Goal: Task Accomplishment & Management: Manage account settings

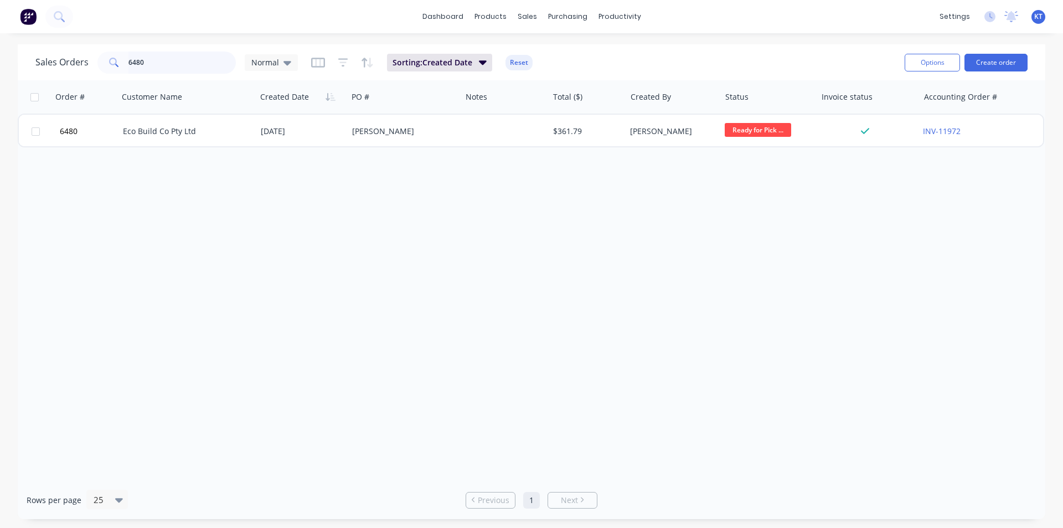
click at [188, 67] on input "6480" at bounding box center [182, 62] width 108 height 22
click at [187, 66] on input "6480" at bounding box center [182, 62] width 108 height 22
type input "6"
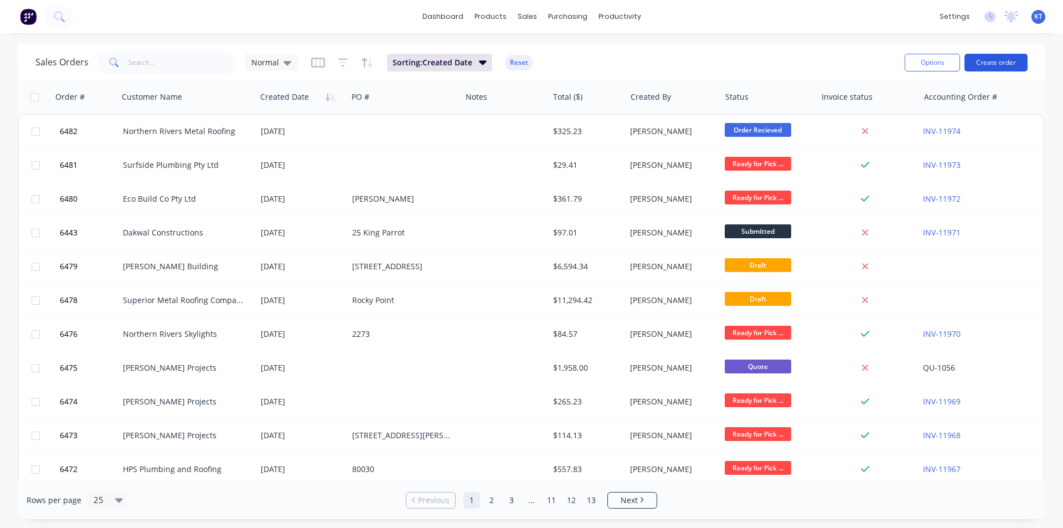
click at [983, 61] on button "Create order" at bounding box center [996, 63] width 63 height 18
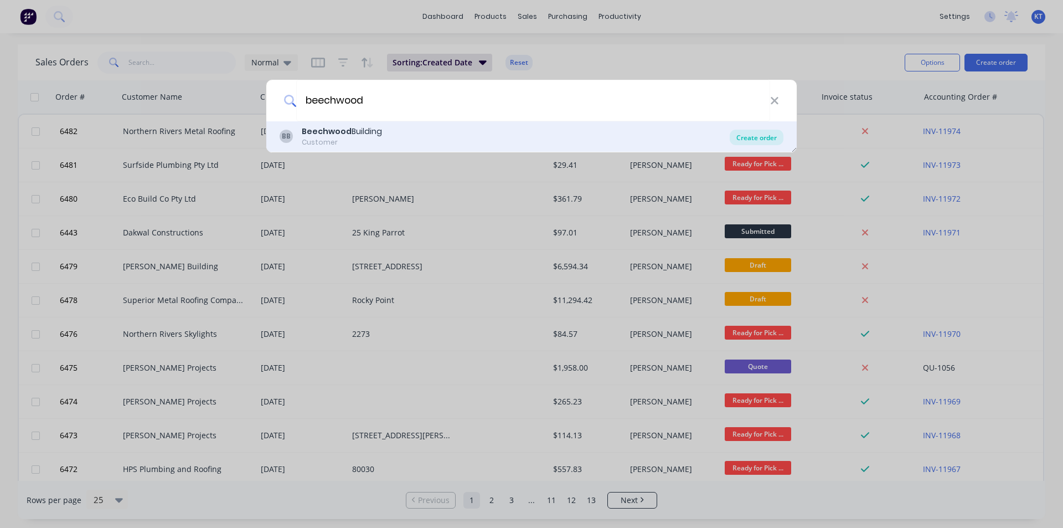
type input "beechwood"
click at [761, 139] on div "Create order" at bounding box center [757, 138] width 54 height 16
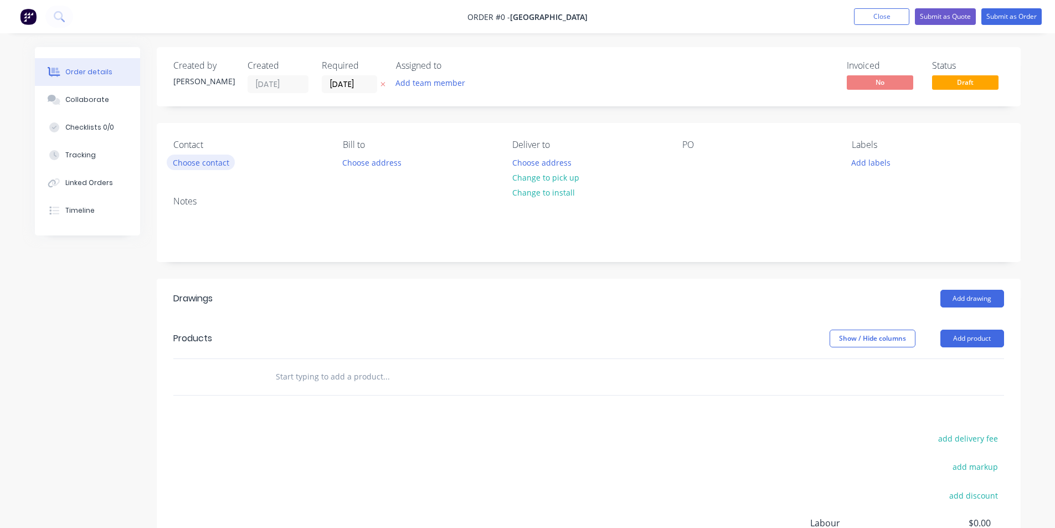
click at [216, 155] on button "Choose contact" at bounding box center [201, 161] width 68 height 15
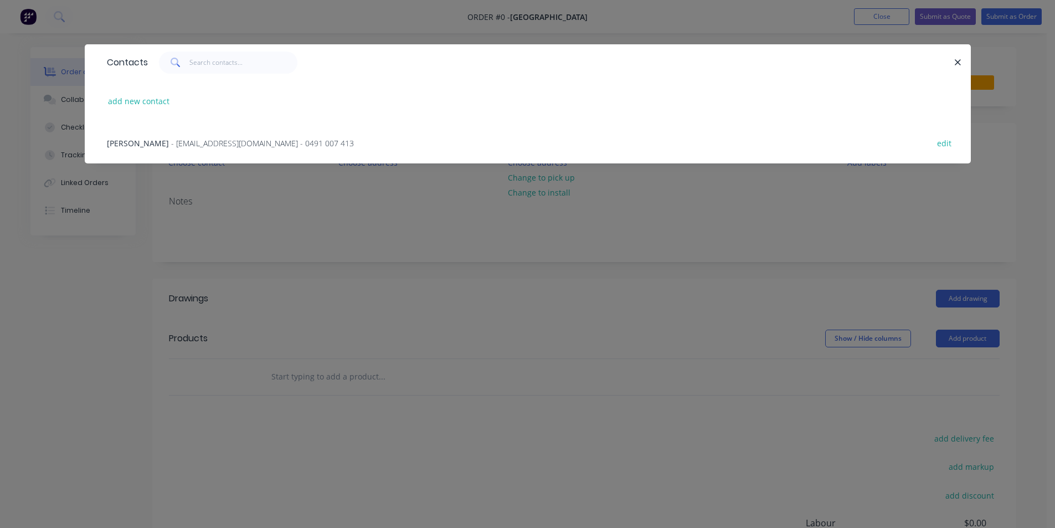
click at [217, 138] on span "- beechwoodbuildingnz@gmail.com - 0491 007 413" at bounding box center [262, 143] width 183 height 11
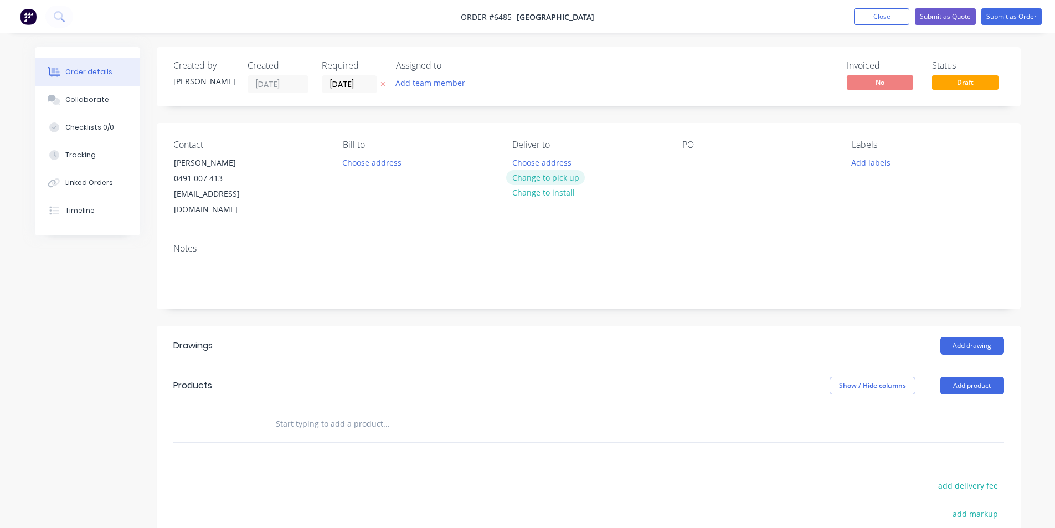
click at [573, 184] on button "Change to pick up" at bounding box center [545, 177] width 79 height 15
click at [699, 162] on div at bounding box center [691, 162] width 18 height 16
click at [697, 162] on div at bounding box center [691, 162] width 18 height 16
click at [969, 337] on button "Add drawing" at bounding box center [972, 346] width 64 height 18
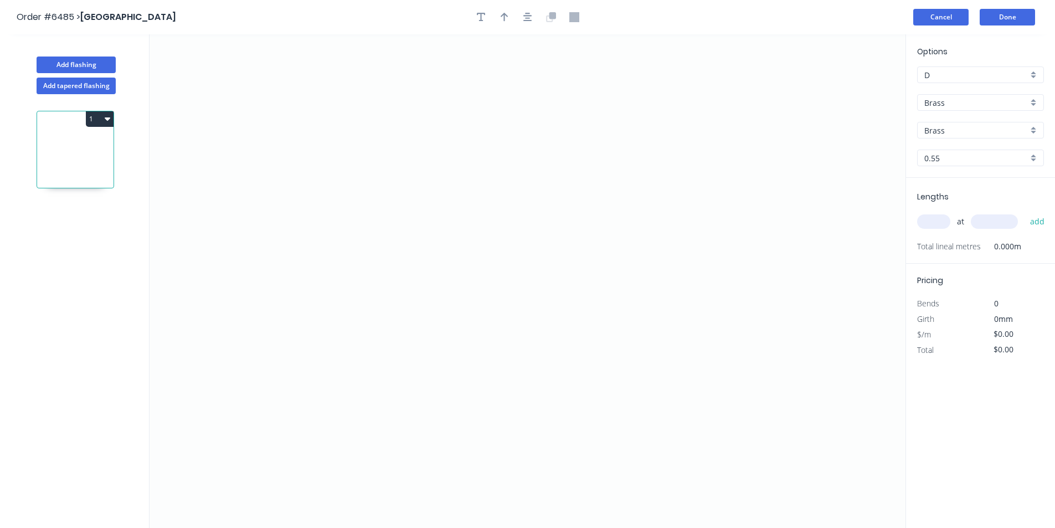
click at [953, 20] on button "Cancel" at bounding box center [940, 17] width 55 height 17
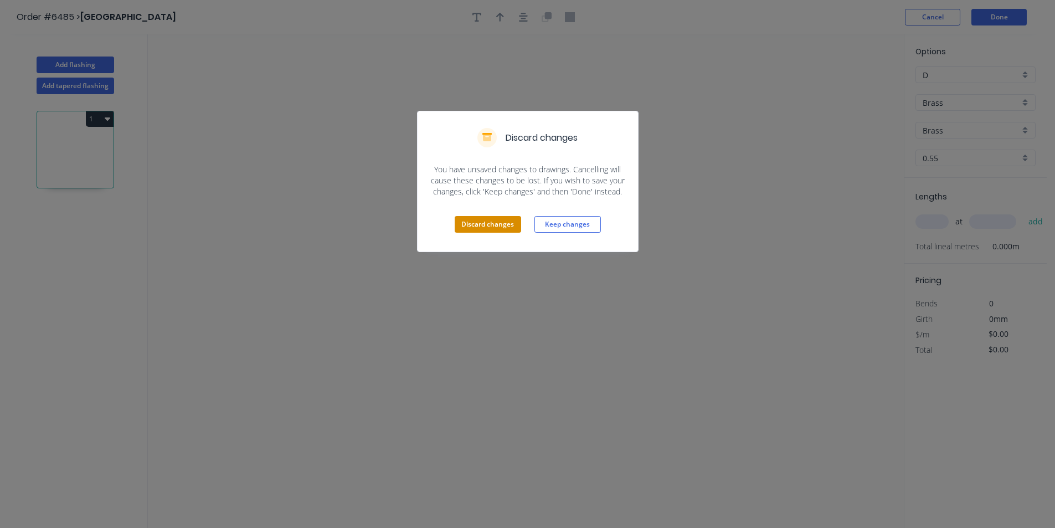
click at [490, 233] on button "Discard changes" at bounding box center [488, 224] width 66 height 17
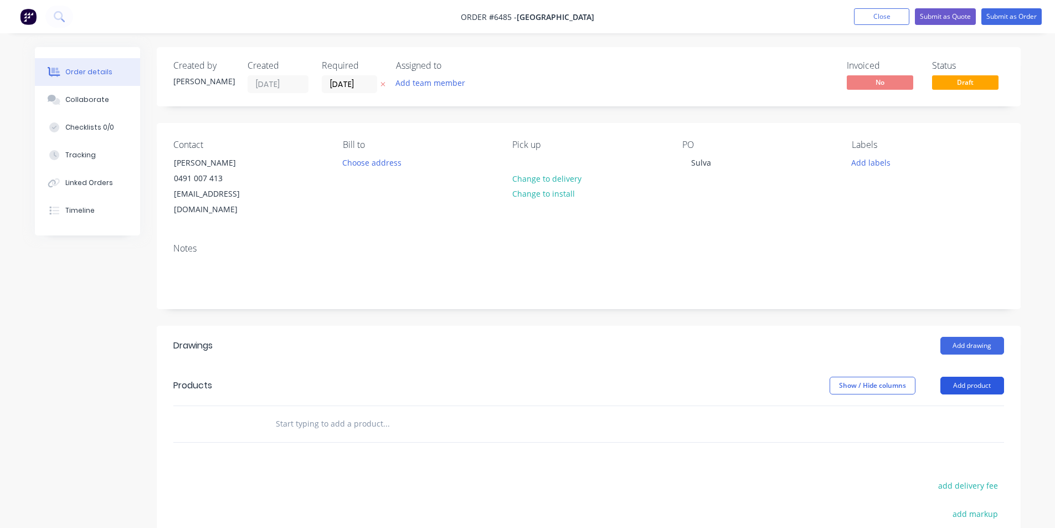
click at [963, 377] on button "Add product" at bounding box center [972, 386] width 64 height 18
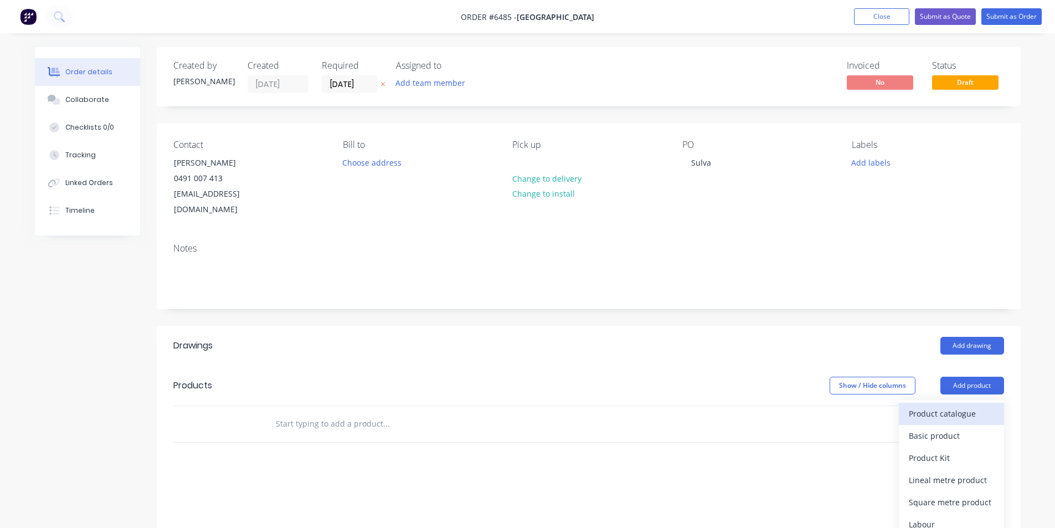
click at [960, 405] on div "Product catalogue" at bounding box center [951, 413] width 85 height 16
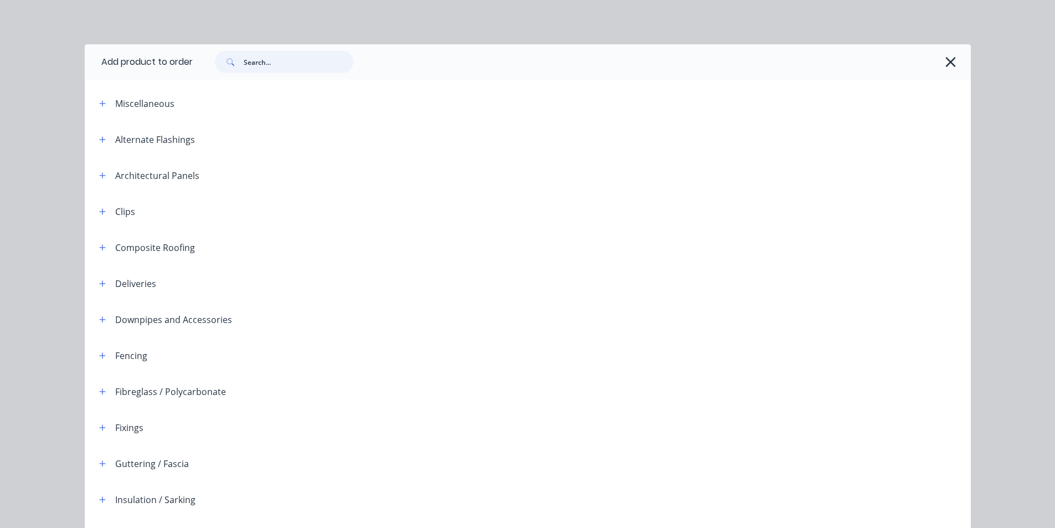
click at [271, 66] on input "text" at bounding box center [299, 62] width 110 height 22
type input "1"
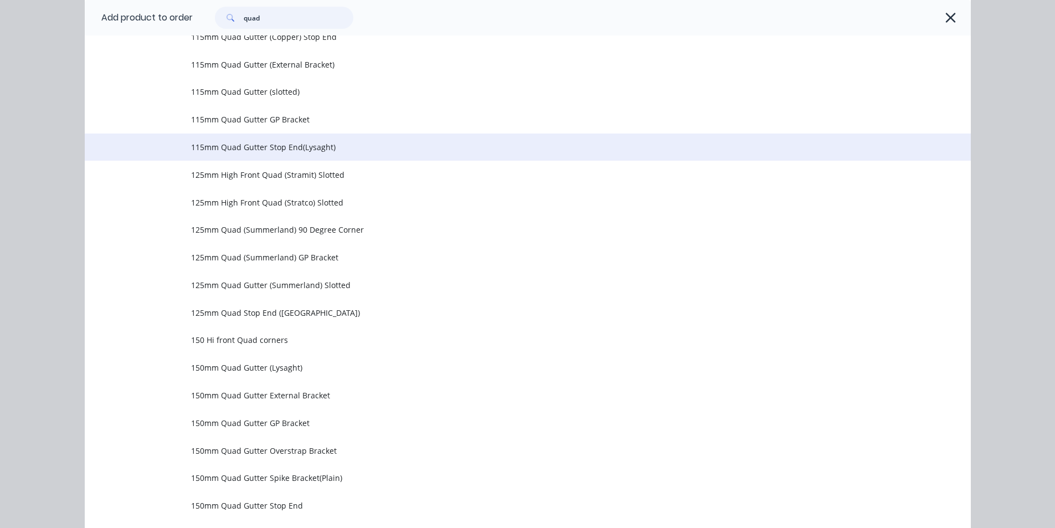
scroll to position [388, 0]
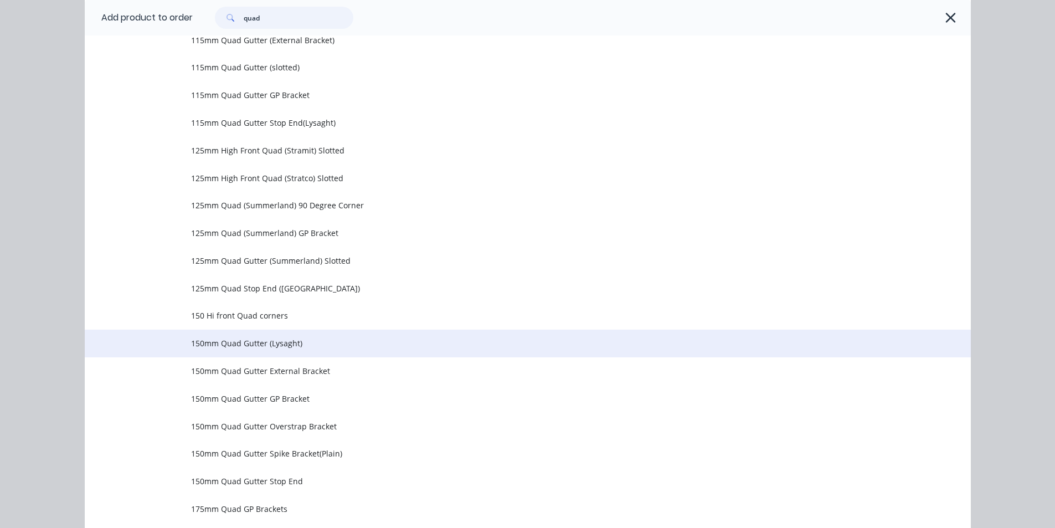
type input "quad"
click at [224, 349] on span "150mm Quad Gutter (Lysaght)" at bounding box center [502, 343] width 623 height 12
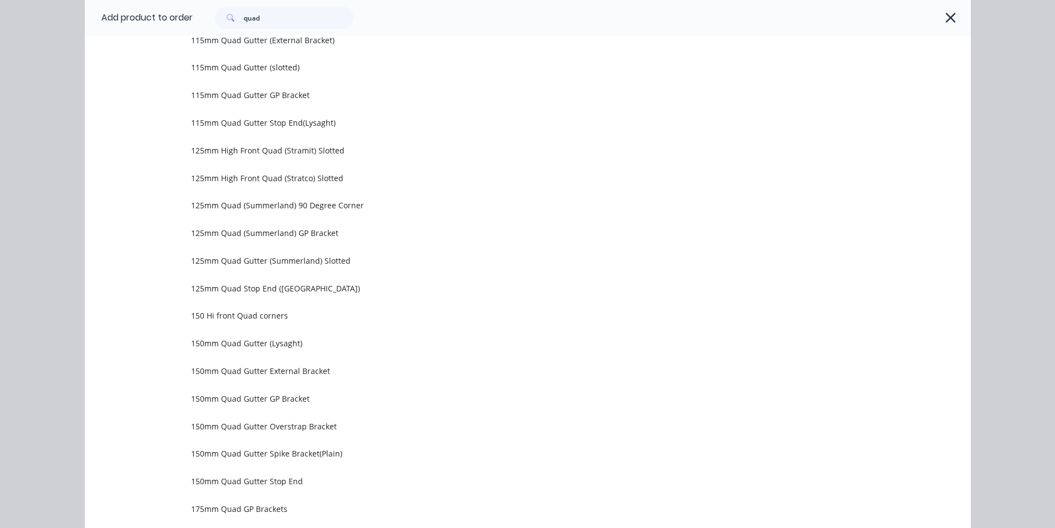
scroll to position [0, 0]
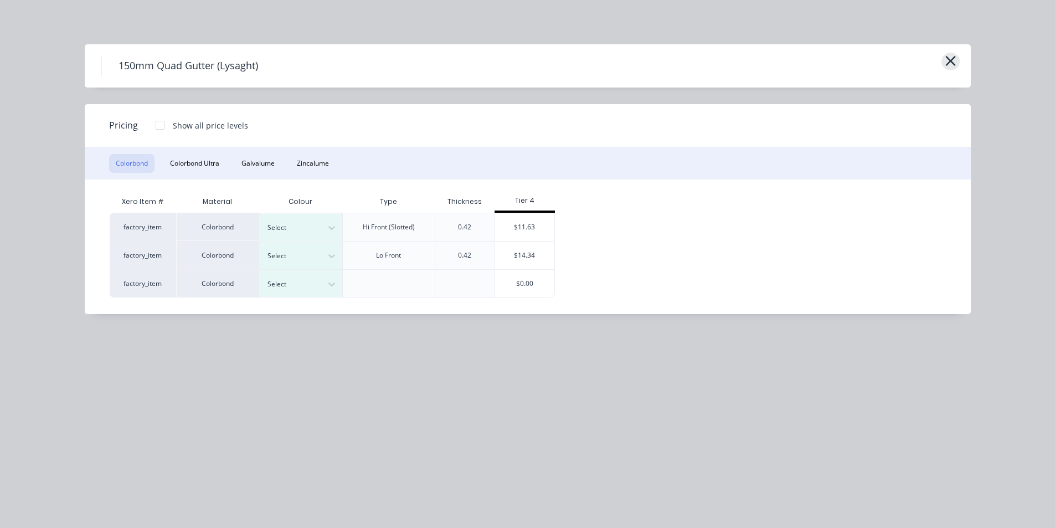
click at [948, 64] on icon "button" at bounding box center [950, 61] width 10 height 10
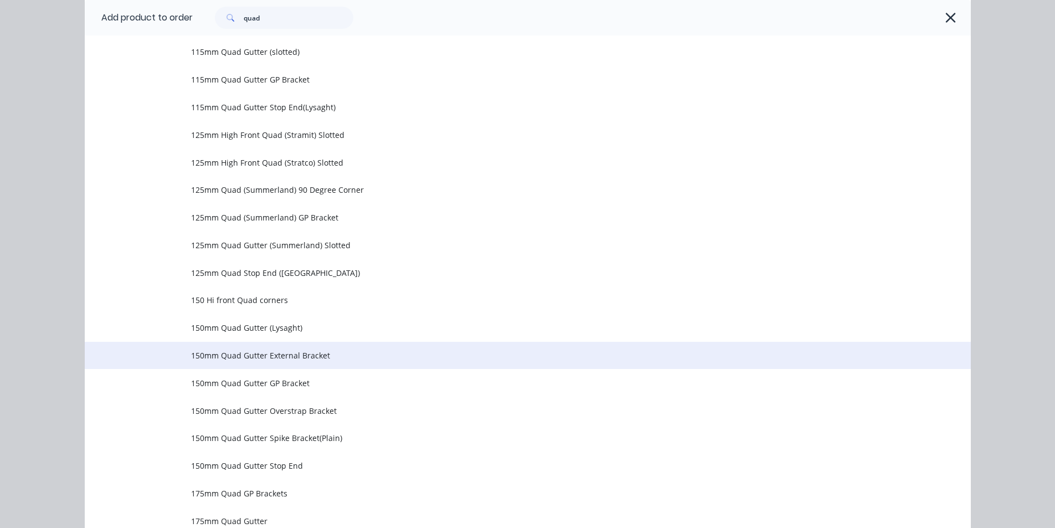
scroll to position [406, 0]
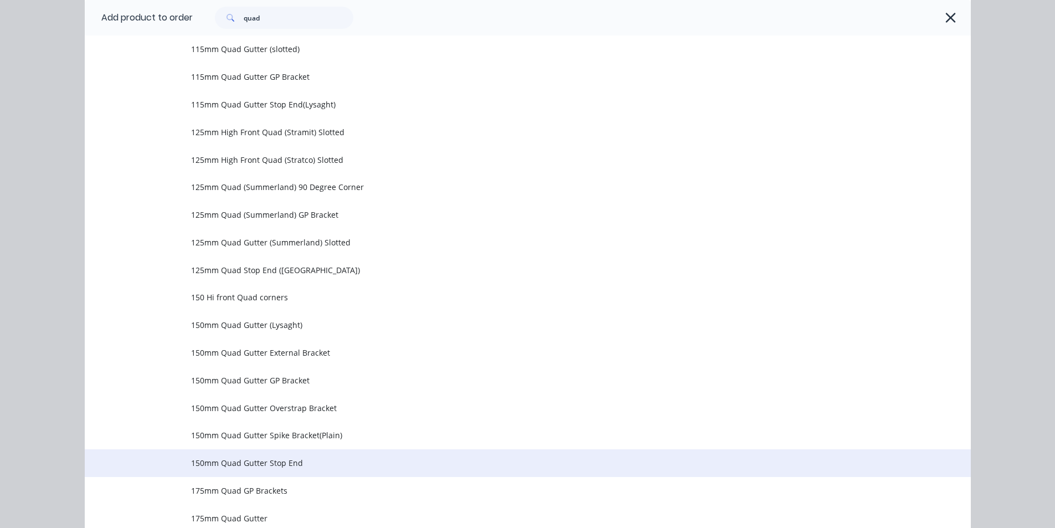
click at [348, 464] on span "150mm Quad Gutter Stop End" at bounding box center [502, 463] width 623 height 12
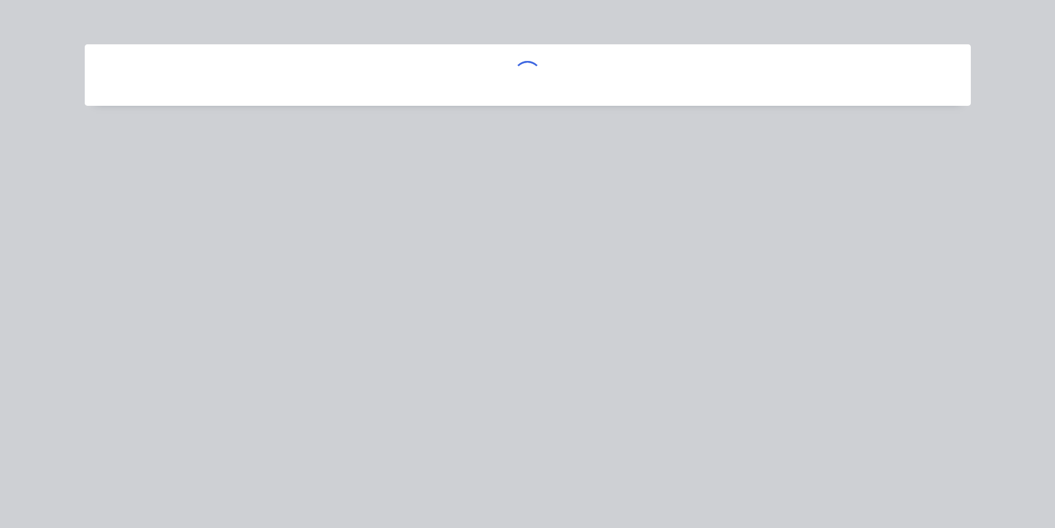
scroll to position [0, 0]
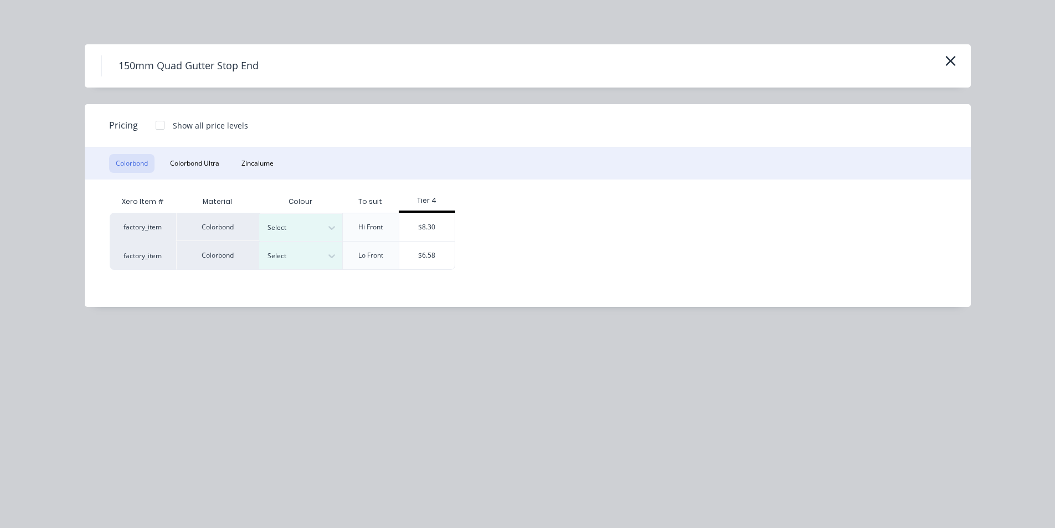
click at [342, 219] on div "Hi Front" at bounding box center [370, 227] width 56 height 28
click at [318, 231] on div "Select" at bounding box center [291, 227] width 62 height 14
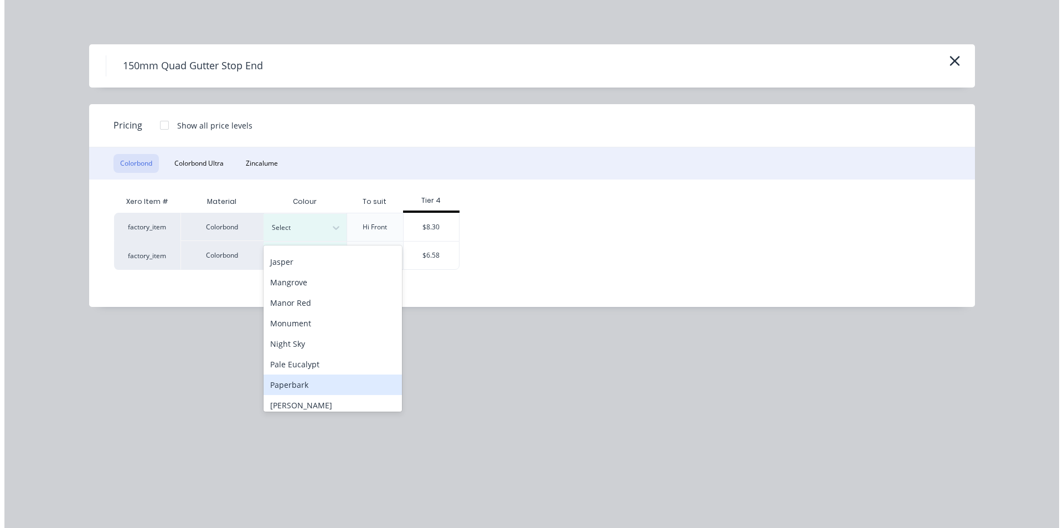
scroll to position [277, 0]
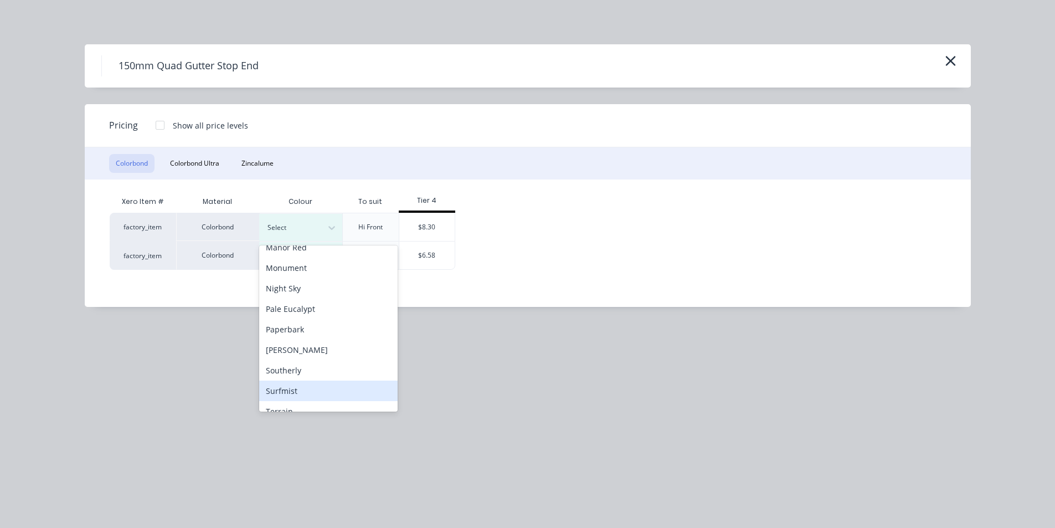
click at [327, 393] on div "Surfmist" at bounding box center [328, 390] width 138 height 20
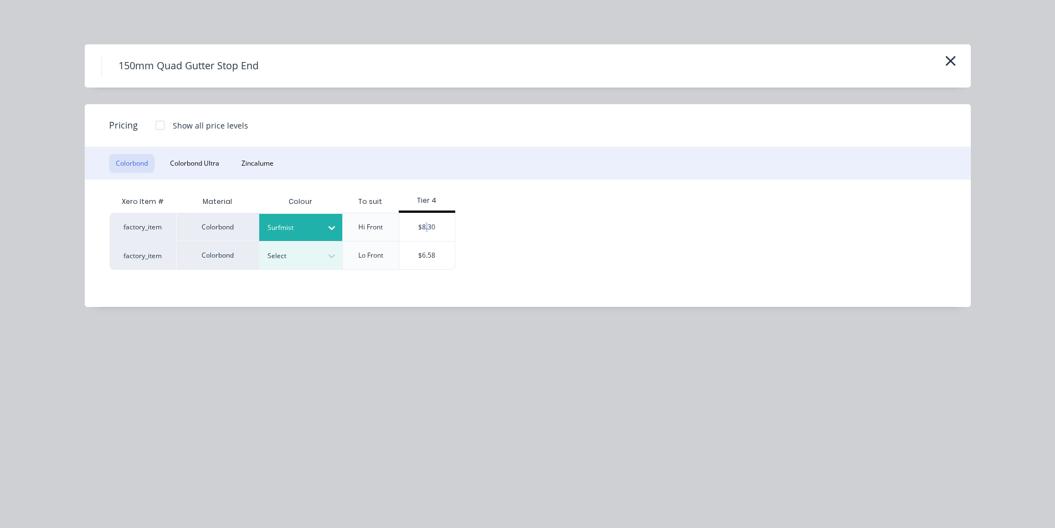
click at [426, 230] on div "$8.30" at bounding box center [426, 227] width 55 height 28
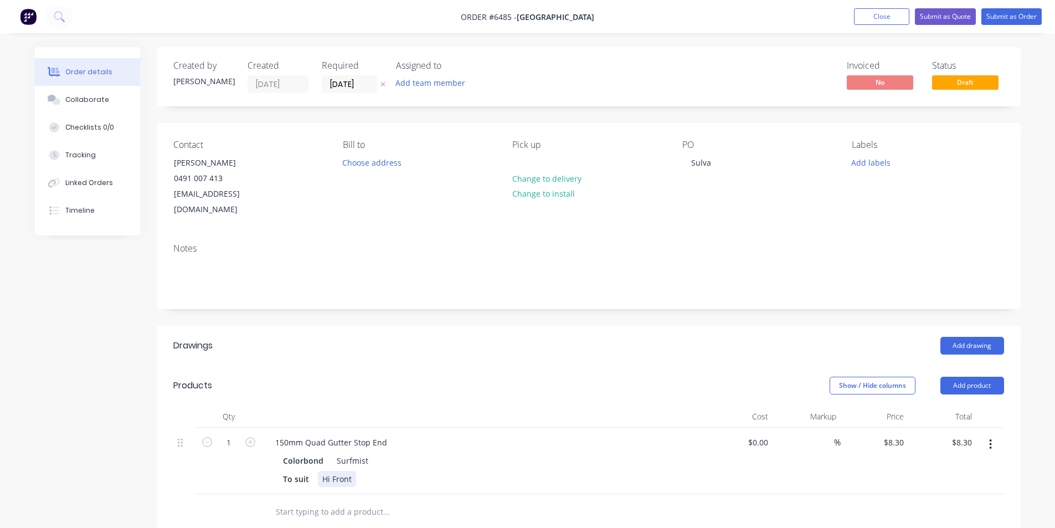
click at [353, 471] on div "Hi Front" at bounding box center [337, 479] width 38 height 16
click at [249, 437] on icon "button" at bounding box center [250, 442] width 10 height 10
type input "2"
type input "$16.60"
click at [249, 437] on icon "button" at bounding box center [250, 442] width 10 height 10
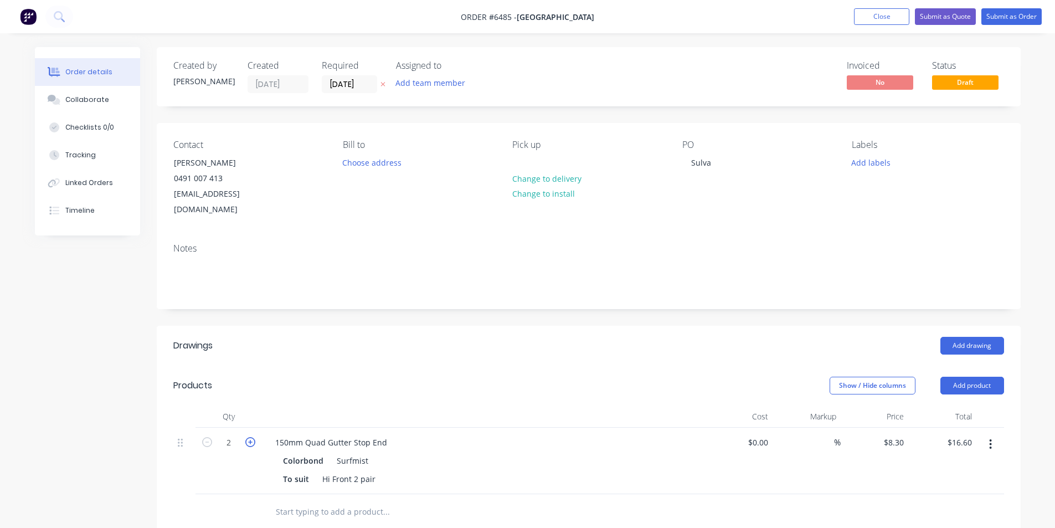
type input "3"
type input "$24.90"
click at [248, 437] on icon "button" at bounding box center [250, 442] width 10 height 10
type input "4"
type input "$33.20"
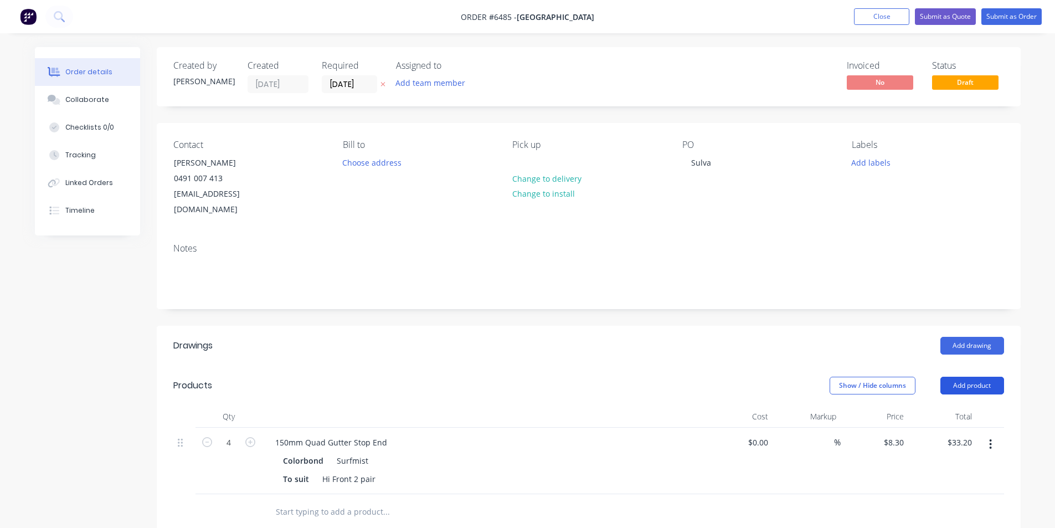
click at [955, 377] on button "Add product" at bounding box center [972, 386] width 64 height 18
click at [1029, 16] on button "Submit as Order" at bounding box center [1011, 16] width 60 height 17
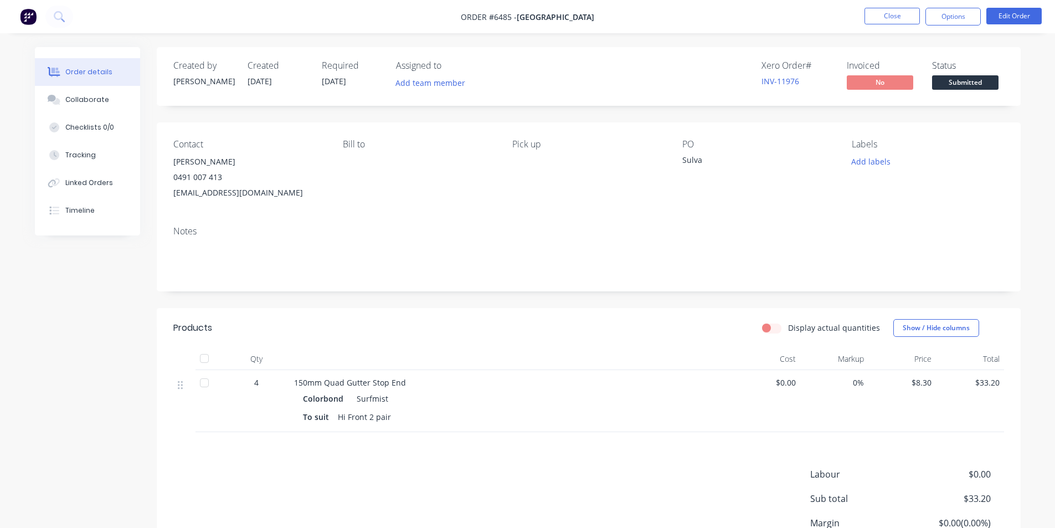
click at [957, 79] on span "Submitted" at bounding box center [965, 82] width 66 height 14
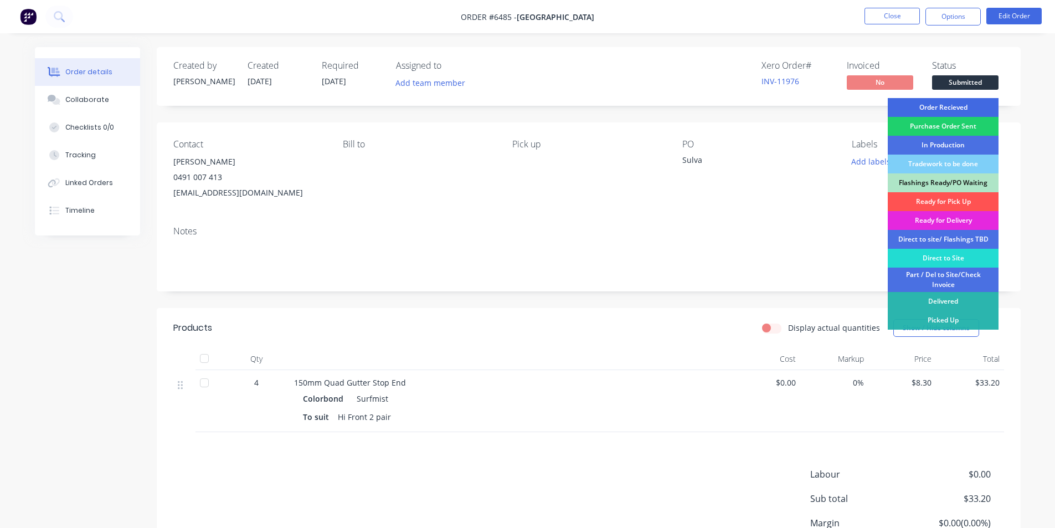
click at [957, 105] on div "Order Recieved" at bounding box center [943, 107] width 111 height 19
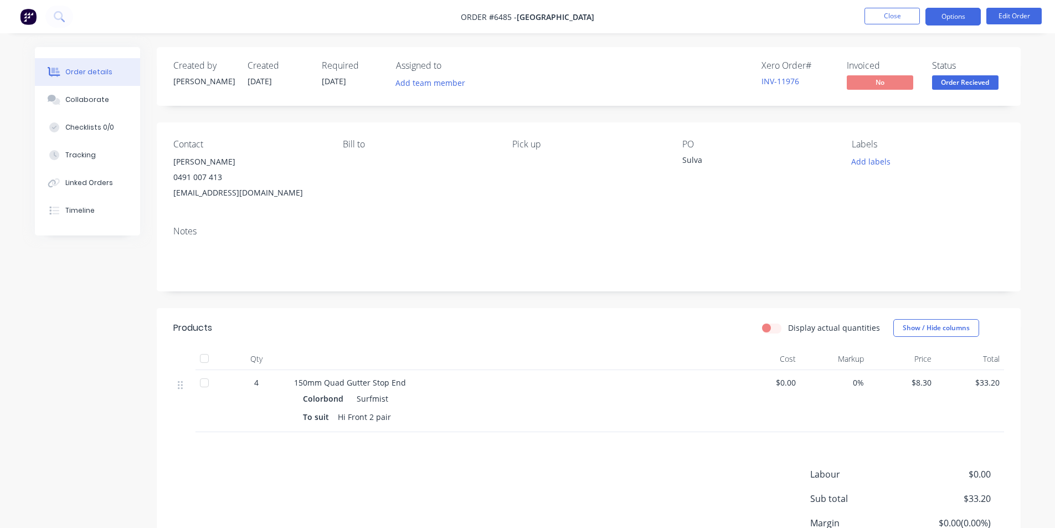
click at [943, 15] on button "Options" at bounding box center [952, 17] width 55 height 18
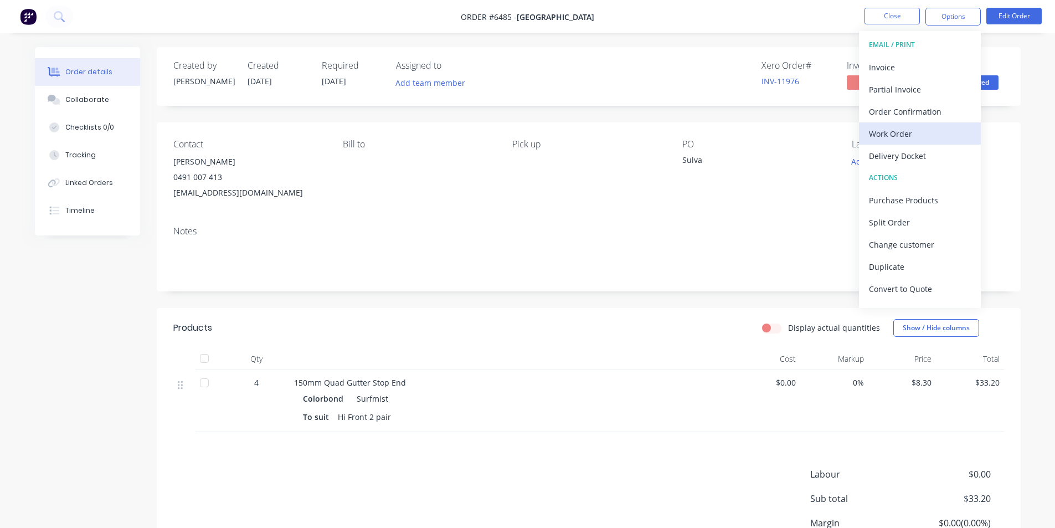
click at [920, 132] on div "Work Order" at bounding box center [920, 134] width 102 height 16
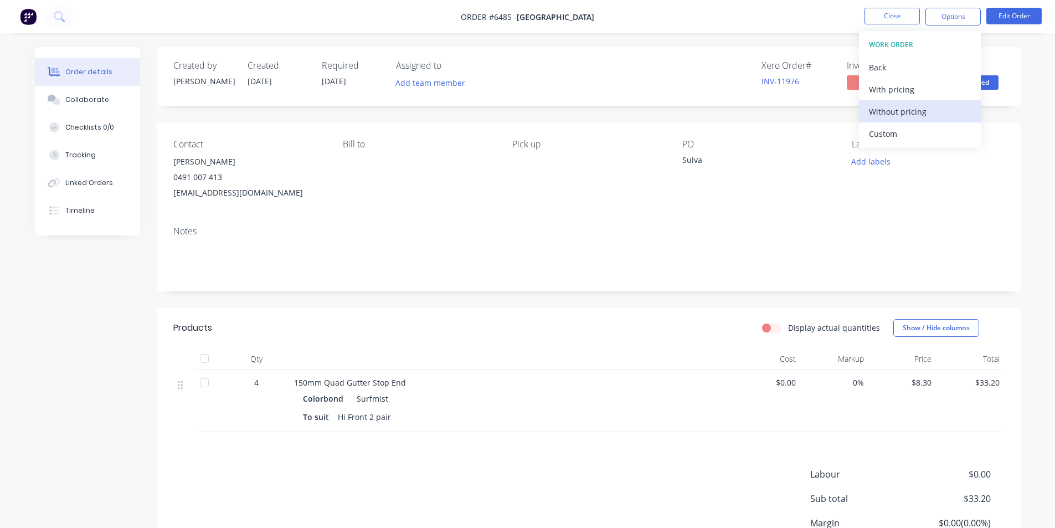
click at [950, 111] on div "Without pricing" at bounding box center [920, 112] width 102 height 16
click at [1011, 127] on div "Contact Troy Wilkinson 0491 007 413 beechwoodbuildingnz@gmail.com Bill to Pick …" at bounding box center [589, 169] width 864 height 95
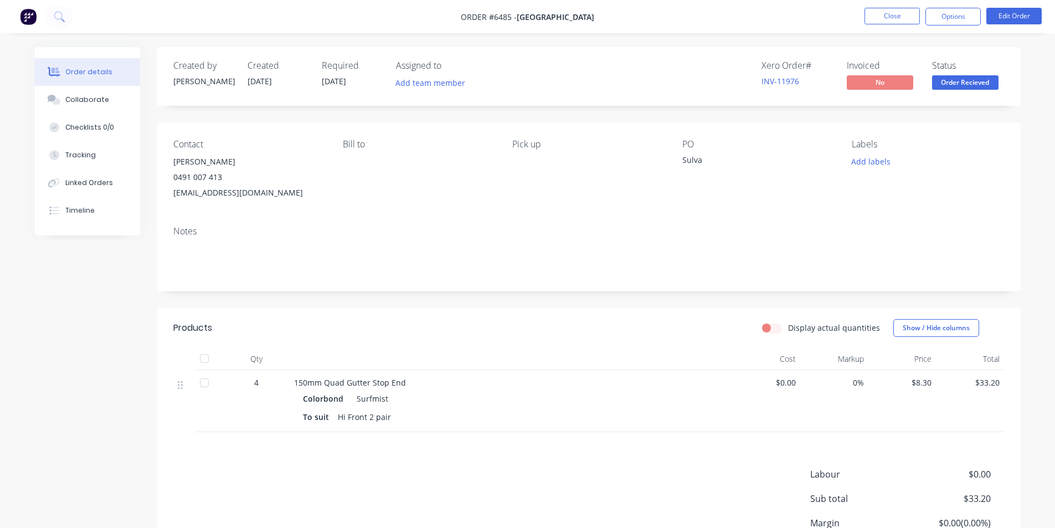
click at [948, 5] on nav "Order #6485 - Beechwood Building Close Options Edit Order" at bounding box center [527, 16] width 1055 height 33
click at [944, 14] on button "Options" at bounding box center [952, 17] width 55 height 18
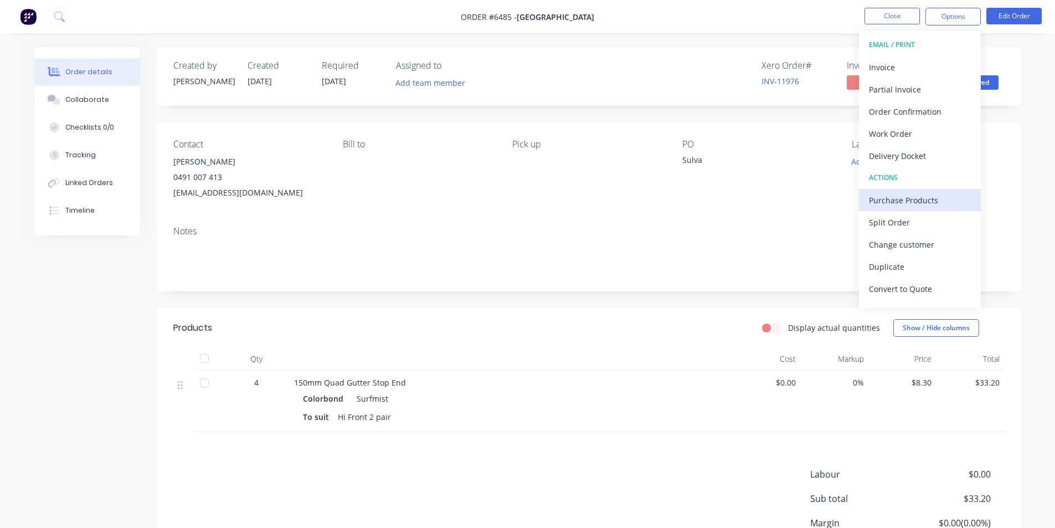
click at [925, 207] on div "Purchase Products" at bounding box center [920, 200] width 102 height 16
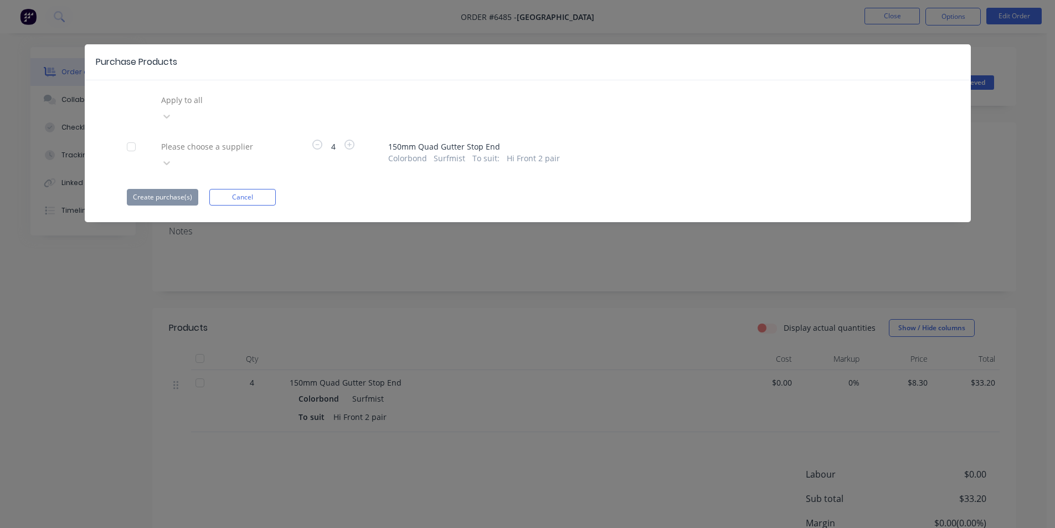
click at [297, 140] on div "4" at bounding box center [333, 156] width 83 height 32
click at [170, 118] on icon at bounding box center [166, 117] width 7 height 4
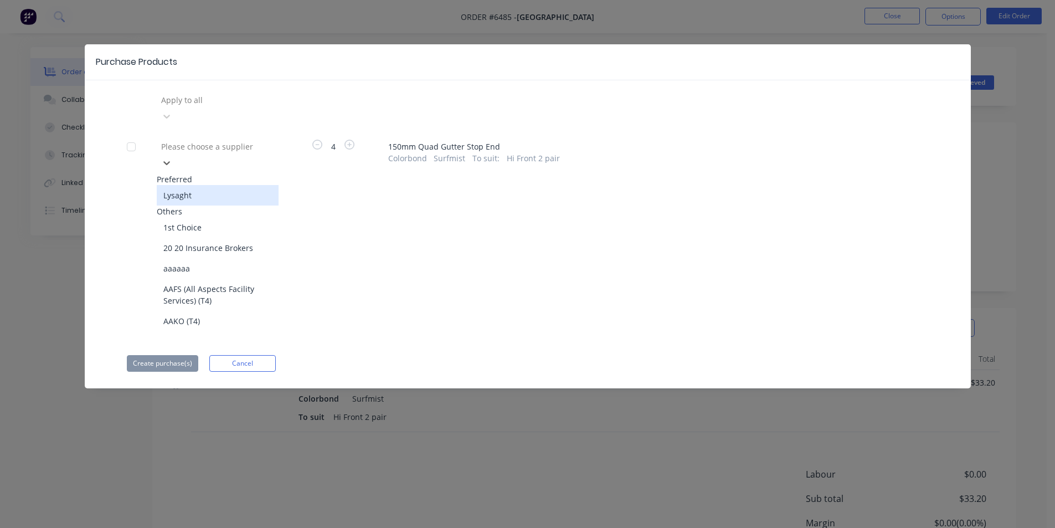
click at [218, 185] on div "Lysaght" at bounding box center [218, 195] width 122 height 20
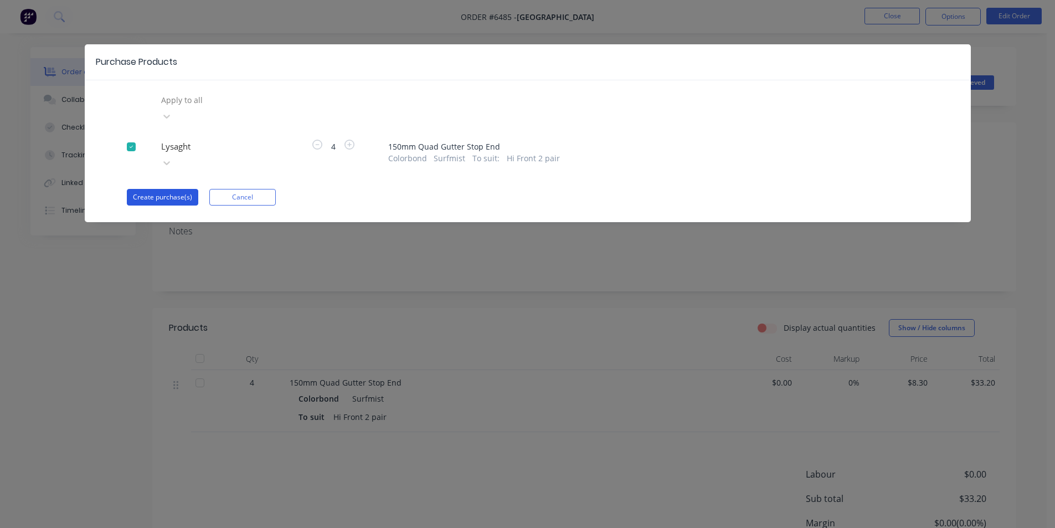
click at [178, 189] on button "Create purchase(s)" at bounding box center [162, 197] width 71 height 17
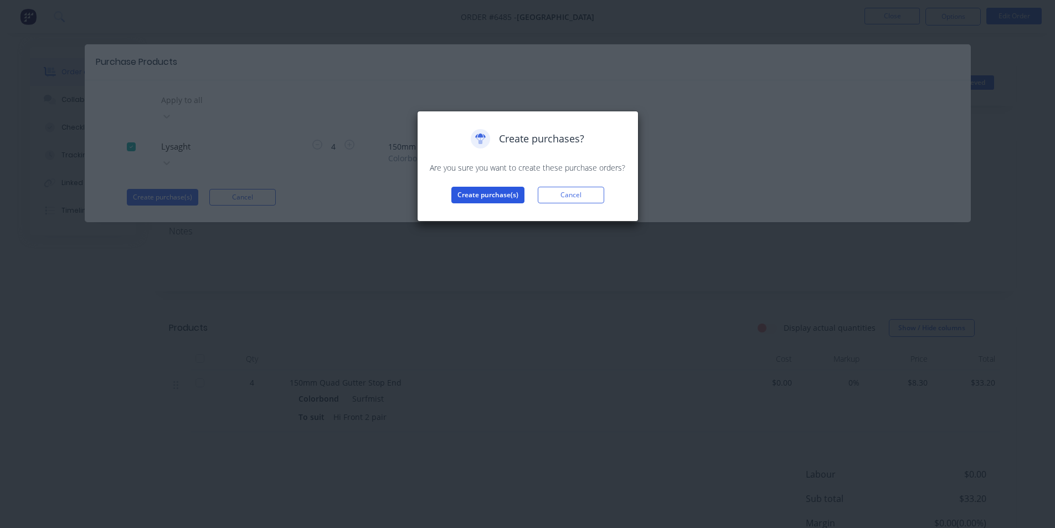
click at [481, 198] on button "Create purchase(s)" at bounding box center [487, 195] width 73 height 17
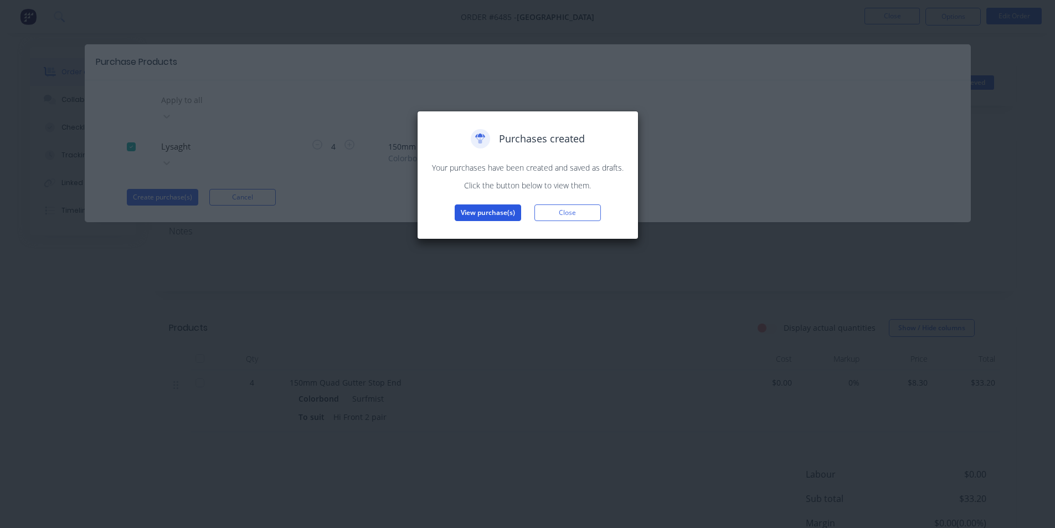
click at [510, 214] on button "View purchase(s)" at bounding box center [488, 212] width 66 height 17
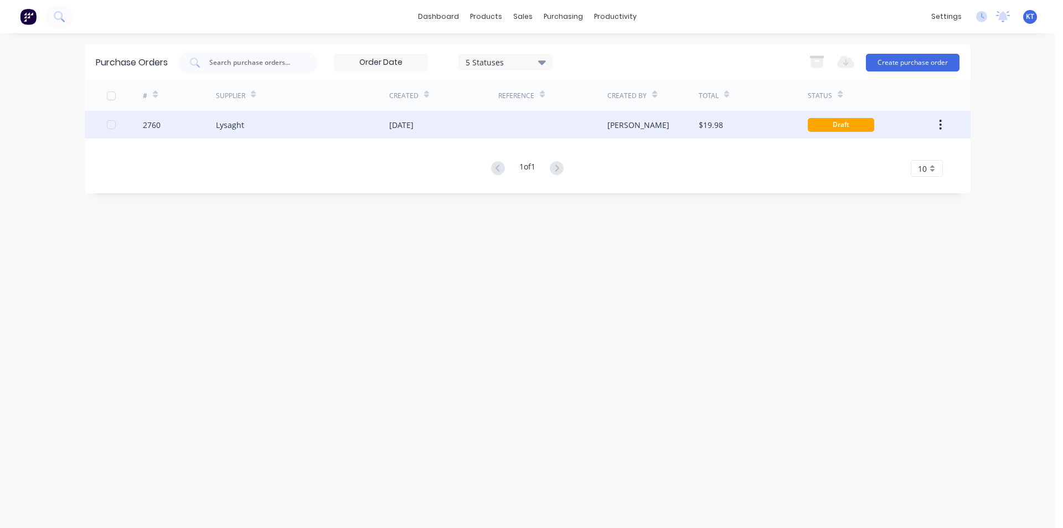
click at [446, 123] on div "[DATE]" at bounding box center [443, 125] width 109 height 28
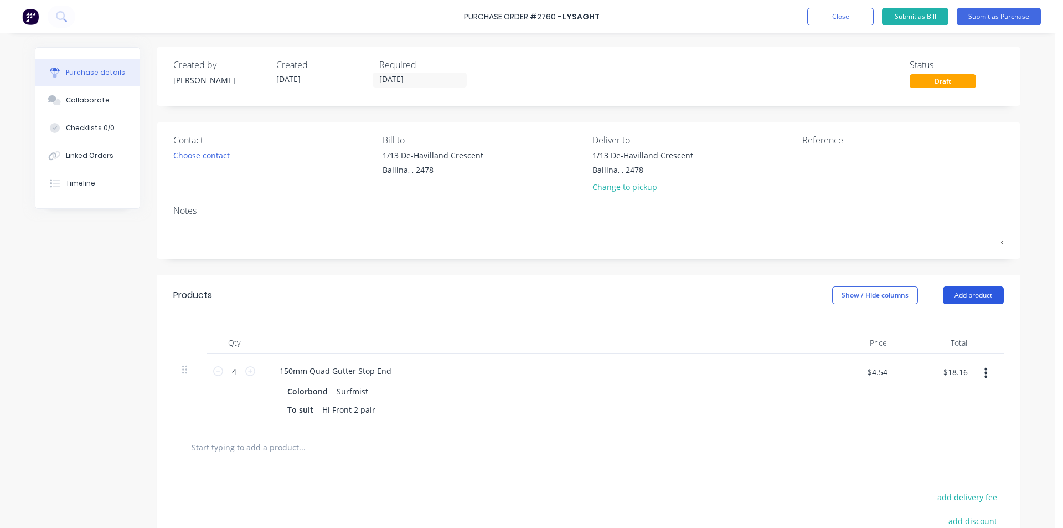
click at [980, 293] on button "Add product" at bounding box center [973, 295] width 61 height 18
click at [922, 329] on div "Product catalogue" at bounding box center [951, 324] width 85 height 16
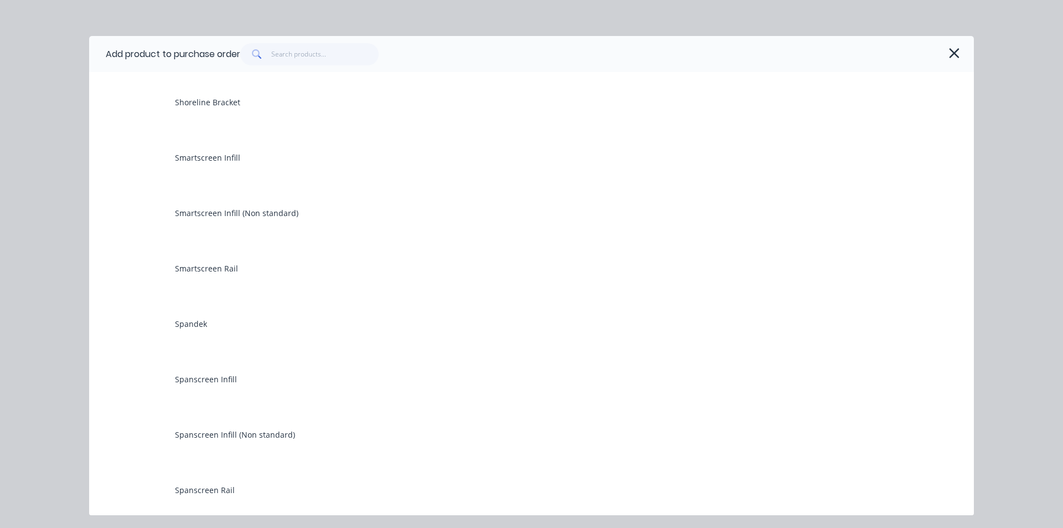
scroll to position [5758, 0]
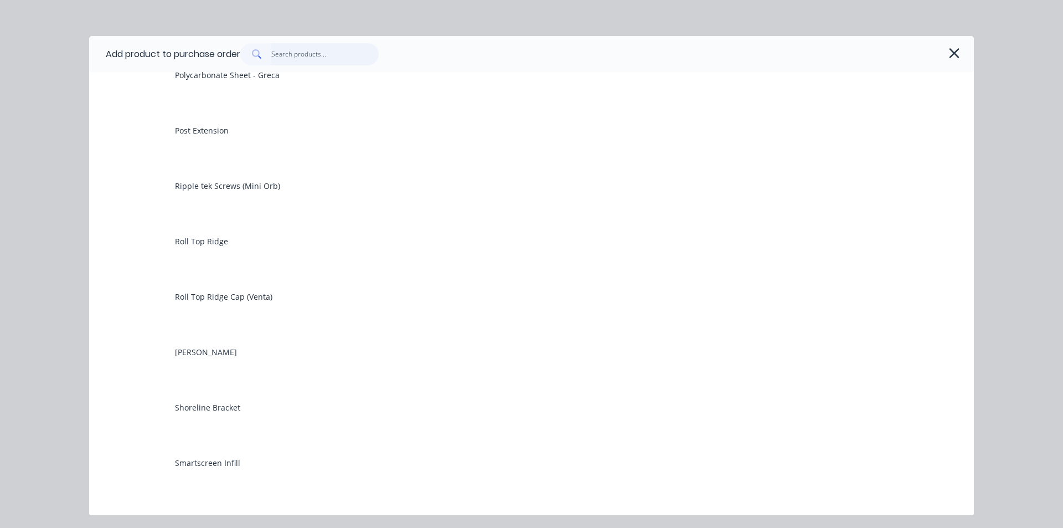
click at [356, 54] on input "text" at bounding box center [325, 54] width 108 height 22
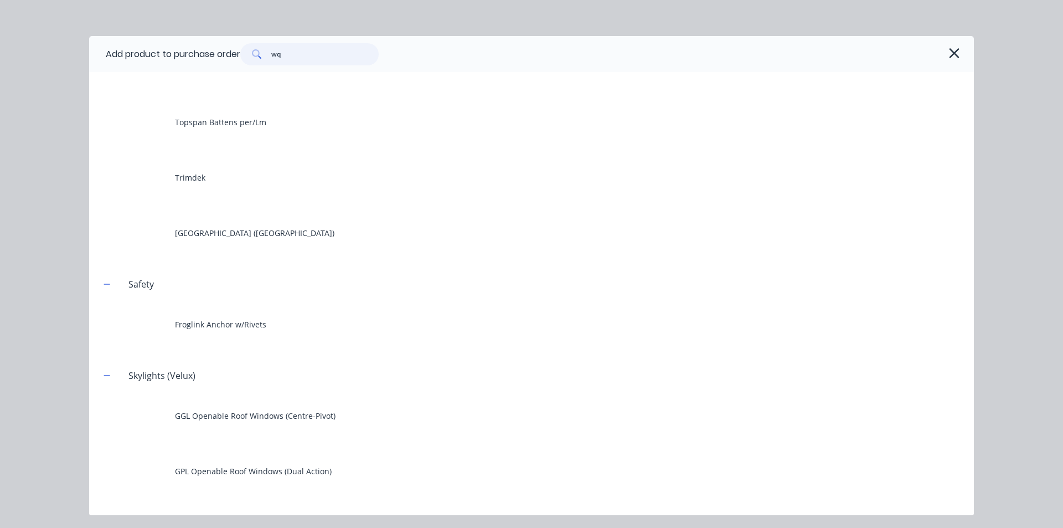
scroll to position [0, 0]
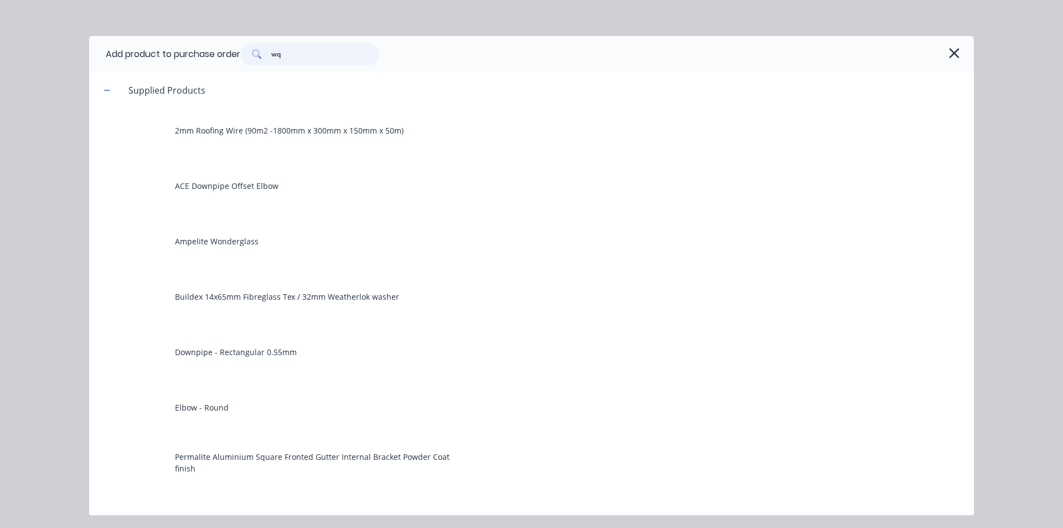
type input "w"
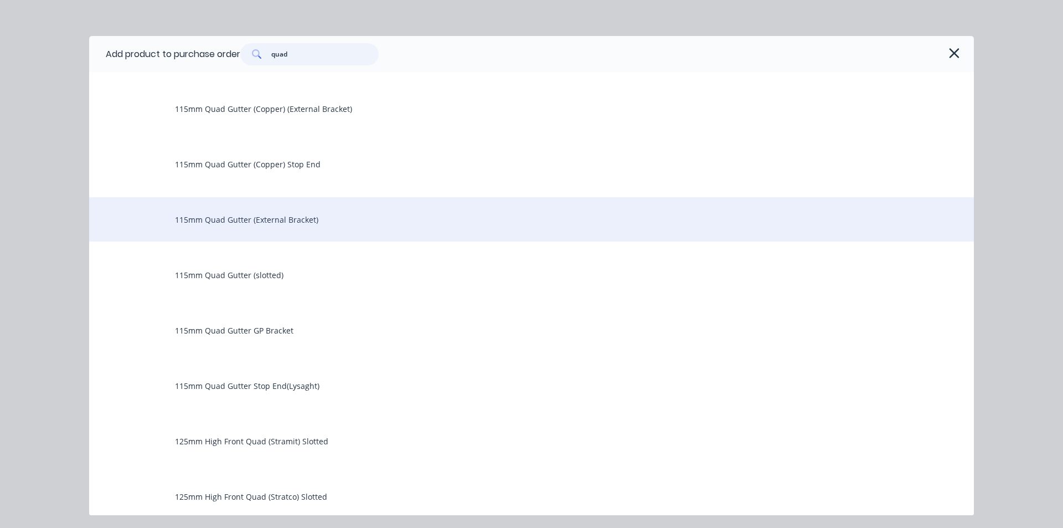
scroll to position [1440, 0]
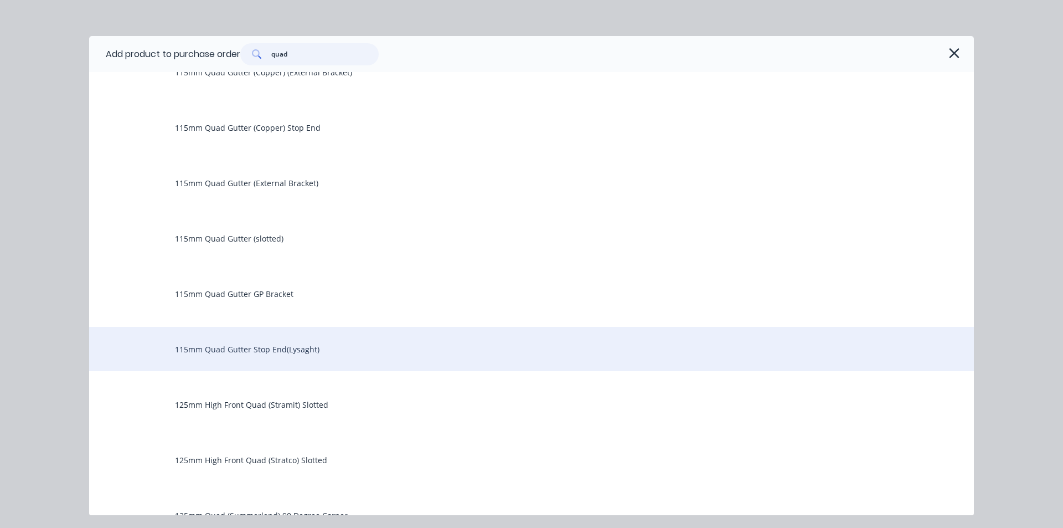
type input "quad"
click at [372, 362] on div "115mm Quad Gutter Stop End(Lysaght)" at bounding box center [531, 349] width 885 height 44
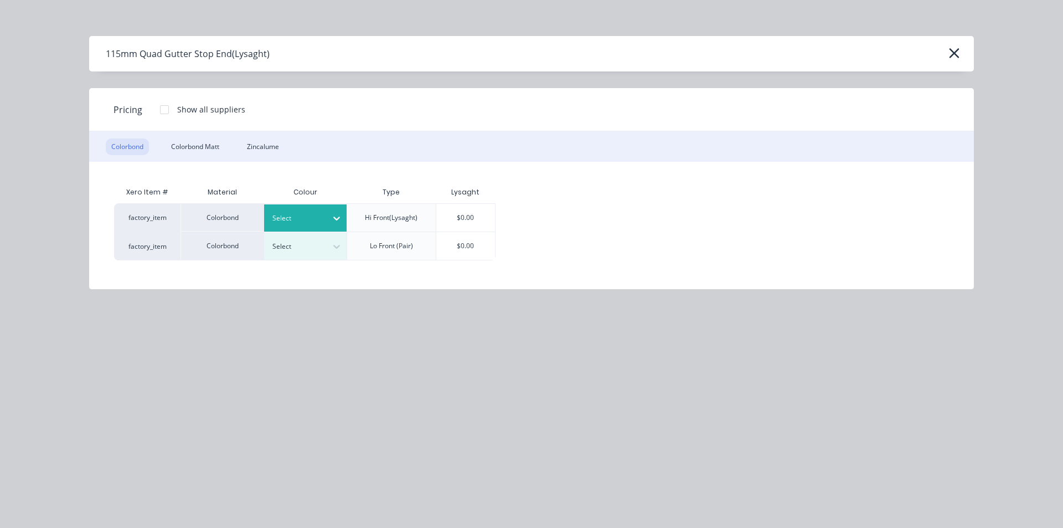
click at [312, 215] on div at bounding box center [297, 218] width 50 height 12
click at [457, 213] on div "$0.00" at bounding box center [465, 218] width 59 height 28
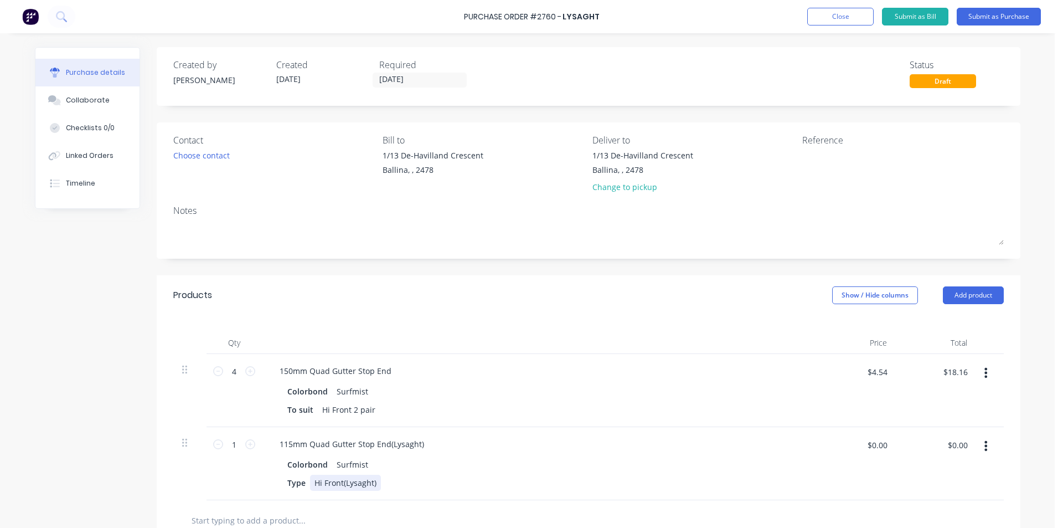
click at [378, 486] on div "Type Hi Front(Lysaght)" at bounding box center [536, 483] width 507 height 16
click at [240, 445] on input "1" at bounding box center [234, 444] width 22 height 17
click at [246, 445] on icon at bounding box center [250, 444] width 10 height 10
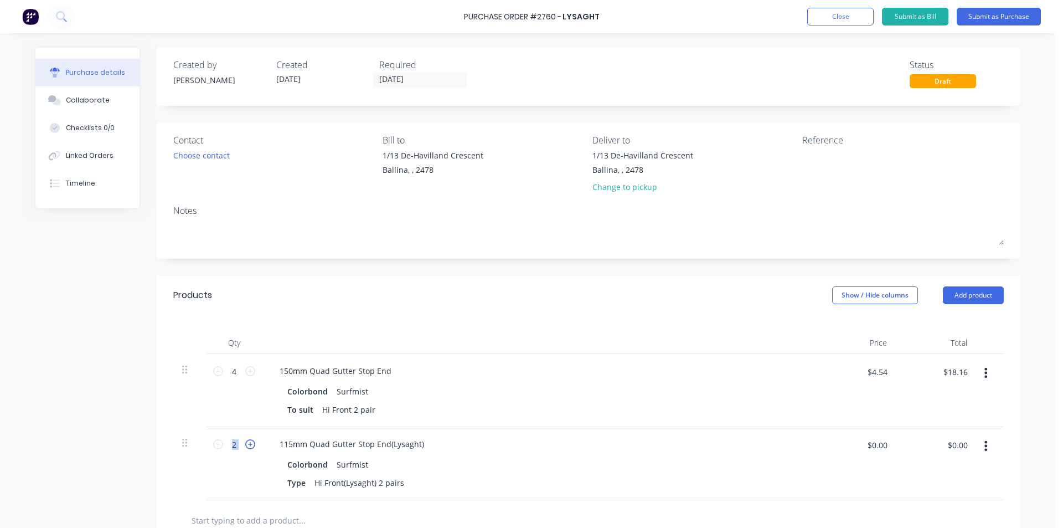
click at [246, 445] on icon at bounding box center [250, 444] width 10 height 10
type input "4"
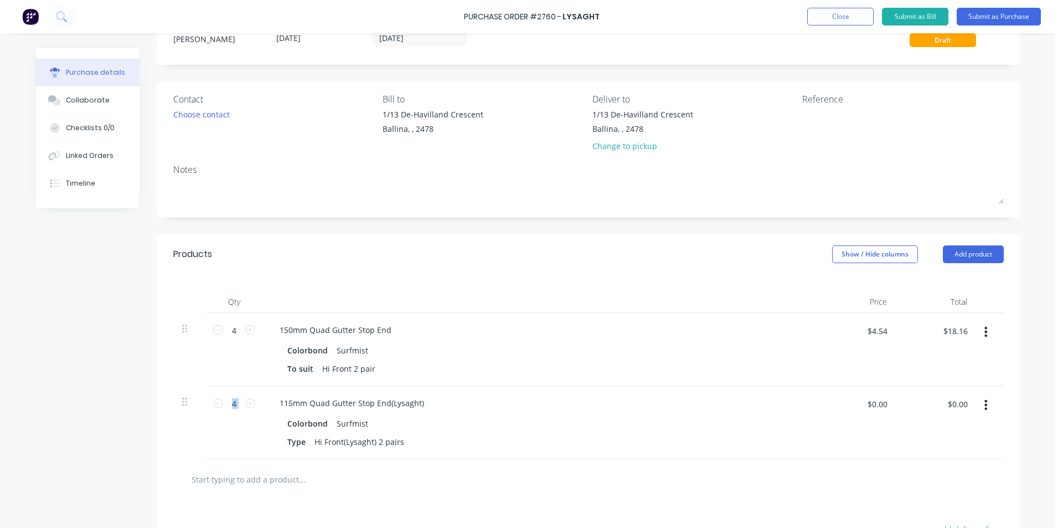
scroll to position [111, 0]
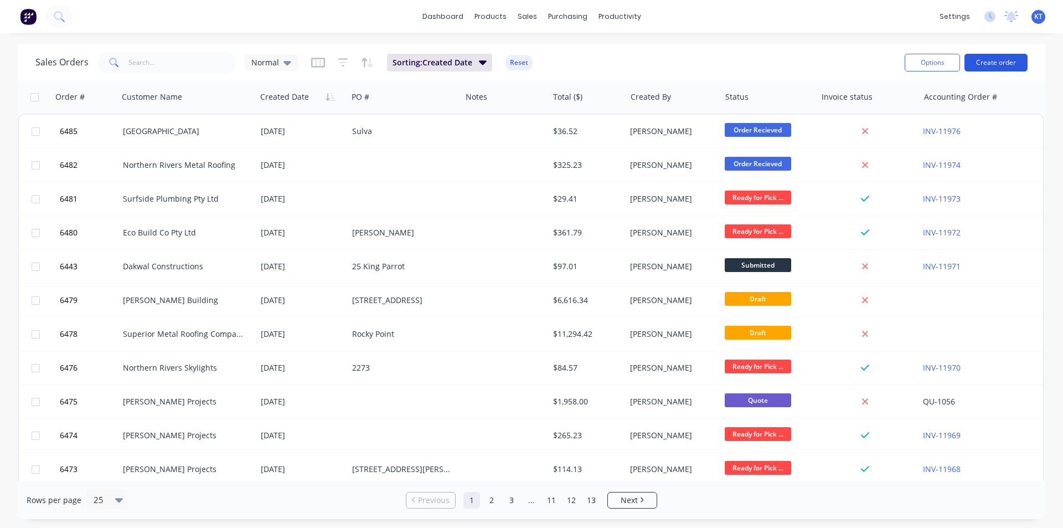
click at [1005, 65] on button "Create order" at bounding box center [996, 63] width 63 height 18
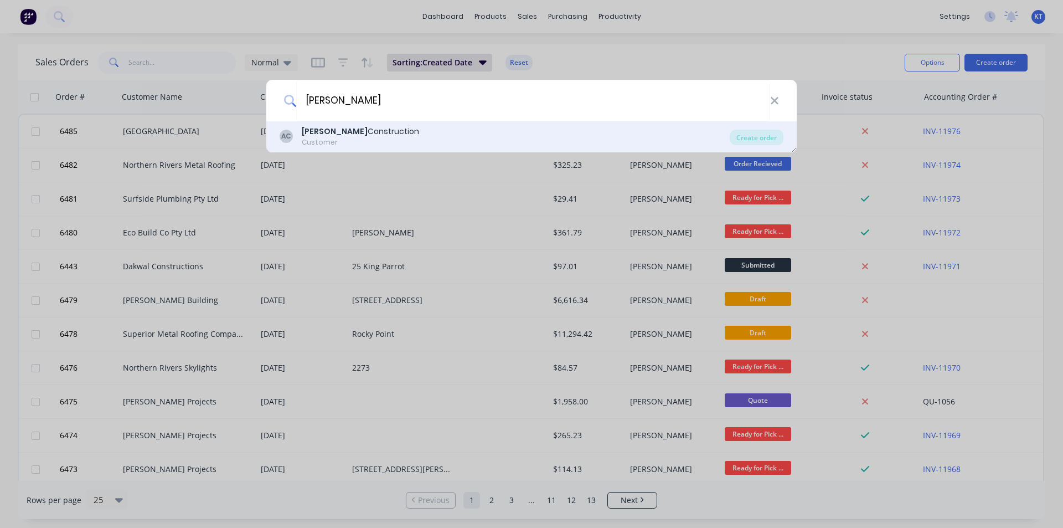
type input "[PERSON_NAME]"
click at [397, 144] on div "[PERSON_NAME] Construction Customer" at bounding box center [505, 137] width 450 height 22
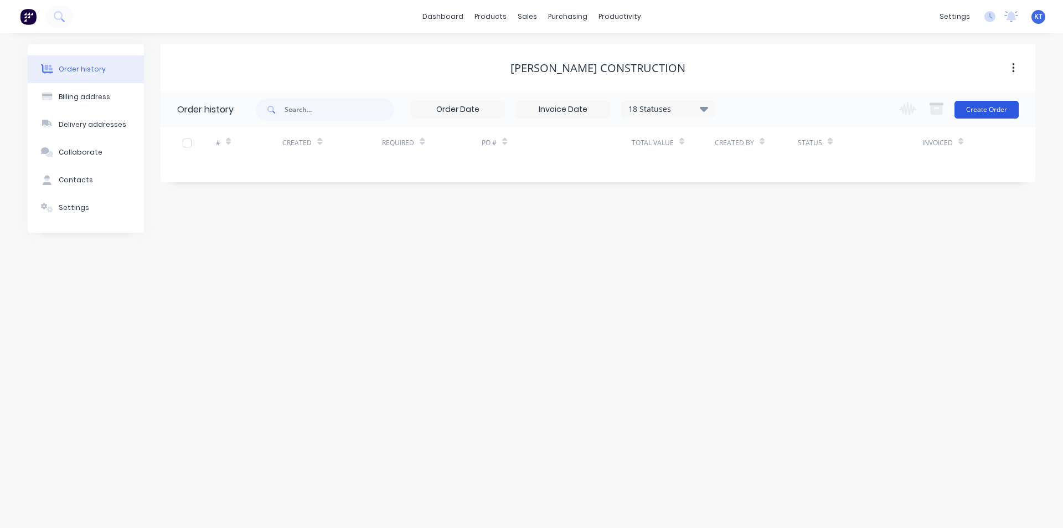
click at [973, 114] on button "Create Order" at bounding box center [987, 110] width 64 height 18
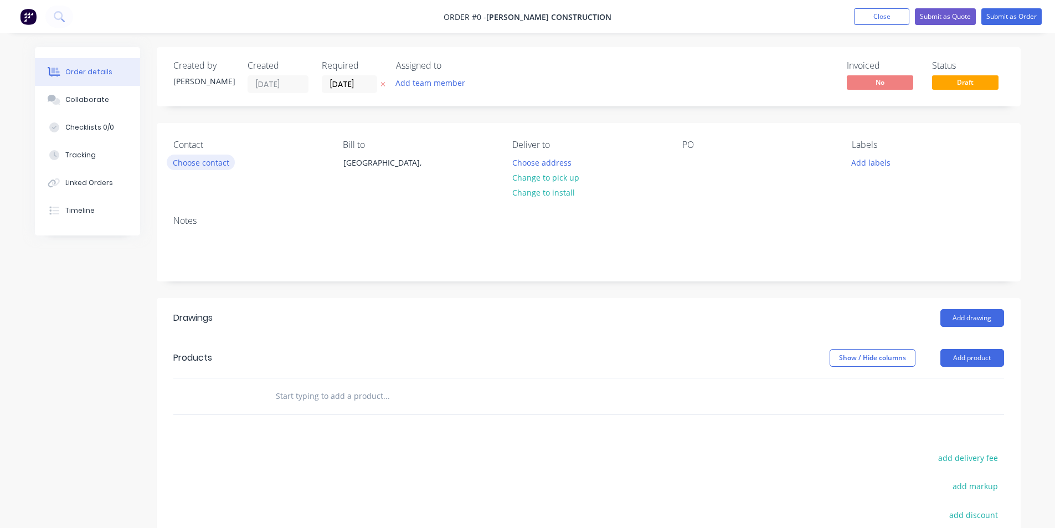
click at [213, 157] on button "Choose contact" at bounding box center [201, 161] width 68 height 15
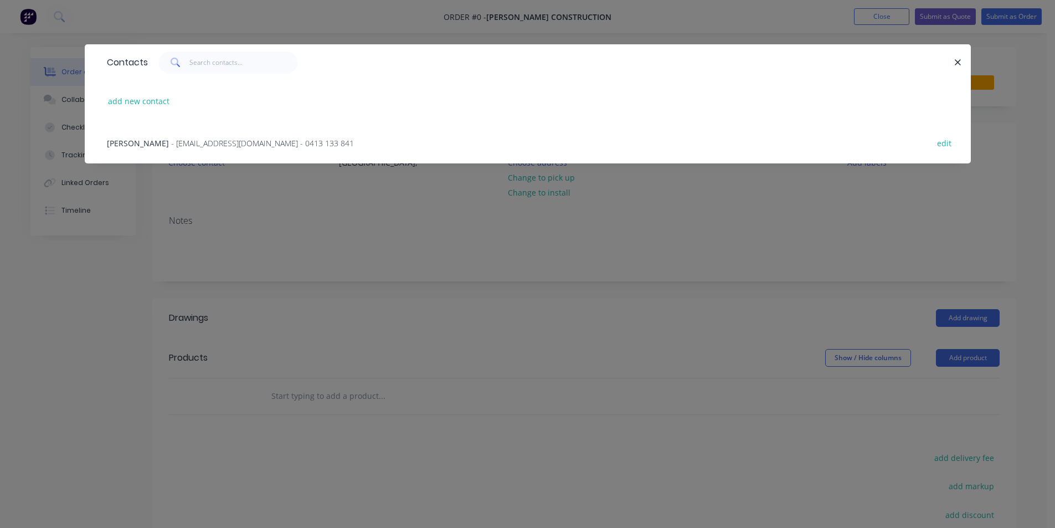
click at [221, 141] on span "- [EMAIL_ADDRESS][DOMAIN_NAME] - 0413 133 841" at bounding box center [262, 143] width 183 height 11
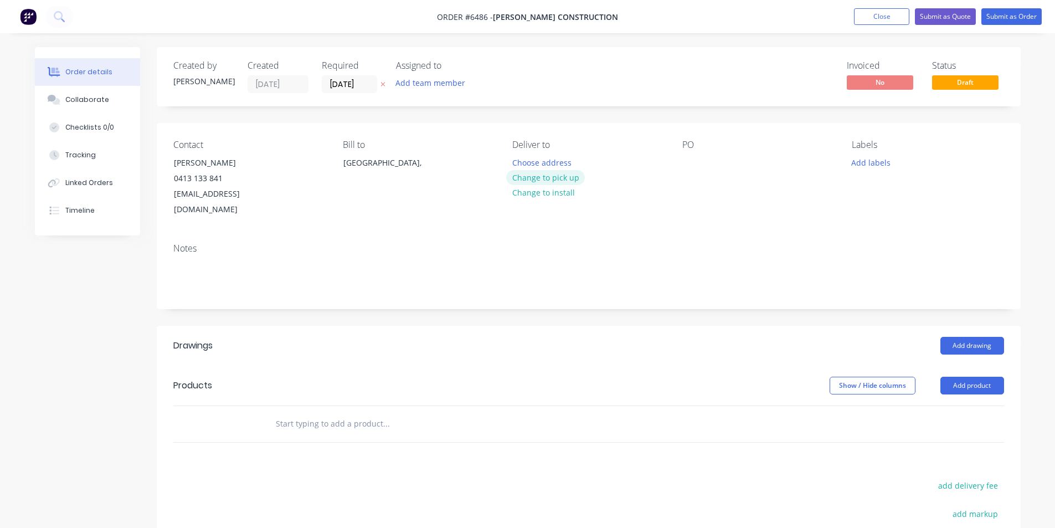
click at [529, 171] on button "Change to pick up" at bounding box center [545, 177] width 79 height 15
click at [680, 150] on div "Contact [PERSON_NAME] [PHONE_NUMBER] [EMAIL_ADDRESS][DOMAIN_NAME] Bill to [GEOG…" at bounding box center [589, 178] width 864 height 111
click at [990, 337] on button "Add drawing" at bounding box center [972, 346] width 64 height 18
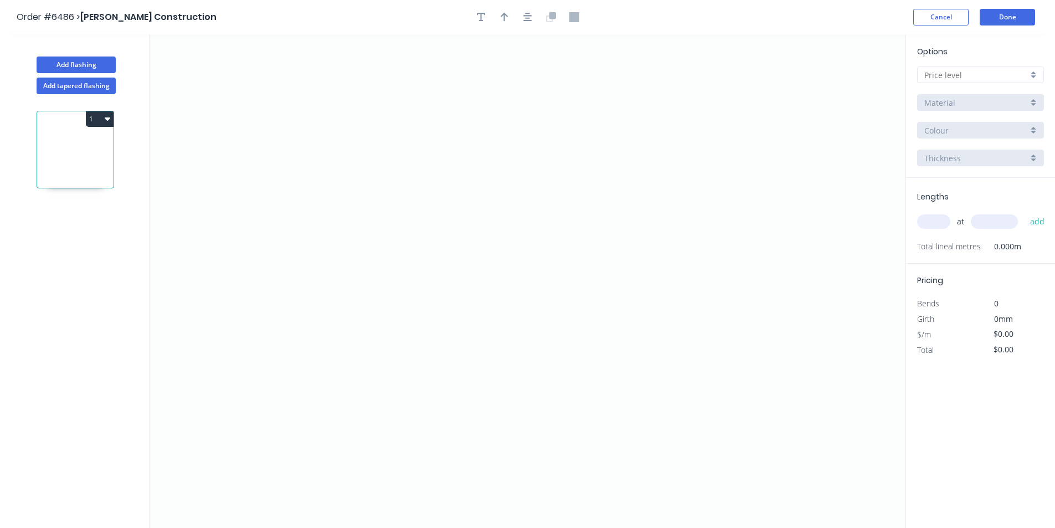
click at [989, 76] on input "text" at bounding box center [976, 75] width 104 height 12
click at [974, 156] on div "D" at bounding box center [980, 154] width 126 height 19
type input "D"
click at [999, 26] on header "Order #6486 > [PERSON_NAME] Construction Cancel Done" at bounding box center [527, 17] width 1055 height 34
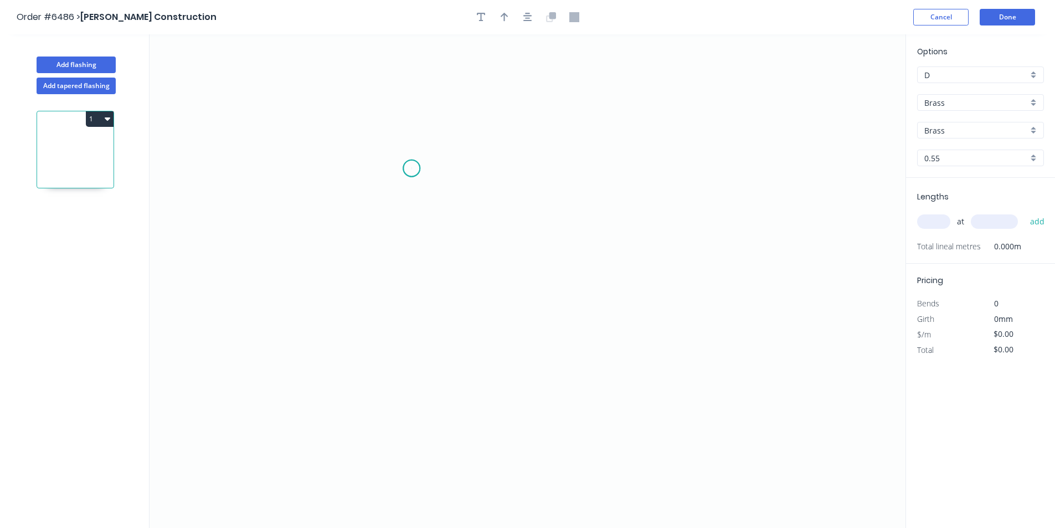
click at [411, 168] on icon "0" at bounding box center [527, 280] width 756 height 493
click at [400, 267] on icon "0" at bounding box center [527, 280] width 756 height 493
click at [585, 281] on icon "0 ?" at bounding box center [527, 280] width 756 height 493
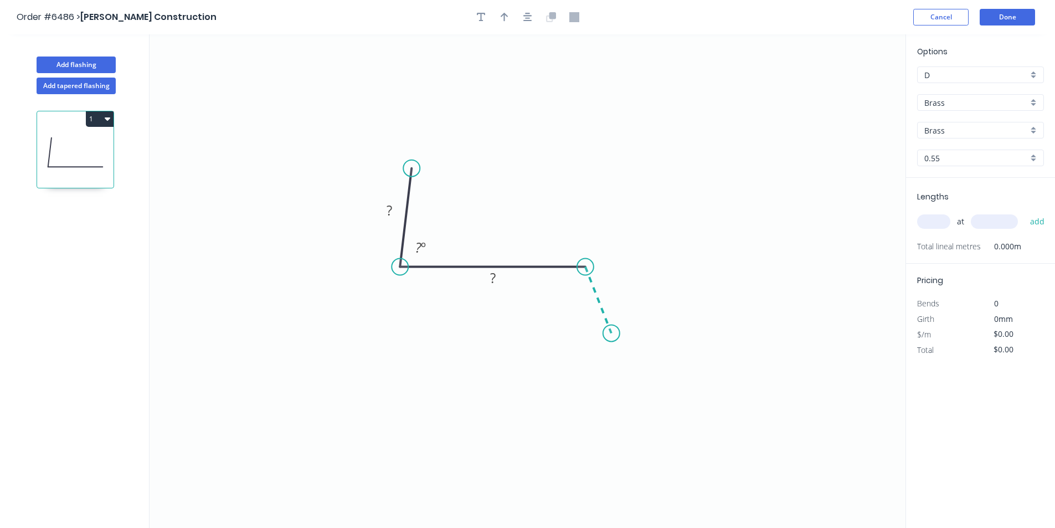
click at [611, 333] on icon "0 ? ? ? º" at bounding box center [527, 280] width 756 height 493
drag, startPoint x: 410, startPoint y: 169, endPoint x: 379, endPoint y: 148, distance: 37.5
click at [379, 148] on circle at bounding box center [379, 148] width 17 height 17
click at [370, 207] on rect at bounding box center [373, 206] width 22 height 16
type input "$109.64"
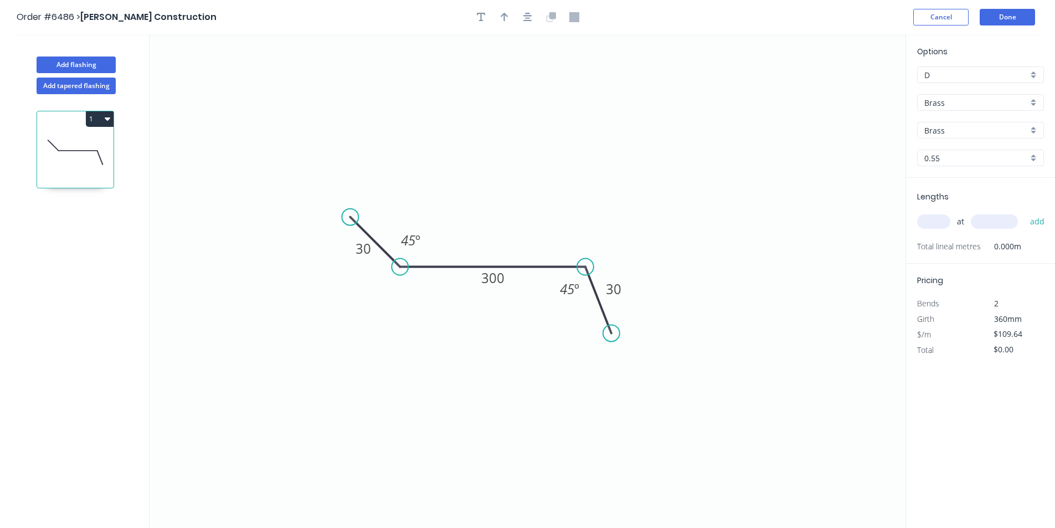
drag, startPoint x: 380, startPoint y: 149, endPoint x: 350, endPoint y: 220, distance: 76.9
click at [350, 220] on circle at bounding box center [350, 217] width 17 height 17
drag, startPoint x: 611, startPoint y: 333, endPoint x: 628, endPoint y: 316, distance: 23.9
click at [628, 316] on circle at bounding box center [628, 309] width 17 height 17
click at [524, 13] on icon "button" at bounding box center [527, 17] width 9 height 10
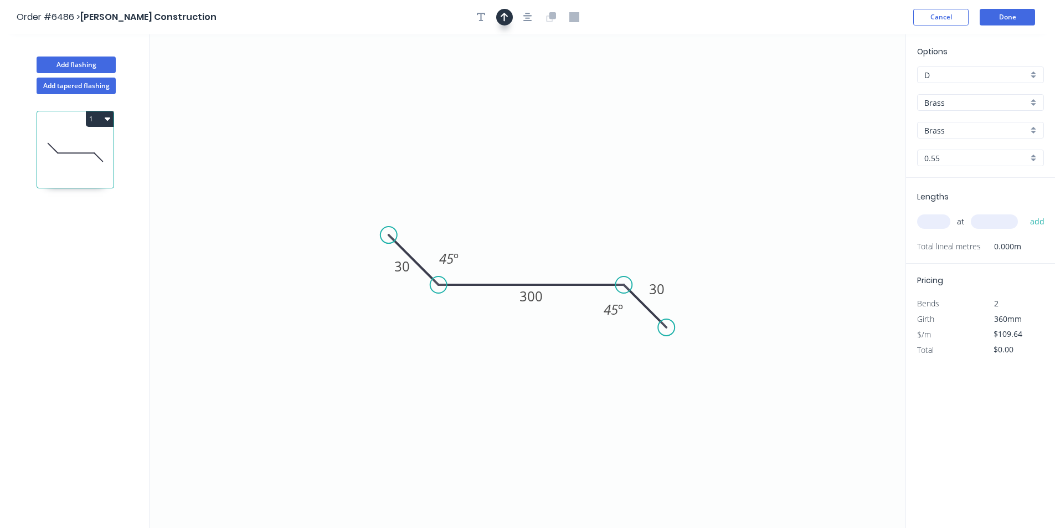
click at [510, 13] on button "button" at bounding box center [504, 17] width 17 height 17
drag, startPoint x: 850, startPoint y: 88, endPoint x: 529, endPoint y: 242, distance: 355.6
click at [529, 242] on icon at bounding box center [532, 231] width 10 height 35
click at [957, 98] on input "Brass" at bounding box center [976, 103] width 104 height 12
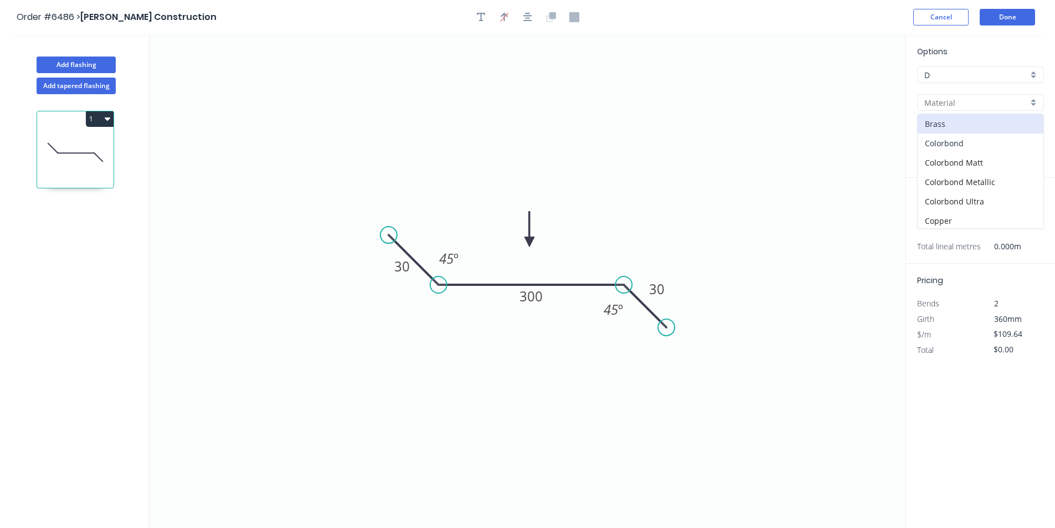
click at [974, 147] on div "Colorbond" at bounding box center [980, 142] width 126 height 19
type input "Colorbond"
type input "Basalt"
type input "$19.29"
click at [974, 145] on div "Options D D Colorbond Colorbond Colorbond Matt Colorbond Metallic Colorbond Ult…" at bounding box center [980, 111] width 149 height 132
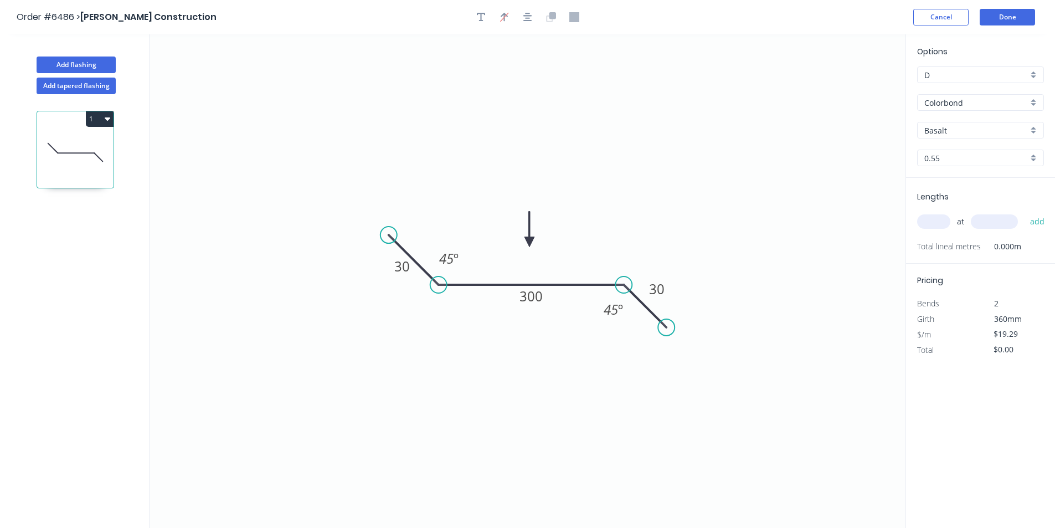
click at [976, 129] on input "Basalt" at bounding box center [976, 131] width 104 height 12
click at [967, 159] on div "Classic Cream" at bounding box center [980, 154] width 126 height 19
type input "Classic Cream"
click at [921, 219] on input "text" at bounding box center [933, 221] width 33 height 14
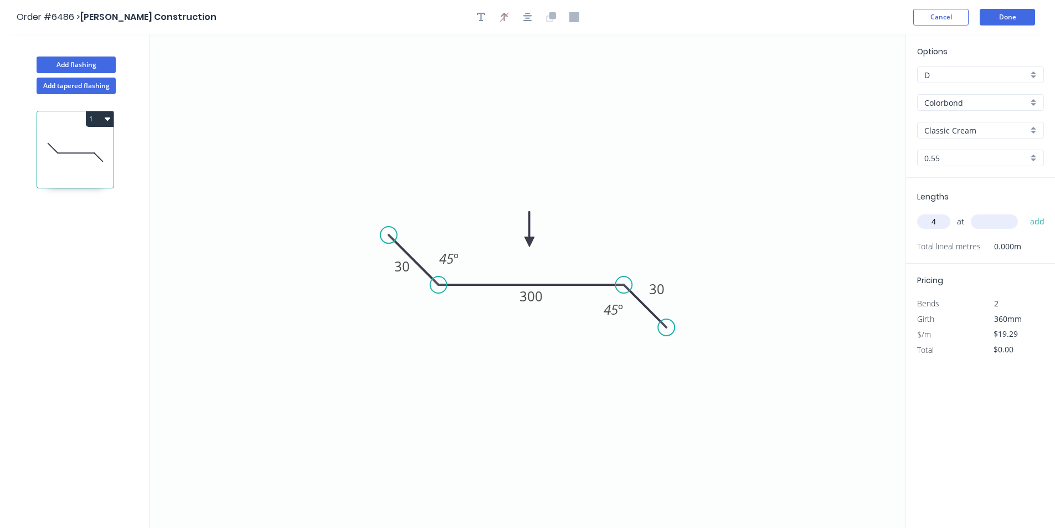
type input "4"
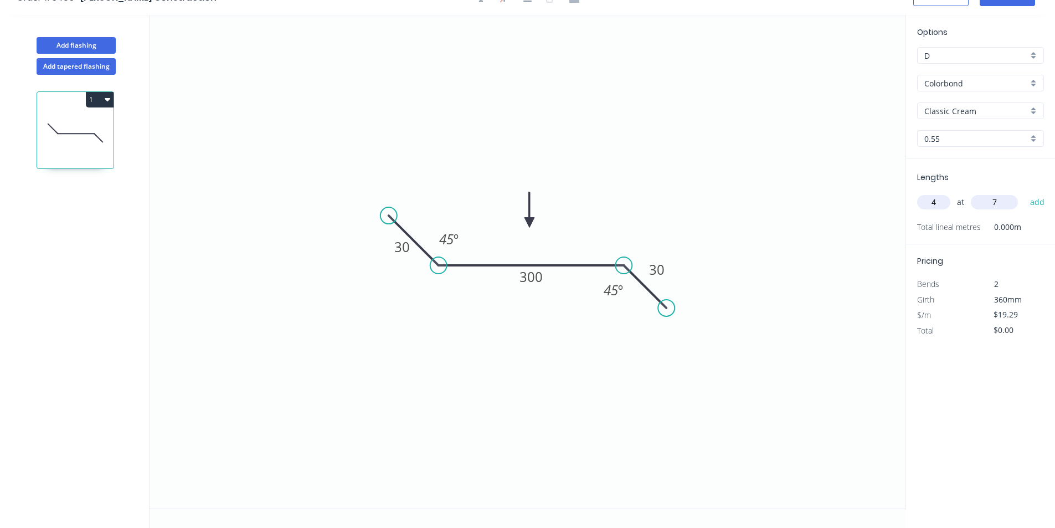
scroll to position [20, 0]
type input "700"
click at [1024, 192] on button "add" at bounding box center [1037, 201] width 26 height 19
type input "$77.16"
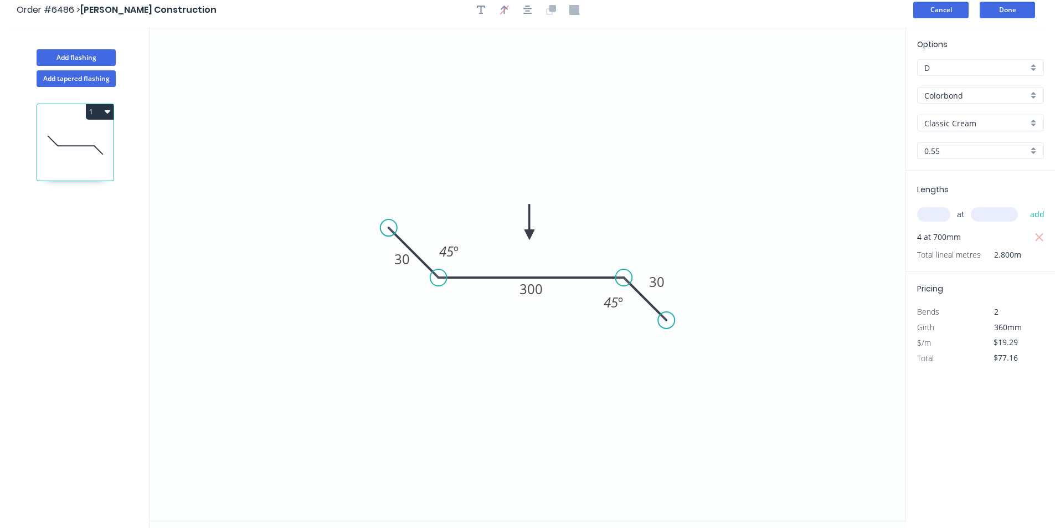
scroll to position [0, 0]
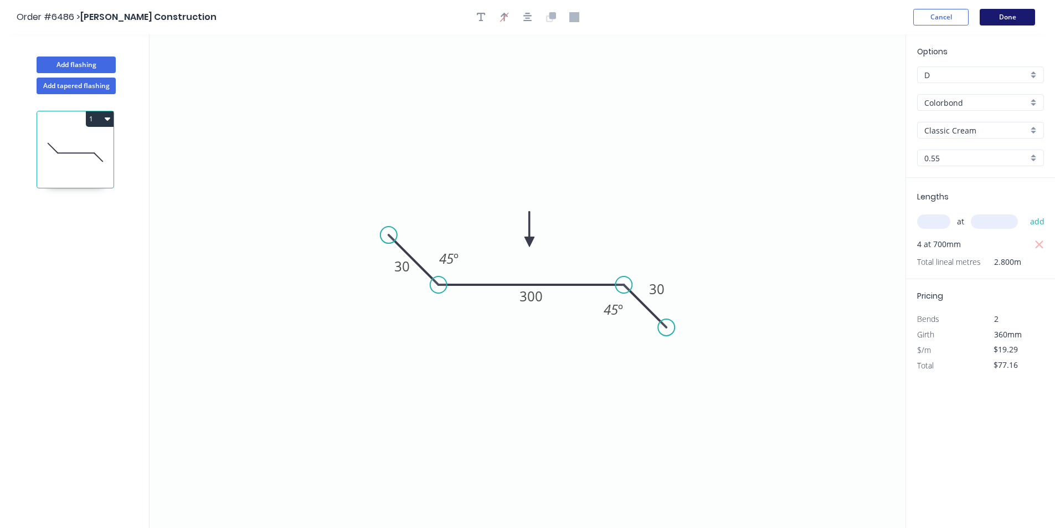
click at [1006, 17] on button "Done" at bounding box center [1006, 17] width 55 height 17
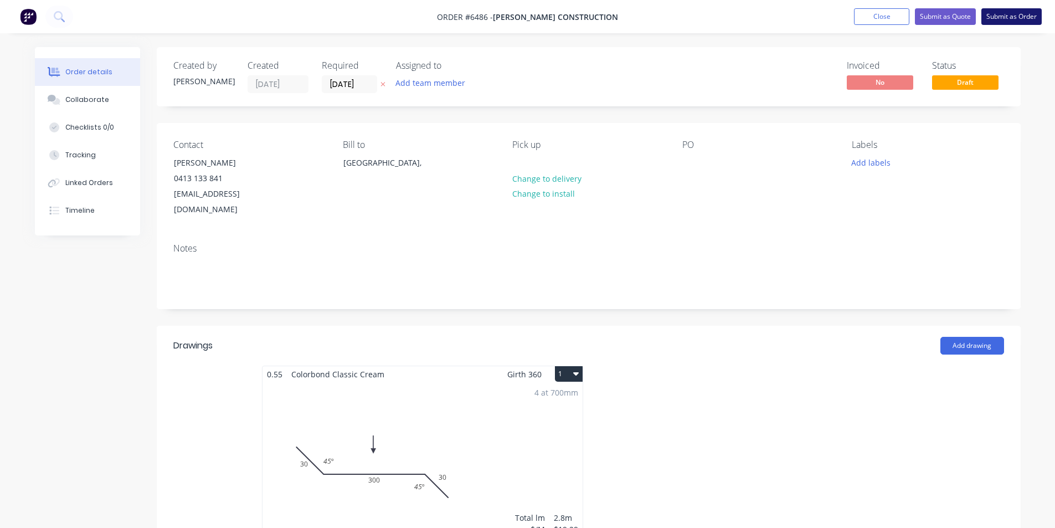
click at [1023, 22] on button "Submit as Order" at bounding box center [1011, 16] width 60 height 17
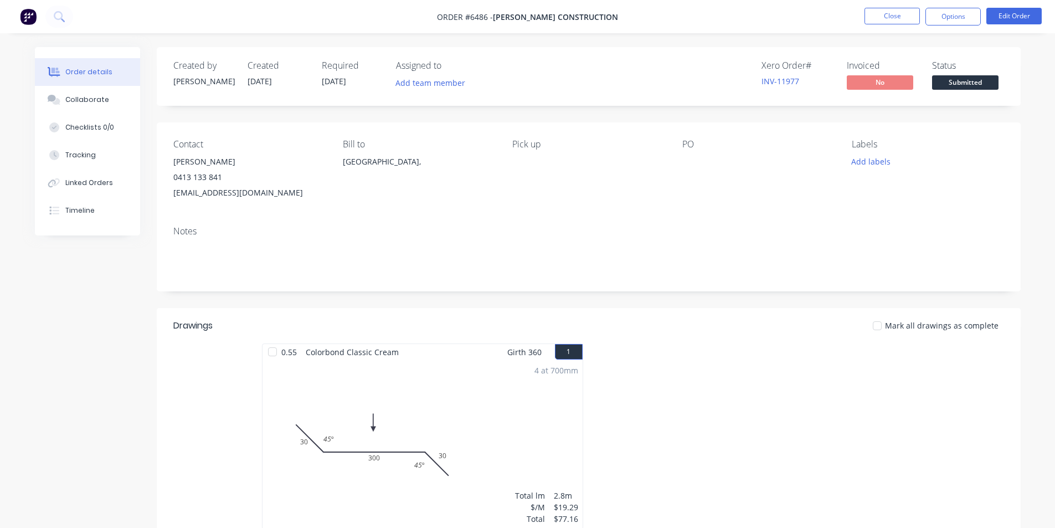
click at [951, 75] on div "Status Submitted" at bounding box center [968, 76] width 72 height 32
click at [951, 82] on span "Submitted" at bounding box center [965, 82] width 66 height 14
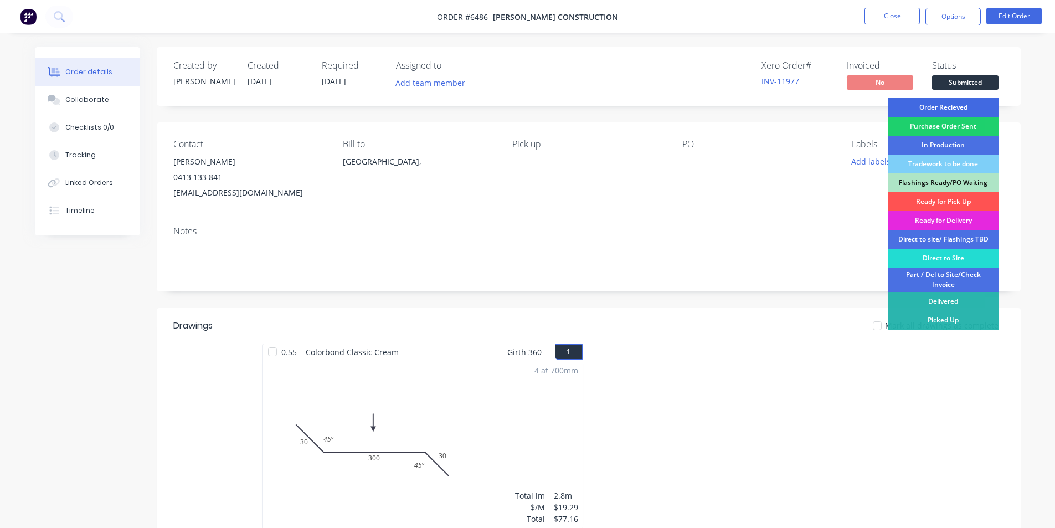
click at [968, 99] on div "Order Recieved" at bounding box center [943, 107] width 111 height 19
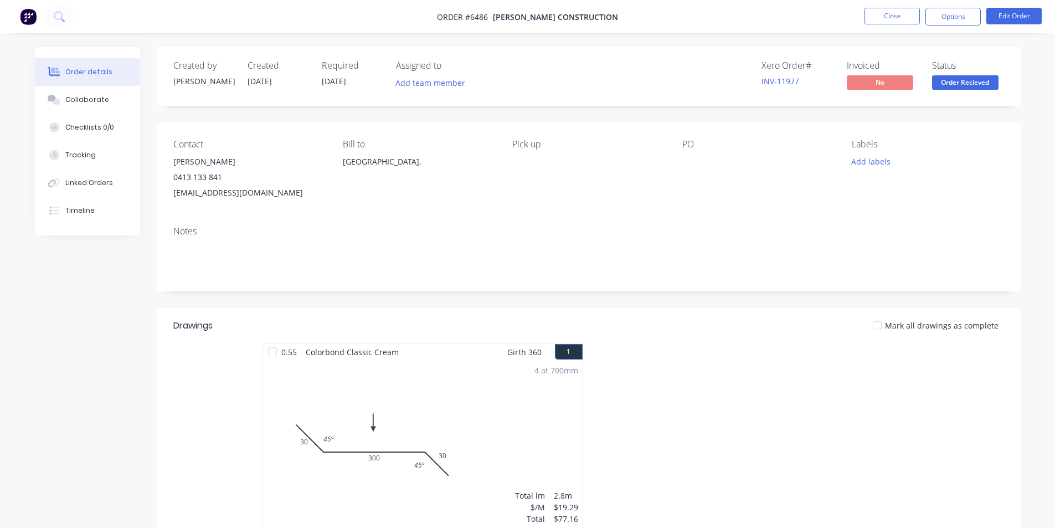
drag, startPoint x: 984, startPoint y: 233, endPoint x: 984, endPoint y: 218, distance: 14.9
click at [984, 233] on div "Notes" at bounding box center [588, 231] width 831 height 11
click at [1000, 16] on button "Edit Order" at bounding box center [1013, 16] width 55 height 17
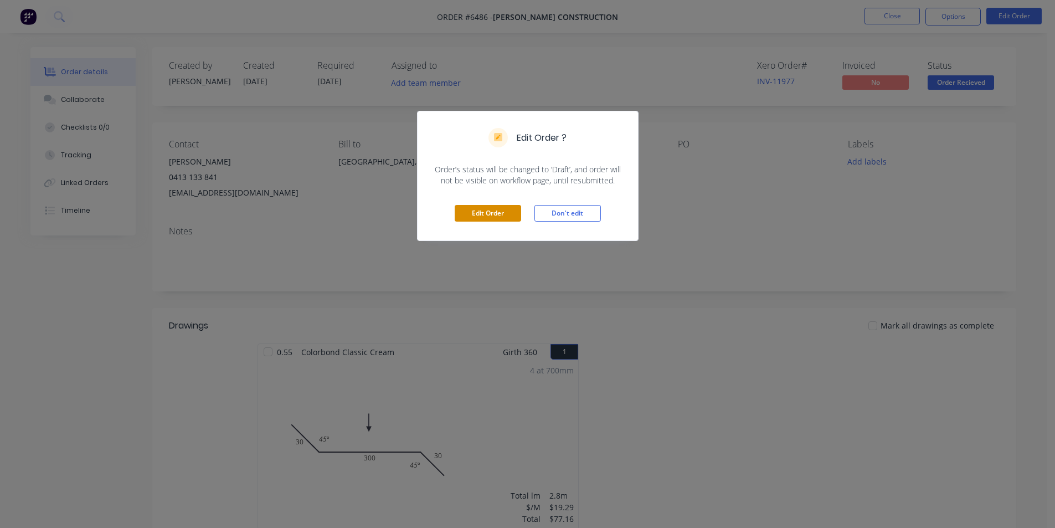
click at [498, 205] on button "Edit Order" at bounding box center [488, 213] width 66 height 17
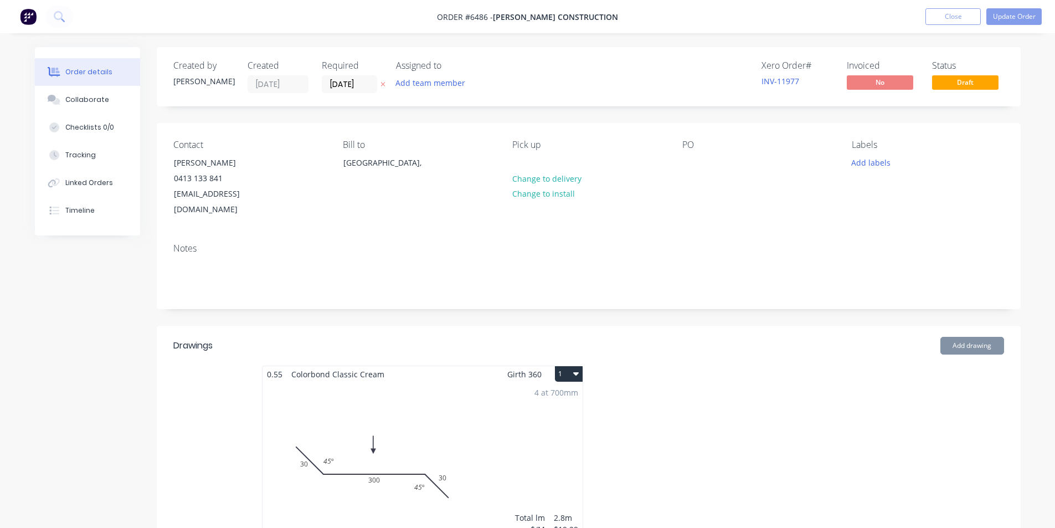
click at [677, 161] on div "Contact [PERSON_NAME] [PHONE_NUMBER] [EMAIL_ADDRESS][DOMAIN_NAME] Bill to [GEOG…" at bounding box center [589, 178] width 864 height 111
drag, startPoint x: 681, startPoint y: 165, endPoint x: 706, endPoint y: 164, distance: 24.9
click at [682, 165] on div "Contact [PERSON_NAME] [PHONE_NUMBER] [EMAIL_ADDRESS][DOMAIN_NAME] Bill to [GEOG…" at bounding box center [589, 178] width 864 height 111
click at [706, 164] on div "PO" at bounding box center [758, 179] width 152 height 78
click at [692, 159] on div at bounding box center [691, 162] width 18 height 16
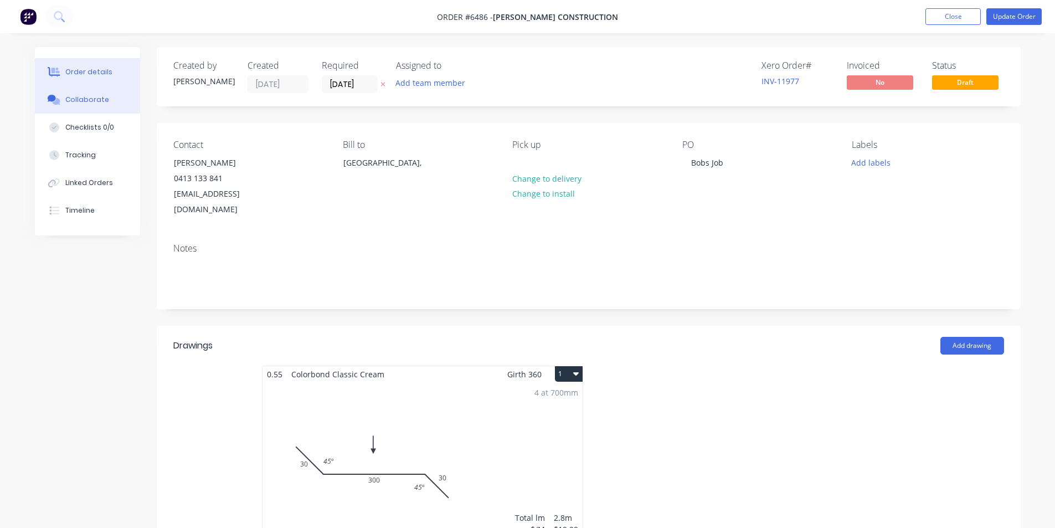
click at [92, 96] on div "Collaborate" at bounding box center [87, 100] width 44 height 10
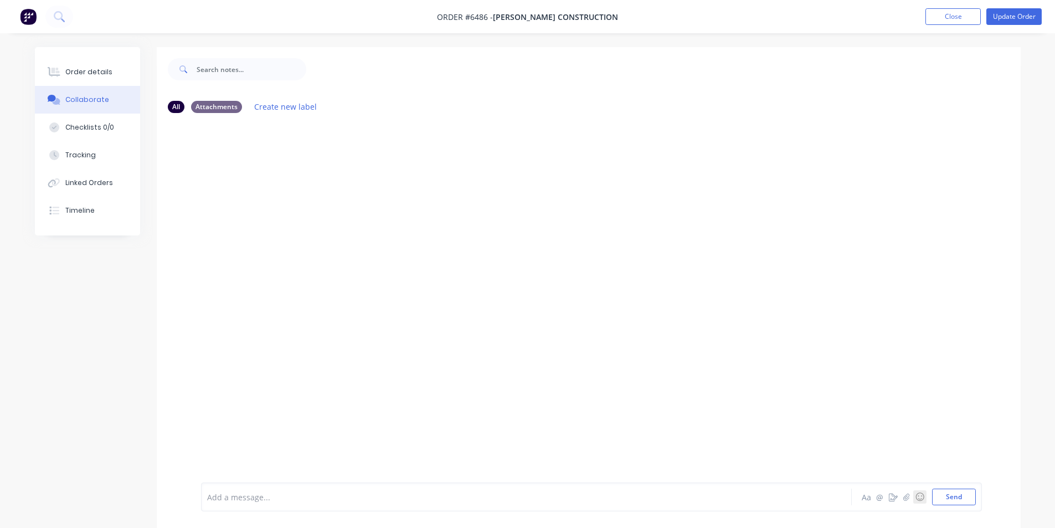
click at [913, 492] on button "☺" at bounding box center [919, 496] width 13 height 13
click at [907, 493] on button "button" at bounding box center [906, 496] width 13 height 13
click at [943, 497] on button "Send" at bounding box center [954, 496] width 44 height 17
click at [85, 79] on button "Order details" at bounding box center [87, 72] width 105 height 28
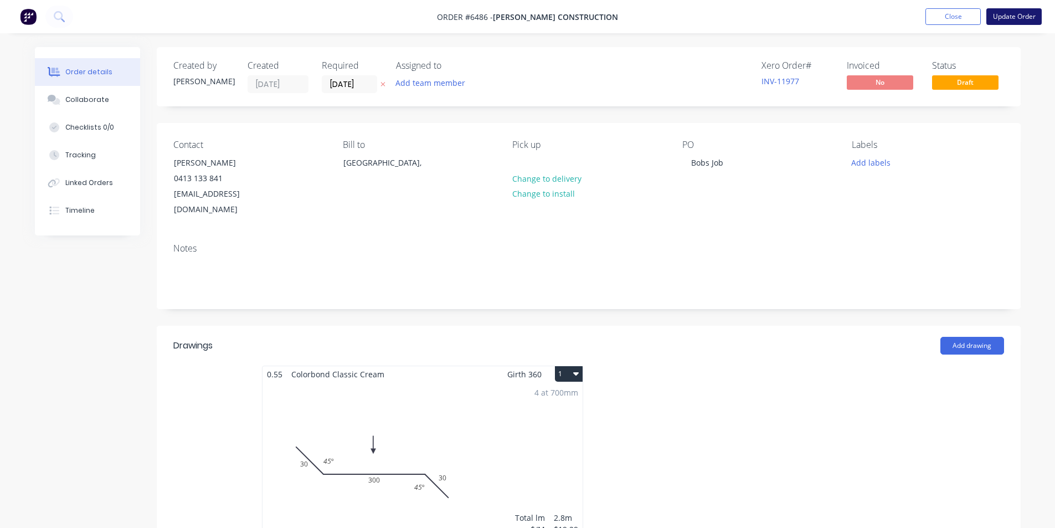
click at [1001, 17] on button "Update Order" at bounding box center [1013, 16] width 55 height 17
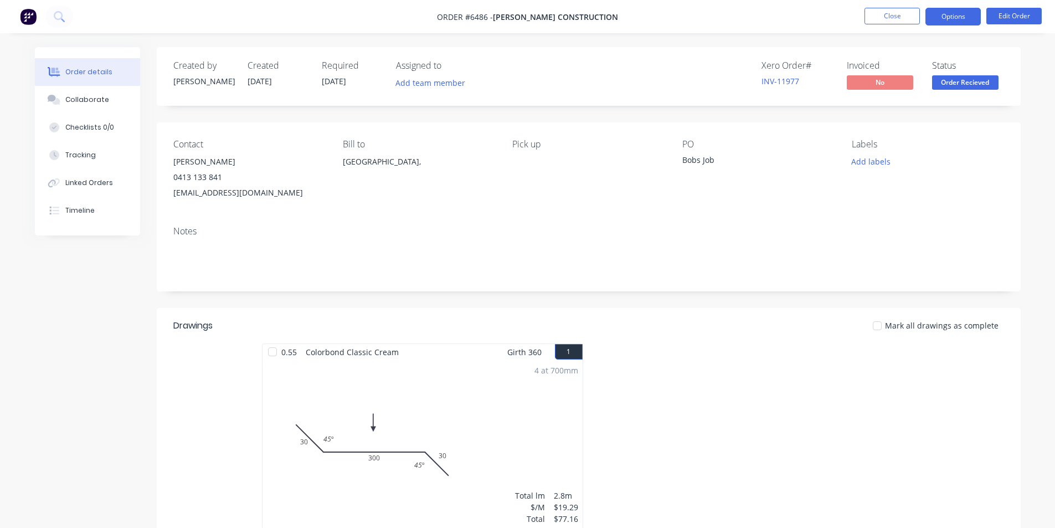
click at [969, 17] on button "Options" at bounding box center [952, 17] width 55 height 18
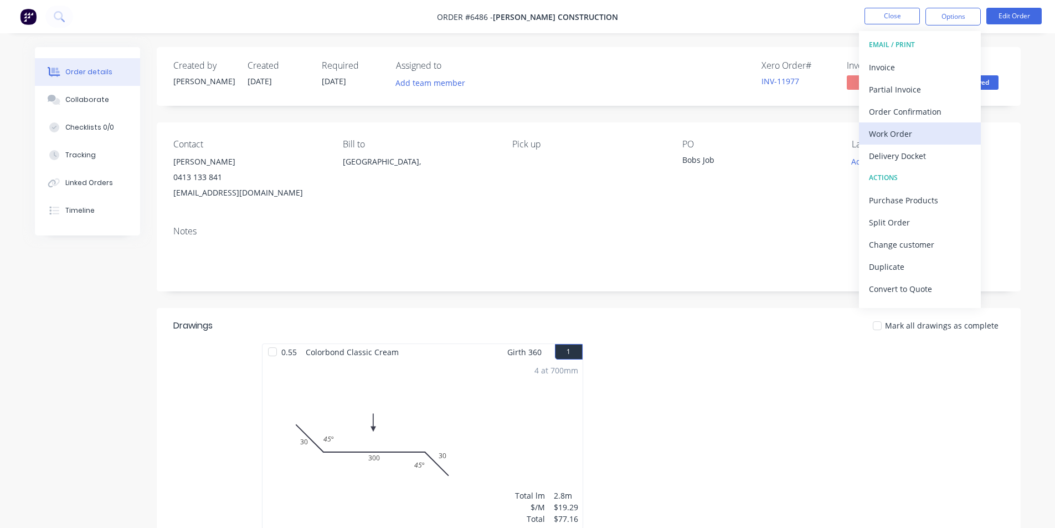
click at [893, 136] on div "Work Order" at bounding box center [920, 134] width 102 height 16
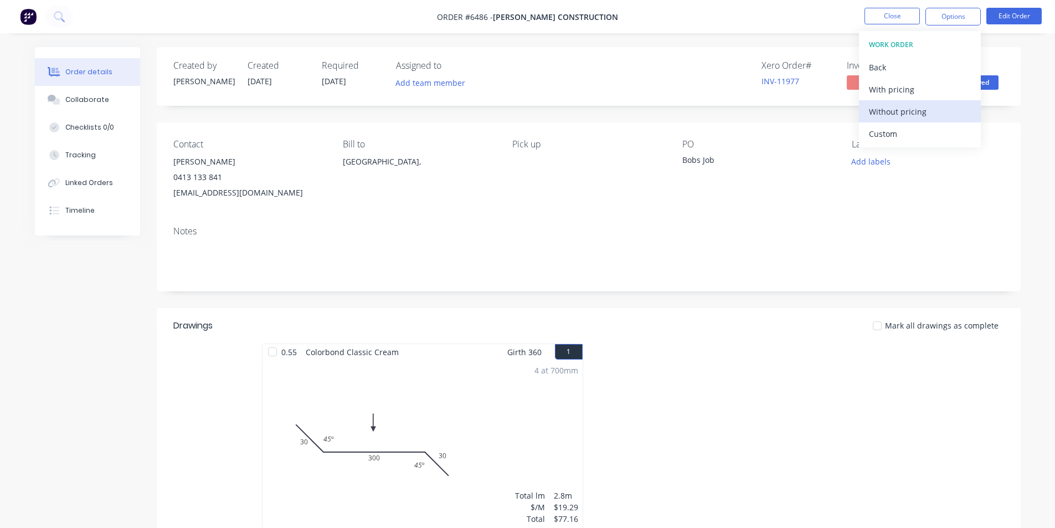
click at [889, 109] on div "Without pricing" at bounding box center [920, 112] width 102 height 16
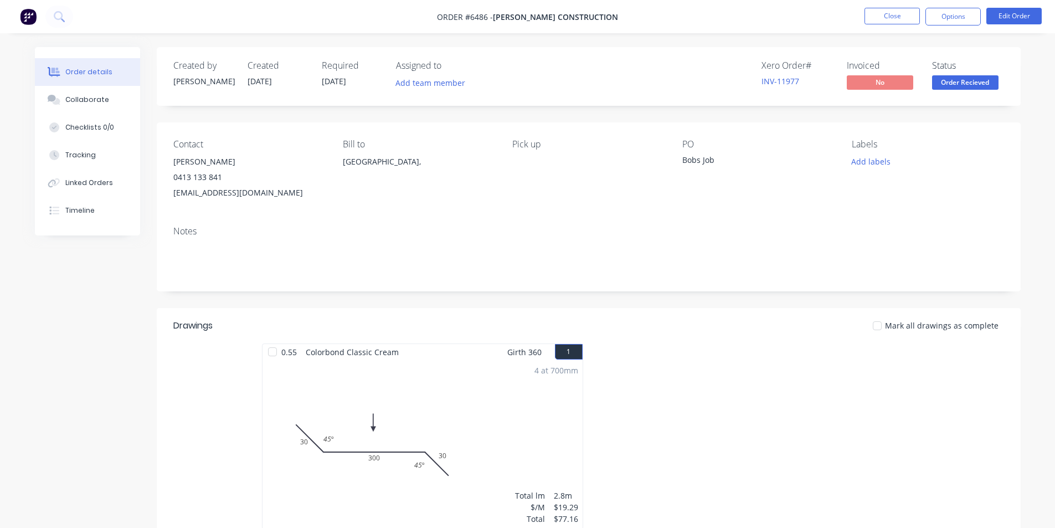
click at [1043, 121] on div "Order details Collaborate Checklists 0/0 Tracking Linked Orders Timeline Order …" at bounding box center [527, 369] width 1055 height 738
click at [898, 9] on button "Close" at bounding box center [891, 16] width 55 height 17
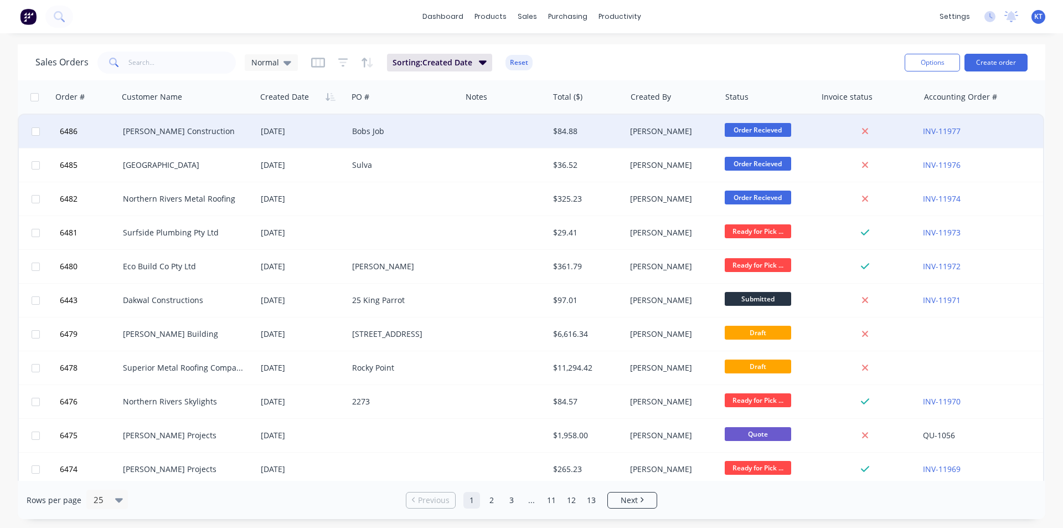
click at [308, 132] on div "[DATE]" at bounding box center [302, 131] width 82 height 11
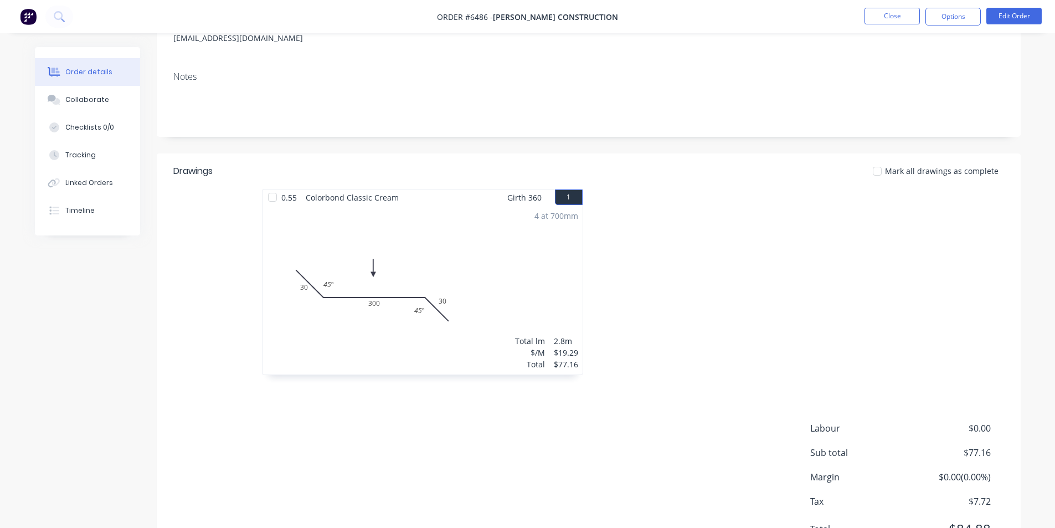
scroll to position [210, 0]
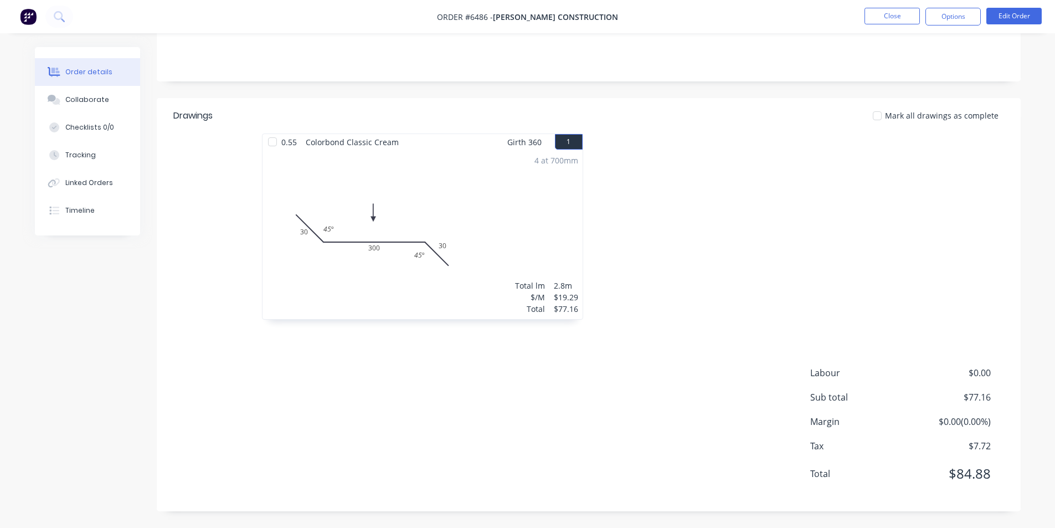
click at [872, 26] on nav "Order #6486 - [PERSON_NAME] Construction Close Options Edit Order" at bounding box center [527, 16] width 1055 height 33
click at [898, 15] on button "Close" at bounding box center [891, 16] width 55 height 17
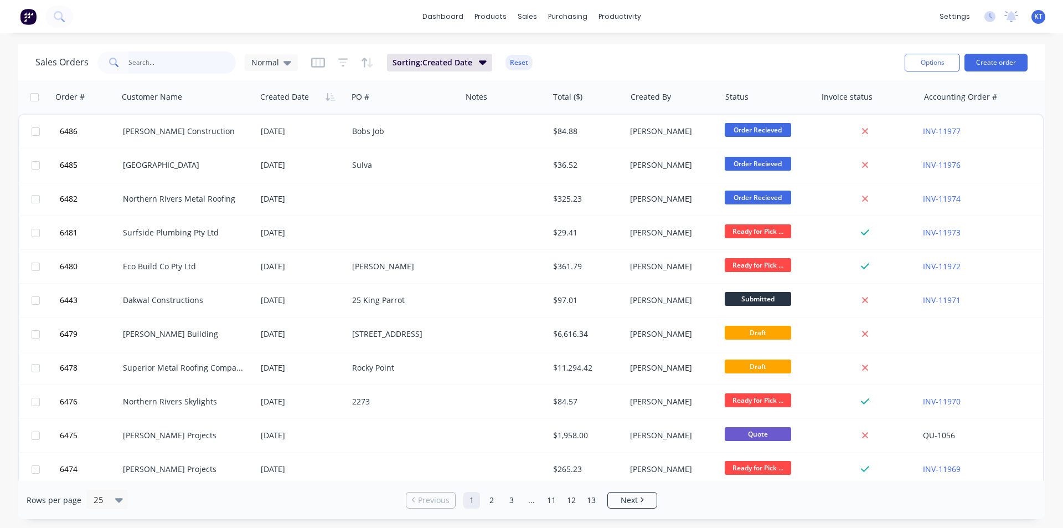
click at [182, 64] on input "text" at bounding box center [182, 62] width 108 height 22
type input "[PERSON_NAME]"
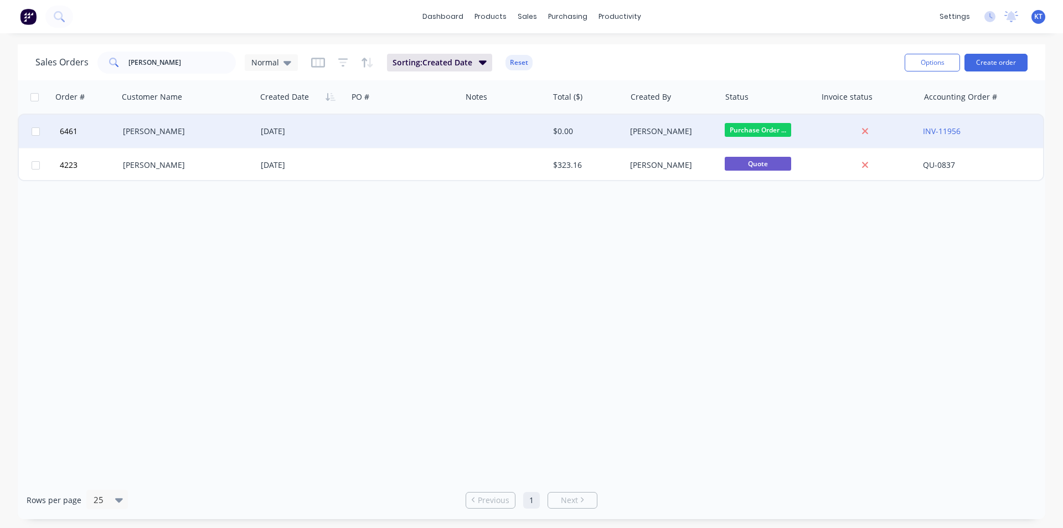
click at [551, 128] on div "$0.00" at bounding box center [588, 131] width 78 height 33
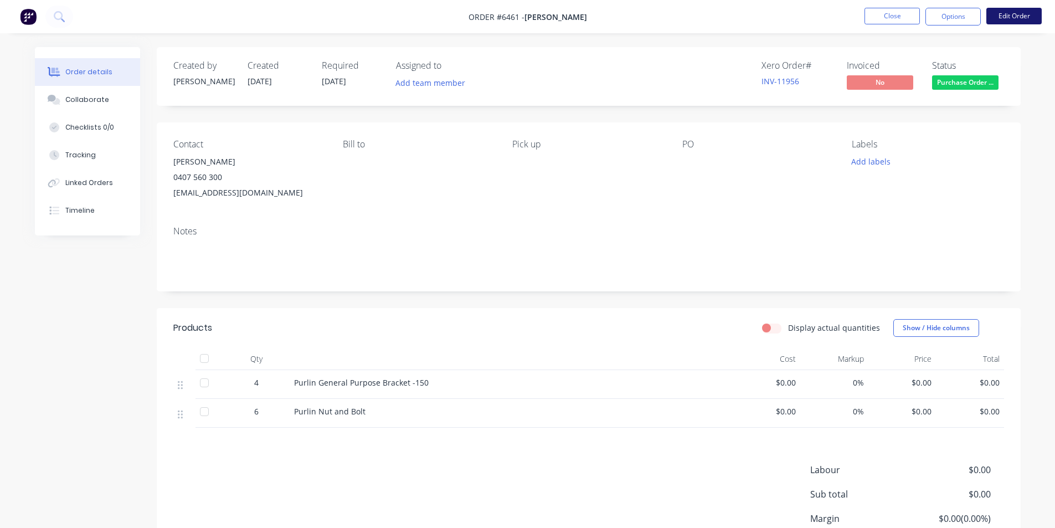
drag, startPoint x: 988, startPoint y: 20, endPoint x: 993, endPoint y: 17, distance: 5.9
click at [993, 17] on button "Edit Order" at bounding box center [1013, 16] width 55 height 17
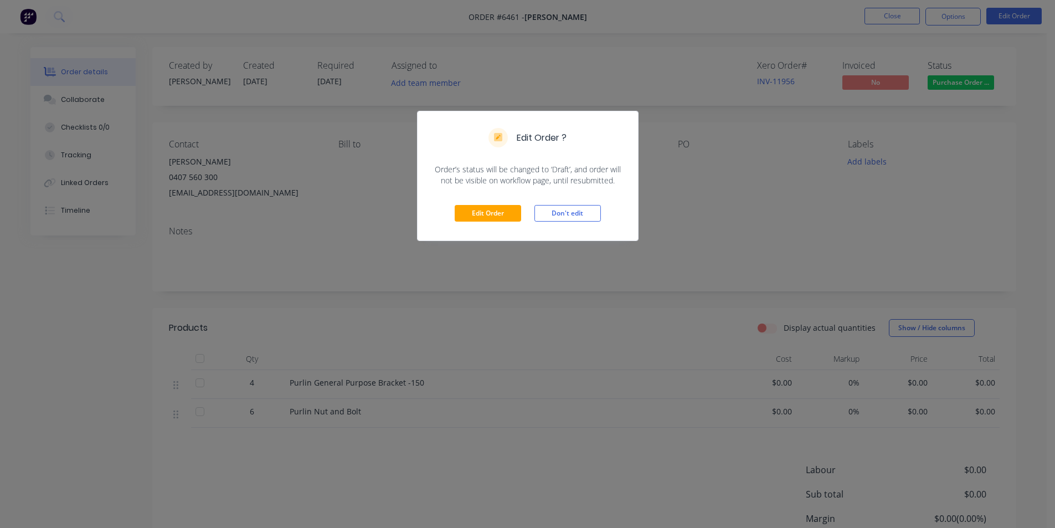
click at [512, 202] on div "Edit Order Don't edit" at bounding box center [527, 213] width 220 height 54
click at [508, 210] on button "Edit Order" at bounding box center [488, 213] width 66 height 17
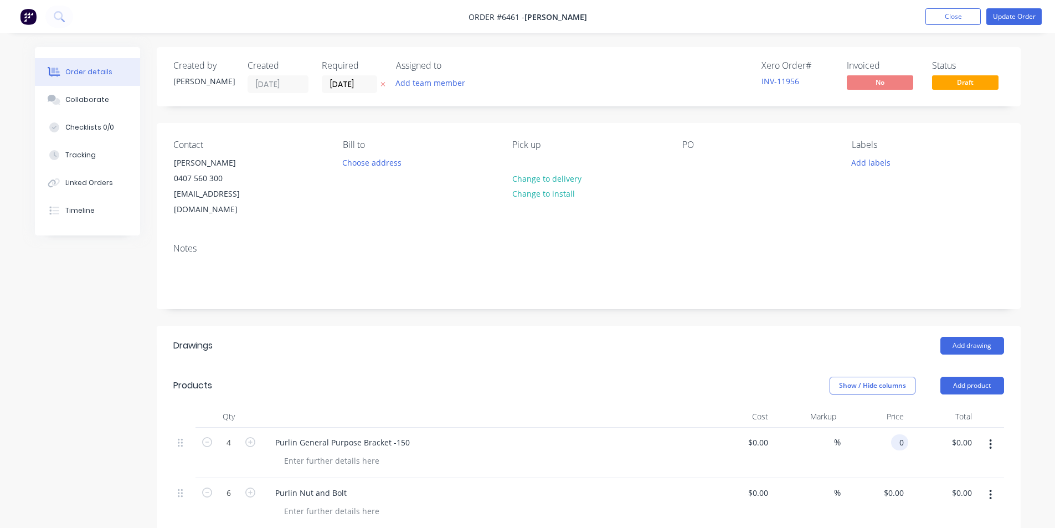
click at [890, 429] on div "0 0" at bounding box center [874, 452] width 68 height 50
type input "$12.34"
type input "$49.36"
click at [640, 339] on header "Drawings Add drawing" at bounding box center [589, 346] width 864 height 40
click at [904, 434] on input "12.34" at bounding box center [893, 442] width 30 height 16
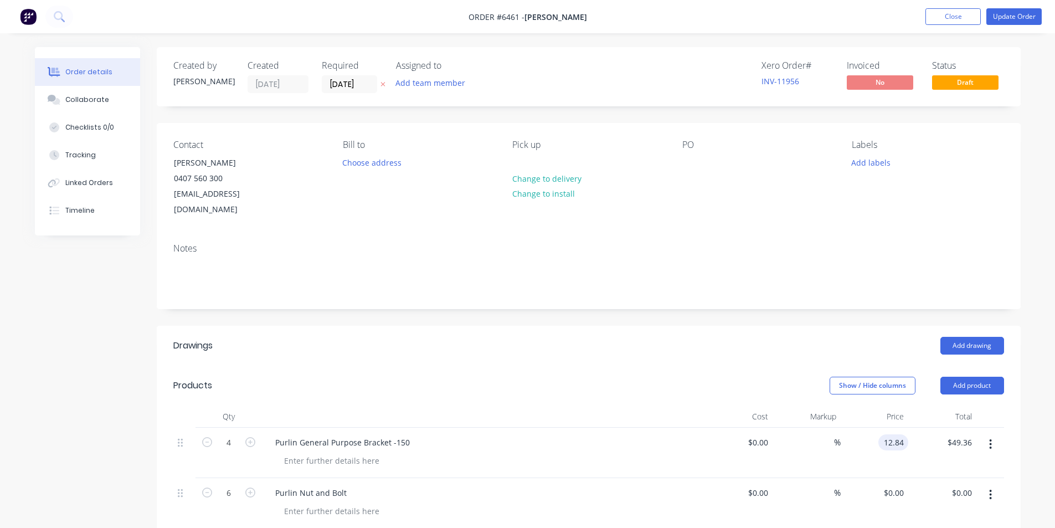
type input "$12.84"
type input "$51.36"
click at [669, 326] on header "Drawings Add drawing" at bounding box center [589, 346] width 864 height 40
click at [892, 484] on div "0 $0.00" at bounding box center [893, 492] width 30 height 16
type input "$4.99"
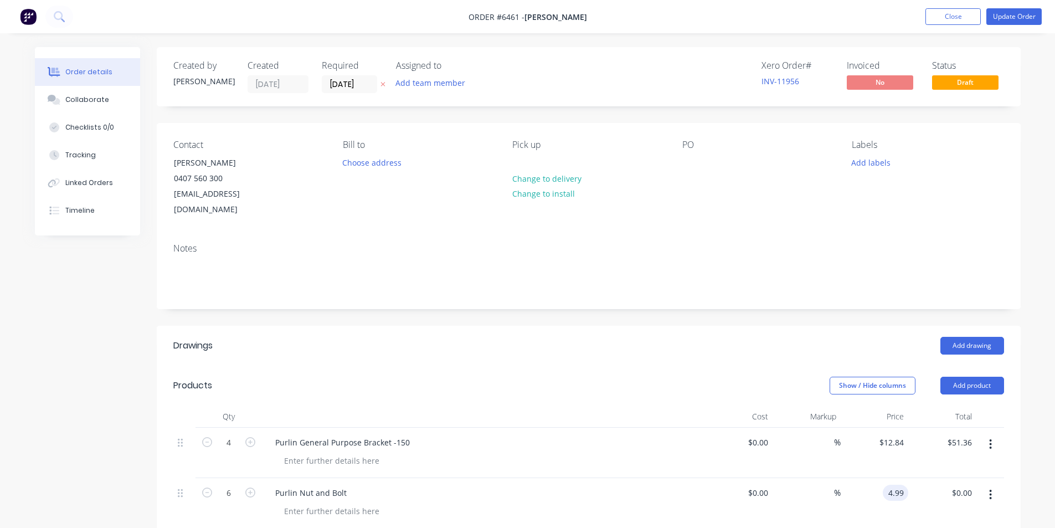
type input "$29.94"
click at [553, 291] on div "Notes" at bounding box center [589, 271] width 864 height 74
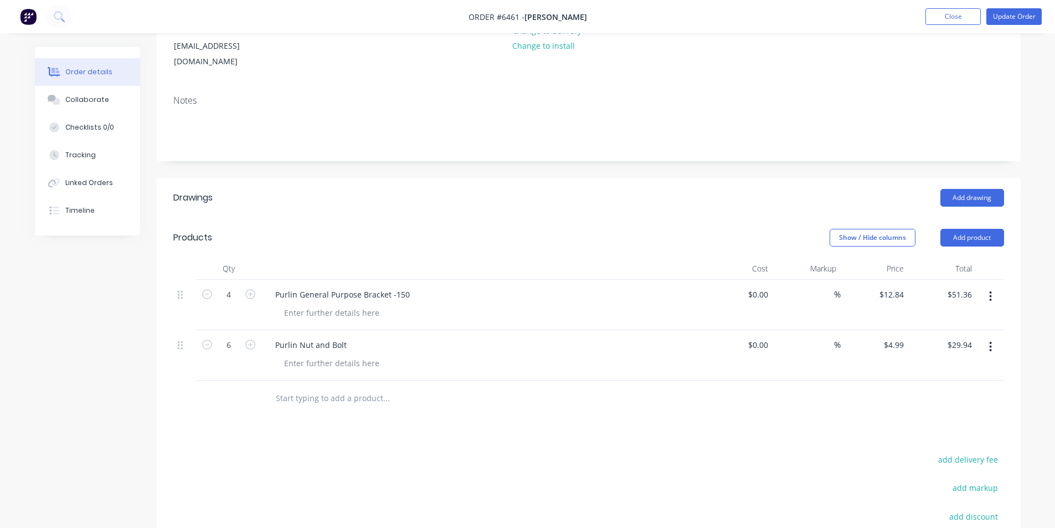
scroll to position [303, 0]
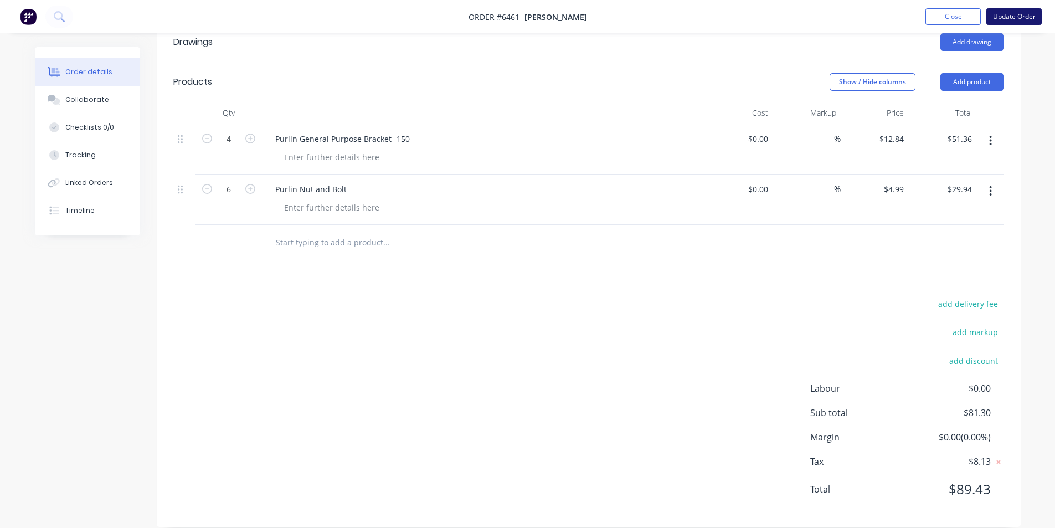
click at [1009, 21] on button "Update Order" at bounding box center [1013, 16] width 55 height 17
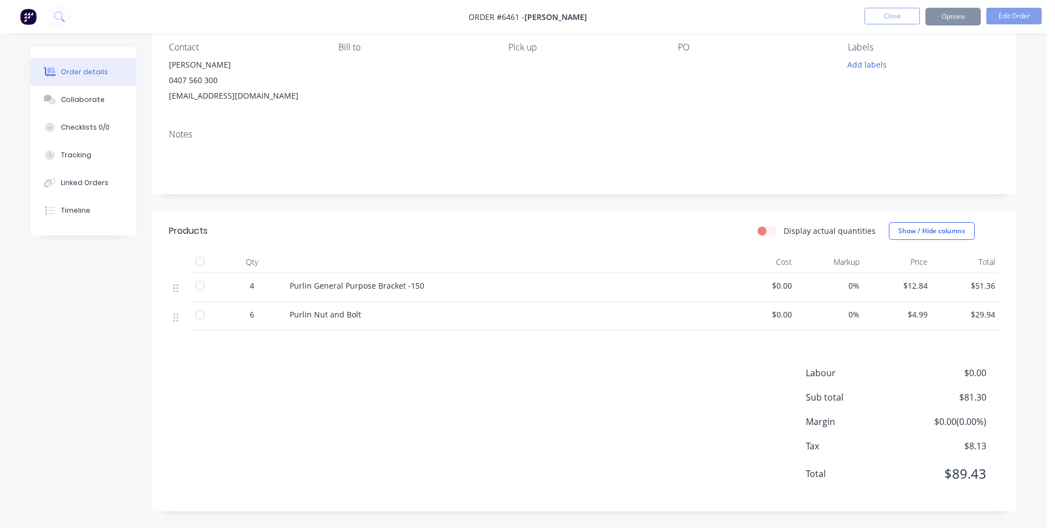
scroll to position [0, 0]
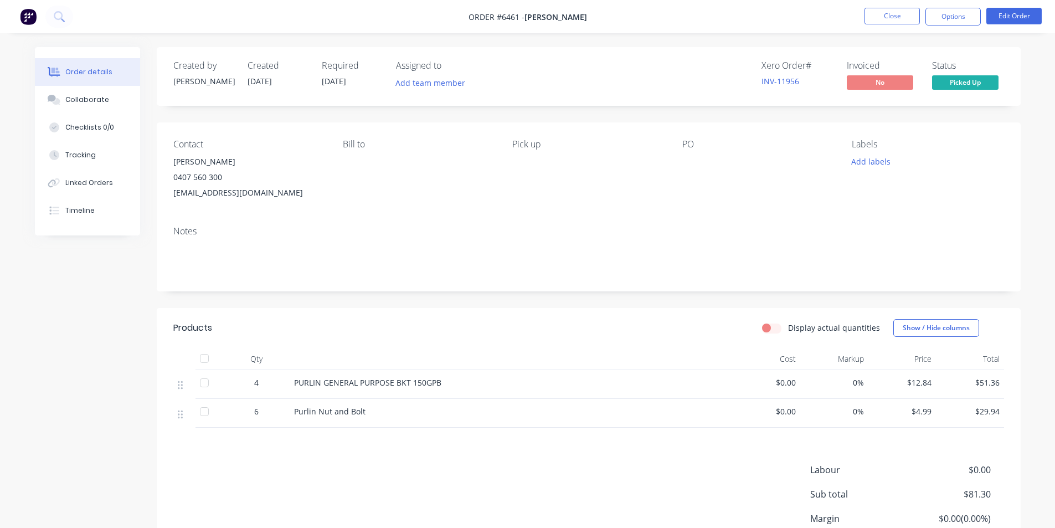
click at [976, 29] on nav "Order #6461 - Kramer Winchester Close Options Edit Order" at bounding box center [527, 16] width 1055 height 33
click at [961, 13] on button "Options" at bounding box center [952, 17] width 55 height 18
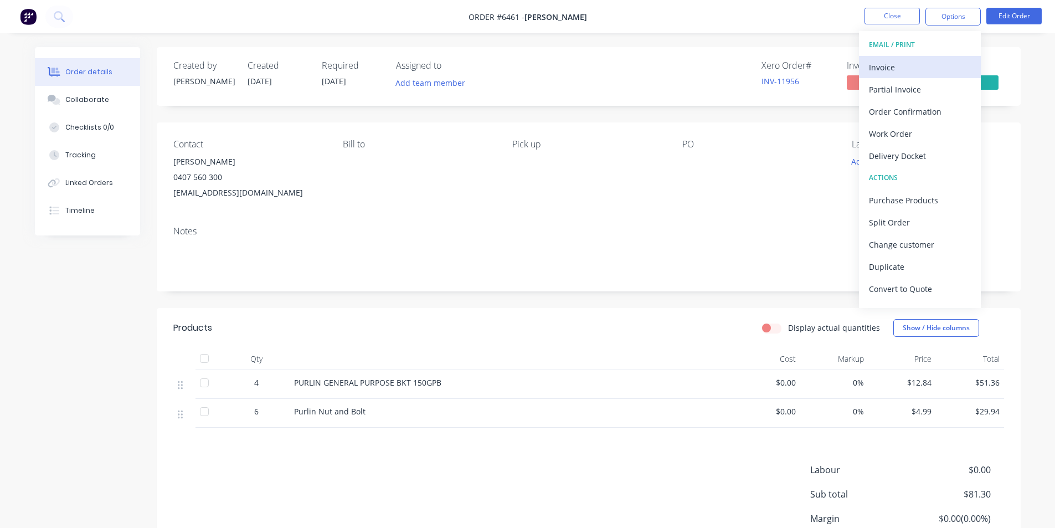
click at [879, 71] on div "Invoice" at bounding box center [920, 67] width 102 height 16
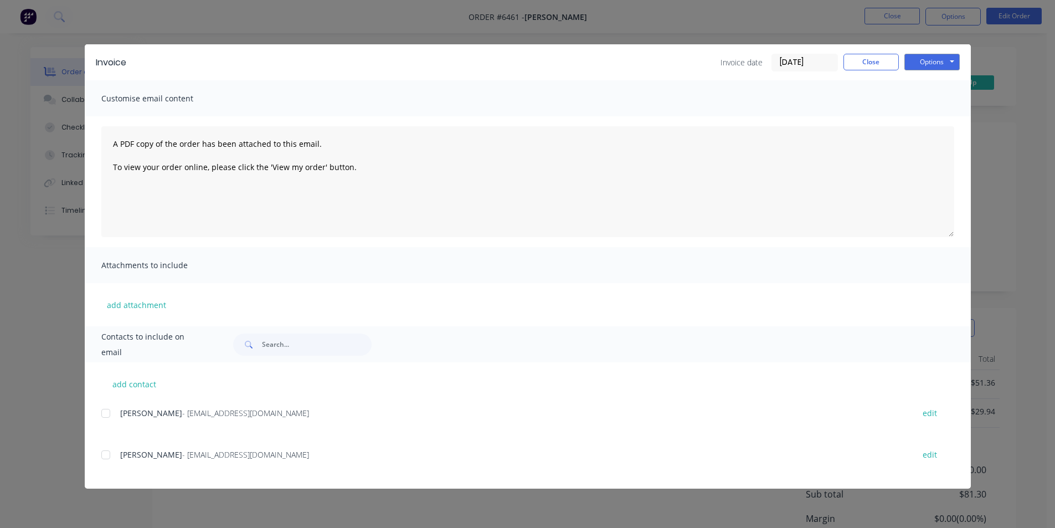
drag, startPoint x: 107, startPoint y: 455, endPoint x: 694, endPoint y: 305, distance: 605.8
click at [107, 456] on div at bounding box center [106, 455] width 22 height 22
click at [923, 67] on button "Options" at bounding box center [931, 62] width 55 height 17
click at [962, 126] on button "Email" at bounding box center [939, 118] width 71 height 18
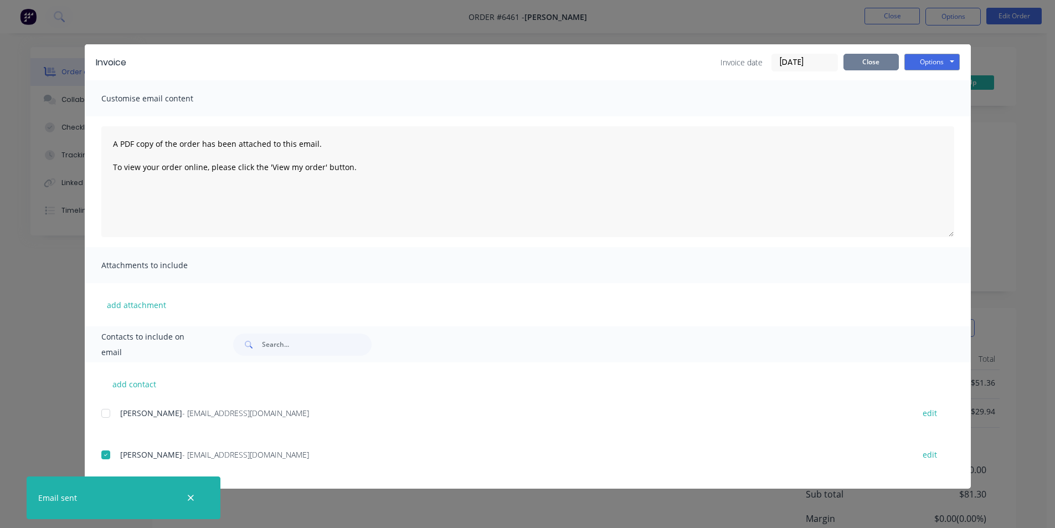
click at [894, 70] on button "Close" at bounding box center [870, 62] width 55 height 17
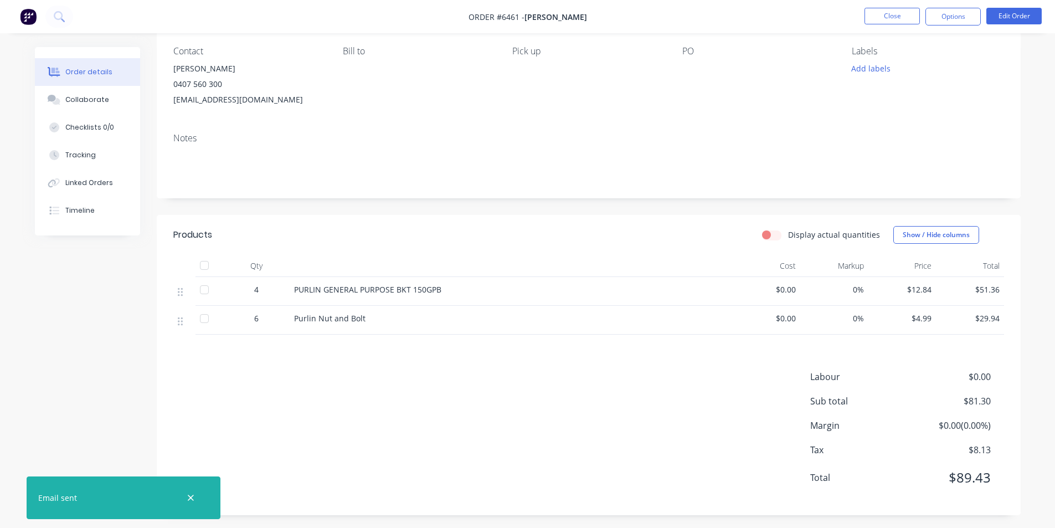
scroll to position [97, 0]
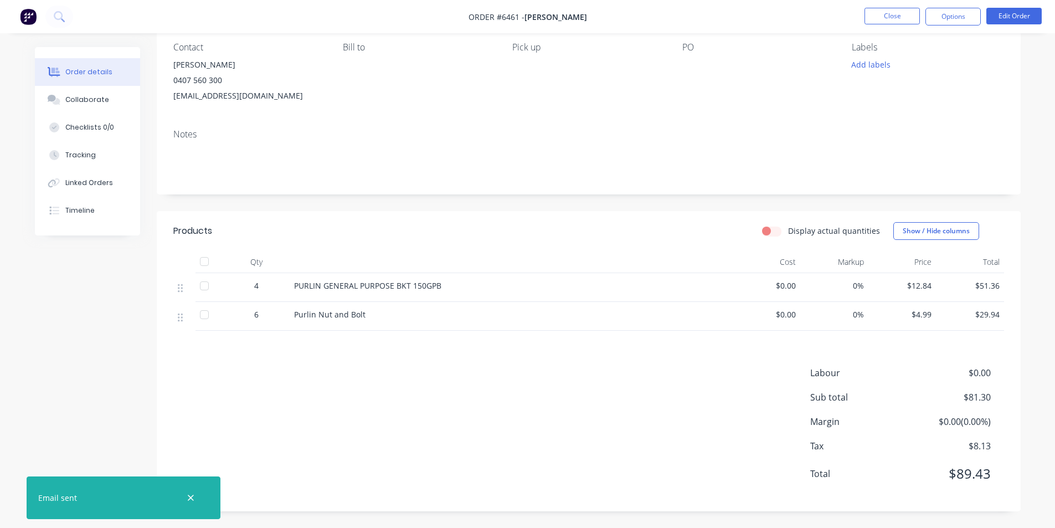
click at [204, 263] on div at bounding box center [204, 261] width 22 height 22
click at [940, 21] on button "Options" at bounding box center [952, 17] width 55 height 18
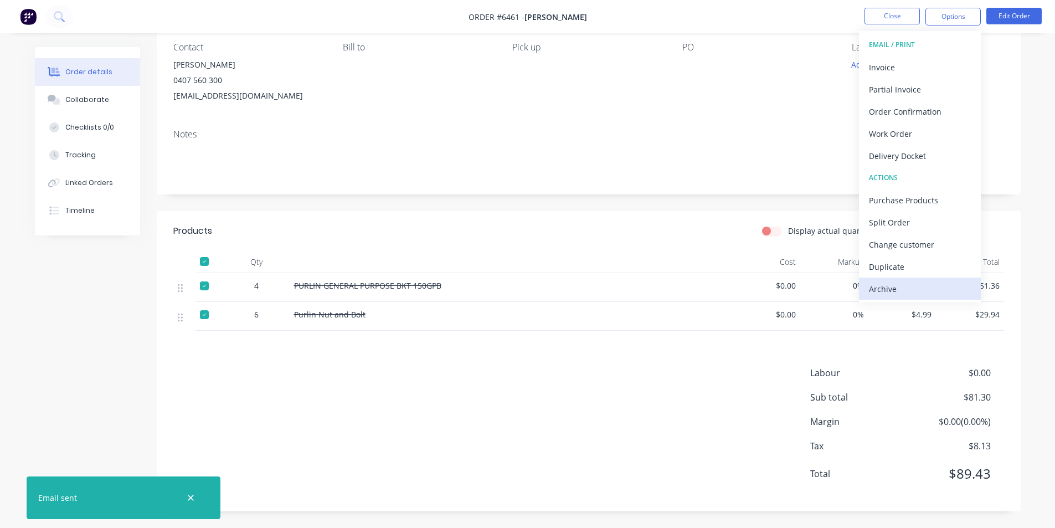
click at [869, 290] on div "Archive" at bounding box center [920, 289] width 102 height 16
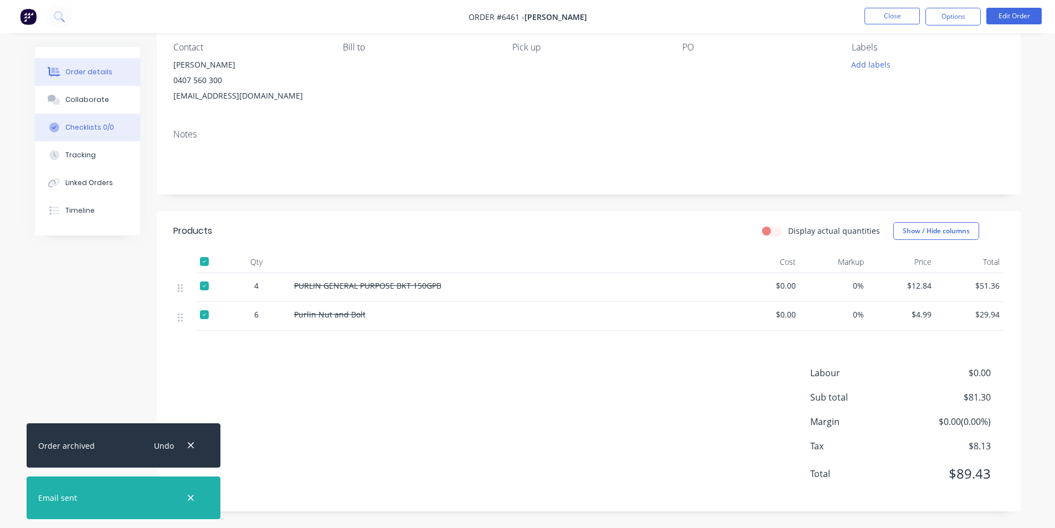
drag, startPoint x: 85, startPoint y: 183, endPoint x: 48, endPoint y: 137, distance: 58.7
click at [85, 184] on div "Linked Orders" at bounding box center [89, 183] width 48 height 10
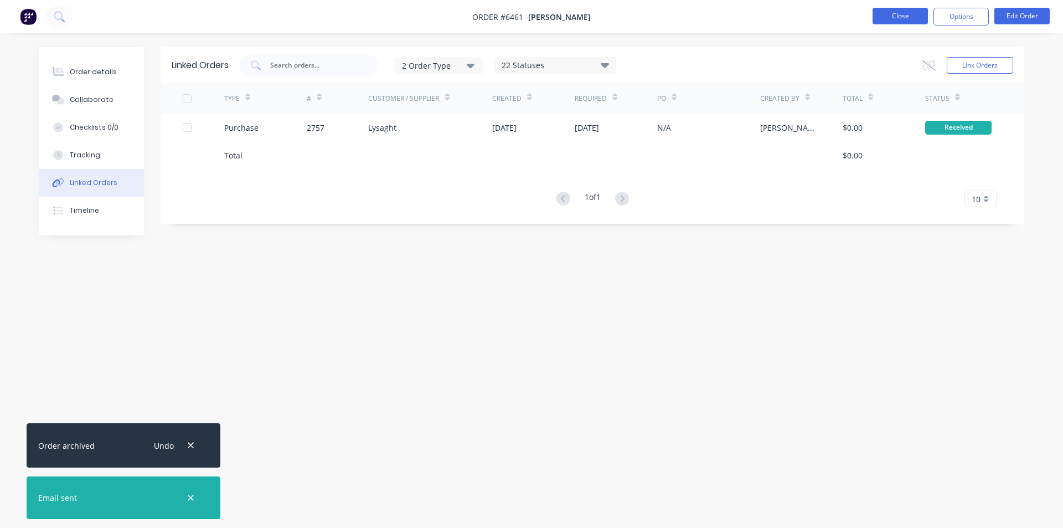
click at [887, 24] on button "Close" at bounding box center [900, 16] width 55 height 17
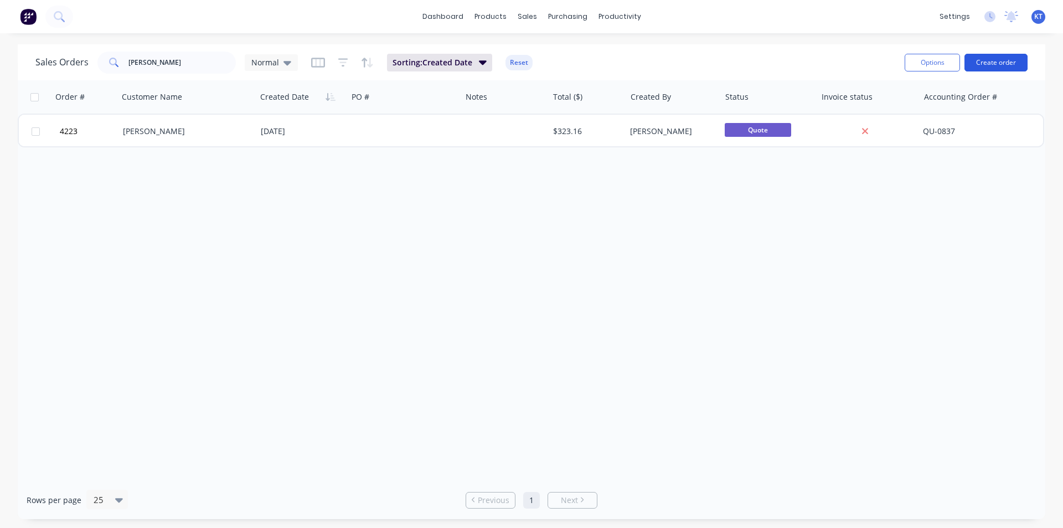
click at [979, 66] on button "Create order" at bounding box center [996, 63] width 63 height 18
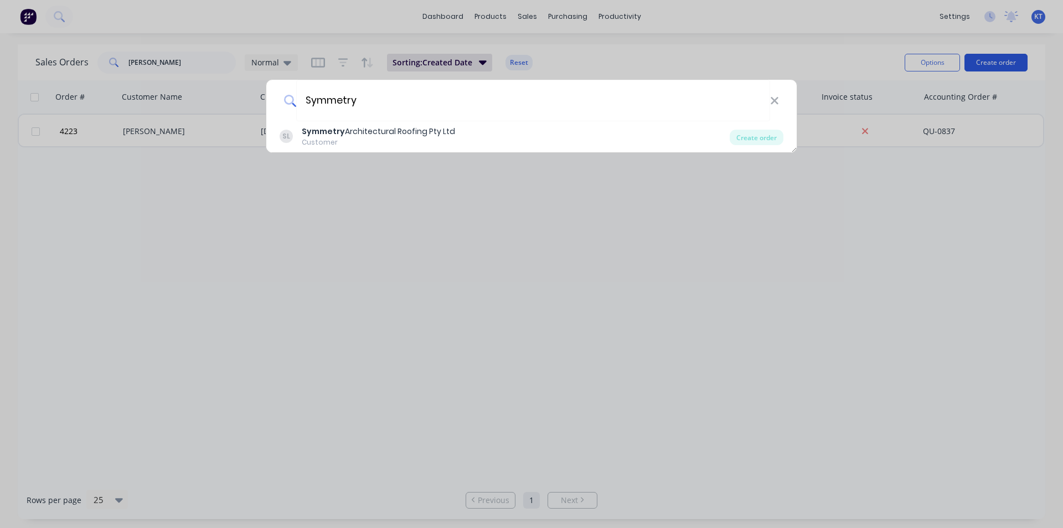
type input "Symmetry"
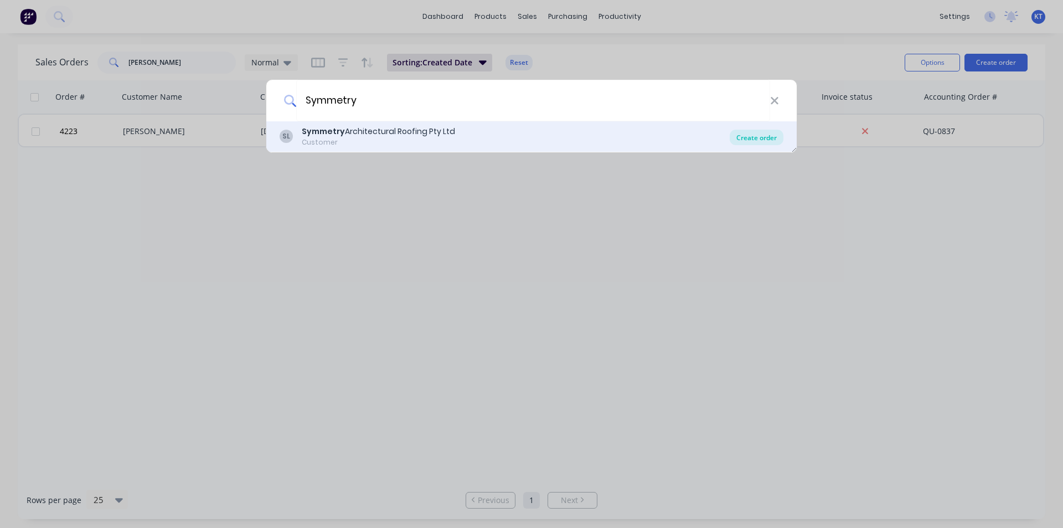
click at [760, 130] on div "Create order" at bounding box center [757, 138] width 54 height 16
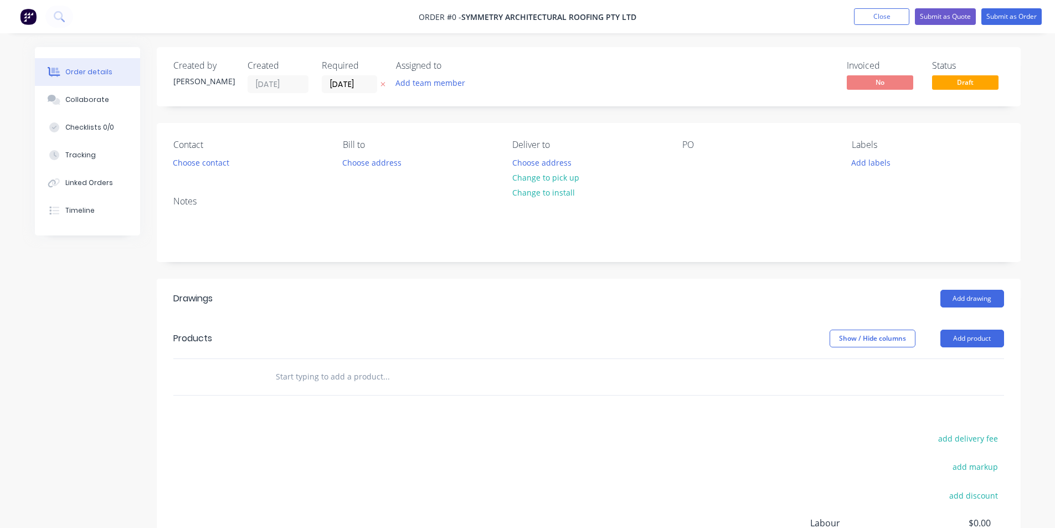
click at [207, 148] on div "Contact" at bounding box center [249, 145] width 152 height 11
click at [205, 152] on div "Contact Choose contact" at bounding box center [249, 155] width 152 height 31
click at [192, 164] on button "Choose contact" at bounding box center [201, 161] width 68 height 15
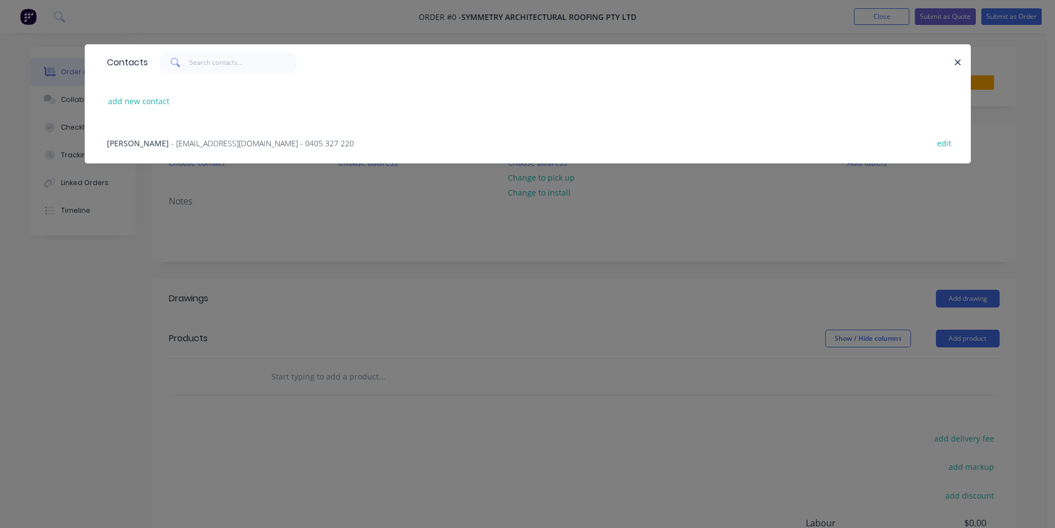
click at [206, 147] on span "- nippardteal@hotmail.com - 0405 327 220" at bounding box center [262, 143] width 183 height 11
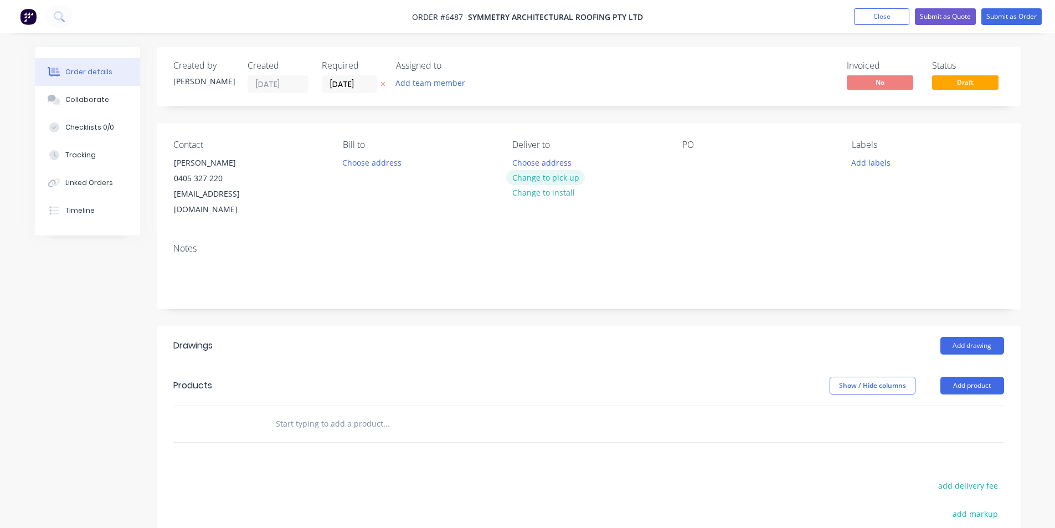
click at [542, 177] on button "Change to pick up" at bounding box center [545, 177] width 79 height 15
drag, startPoint x: 669, startPoint y: 162, endPoint x: 683, endPoint y: 161, distance: 13.9
click at [672, 161] on div "Contact Teal Nippard 0405 327 220 nippardteal@hotmail.com Bill to Choose addres…" at bounding box center [589, 178] width 864 height 111
click at [683, 161] on div at bounding box center [691, 162] width 18 height 16
click at [984, 378] on button "Add product" at bounding box center [972, 386] width 64 height 18
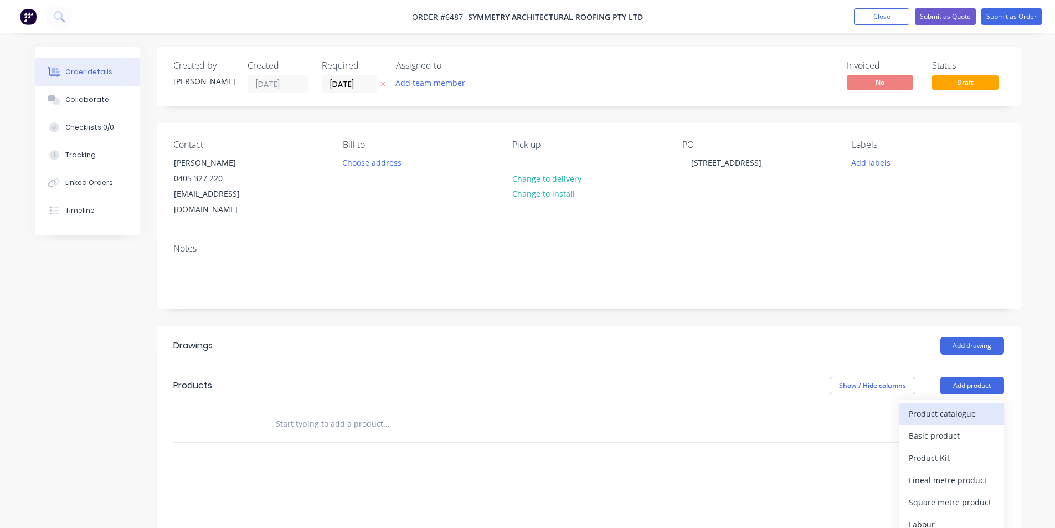
click at [921, 405] on div "Product catalogue" at bounding box center [951, 413] width 85 height 16
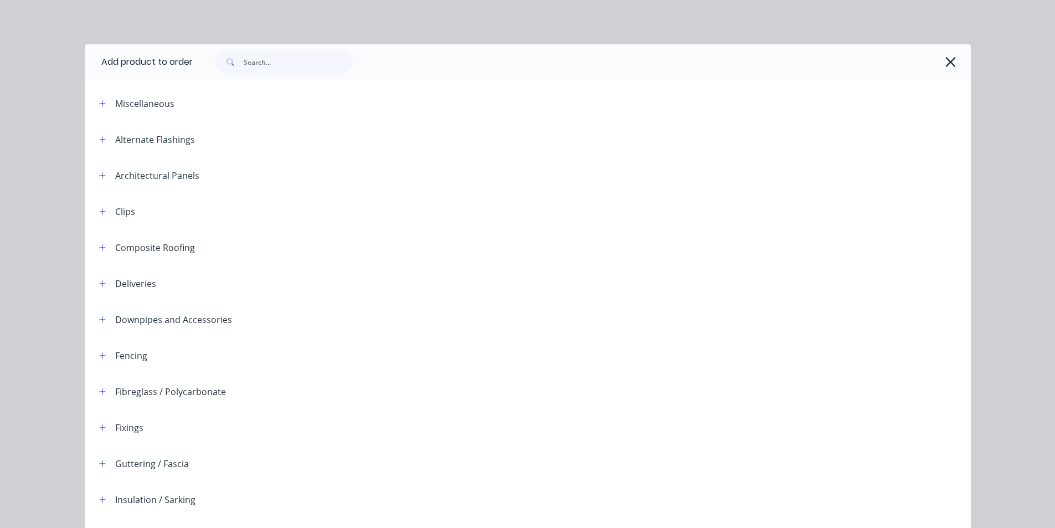
drag, startPoint x: 286, startPoint y: 42, endPoint x: 280, endPoint y: 60, distance: 19.8
click at [285, 48] on div "Add product to order Miscellaneous Alternate Flashings Architectural Panels Cli…" at bounding box center [527, 264] width 1055 height 528
click at [280, 60] on input "text" at bounding box center [299, 62] width 110 height 22
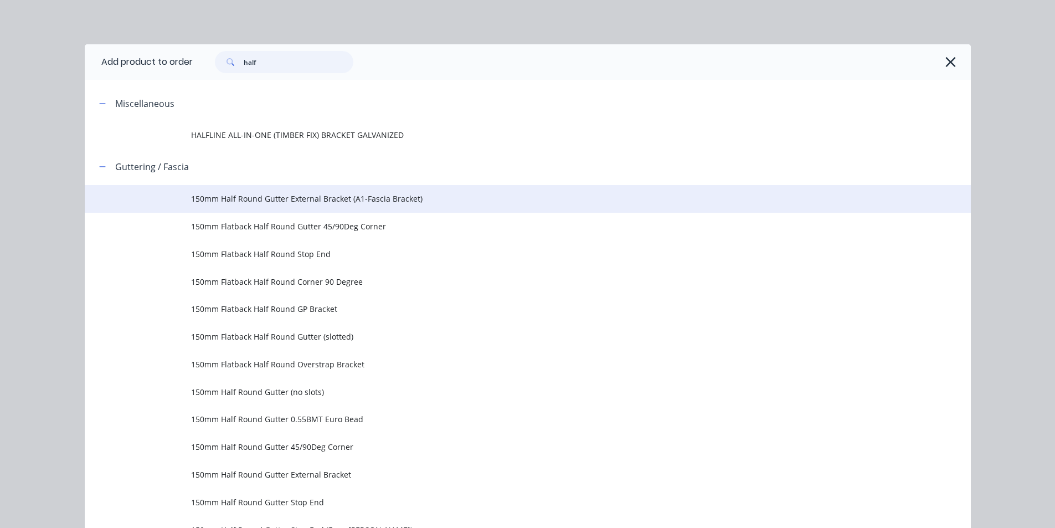
type input "half"
click at [390, 198] on span "150mm Half Round Gutter External Bracket (A1-Fascia Bracket)" at bounding box center [502, 199] width 623 height 12
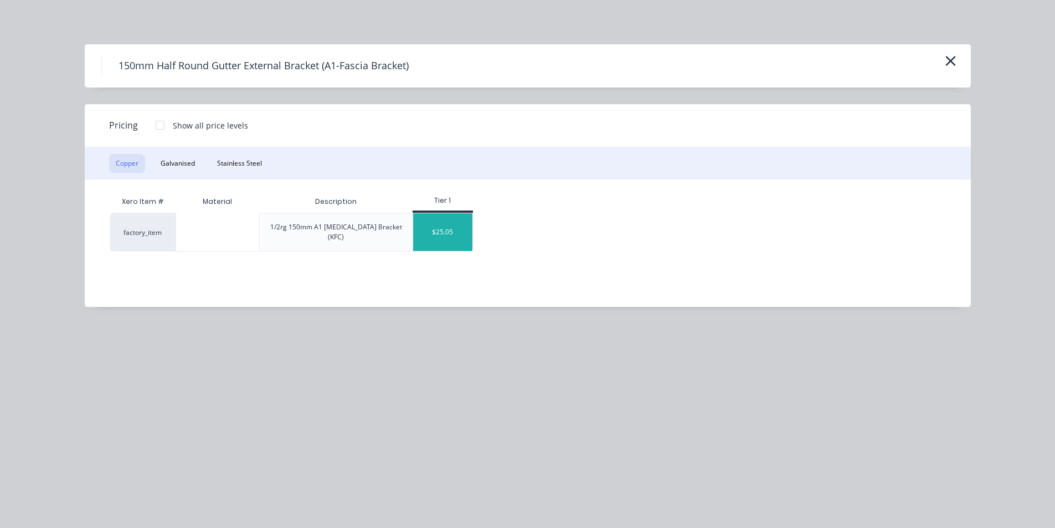
click at [457, 238] on div "$25.05" at bounding box center [442, 232] width 59 height 38
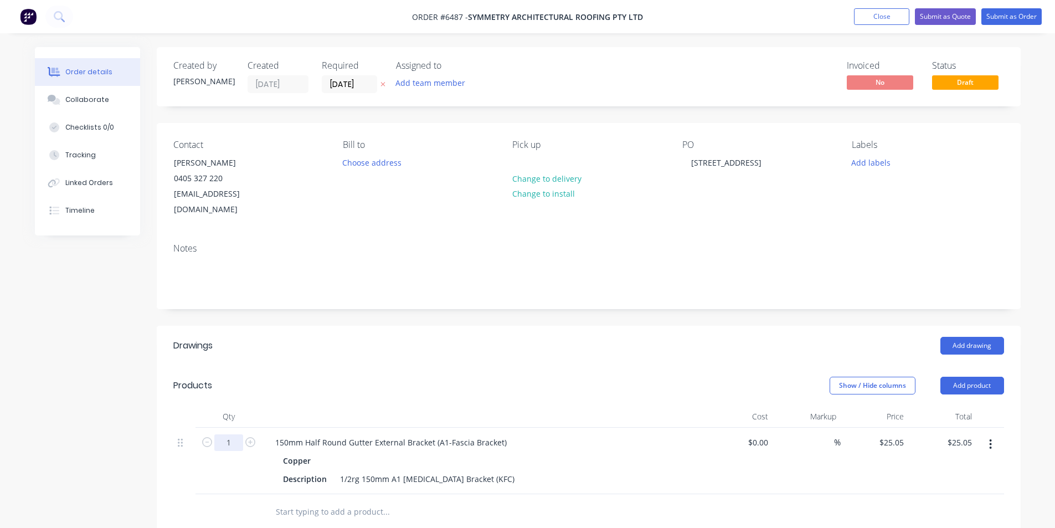
click at [241, 434] on input "1" at bounding box center [228, 442] width 29 height 17
type input "30"
type input "$751.50"
click at [577, 377] on div "Show / Hide columns Add product" at bounding box center [676, 386] width 654 height 18
click at [991, 377] on button "Add product" at bounding box center [972, 386] width 64 height 18
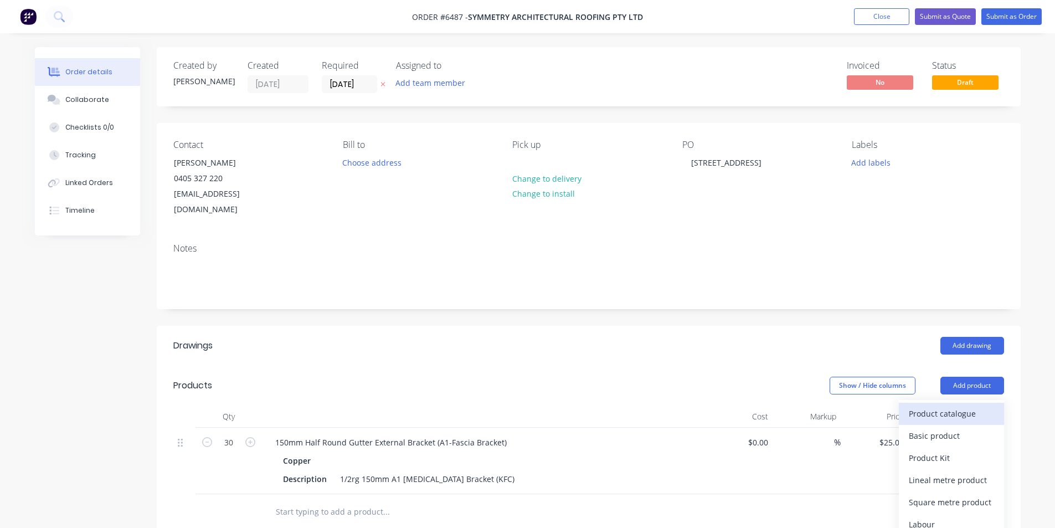
click at [982, 403] on button "Product catalogue" at bounding box center [951, 414] width 105 height 22
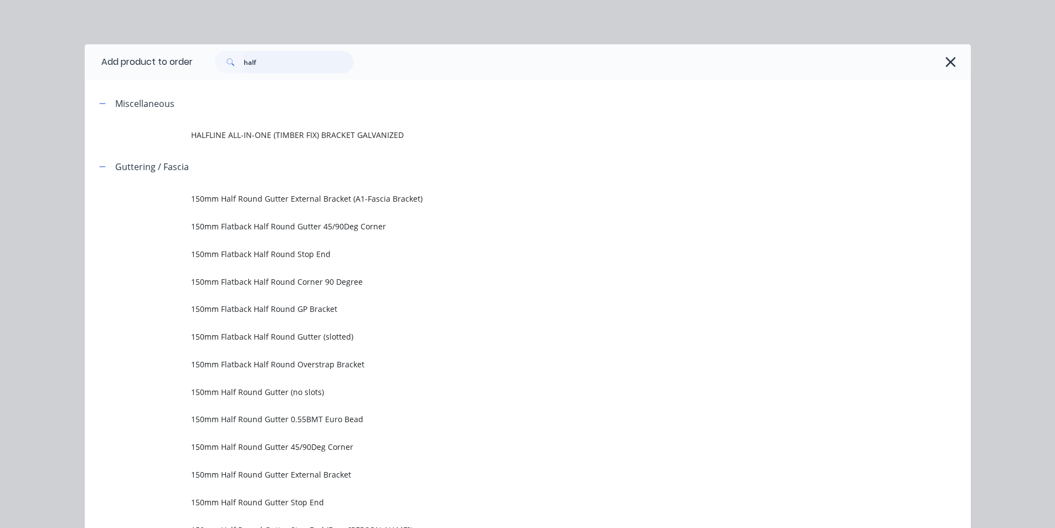
click at [267, 68] on input "half" at bounding box center [299, 62] width 110 height 22
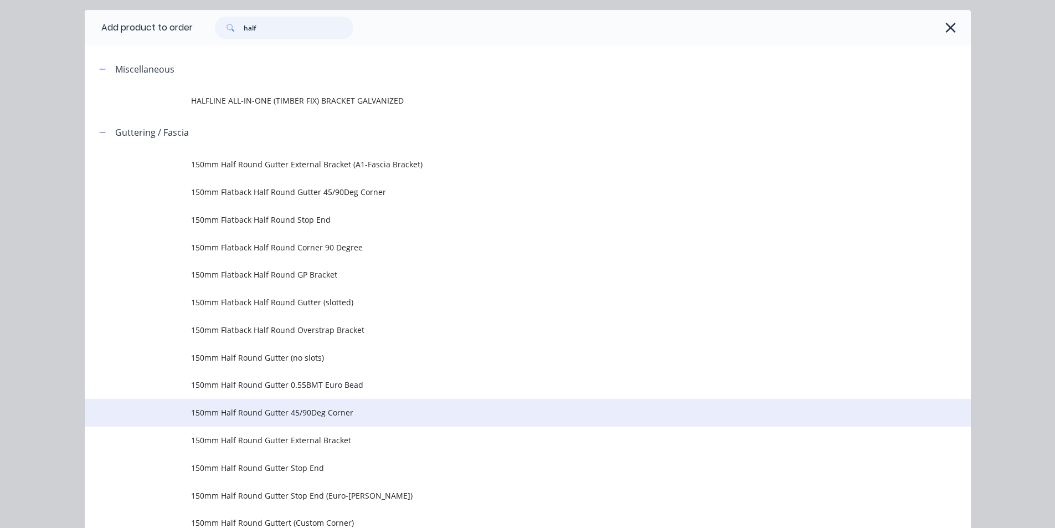
scroll to position [111, 0]
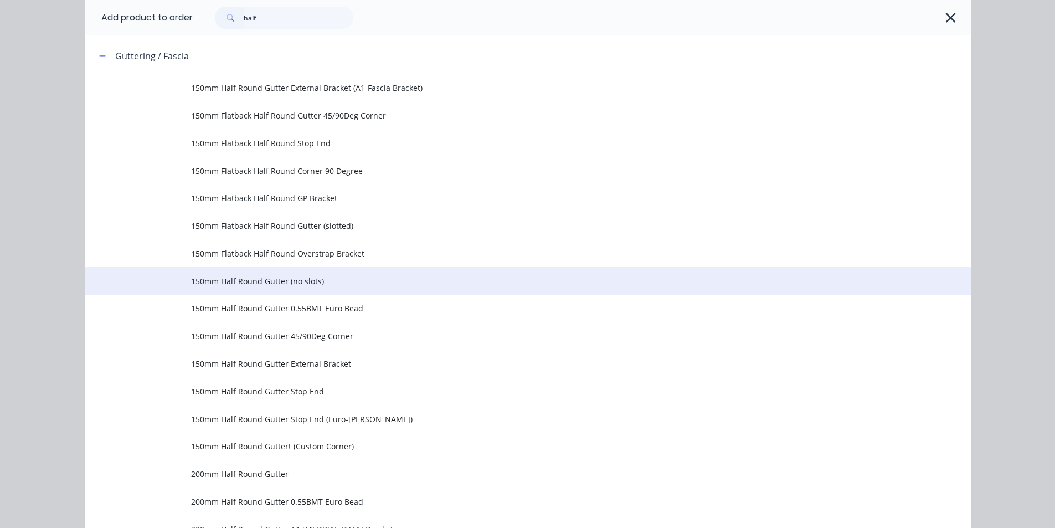
click at [191, 282] on span "150mm Half Round Gutter (no slots)" at bounding box center [502, 281] width 623 height 12
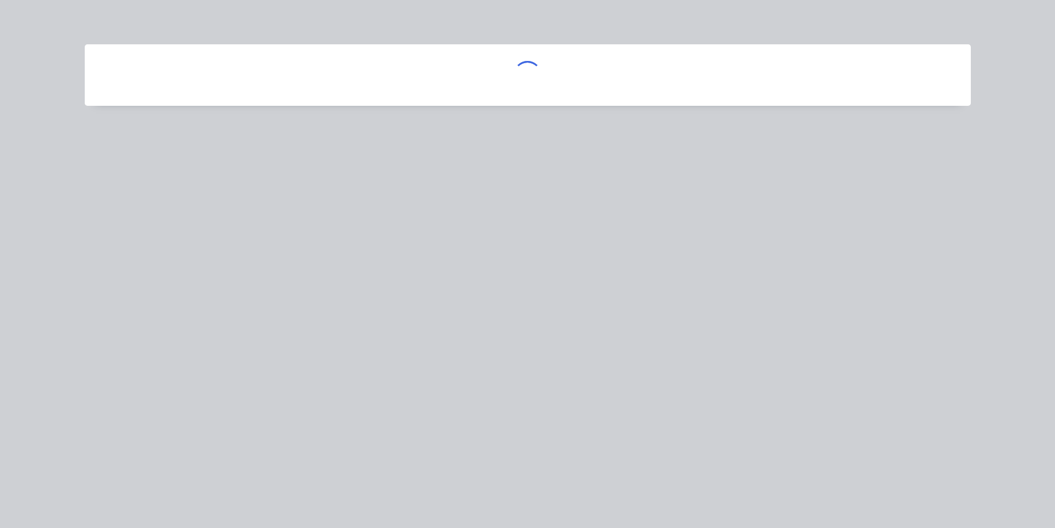
scroll to position [0, 0]
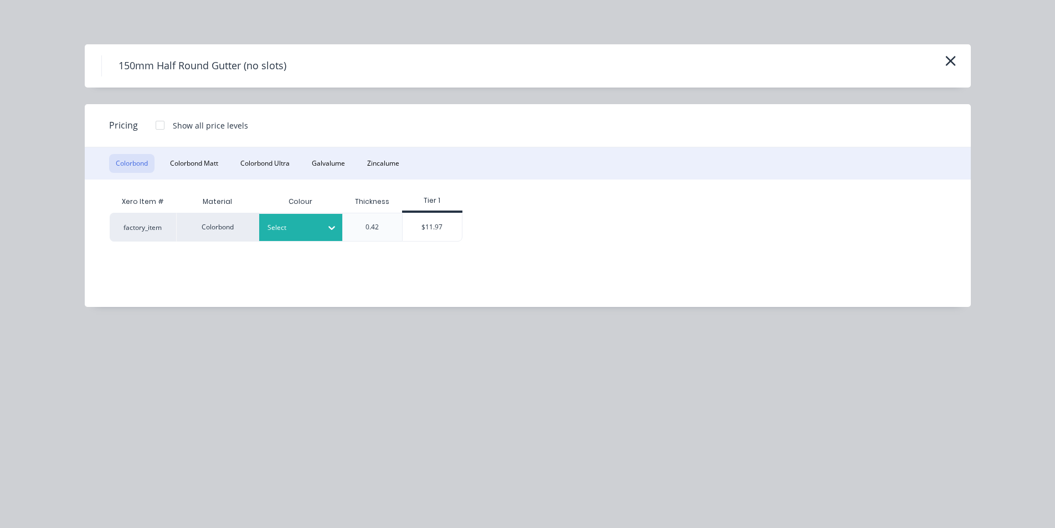
click at [313, 226] on div at bounding box center [292, 227] width 50 height 12
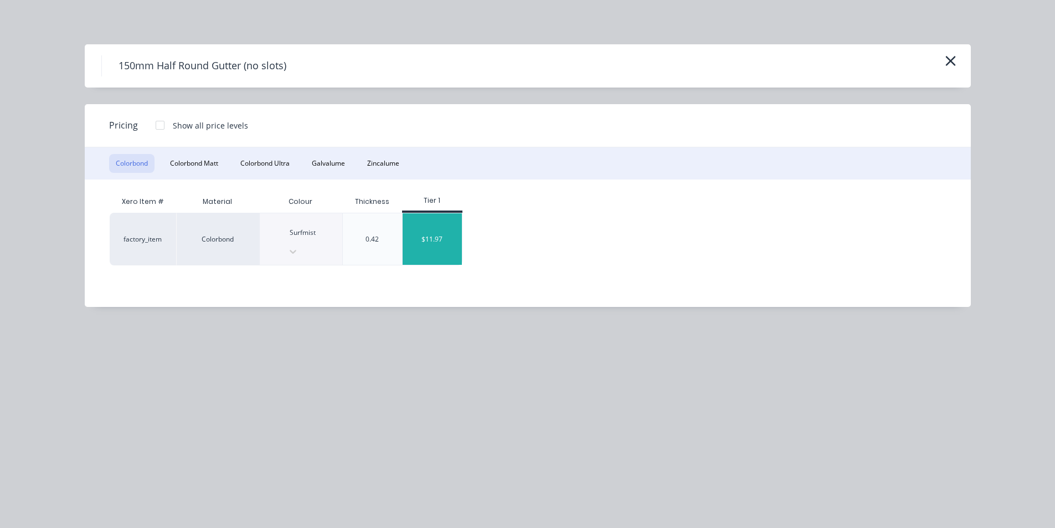
click at [441, 231] on div "$11.97" at bounding box center [432, 238] width 59 height 51
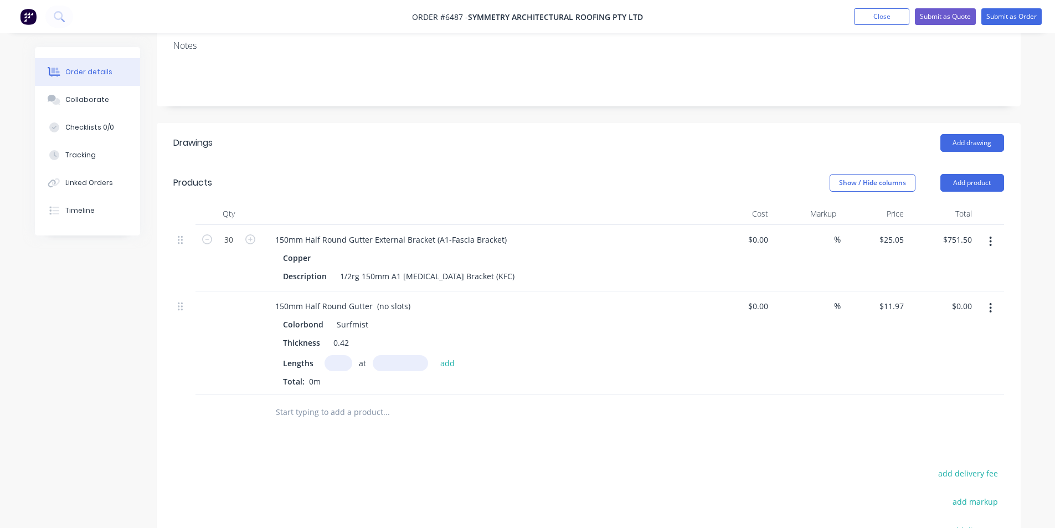
scroll to position [221, 0]
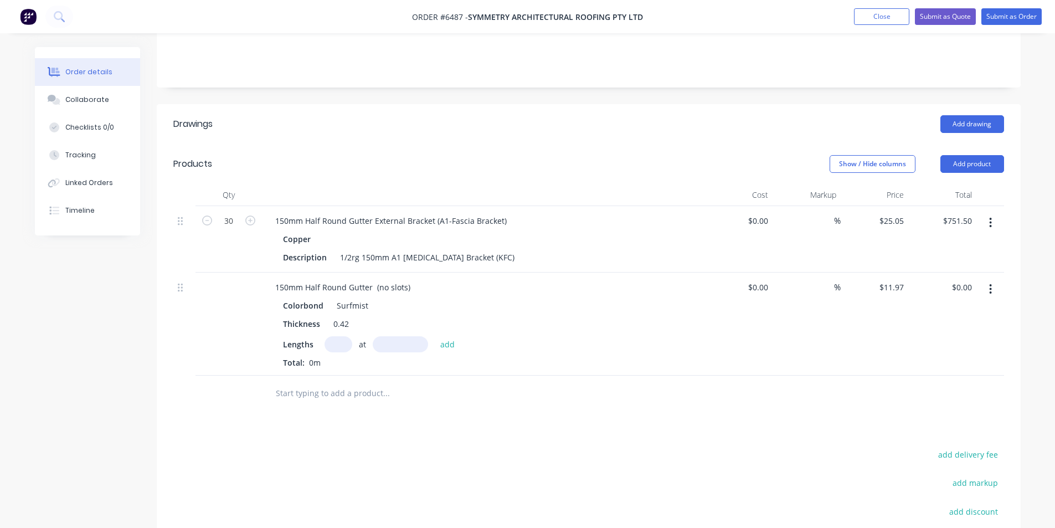
click at [336, 336] on input "text" at bounding box center [338, 344] width 28 height 16
type input "3"
type input "6100"
click at [435, 336] on button "add" at bounding box center [448, 343] width 26 height 15
type input "$219.05"
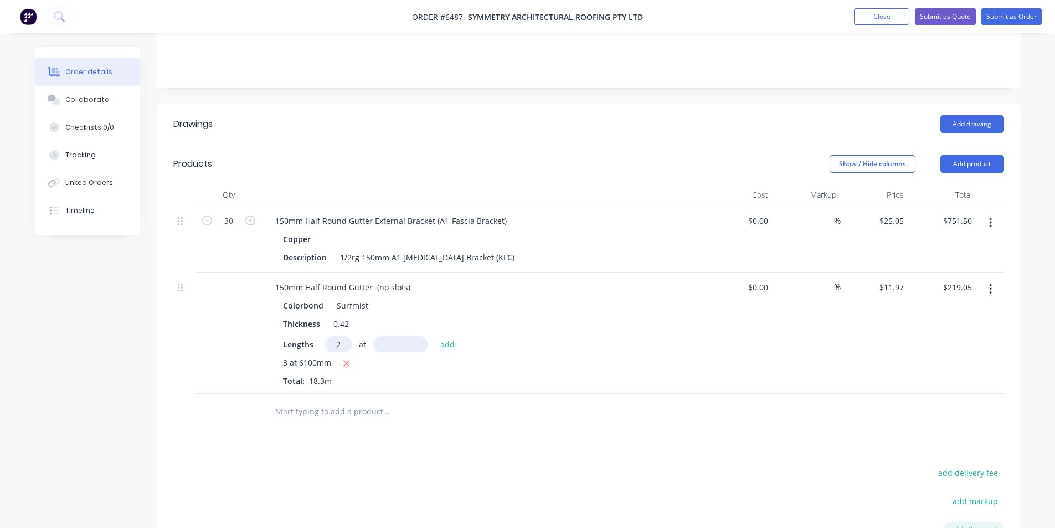
type input "2"
type input "5100"
click at [435, 336] on button "add" at bounding box center [448, 343] width 26 height 15
type input "$341.15"
click at [971, 155] on button "Add product" at bounding box center [972, 164] width 64 height 18
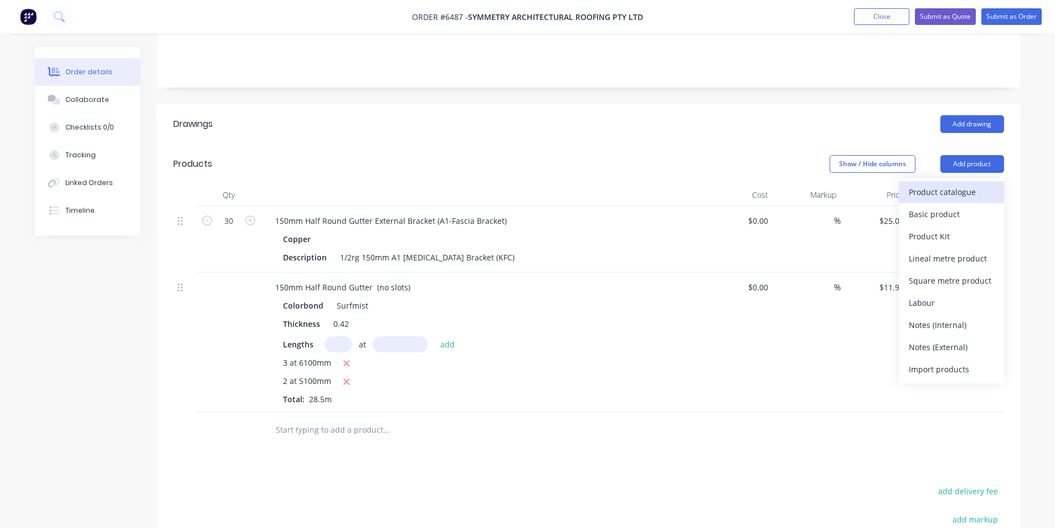
click at [962, 184] on div "Product catalogue" at bounding box center [951, 192] width 85 height 16
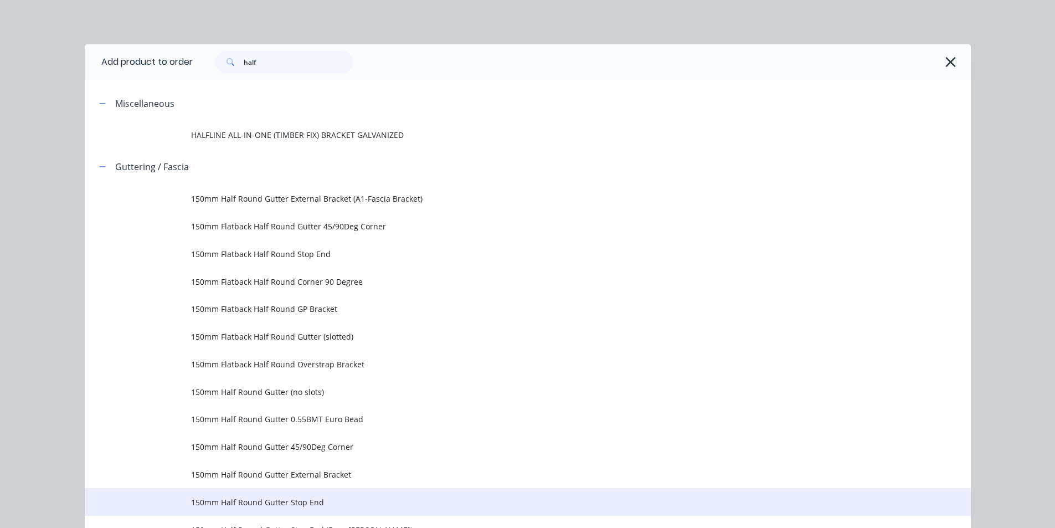
click at [270, 508] on td "150mm Half Round Gutter Stop End" at bounding box center [581, 502] width 780 height 28
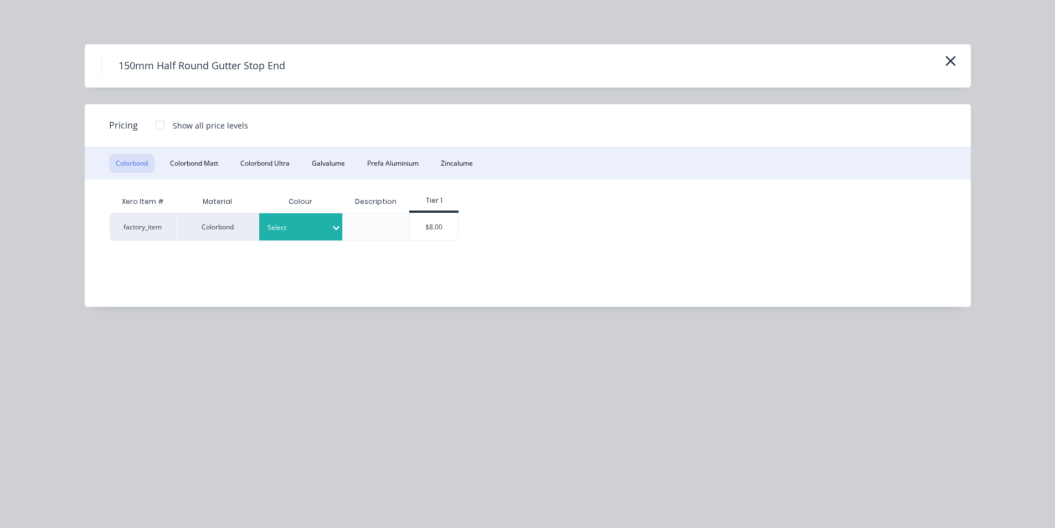
click at [308, 222] on div at bounding box center [296, 227] width 59 height 12
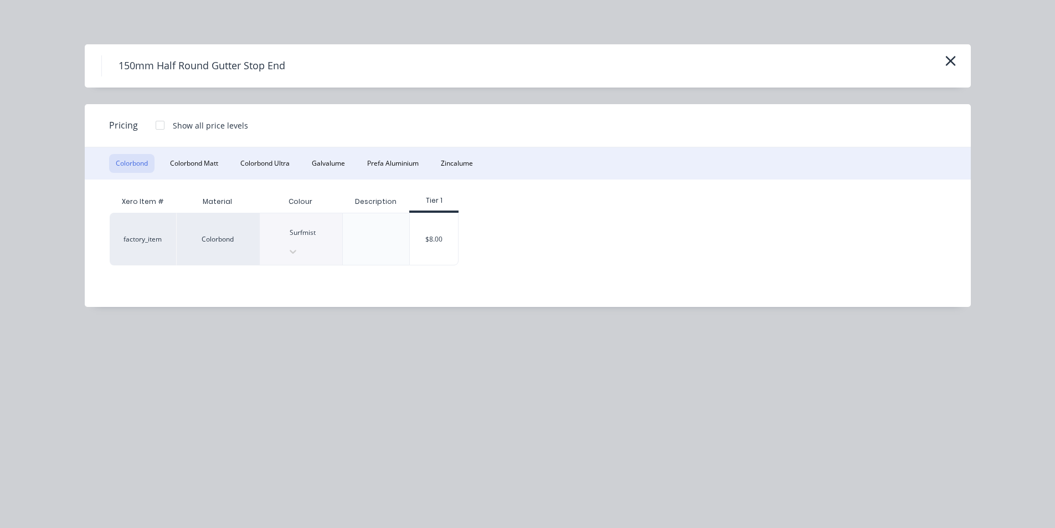
drag, startPoint x: 435, startPoint y: 225, endPoint x: 457, endPoint y: 228, distance: 21.8
click at [436, 225] on div "$8.00" at bounding box center [434, 238] width 48 height 51
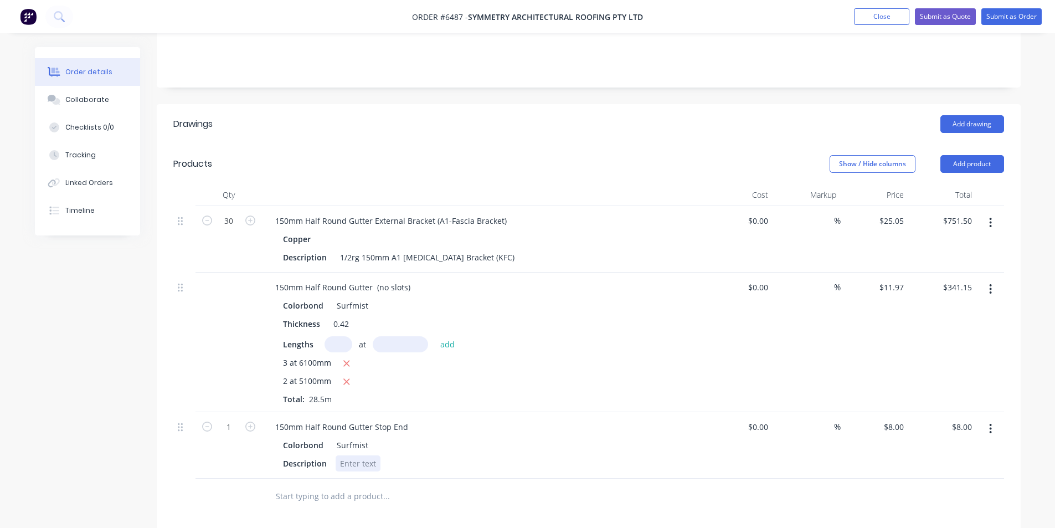
click at [349, 455] on div at bounding box center [358, 463] width 45 height 16
click at [248, 421] on icon "button" at bounding box center [250, 426] width 10 height 10
type input "2"
type input "$16.00"
click at [976, 155] on button "Add product" at bounding box center [972, 164] width 64 height 18
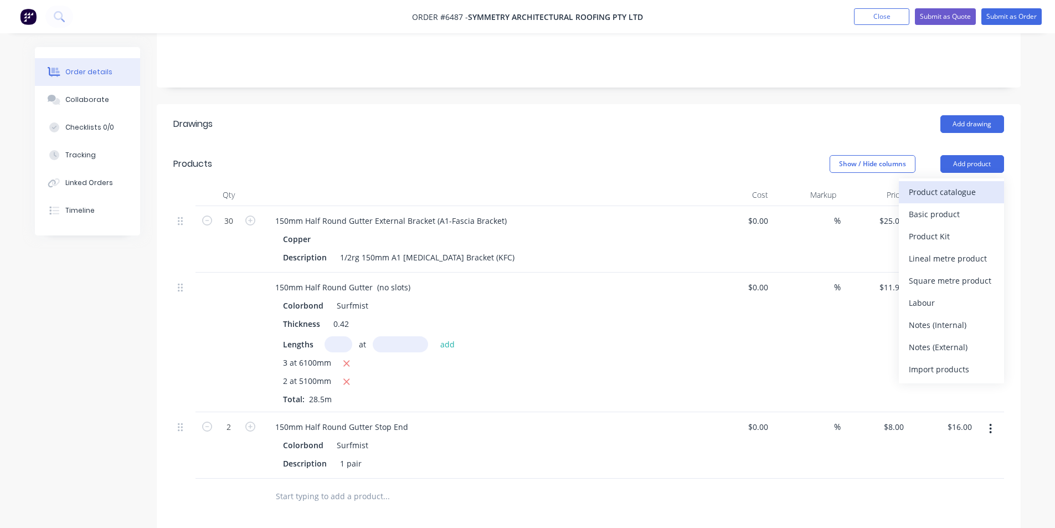
click at [951, 184] on div "Product catalogue" at bounding box center [951, 192] width 85 height 16
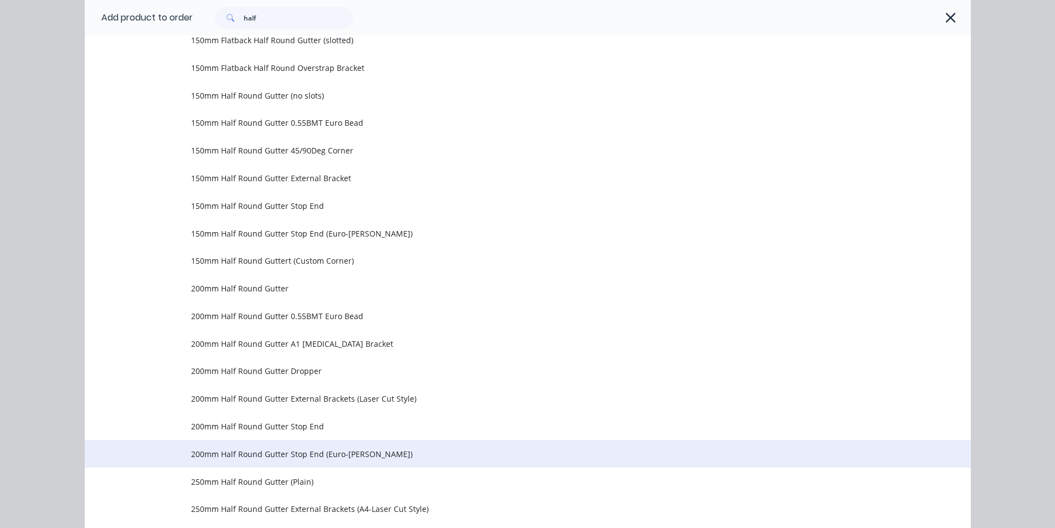
scroll to position [277, 0]
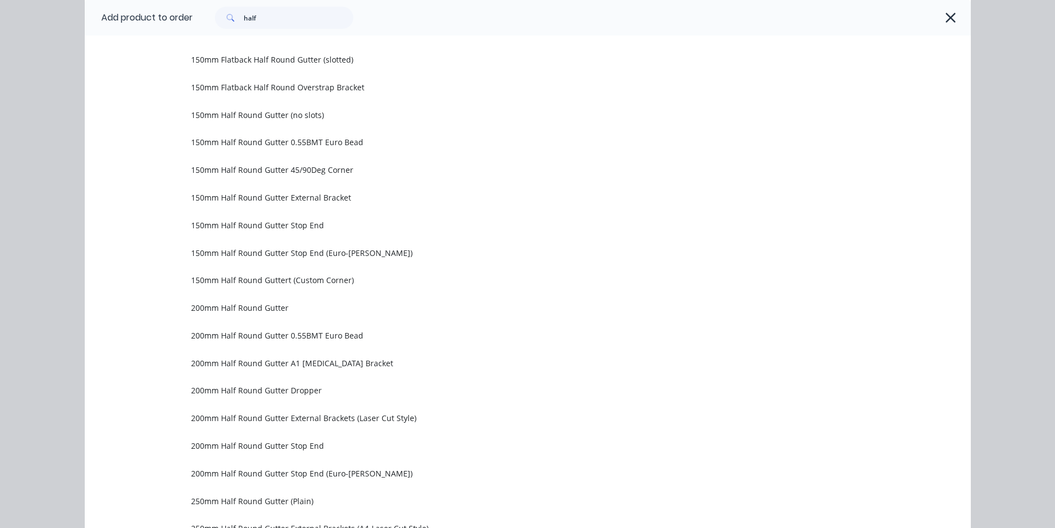
click at [330, 206] on td "150mm Half Round Gutter External Bracket" at bounding box center [581, 198] width 780 height 28
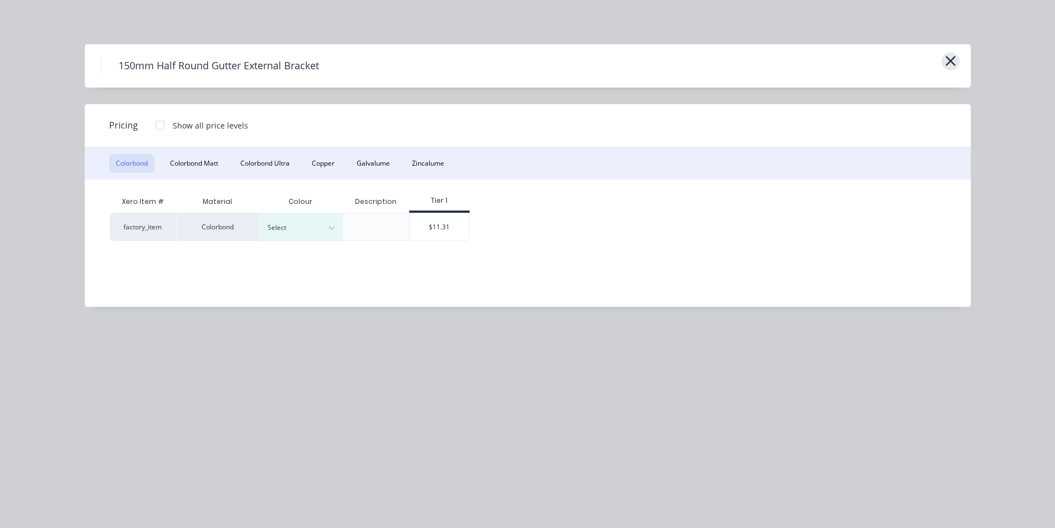
click at [946, 58] on icon "button" at bounding box center [950, 61] width 10 height 10
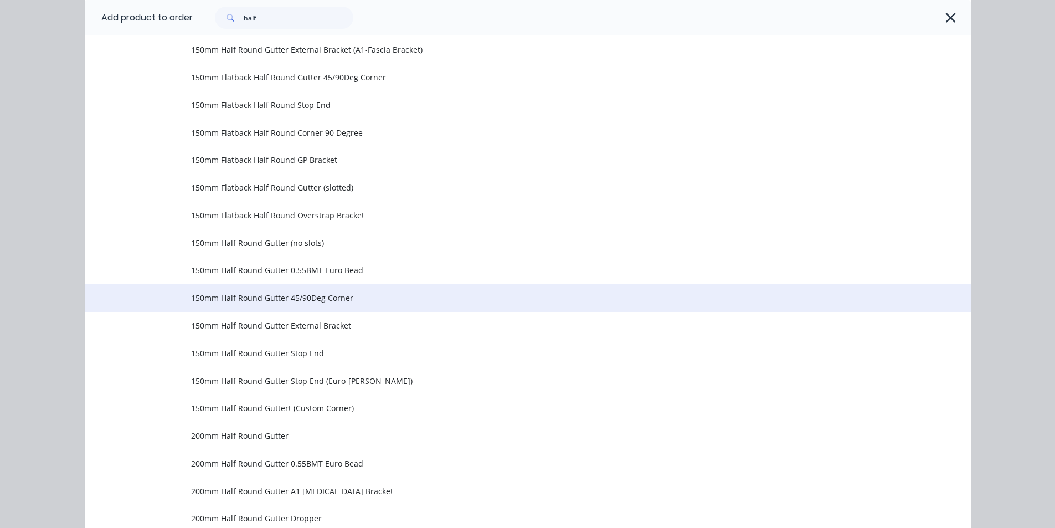
click at [419, 288] on td "150mm Half Round Gutter 45/90Deg Corner" at bounding box center [581, 298] width 780 height 28
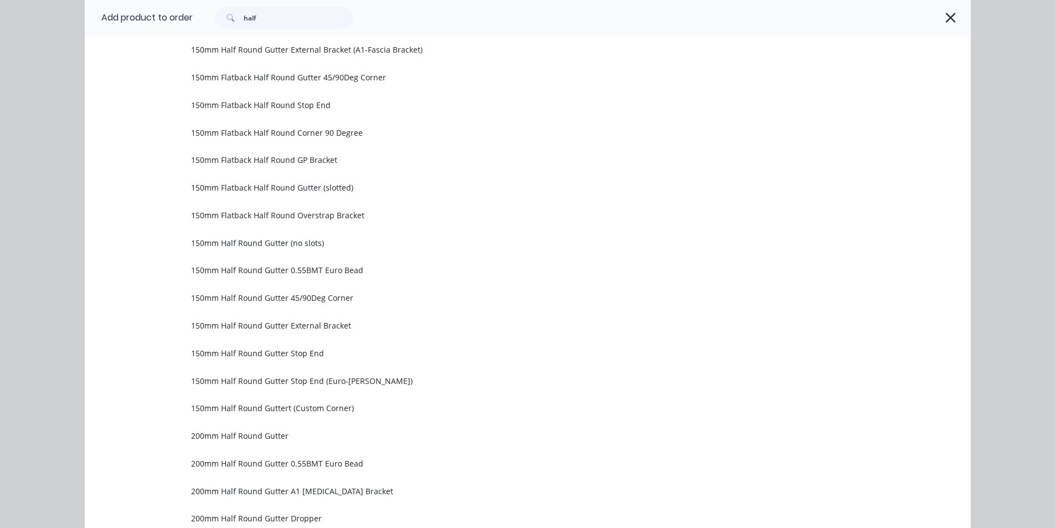
scroll to position [0, 0]
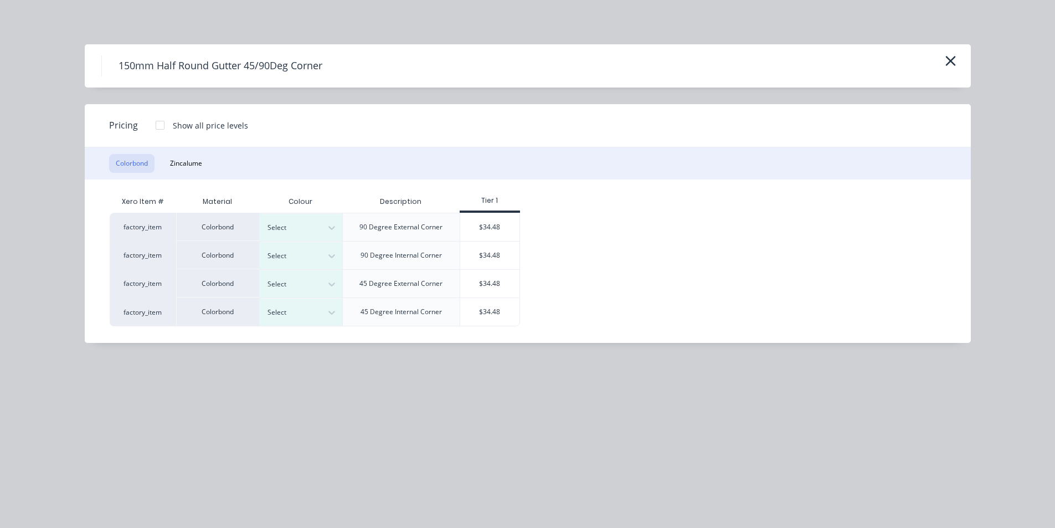
click at [390, 223] on div "90 Degree External Corner" at bounding box center [400, 227] width 83 height 10
click at [312, 231] on div at bounding box center [296, 227] width 59 height 12
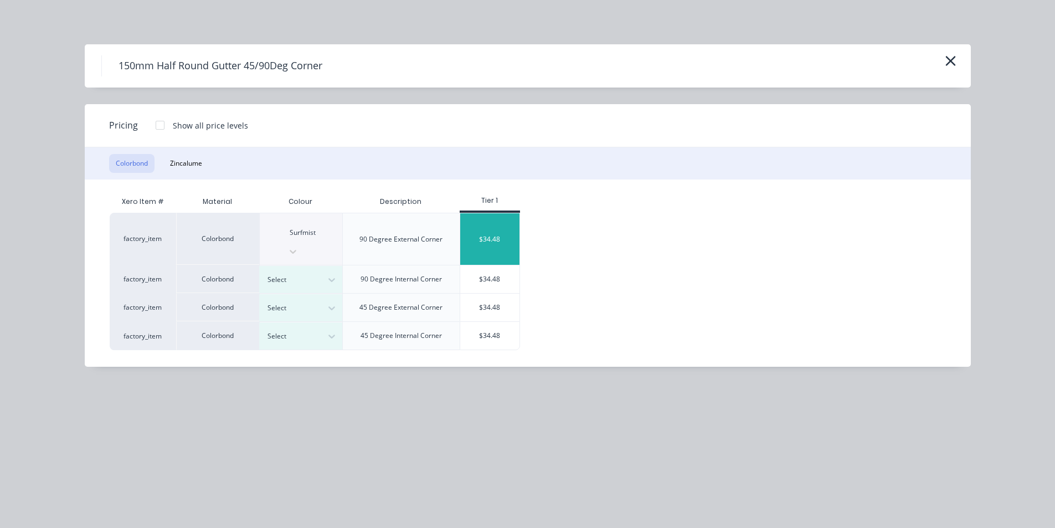
click at [501, 218] on div "$34.48" at bounding box center [489, 238] width 59 height 51
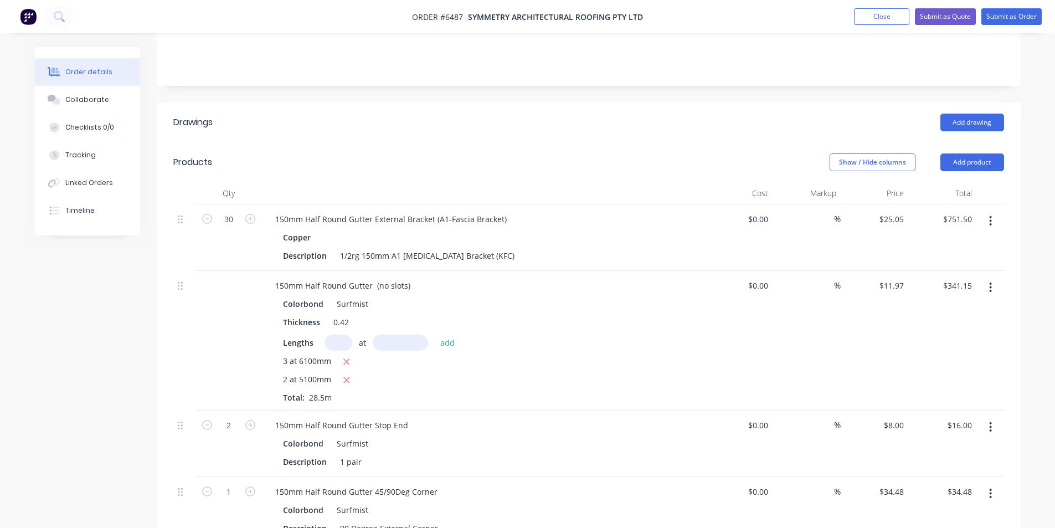
scroll to position [221, 0]
click at [991, 216] on icon "button" at bounding box center [990, 222] width 3 height 12
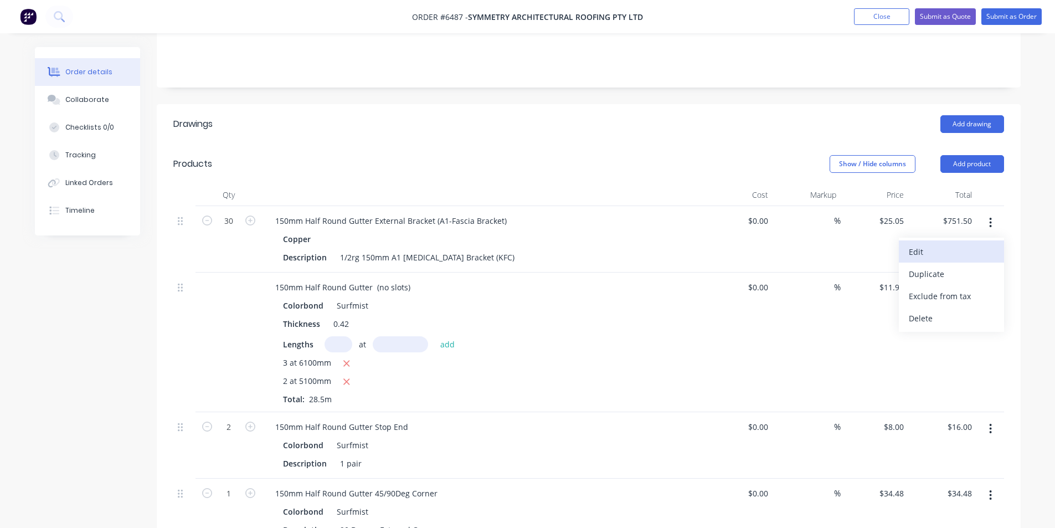
click at [919, 244] on div "Edit" at bounding box center [951, 252] width 85 height 16
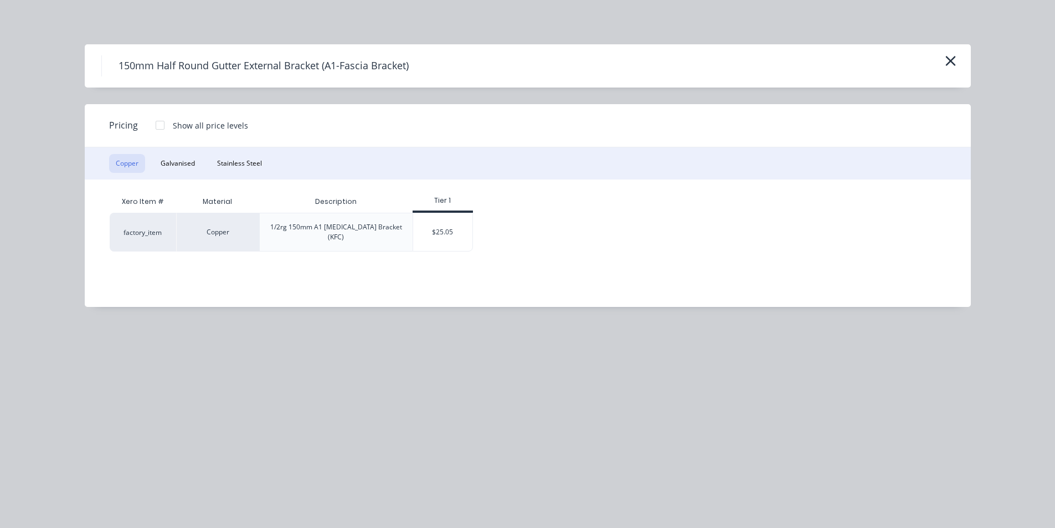
click at [165, 128] on div at bounding box center [160, 125] width 22 height 22
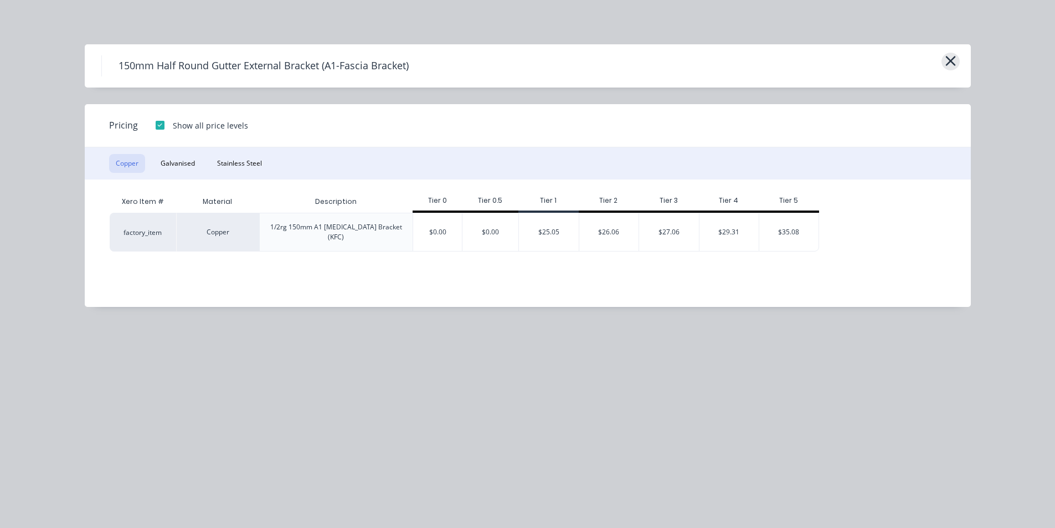
click at [949, 54] on icon "button" at bounding box center [951, 61] width 12 height 16
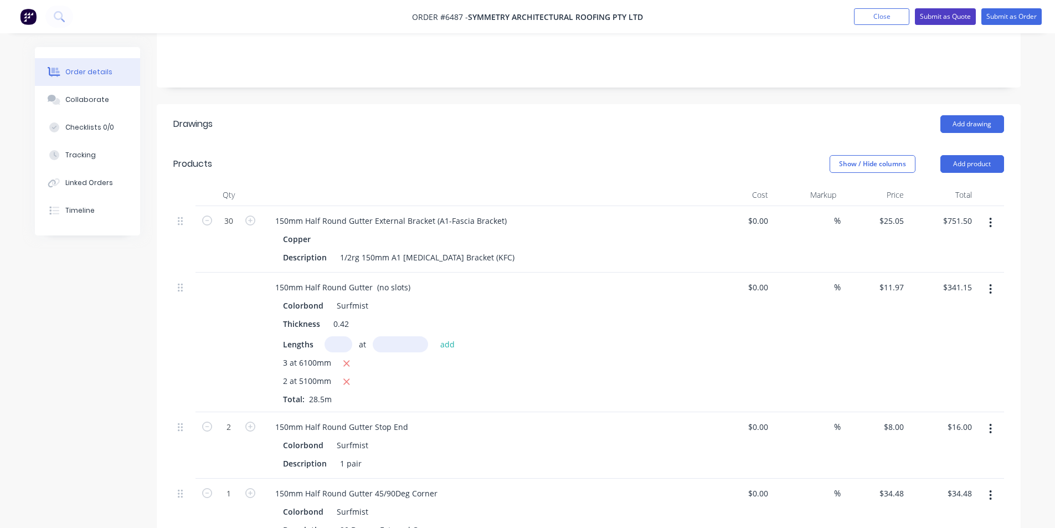
click at [915, 16] on button "Submit as Quote" at bounding box center [945, 16] width 61 height 17
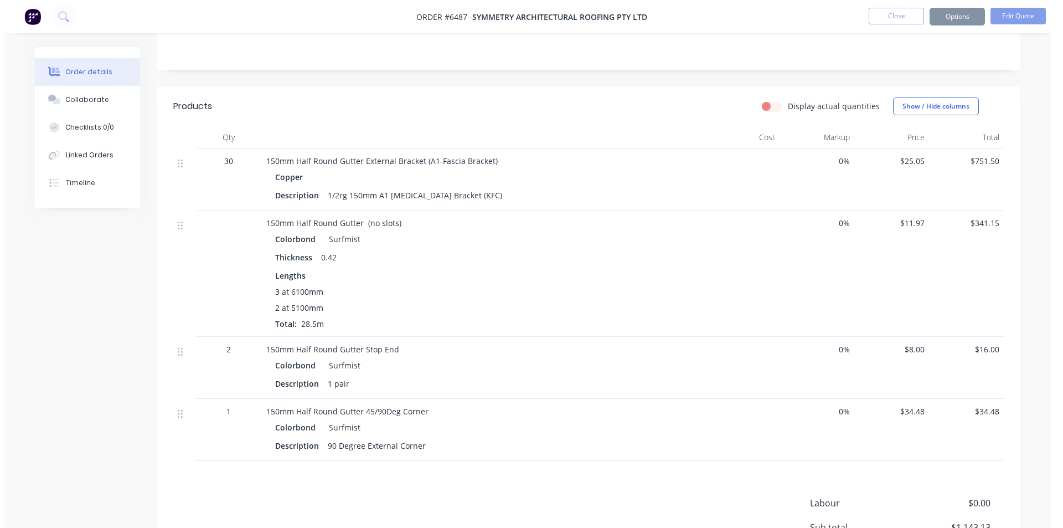
scroll to position [0, 0]
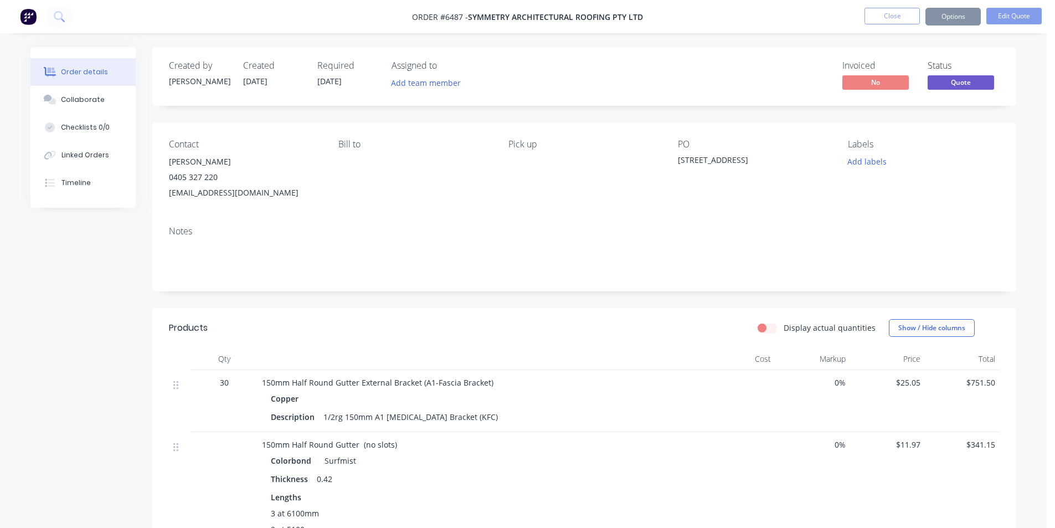
click at [904, 16] on div "Sending to your accounting package... Loading... This may take a few moments. P…" at bounding box center [527, 264] width 1055 height 528
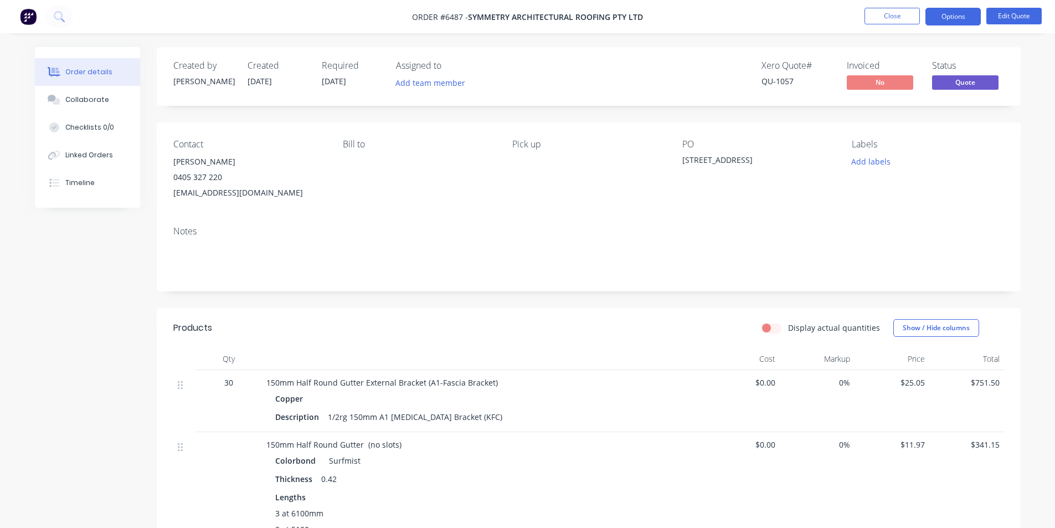
click at [886, 7] on nav "Order #6487 - Symmetry Architectural Roofing Pty Ltd Close Options Edit Quote" at bounding box center [527, 16] width 1055 height 33
click at [876, 21] on button "Close" at bounding box center [891, 16] width 55 height 17
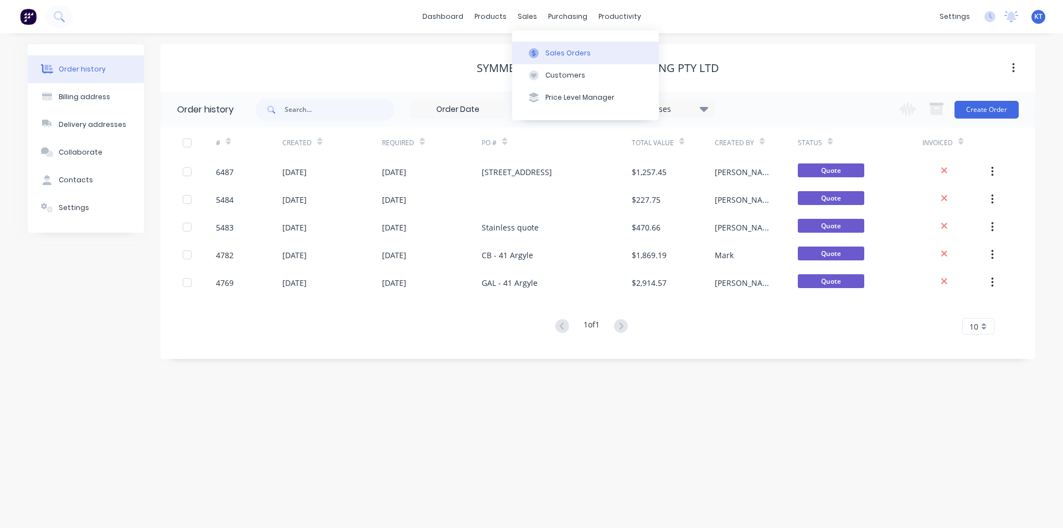
click at [535, 48] on icon at bounding box center [534, 53] width 10 height 10
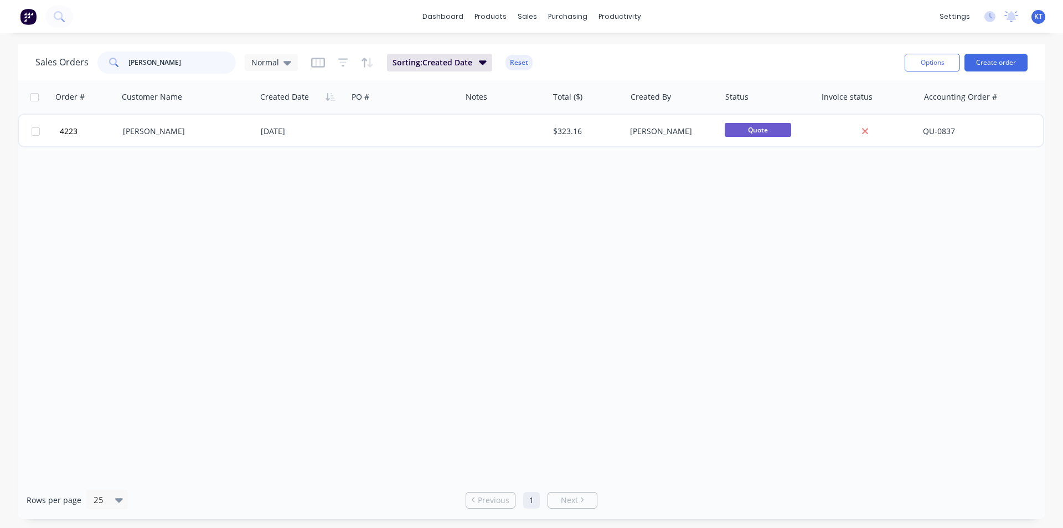
click at [178, 63] on input "kramer" at bounding box center [182, 62] width 108 height 22
click at [561, 82] on button "Customers" at bounding box center [585, 75] width 147 height 22
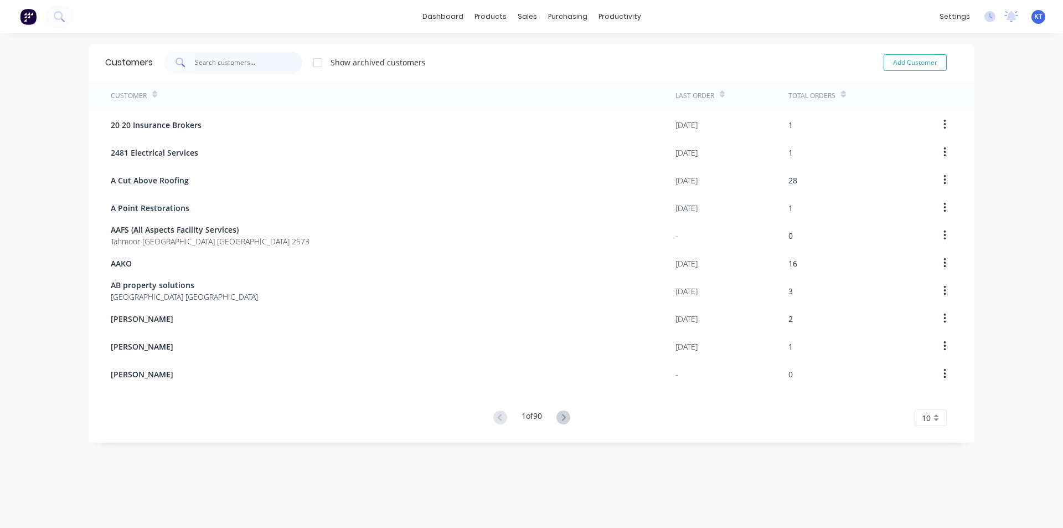
click at [228, 66] on input "text" at bounding box center [249, 62] width 108 height 22
type input "s"
click at [527, 15] on div "sales" at bounding box center [527, 16] width 30 height 17
click at [503, 59] on button "Product Catalogue" at bounding box center [541, 53] width 147 height 22
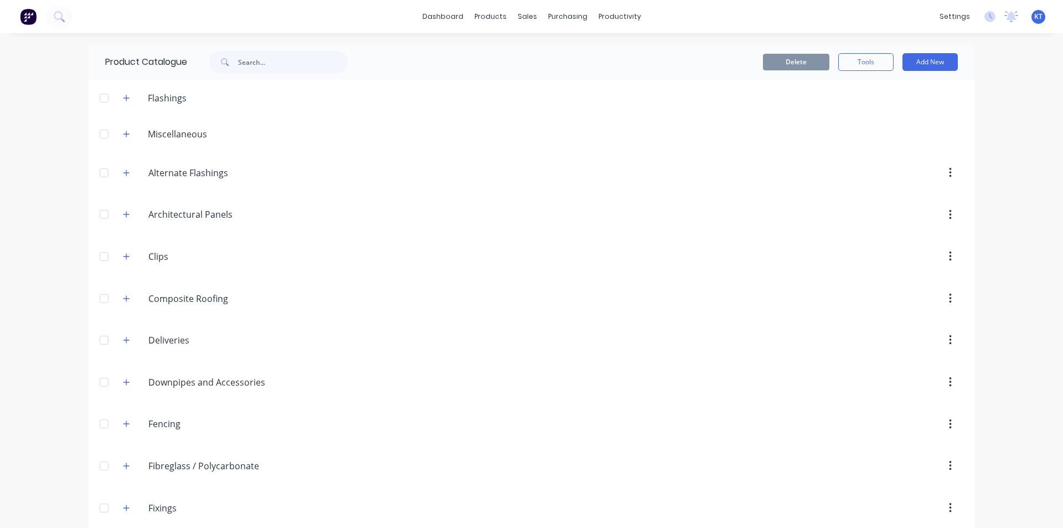
click at [269, 73] on div "Product Catalogue" at bounding box center [232, 61] width 287 height 35
click at [274, 64] on input "text" at bounding box center [293, 62] width 110 height 22
click at [268, 62] on input "text" at bounding box center [293, 62] width 110 height 22
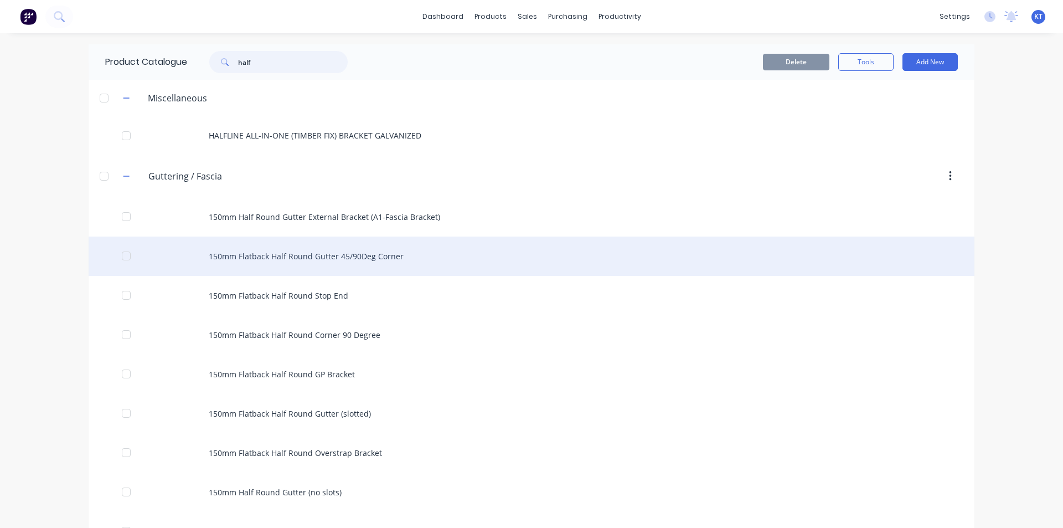
scroll to position [55, 0]
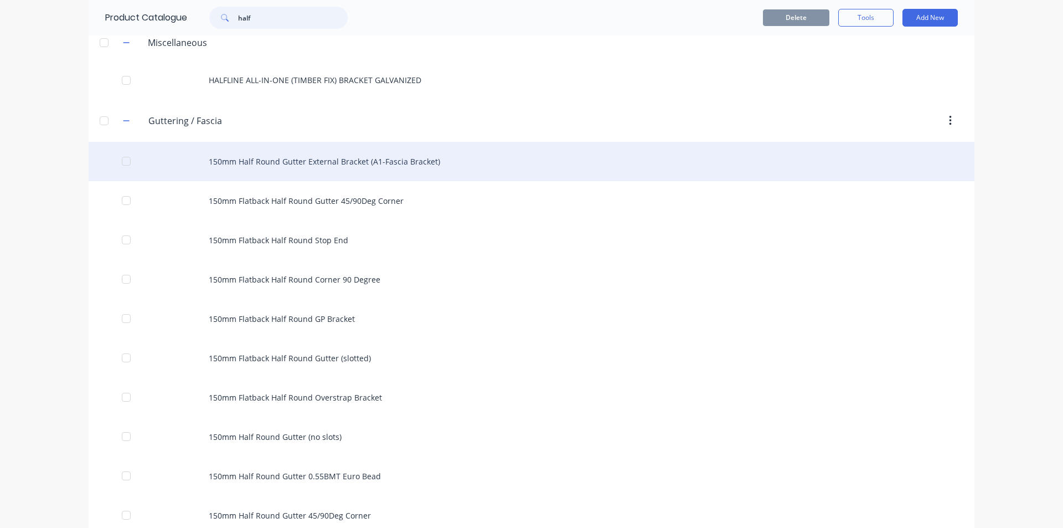
type input "half"
click at [396, 163] on div "150mm Half Round Gutter External Bracket (A1-Fascia Bracket)" at bounding box center [532, 161] width 886 height 39
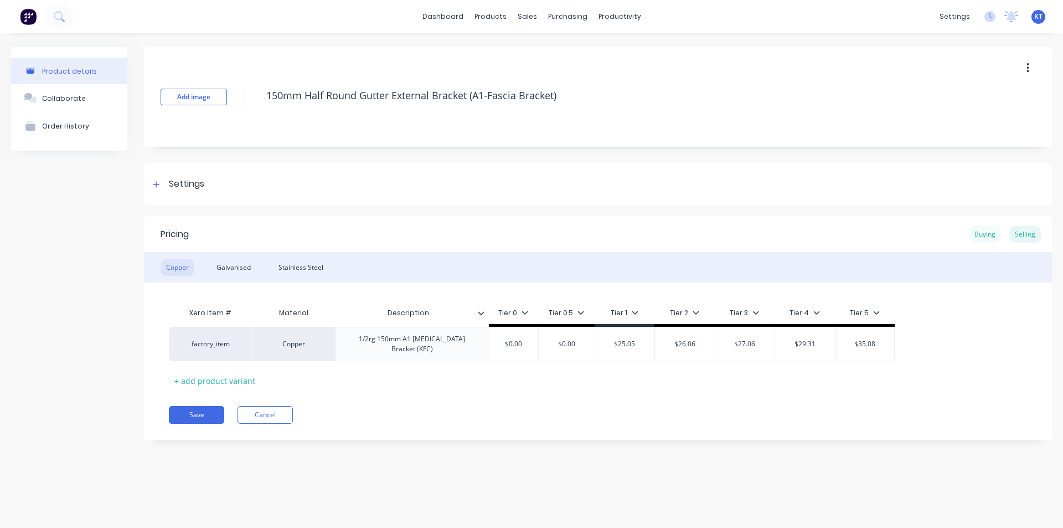
click at [994, 238] on div "Buying" at bounding box center [985, 234] width 32 height 17
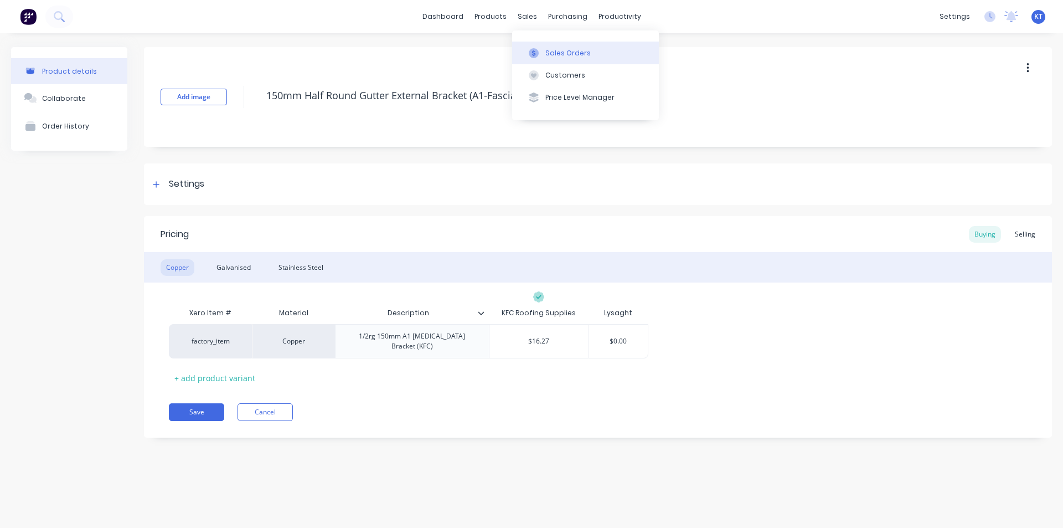
click at [548, 53] on div "Sales Orders" at bounding box center [567, 53] width 45 height 10
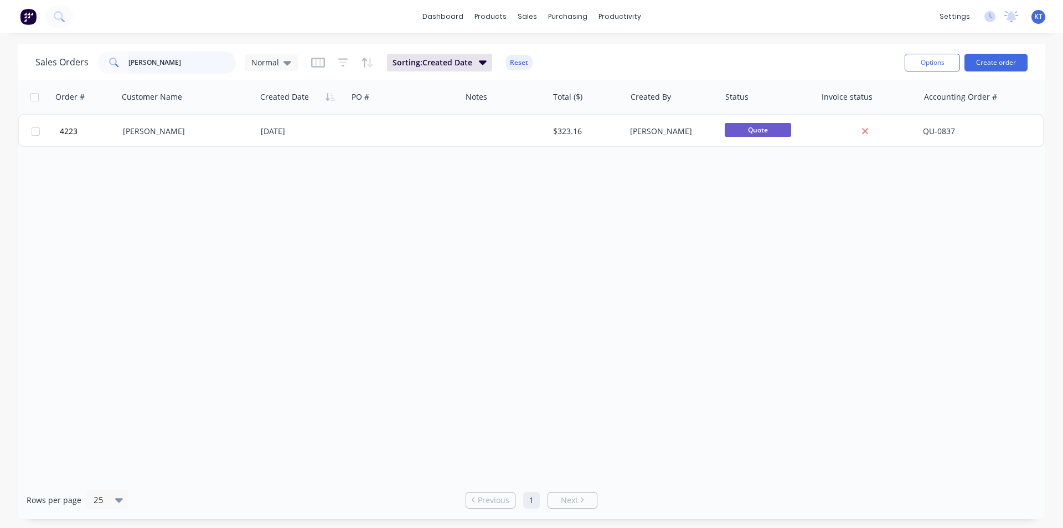
click at [215, 59] on input "kramer" at bounding box center [182, 62] width 108 height 22
type input "symmetry"
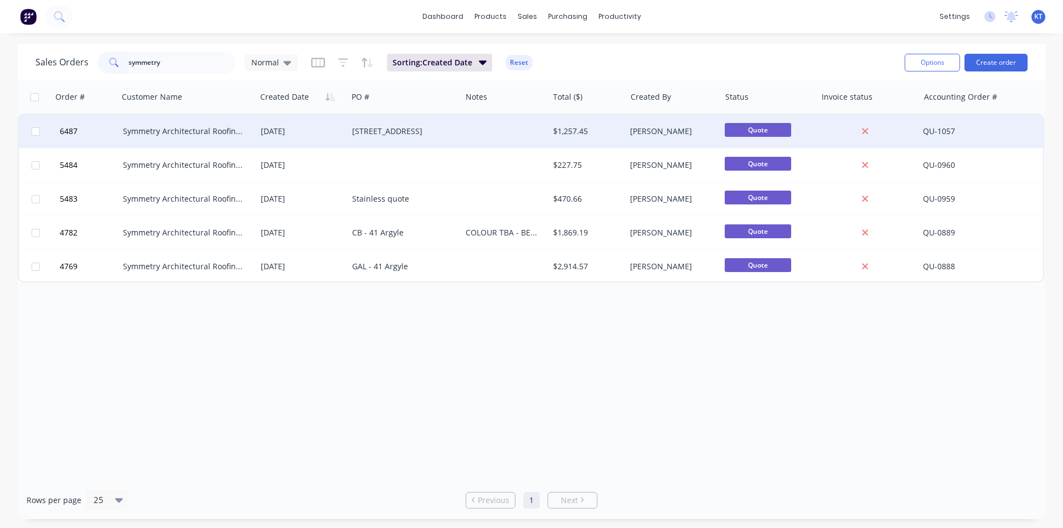
click at [353, 130] on div "[STREET_ADDRESS]" at bounding box center [402, 131] width 100 height 11
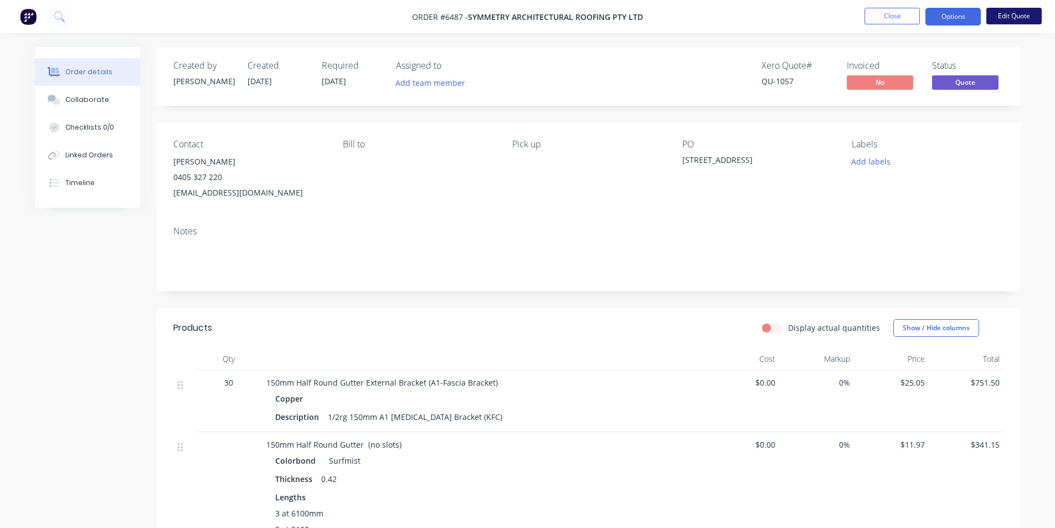
click at [1004, 16] on button "Edit Quote" at bounding box center [1013, 16] width 55 height 17
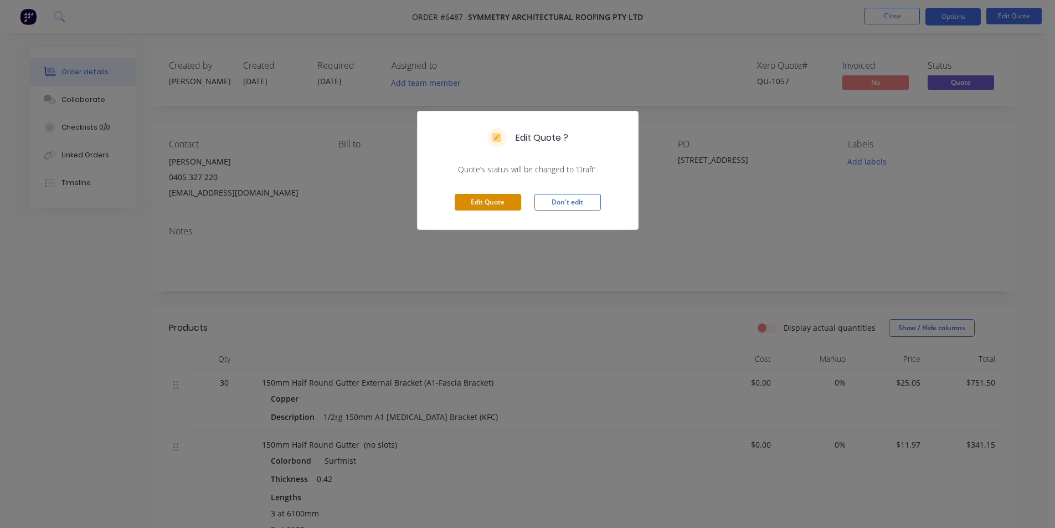
click at [517, 202] on button "Edit Quote" at bounding box center [488, 202] width 66 height 17
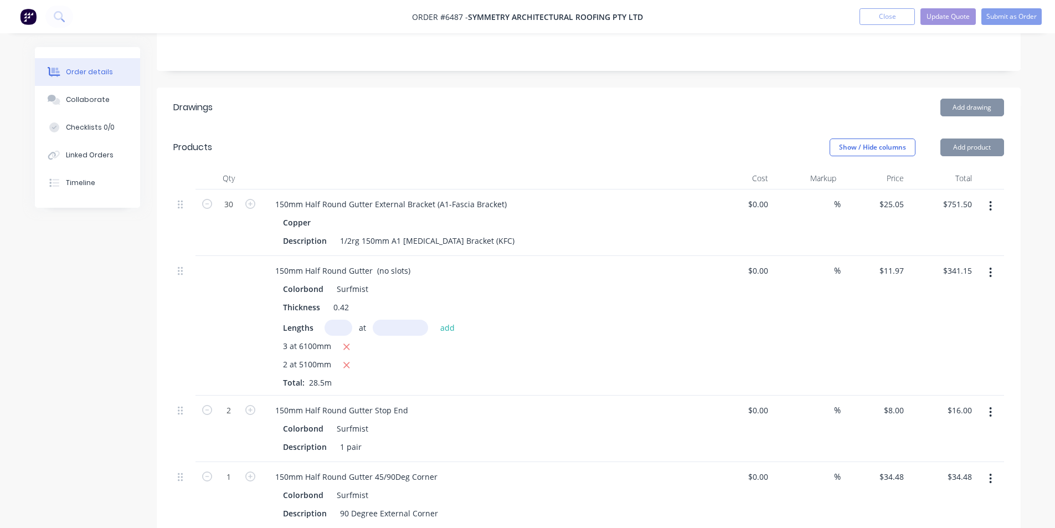
scroll to position [277, 0]
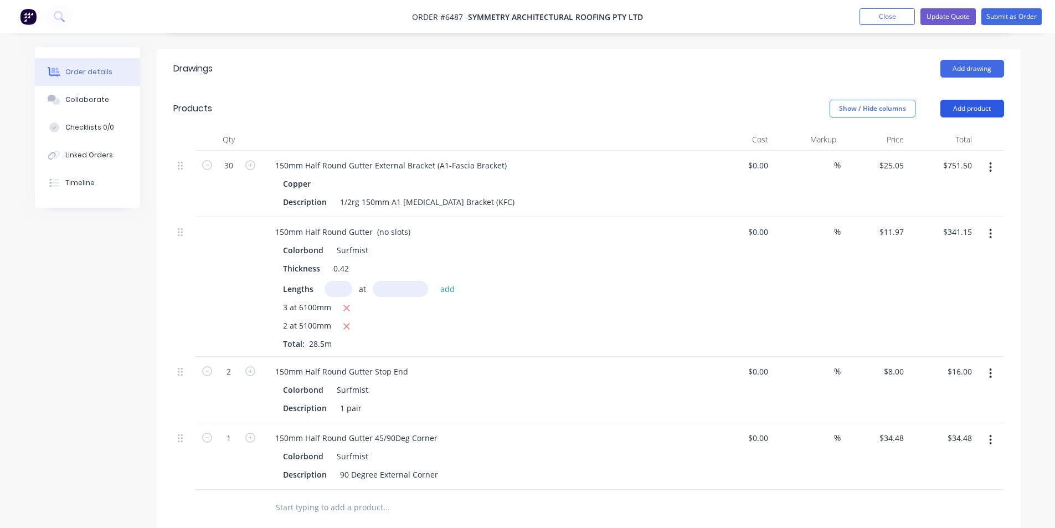
click at [963, 100] on button "Add product" at bounding box center [972, 109] width 64 height 18
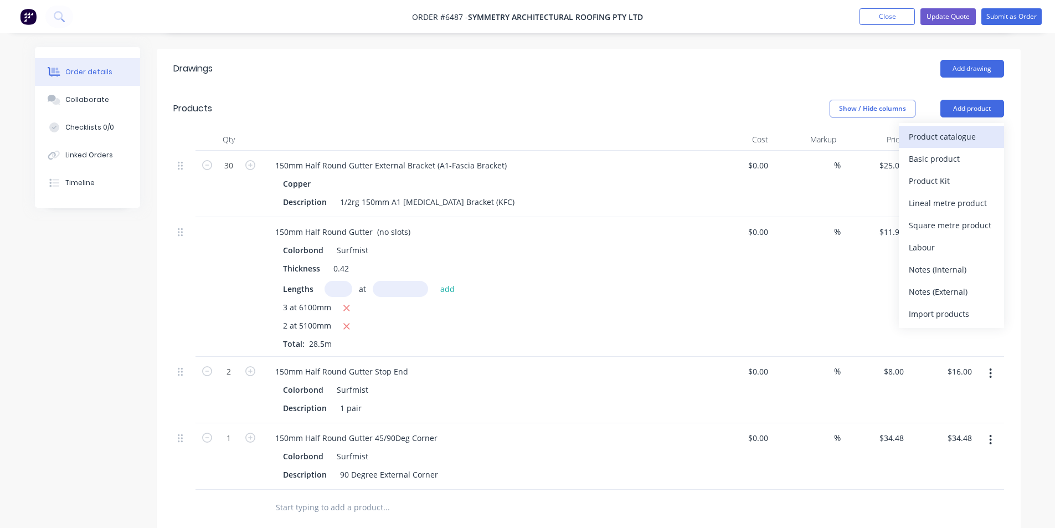
click at [961, 128] on div "Product catalogue" at bounding box center [951, 136] width 85 height 16
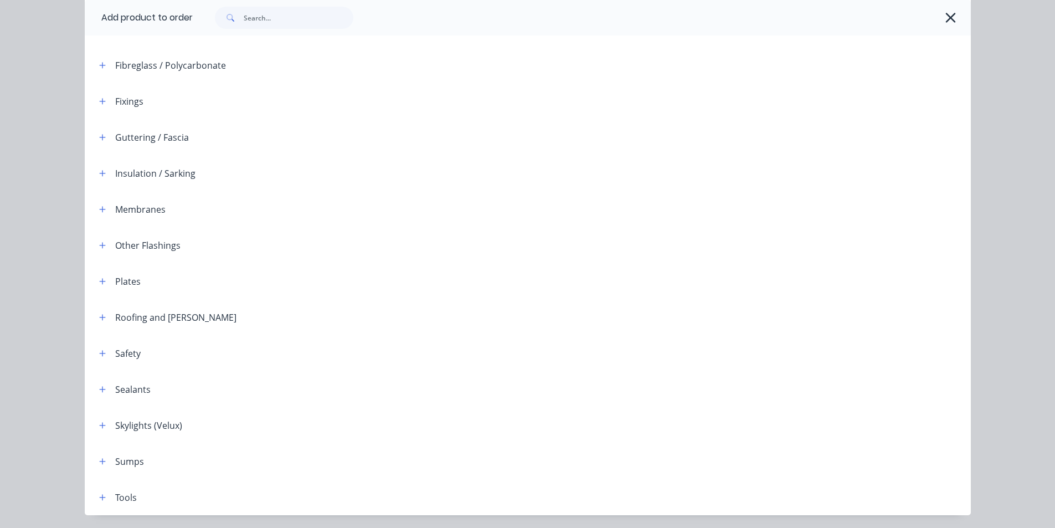
scroll to position [362, 0]
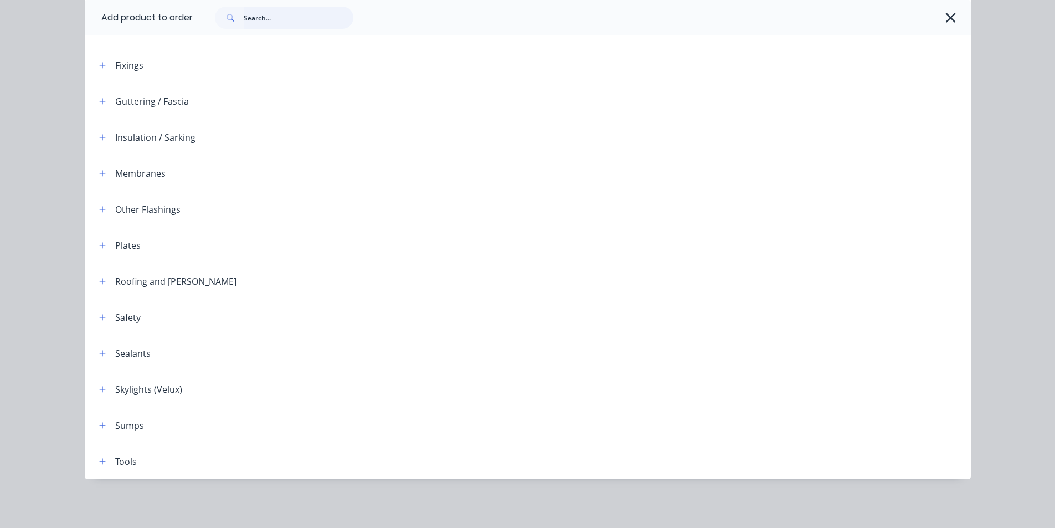
click at [267, 25] on input "text" at bounding box center [299, 18] width 110 height 22
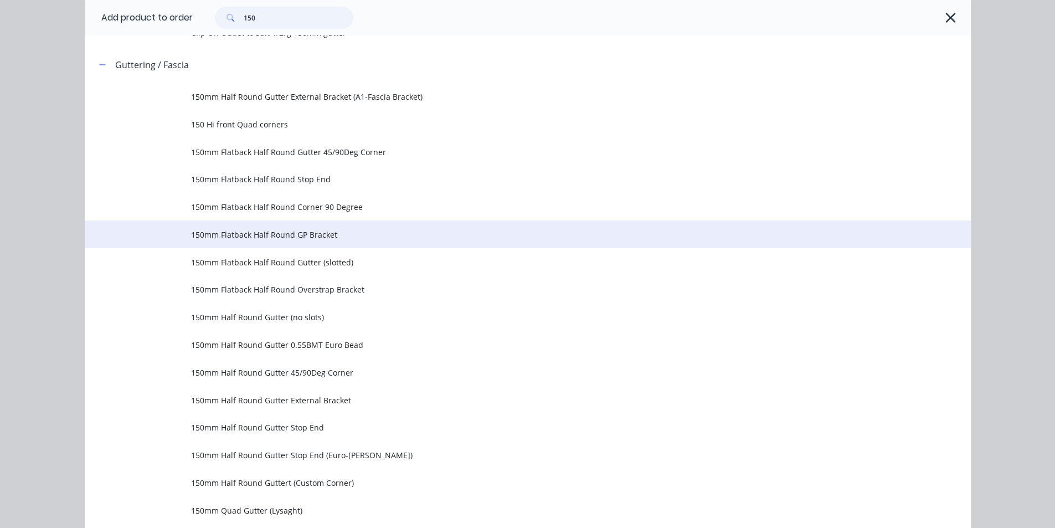
scroll to position [166, 0]
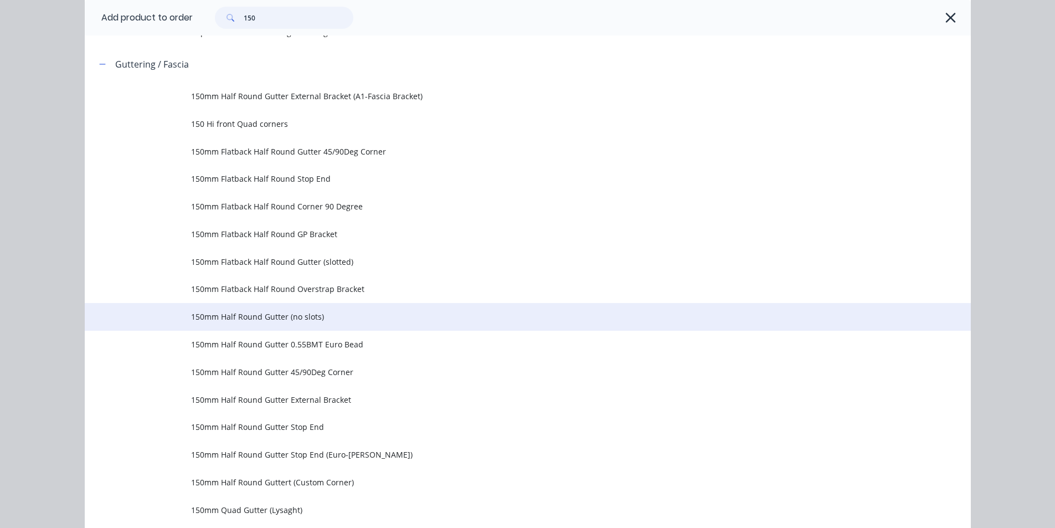
type input "150"
click at [380, 309] on td "150mm Half Round Gutter (no slots)" at bounding box center [581, 317] width 780 height 28
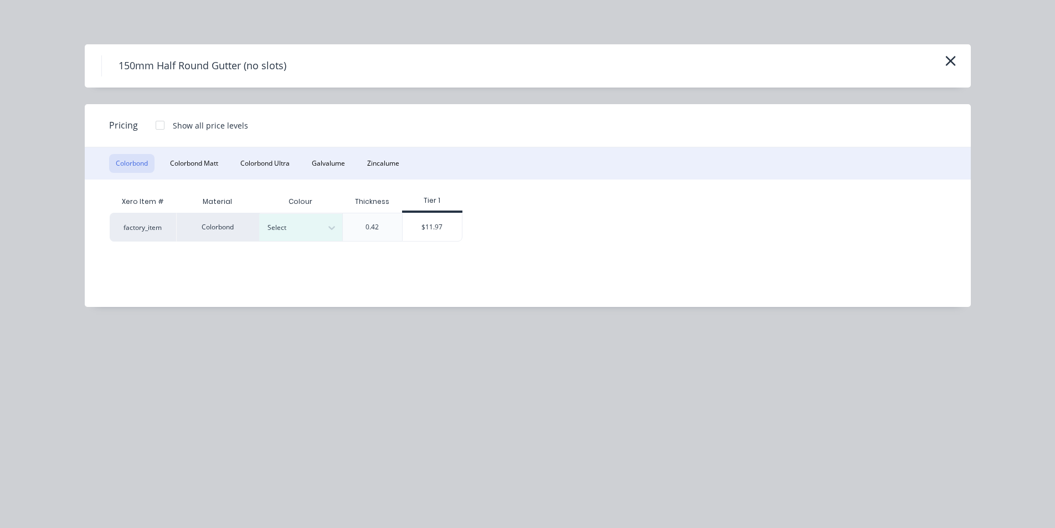
click at [958, 54] on div "150mm Half Round Gutter (no slots)" at bounding box center [528, 65] width 886 height 43
click at [948, 57] on icon "button" at bounding box center [951, 61] width 12 height 16
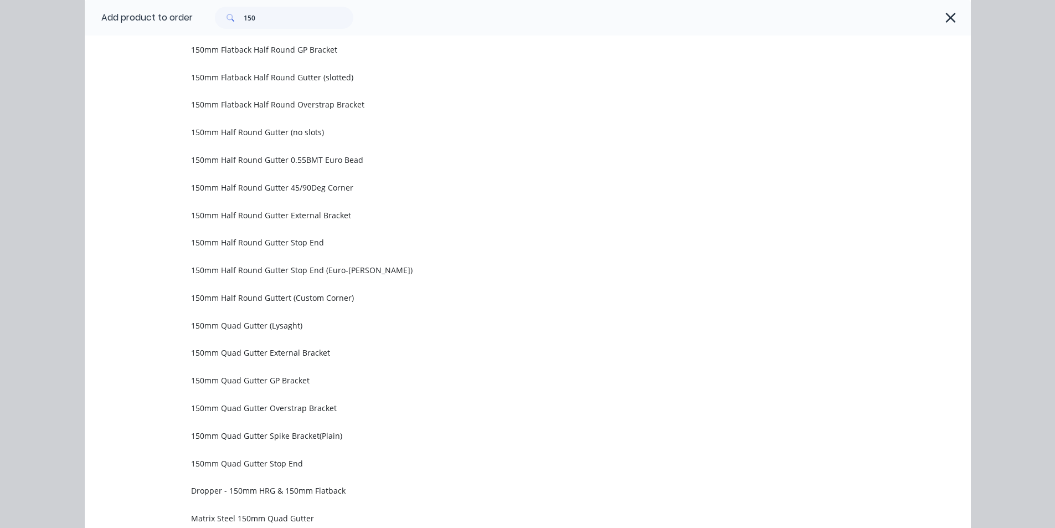
scroll to position [323, 0]
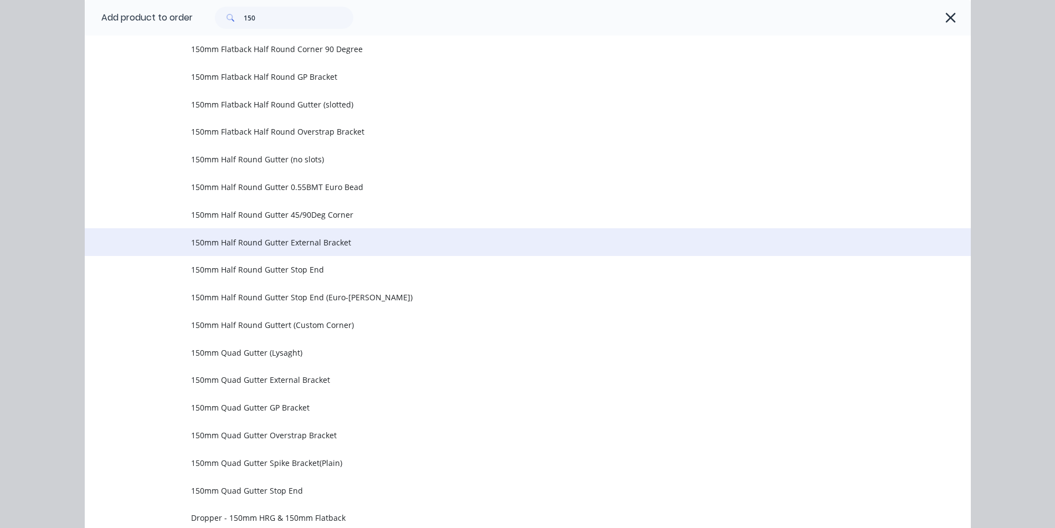
click at [326, 243] on span "150mm Half Round Gutter External Bracket" at bounding box center [502, 242] width 623 height 12
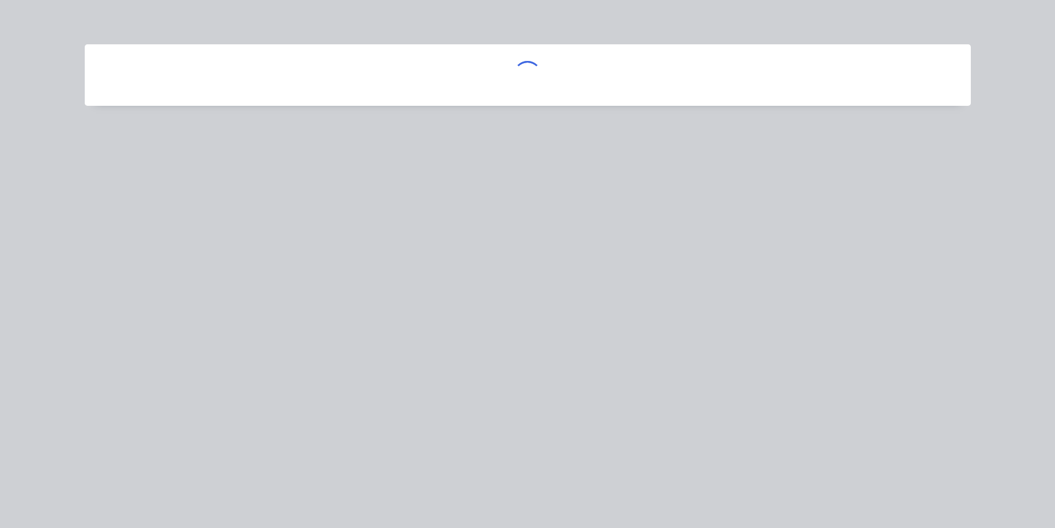
scroll to position [0, 0]
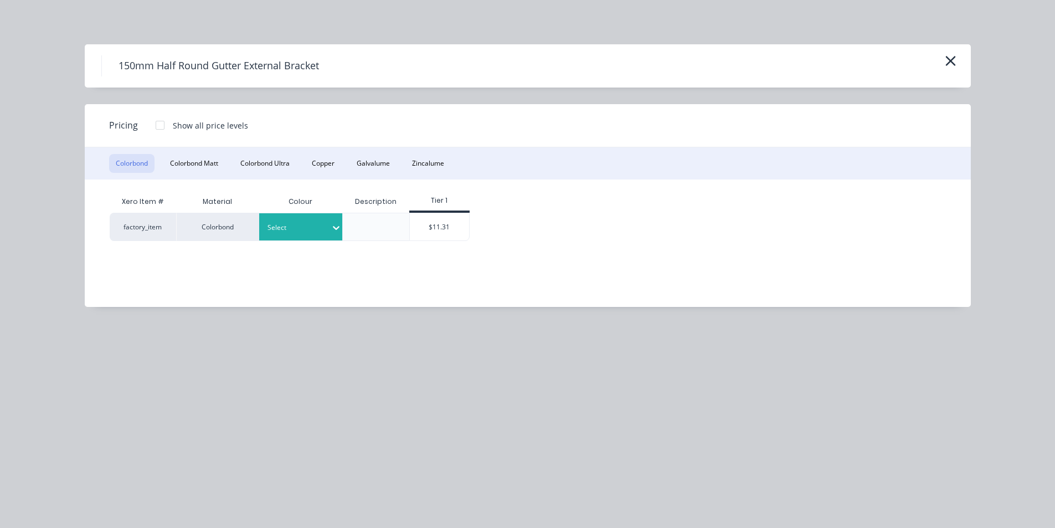
click at [317, 220] on div "Select" at bounding box center [295, 227] width 71 height 14
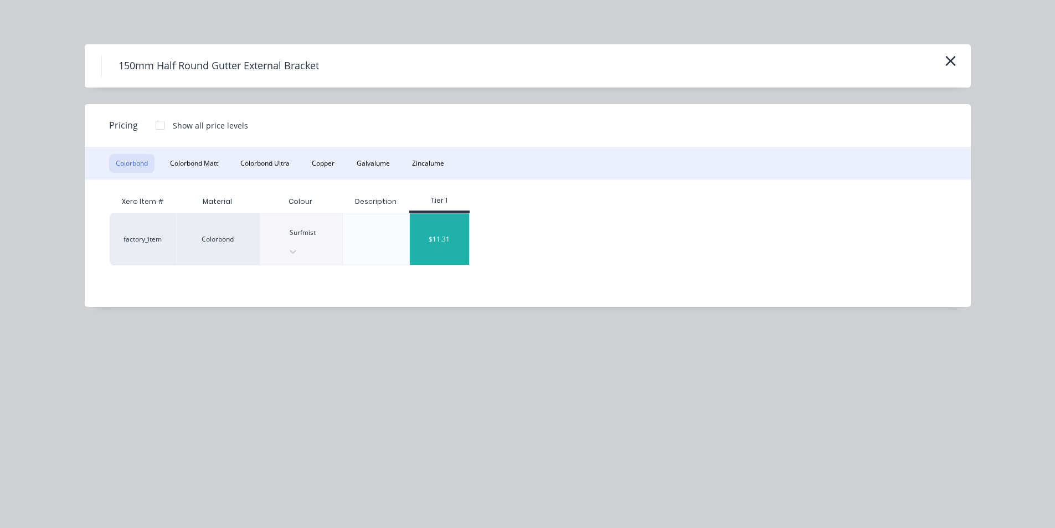
click at [441, 231] on div "$11.31" at bounding box center [439, 238] width 59 height 51
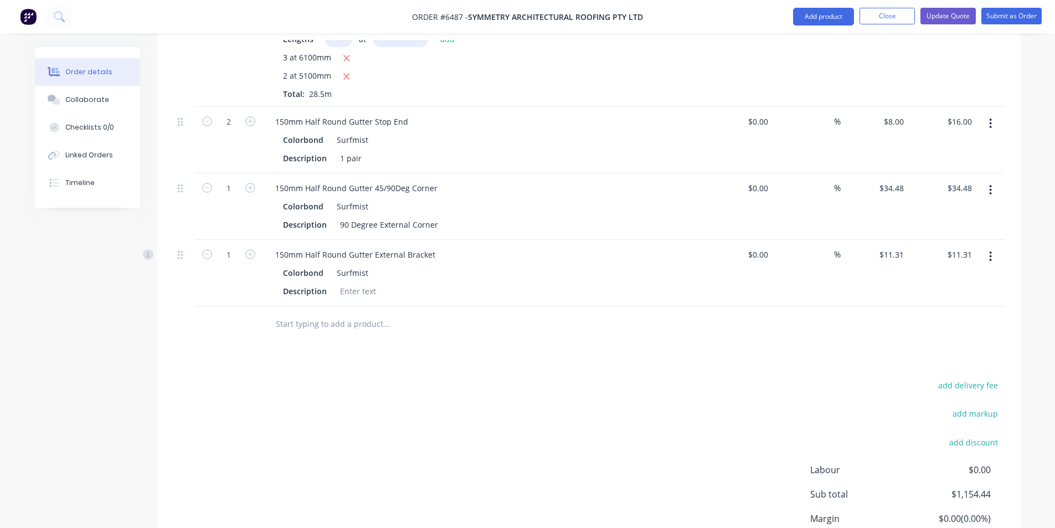
scroll to position [554, 0]
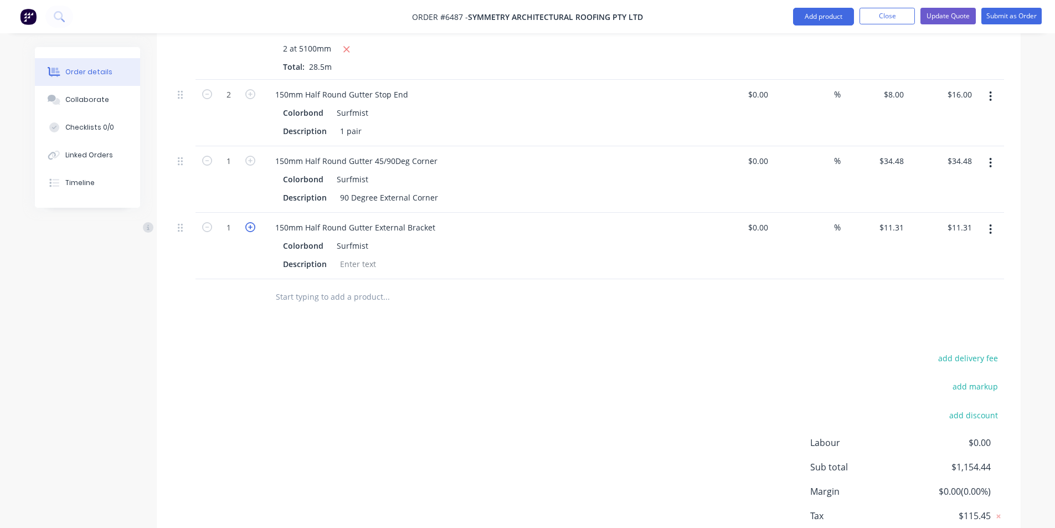
click at [250, 222] on icon "button" at bounding box center [250, 227] width 10 height 10
type input "2"
type input "$22.62"
click at [250, 222] on icon "button" at bounding box center [250, 227] width 10 height 10
type input "3"
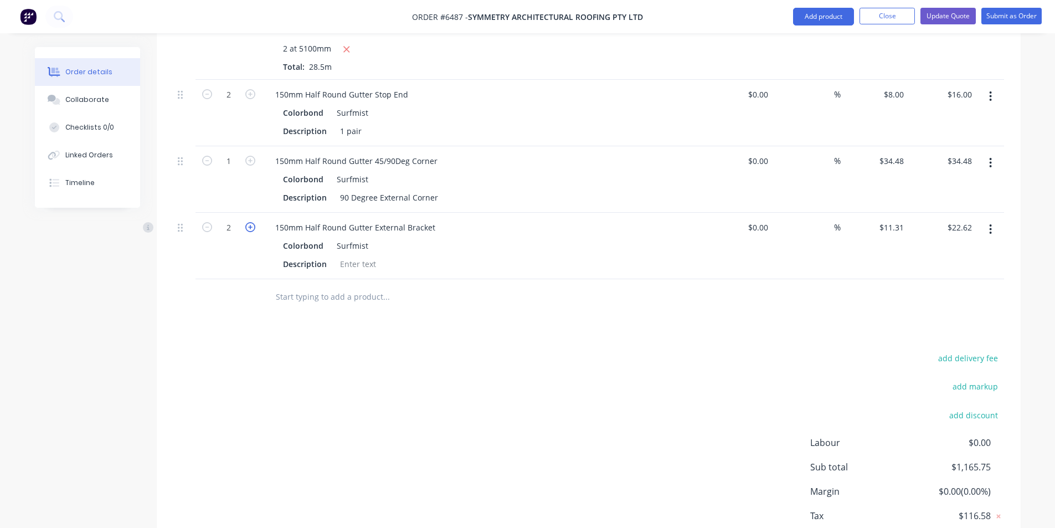
type input "$33.93"
click at [250, 222] on icon "button" at bounding box center [250, 227] width 10 height 10
type input "4"
type input "$45.24"
click at [250, 222] on icon "button" at bounding box center [250, 227] width 10 height 10
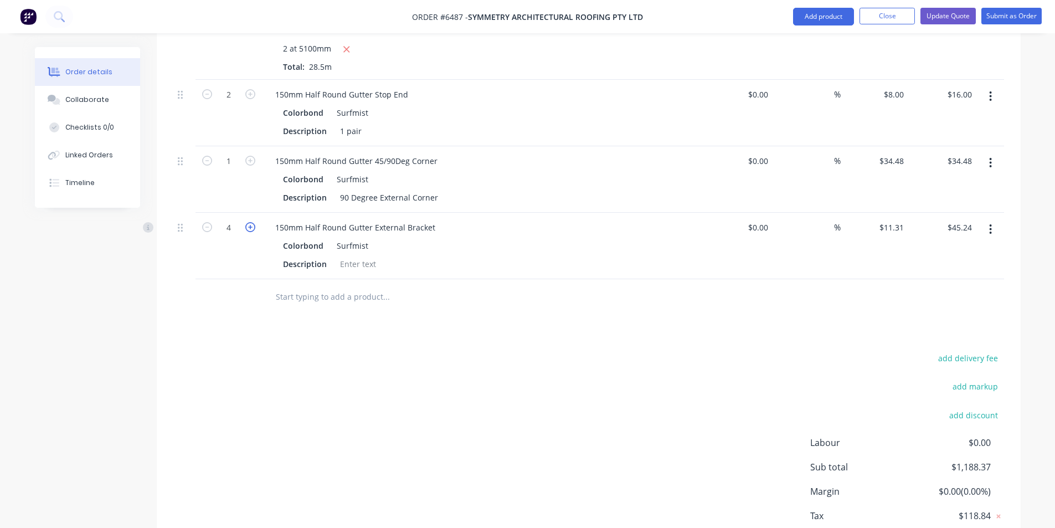
type input "5"
type input "$56.55"
click at [250, 222] on icon "button" at bounding box center [250, 227] width 10 height 10
type input "6"
type input "$67.86"
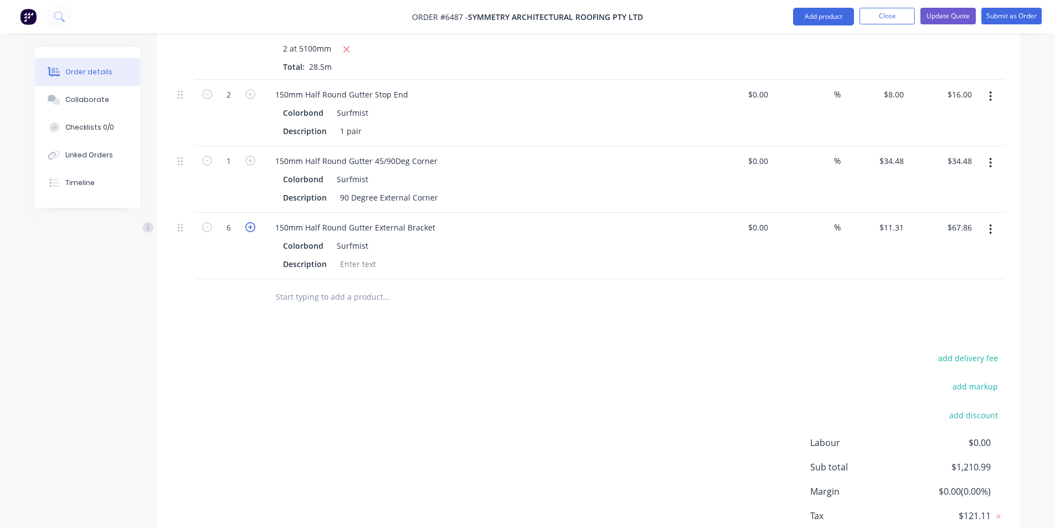
click at [250, 222] on icon "button" at bounding box center [250, 227] width 10 height 10
type input "7"
type input "$79.17"
click at [250, 222] on icon "button" at bounding box center [250, 227] width 10 height 10
type input "8"
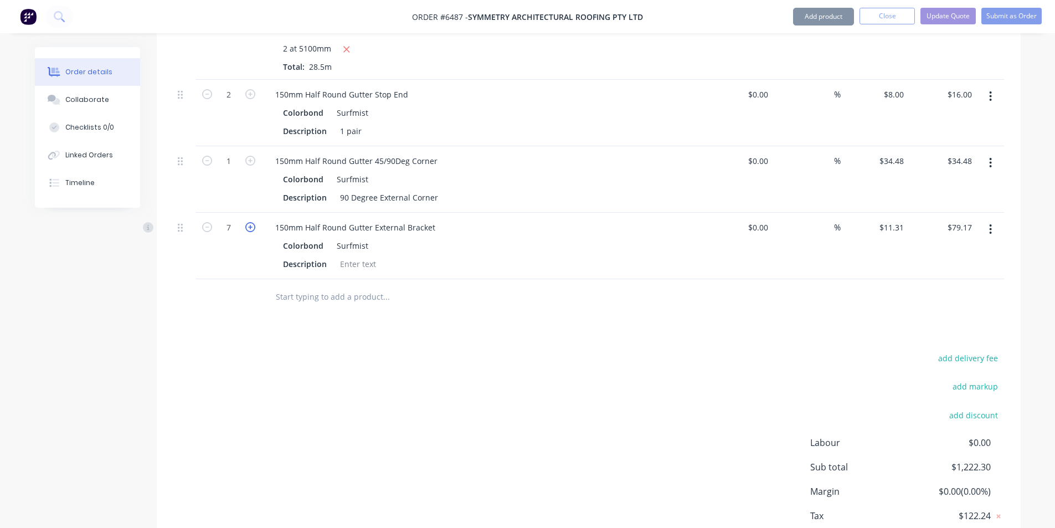
type input "$90.48"
type input "30"
type input "$339.30"
click at [666, 416] on div "add delivery fee add markup add discount Labour $0.00 Sub total $1,482.43 Margi…" at bounding box center [588, 457] width 831 height 214
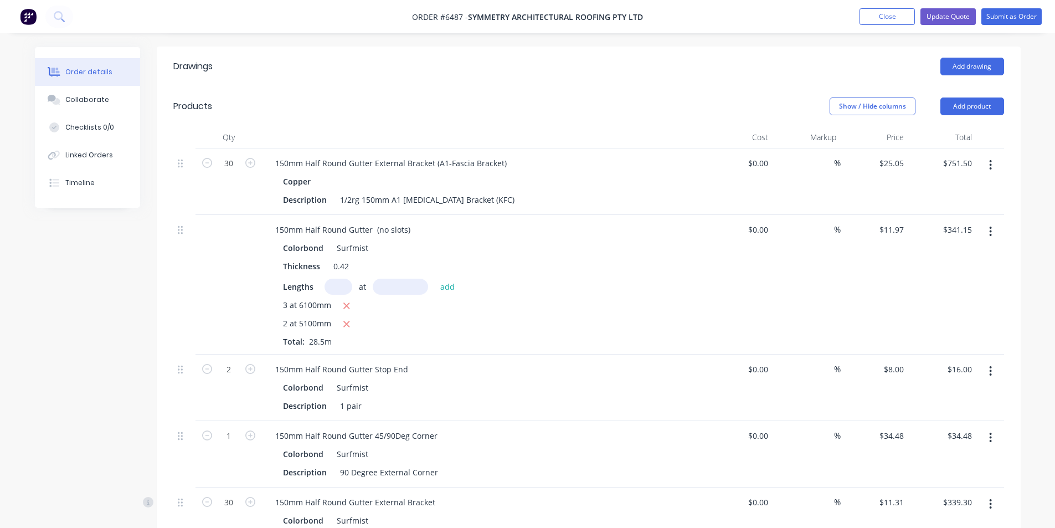
scroll to position [165, 0]
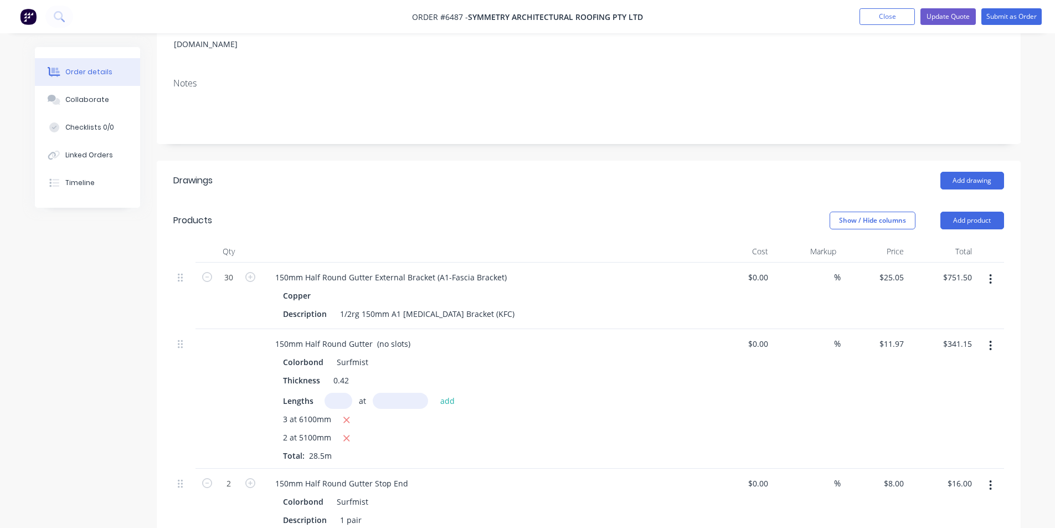
click at [991, 274] on icon "button" at bounding box center [990, 279] width 2 height 10
click at [981, 300] on div "Edit" at bounding box center [951, 308] width 85 height 16
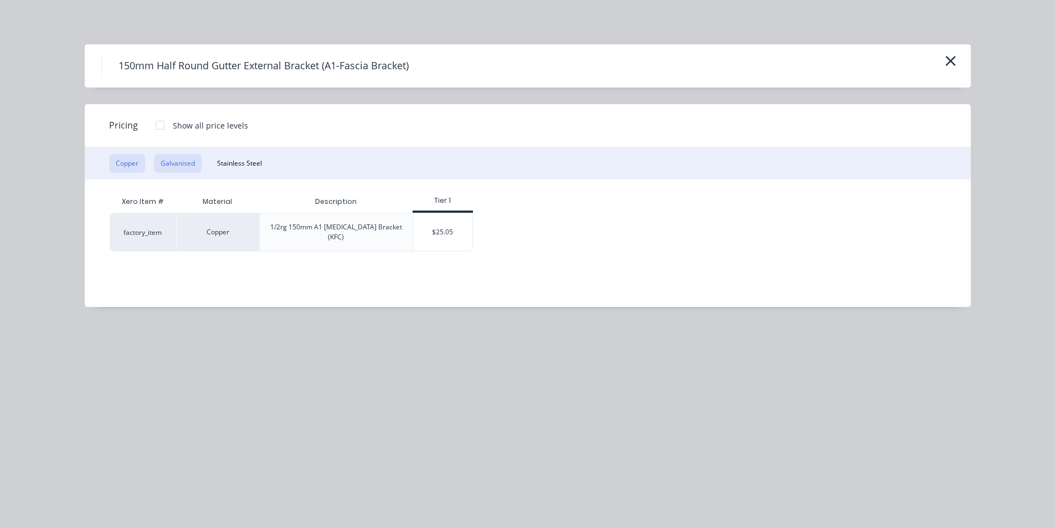
click at [187, 166] on button "Galvanised" at bounding box center [178, 163] width 48 height 19
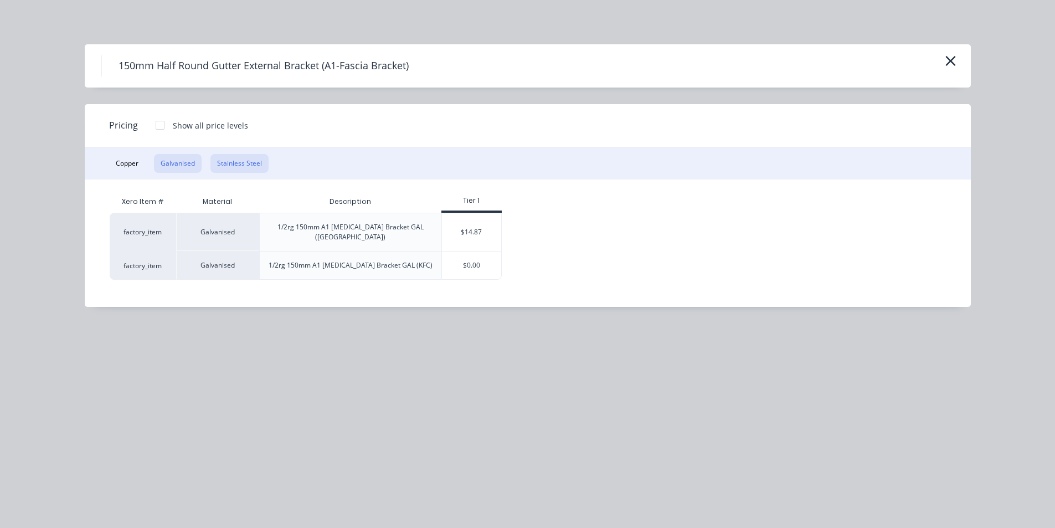
click at [239, 157] on button "Stainless Steel" at bounding box center [239, 163] width 58 height 19
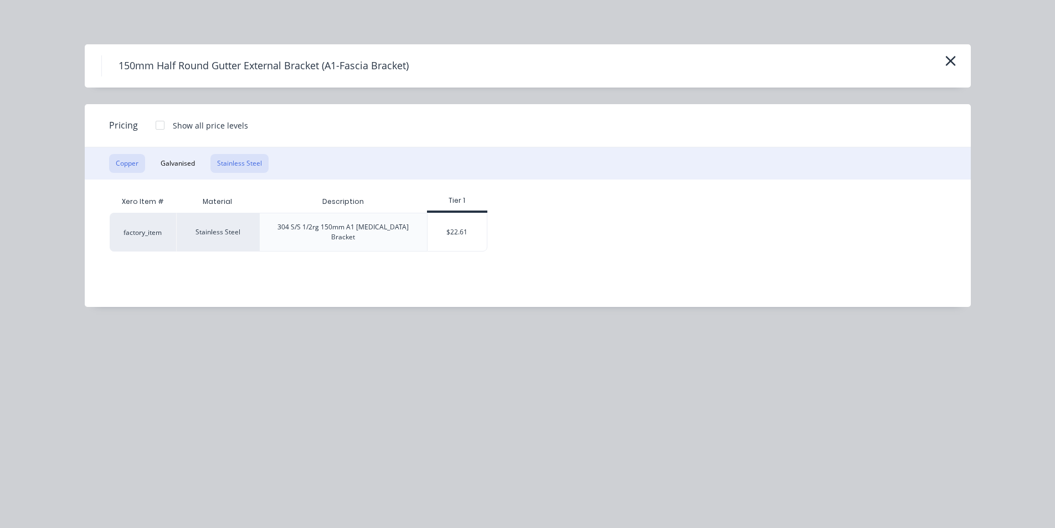
click at [138, 162] on button "Copper" at bounding box center [127, 163] width 36 height 19
click at [286, 180] on div "Xero Item # Material Description Tier 1 factory_item Copper 1/2rg 150mm A1 Fasc…" at bounding box center [519, 234] width 869 height 111
click at [246, 162] on button "Stainless Steel" at bounding box center [239, 163] width 58 height 19
click at [200, 155] on div "Copper Galvanised Stainless Steel" at bounding box center [528, 163] width 886 height 32
click at [193, 162] on button "Galvanised" at bounding box center [178, 163] width 48 height 19
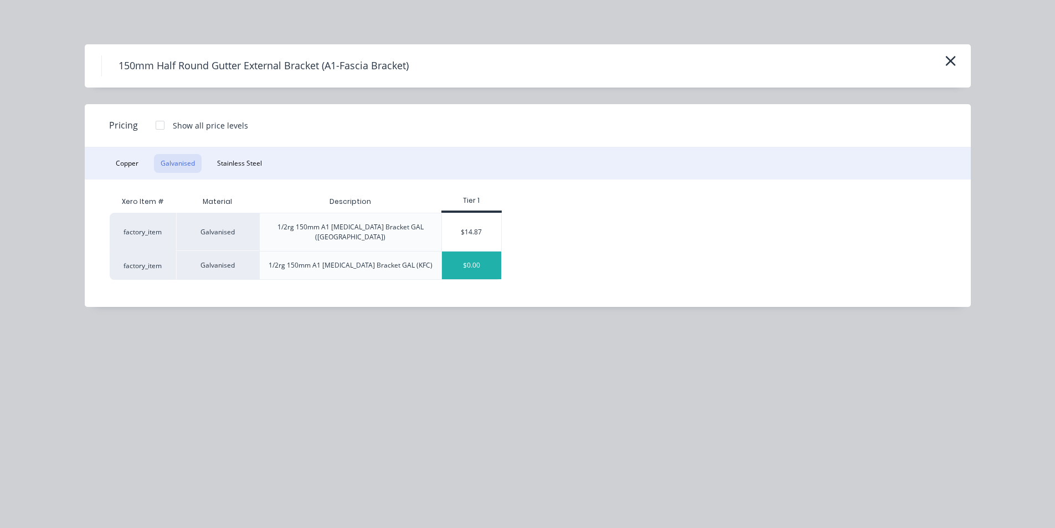
click at [494, 255] on div "$0.00" at bounding box center [471, 265] width 59 height 28
type input "$0.00"
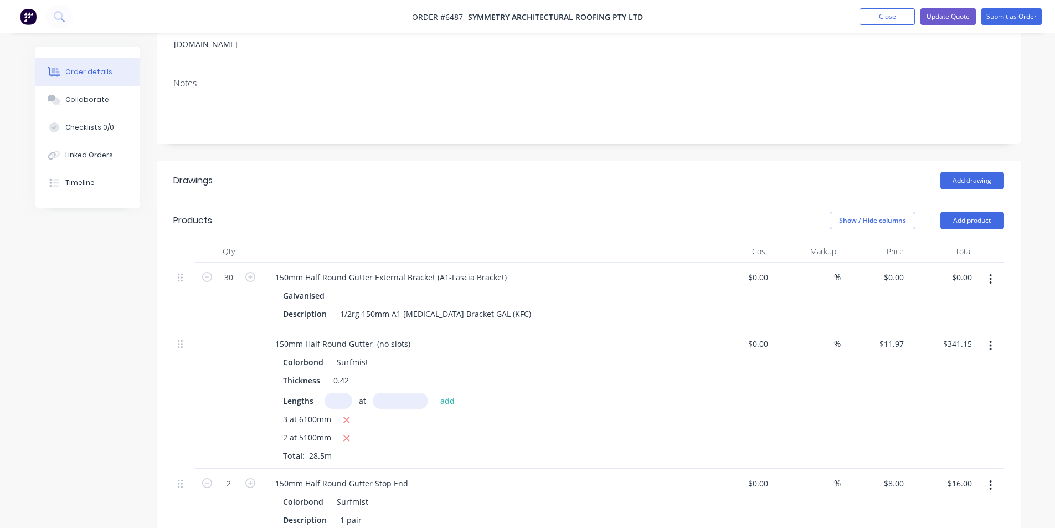
click at [350, 287] on div "Galvanised" at bounding box center [483, 295] width 401 height 16
click at [323, 287] on div "Galvanised" at bounding box center [306, 295] width 46 height 16
click at [513, 269] on div "150mm Half Round Gutter External Bracket (A1-Fascia Bracket)" at bounding box center [483, 277] width 434 height 16
click at [506, 269] on div "150mm Half Round Gutter External Bracket (A1-Fascia Bracket)" at bounding box center [390, 277] width 249 height 16
click at [467, 306] on div "1/2rg 150mm A1 Fascia Bracket GAL (KFC)" at bounding box center [436, 314] width 200 height 16
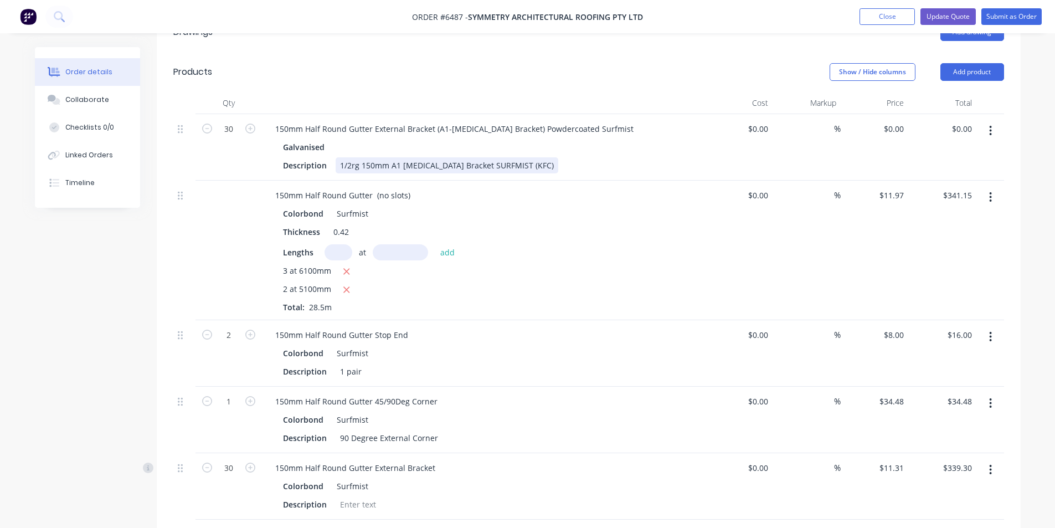
scroll to position [331, 0]
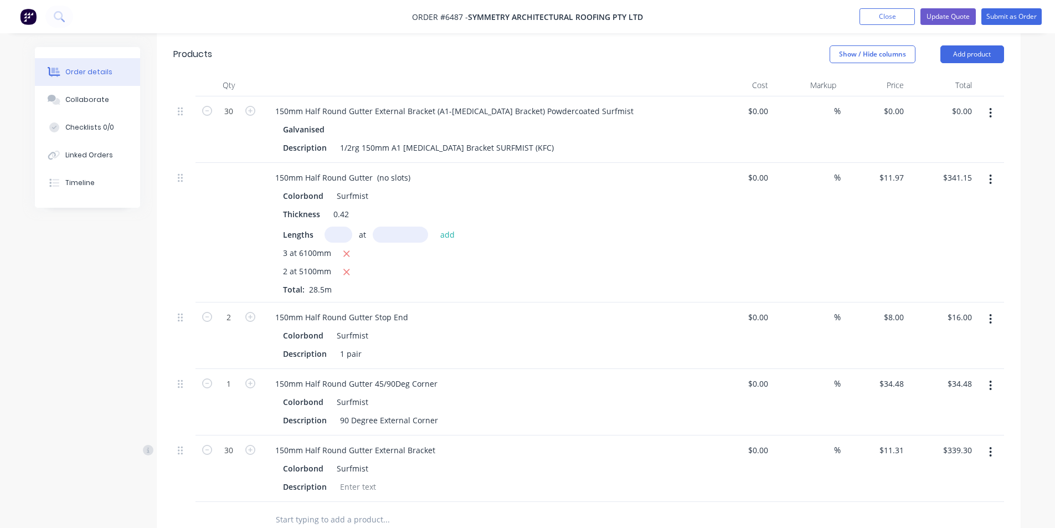
click at [997, 7] on nav "Order #6487 - Symmetry Architectural Roofing Pty Ltd Add product Close Update Q…" at bounding box center [527, 16] width 1055 height 33
click at [1002, 15] on button "Submit as Order" at bounding box center [1011, 16] width 60 height 17
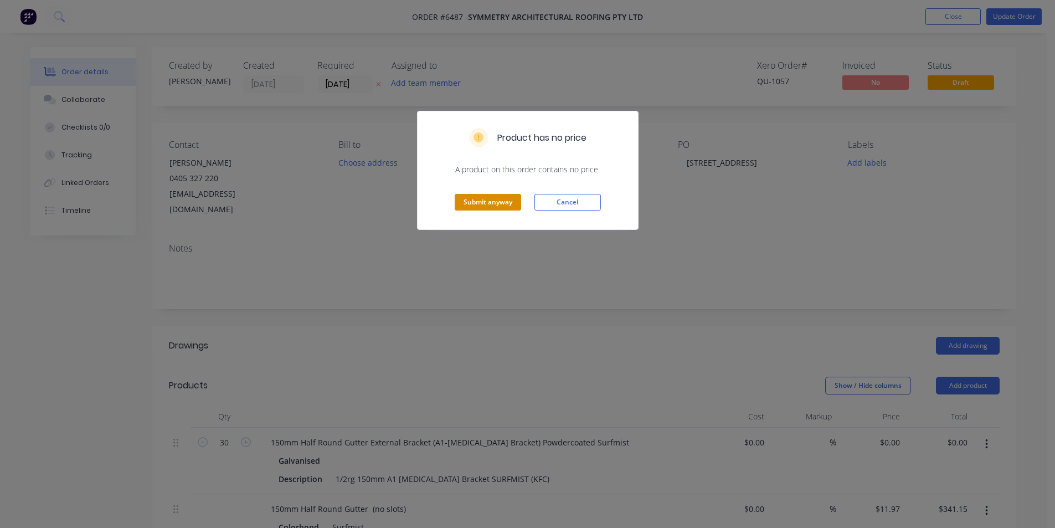
click at [497, 206] on button "Submit anyway" at bounding box center [488, 202] width 66 height 17
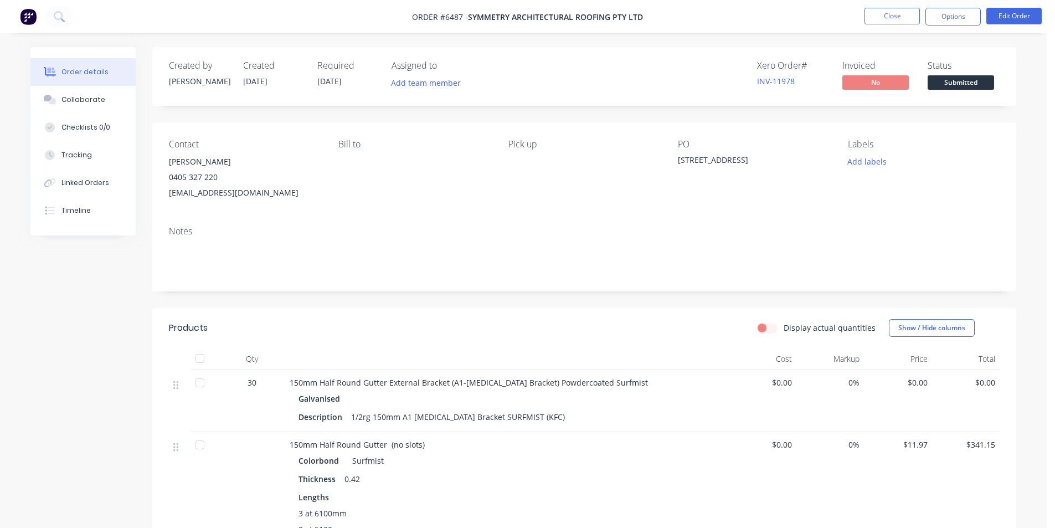
click at [946, 92] on div "Created by Katie Created 11/08/25 Required 11/08/25 Assigned to Add team member…" at bounding box center [584, 76] width 864 height 59
click at [947, 90] on button "Submitted" at bounding box center [960, 83] width 66 height 17
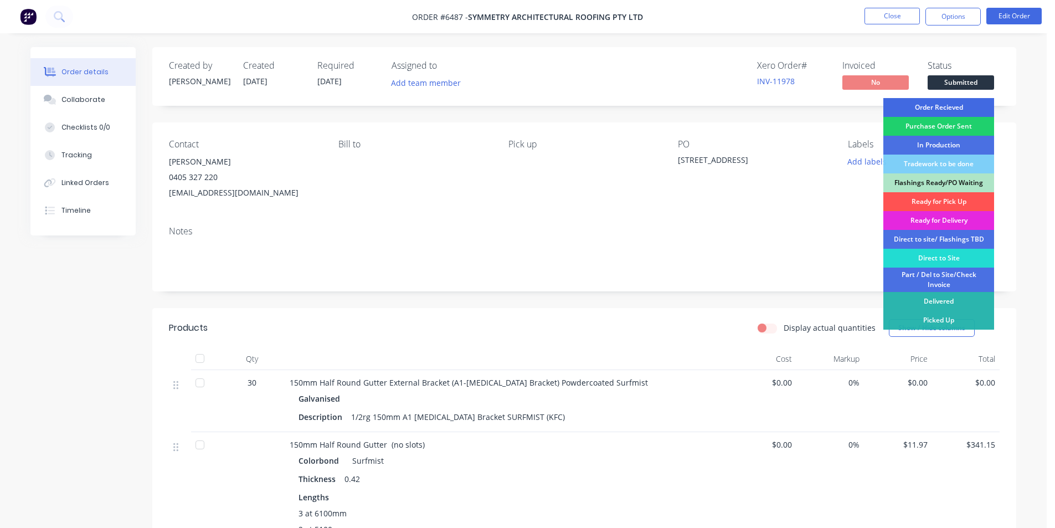
click at [930, 99] on div "Order Recieved" at bounding box center [938, 107] width 111 height 19
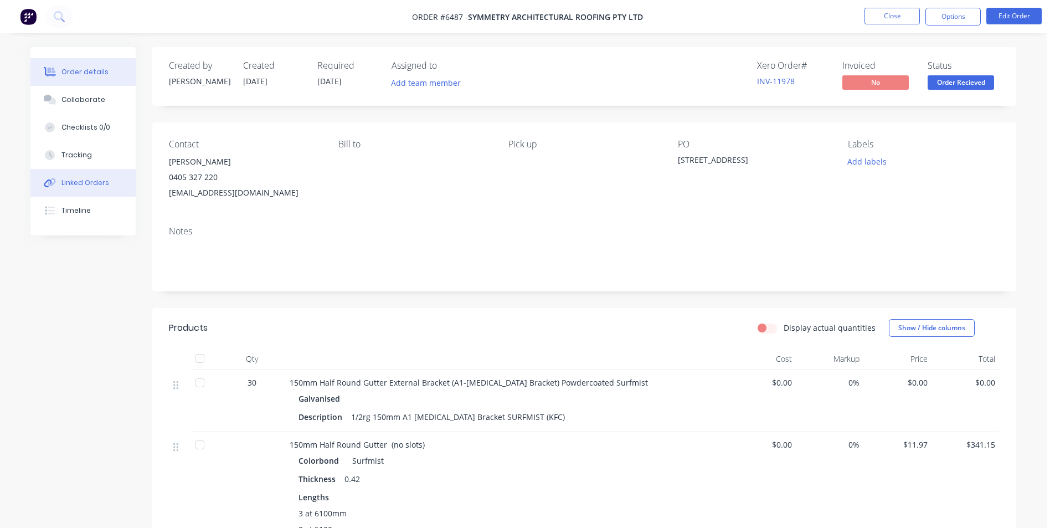
click at [75, 182] on div "Linked Orders" at bounding box center [85, 183] width 48 height 10
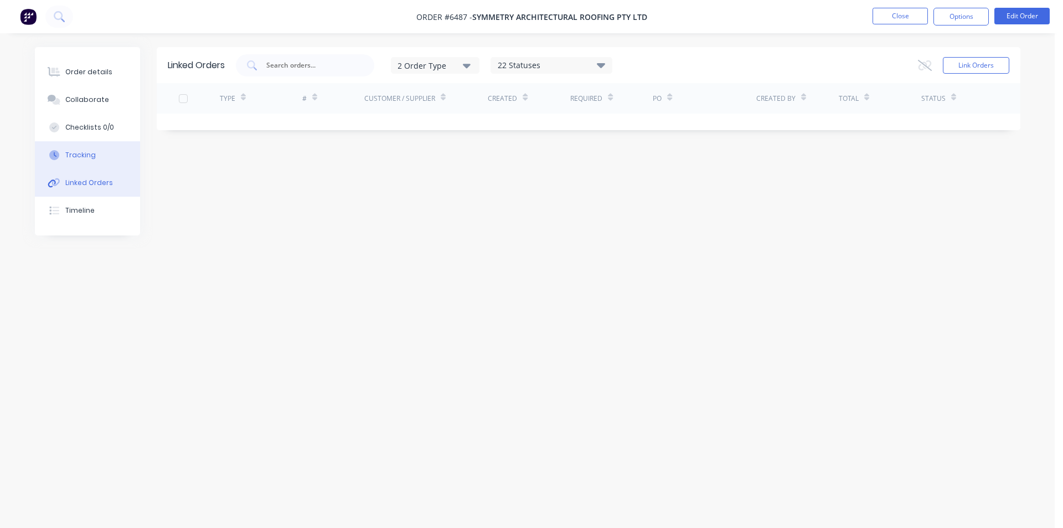
click at [75, 141] on button "Tracking" at bounding box center [87, 155] width 105 height 28
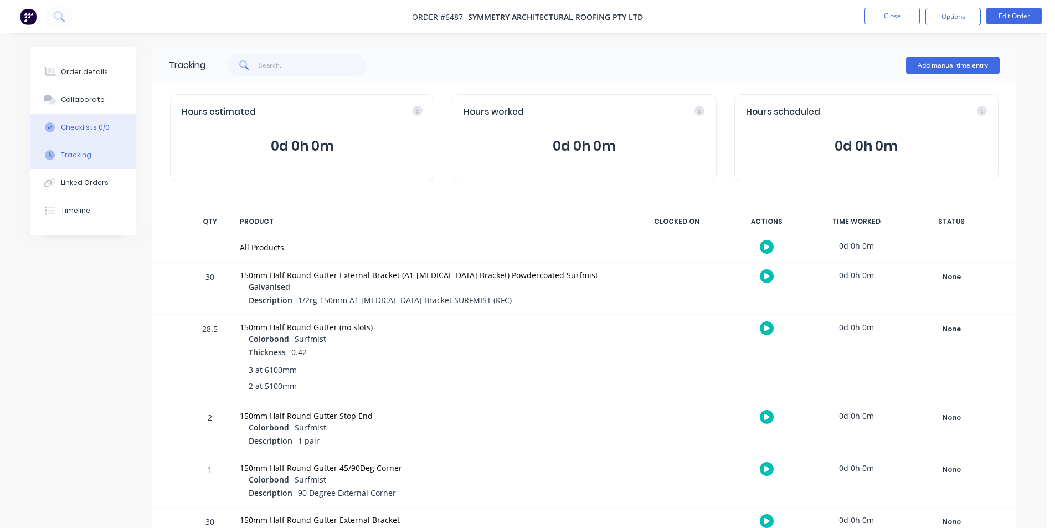
click at [101, 118] on button "Checklists 0/0" at bounding box center [82, 128] width 105 height 28
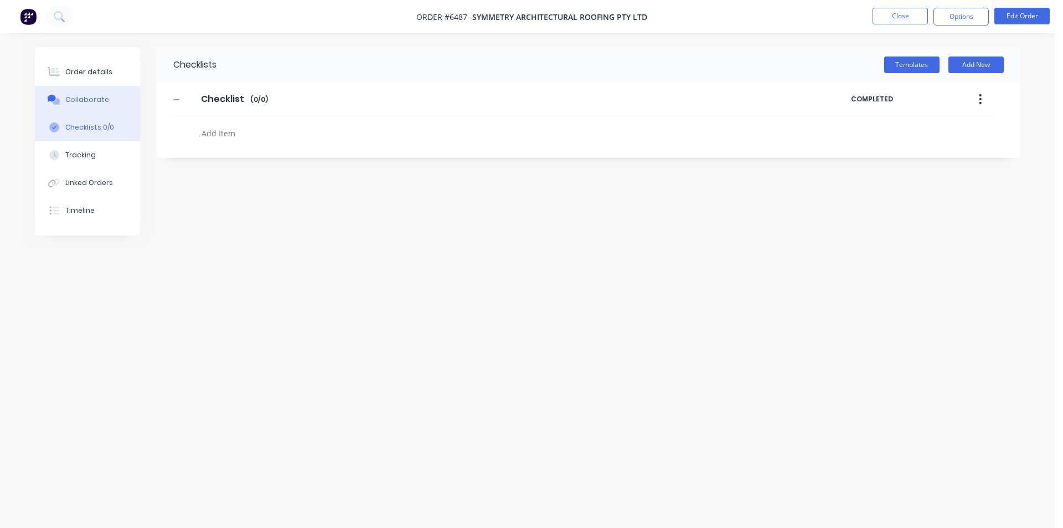
click at [132, 111] on button "Collaborate" at bounding box center [87, 100] width 105 height 28
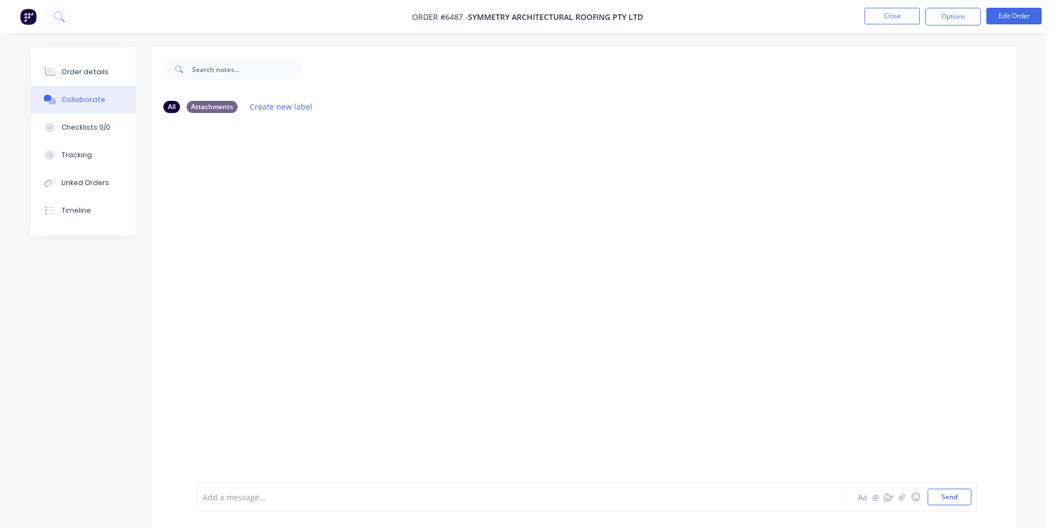
click at [901, 486] on div "Add a message... Aa @ ☺ Send" at bounding box center [587, 496] width 781 height 29
click at [901, 496] on icon "button" at bounding box center [902, 497] width 7 height 8
click at [960, 492] on button "Send" at bounding box center [949, 496] width 44 height 17
click at [92, 70] on div "Order details" at bounding box center [84, 72] width 47 height 10
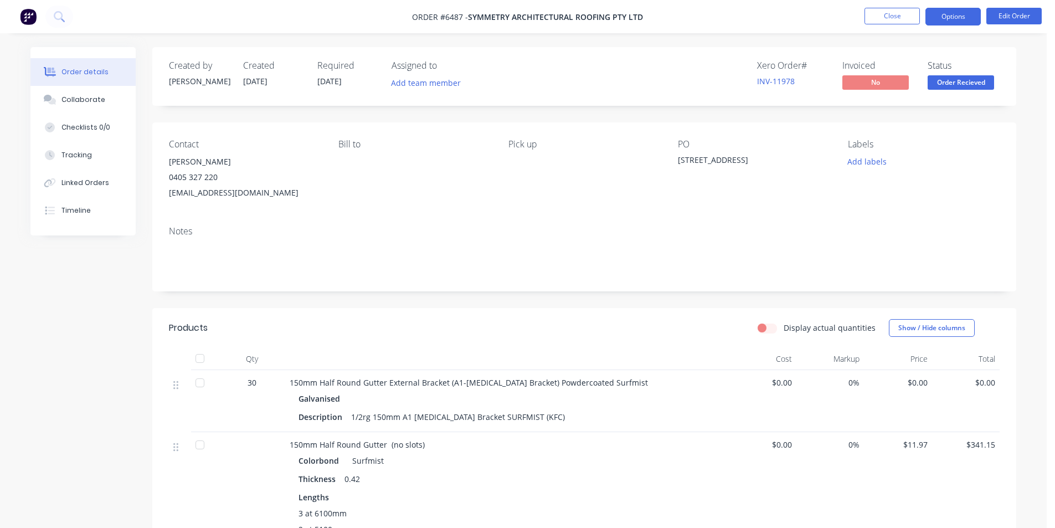
click at [937, 23] on button "Options" at bounding box center [952, 17] width 55 height 18
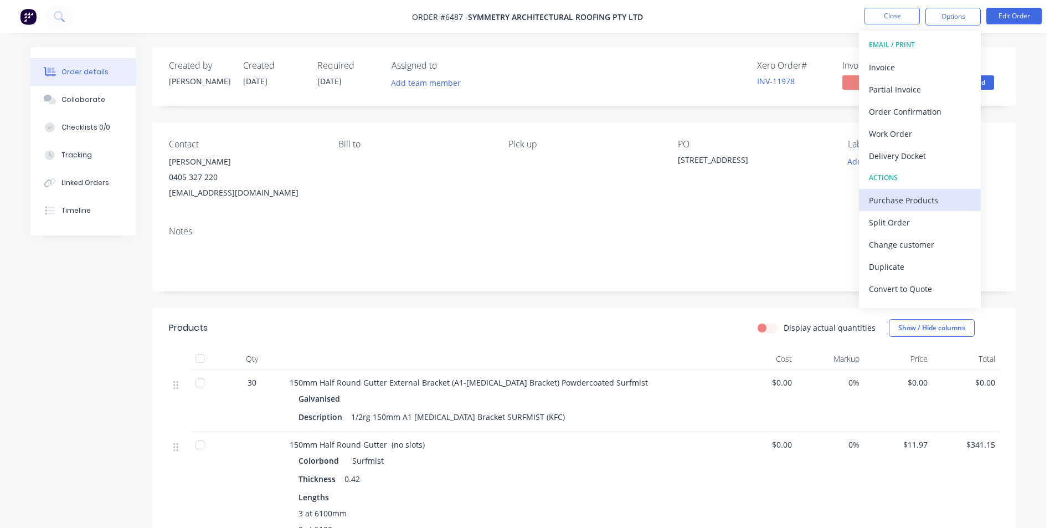
click at [918, 198] on div "Purchase Products" at bounding box center [920, 200] width 102 height 16
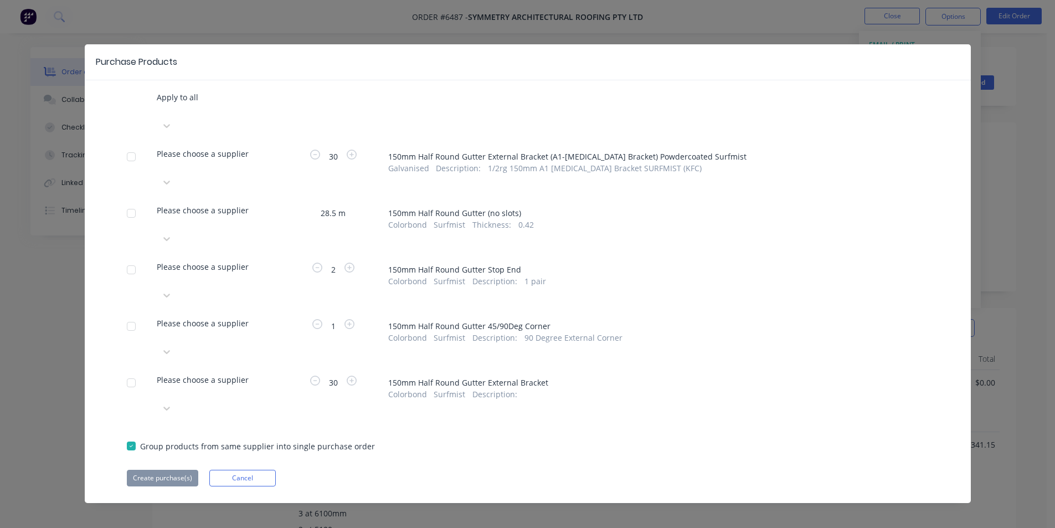
click at [159, 117] on div at bounding box center [158, 110] width 2 height 14
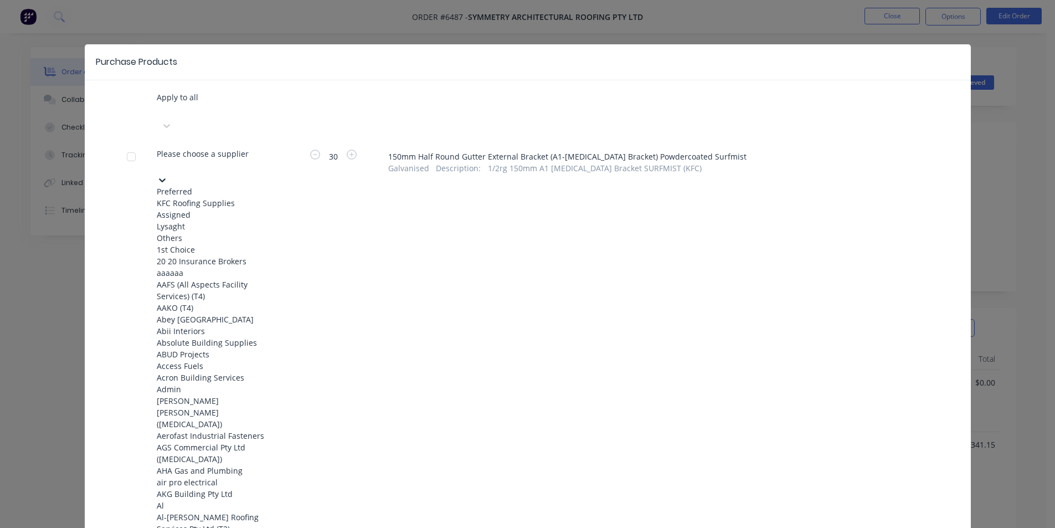
click at [226, 197] on div "KFC Roofing Supplies" at bounding box center [218, 203] width 122 height 12
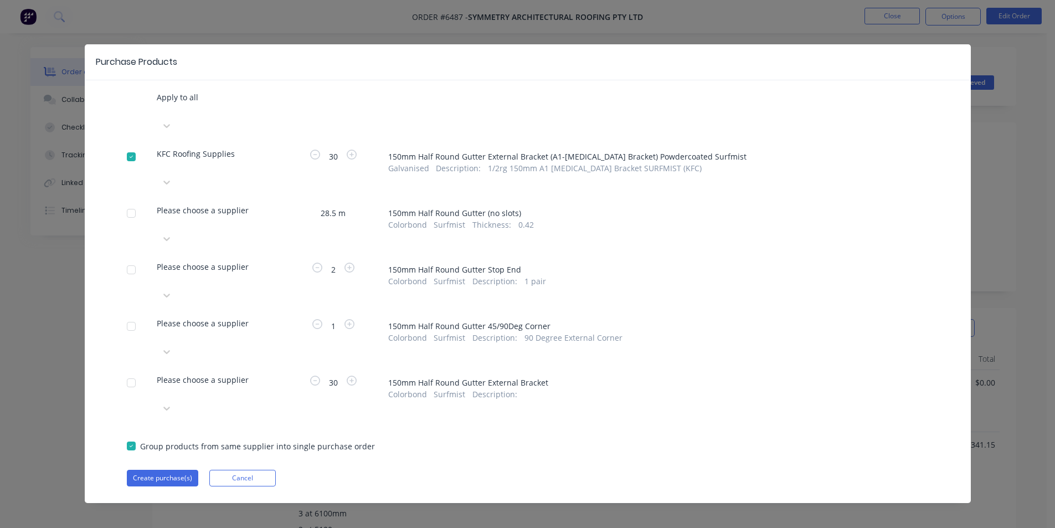
click at [266, 117] on div "Please choose a supplier" at bounding box center [218, 103] width 122 height 25
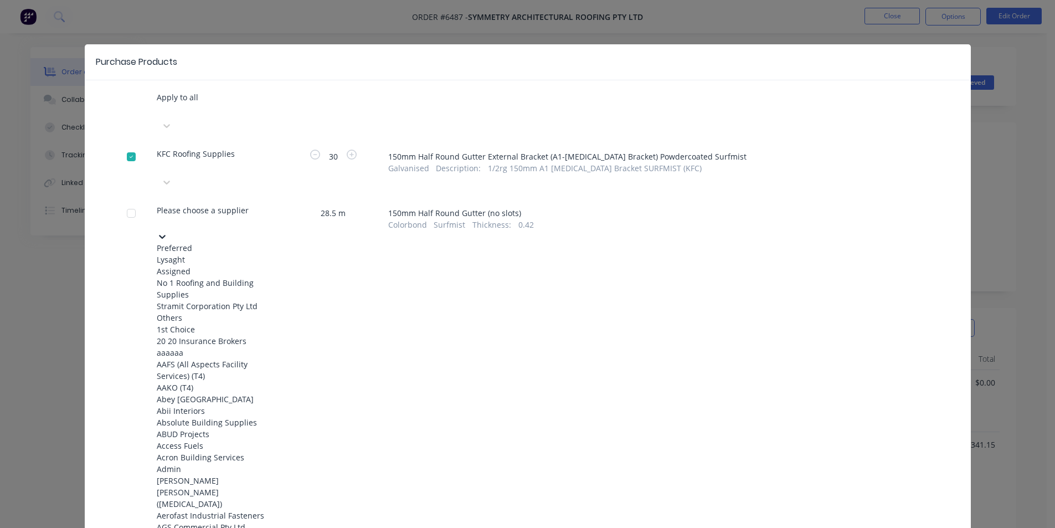
click at [159, 216] on div at bounding box center [158, 223] width 2 height 14
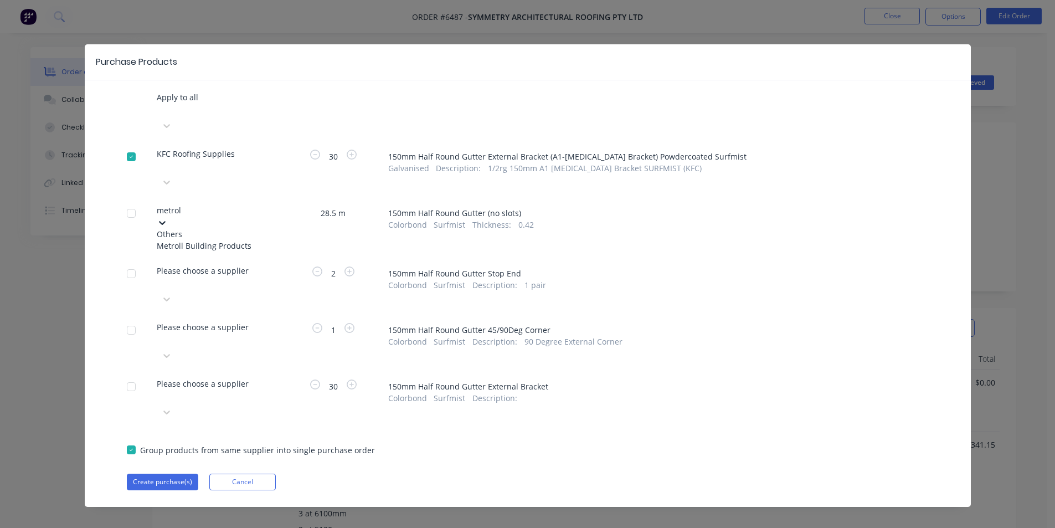
type input "metroll"
click at [275, 240] on div "Metroll Building Products" at bounding box center [218, 246] width 122 height 12
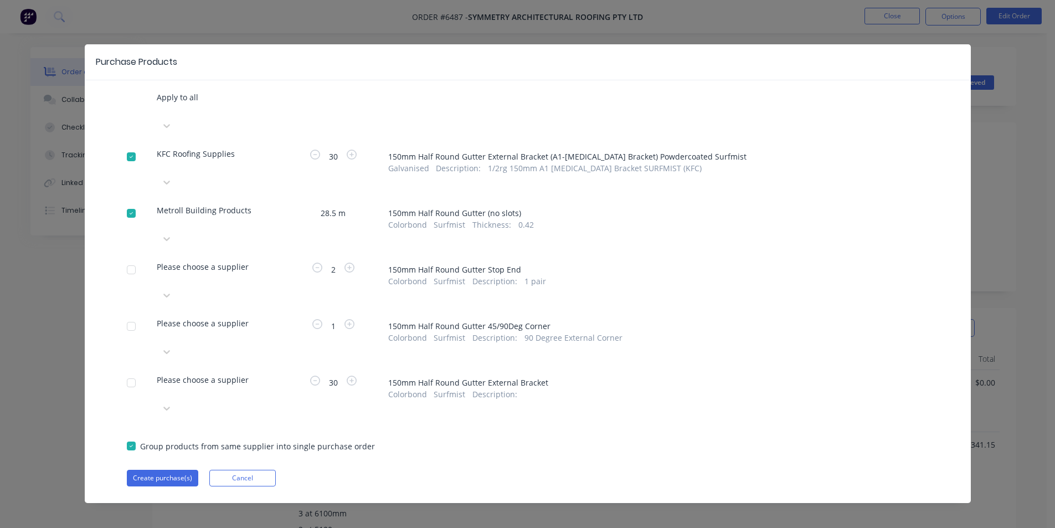
click at [172, 131] on icon at bounding box center [166, 125] width 11 height 11
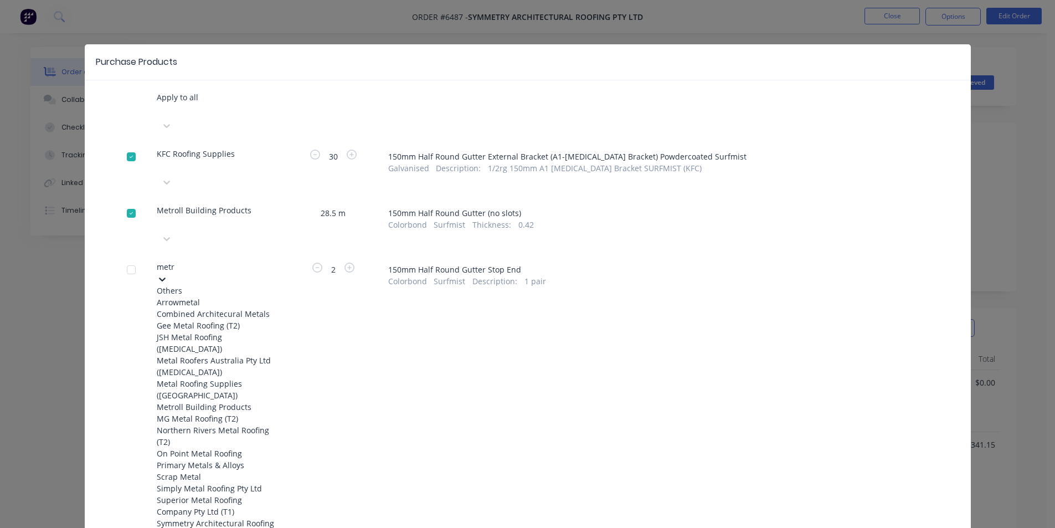
type input "metro"
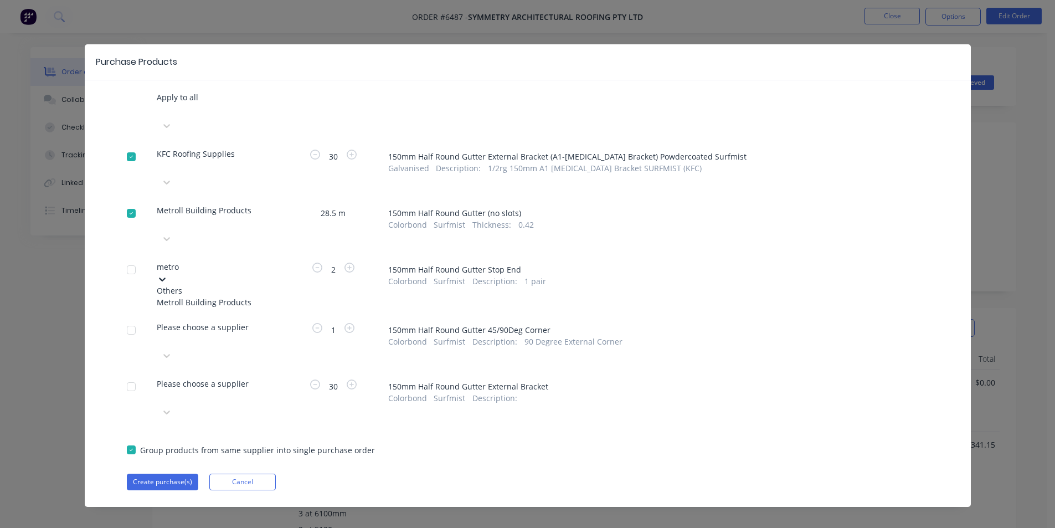
click at [238, 296] on div "Metroll Building Products" at bounding box center [218, 302] width 122 height 12
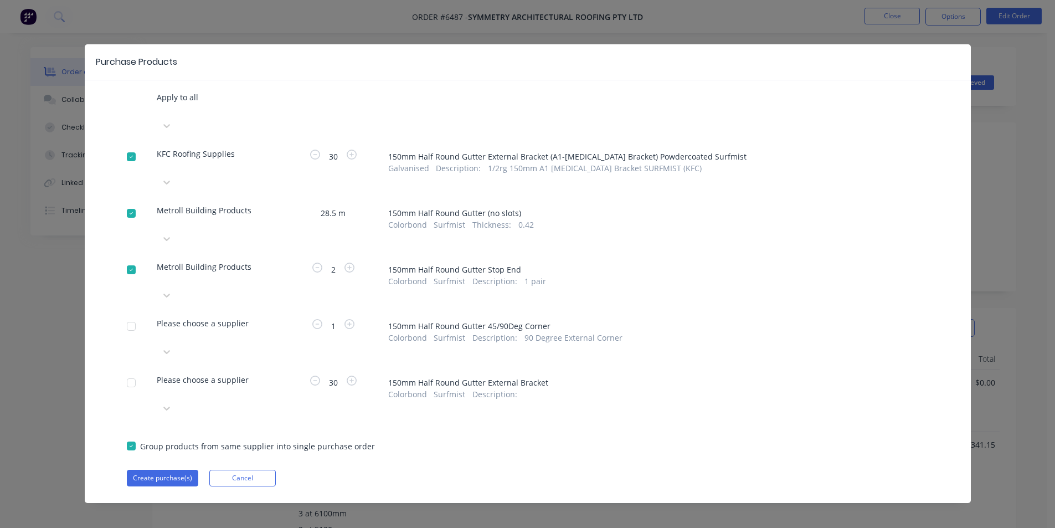
click at [159, 117] on div at bounding box center [158, 110] width 2 height 14
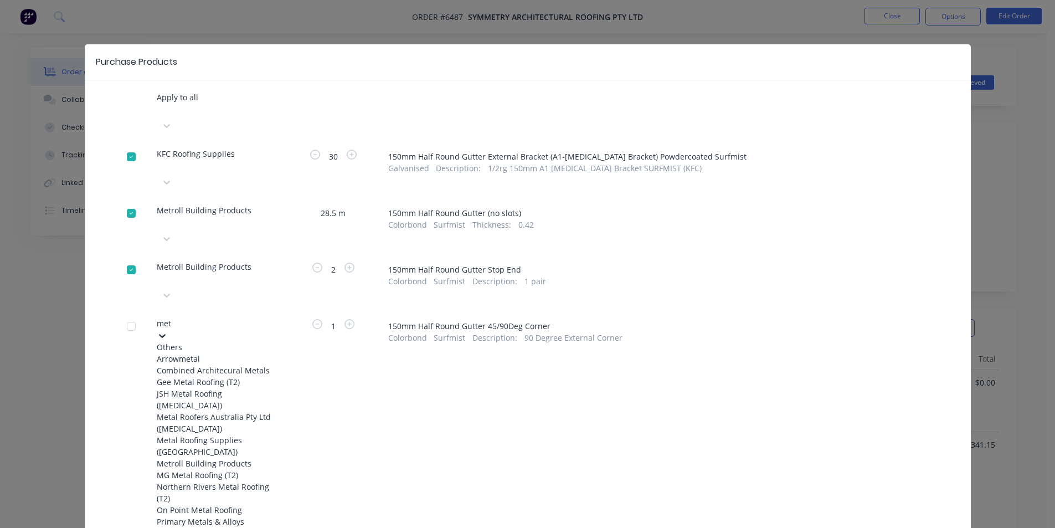
type input "metr"
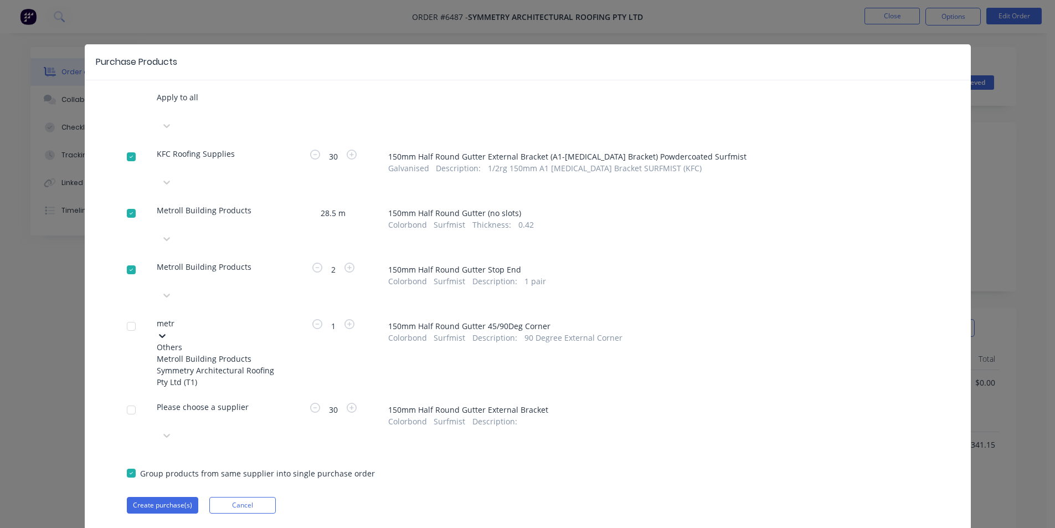
click at [231, 353] on div "Metroll Building Products" at bounding box center [218, 359] width 122 height 12
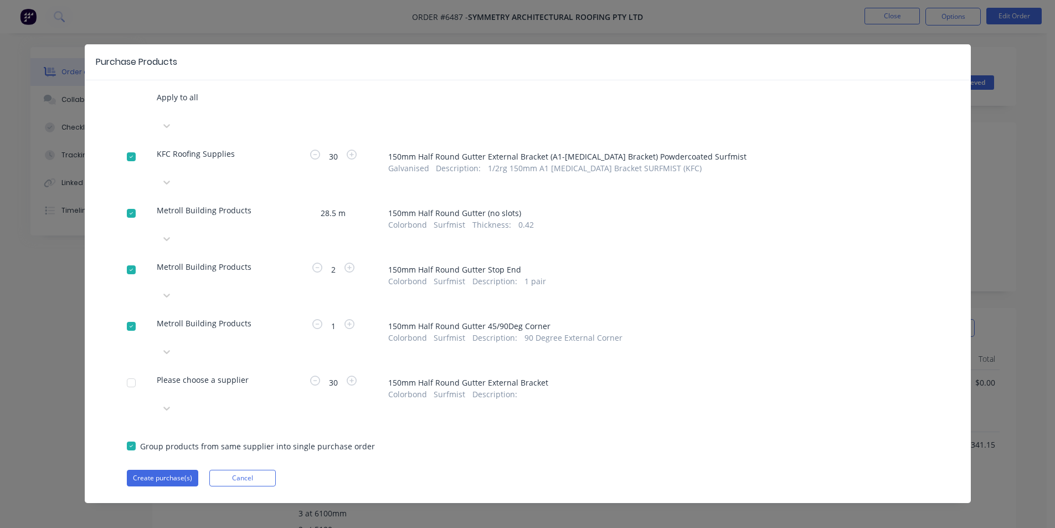
click at [266, 117] on div "Please choose a supplier" at bounding box center [218, 103] width 122 height 25
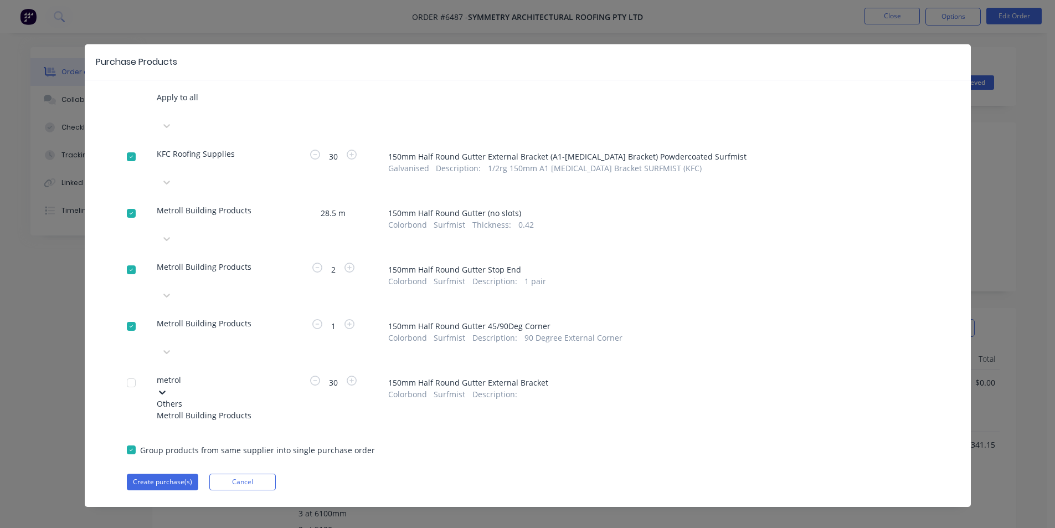
type input "metroll"
click at [233, 409] on div "Metroll Building Products" at bounding box center [218, 415] width 122 height 12
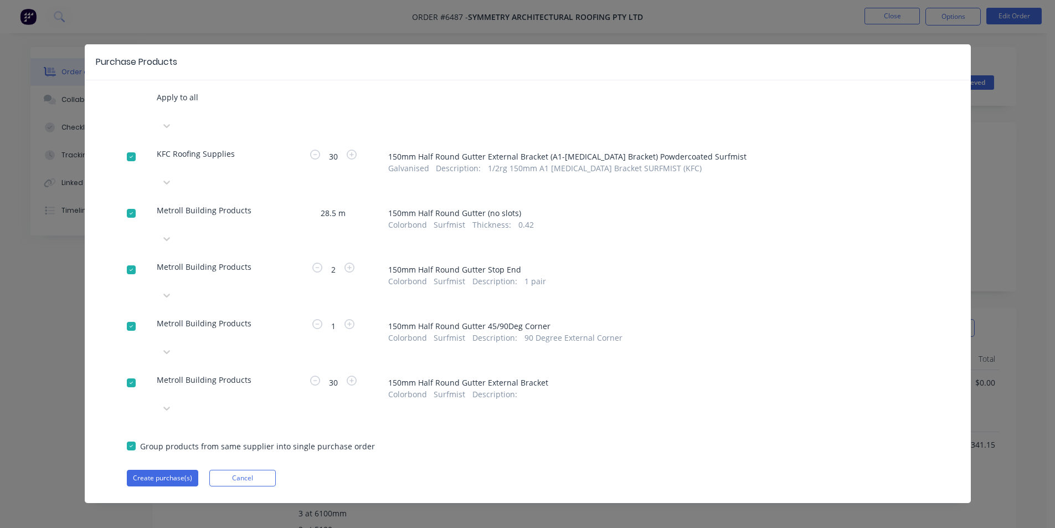
click at [167, 355] on div "Apply to all KFC Roofing Supplies 30 150mm Half Round Gutter External Bracket (…" at bounding box center [528, 288] width 886 height 395
click at [168, 470] on button "Create purchase(s)" at bounding box center [162, 478] width 71 height 17
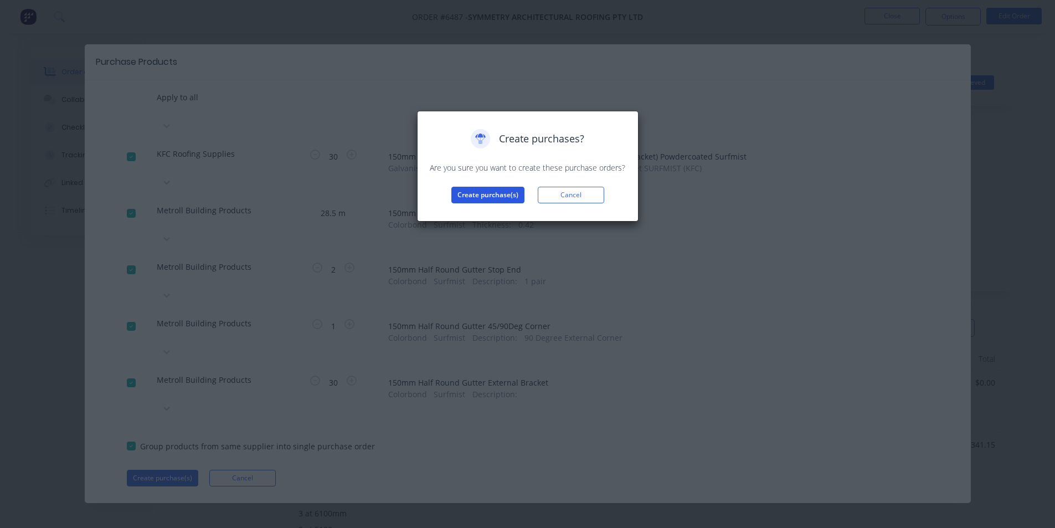
click at [477, 197] on button "Create purchase(s)" at bounding box center [487, 195] width 73 height 17
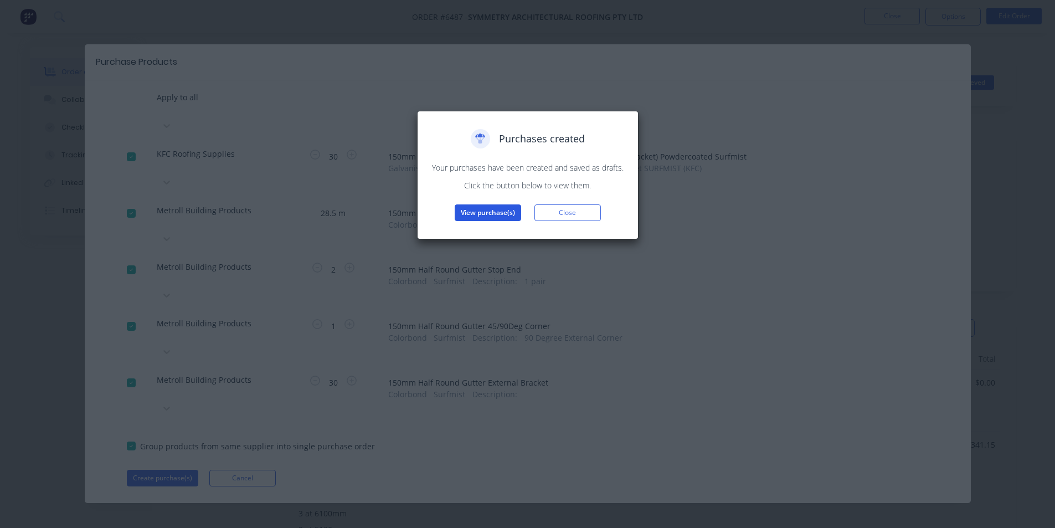
click at [502, 208] on button "View purchase(s)" at bounding box center [488, 212] width 66 height 17
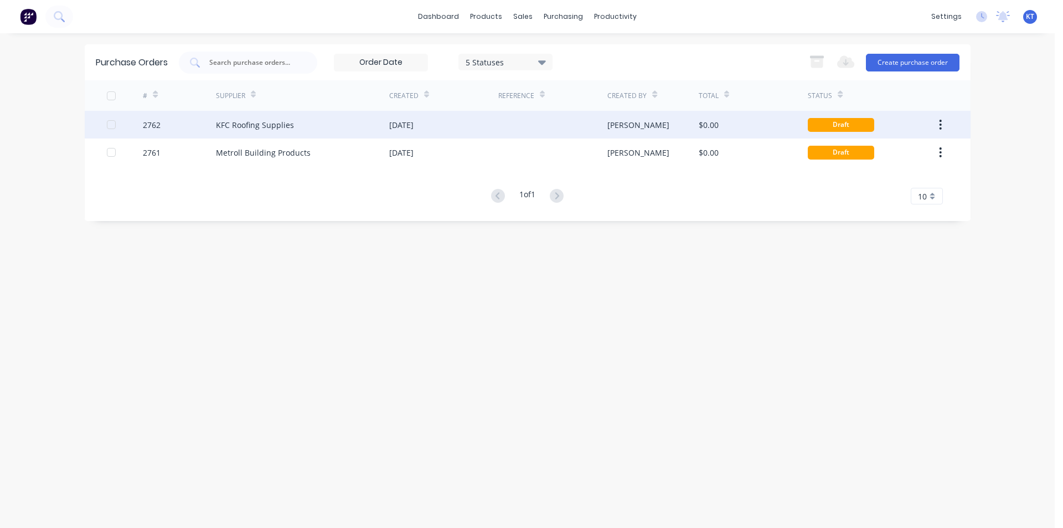
click at [481, 127] on div "[DATE]" at bounding box center [443, 125] width 109 height 28
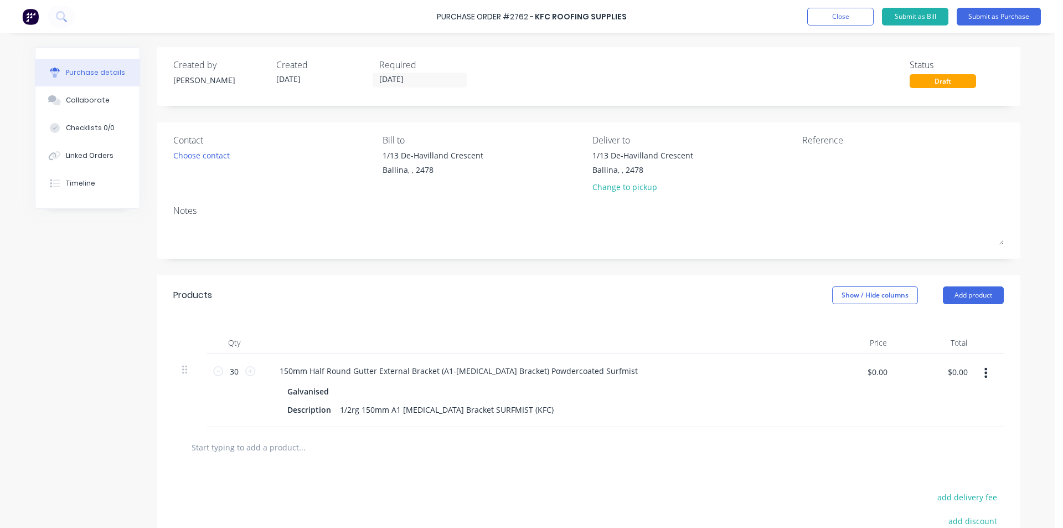
click at [210, 163] on div "Contact Choose contact" at bounding box center [274, 165] width 202 height 65
click at [214, 154] on div "Choose contact" at bounding box center [201, 155] width 56 height 12
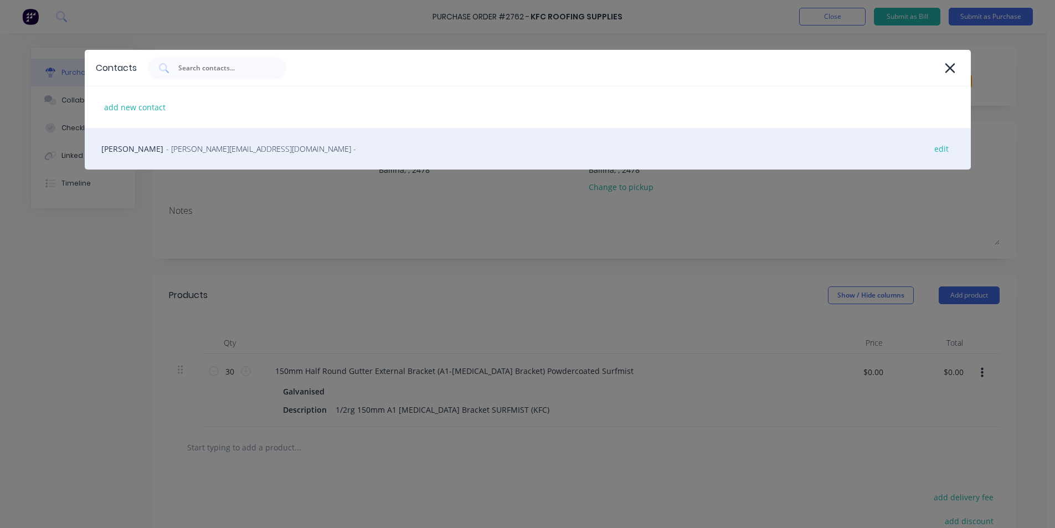
click at [220, 153] on span "- Han@kfcroofing.com.au -" at bounding box center [261, 149] width 190 height 12
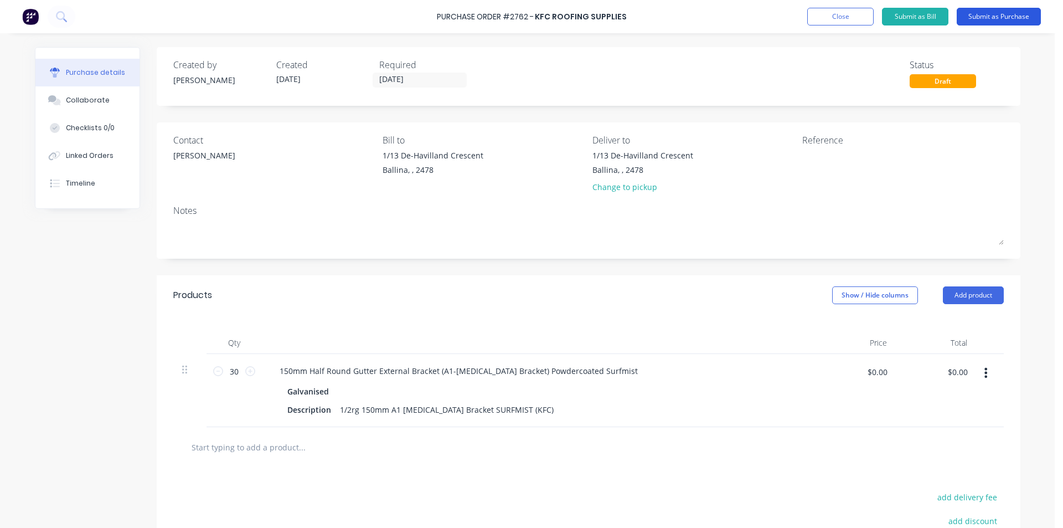
click at [1010, 14] on button "Submit as Purchase" at bounding box center [999, 17] width 84 height 18
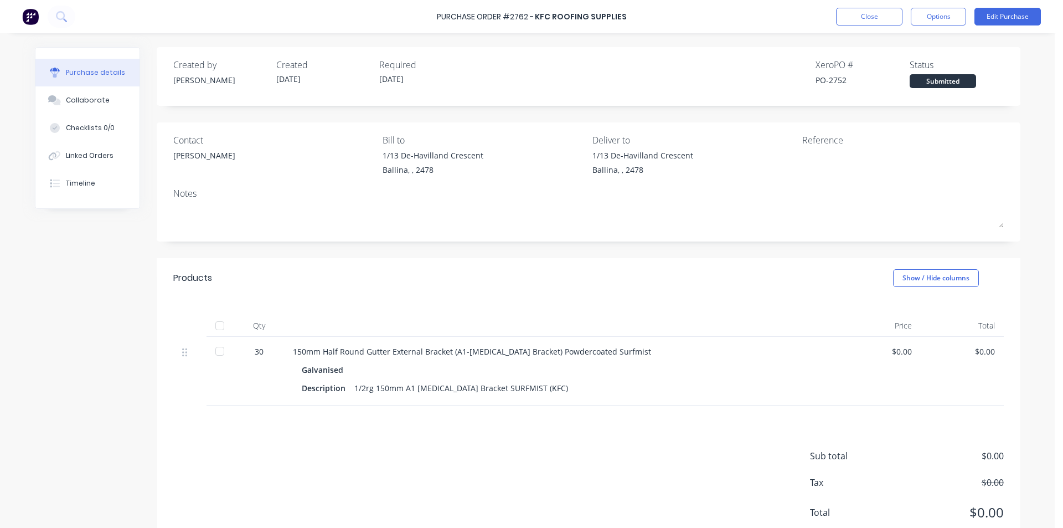
click at [925, 27] on div "Purchase Order #2762 - KFC Roofing Supplies Close Options Edit Purchase" at bounding box center [531, 16] width 1063 height 33
click at [925, 13] on button "Options" at bounding box center [938, 17] width 55 height 18
click at [876, 55] on button "Print / Email" at bounding box center [913, 45] width 105 height 22
click at [873, 86] on div "Without pricing" at bounding box center [913, 89] width 85 height 16
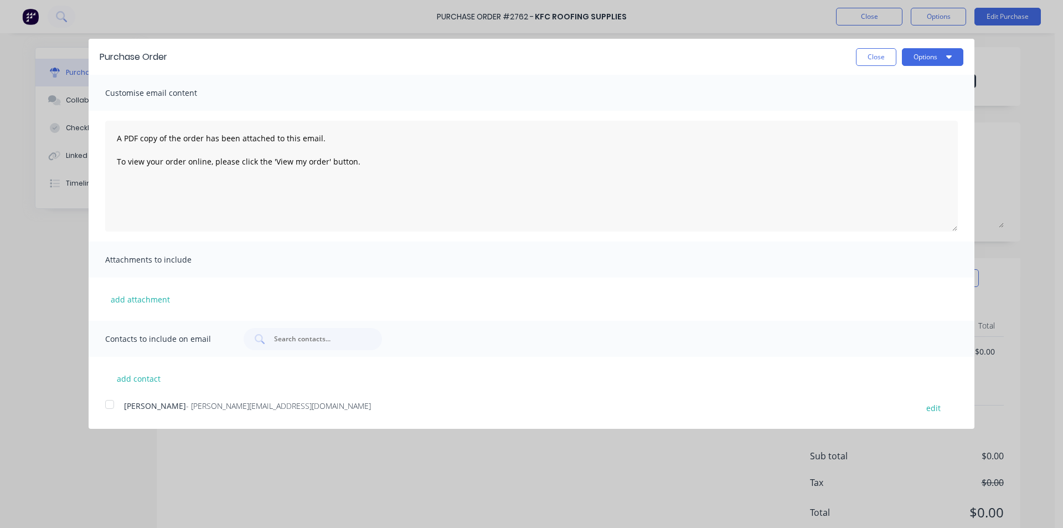
click at [107, 406] on div at bounding box center [110, 404] width 22 height 22
click at [938, 45] on div "Purchase Order Close Options" at bounding box center [532, 57] width 886 height 36
click at [937, 54] on button "Options" at bounding box center [932, 57] width 61 height 18
click at [930, 105] on div "Email" at bounding box center [910, 107] width 85 height 16
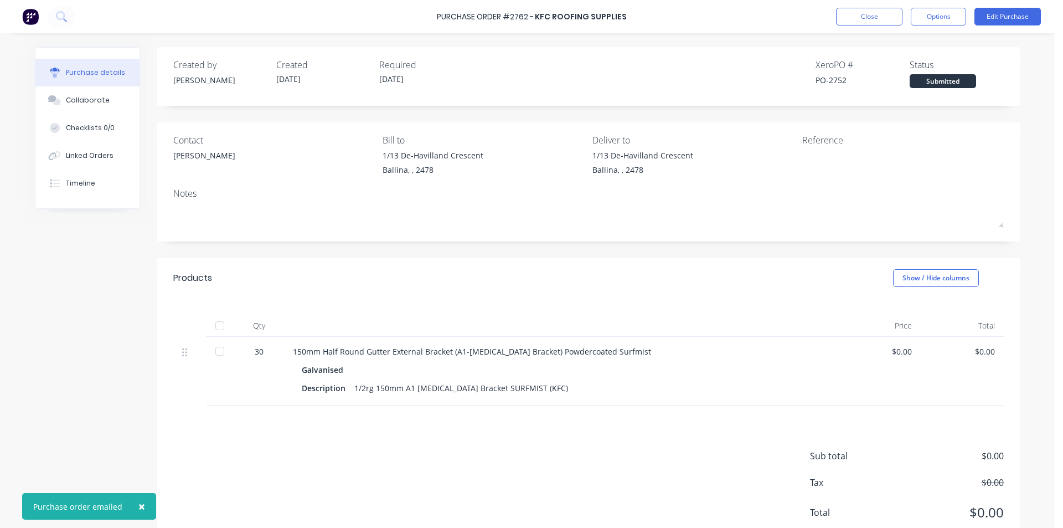
click at [870, 26] on div "Purchase Order #2762 - KFC Roofing Supplies Close Options Edit Purchase" at bounding box center [531, 16] width 1063 height 33
click at [872, 20] on button "Close" at bounding box center [869, 17] width 66 height 18
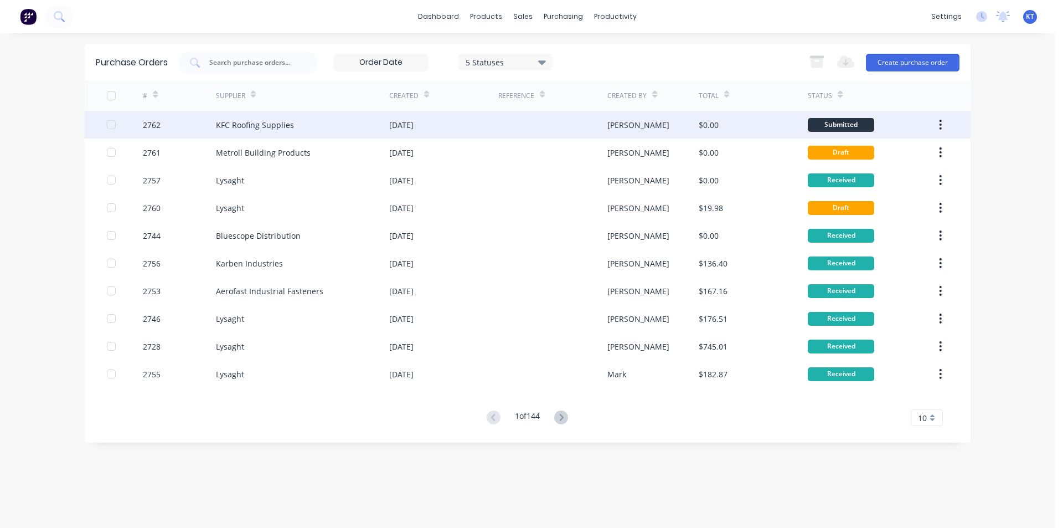
click at [561, 125] on div at bounding box center [552, 125] width 109 height 28
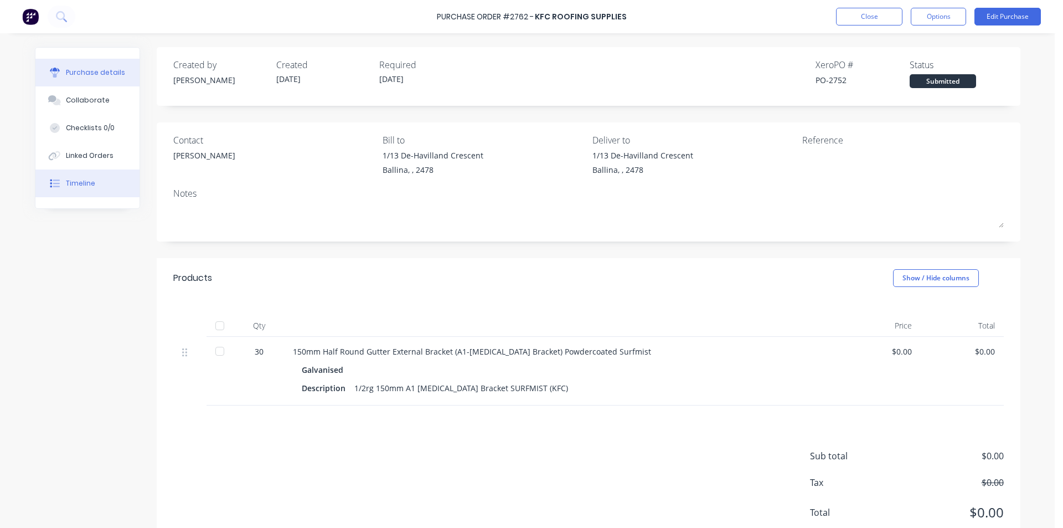
click at [81, 173] on button "Timeline" at bounding box center [87, 183] width 104 height 28
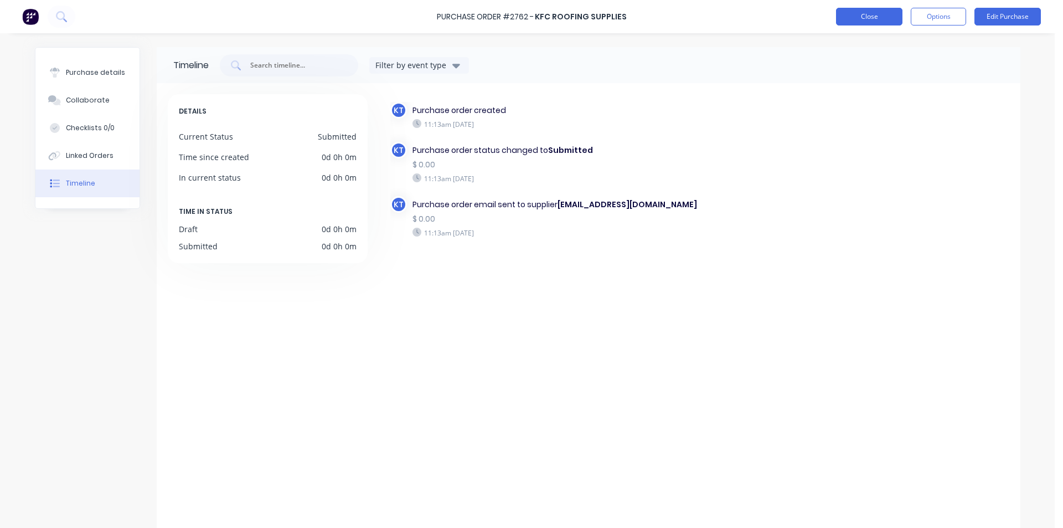
click at [880, 15] on button "Close" at bounding box center [869, 17] width 66 height 18
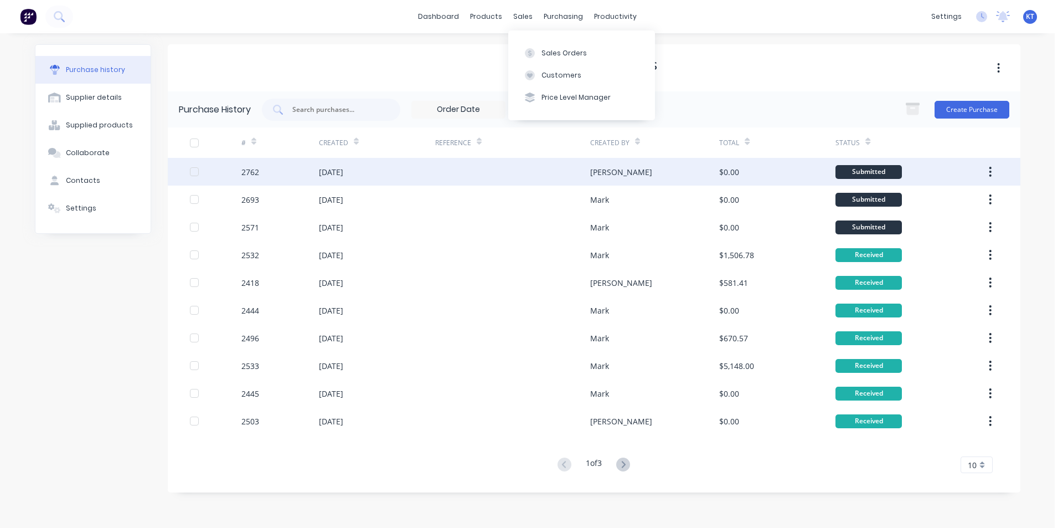
click at [473, 167] on div at bounding box center [512, 172] width 155 height 28
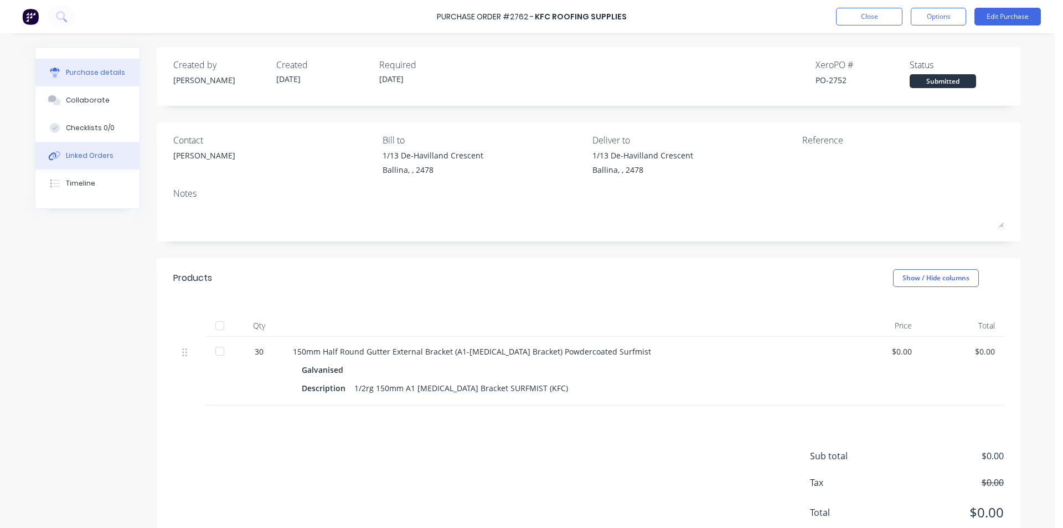
click at [72, 150] on button "Linked Orders" at bounding box center [87, 156] width 104 height 28
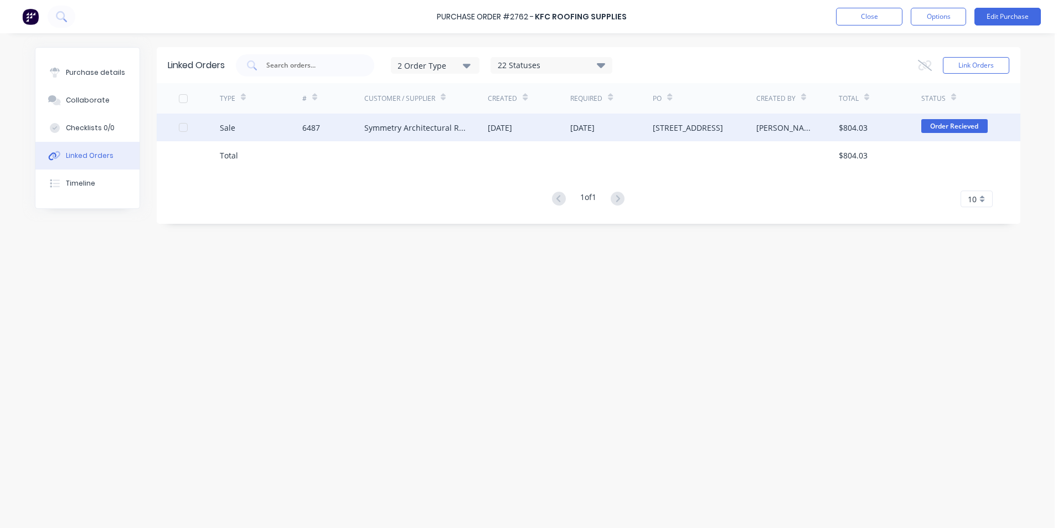
click at [418, 124] on div "Symmetry Architectural Roofing Pty Ltd" at bounding box center [415, 128] width 102 height 12
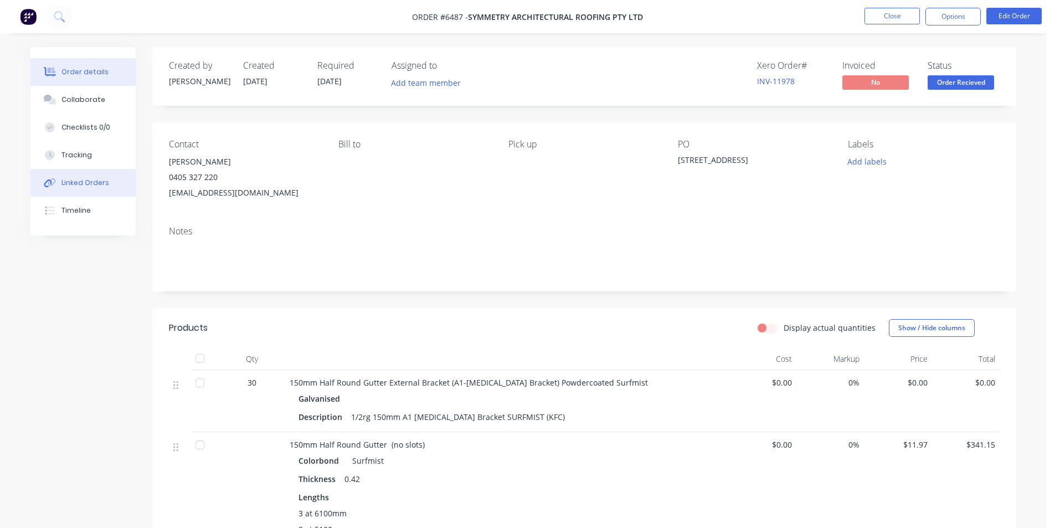
click at [114, 181] on button "Linked Orders" at bounding box center [82, 183] width 105 height 28
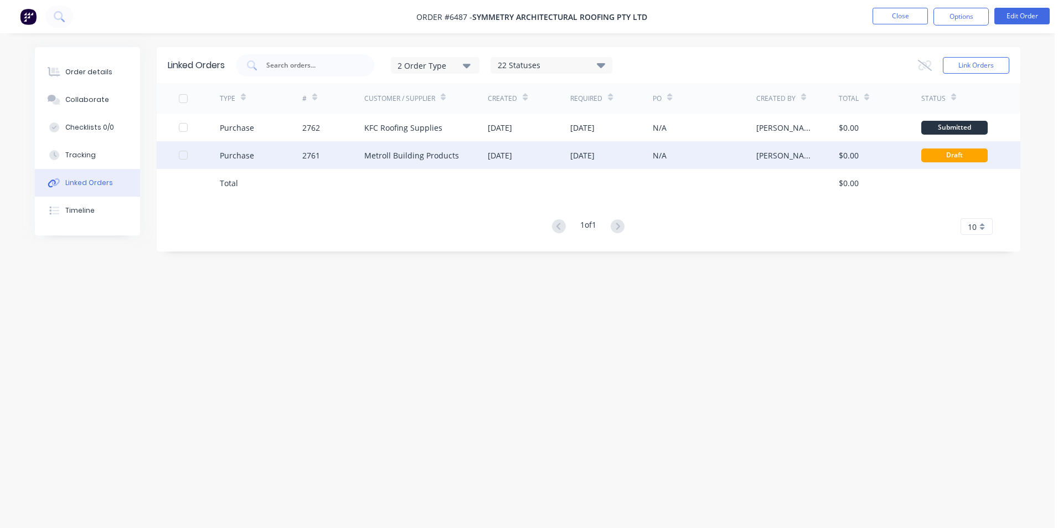
click at [403, 154] on div "Metroll Building Products" at bounding box center [411, 155] width 95 height 12
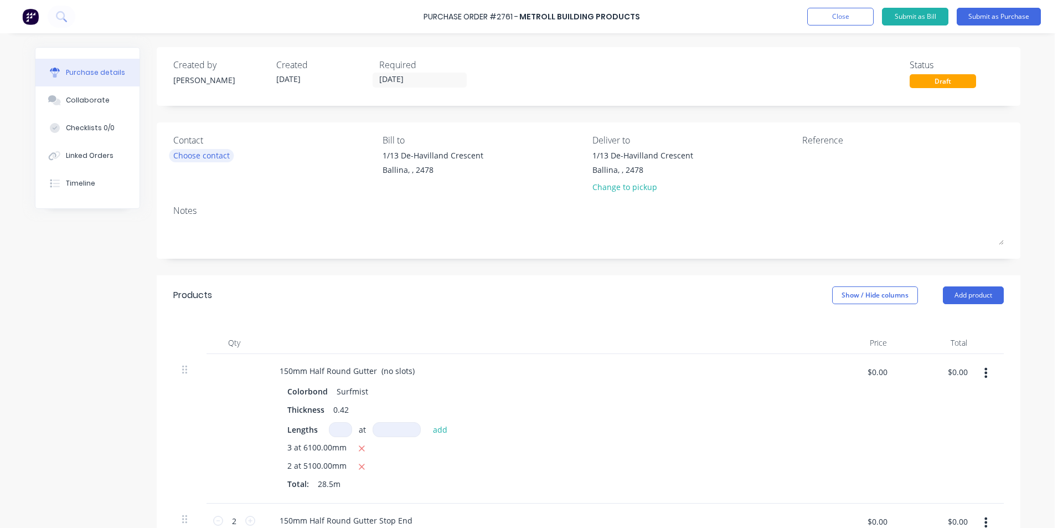
click at [214, 153] on div "Choose contact" at bounding box center [201, 155] width 56 height 12
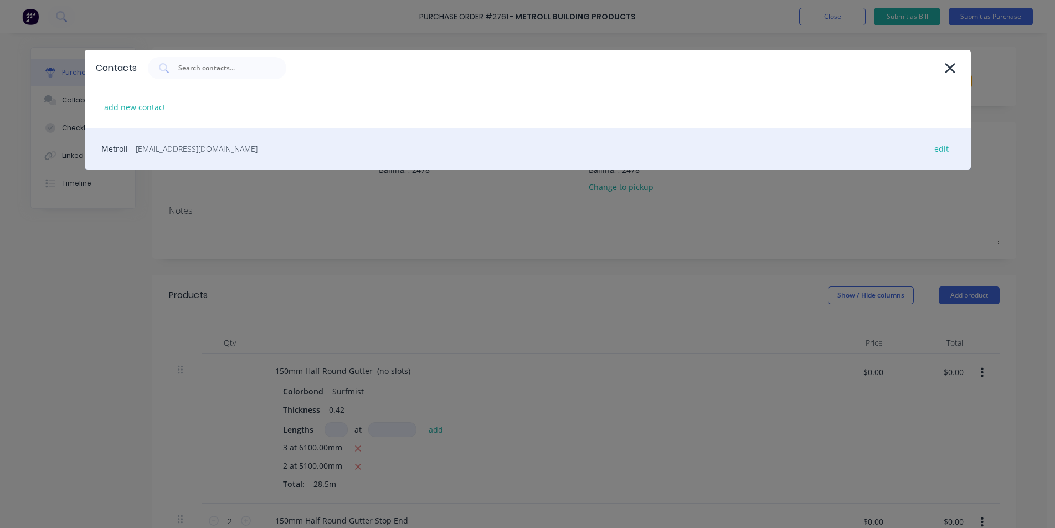
click at [221, 145] on span "- sales@lismore.metroll.com.au -" at bounding box center [197, 149] width 132 height 12
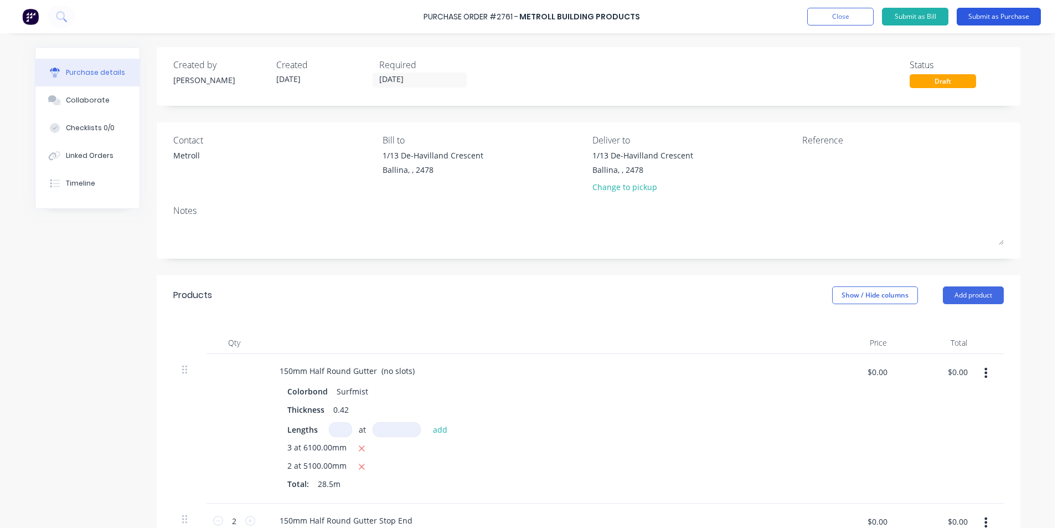
click at [984, 22] on button "Submit as Purchase" at bounding box center [999, 17] width 84 height 18
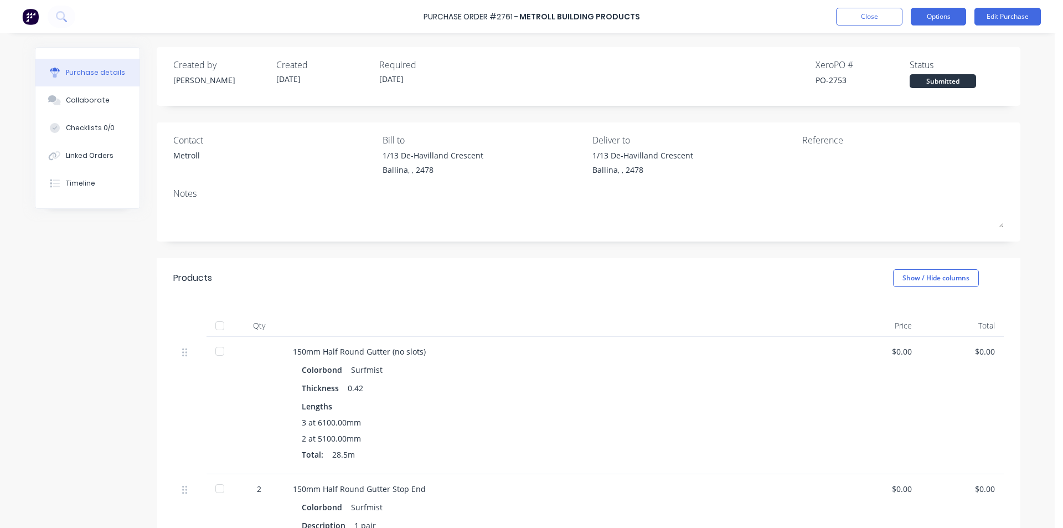
click at [951, 12] on button "Options" at bounding box center [938, 17] width 55 height 18
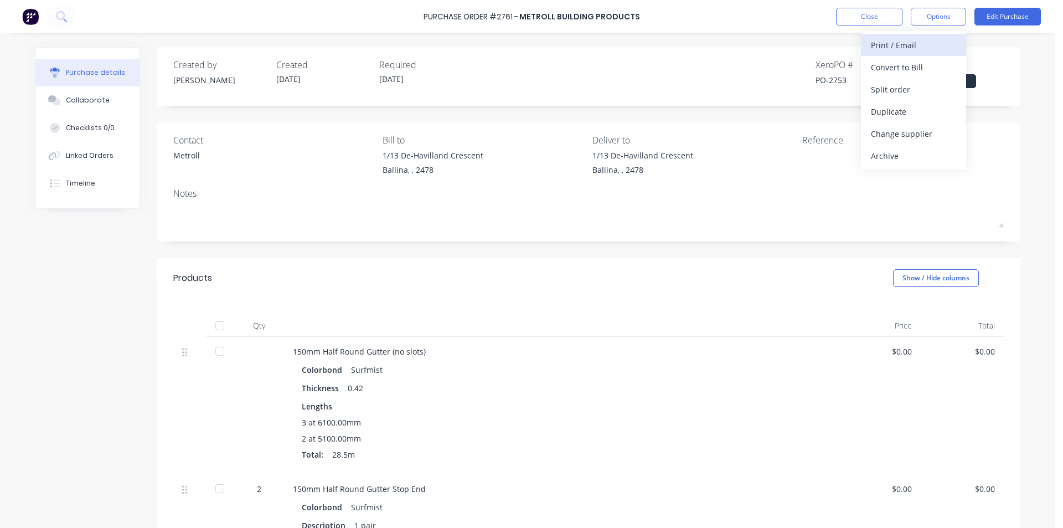
click at [937, 47] on div "Print / Email" at bounding box center [913, 45] width 85 height 16
click at [920, 95] on div "Without pricing" at bounding box center [913, 89] width 85 height 16
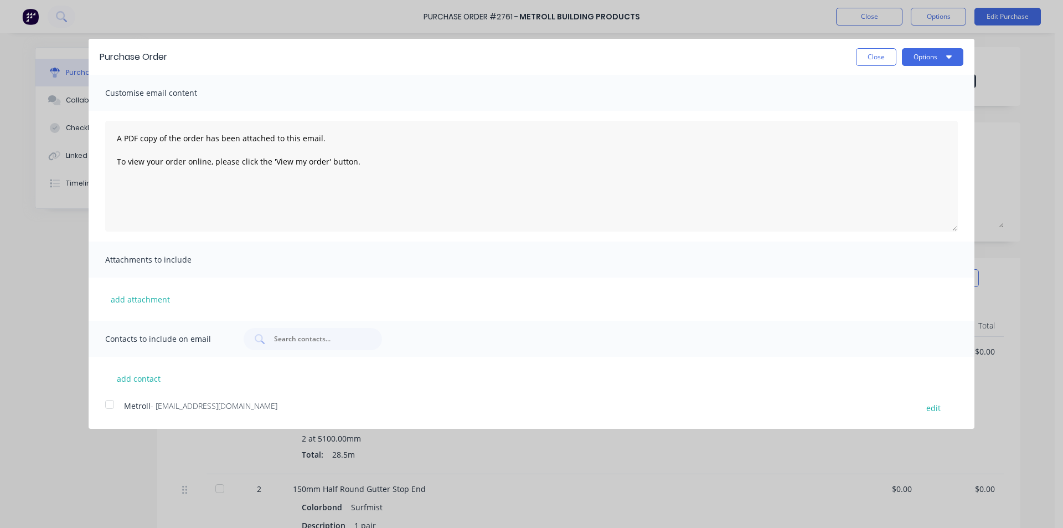
click at [110, 405] on div at bounding box center [110, 404] width 22 height 22
click at [947, 54] on icon "button" at bounding box center [949, 56] width 6 height 9
click at [919, 117] on button "Email" at bounding box center [910, 107] width 105 height 22
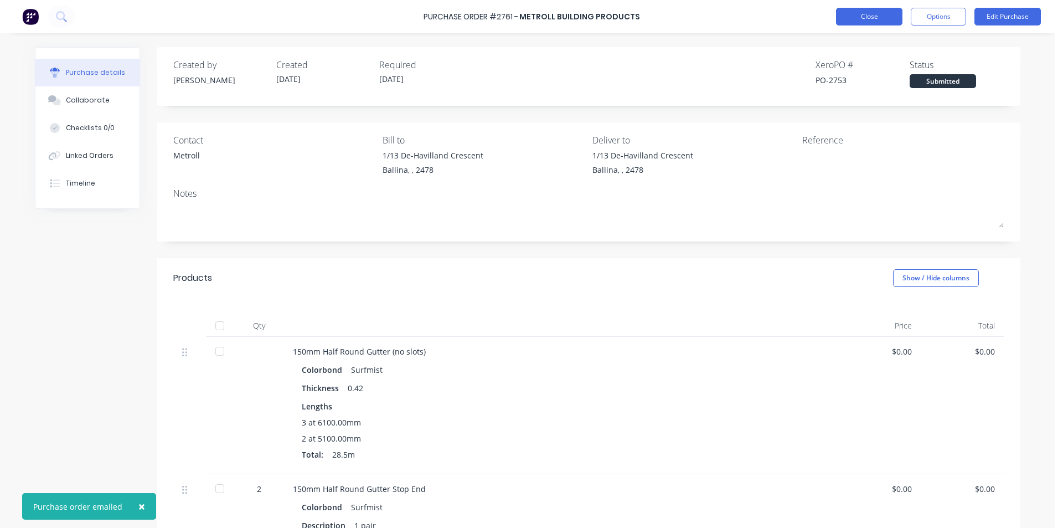
click at [885, 8] on button "Close" at bounding box center [869, 17] width 66 height 18
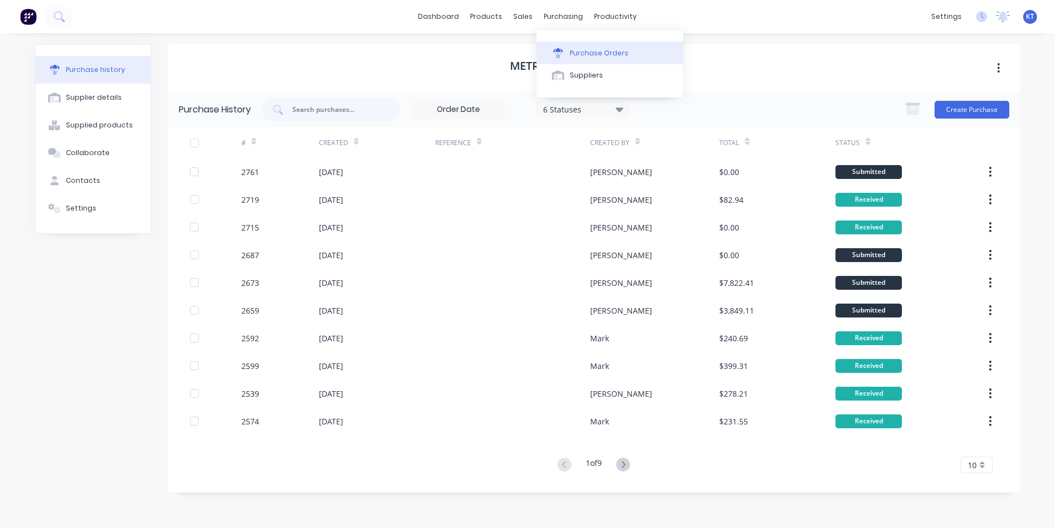
click at [568, 51] on button "Purchase Orders" at bounding box center [610, 53] width 147 height 22
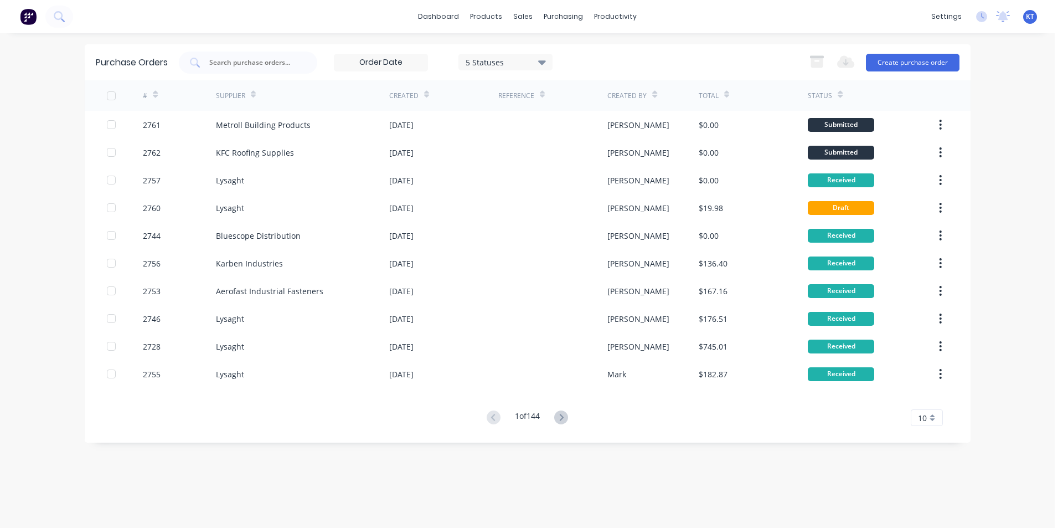
click at [1004, 400] on div "dashboard products sales purchasing productivity dashboard products Product Cat…" at bounding box center [527, 264] width 1055 height 528
click at [579, 47] on button "Purchase Orders" at bounding box center [610, 53] width 147 height 22
click at [580, 55] on div "Purchase Orders" at bounding box center [599, 53] width 59 height 10
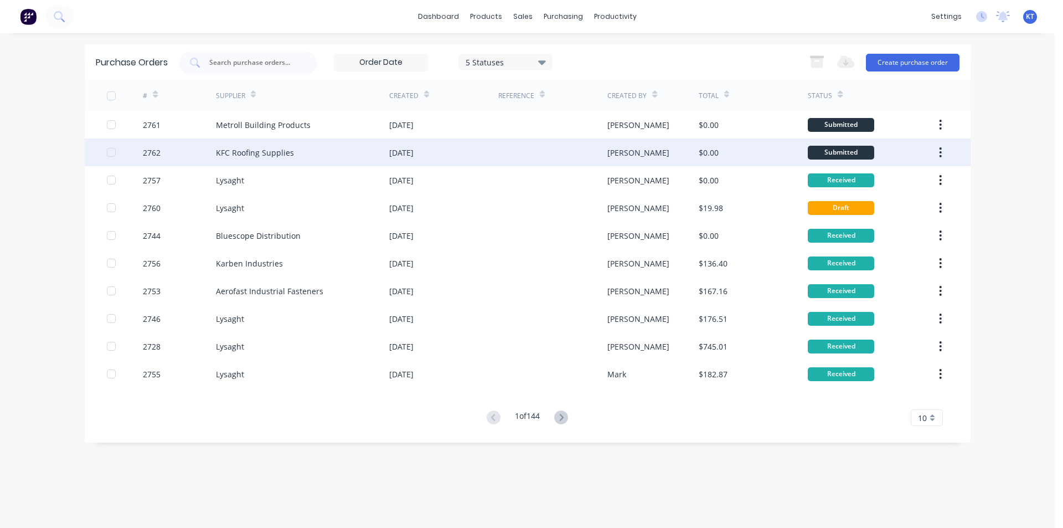
click at [429, 159] on div "[DATE]" at bounding box center [443, 152] width 109 height 28
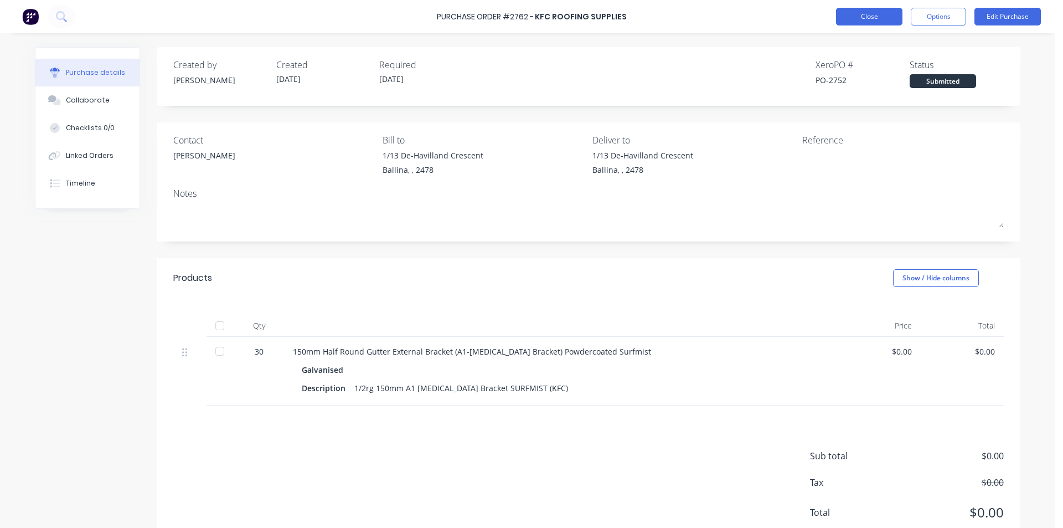
click at [865, 19] on button "Close" at bounding box center [869, 17] width 66 height 18
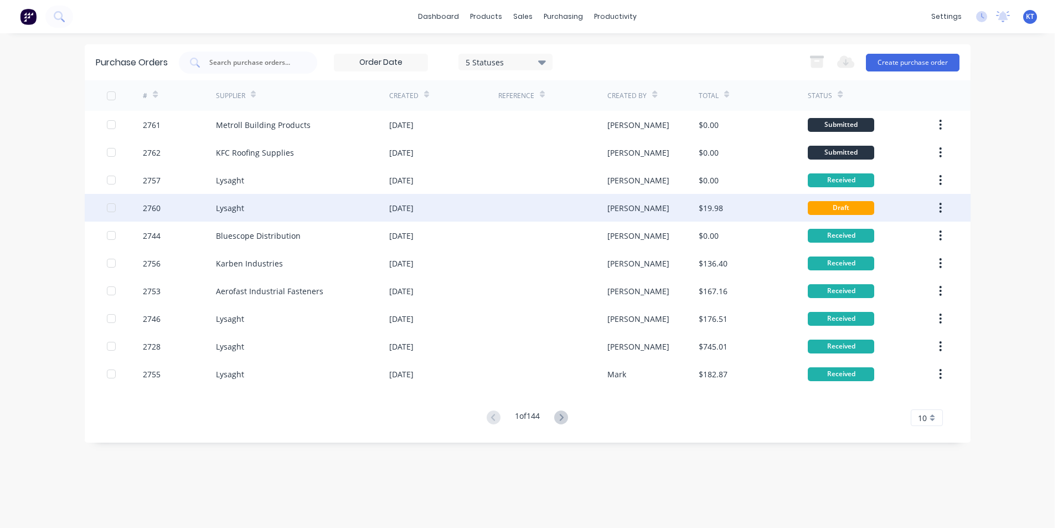
click at [761, 219] on div "$19.98" at bounding box center [753, 208] width 109 height 28
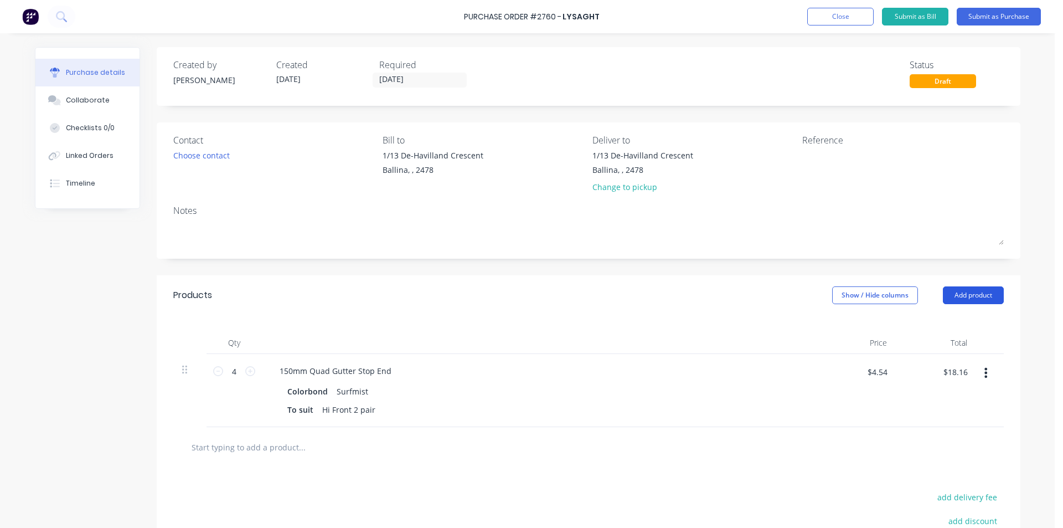
click at [981, 287] on button "Add product" at bounding box center [973, 295] width 61 height 18
click at [958, 318] on div "Product catalogue" at bounding box center [951, 324] width 85 height 16
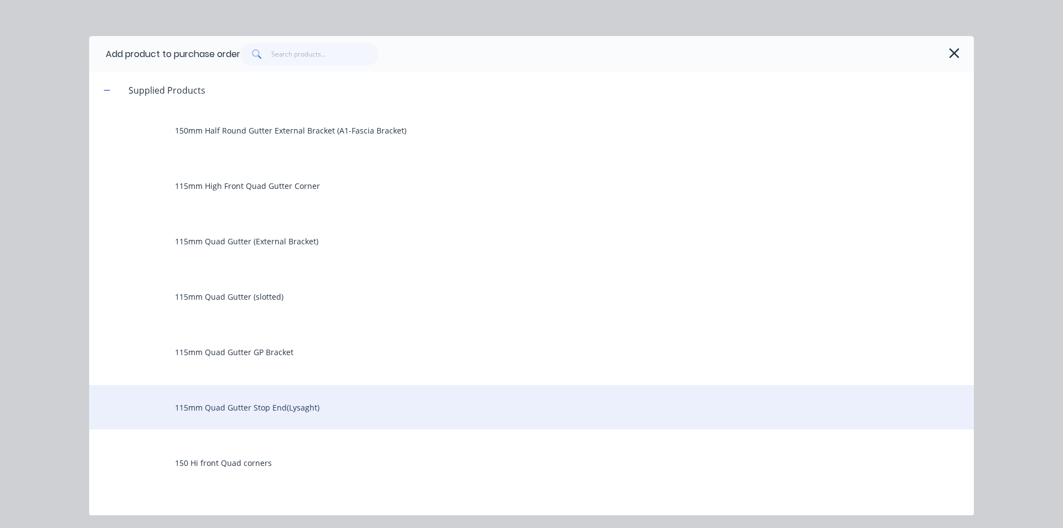
click at [207, 399] on div "115mm Quad Gutter Stop End(Lysaght)" at bounding box center [531, 407] width 885 height 44
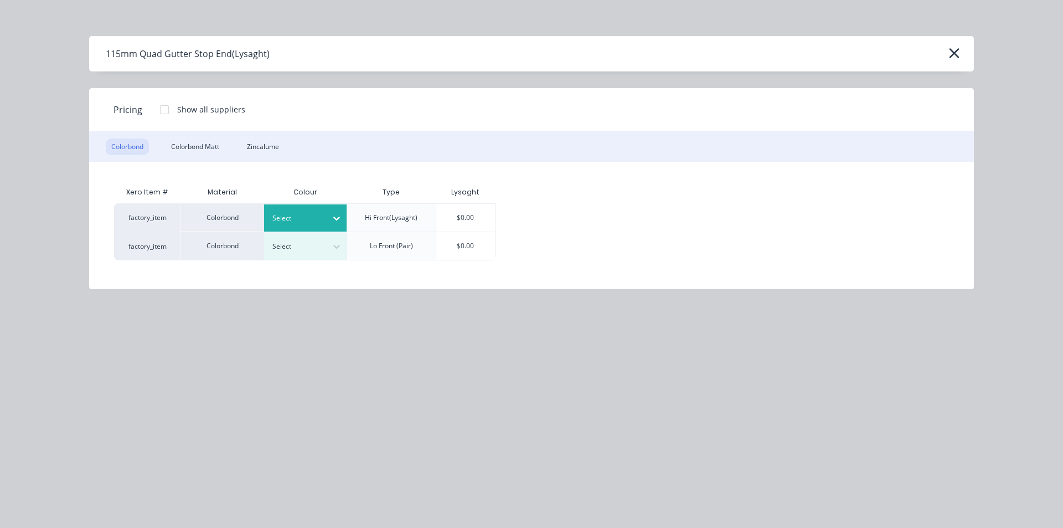
click at [323, 223] on div "Select" at bounding box center [296, 218] width 62 height 14
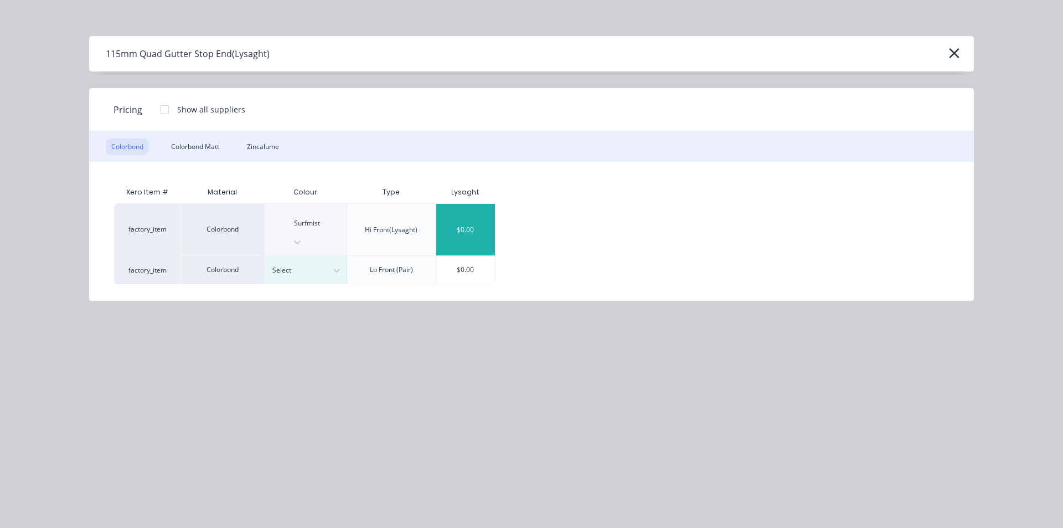
click at [444, 220] on div "$0.00" at bounding box center [465, 229] width 59 height 51
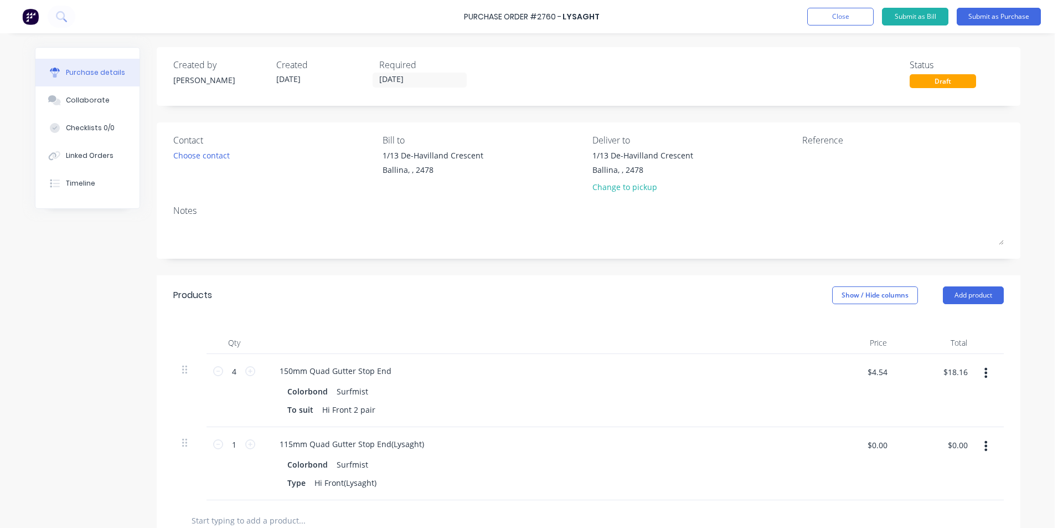
drag, startPoint x: 380, startPoint y: 472, endPoint x: 380, endPoint y: 481, distance: 9.4
click at [380, 476] on div "Colorbond Surfmist Type Hi Front(Lysaght)" at bounding box center [539, 473] width 536 height 34
click at [380, 481] on div "Type Hi Front(Lysaght)" at bounding box center [536, 483] width 507 height 16
click at [250, 444] on icon at bounding box center [250, 444] width 10 height 10
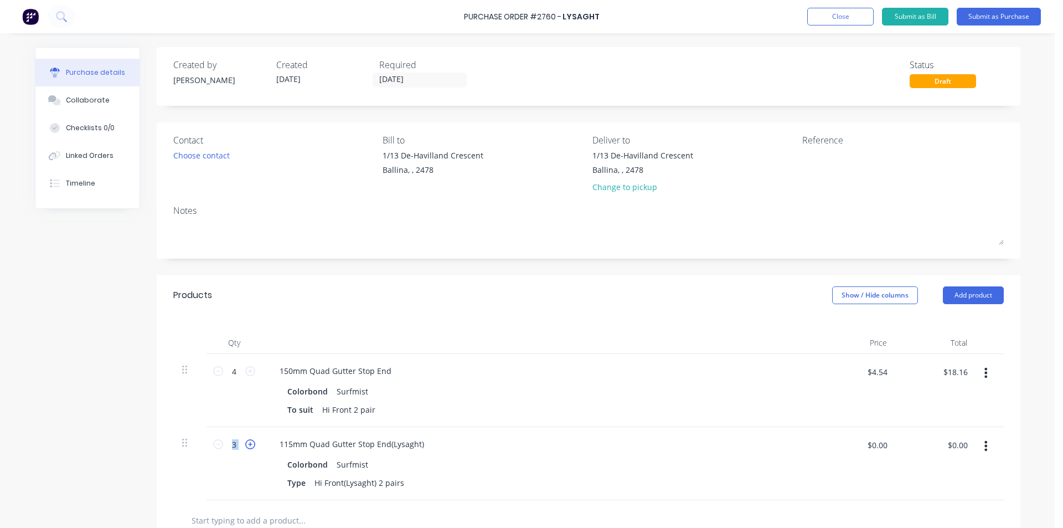
click at [250, 444] on icon at bounding box center [250, 444] width 10 height 10
type input "4"
click at [648, 499] on div "115mm Quad Gutter Stop End(Lysaght) Colorbond Surfmist Type Hi Front(Lysaght) 2…" at bounding box center [539, 463] width 554 height 73
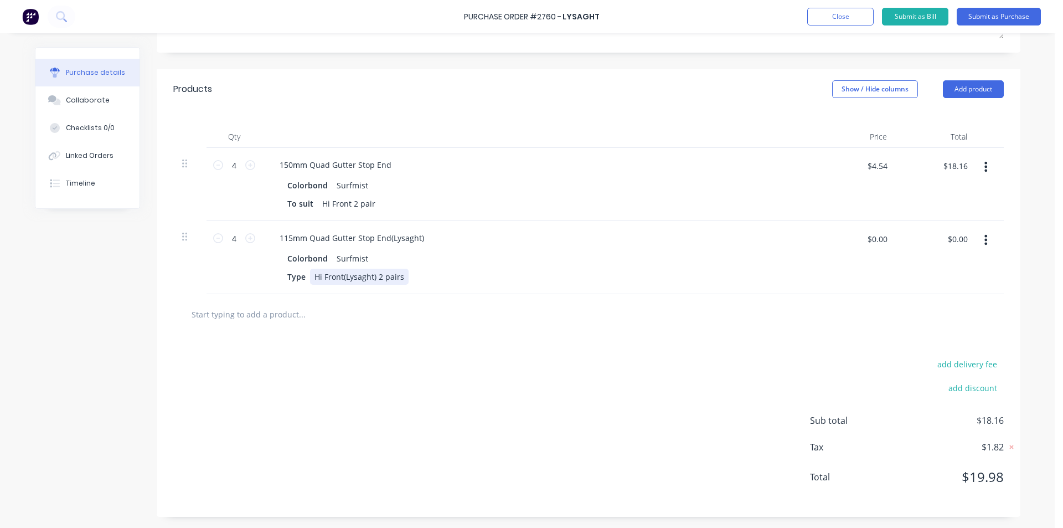
scroll to position [0, 0]
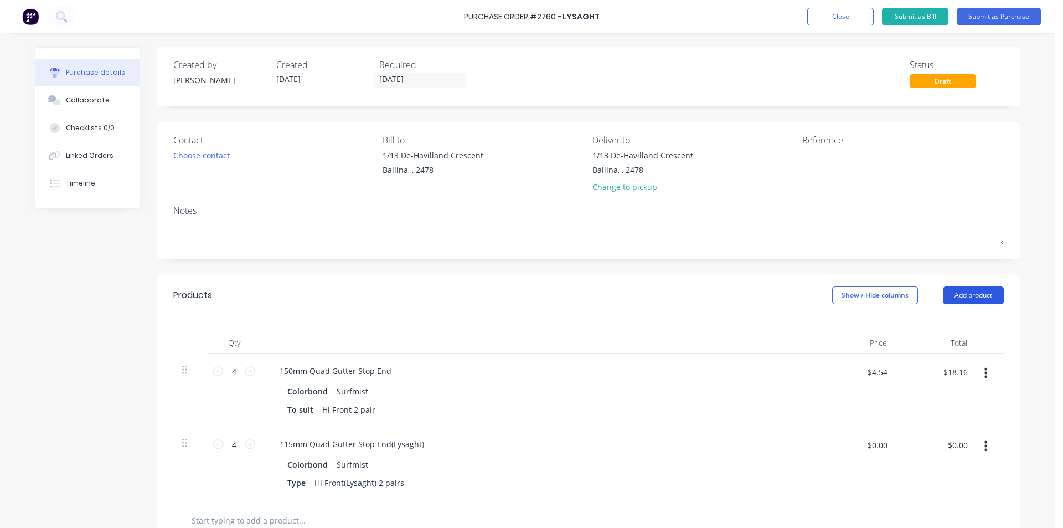
click at [973, 297] on button "Add product" at bounding box center [973, 295] width 61 height 18
click at [198, 169] on div "Contact Choose contact" at bounding box center [274, 165] width 202 height 65
click at [203, 158] on div "Choose contact" at bounding box center [201, 155] width 56 height 12
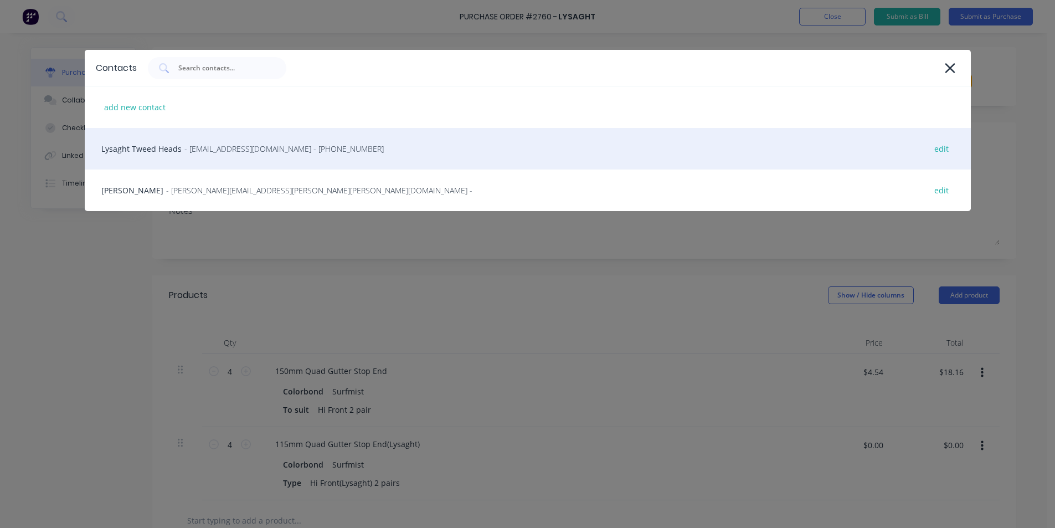
click at [244, 162] on div "Lysaght Tweed Heads - gcnsales@lysaght.com - (02) 6674 7100 edit" at bounding box center [528, 149] width 886 height 42
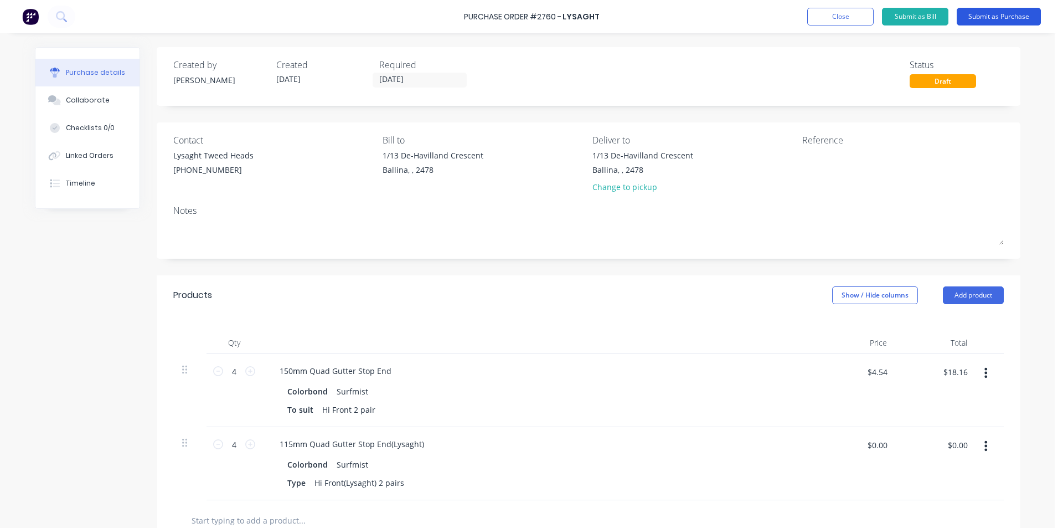
click at [1007, 21] on button "Submit as Purchase" at bounding box center [999, 17] width 84 height 18
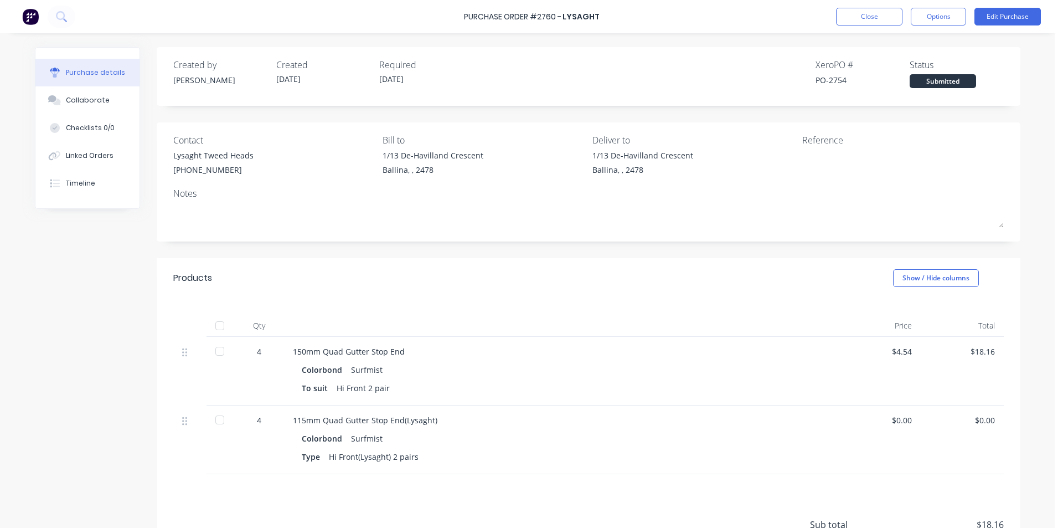
click at [941, 31] on div "Purchase Order #2760 - Lysaght Close Options Edit Purchase" at bounding box center [531, 16] width 1063 height 33
click at [950, 21] on button "Options" at bounding box center [938, 17] width 55 height 18
click at [922, 61] on div "Convert to Bill" at bounding box center [913, 67] width 85 height 16
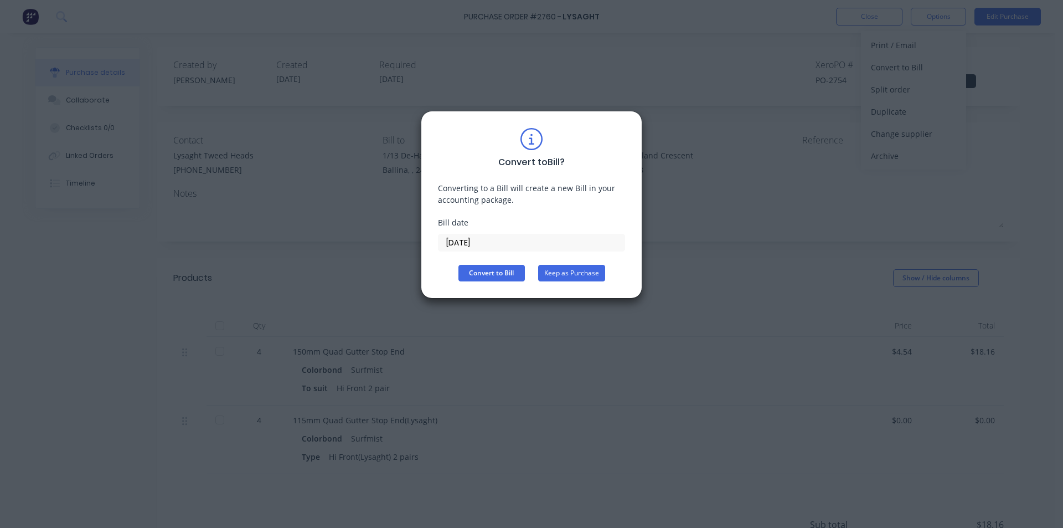
drag, startPoint x: 597, startPoint y: 276, endPoint x: 809, endPoint y: 171, distance: 237.0
click at [596, 276] on button "Keep as Purchase" at bounding box center [571, 273] width 67 height 17
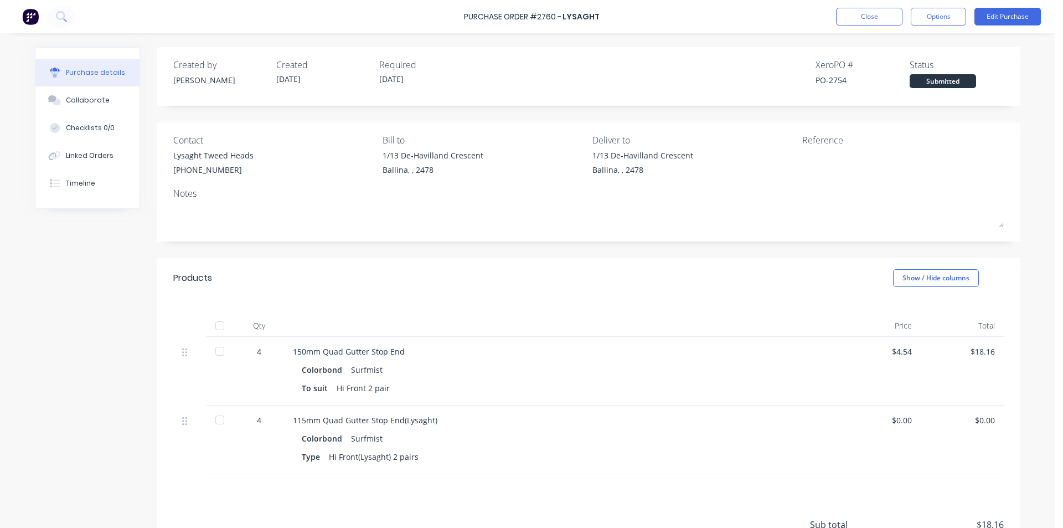
click at [922, 25] on div "Purchase Order #2760 - Lysaght Close Options Edit Purchase" at bounding box center [531, 16] width 1063 height 33
click at [930, 19] on button "Options" at bounding box center [938, 17] width 55 height 18
click at [929, 59] on div "Convert to Bill" at bounding box center [913, 67] width 85 height 16
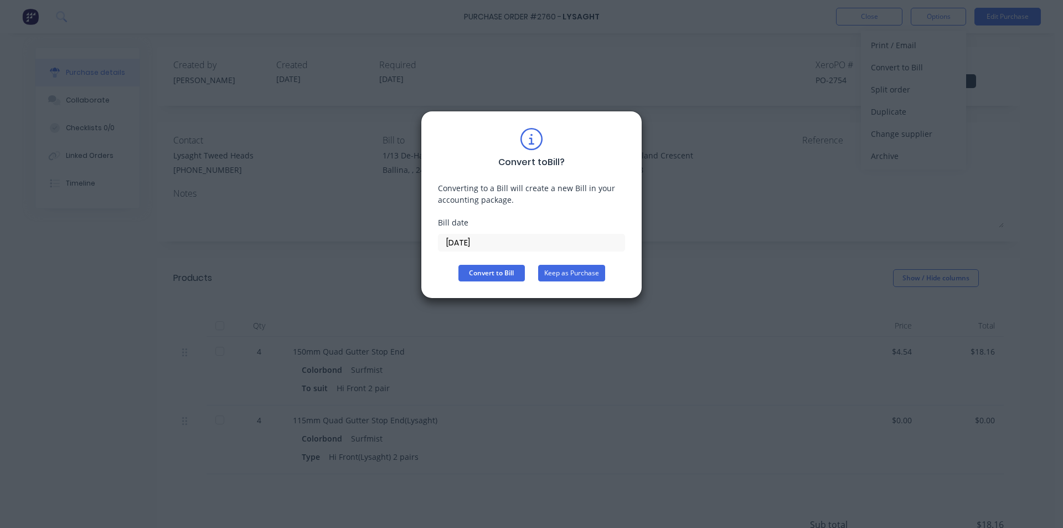
drag, startPoint x: 571, startPoint y: 268, endPoint x: 893, endPoint y: 72, distance: 377.2
click at [571, 268] on button "Keep as Purchase" at bounding box center [571, 273] width 67 height 17
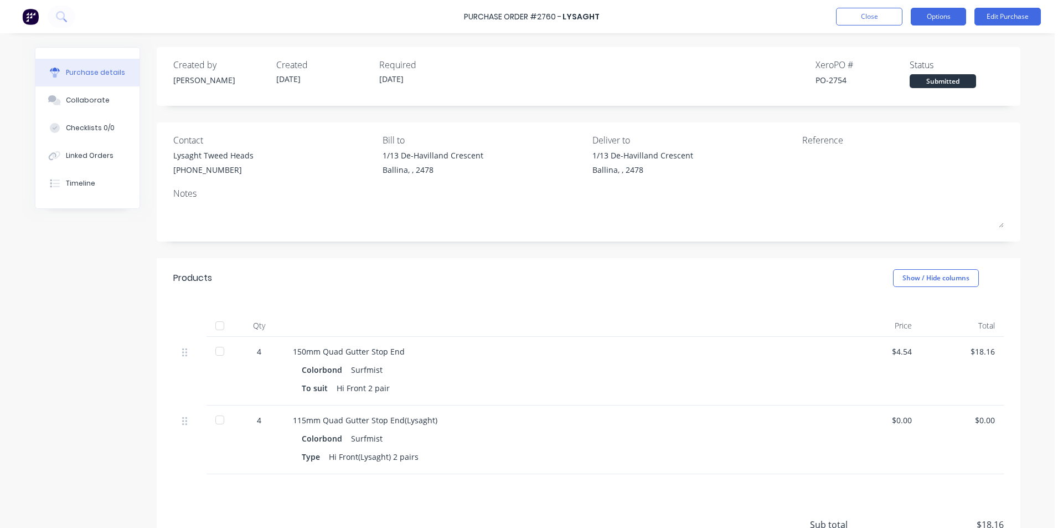
click at [950, 14] on button "Options" at bounding box center [938, 17] width 55 height 18
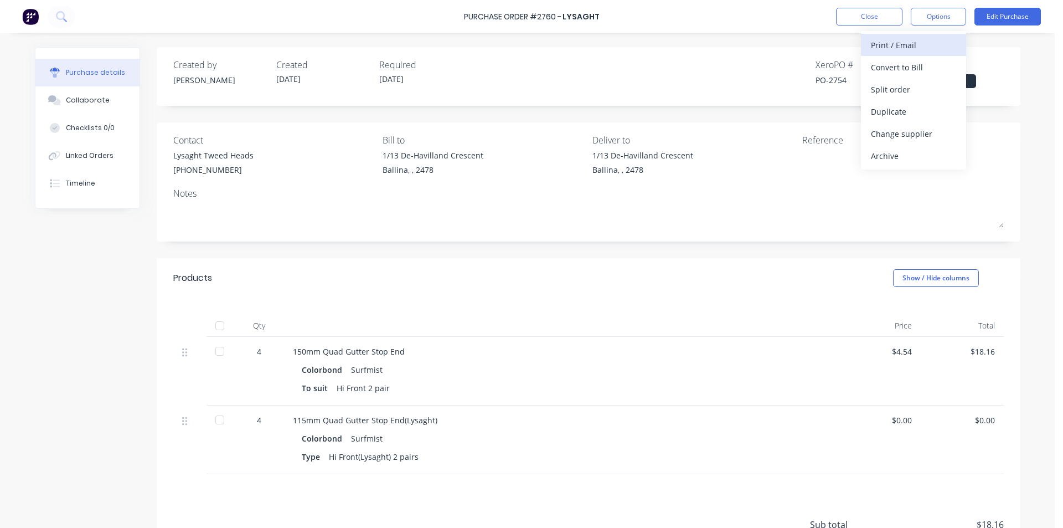
click at [934, 42] on div "Print / Email" at bounding box center [913, 45] width 85 height 16
click at [888, 73] on div "With pricing" at bounding box center [913, 67] width 85 height 16
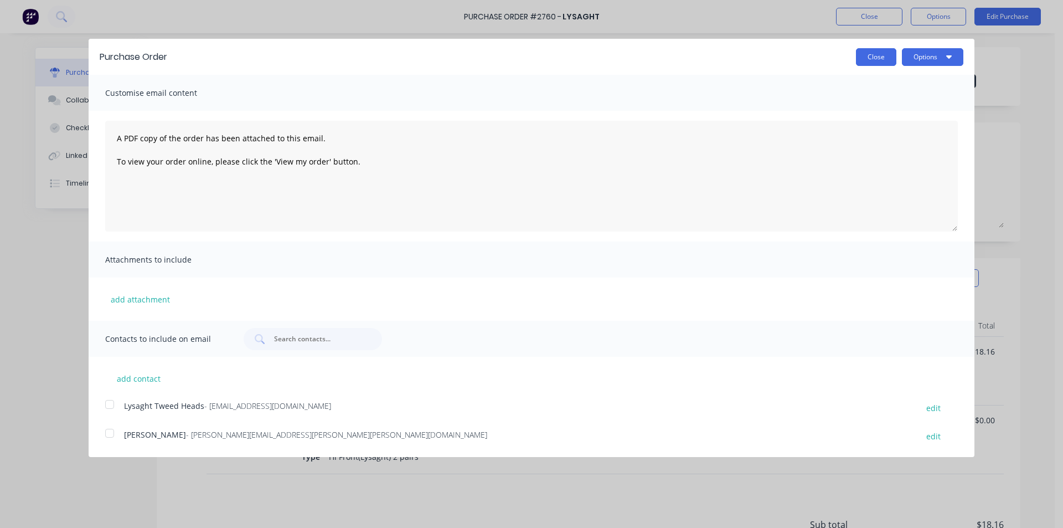
click at [888, 59] on button "Close" at bounding box center [876, 57] width 40 height 18
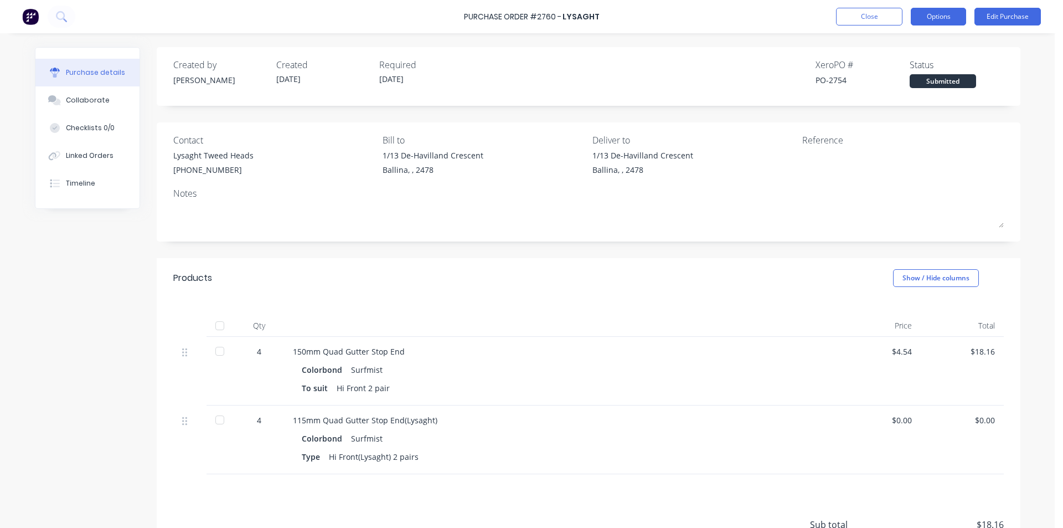
click at [937, 12] on button "Options" at bounding box center [938, 17] width 55 height 18
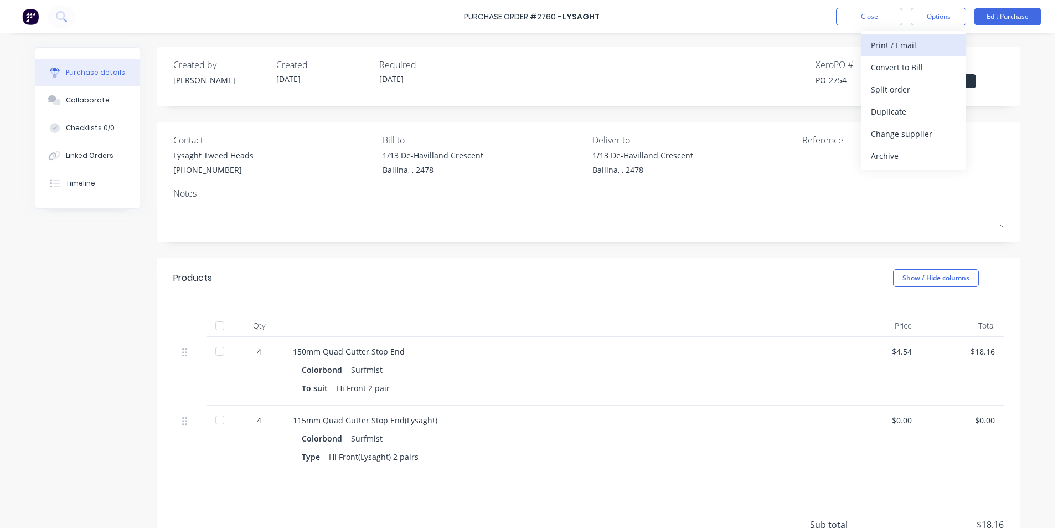
click at [933, 47] on div "Print / Email" at bounding box center [913, 45] width 85 height 16
click at [906, 99] on button "Without pricing" at bounding box center [913, 89] width 105 height 22
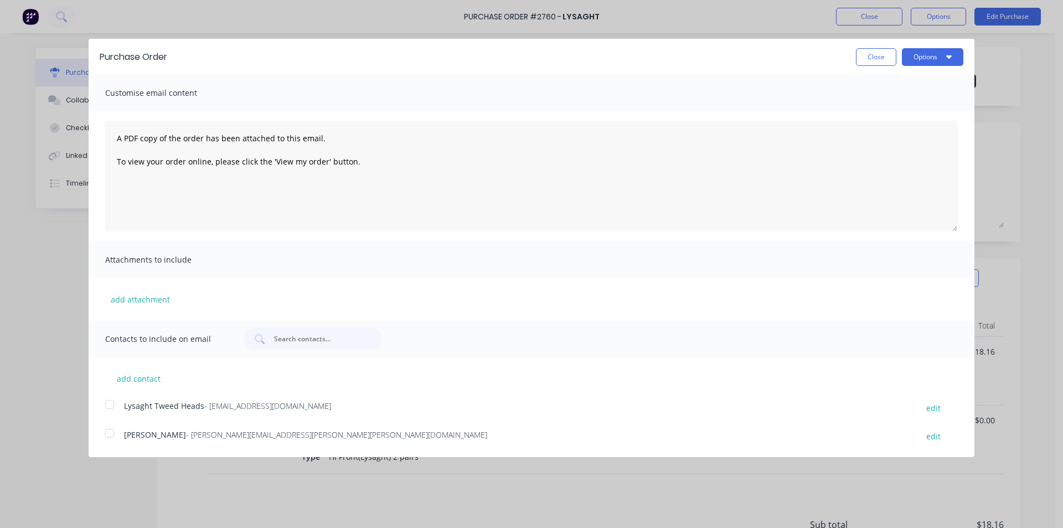
click at [114, 401] on div at bounding box center [110, 404] width 22 height 22
click at [940, 61] on button "Options" at bounding box center [932, 57] width 61 height 18
click at [937, 107] on div "Email" at bounding box center [910, 107] width 85 height 16
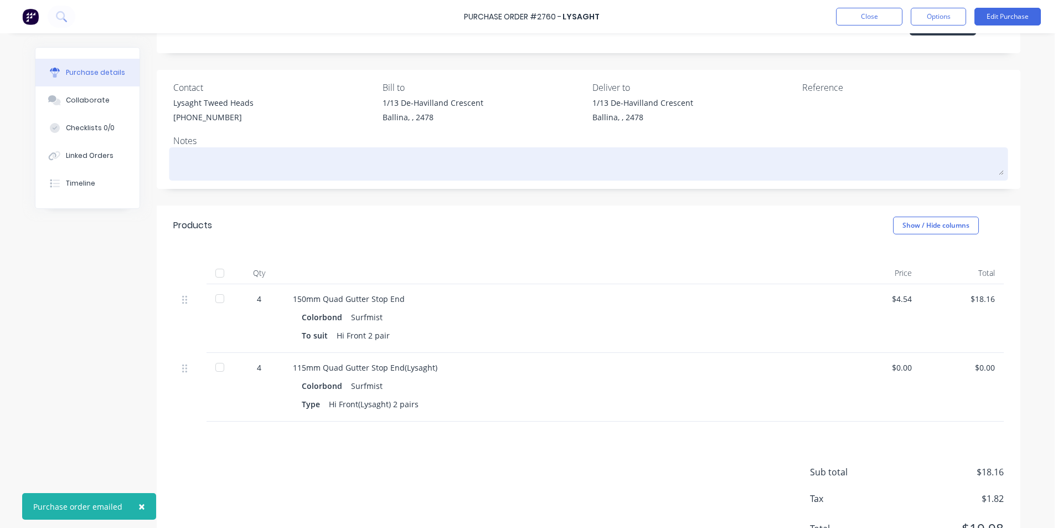
scroll to position [104, 0]
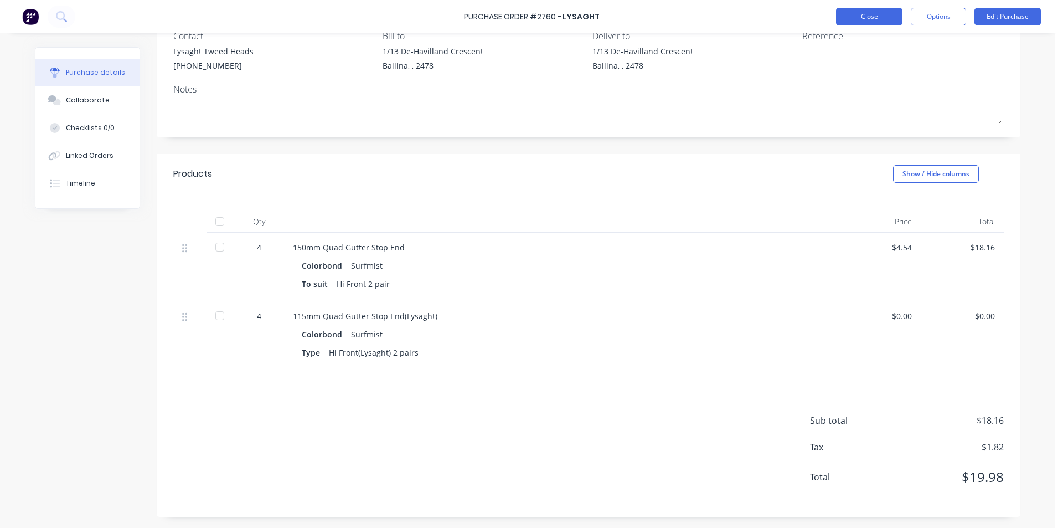
click at [868, 23] on button "Close" at bounding box center [869, 17] width 66 height 18
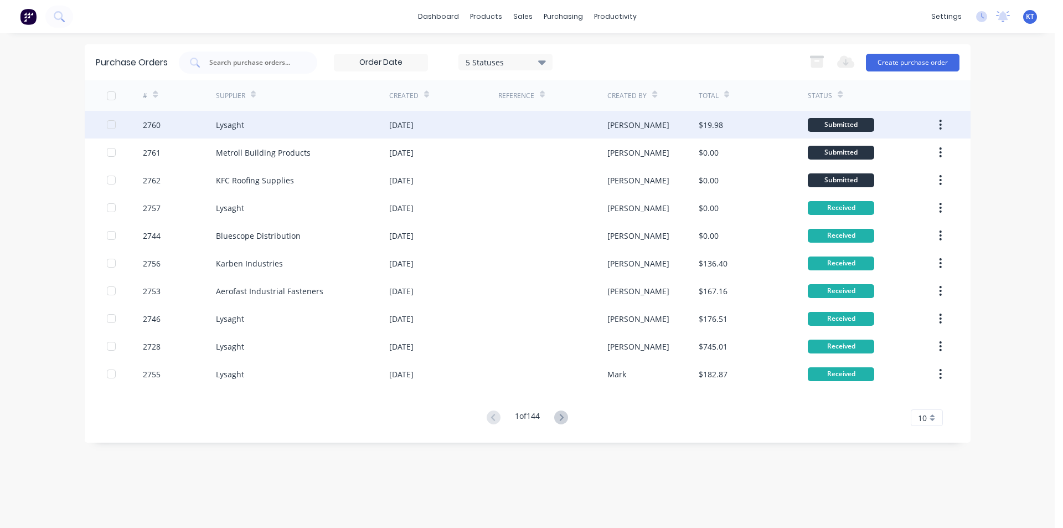
click at [536, 135] on div at bounding box center [552, 125] width 109 height 28
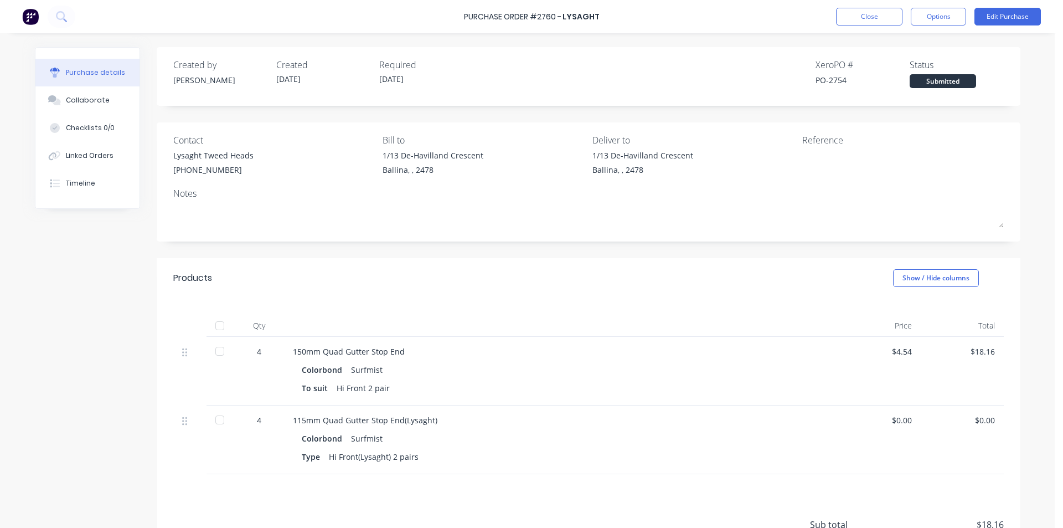
drag, startPoint x: 87, startPoint y: 100, endPoint x: 164, endPoint y: 107, distance: 77.3
click at [94, 101] on div "Collaborate" at bounding box center [88, 100] width 44 height 10
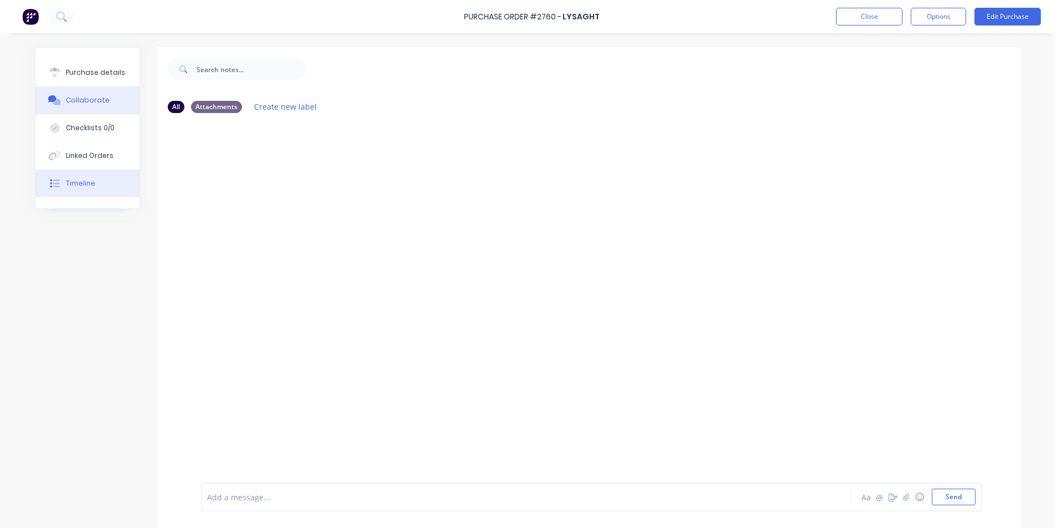
click at [87, 182] on div "Timeline" at bounding box center [80, 183] width 29 height 10
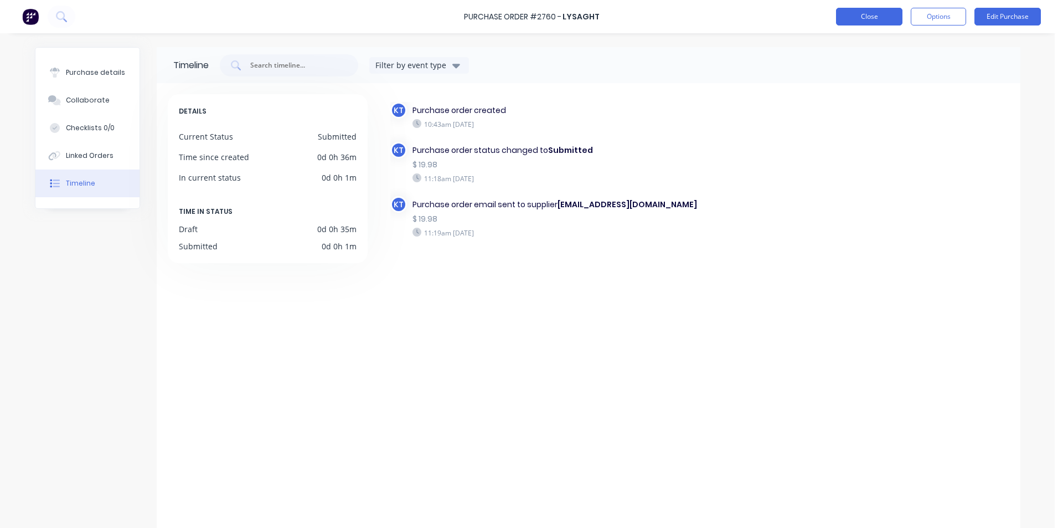
click at [873, 20] on button "Close" at bounding box center [869, 17] width 66 height 18
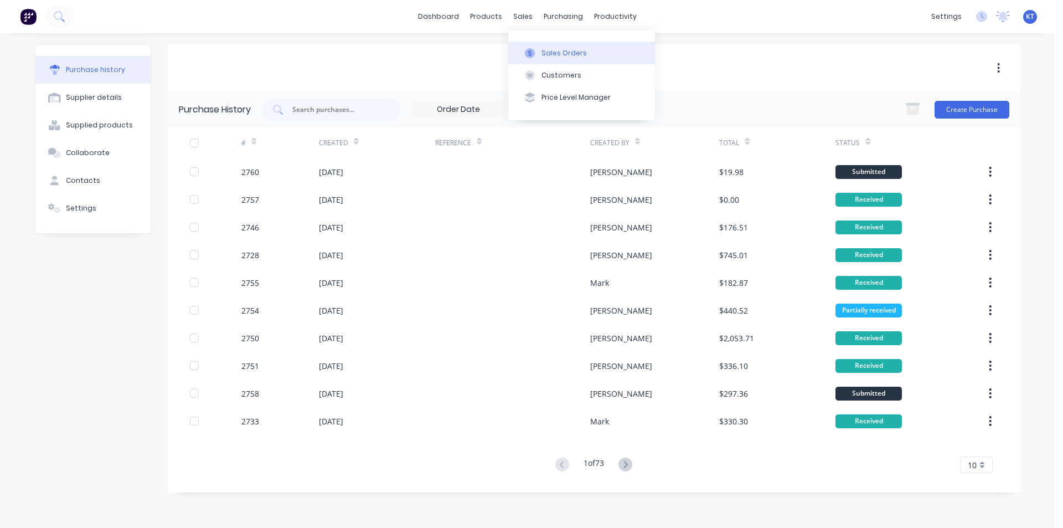
click at [546, 57] on div "Sales Orders" at bounding box center [564, 53] width 45 height 10
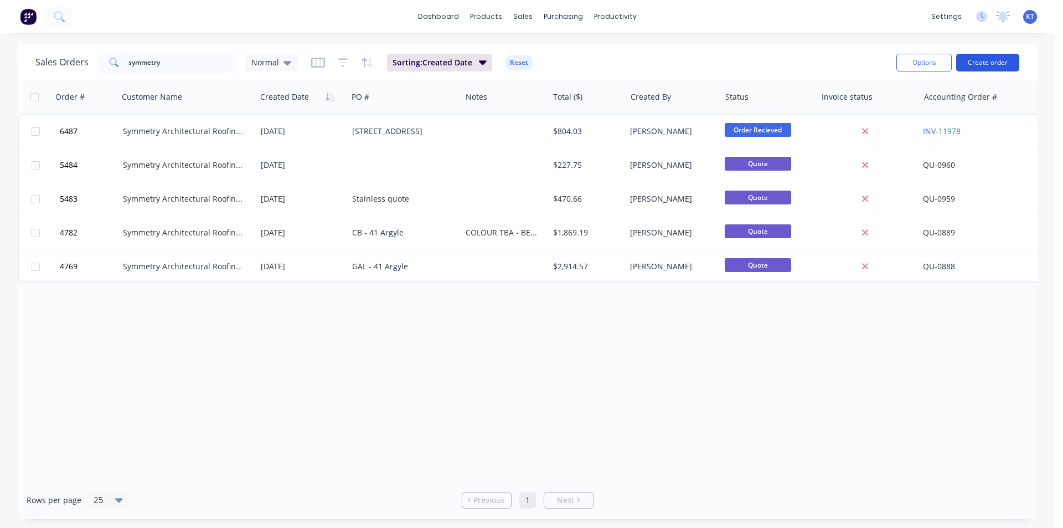
click at [970, 66] on button "Create order" at bounding box center [987, 63] width 63 height 18
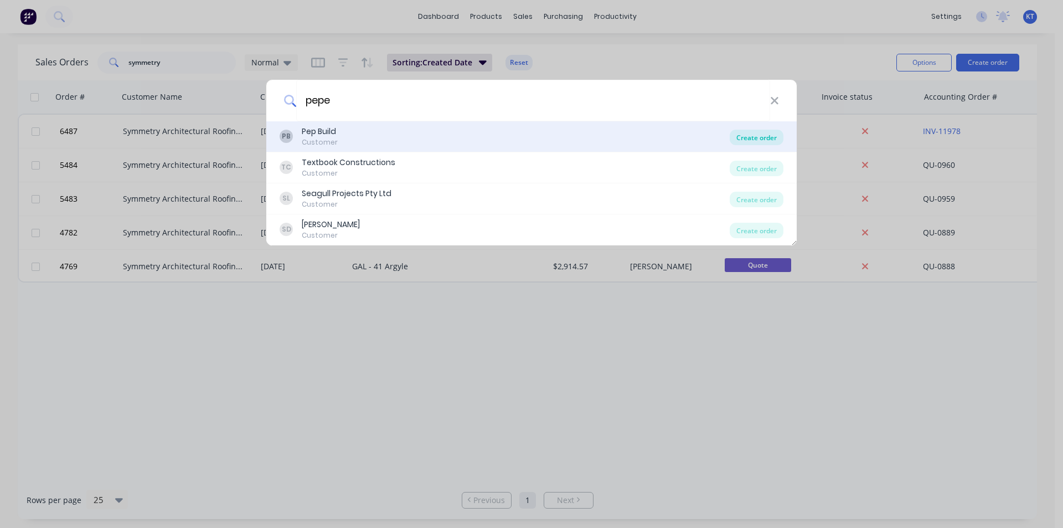
type input "pepe"
click at [761, 133] on div "Create order" at bounding box center [757, 138] width 54 height 16
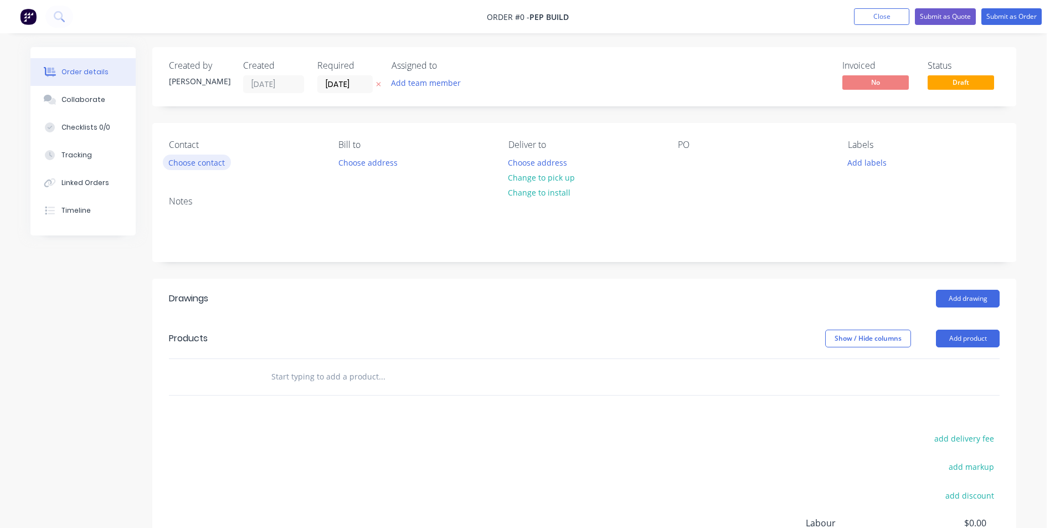
click at [184, 160] on button "Choose contact" at bounding box center [197, 161] width 68 height 15
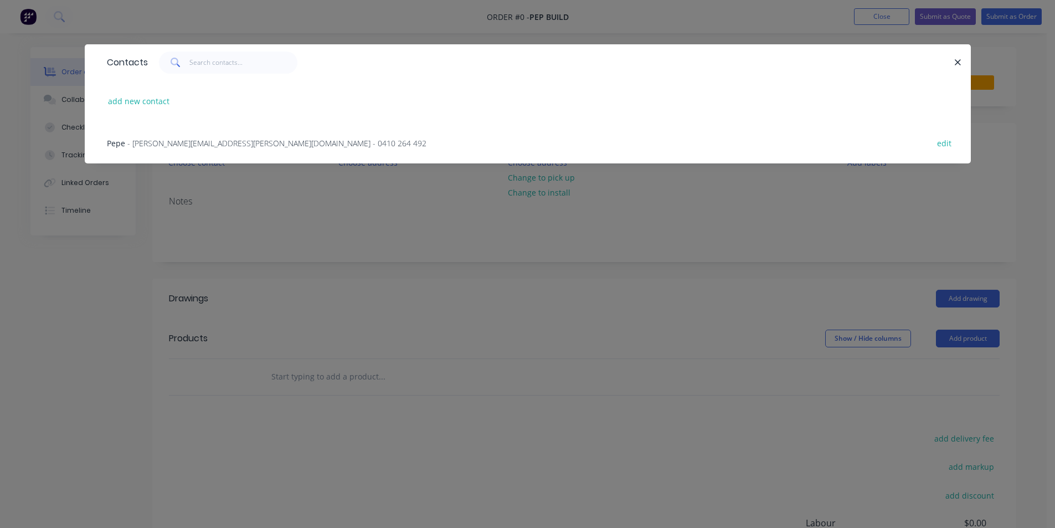
click at [210, 138] on span "- pepe.munir@hotmail.com - 0410 264 492" at bounding box center [276, 143] width 299 height 11
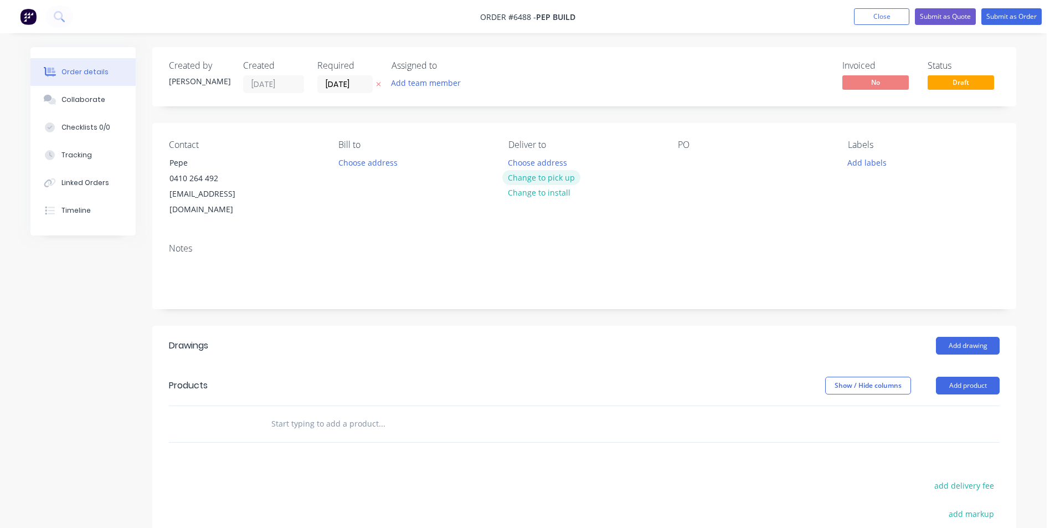
click at [528, 178] on button "Change to pick up" at bounding box center [541, 177] width 79 height 15
click at [685, 160] on div at bounding box center [687, 162] width 18 height 16
click at [881, 14] on button "Close" at bounding box center [881, 16] width 55 height 17
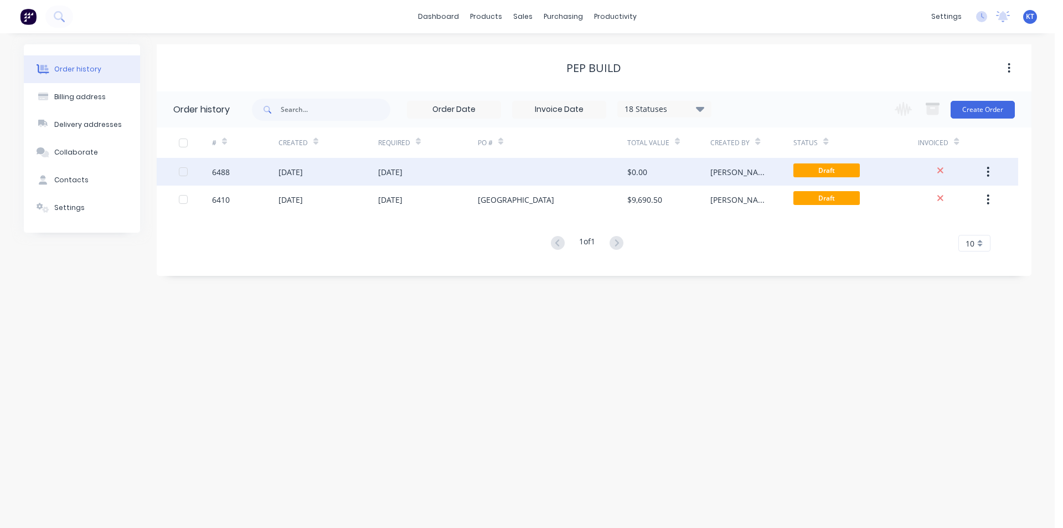
click at [988, 175] on icon "button" at bounding box center [988, 172] width 2 height 10
click at [939, 203] on div "Archive" at bounding box center [948, 201] width 85 height 16
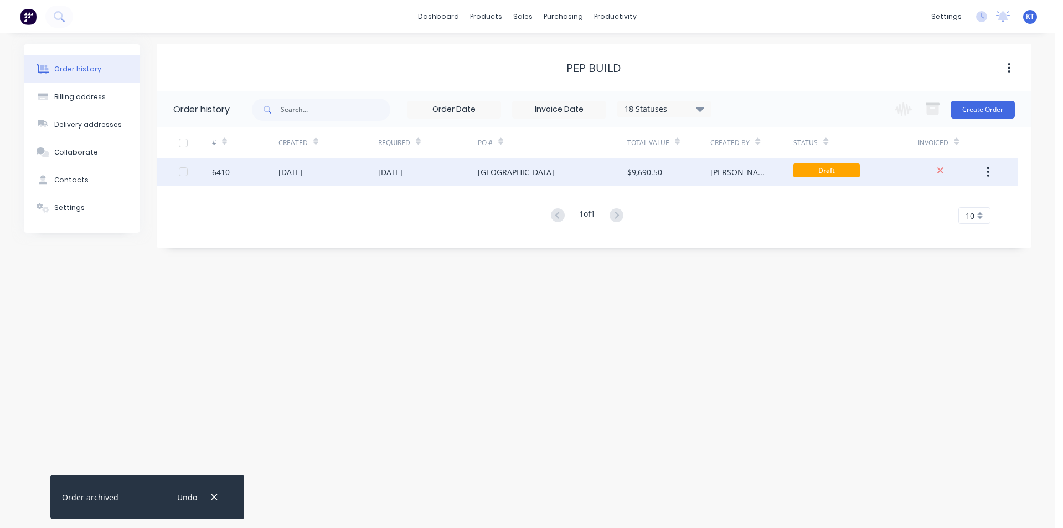
click at [575, 180] on div "[GEOGRAPHIC_DATA]" at bounding box center [552, 172] width 149 height 28
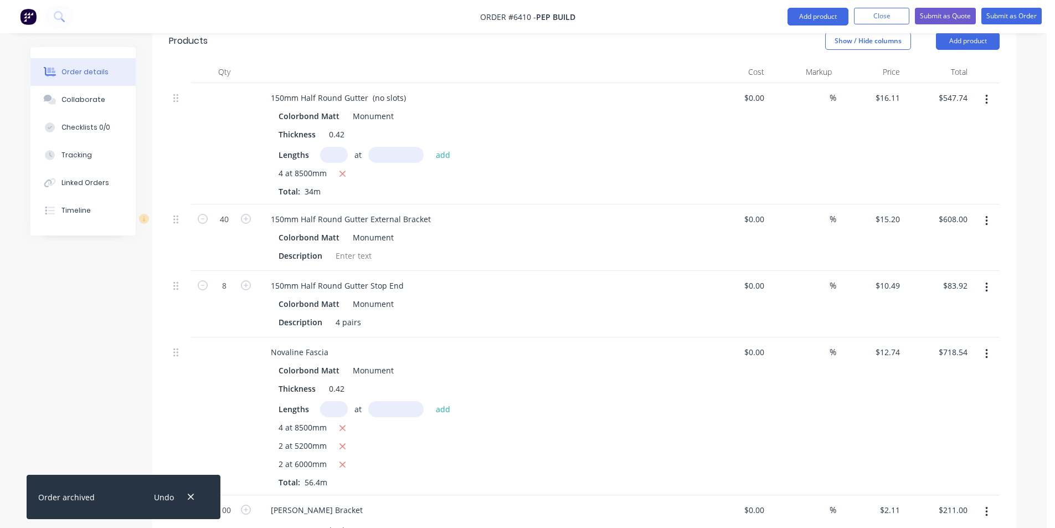
scroll to position [315, 0]
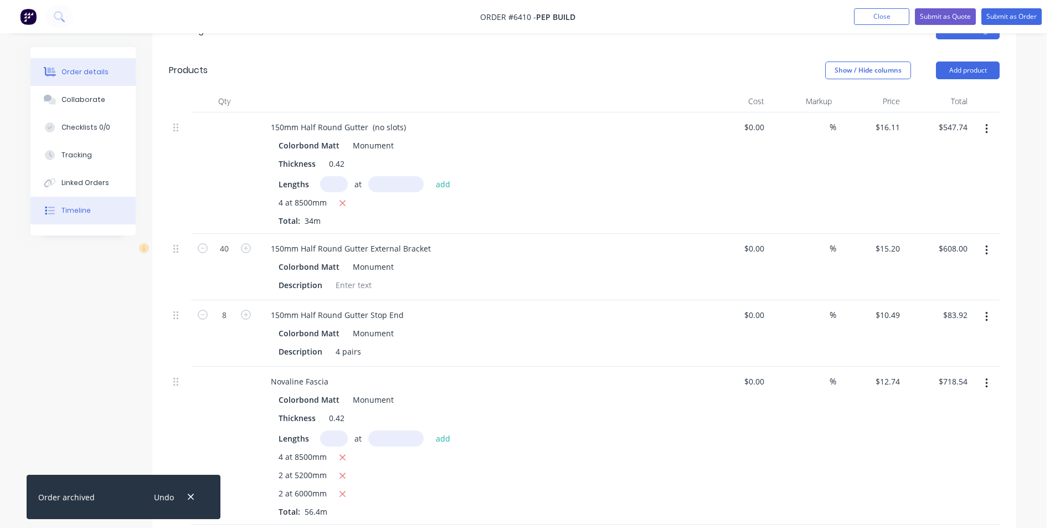
click at [89, 202] on button "Timeline" at bounding box center [82, 211] width 105 height 28
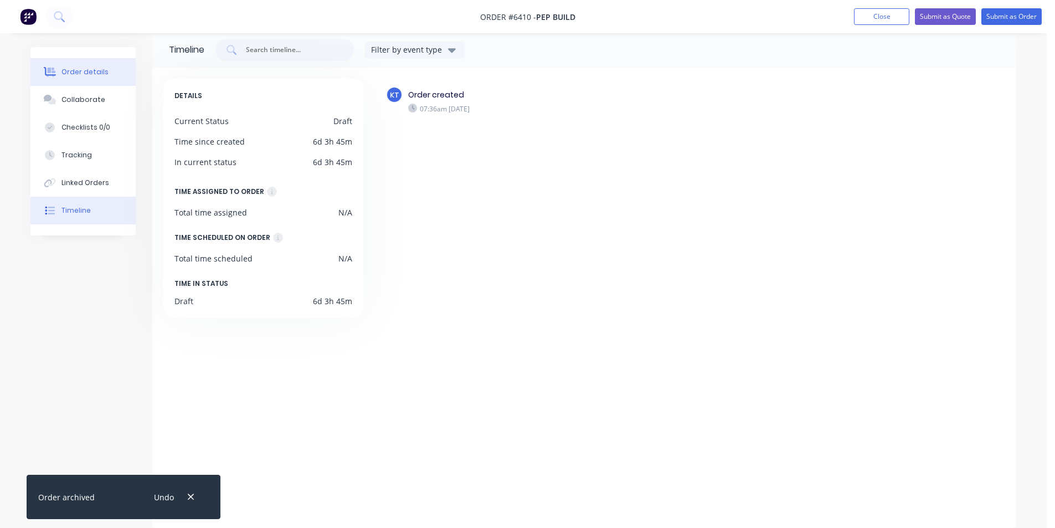
click at [102, 70] on div "Order details" at bounding box center [84, 72] width 47 height 10
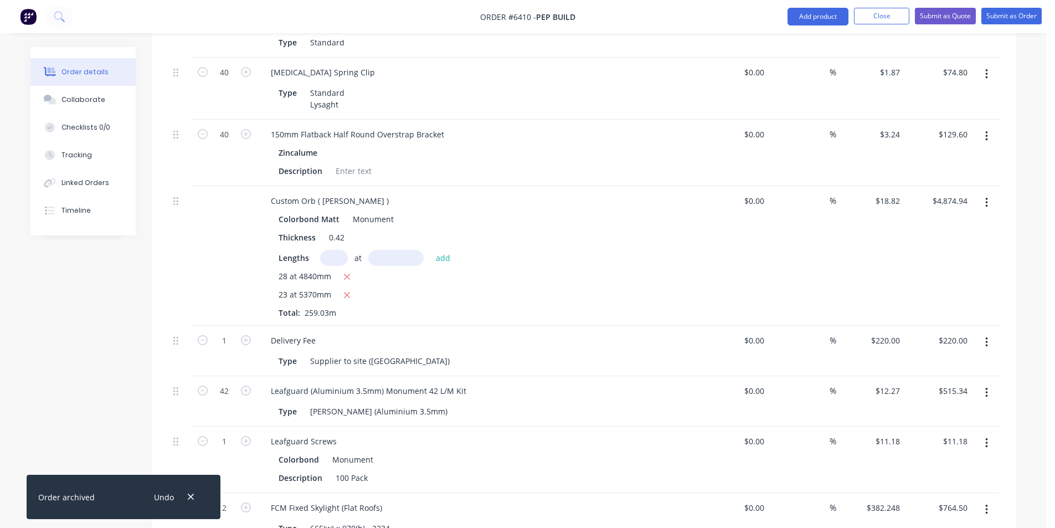
scroll to position [846, 0]
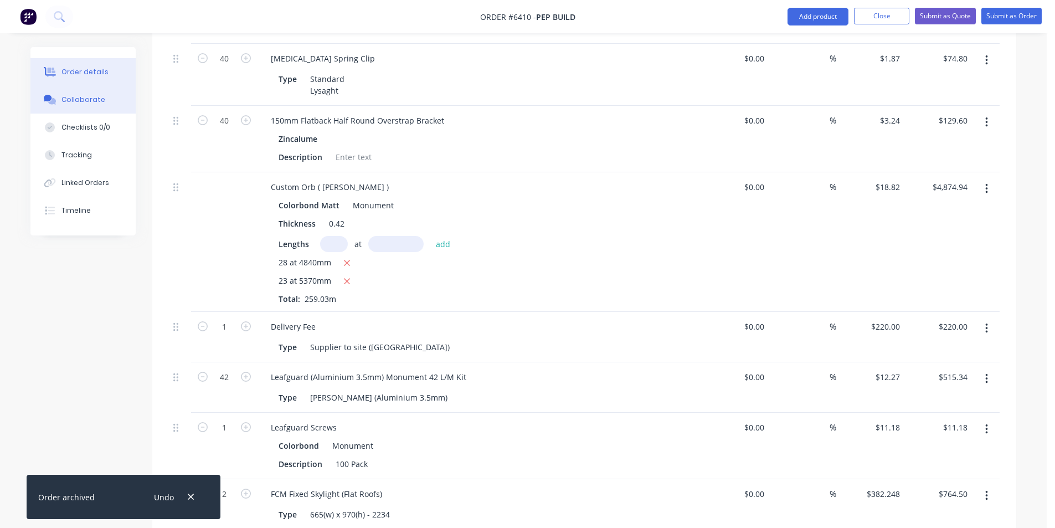
click at [84, 103] on div "Collaborate" at bounding box center [83, 100] width 44 height 10
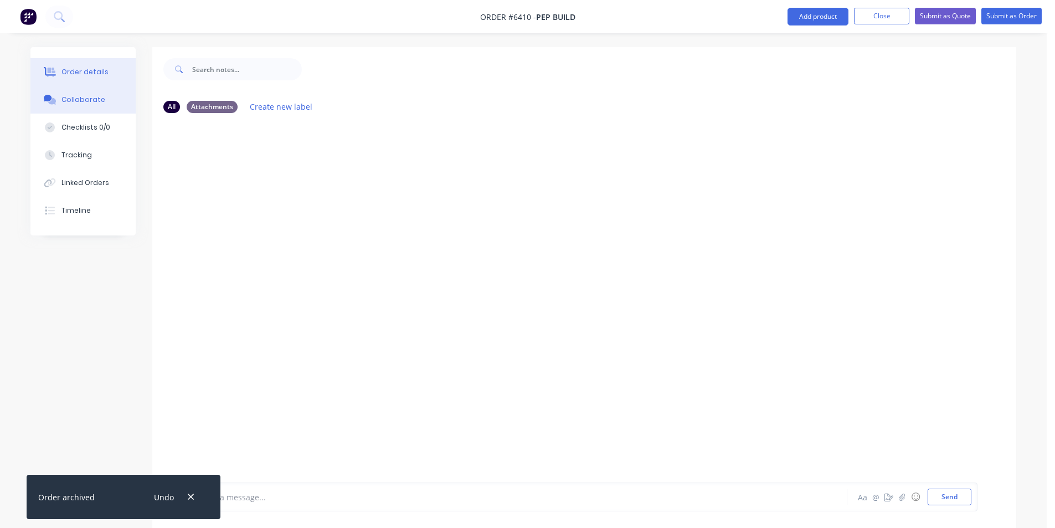
click at [78, 73] on div "Order details" at bounding box center [84, 72] width 47 height 10
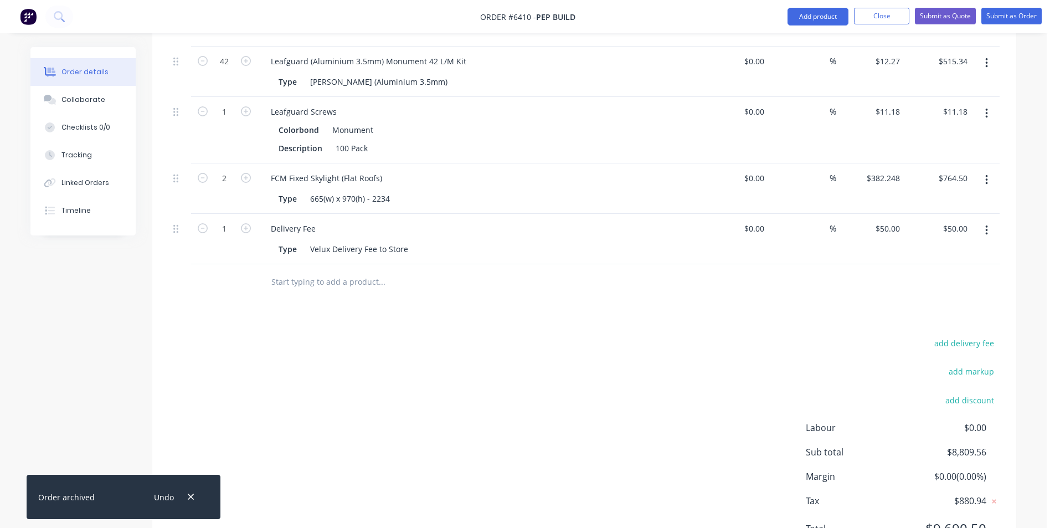
scroll to position [1201, 0]
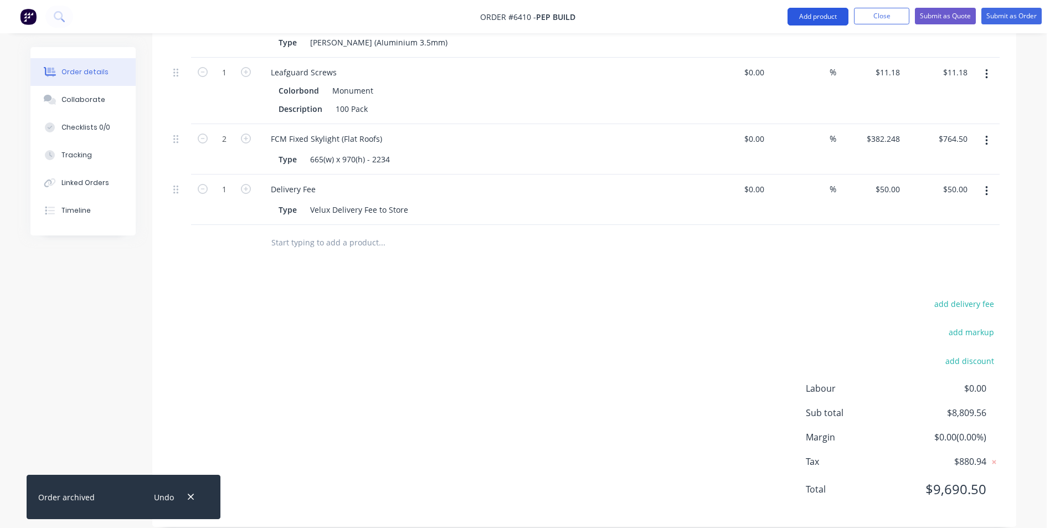
click at [829, 14] on button "Add product" at bounding box center [817, 17] width 61 height 18
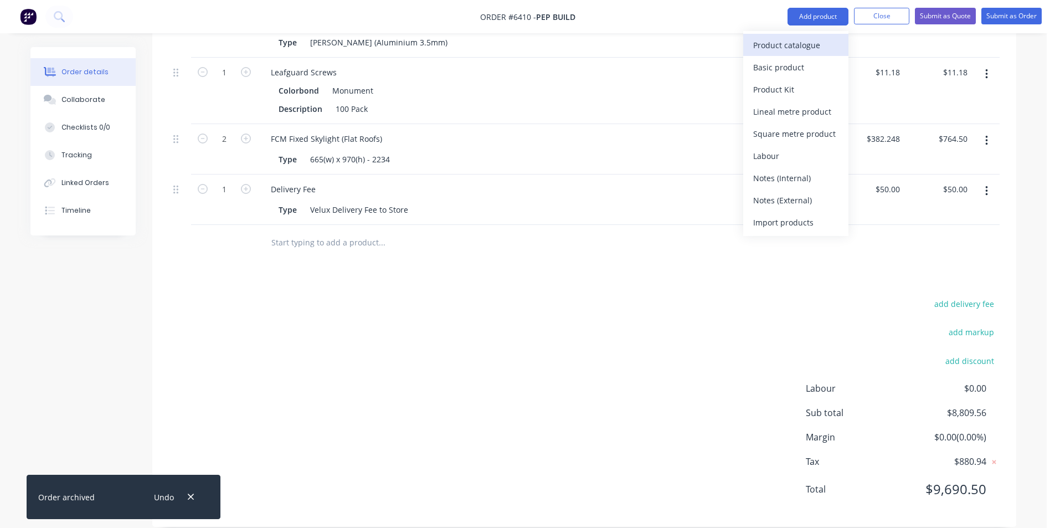
click at [806, 42] on div "Product catalogue" at bounding box center [795, 45] width 85 height 16
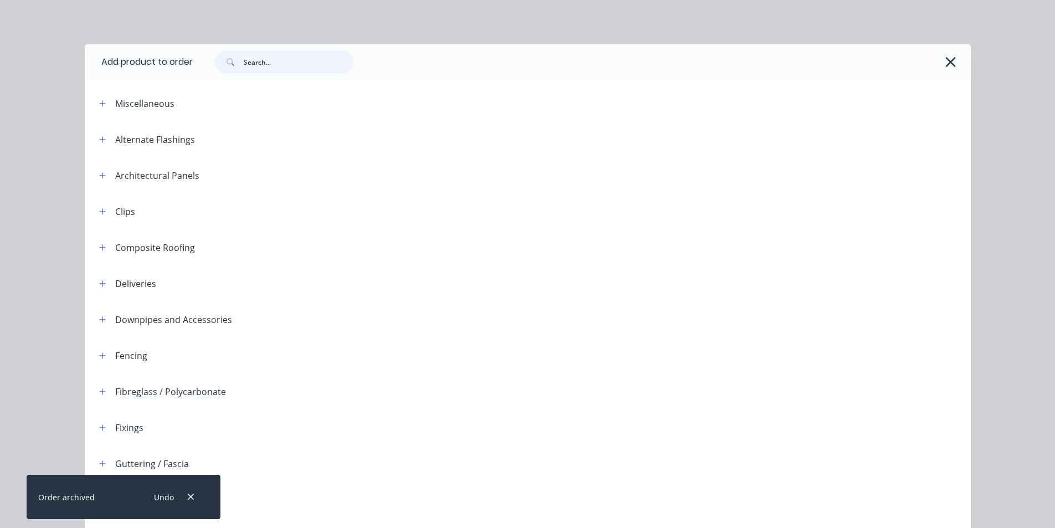
click at [290, 58] on input "text" at bounding box center [299, 62] width 110 height 22
type input "roll"
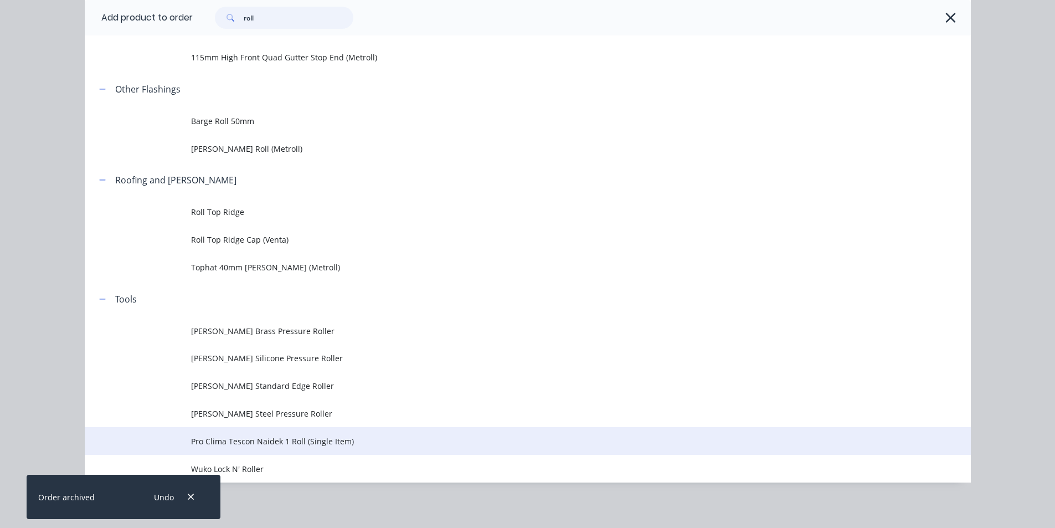
scroll to position [172, 0]
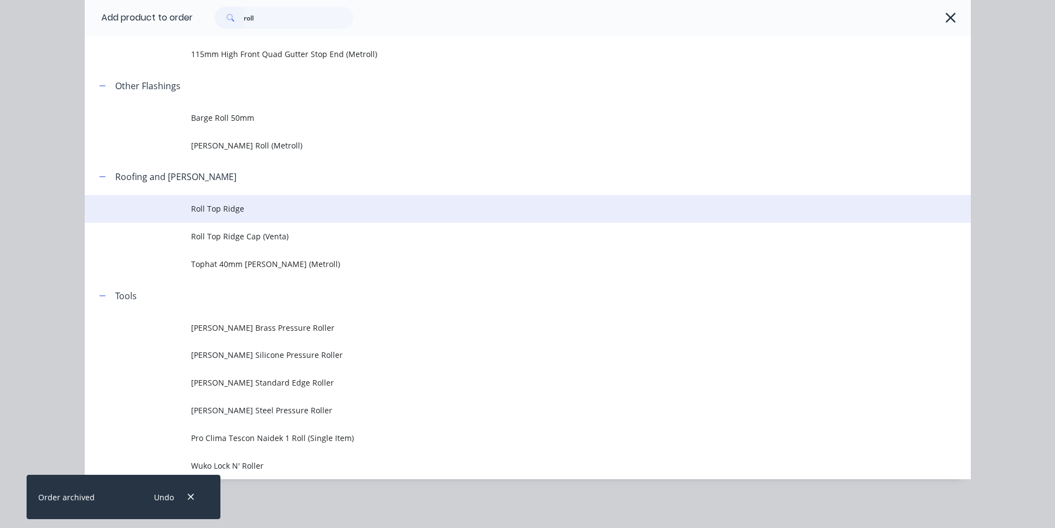
click at [242, 212] on span "Roll Top Ridge" at bounding box center [502, 209] width 623 height 12
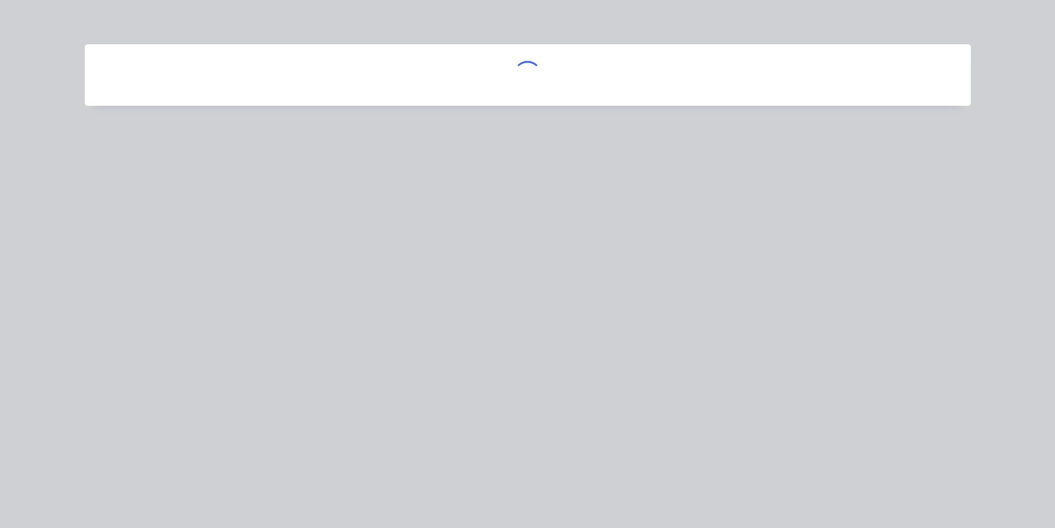
scroll to position [0, 0]
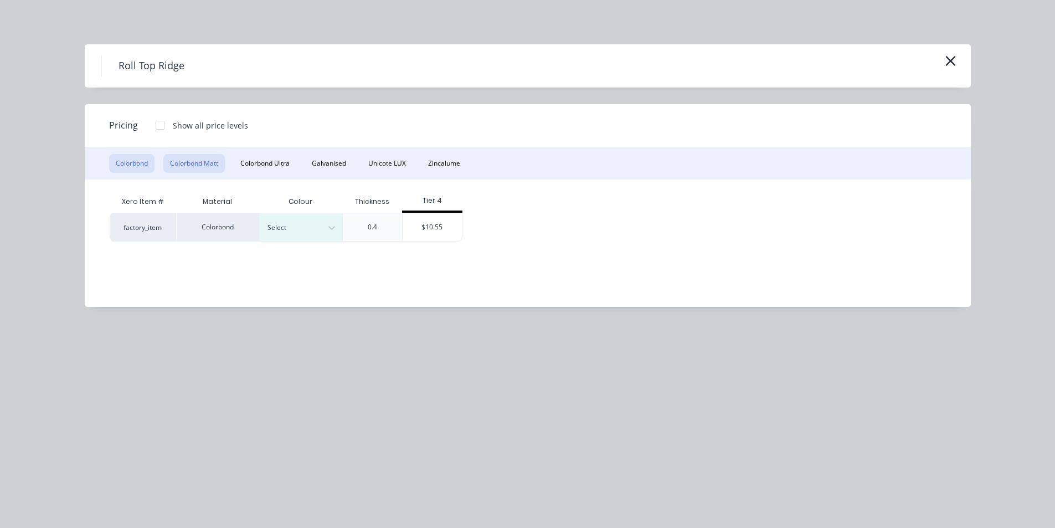
click at [219, 162] on button "Colorbond Matt" at bounding box center [193, 163] width 61 height 19
click at [343, 233] on div at bounding box center [376, 227] width 68 height 28
click at [314, 224] on div at bounding box center [296, 227] width 59 height 12
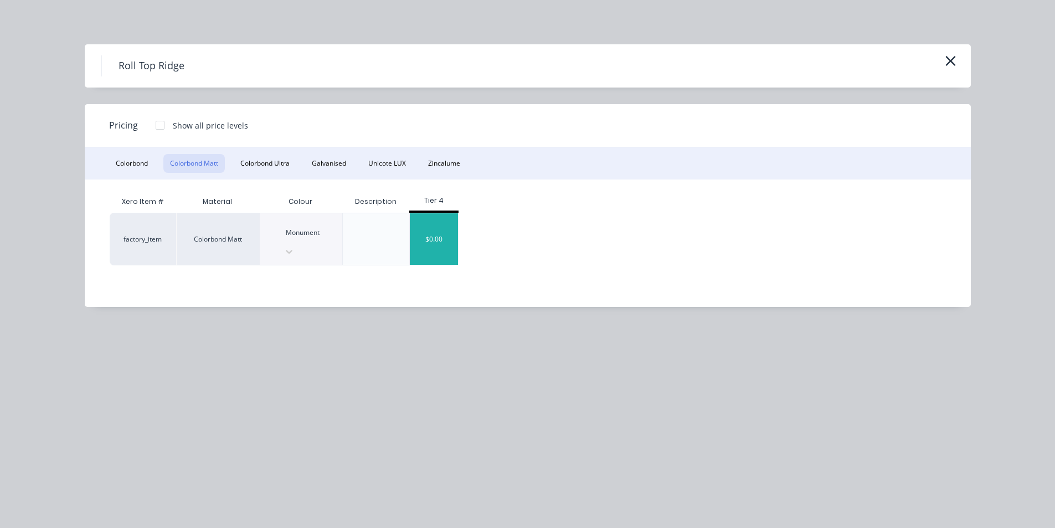
click at [436, 221] on div "$0.00" at bounding box center [434, 238] width 48 height 51
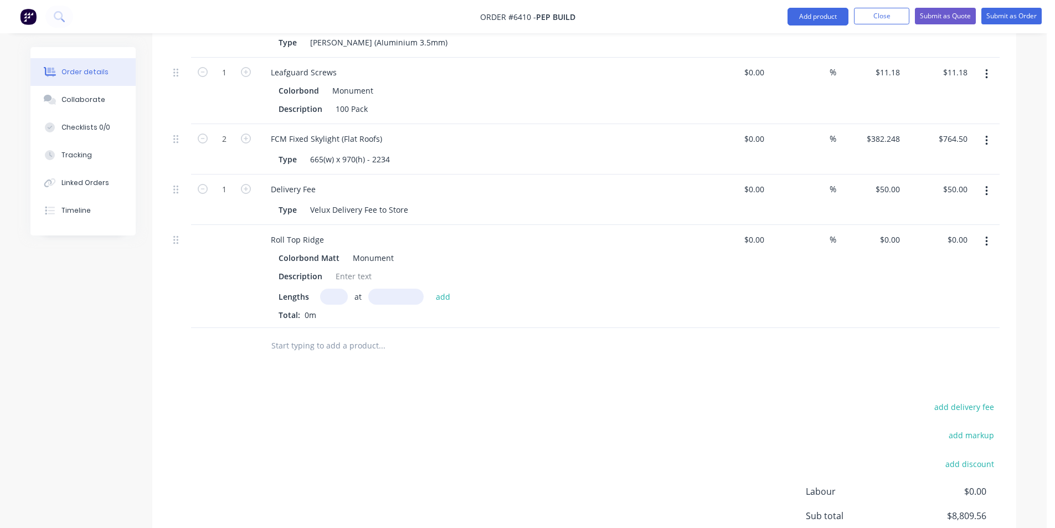
click at [343, 288] on input "text" at bounding box center [334, 296] width 28 height 16
type input "3"
type input "6000"
click at [430, 288] on button "add" at bounding box center [443, 295] width 26 height 15
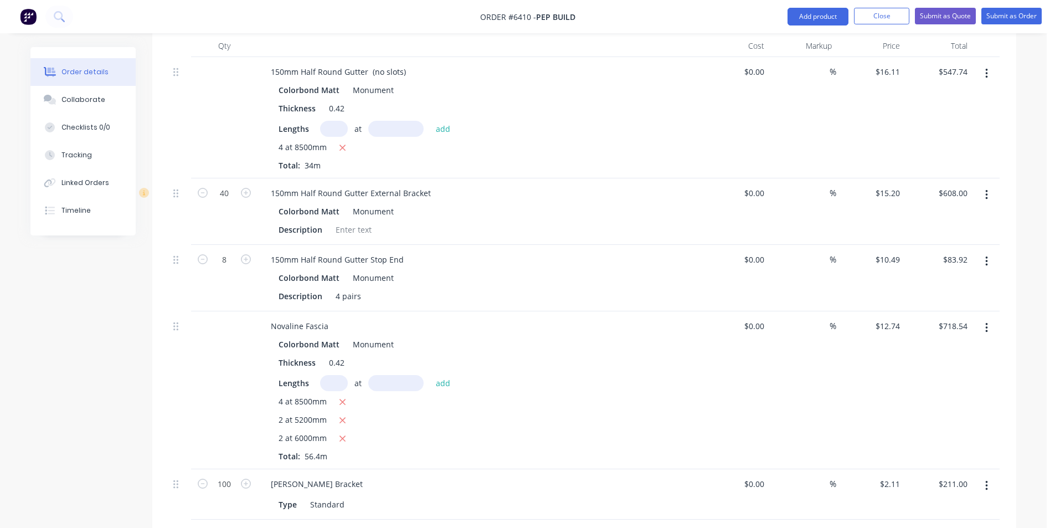
scroll to position [315, 0]
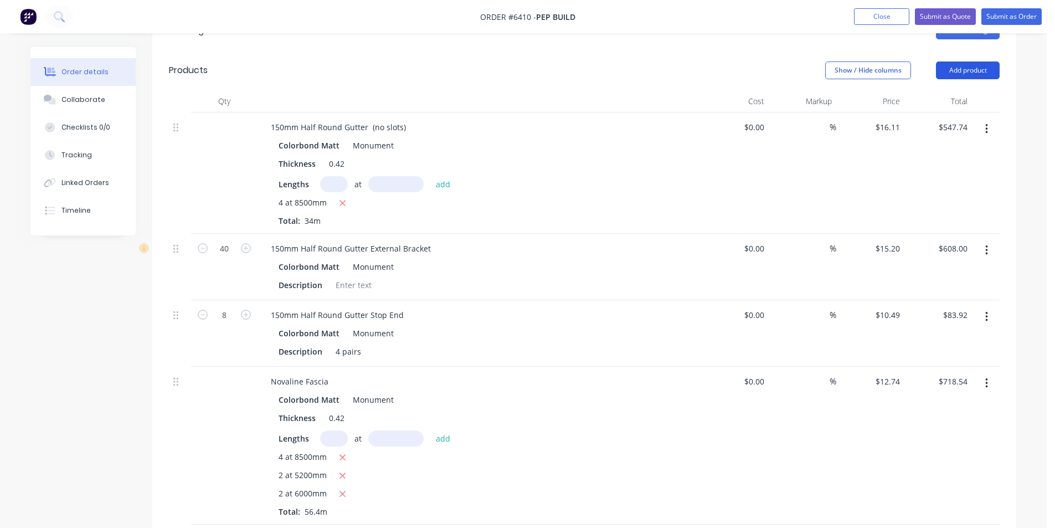
click at [960, 61] on button "Add product" at bounding box center [968, 70] width 64 height 18
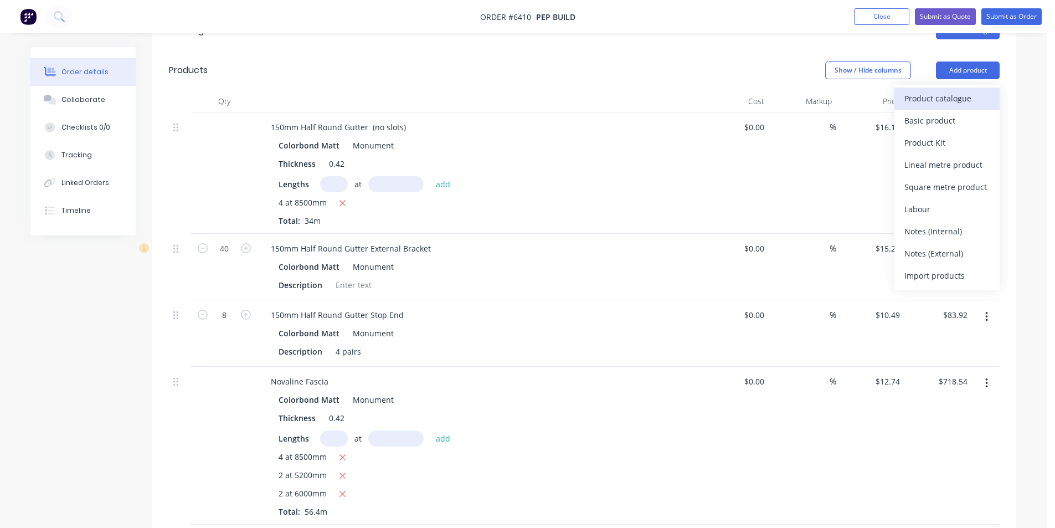
click at [963, 90] on div "Product catalogue" at bounding box center [946, 98] width 85 height 16
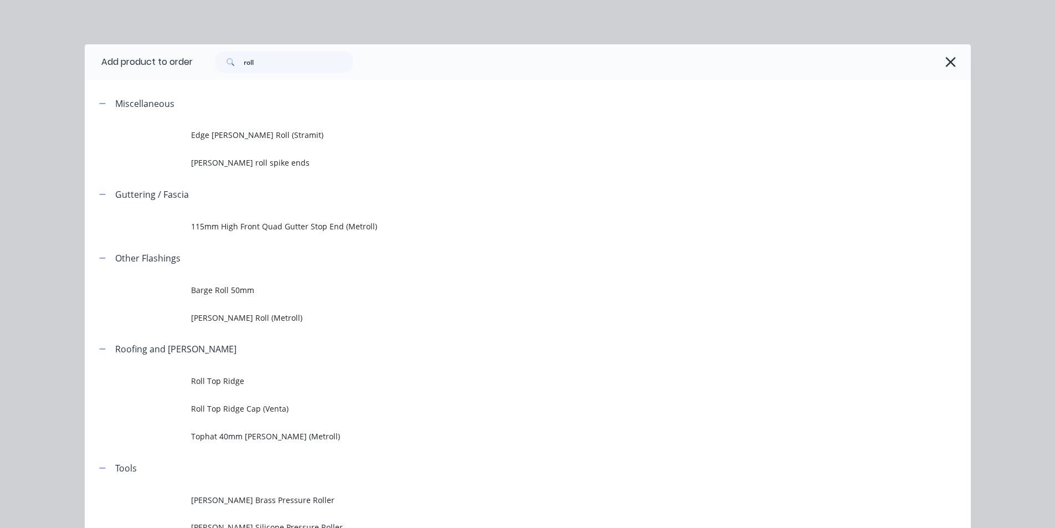
scroll to position [260, 0]
click at [283, 56] on input "roll" at bounding box center [299, 62] width 110 height 22
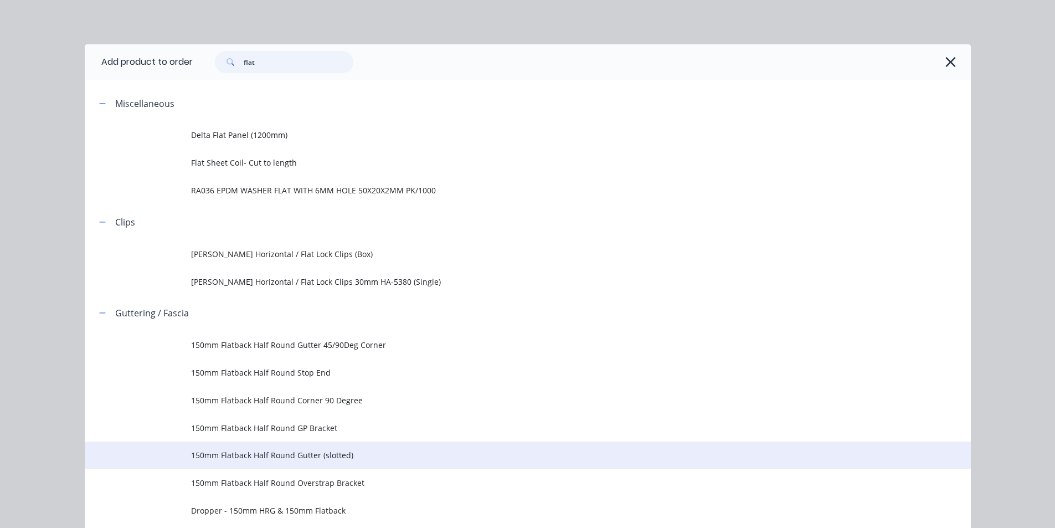
type input "flat"
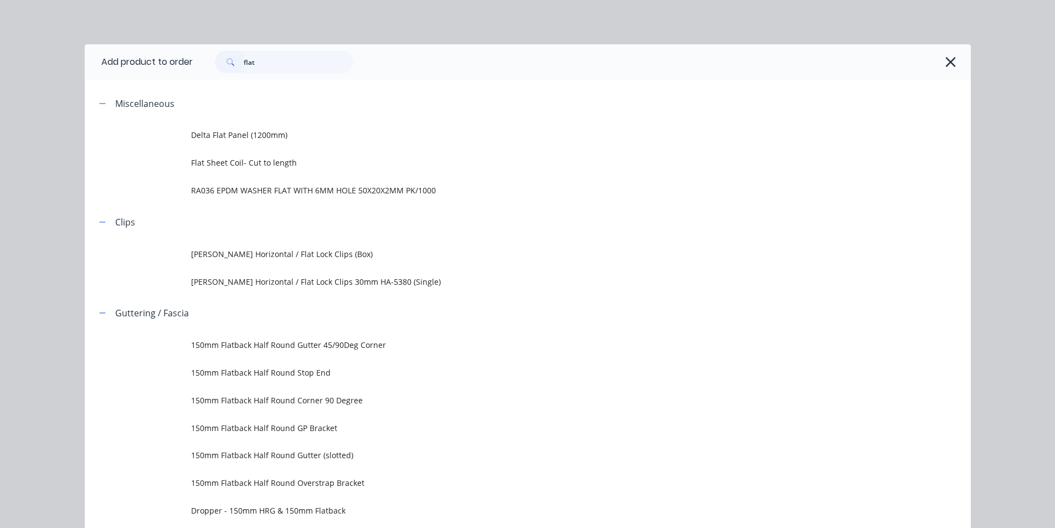
click at [257, 456] on span "150mm Flatback Half Round Gutter (slotted)" at bounding box center [502, 455] width 623 height 12
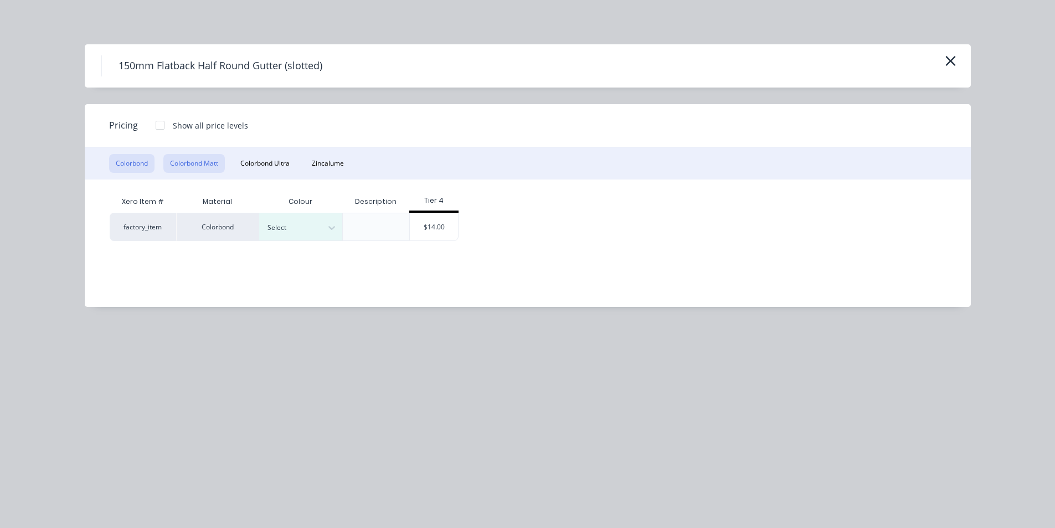
click at [215, 168] on button "Colorbond Matt" at bounding box center [193, 163] width 61 height 19
click at [331, 226] on icon at bounding box center [336, 227] width 11 height 11
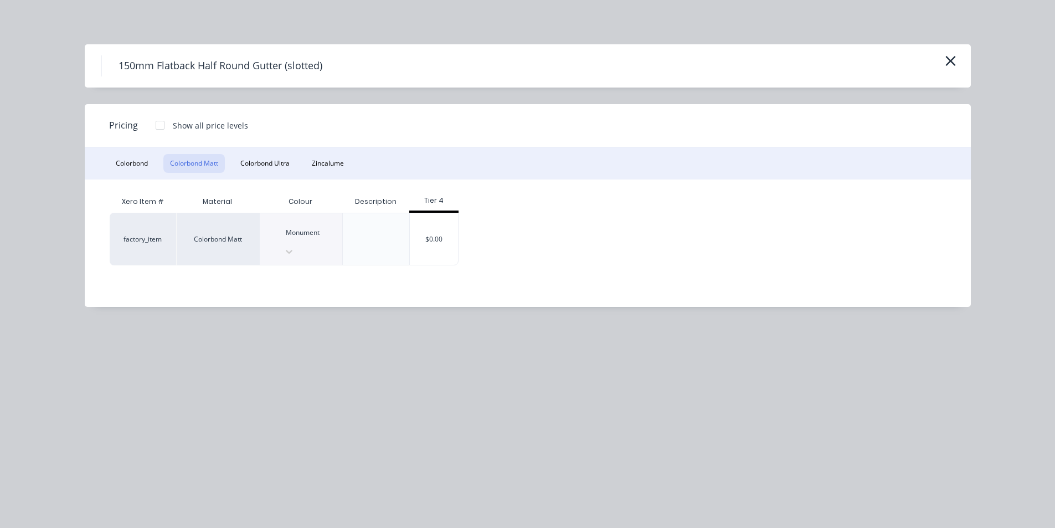
click at [458, 219] on div "factory_item Colorbond Matt Monument $0.00" at bounding box center [519, 239] width 819 height 53
click at [438, 220] on div "$0.00" at bounding box center [434, 238] width 48 height 51
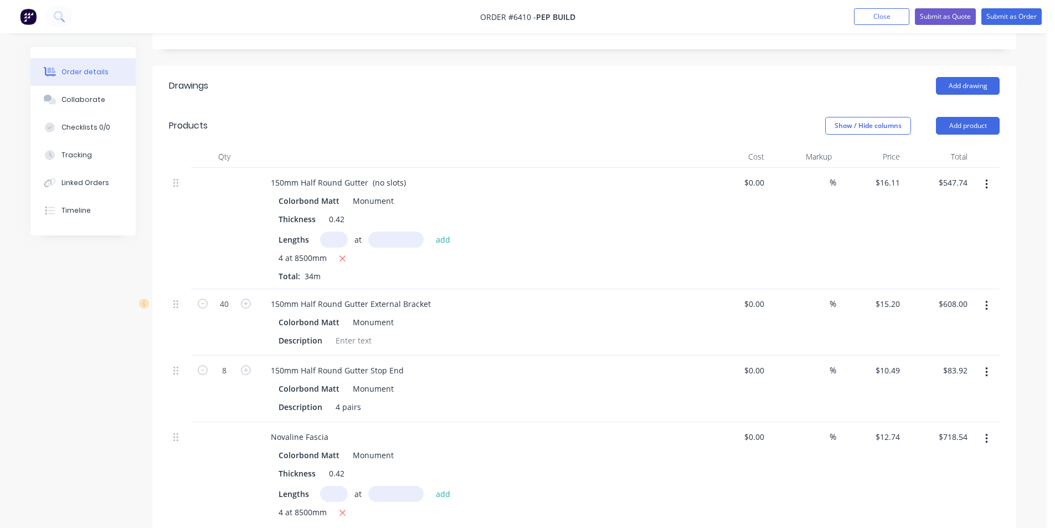
click at [986, 178] on icon "button" at bounding box center [986, 184] width 3 height 12
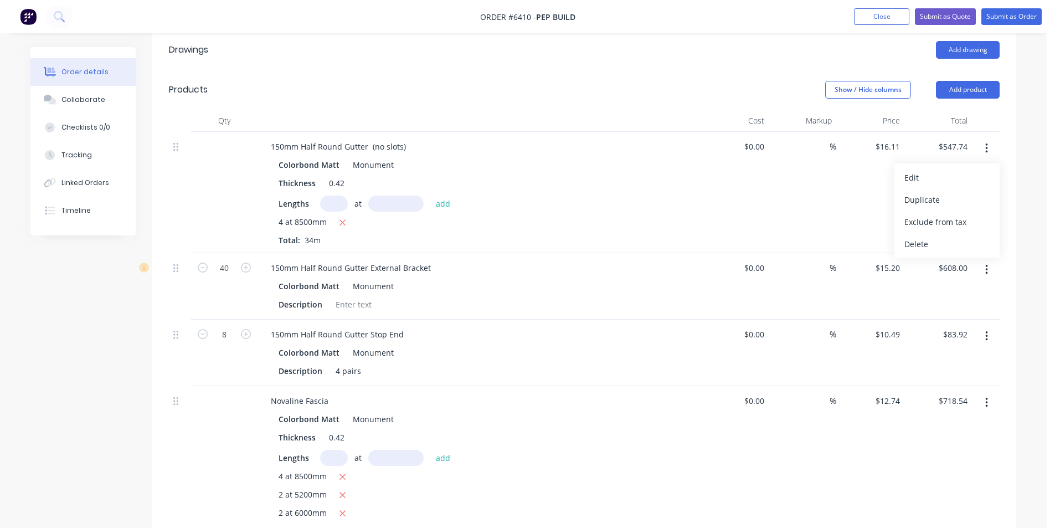
scroll to position [315, 0]
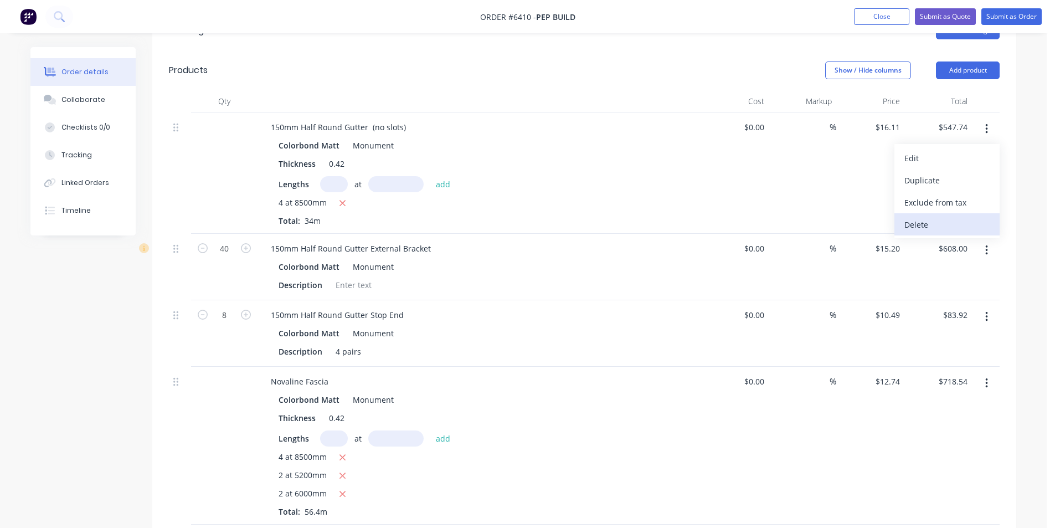
click at [957, 216] on div "Delete" at bounding box center [946, 224] width 85 height 16
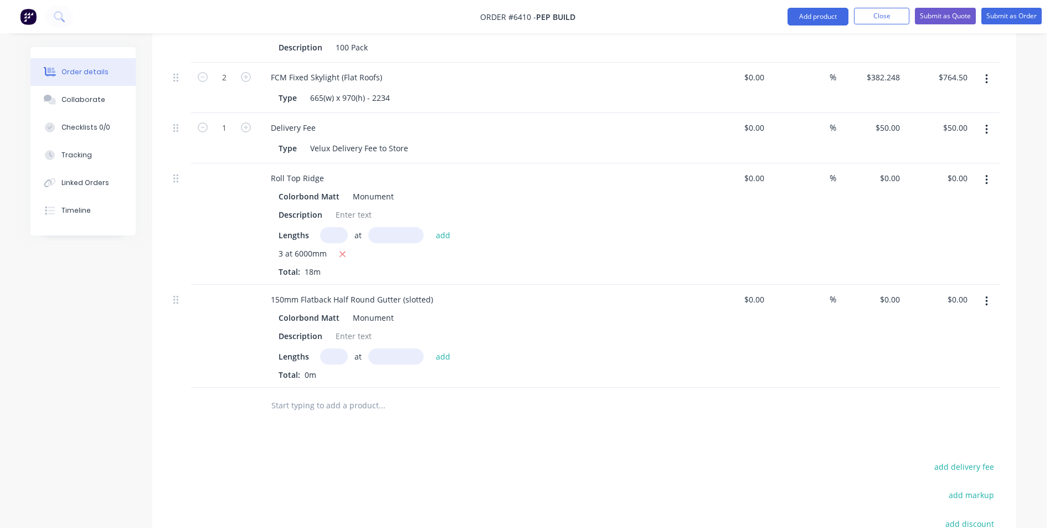
scroll to position [1256, 0]
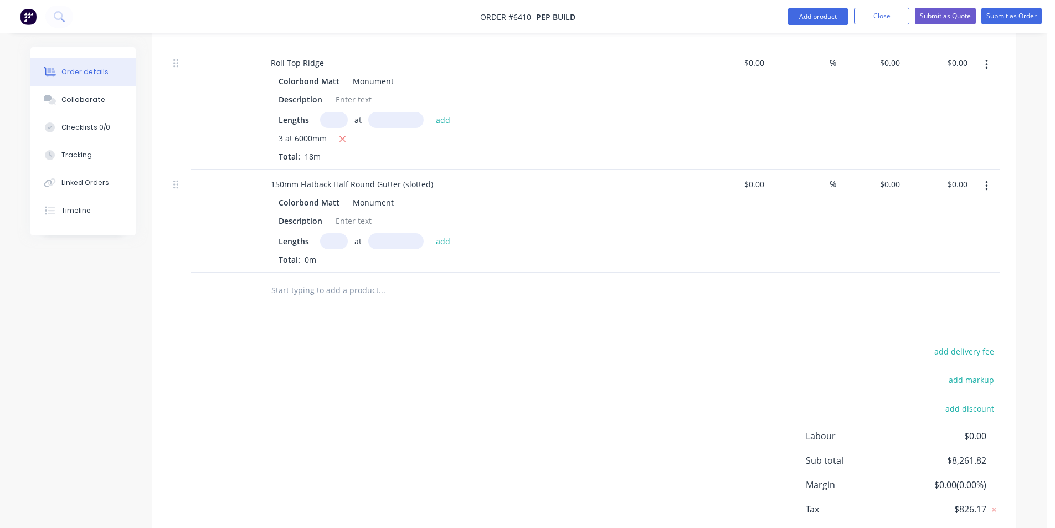
click at [329, 254] on div "Total: 0m" at bounding box center [479, 260] width 401 height 12
click at [333, 233] on input "text" at bounding box center [334, 241] width 28 height 16
type input "4"
type input "8500"
click at [430, 233] on button "add" at bounding box center [443, 240] width 26 height 15
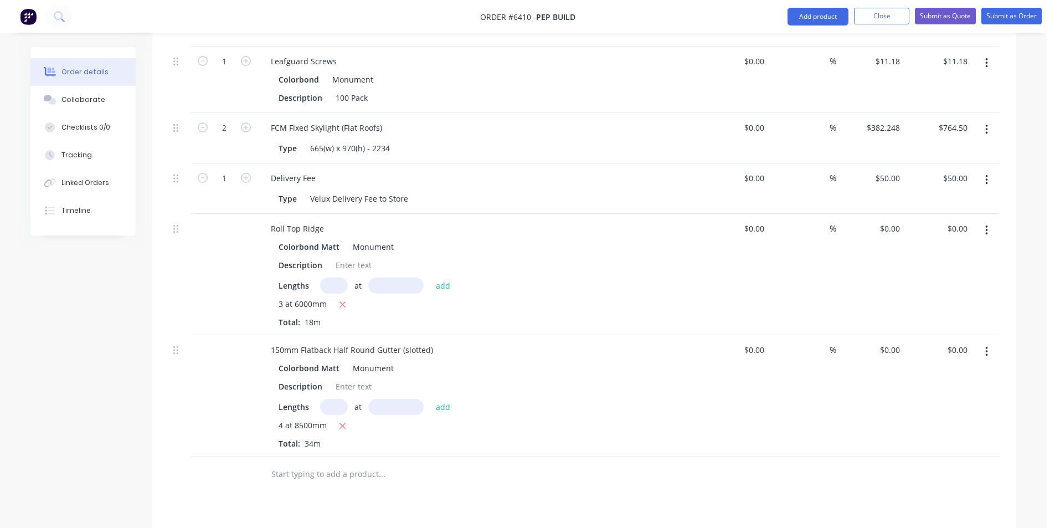
scroll to position [1090, 0]
click at [826, 14] on button "Add product" at bounding box center [817, 17] width 61 height 18
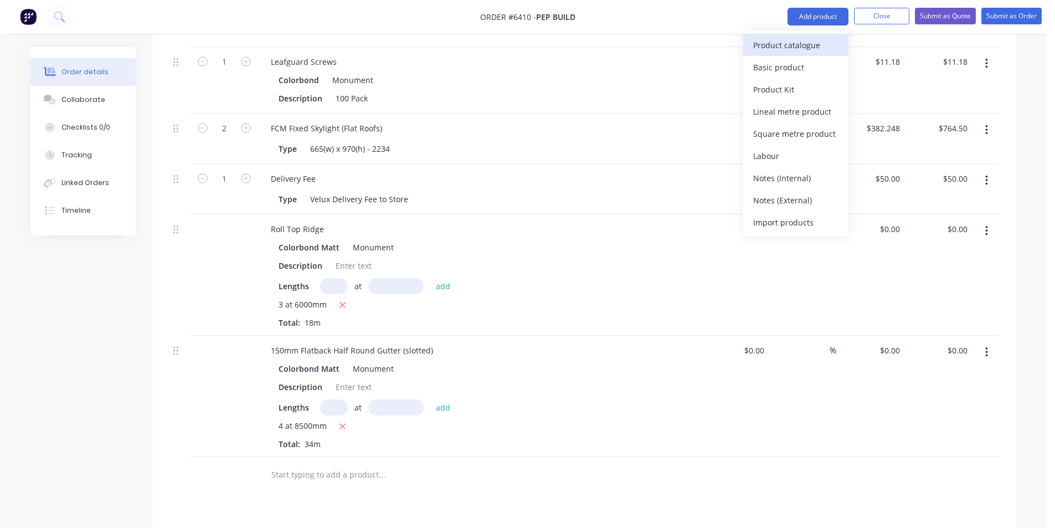
click at [821, 44] on div "Product catalogue" at bounding box center [795, 45] width 85 height 16
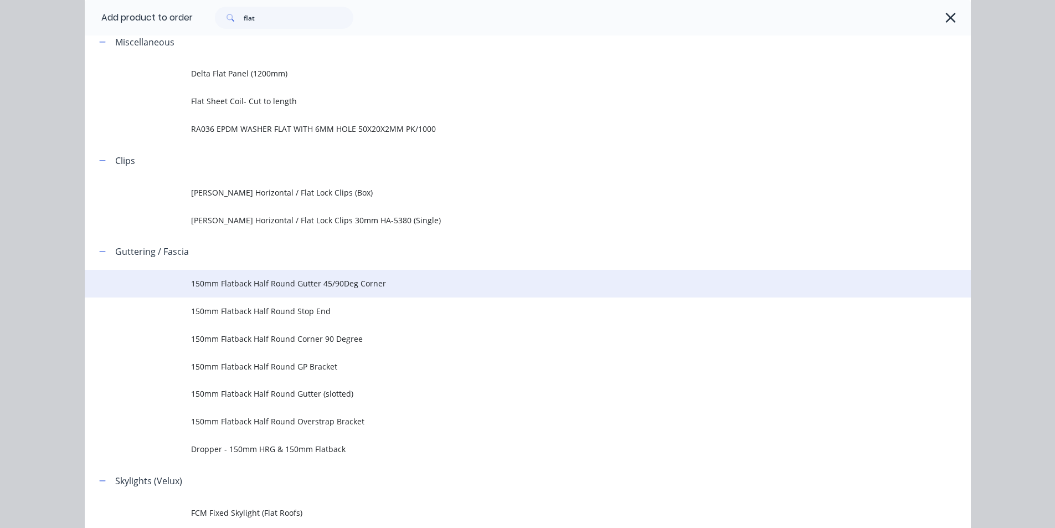
scroll to position [111, 0]
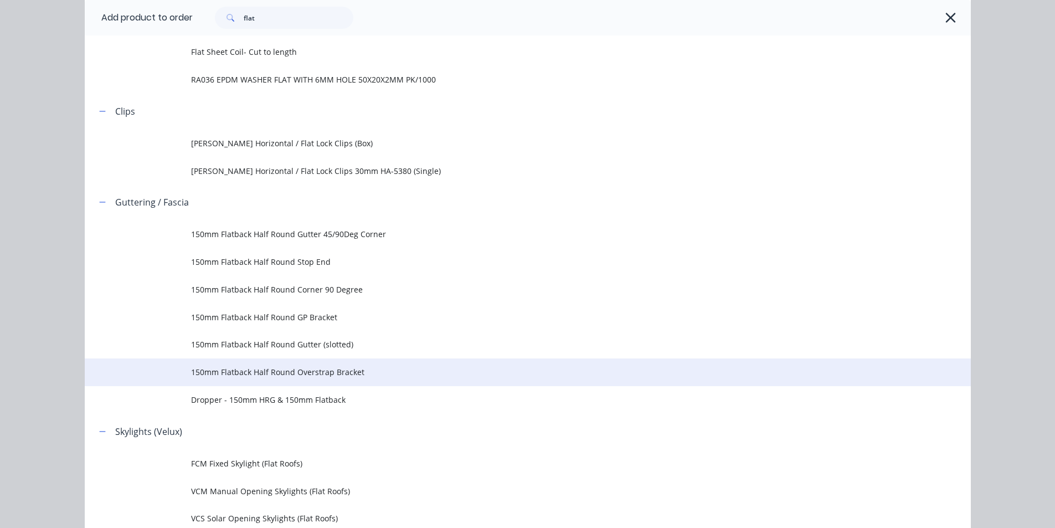
click at [290, 377] on span "150mm Flatback Half Round Overstrap Bracket" at bounding box center [502, 372] width 623 height 12
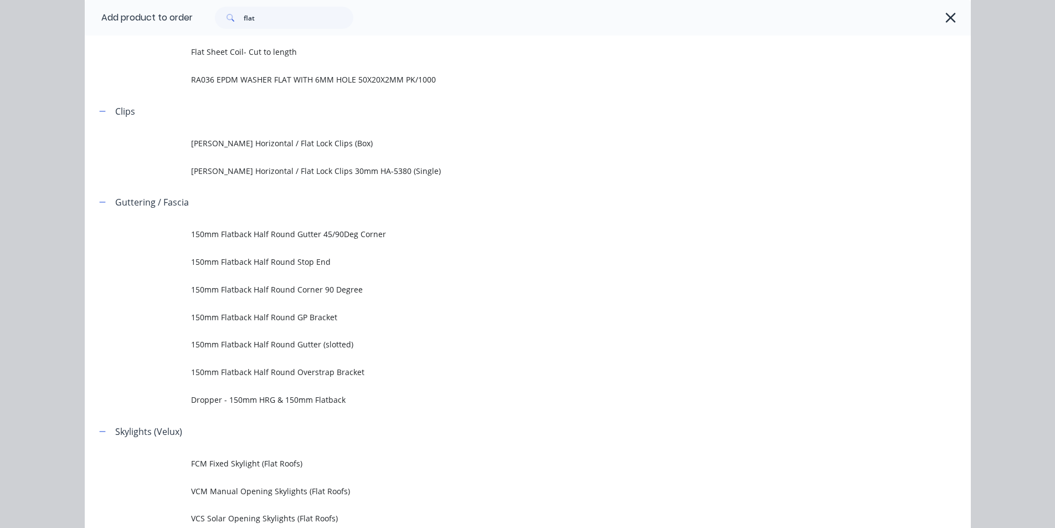
scroll to position [0, 0]
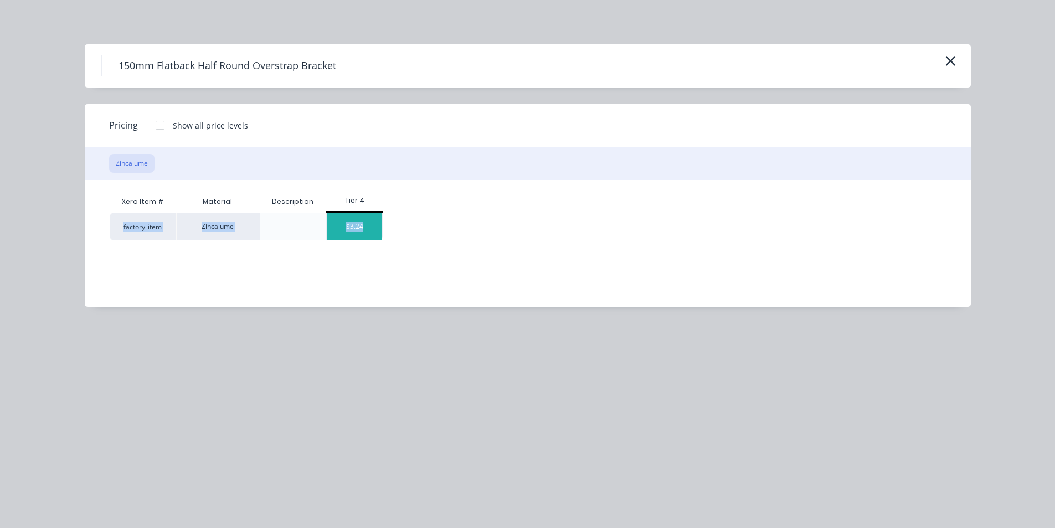
drag, startPoint x: 369, startPoint y: 207, endPoint x: 368, endPoint y: 225, distance: 18.3
click at [368, 225] on div "Xero Item # Material Description Tier 4 factory_item Zincalume $3.24" at bounding box center [519, 215] width 819 height 50
click at [368, 225] on div "$3.24" at bounding box center [354, 226] width 55 height 27
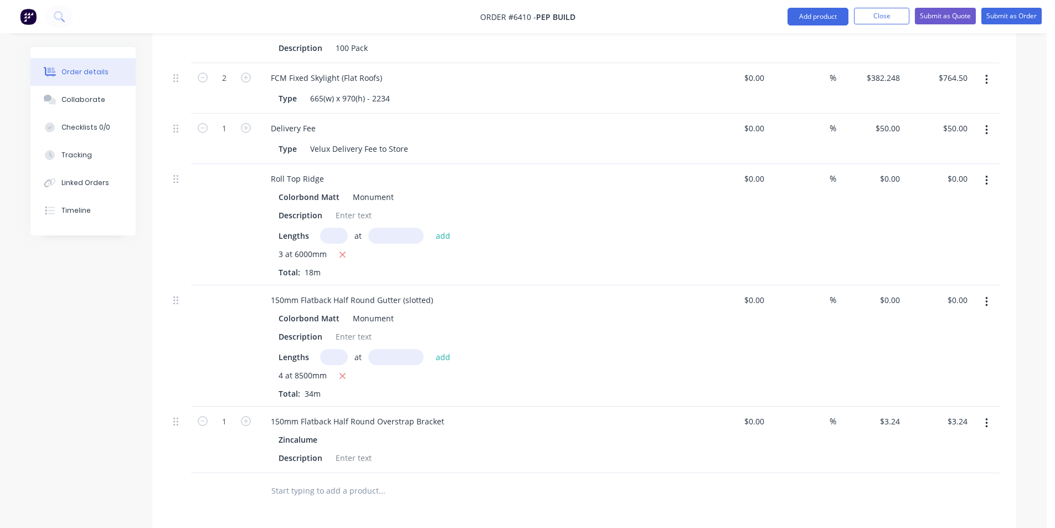
scroll to position [1256, 0]
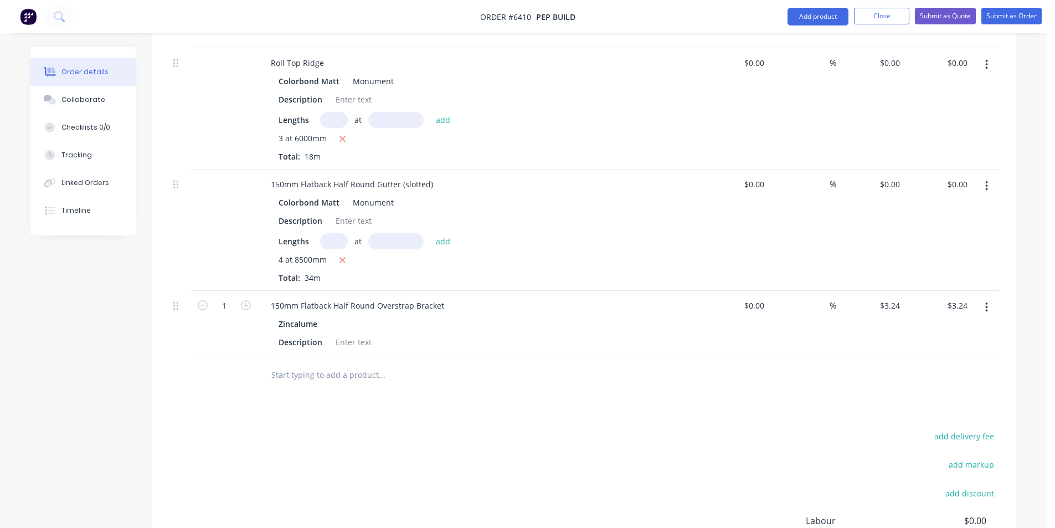
click at [989, 297] on button "button" at bounding box center [986, 307] width 26 height 20
click at [967, 395] on div "Delete" at bounding box center [946, 403] width 85 height 16
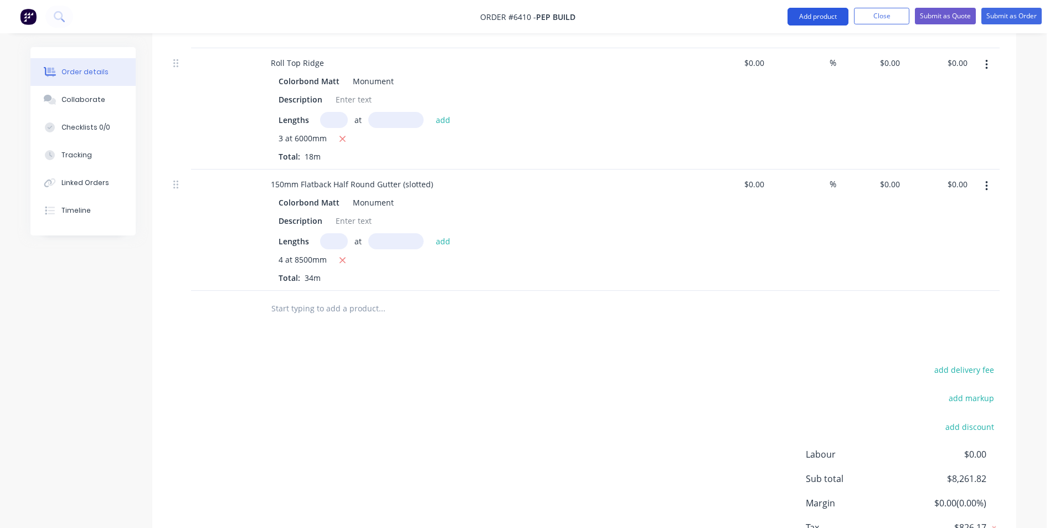
click at [808, 18] on button "Add product" at bounding box center [817, 17] width 61 height 18
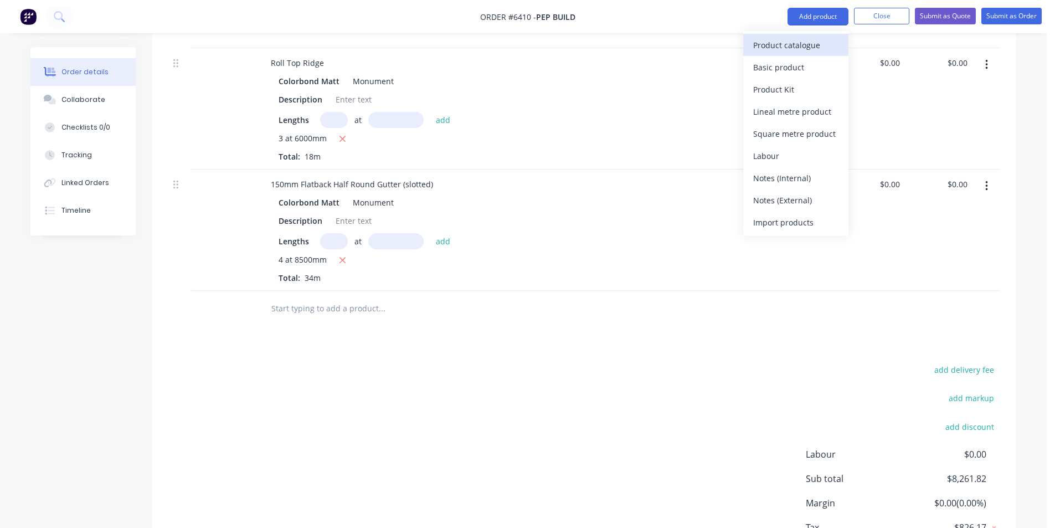
click at [798, 44] on div "Product catalogue" at bounding box center [795, 45] width 85 height 16
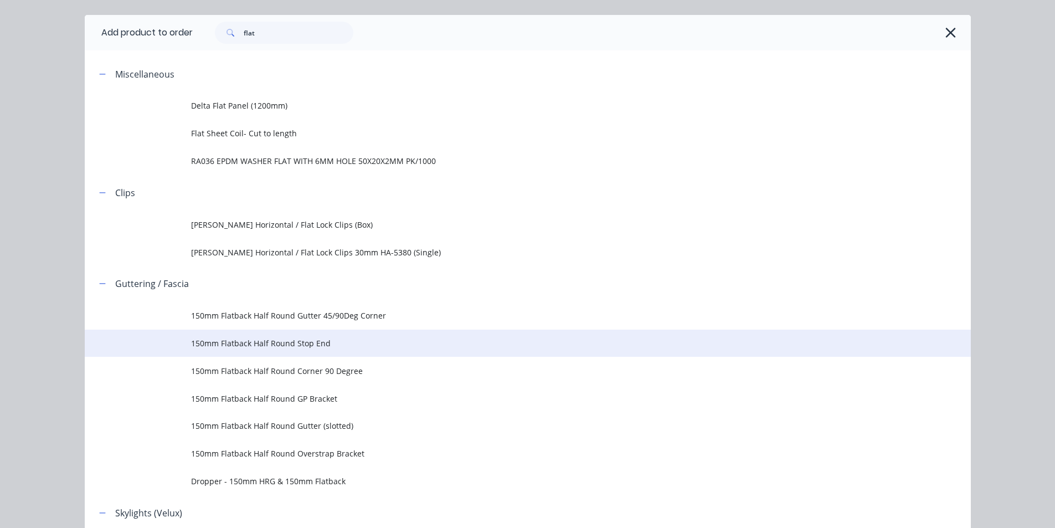
scroll to position [55, 0]
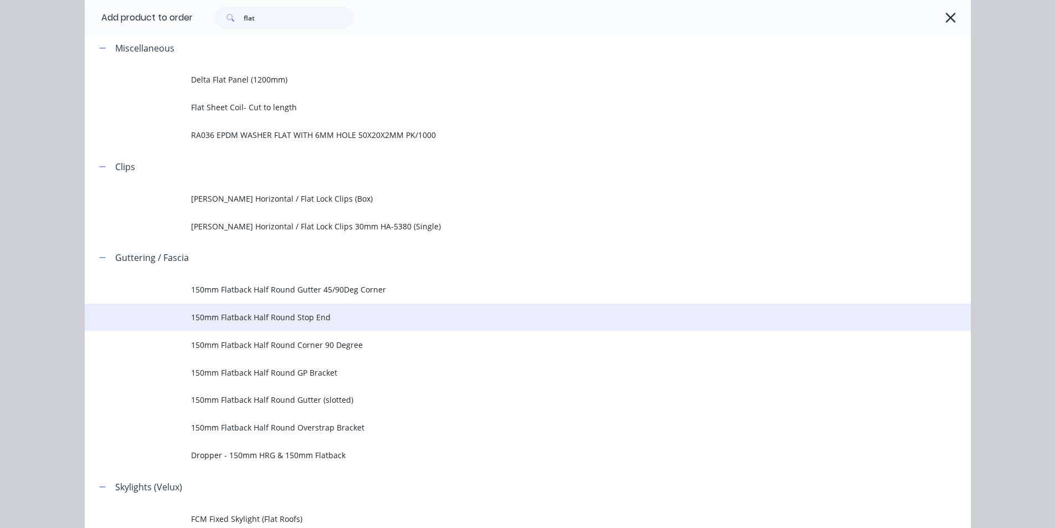
click at [251, 330] on td "150mm Flatback Half Round Stop End" at bounding box center [581, 317] width 780 height 28
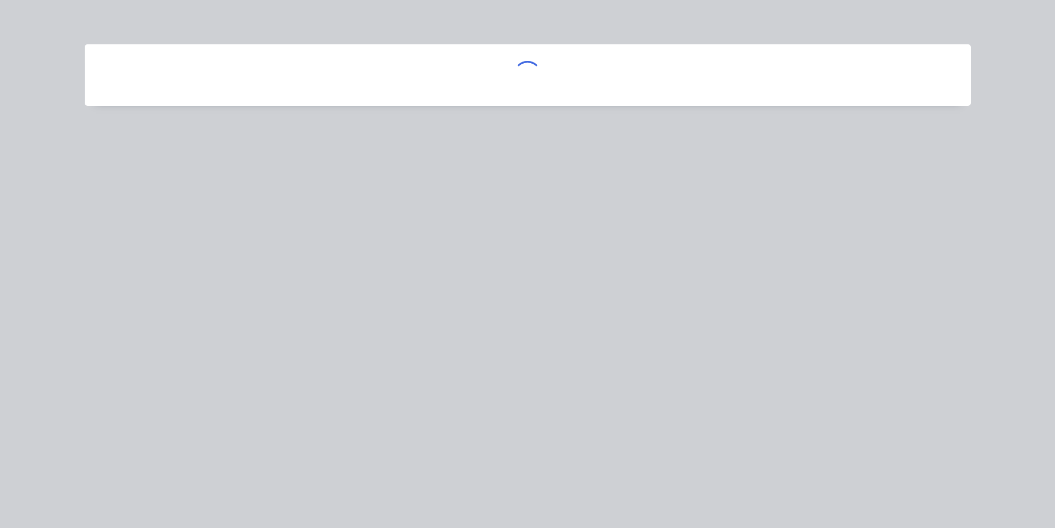
scroll to position [0, 0]
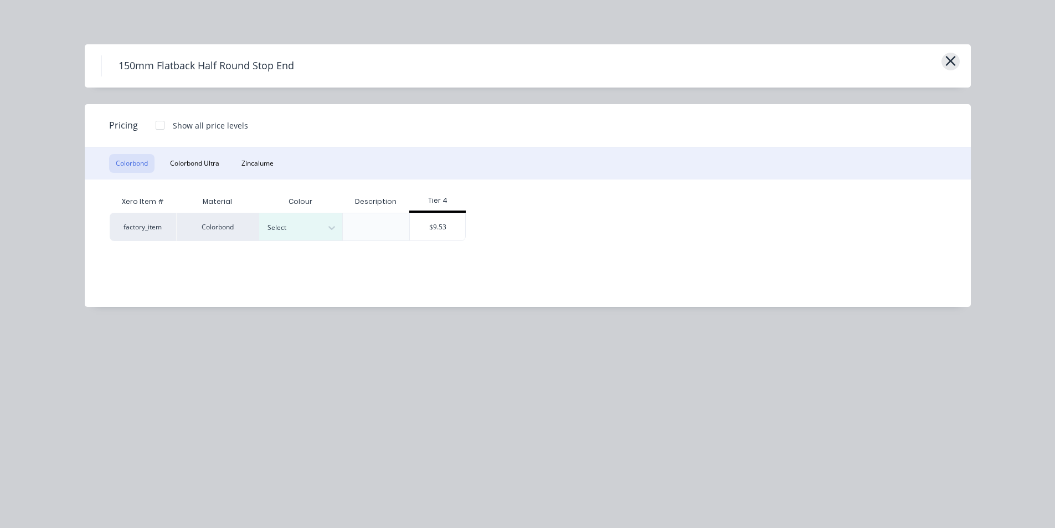
click at [950, 60] on icon "button" at bounding box center [950, 61] width 10 height 10
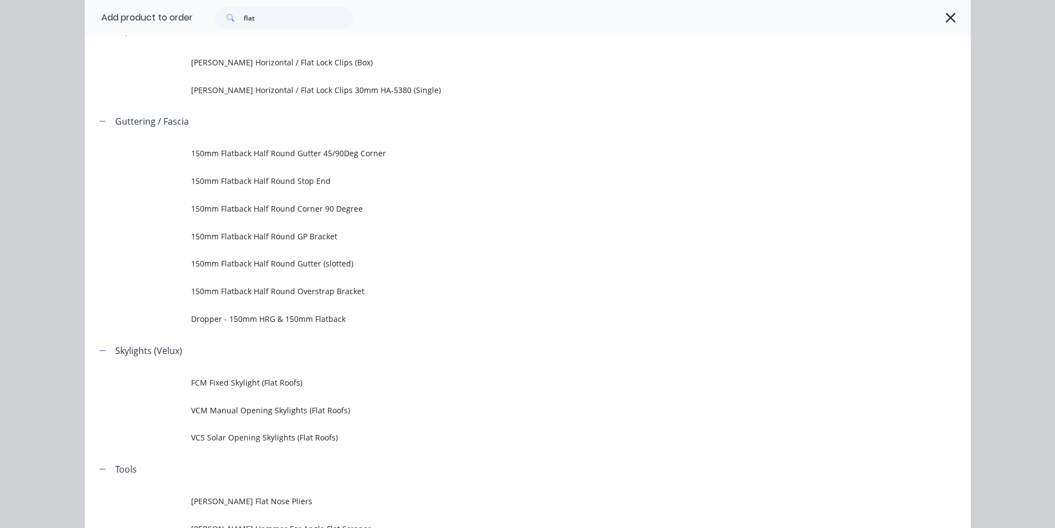
scroll to position [18, 0]
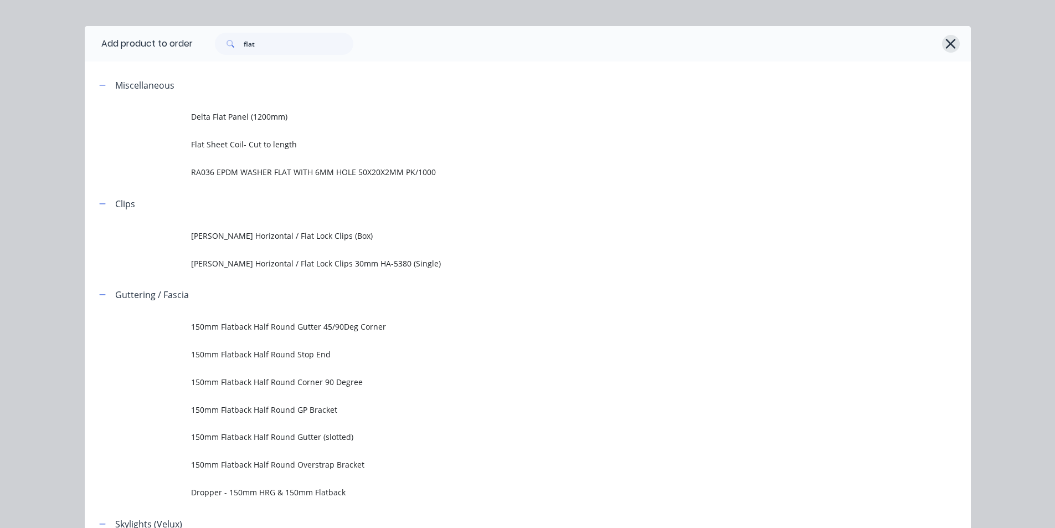
drag, startPoint x: 948, startPoint y: 47, endPoint x: 1018, endPoint y: 58, distance: 70.6
click at [949, 48] on icon "button" at bounding box center [951, 44] width 12 height 16
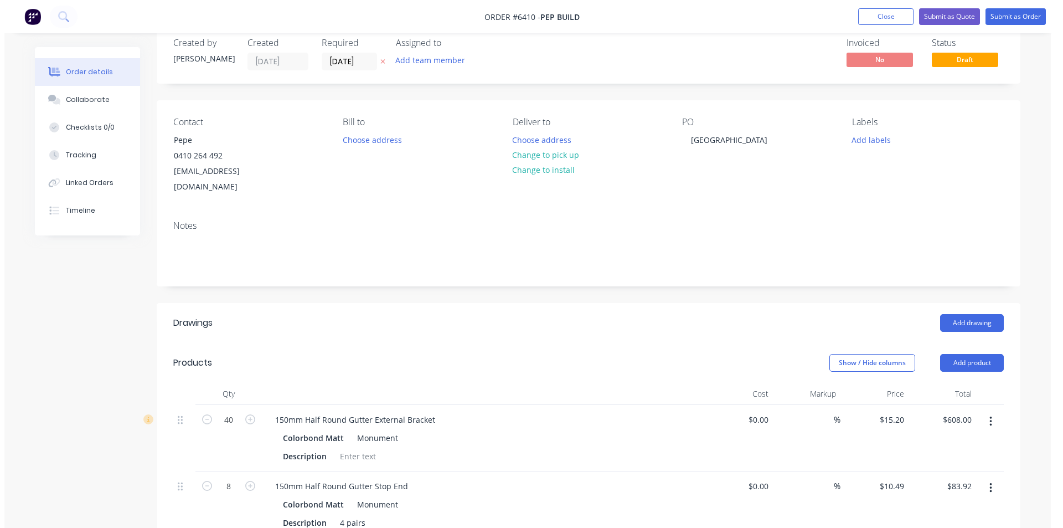
scroll to position [0, 0]
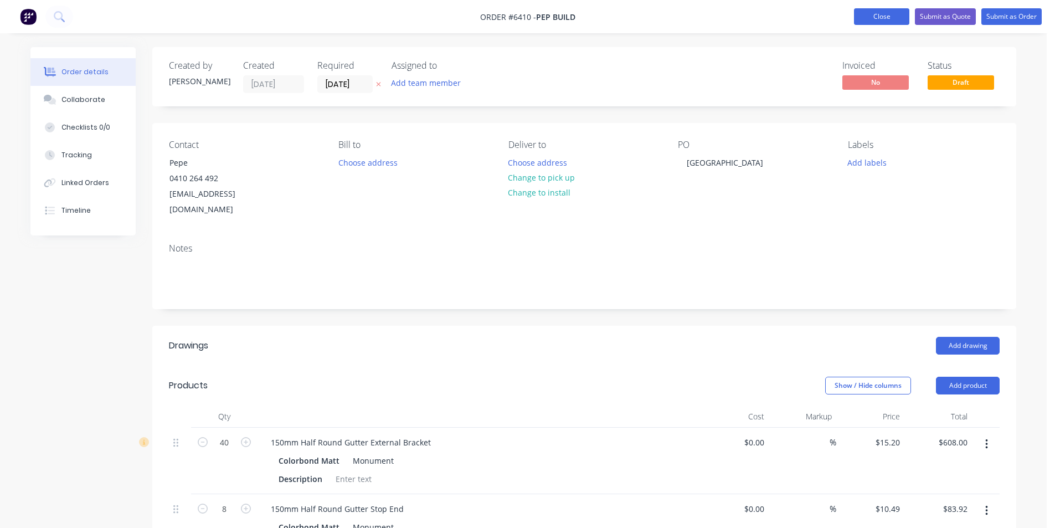
click at [874, 13] on nav "Order #6410 - Pep Build Add product Close Submit as Quote Submit as Order" at bounding box center [527, 16] width 1055 height 33
click at [874, 17] on button "Close" at bounding box center [881, 16] width 55 height 17
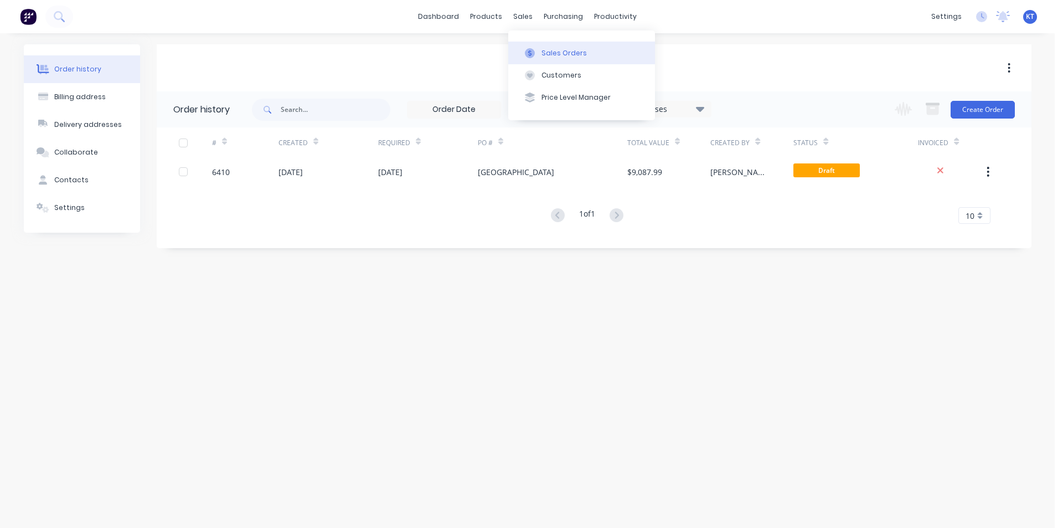
click at [535, 53] on div at bounding box center [530, 53] width 17 height 10
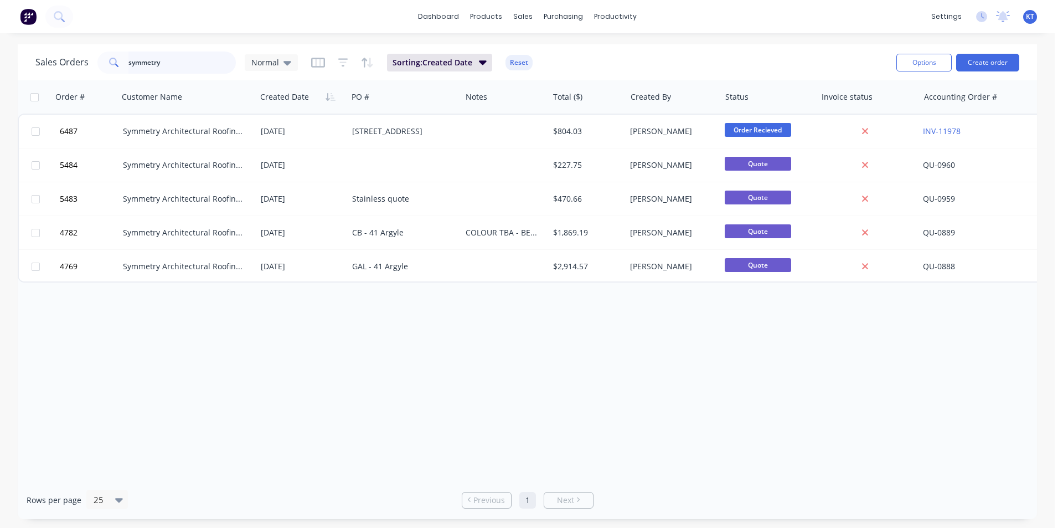
click at [164, 56] on input "symmetry" at bounding box center [182, 62] width 108 height 22
type input "f"
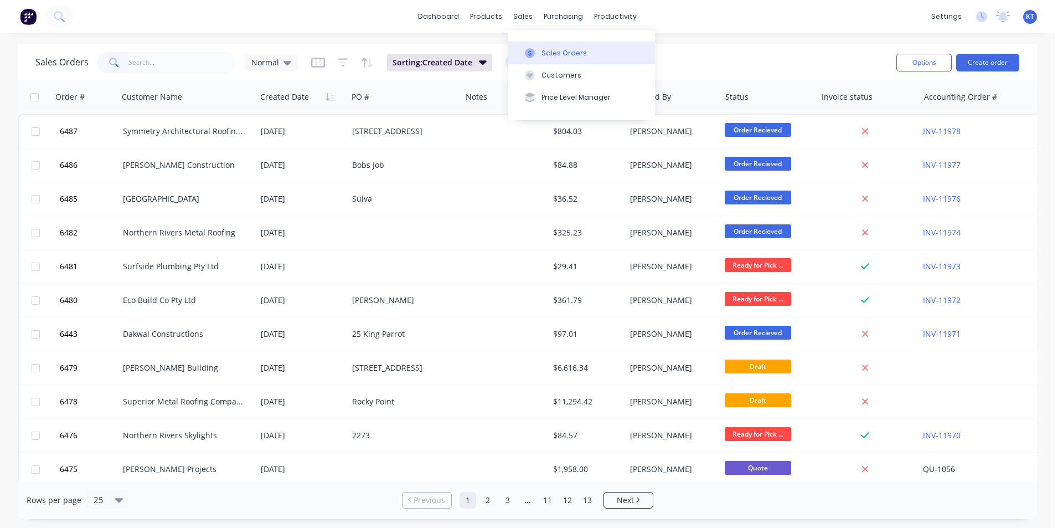
click at [554, 51] on div "Sales Orders" at bounding box center [564, 53] width 45 height 10
click at [174, 71] on input "text" at bounding box center [182, 62] width 108 height 22
click at [534, 54] on icon at bounding box center [530, 53] width 10 height 10
click at [167, 73] on input "text" at bounding box center [182, 62] width 108 height 22
click at [550, 48] on div "Sales Orders" at bounding box center [564, 53] width 45 height 10
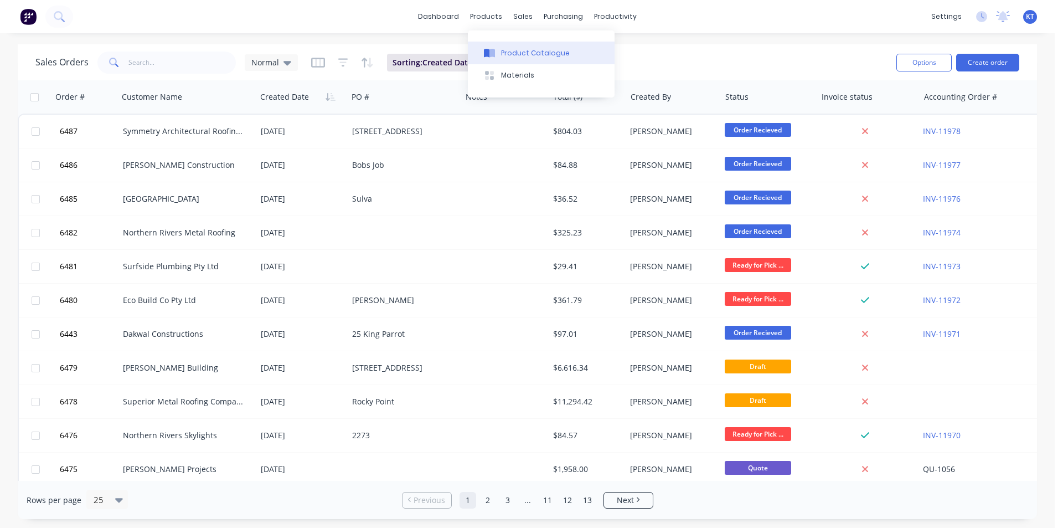
click at [502, 56] on div "Product Catalogue" at bounding box center [535, 53] width 69 height 10
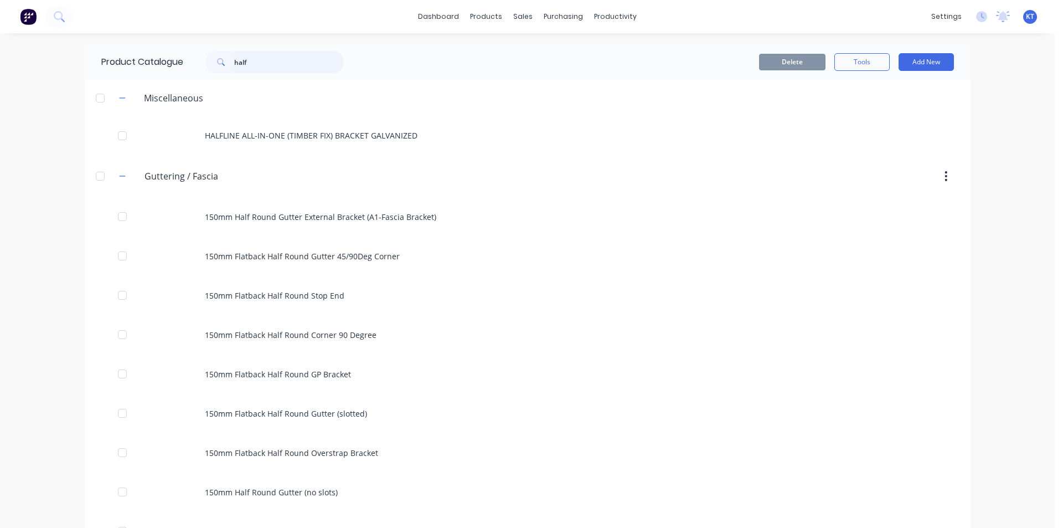
click at [298, 61] on input "half" at bounding box center [289, 62] width 110 height 22
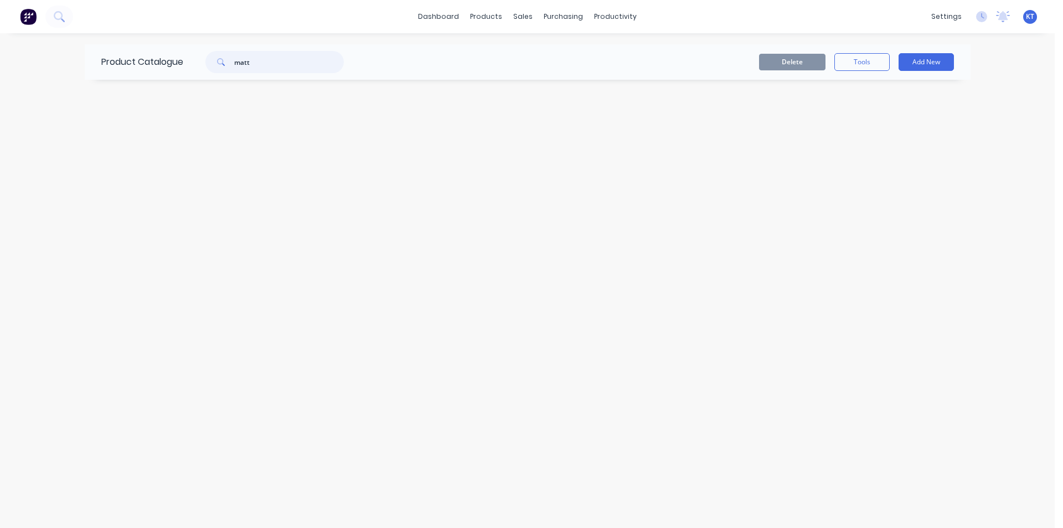
drag, startPoint x: 267, startPoint y: 66, endPoint x: 148, endPoint y: 79, distance: 119.7
click at [148, 79] on div "Product Catalogue matt" at bounding box center [228, 61] width 287 height 35
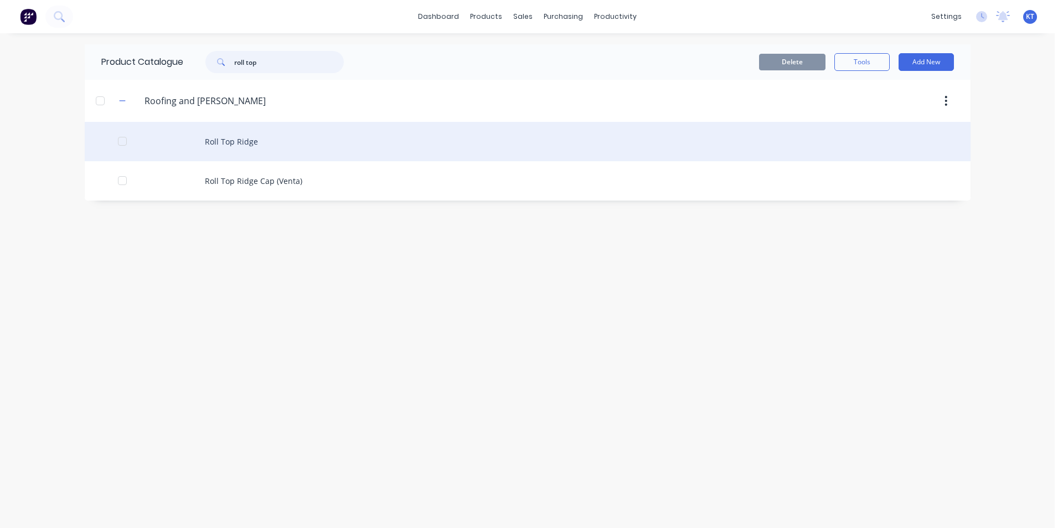
type input "roll top"
click at [250, 148] on div "Roll Top Ridge" at bounding box center [528, 141] width 886 height 39
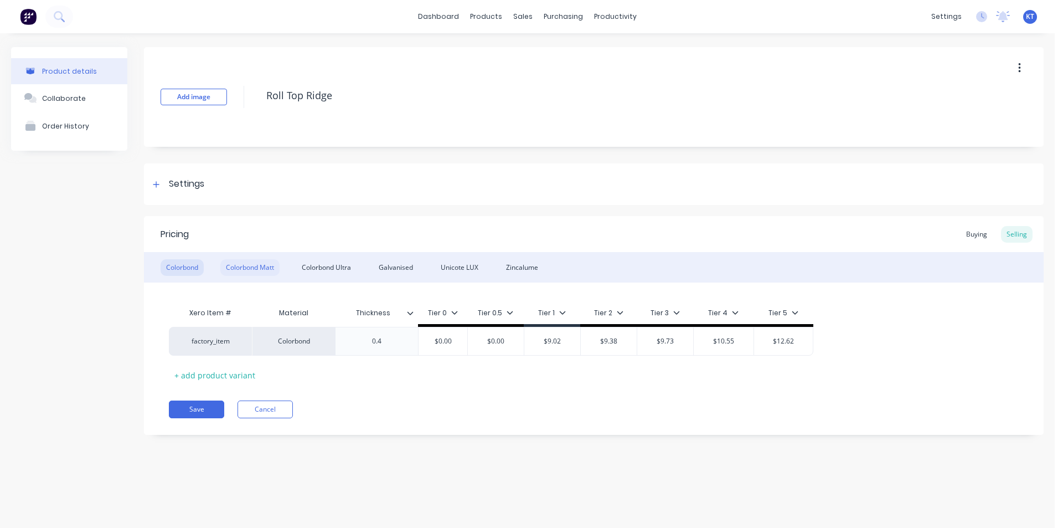
click at [238, 263] on div "Colorbond Matt" at bounding box center [249, 267] width 59 height 17
click at [972, 236] on div "Buying" at bounding box center [977, 234] width 32 height 17
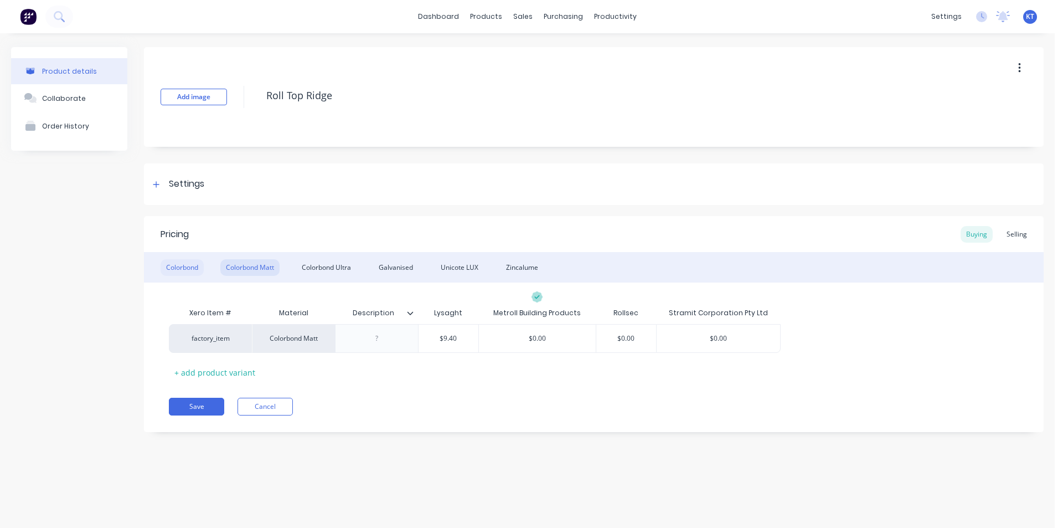
click at [187, 259] on div "Colorbond" at bounding box center [182, 267] width 43 height 17
click at [241, 266] on div "Colorbond Matt" at bounding box center [249, 267] width 59 height 17
click at [151, 272] on div "Colorbond Colorbond Matt Colorbond Ultra Galvanised Unicote LUX Zincalume" at bounding box center [594, 267] width 900 height 30
click at [189, 272] on div "Colorbond" at bounding box center [182, 267] width 43 height 17
click at [273, 265] on div "Colorbond Matt" at bounding box center [249, 267] width 59 height 17
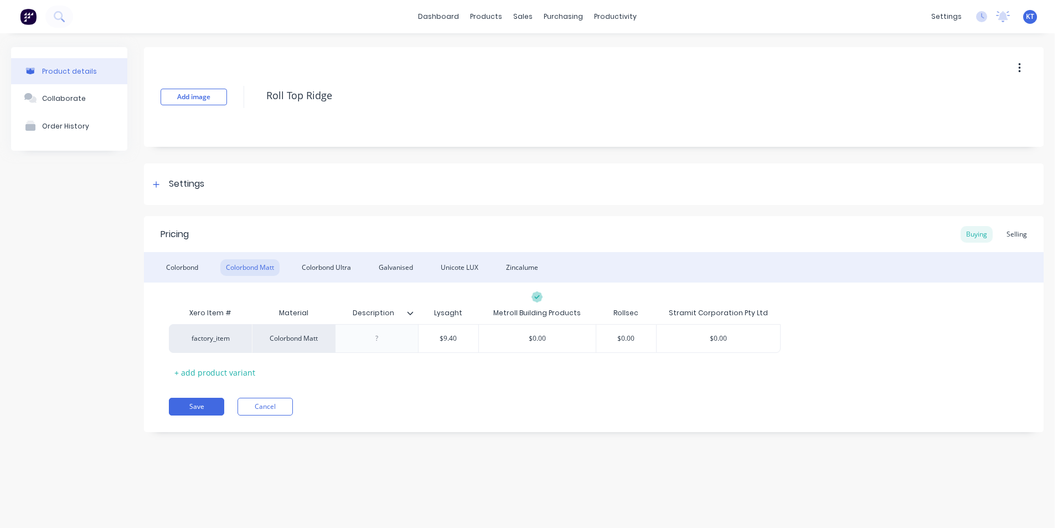
click at [206, 266] on div "Colorbond Colorbond Matt Colorbond Ultra Galvanised Unicote LUX Zincalume" at bounding box center [594, 267] width 900 height 30
click at [201, 266] on div "Colorbond" at bounding box center [182, 267] width 43 height 17
click at [274, 272] on div "Colorbond Matt" at bounding box center [249, 267] width 59 height 17
click at [548, 17] on div "purchasing" at bounding box center [563, 16] width 50 height 17
click at [621, 55] on div "Purchase Orders" at bounding box center [599, 53] width 59 height 10
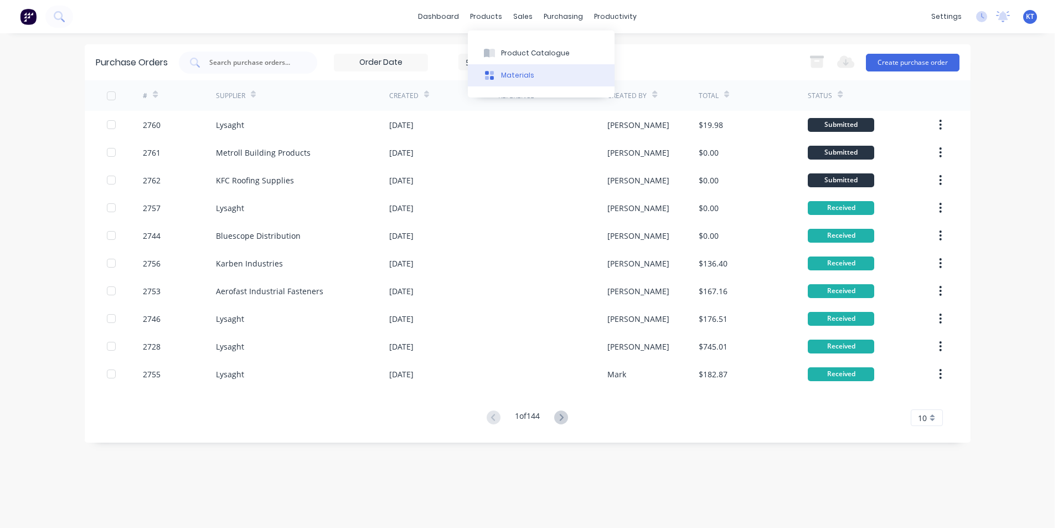
click at [496, 74] on div at bounding box center [489, 75] width 17 height 10
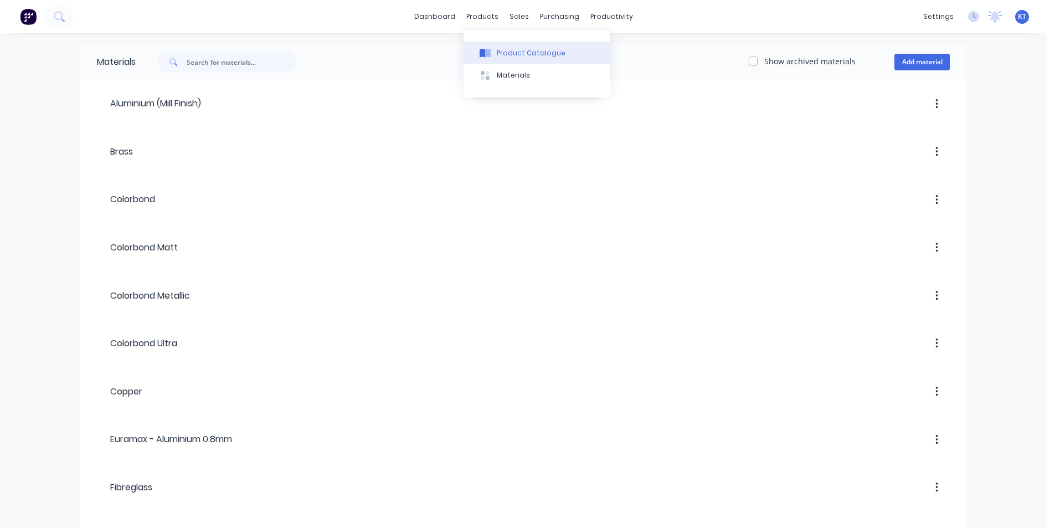
click at [491, 55] on div at bounding box center [485, 53] width 17 height 10
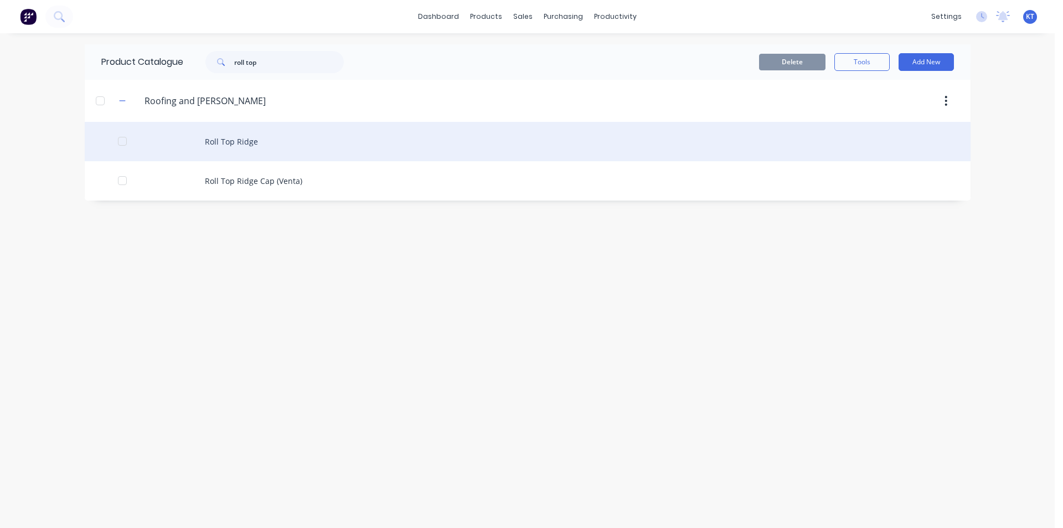
click at [252, 138] on div "Roll Top Ridge" at bounding box center [528, 141] width 886 height 39
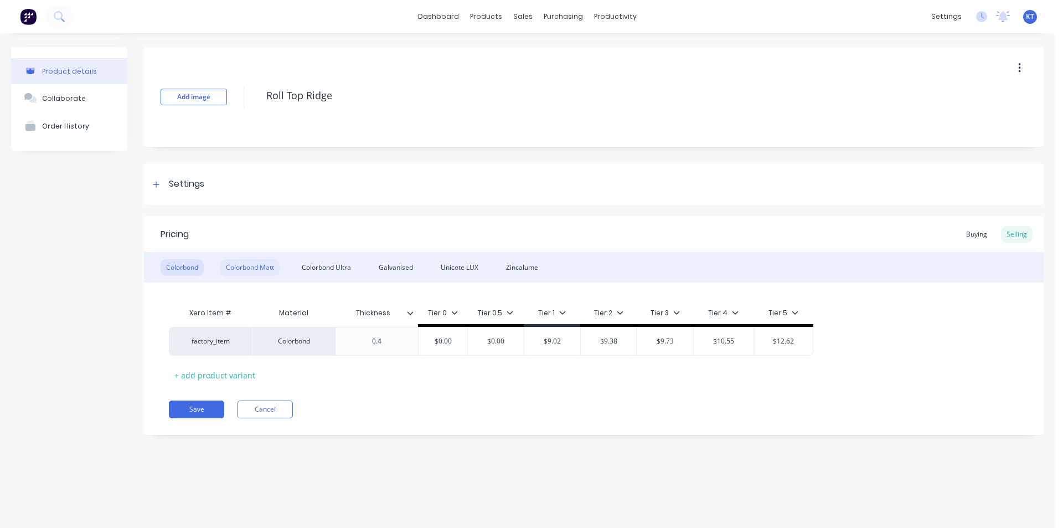
click at [245, 270] on div "Colorbond Matt" at bounding box center [249, 267] width 59 height 17
click at [972, 233] on div "Buying" at bounding box center [977, 234] width 32 height 17
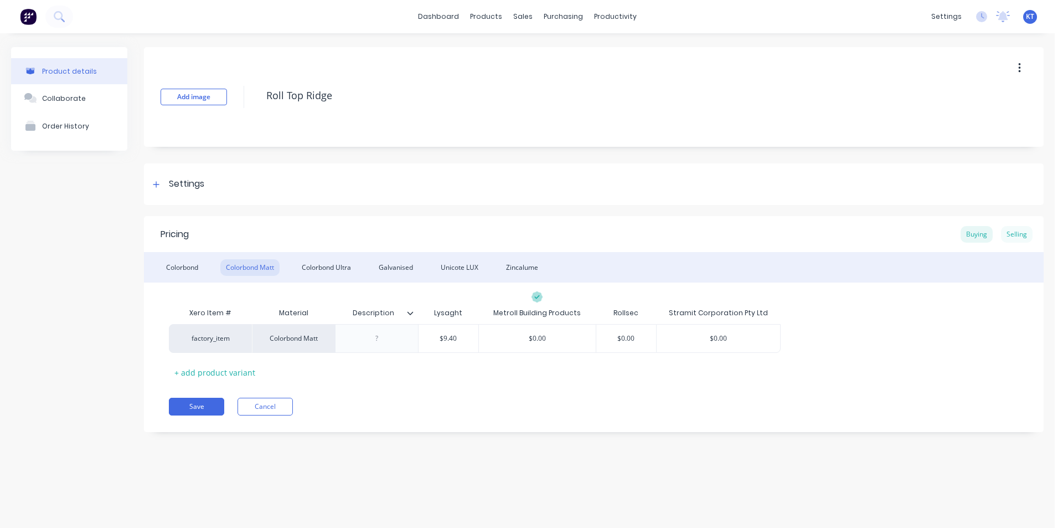
drag, startPoint x: 1039, startPoint y: 229, endPoint x: 1028, endPoint y: 233, distance: 11.9
click at [1038, 229] on div "Pricing Buying Selling" at bounding box center [594, 234] width 900 height 36
click at [1025, 235] on div "Selling" at bounding box center [1017, 234] width 32 height 17
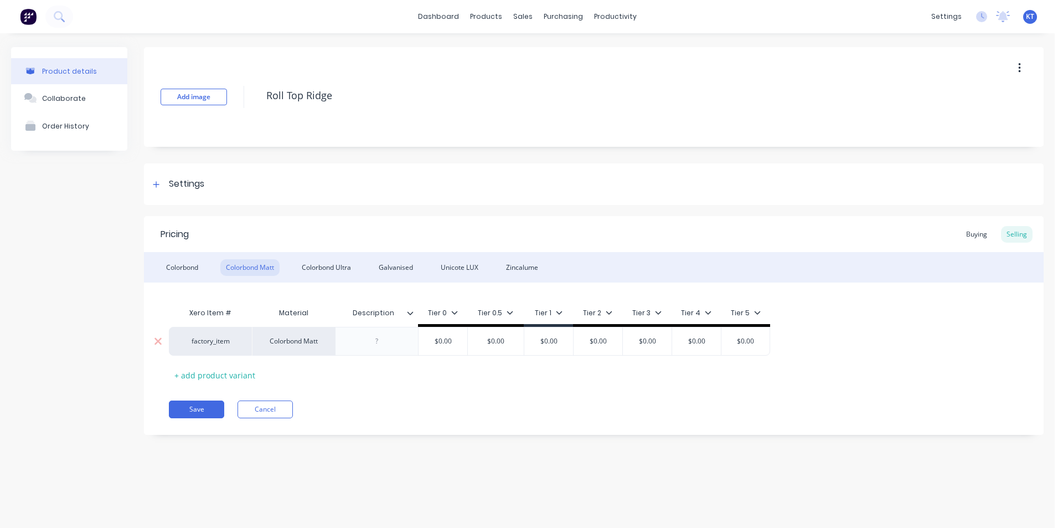
click at [566, 348] on div "$0.00" at bounding box center [548, 341] width 55 height 28
type input "$10.34"
type input "$10.752"
type input "$011.7"
type input "$12.1"
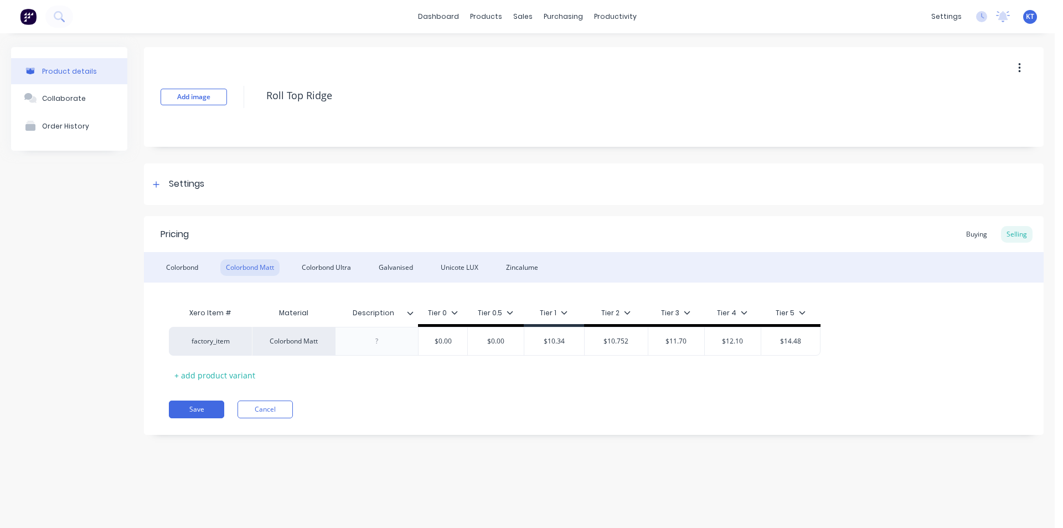
type input "$14.48"
click at [208, 414] on button "Save" at bounding box center [196, 409] width 55 height 18
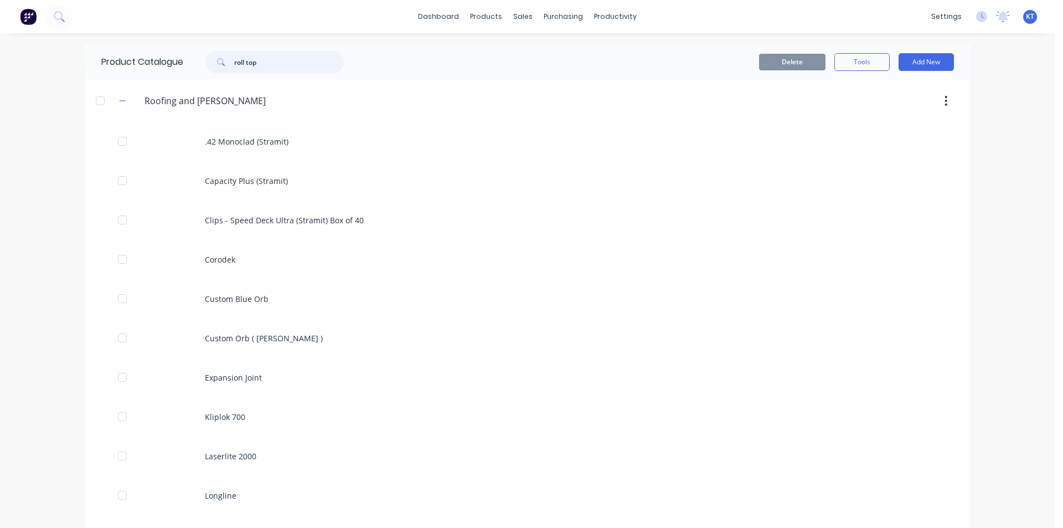
click at [282, 63] on input "roll top" at bounding box center [289, 62] width 110 height 22
type input "r"
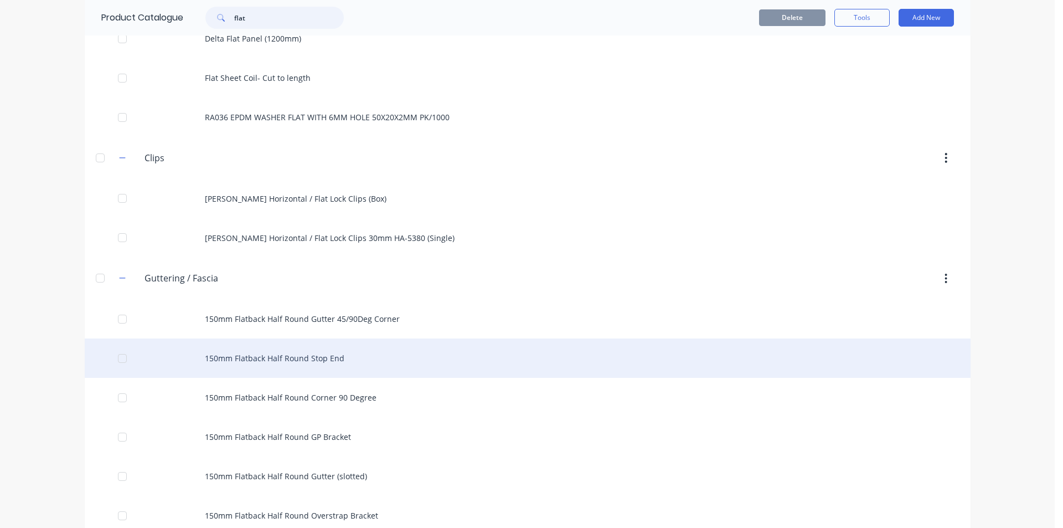
scroll to position [111, 0]
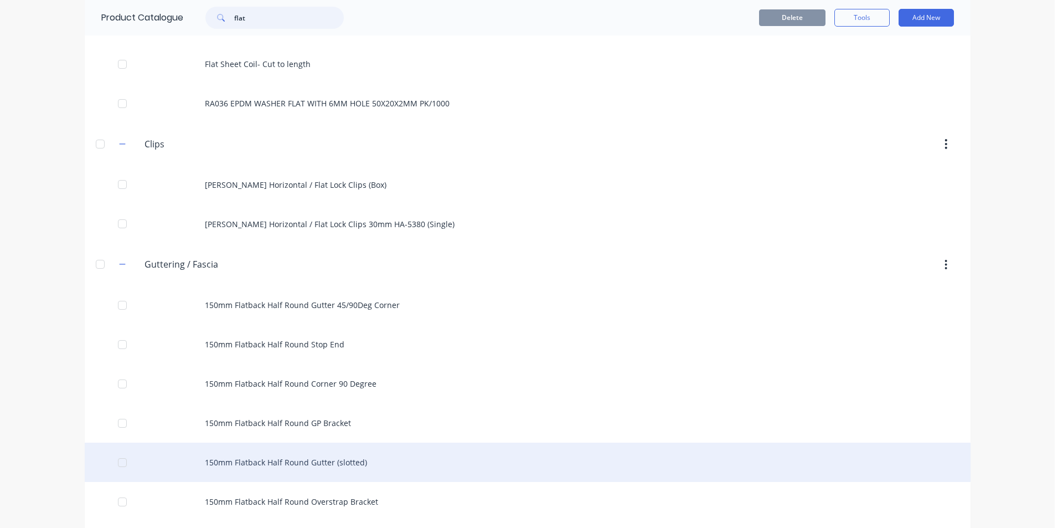
type input "flat"
click at [360, 461] on div "150mm Flatback Half Round Gutter (slotted)" at bounding box center [528, 461] width 886 height 39
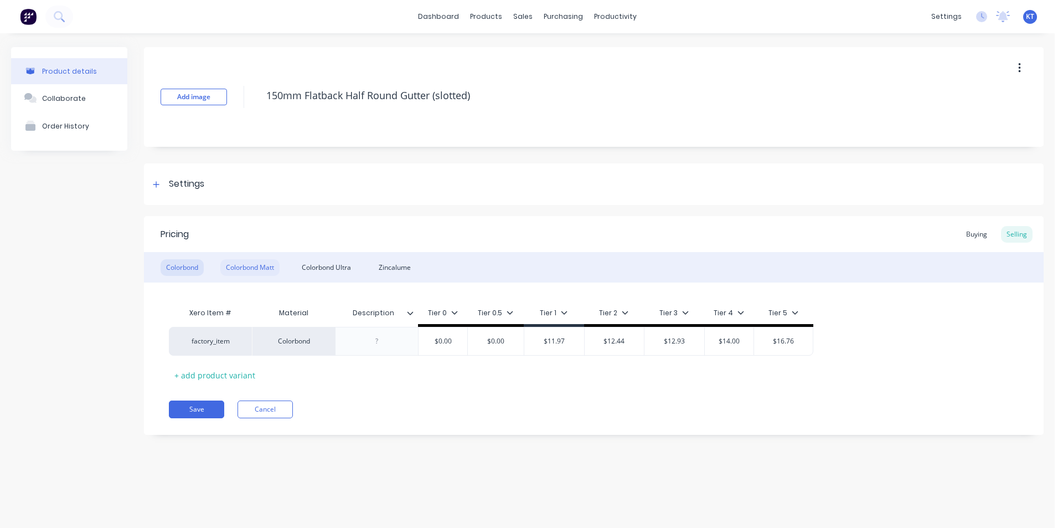
click at [233, 275] on div "Colorbond Matt" at bounding box center [249, 267] width 59 height 17
click at [983, 231] on div "Buying" at bounding box center [977, 234] width 32 height 17
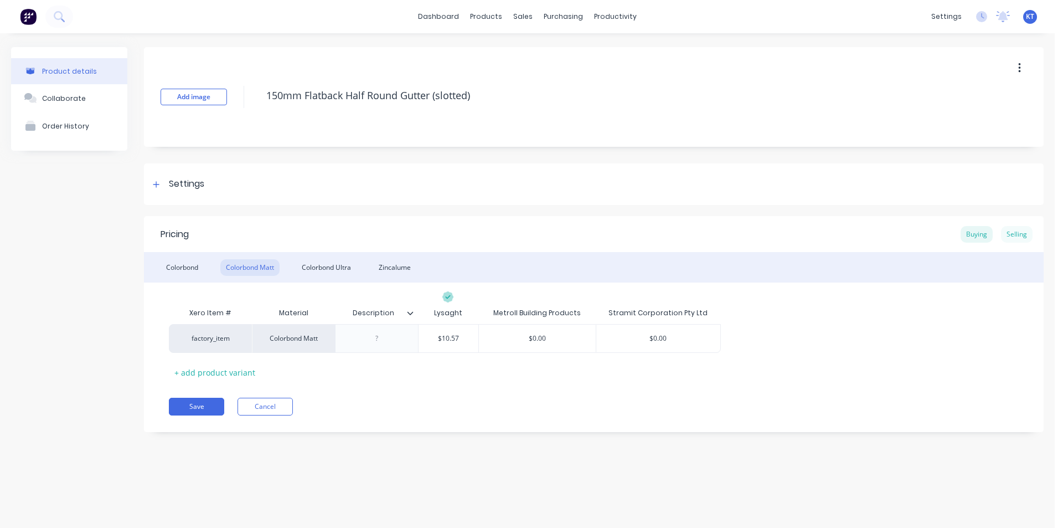
click at [1010, 231] on div "Selling" at bounding box center [1017, 234] width 32 height 17
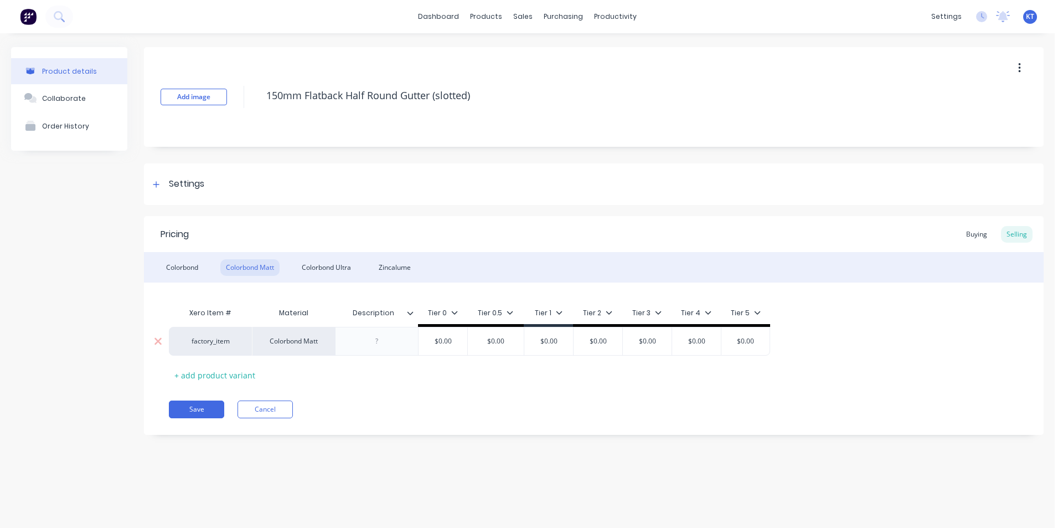
click at [540, 349] on div "$0.00" at bounding box center [548, 341] width 55 height 28
type input "$13.74"
type input "$14.29"
type input "$14.84"
type input "$16.08"
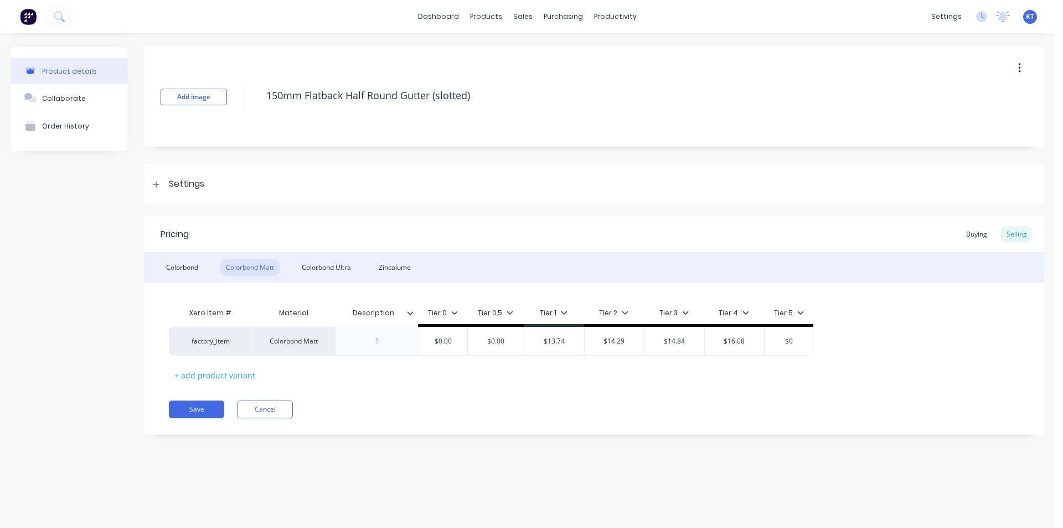
type input "$"
type input "19.24"
click at [783, 383] on div "Xero Item # Material Description Tier 0 Tier 0.5 Tier 1 Tier 2 Tier 3 Tier 4 Ti…" at bounding box center [594, 343] width 850 height 82
click at [187, 414] on button "Save" at bounding box center [196, 409] width 55 height 18
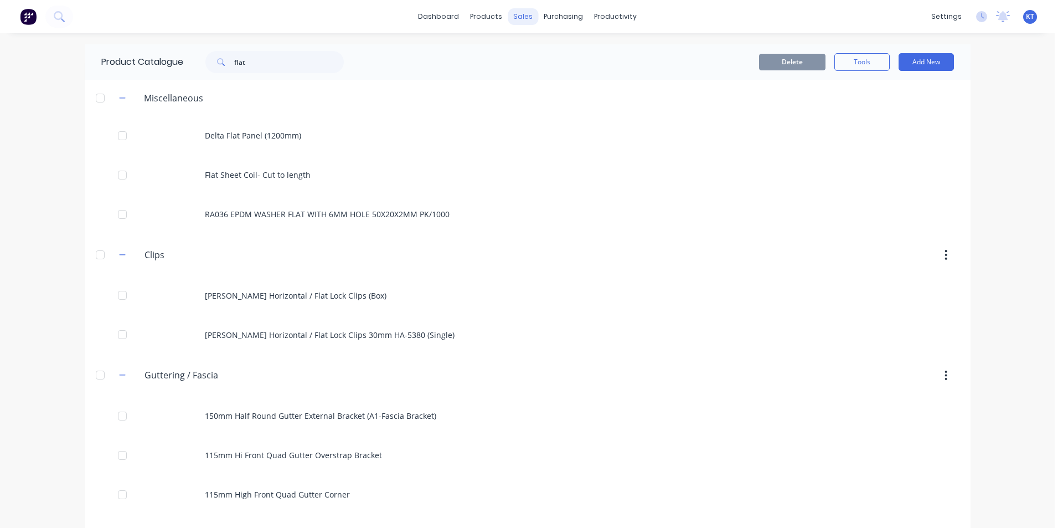
click at [527, 15] on div "sales" at bounding box center [523, 16] width 30 height 17
click at [565, 45] on button "Sales Orders" at bounding box center [577, 53] width 147 height 22
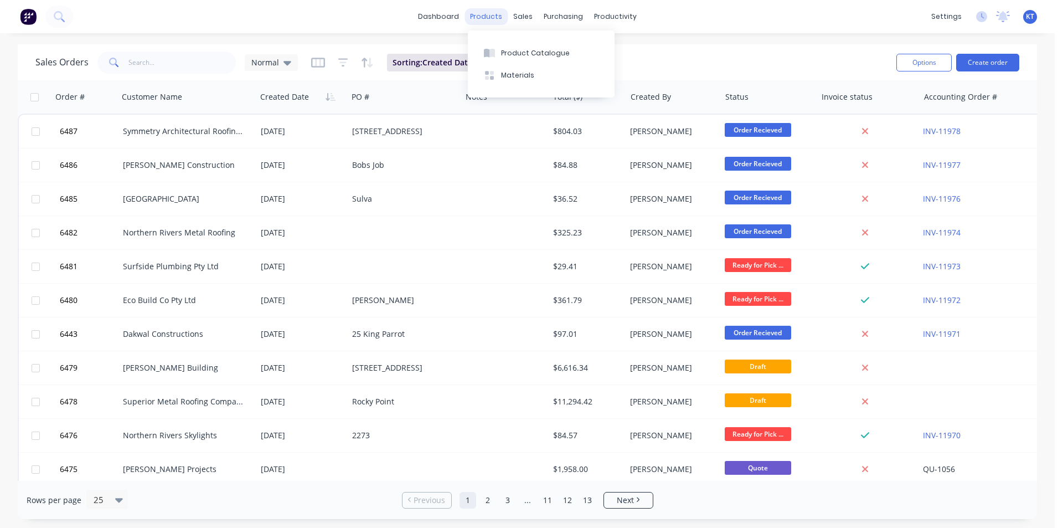
click at [501, 22] on div "products" at bounding box center [486, 16] width 43 height 17
click at [518, 55] on div "Product Catalogue" at bounding box center [535, 53] width 69 height 10
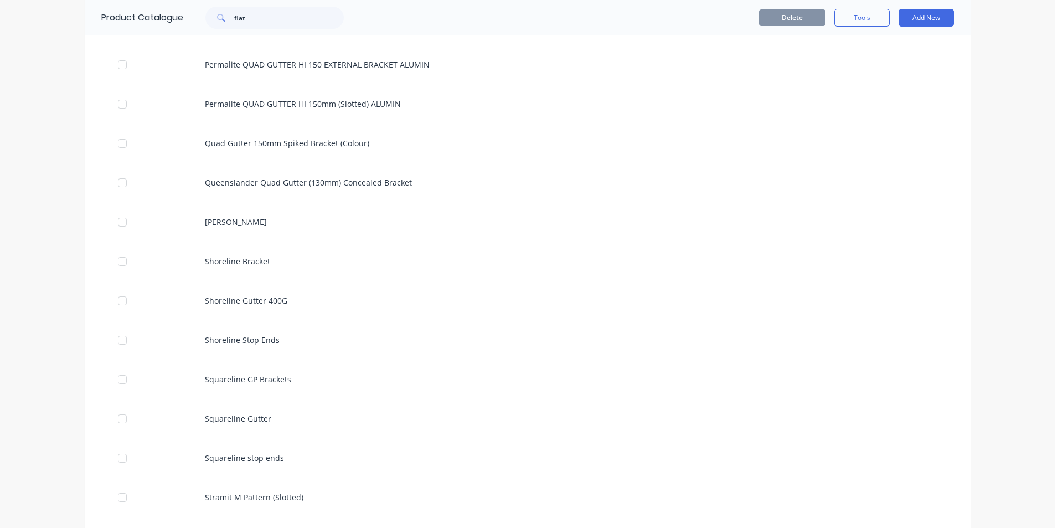
scroll to position [3267, 0]
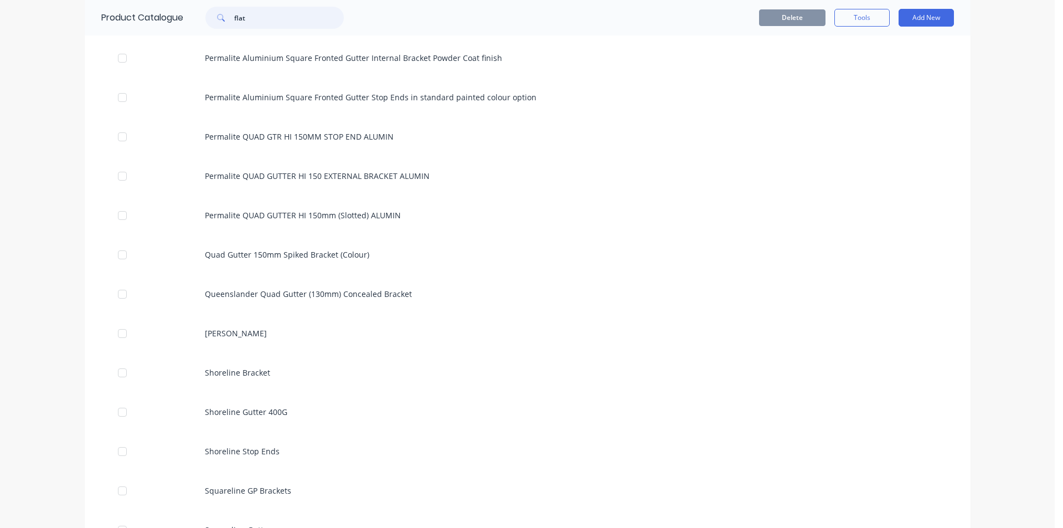
click at [265, 15] on input "flat" at bounding box center [289, 18] width 110 height 22
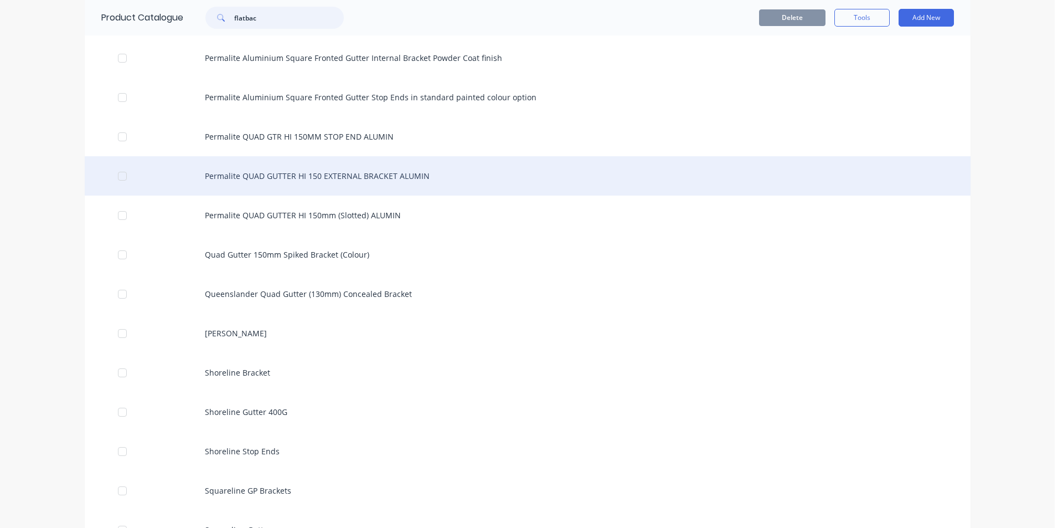
scroll to position [0, 0]
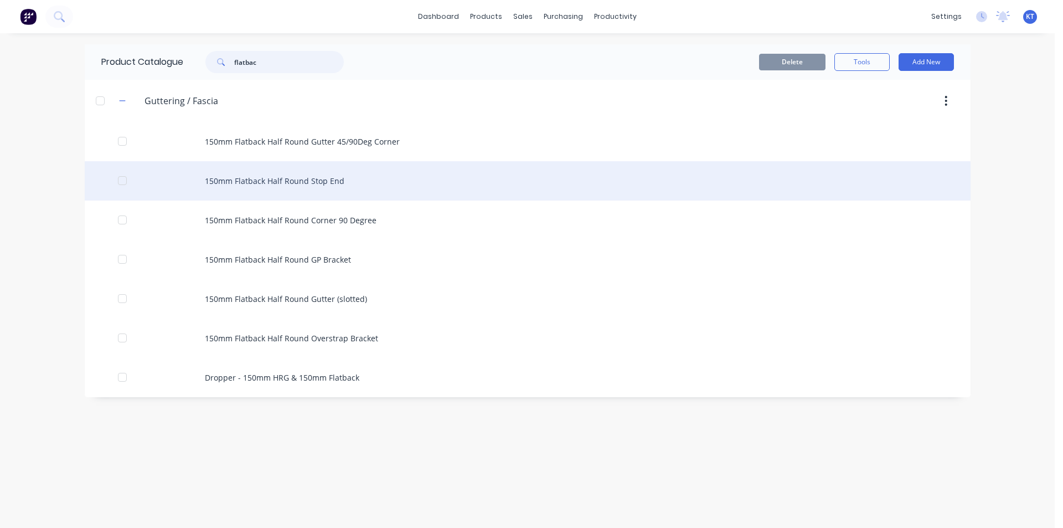
type input "flatbac"
click at [316, 175] on div "150mm Flatback Half Round Stop End" at bounding box center [528, 180] width 886 height 39
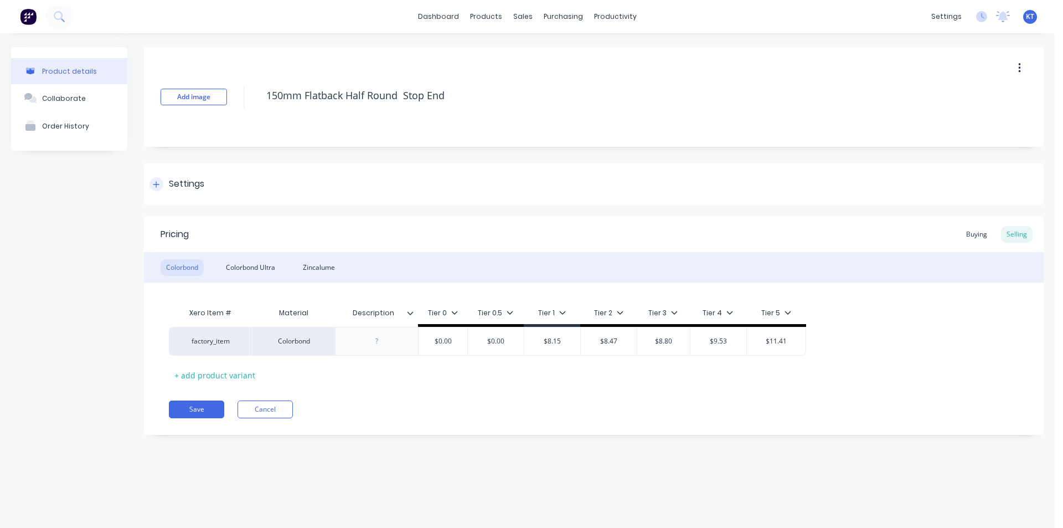
click at [166, 183] on div "Settings" at bounding box center [176, 184] width 55 height 14
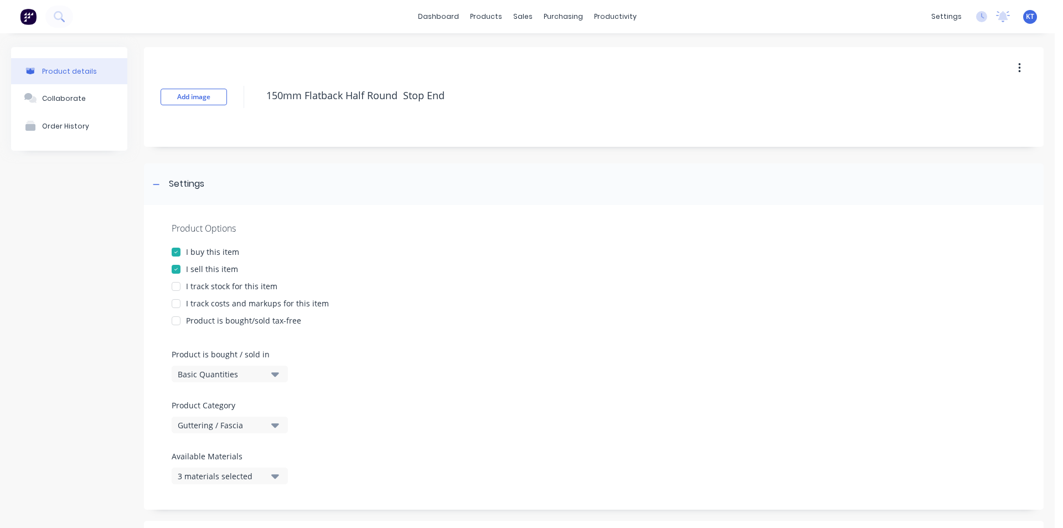
click at [231, 474] on div "3 materials selected" at bounding box center [222, 476] width 89 height 12
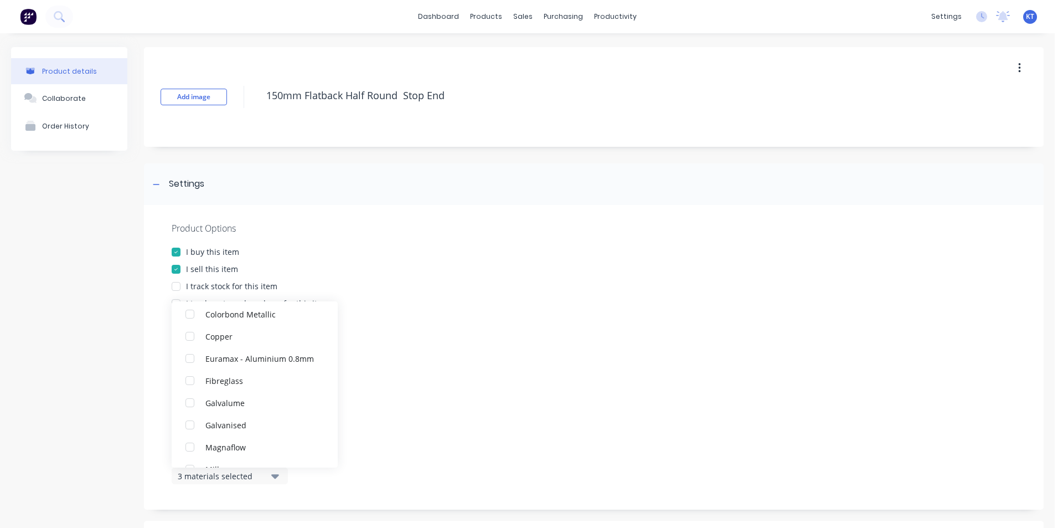
scroll to position [166, 0]
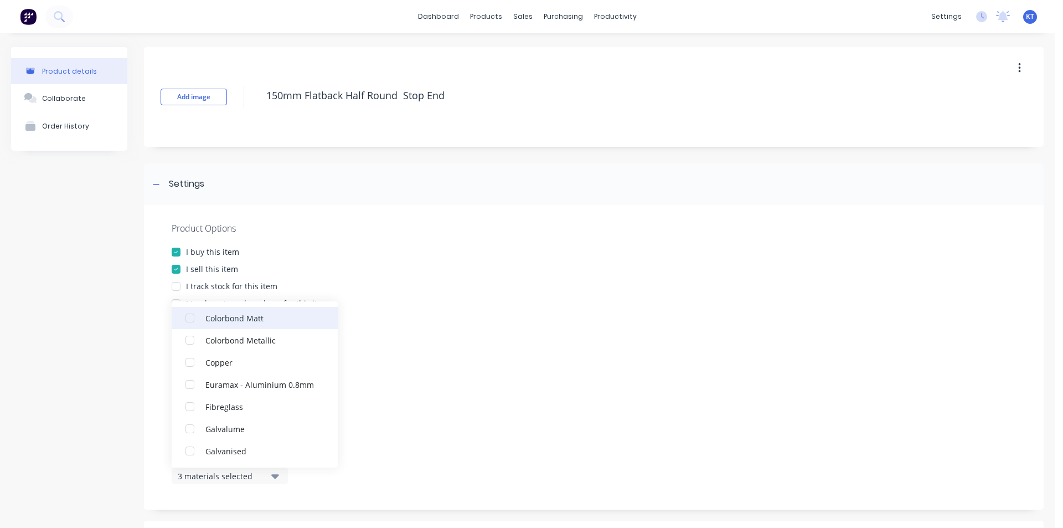
click at [189, 320] on div "button" at bounding box center [190, 318] width 22 height 22
click at [655, 450] on div at bounding box center [594, 446] width 844 height 8
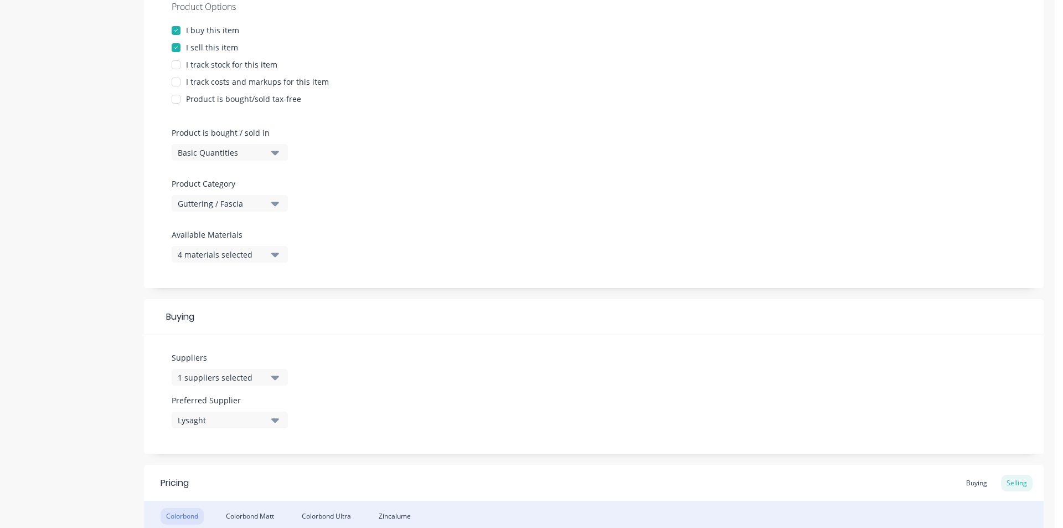
scroll to position [408, 0]
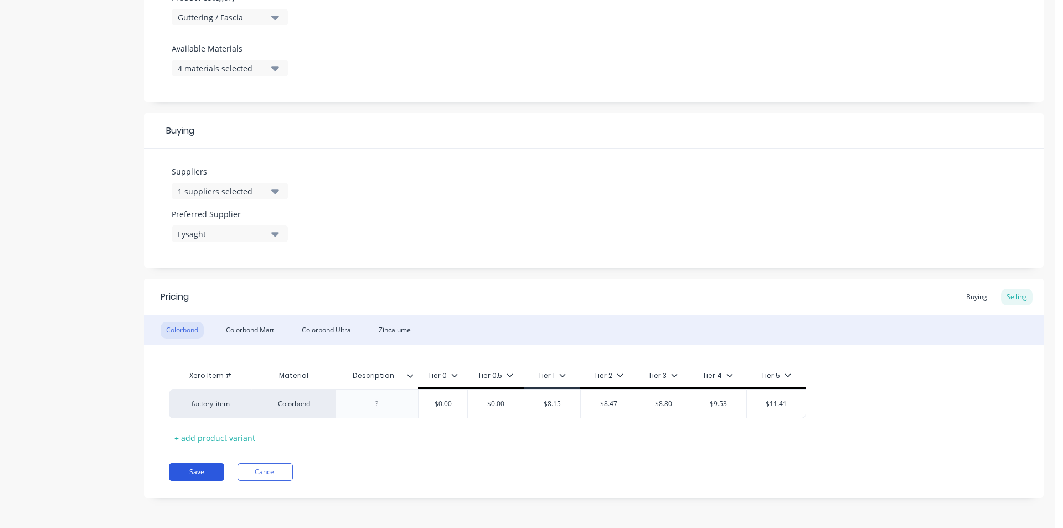
click at [188, 474] on button "Save" at bounding box center [196, 472] width 55 height 18
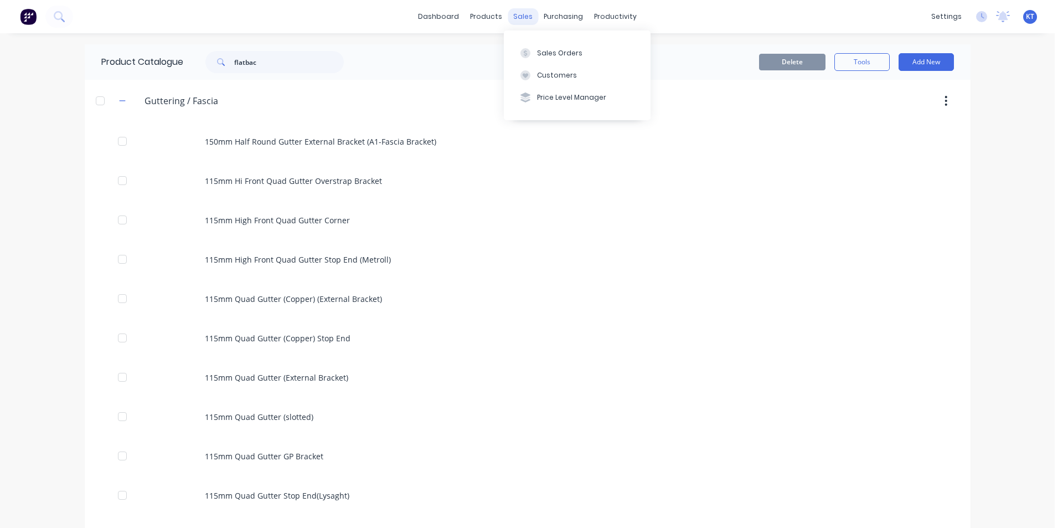
click at [515, 17] on div "sales" at bounding box center [523, 16] width 30 height 17
click at [543, 54] on div "Sales Orders" at bounding box center [559, 53] width 45 height 10
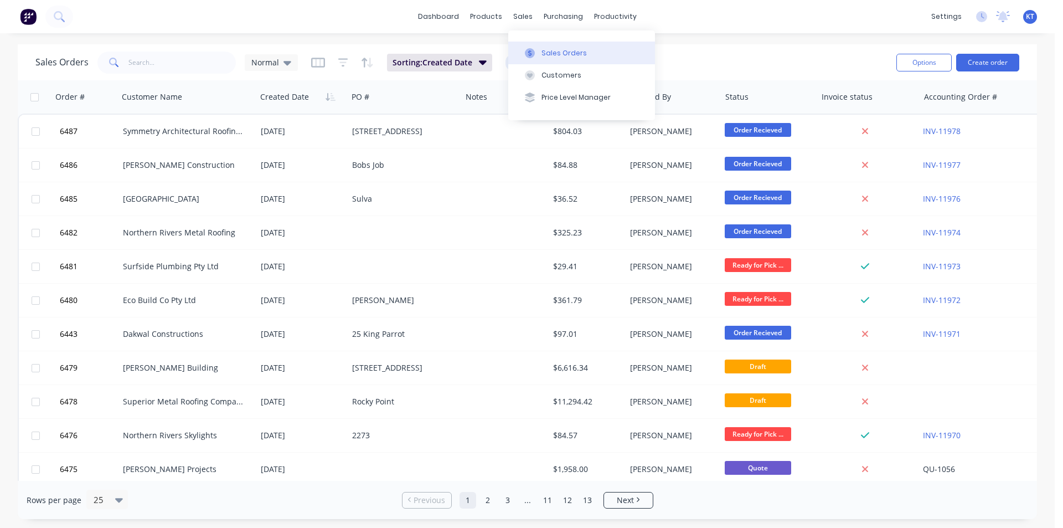
click at [539, 56] on button "Sales Orders" at bounding box center [581, 53] width 147 height 22
drag, startPoint x: 551, startPoint y: 56, endPoint x: 618, endPoint y: 20, distance: 75.8
click at [551, 56] on div "Sales Orders" at bounding box center [564, 53] width 45 height 10
click at [543, 54] on div "Sales Orders" at bounding box center [564, 53] width 45 height 10
click at [546, 78] on div "Customers" at bounding box center [562, 75] width 40 height 10
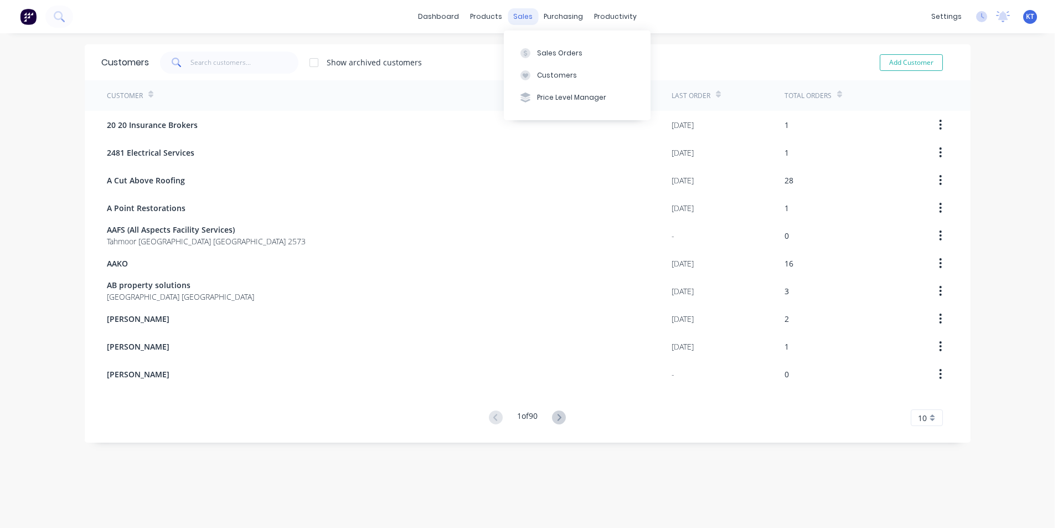
click at [511, 22] on div "sales" at bounding box center [523, 16] width 30 height 17
click at [489, 82] on button "Materials" at bounding box center [536, 75] width 147 height 22
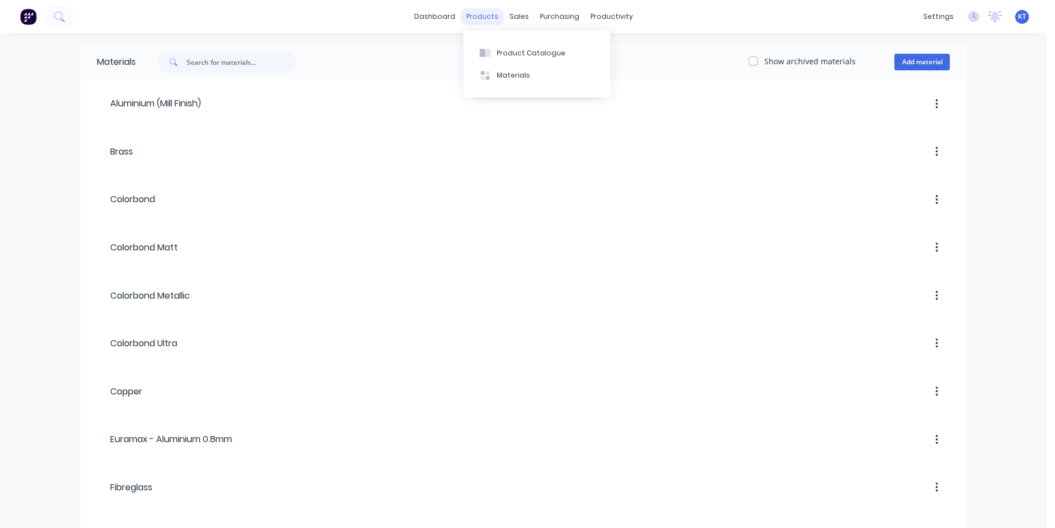
click at [479, 19] on div "products" at bounding box center [482, 16] width 43 height 17
click at [500, 50] on div "Product Catalogue" at bounding box center [531, 53] width 69 height 10
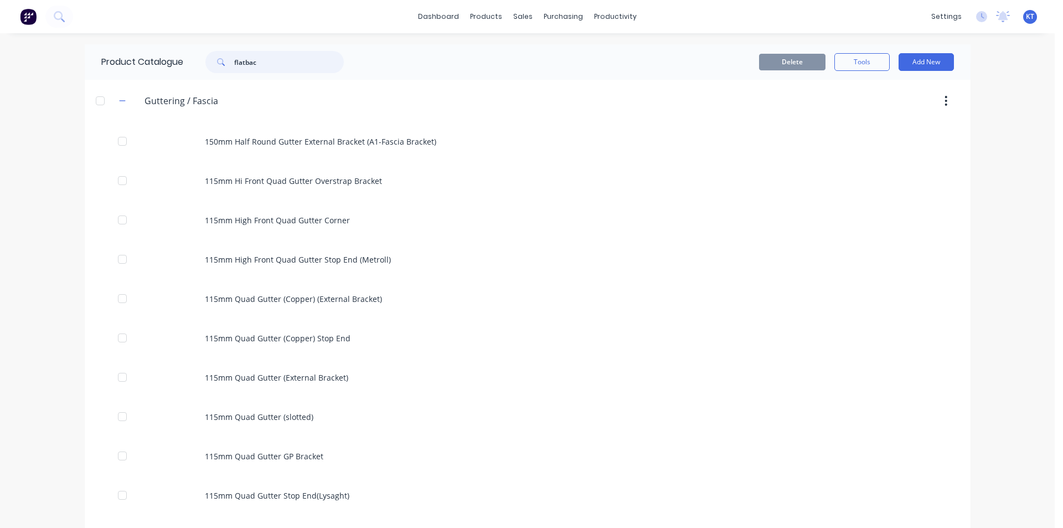
click at [300, 58] on input "flatbac" at bounding box center [289, 62] width 110 height 22
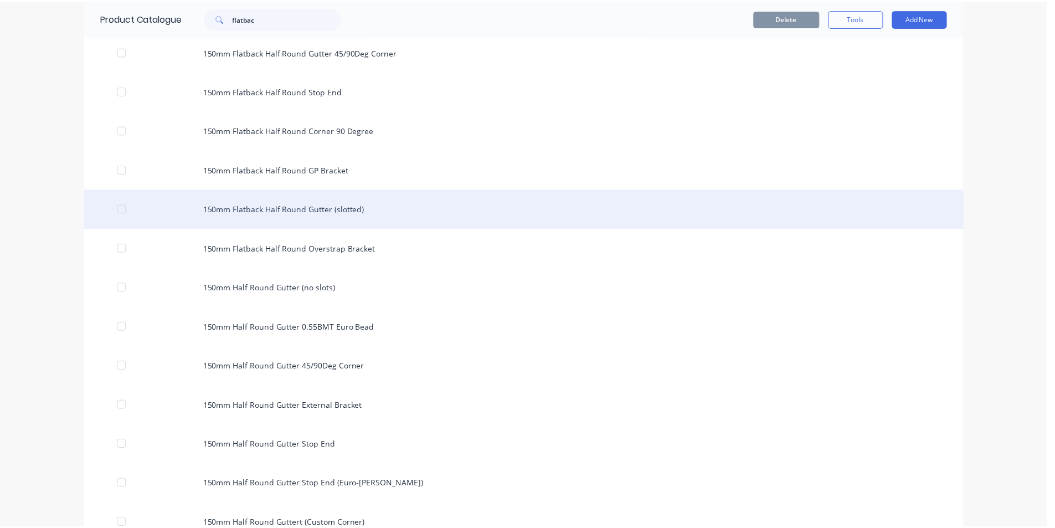
scroll to position [720, 0]
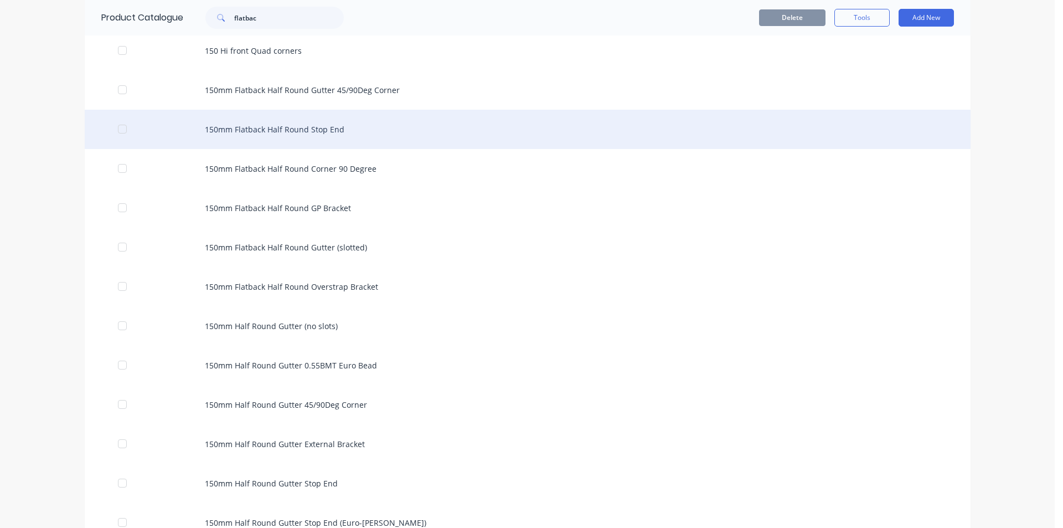
click at [270, 121] on div "150mm Flatback Half Round Stop End" at bounding box center [528, 129] width 886 height 39
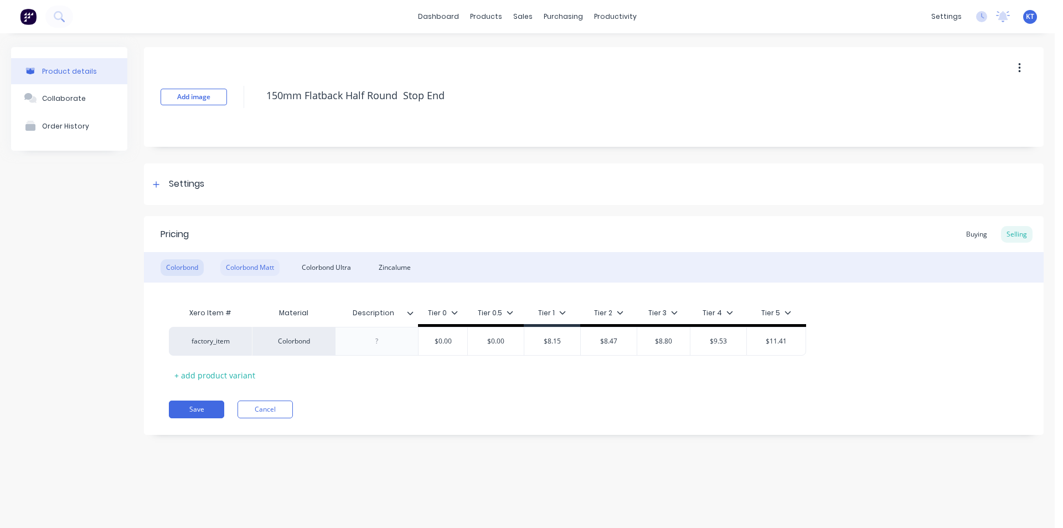
click at [254, 266] on div "Colorbond Matt" at bounding box center [249, 267] width 59 height 17
click at [563, 343] on input "$0.00" at bounding box center [548, 341] width 55 height 10
click at [174, 279] on div "Colorbond Colorbond Matt Colorbond Ultra Zincalume" at bounding box center [594, 267] width 900 height 30
click at [182, 272] on div "Colorbond" at bounding box center [182, 267] width 43 height 17
click at [255, 271] on div "Colorbond Matt" at bounding box center [249, 267] width 59 height 17
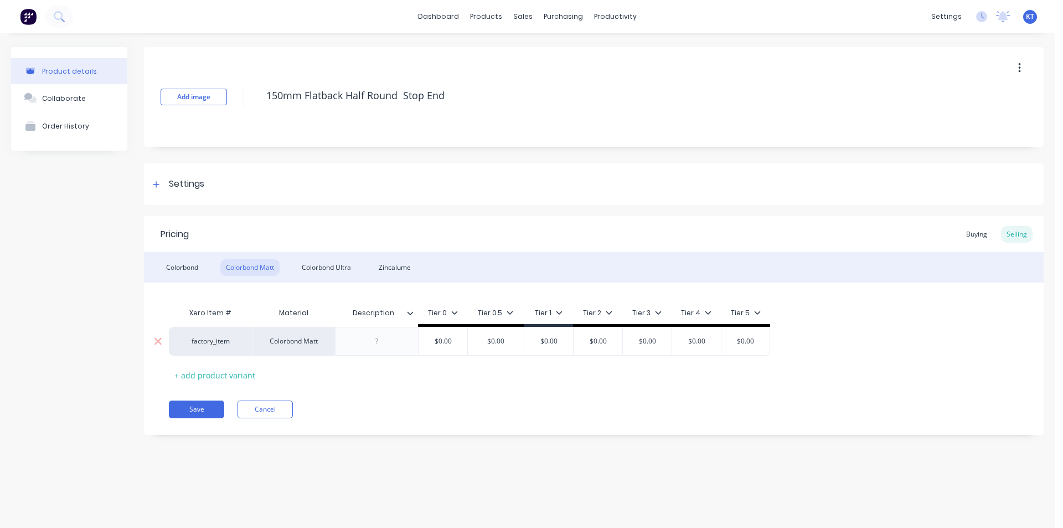
click at [561, 342] on input "$0.00" at bounding box center [548, 341] width 55 height 10
type input "$9.15"
click at [184, 274] on div "Colorbond" at bounding box center [182, 267] width 43 height 17
click at [264, 274] on div "Colorbond Matt" at bounding box center [249, 267] width 59 height 17
click at [625, 341] on input "$0.00" at bounding box center [604, 341] width 55 height 10
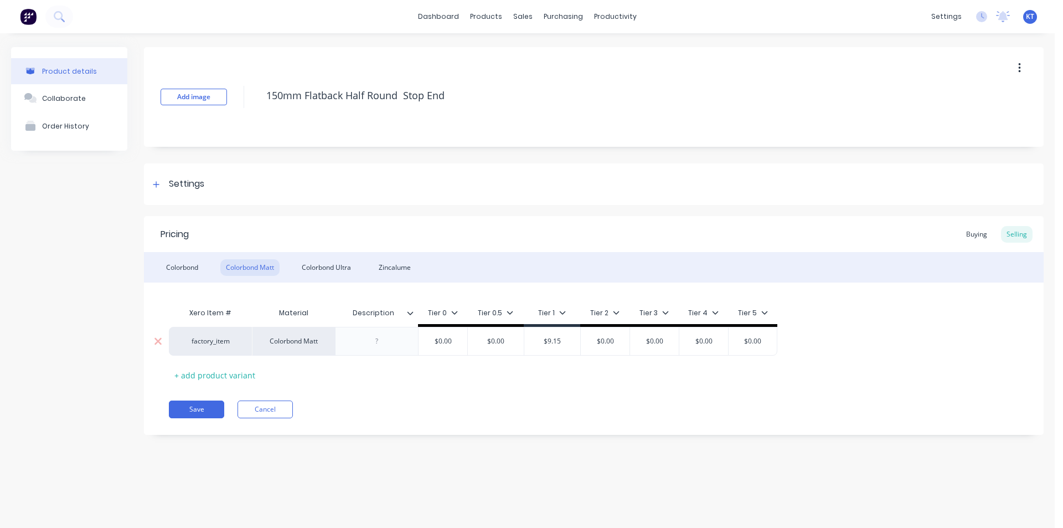
click at [612, 338] on input "$0.00" at bounding box center [604, 341] width 55 height 10
click at [614, 338] on input "$0.00" at bounding box center [604, 341] width 55 height 10
type input "$9.47"
click at [177, 264] on div "Colorbond" at bounding box center [182, 267] width 43 height 17
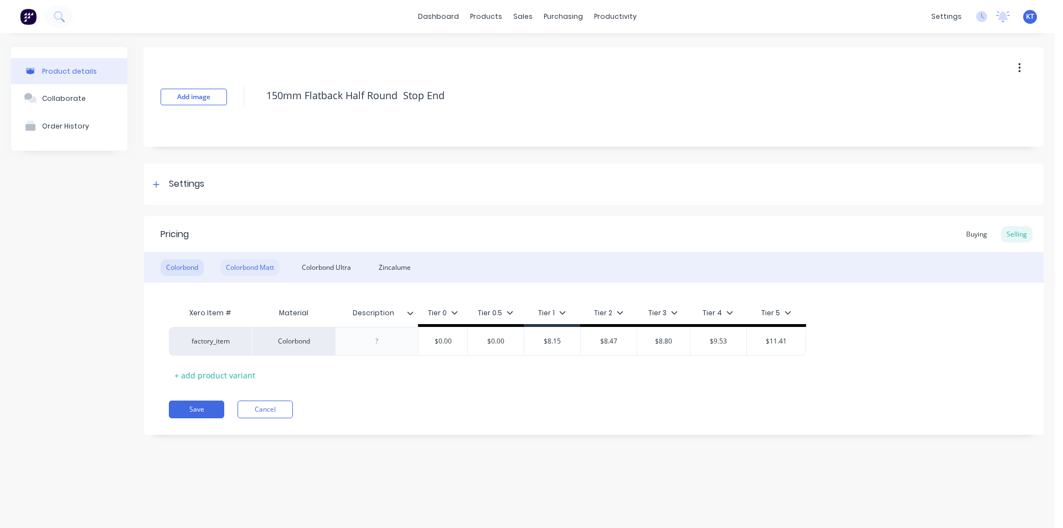
click at [233, 264] on div "Colorbond Matt" at bounding box center [249, 267] width 59 height 17
click at [664, 342] on input "$0.00" at bounding box center [661, 341] width 55 height 10
type input "$9.8"
type input "$0.00"
drag, startPoint x: 724, startPoint y: 338, endPoint x: 705, endPoint y: 341, distance: 19.6
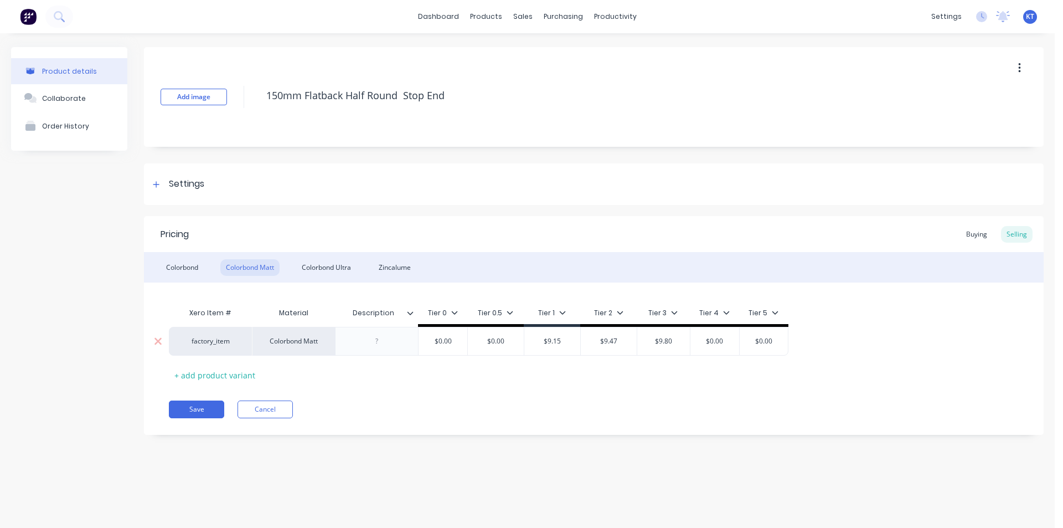
click at [705, 341] on input "$0.00" at bounding box center [714, 341] width 55 height 10
click at [166, 266] on div "Colorbond" at bounding box center [182, 267] width 43 height 17
click at [252, 265] on div "Colorbond Matt" at bounding box center [249, 267] width 59 height 17
click at [716, 344] on input "$0.00" at bounding box center [714, 341] width 55 height 10
type input "$10.5300"
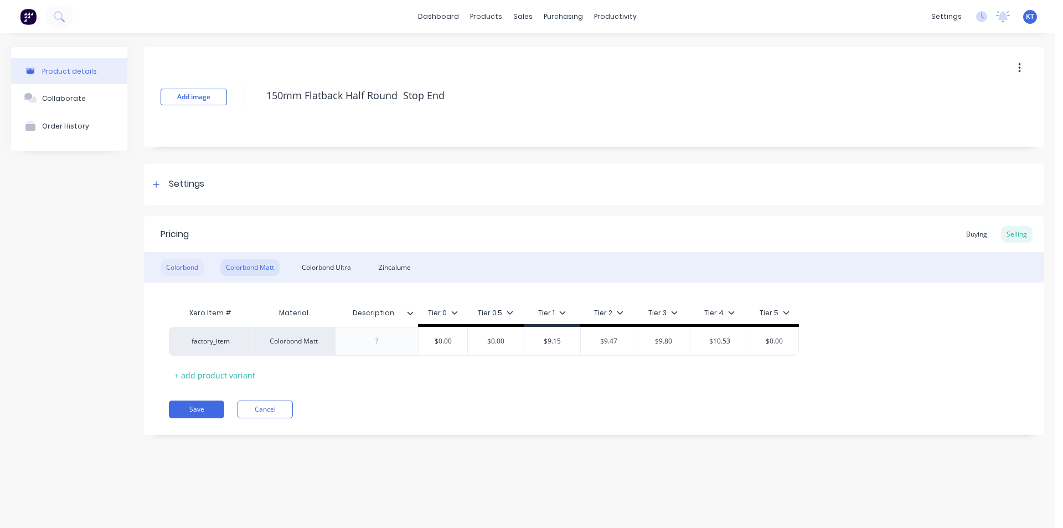
click at [176, 264] on div "Colorbond" at bounding box center [182, 267] width 43 height 17
click at [270, 268] on div "Colorbond Matt" at bounding box center [249, 267] width 59 height 17
click at [789, 339] on input "$0.00" at bounding box center [774, 341] width 55 height 10
type input "$12.41"
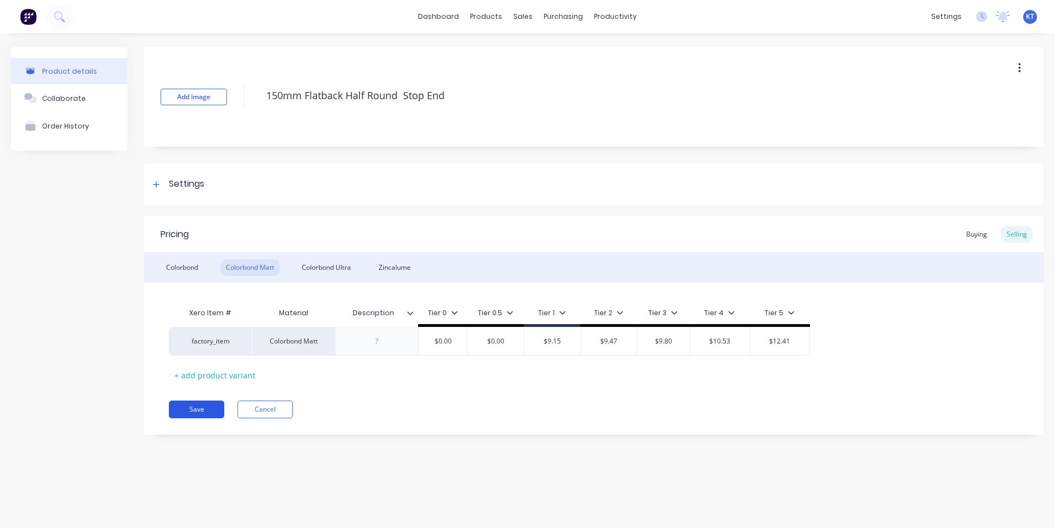
click at [209, 414] on button "Save" at bounding box center [196, 409] width 55 height 18
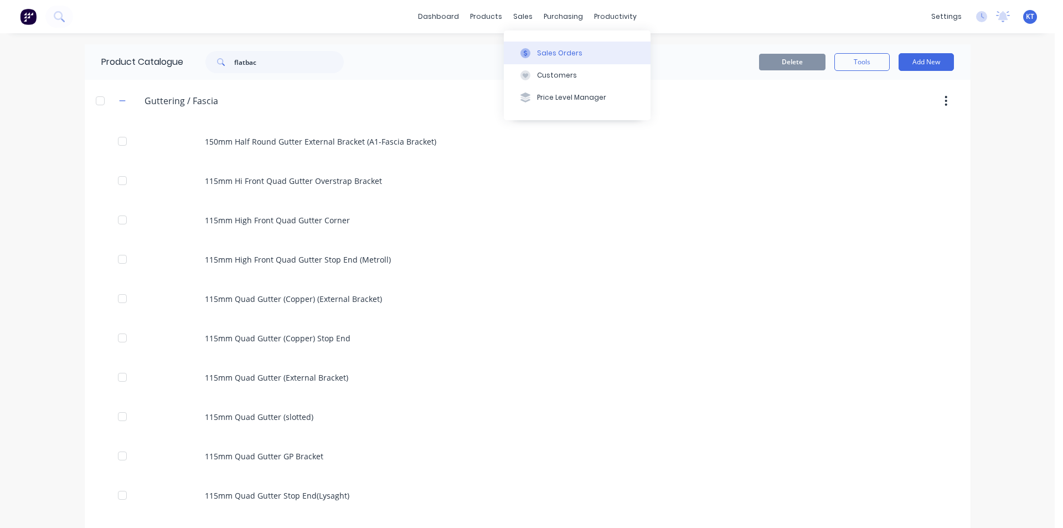
click at [535, 62] on button "Sales Orders" at bounding box center [577, 53] width 147 height 22
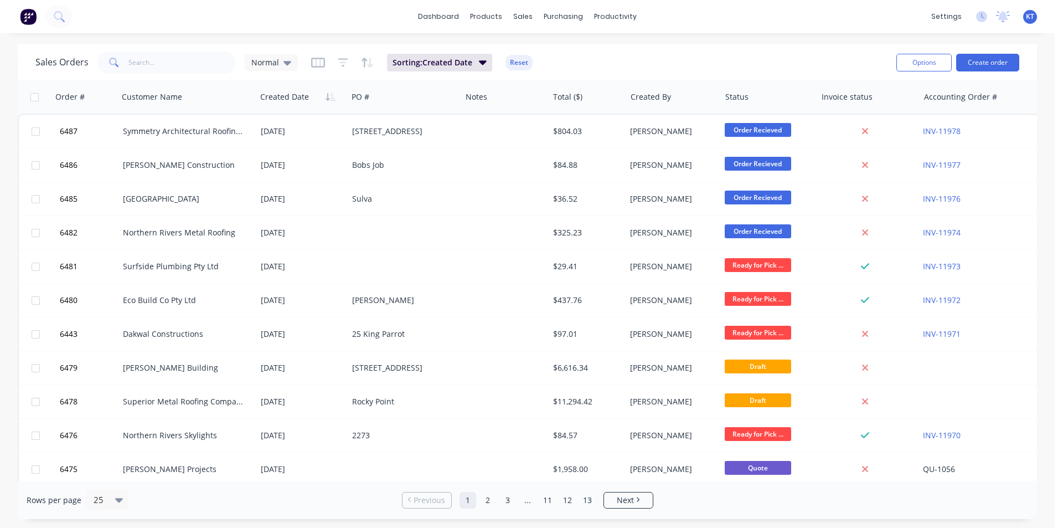
click at [166, 74] on div "Sales Orders Normal Sorting: Created Date Reset" at bounding box center [461, 62] width 852 height 27
click at [190, 59] on input "text" at bounding box center [182, 62] width 108 height 22
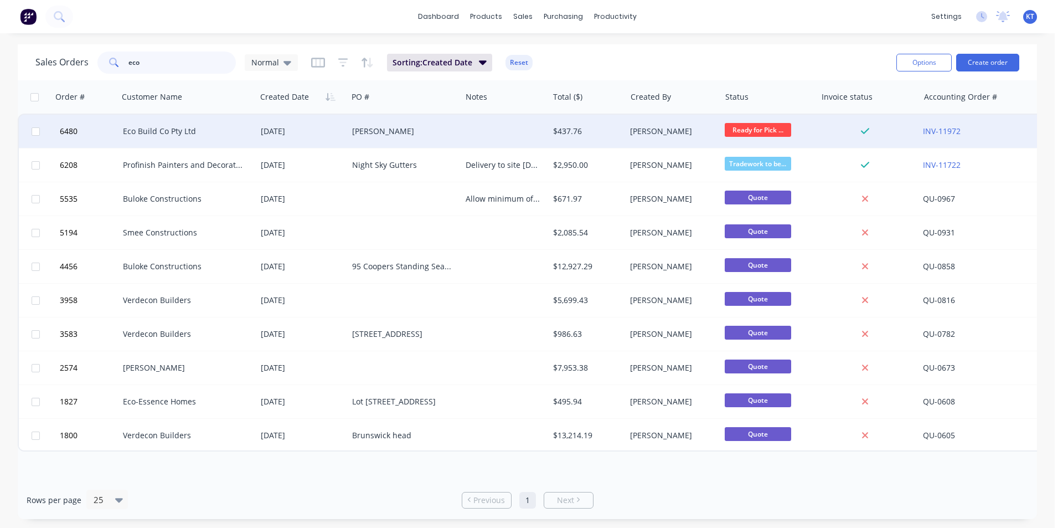
type input "eco"
click at [373, 121] on div "[PERSON_NAME]" at bounding box center [405, 131] width 114 height 33
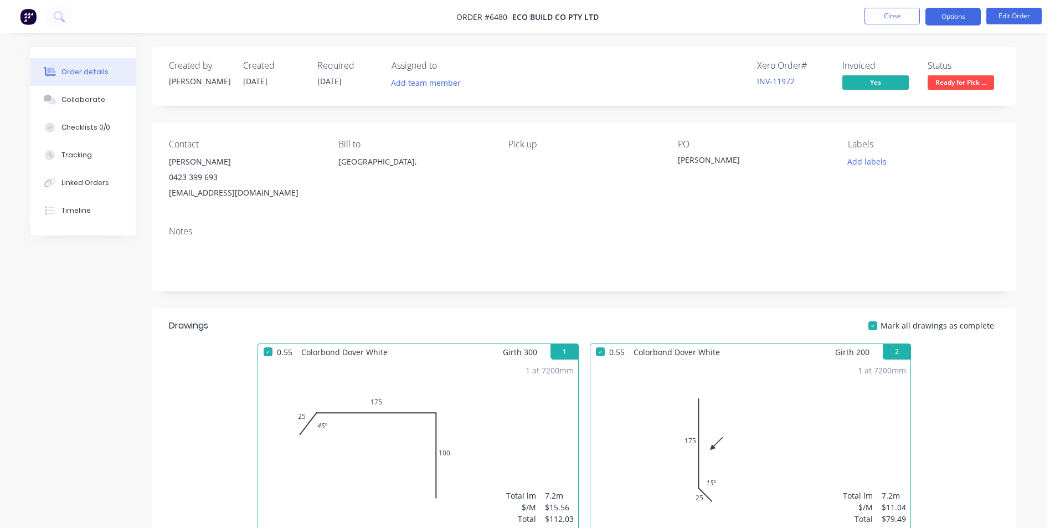
click at [947, 14] on button "Options" at bounding box center [952, 17] width 55 height 18
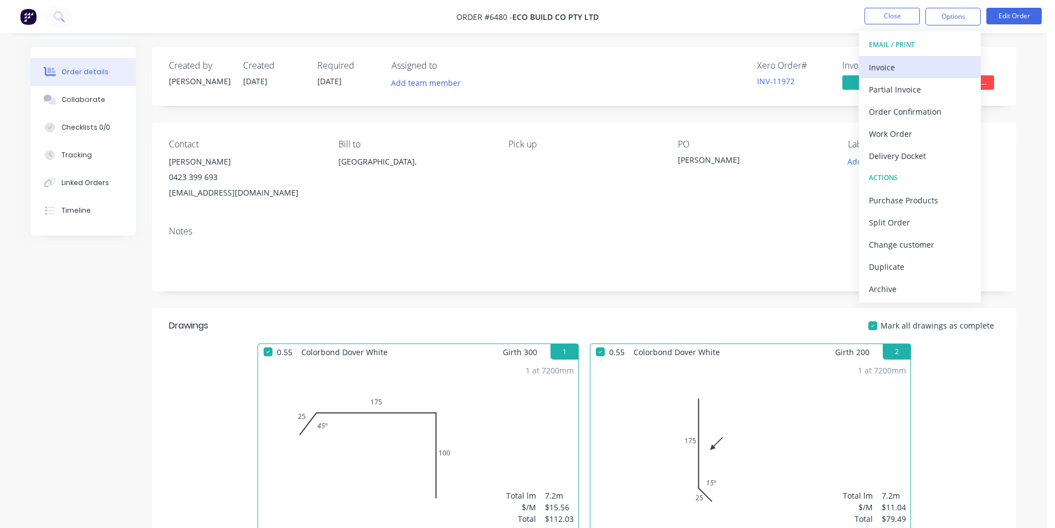
click at [939, 74] on div "Invoice" at bounding box center [920, 67] width 102 height 16
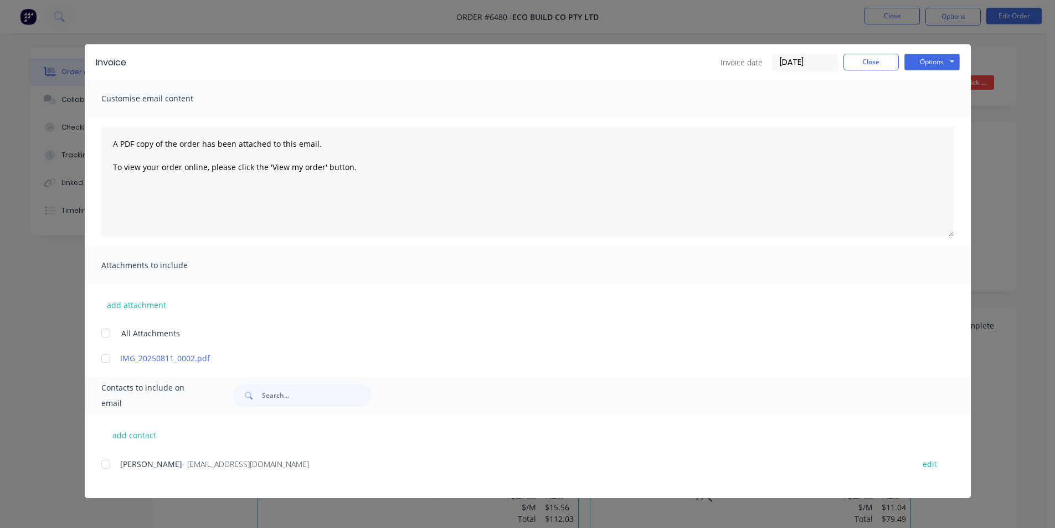
click at [950, 44] on div "Invoice Invoice date 11/08/25 Close Options Preview Print Email Customise email…" at bounding box center [527, 264] width 1055 height 528
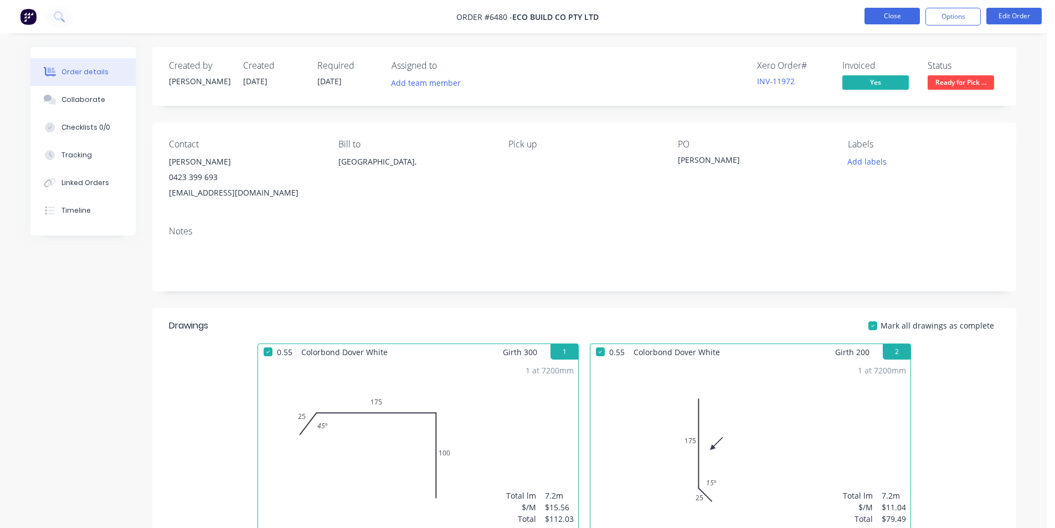
click at [916, 17] on button "Close" at bounding box center [891, 16] width 55 height 17
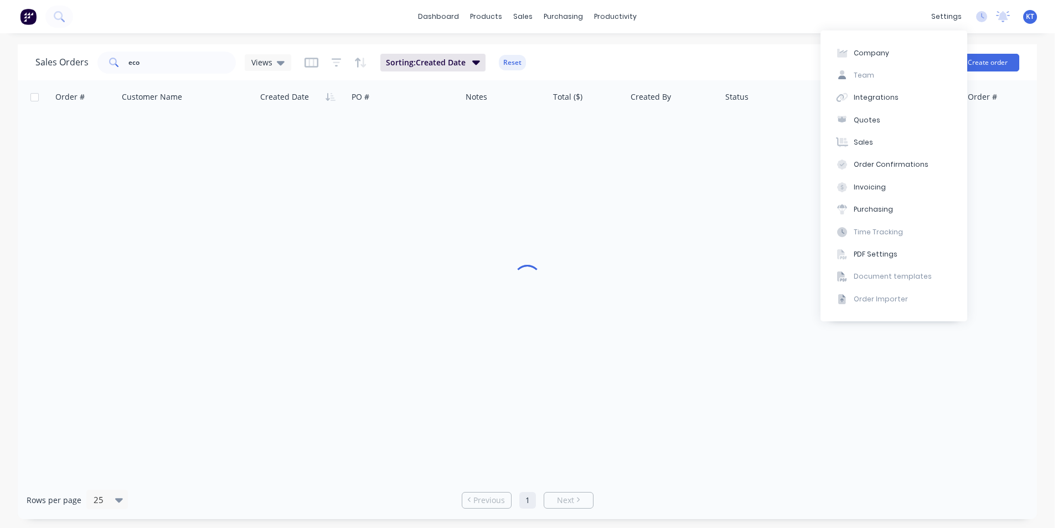
click at [937, 24] on div "settings" at bounding box center [947, 16] width 42 height 17
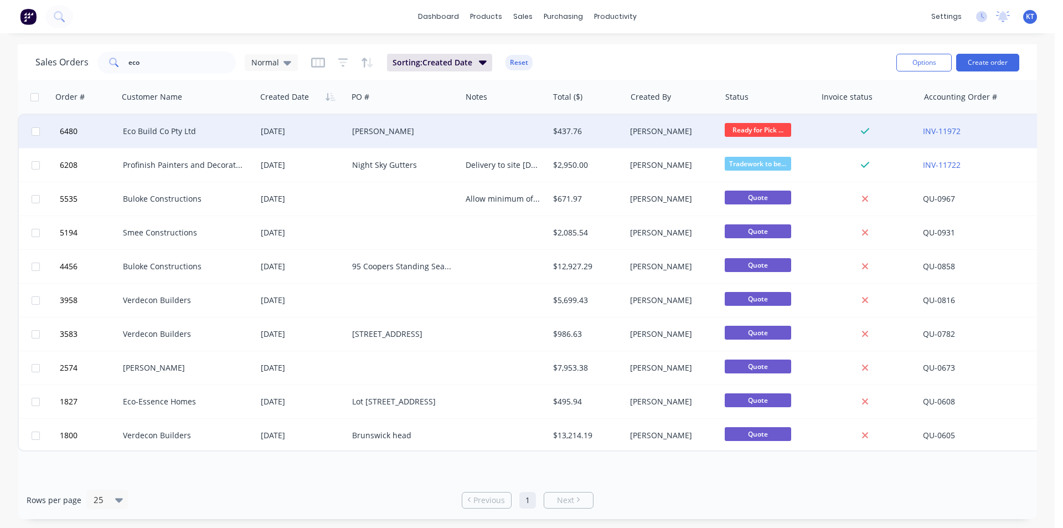
click at [184, 136] on div "Eco Build Co Pty Ltd" at bounding box center [184, 131] width 122 height 11
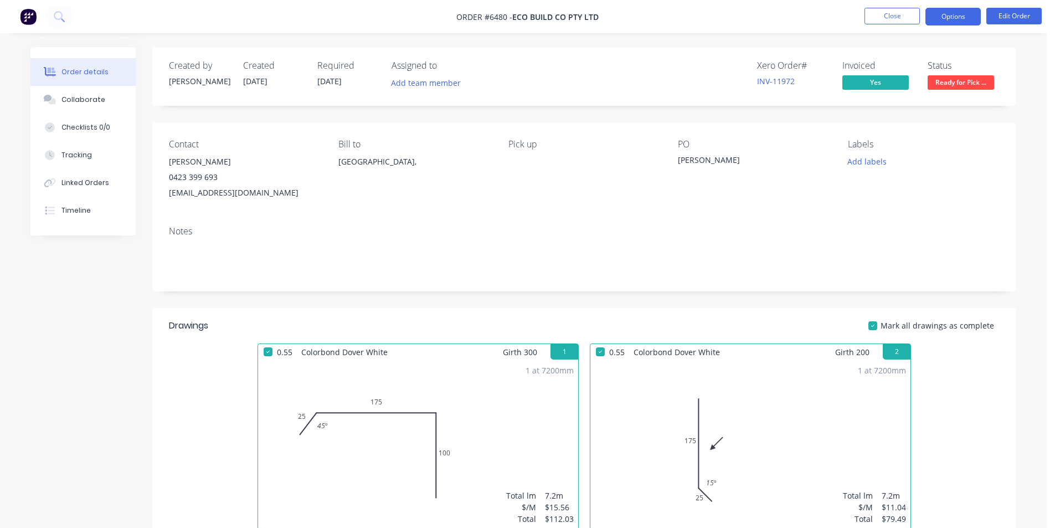
click at [963, 10] on button "Options" at bounding box center [952, 17] width 55 height 18
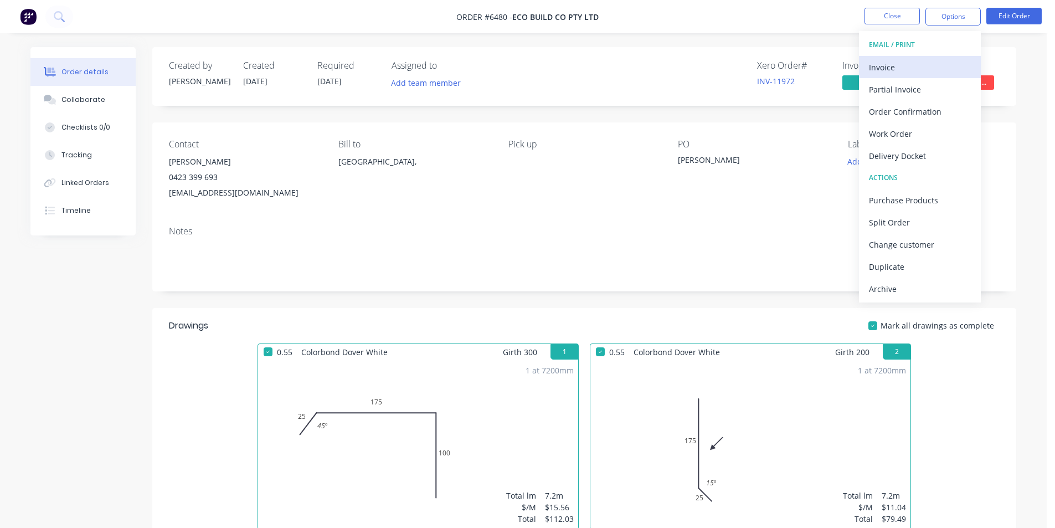
click at [907, 58] on button "Invoice" at bounding box center [920, 67] width 122 height 22
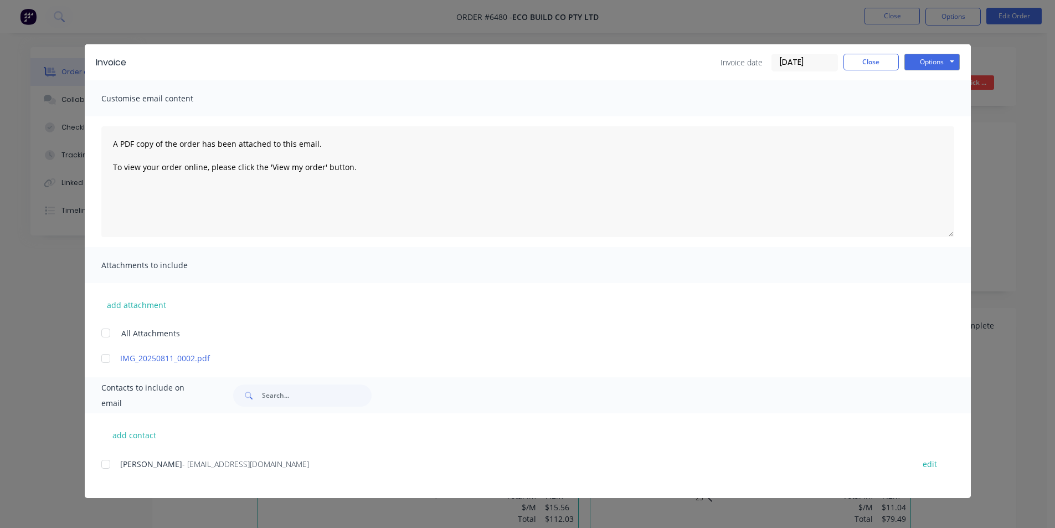
click at [936, 51] on div "Invoice Invoice date 11/08/25 Close Options Preview Print Email" at bounding box center [528, 62] width 886 height 36
click at [940, 68] on button "Options" at bounding box center [931, 62] width 55 height 17
click at [936, 95] on button "Print" at bounding box center [939, 100] width 71 height 18
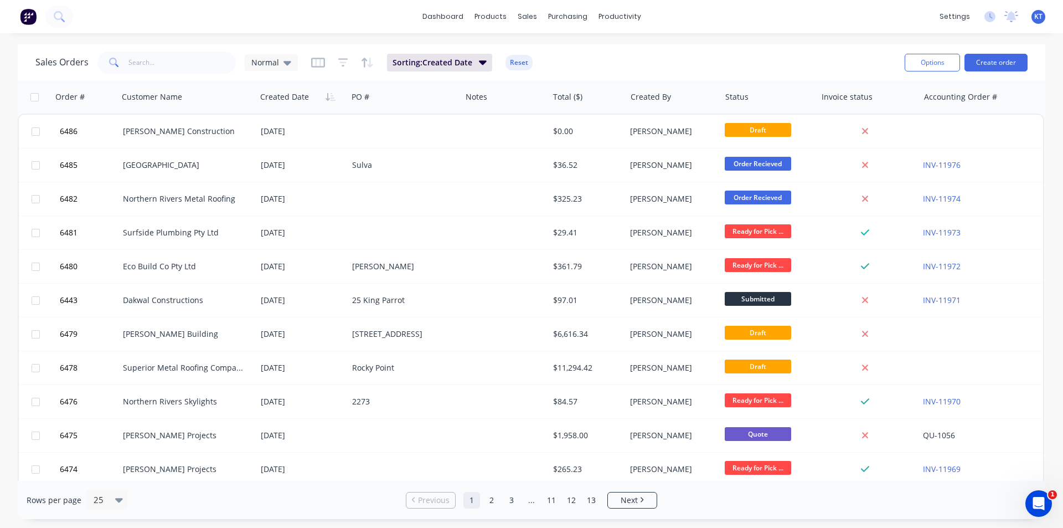
drag, startPoint x: 162, startPoint y: 75, endPoint x: 162, endPoint y: 69, distance: 6.6
click at [162, 74] on div "Sales Orders Normal Sorting: Created Date Reset" at bounding box center [465, 62] width 860 height 27
click at [163, 60] on input "text" at bounding box center [182, 62] width 108 height 22
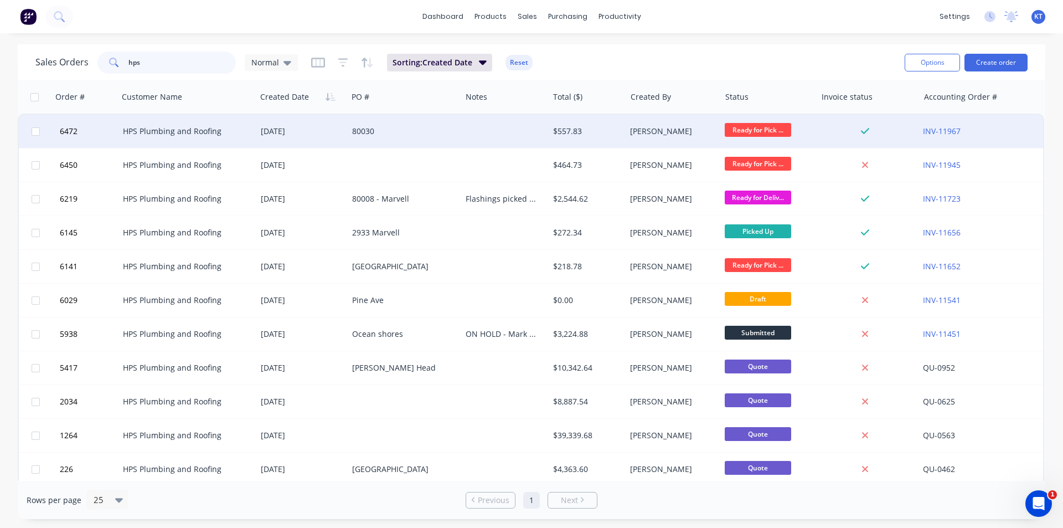
type input "hps"
click at [257, 123] on div "[DATE]" at bounding box center [301, 131] width 91 height 33
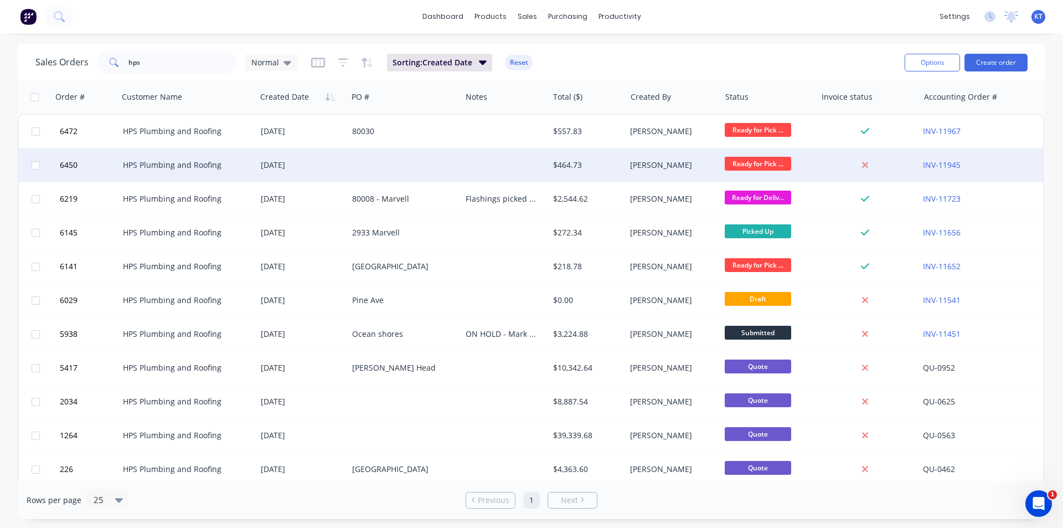
click at [179, 162] on div "HPS Plumbing and Roofing" at bounding box center [184, 164] width 122 height 11
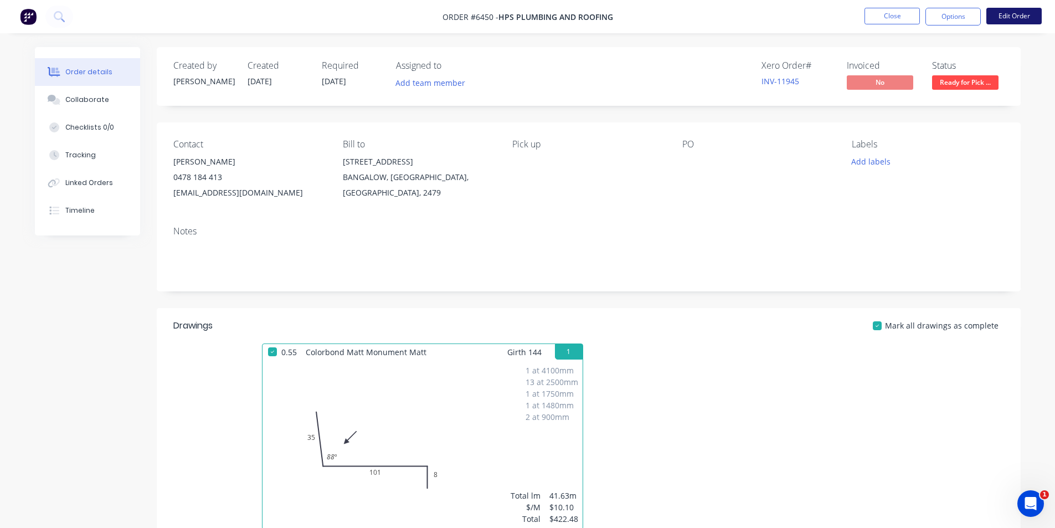
click at [994, 19] on button "Edit Order" at bounding box center [1013, 16] width 55 height 17
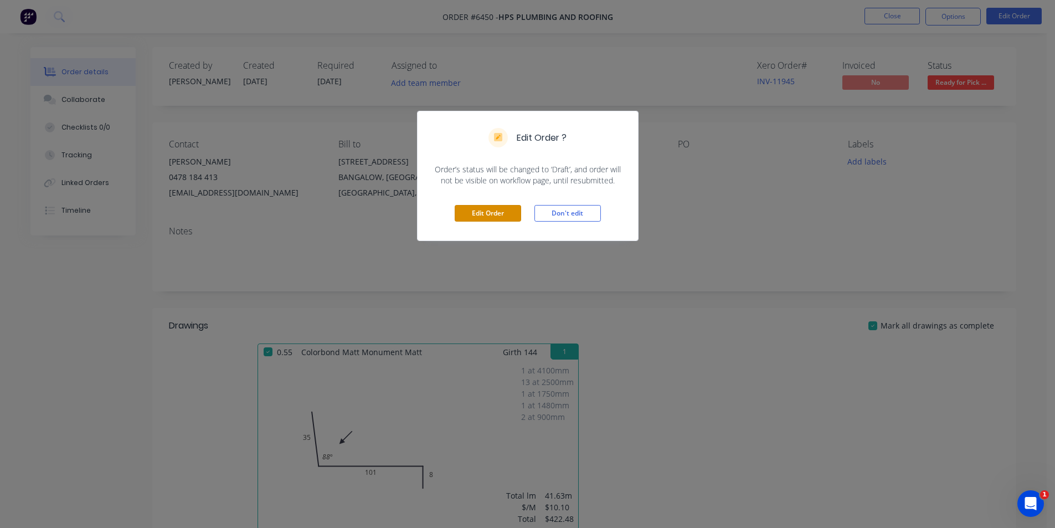
drag, startPoint x: 466, startPoint y: 219, endPoint x: 461, endPoint y: 231, distance: 13.4
click at [467, 219] on button "Edit Order" at bounding box center [488, 213] width 66 height 17
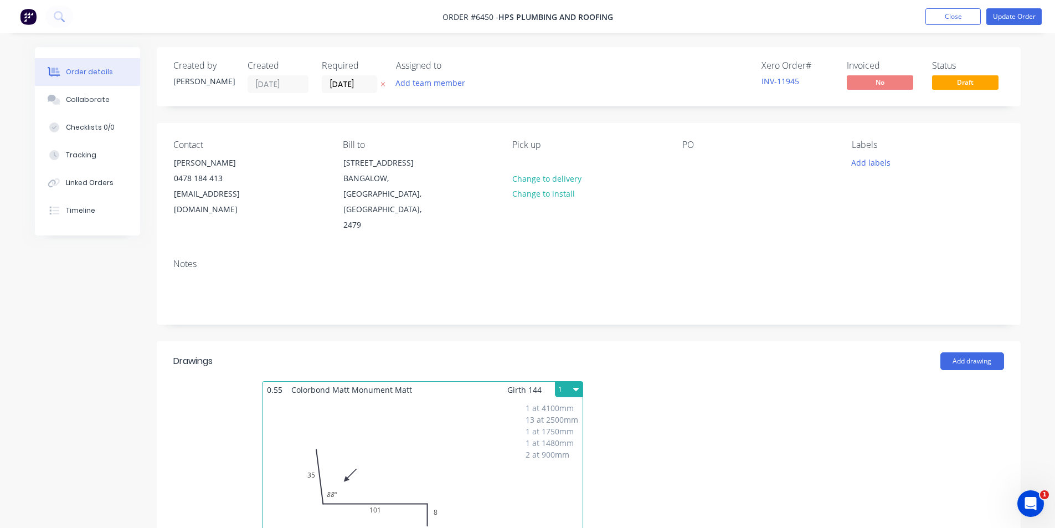
click at [421, 398] on div "1 at 4100mm 13 at 2500mm 1 at 1750mm 1 at 1480mm 2 at 900mm Total lm $/M Total …" at bounding box center [422, 482] width 320 height 169
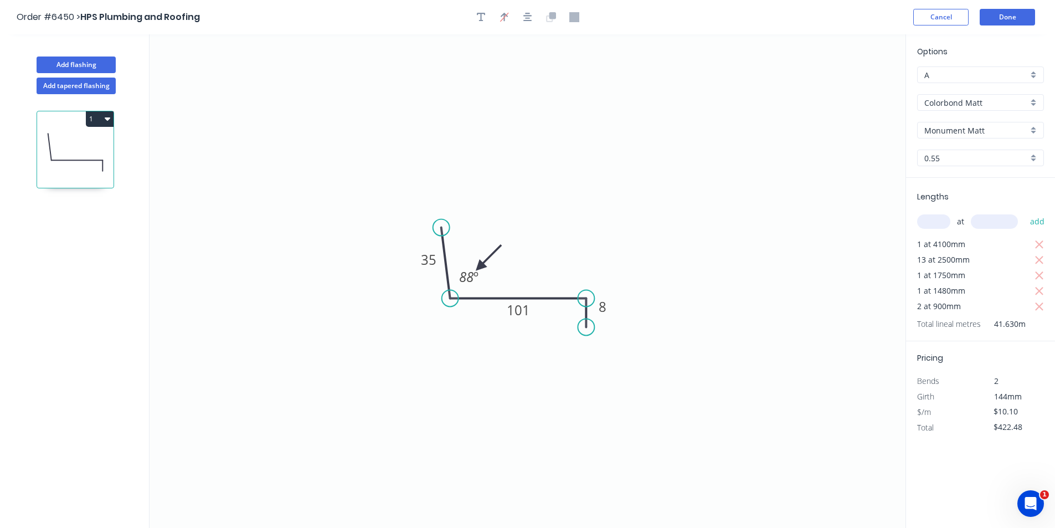
click at [921, 68] on div "A" at bounding box center [980, 74] width 127 height 17
click at [922, 131] on div "C" at bounding box center [980, 134] width 126 height 19
type input "C"
type input "$12.53"
type input "$524.13"
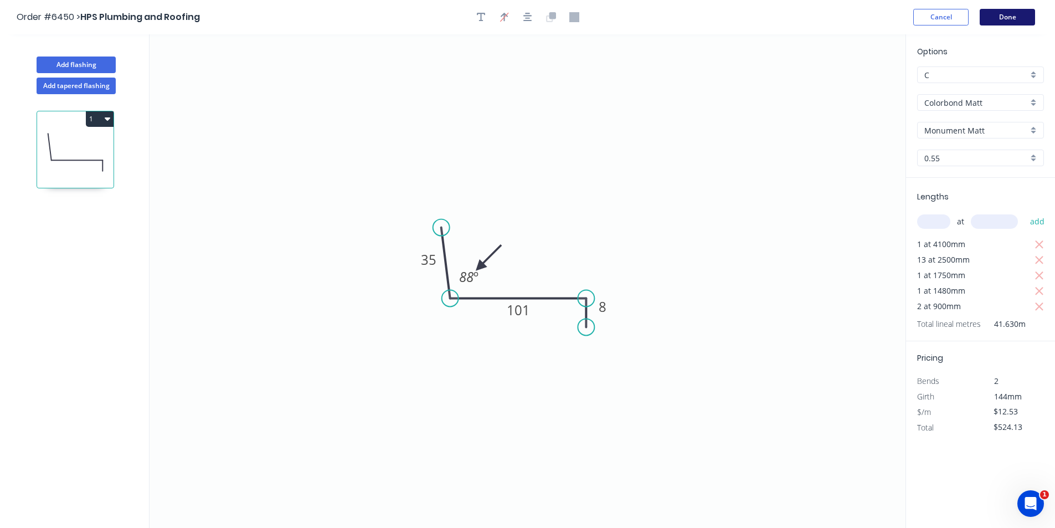
click at [988, 11] on button "Done" at bounding box center [1006, 17] width 55 height 17
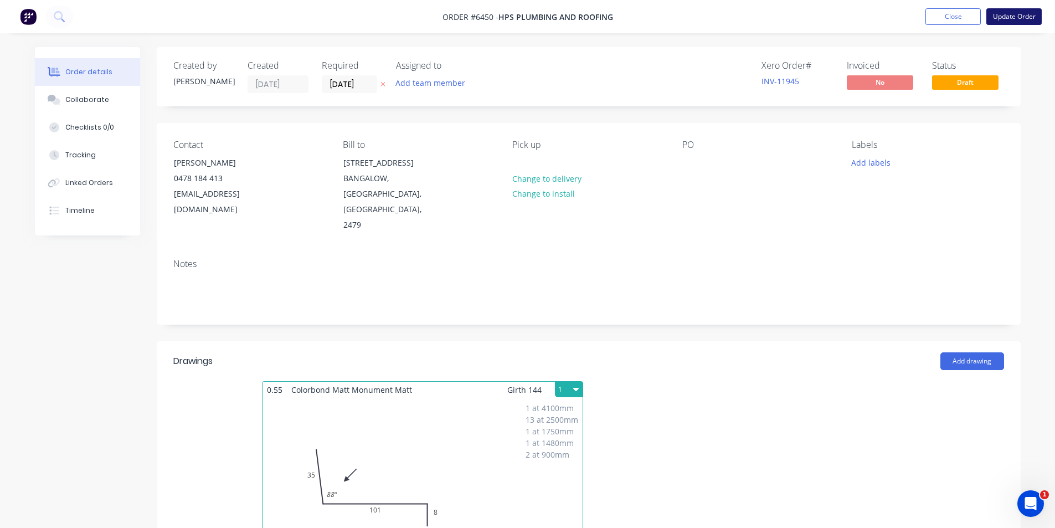
click at [1012, 12] on button "Update Order" at bounding box center [1013, 16] width 55 height 17
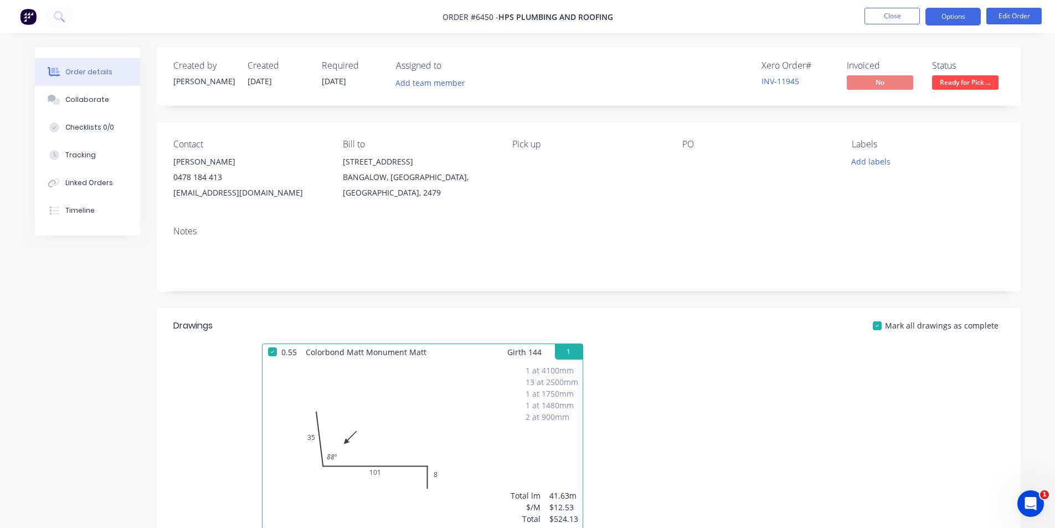
click at [968, 19] on button "Options" at bounding box center [952, 17] width 55 height 18
click at [1014, 72] on div "Created by Katie Created 06/08/25 Required 06/08/25 Assigned to Add team member…" at bounding box center [589, 76] width 864 height 59
click at [1015, 18] on button "Edit Order" at bounding box center [1013, 16] width 55 height 17
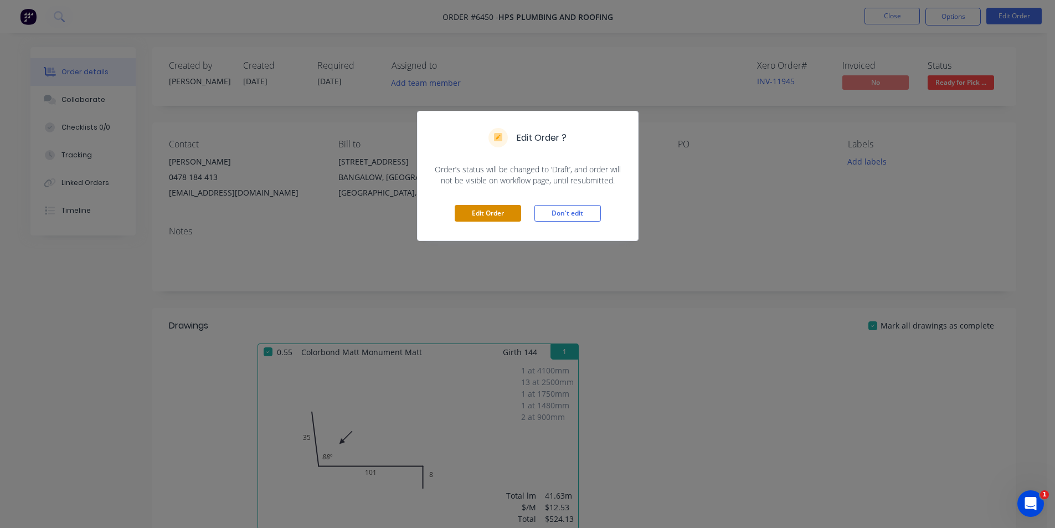
click at [509, 215] on button "Edit Order" at bounding box center [488, 213] width 66 height 17
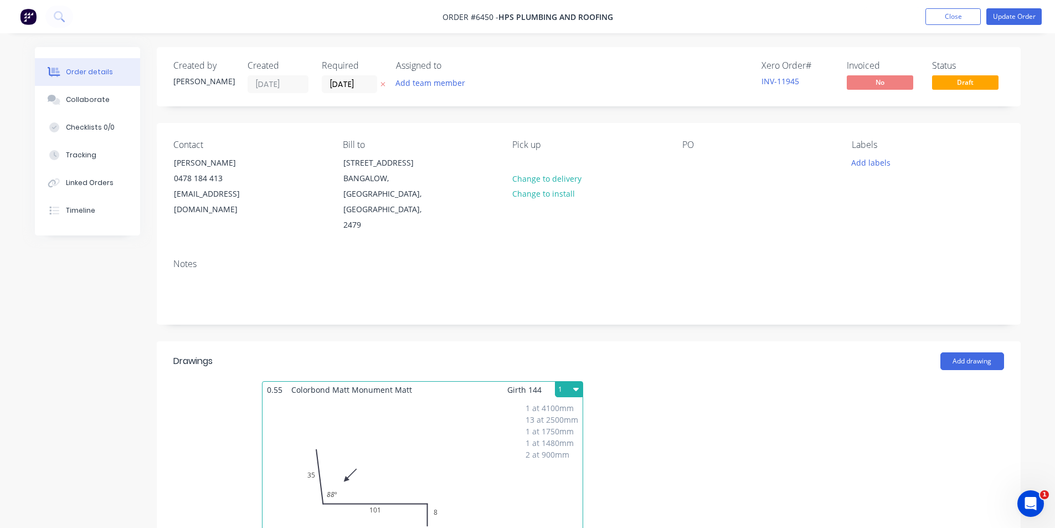
click at [547, 381] on div "Girth 144 1" at bounding box center [544, 389] width 75 height 16
click at [495, 398] on div "1 at 4100mm 13 at 2500mm 1 at 1750mm 1 at 1480mm 2 at 900mm Total lm $/M Total …" at bounding box center [422, 482] width 320 height 169
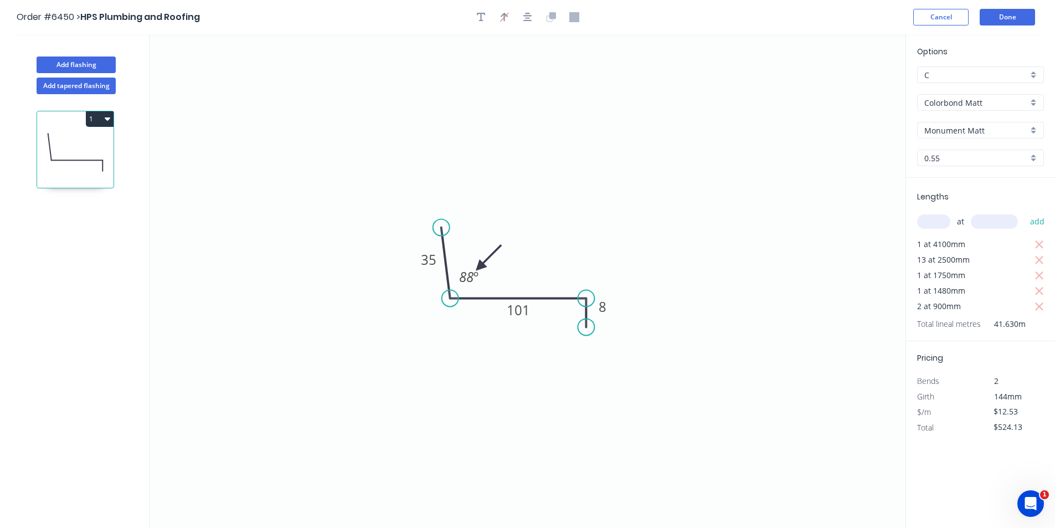
click at [955, 76] on input "C" at bounding box center [976, 75] width 104 height 12
click at [943, 104] on div "A" at bounding box center [980, 95] width 126 height 19
type input "A"
type input "$10.10"
type input "$422.48"
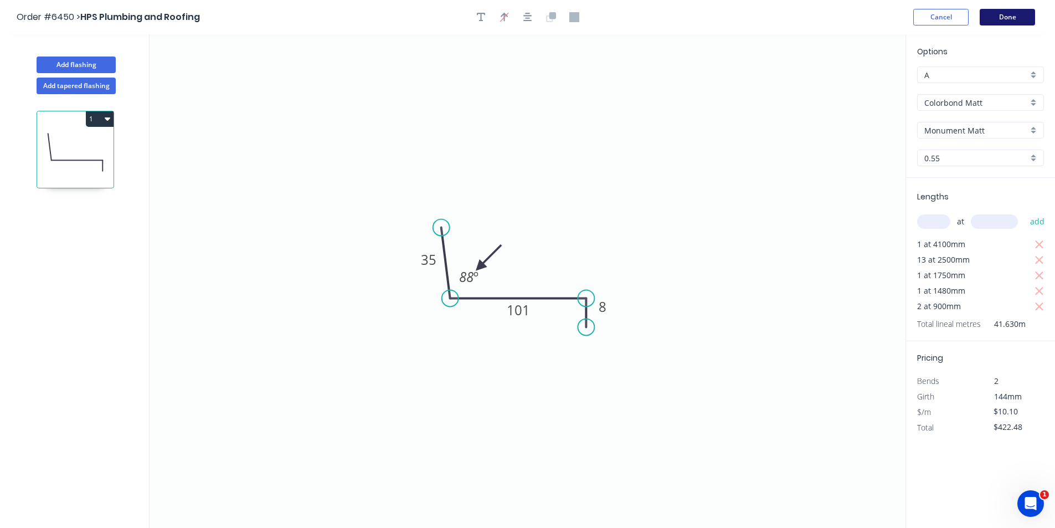
click at [1004, 18] on button "Done" at bounding box center [1006, 17] width 55 height 17
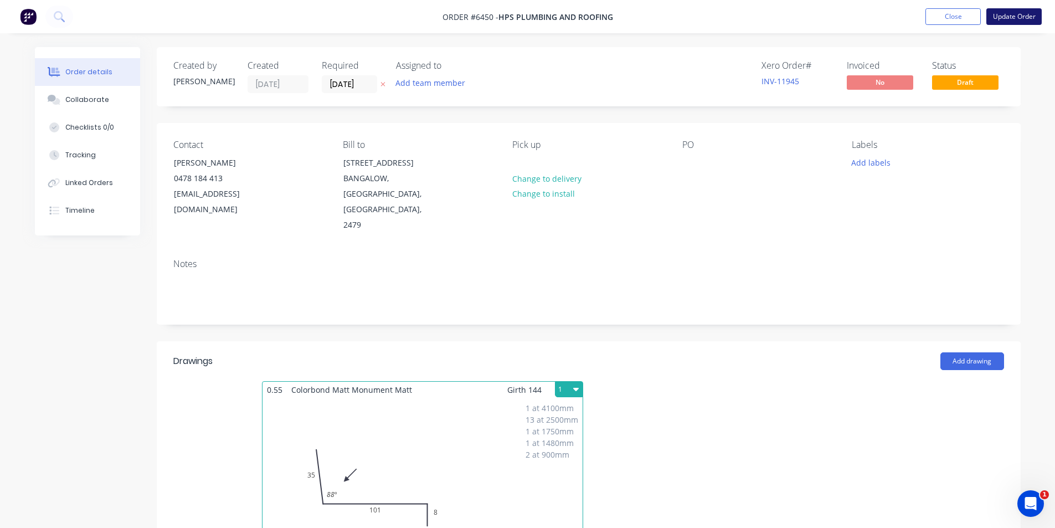
click at [994, 19] on button "Update Order" at bounding box center [1013, 16] width 55 height 17
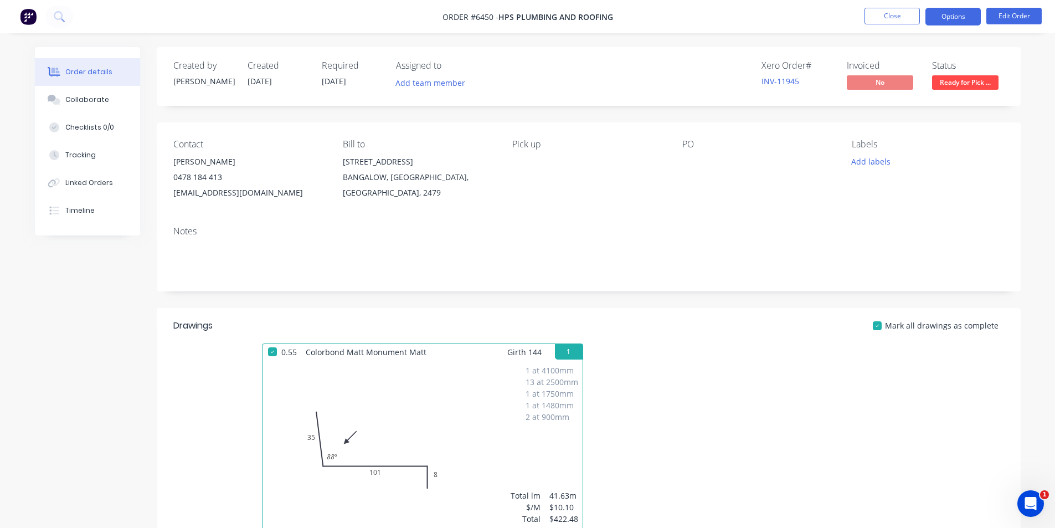
click at [934, 17] on button "Options" at bounding box center [952, 17] width 55 height 18
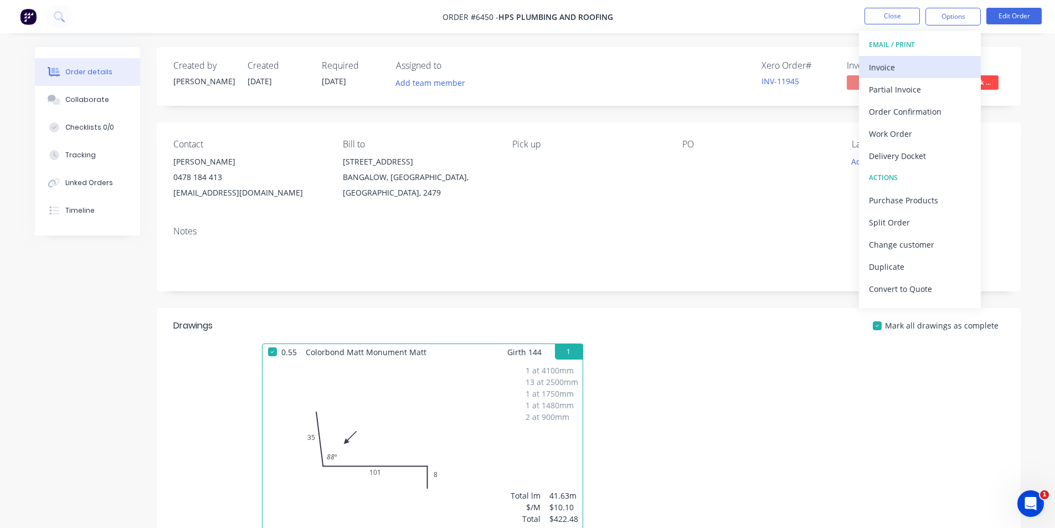
click at [922, 69] on div "Invoice" at bounding box center [920, 67] width 102 height 16
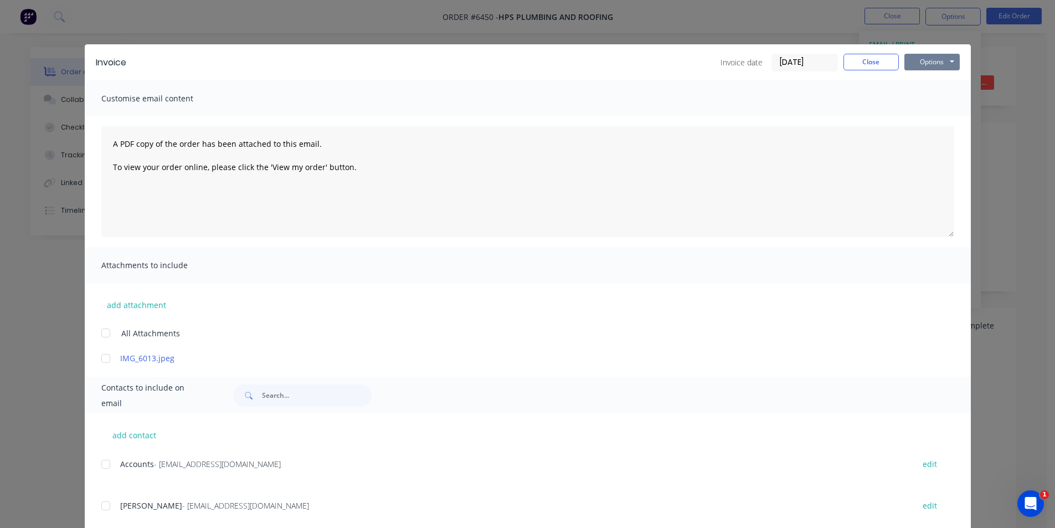
click at [923, 58] on button "Options" at bounding box center [931, 62] width 55 height 17
click at [953, 105] on button "Print" at bounding box center [939, 100] width 71 height 18
drag, startPoint x: 867, startPoint y: 66, endPoint x: 1007, endPoint y: 106, distance: 145.3
click at [867, 66] on button "Close" at bounding box center [870, 62] width 55 height 17
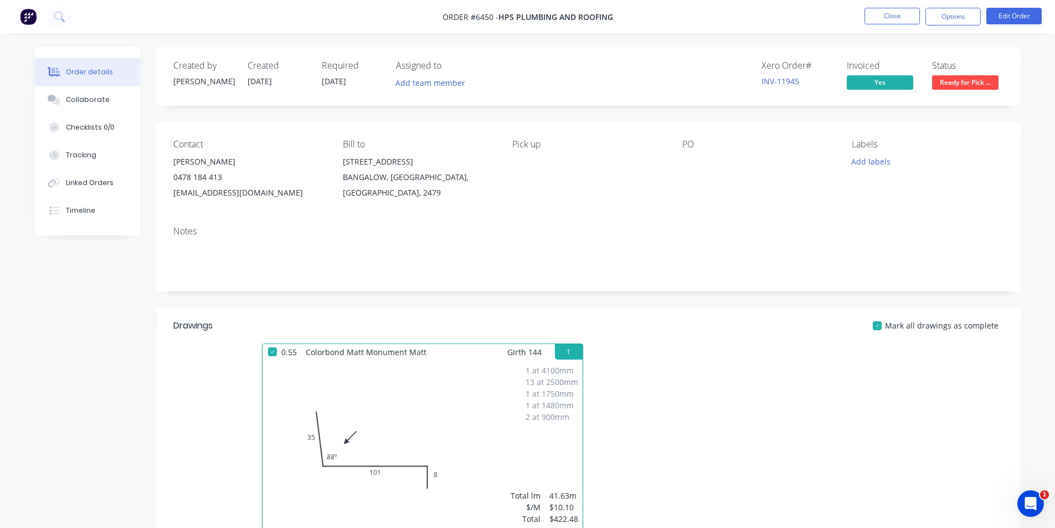
click at [992, 96] on div "Created by Katie Created 06/08/25 Required 06/08/25 Assigned to Add team member…" at bounding box center [589, 76] width 864 height 59
click at [990, 86] on span "Ready for Pick ..." at bounding box center [965, 82] width 66 height 14
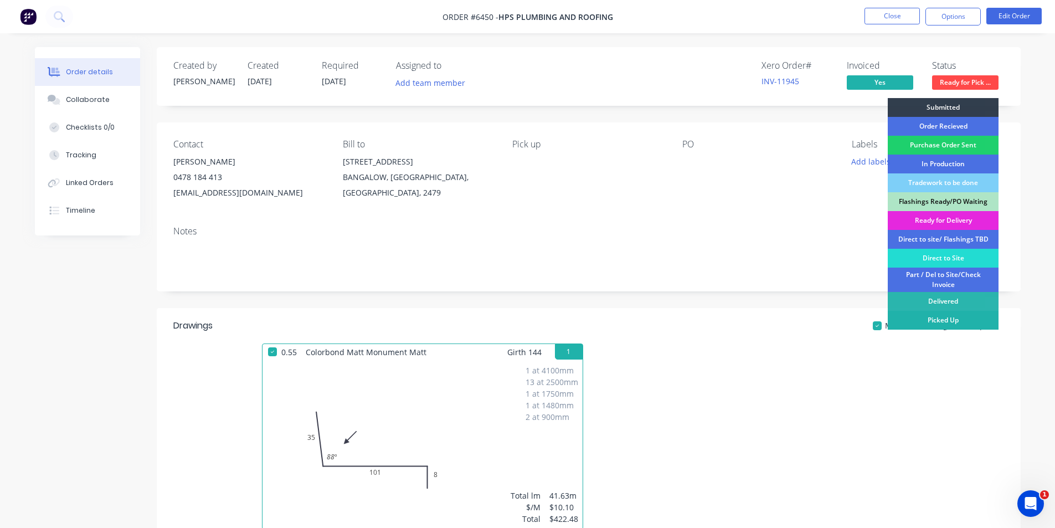
click at [982, 328] on div "Picked Up" at bounding box center [943, 320] width 111 height 19
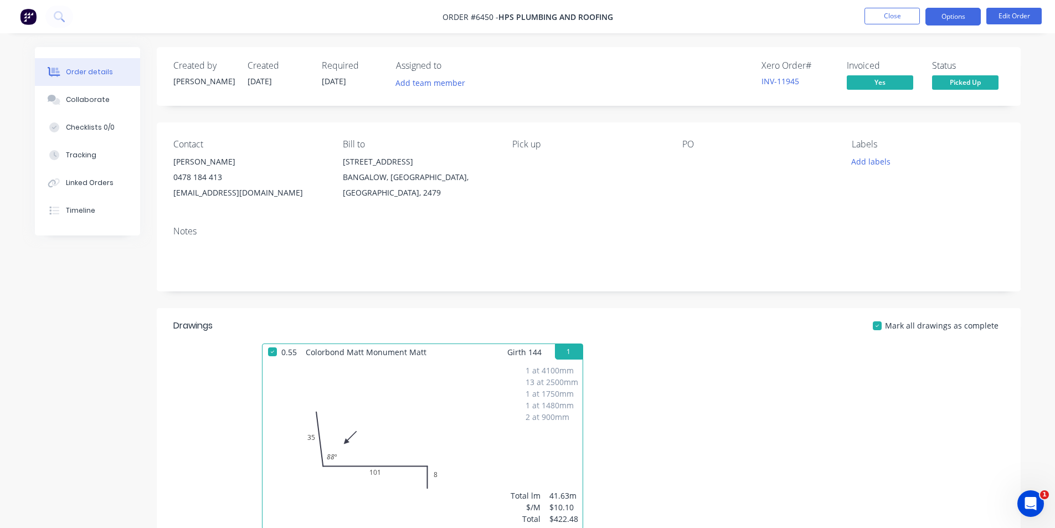
drag, startPoint x: 939, startPoint y: 7, endPoint x: 933, endPoint y: 16, distance: 10.8
click at [937, 8] on nav "Order #6450 - HPS Plumbing and Roofing Close Options Edit Order" at bounding box center [527, 16] width 1055 height 33
click at [932, 16] on button "Options" at bounding box center [952, 17] width 55 height 18
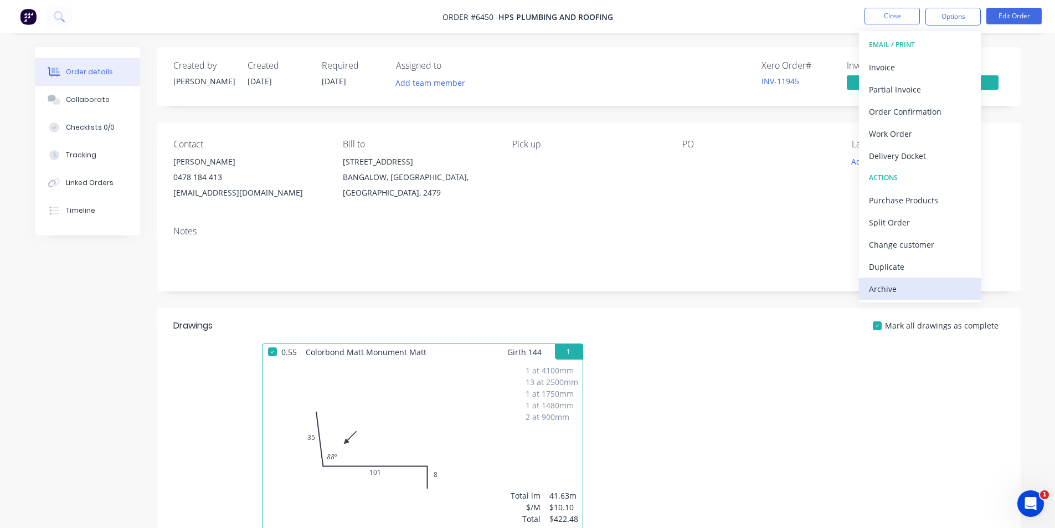
click at [965, 296] on div "Archive" at bounding box center [920, 289] width 102 height 16
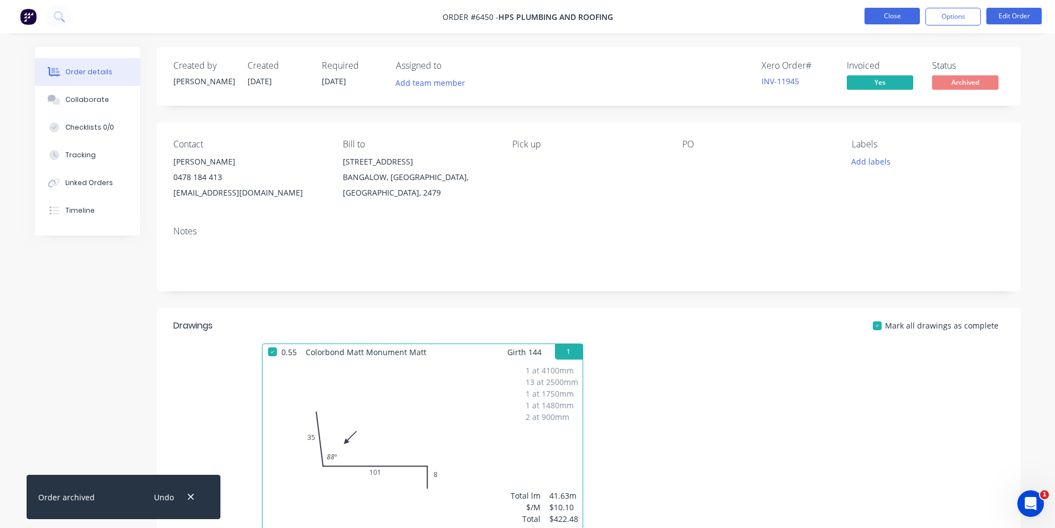
click at [906, 22] on button "Close" at bounding box center [891, 16] width 55 height 17
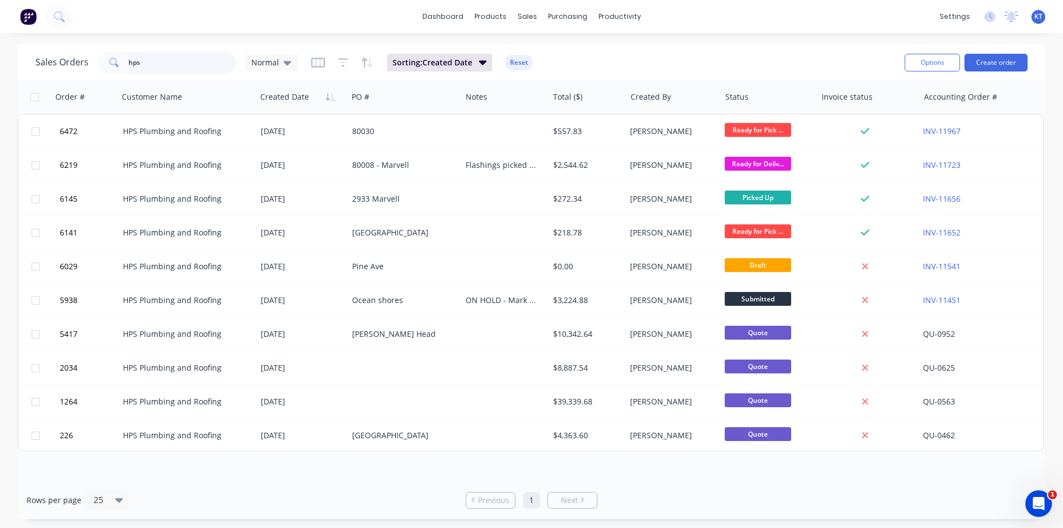
click at [152, 63] on input "hps" at bounding box center [182, 62] width 108 height 22
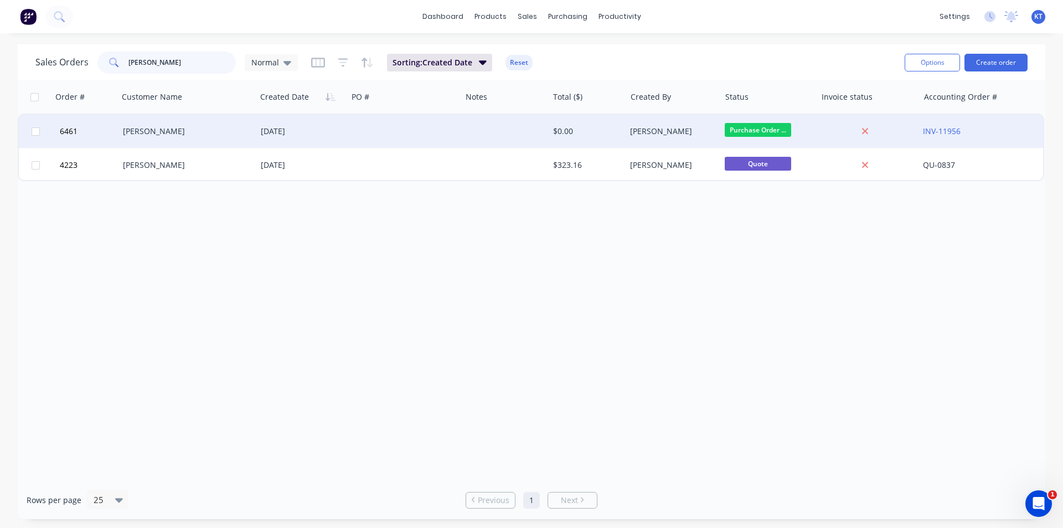
type input "[PERSON_NAME]"
click at [227, 137] on div "[PERSON_NAME]" at bounding box center [187, 131] width 138 height 33
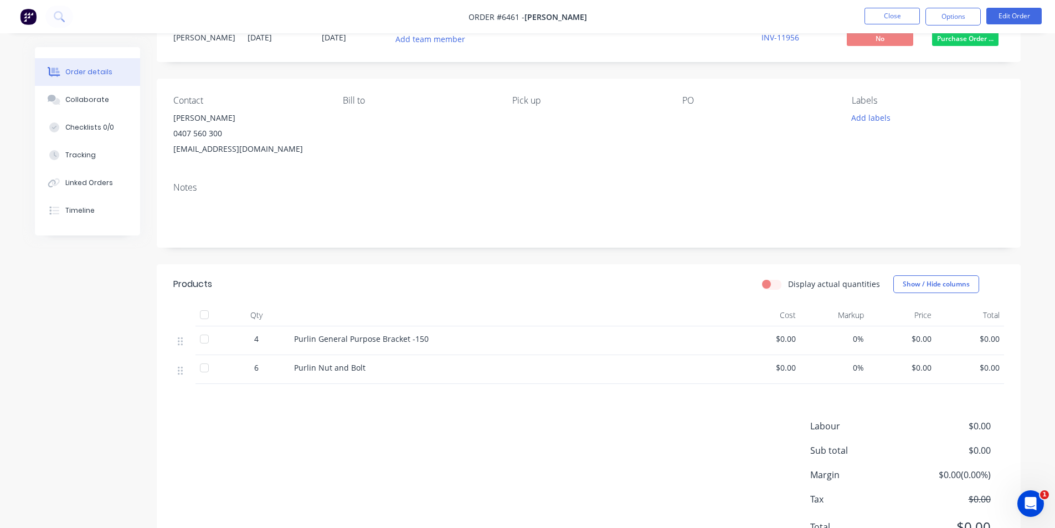
scroll to position [55, 0]
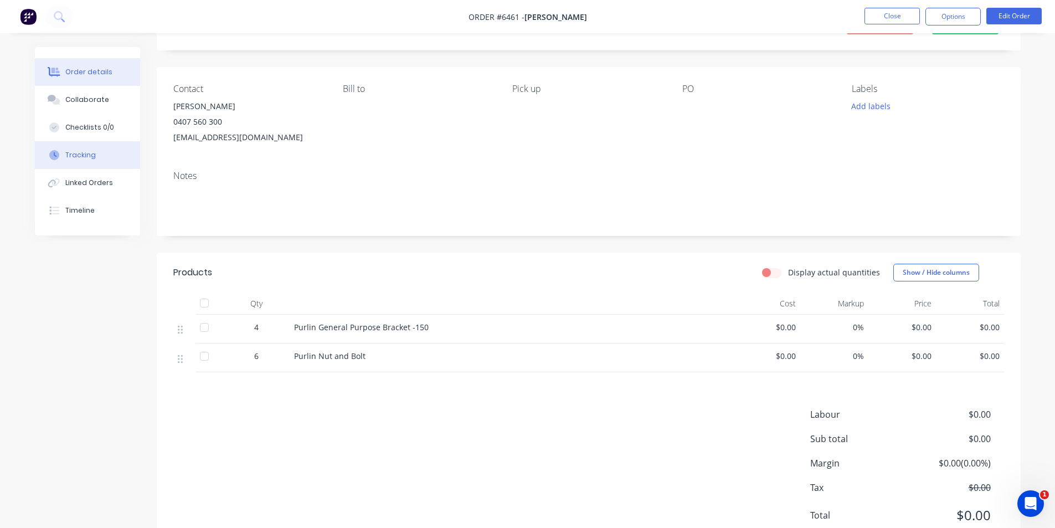
drag, startPoint x: 99, startPoint y: 183, endPoint x: 131, endPoint y: 167, distance: 35.7
click at [99, 183] on div "Linked Orders" at bounding box center [89, 183] width 48 height 10
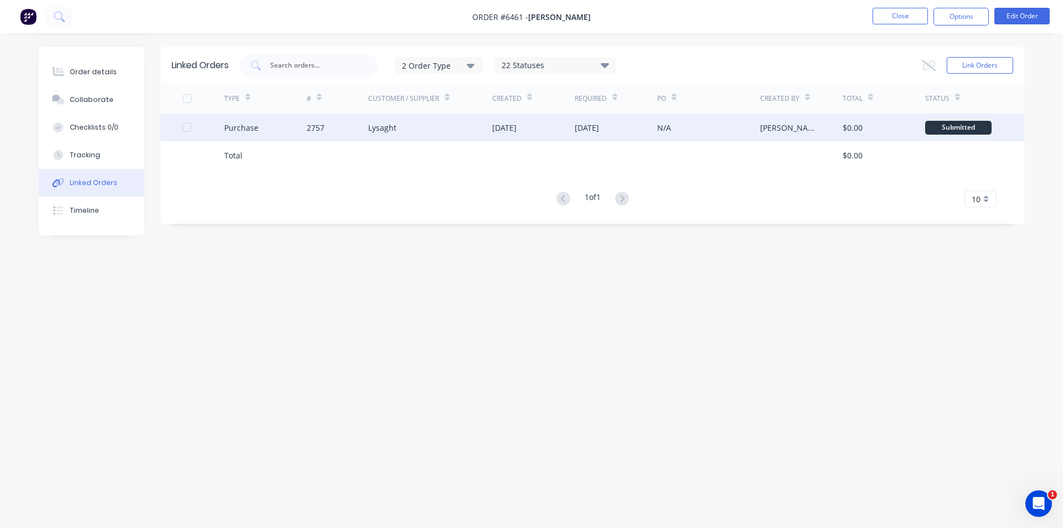
click at [288, 127] on div "Purchase" at bounding box center [265, 128] width 82 height 28
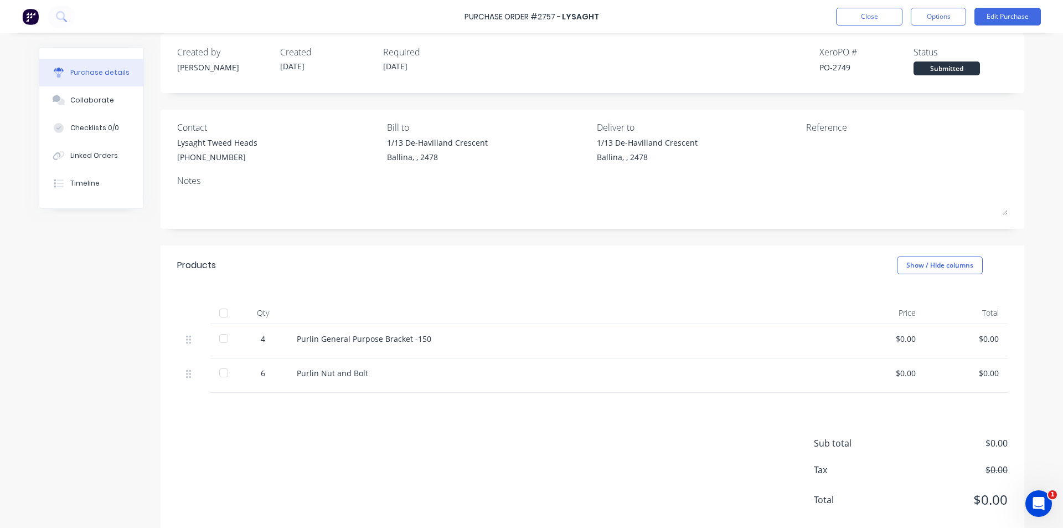
scroll to position [35, 0]
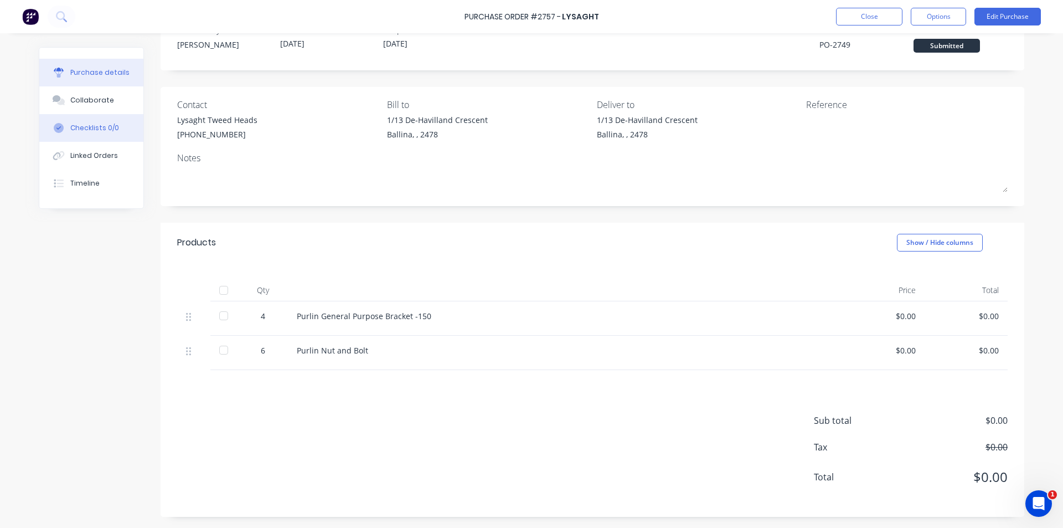
drag, startPoint x: 85, startPoint y: 97, endPoint x: 89, endPoint y: 130, distance: 32.8
click at [85, 97] on div "Collaborate" at bounding box center [92, 100] width 44 height 10
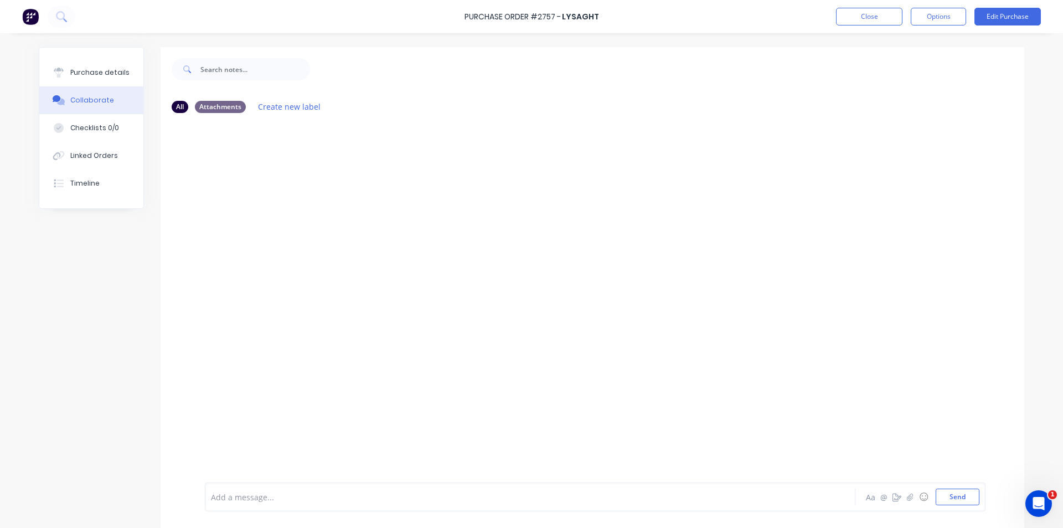
click at [1001, 96] on div "All Attachments Create new label" at bounding box center [593, 106] width 864 height 30
click at [647, 313] on div at bounding box center [593, 302] width 864 height 360
click at [907, 499] on icon "button" at bounding box center [910, 496] width 6 height 7
drag, startPoint x: 948, startPoint y: 500, endPoint x: 947, endPoint y: 476, distance: 24.4
click at [948, 500] on button "Send" at bounding box center [958, 496] width 44 height 17
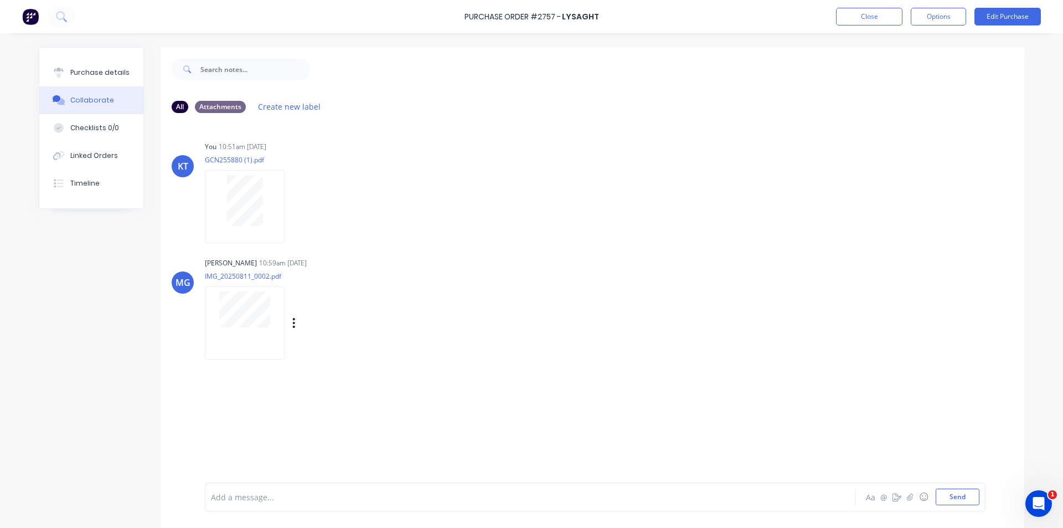
click at [274, 339] on div at bounding box center [245, 322] width 80 height 73
click at [246, 338] on div at bounding box center [245, 322] width 80 height 73
click at [107, 61] on button "Purchase details" at bounding box center [91, 73] width 104 height 28
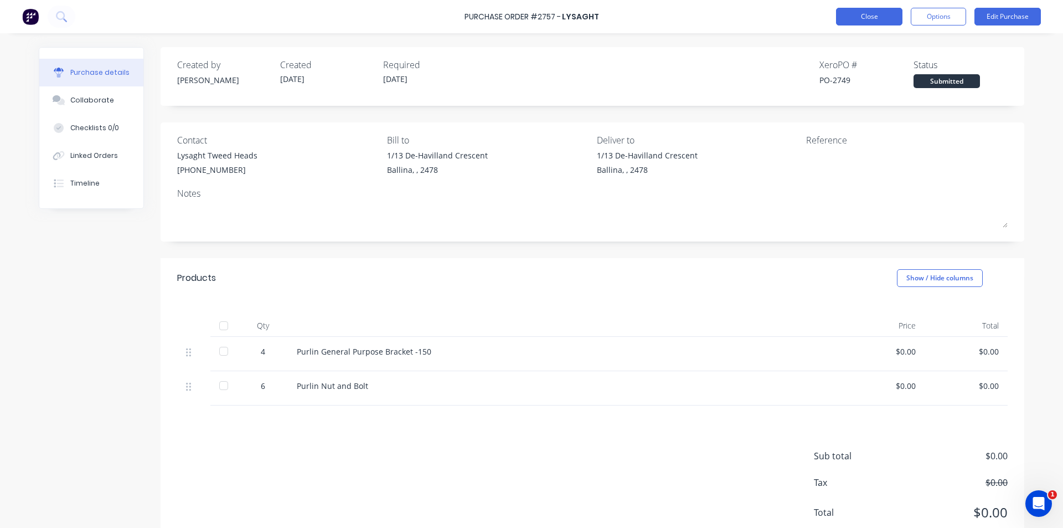
click at [848, 14] on button "Close" at bounding box center [869, 17] width 66 height 18
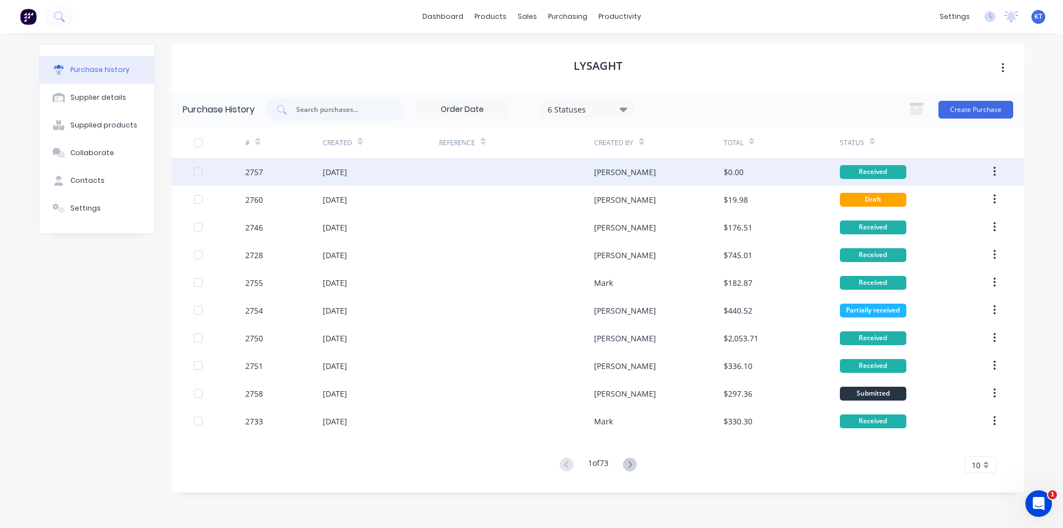
click at [551, 158] on div at bounding box center [516, 172] width 155 height 28
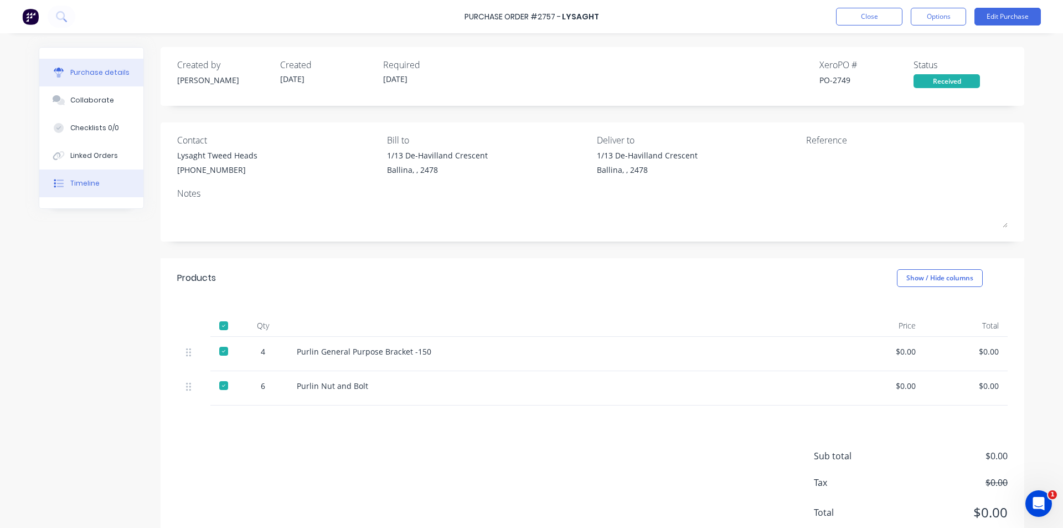
click at [102, 174] on button "Timeline" at bounding box center [91, 183] width 104 height 28
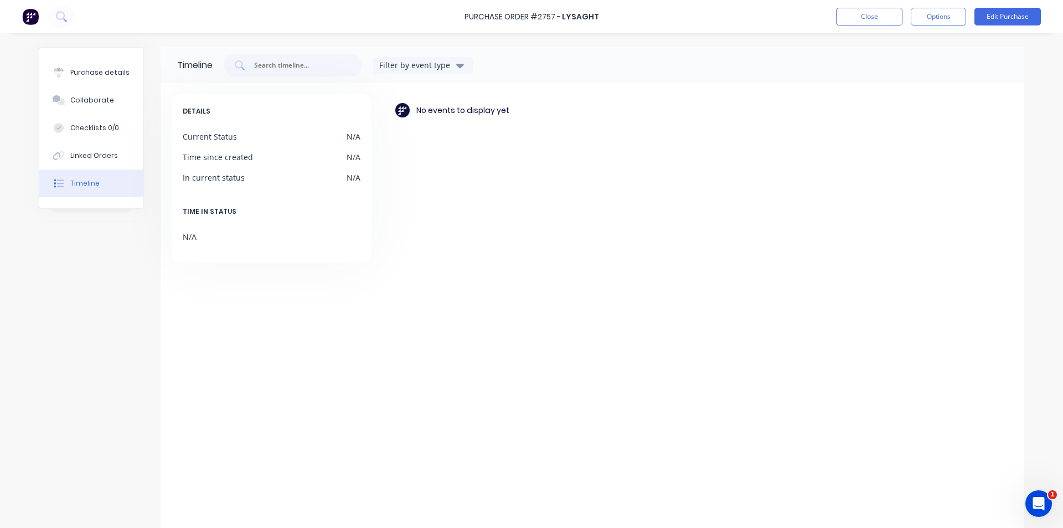
drag, startPoint x: 121, startPoint y: 158, endPoint x: 154, endPoint y: 161, distance: 33.3
click at [122, 158] on button "Linked Orders" at bounding box center [91, 156] width 104 height 28
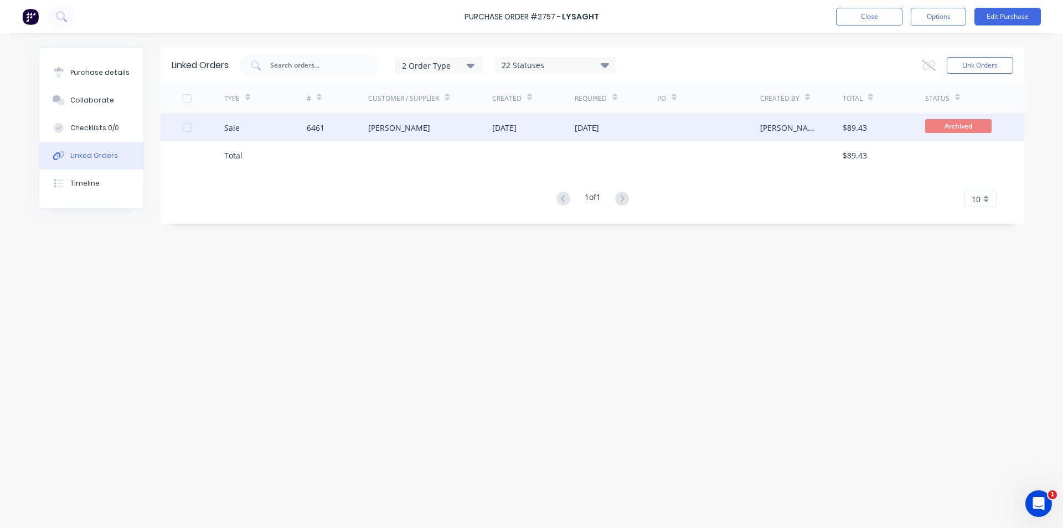
click at [442, 127] on div "Kramer Winchester" at bounding box center [430, 128] width 124 height 28
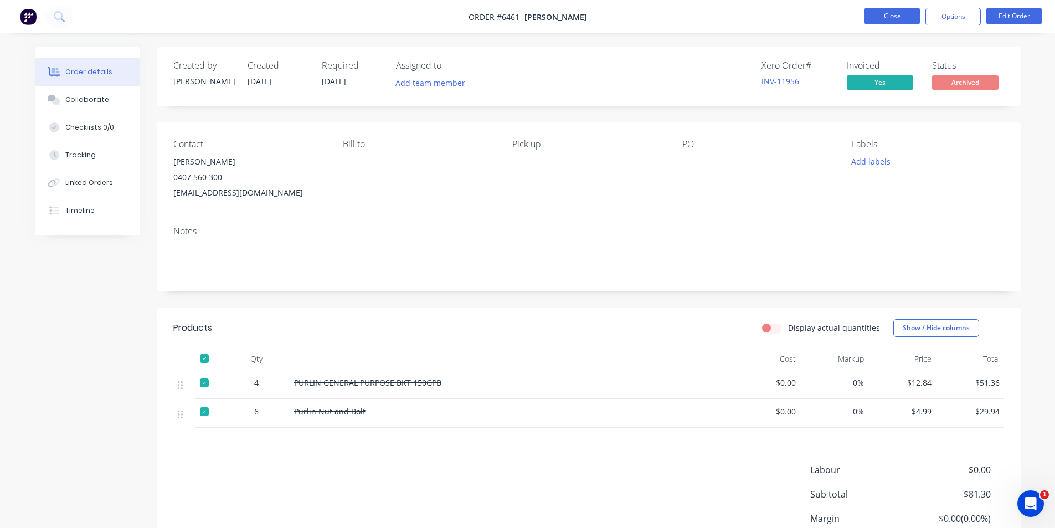
click at [881, 19] on button "Close" at bounding box center [891, 16] width 55 height 17
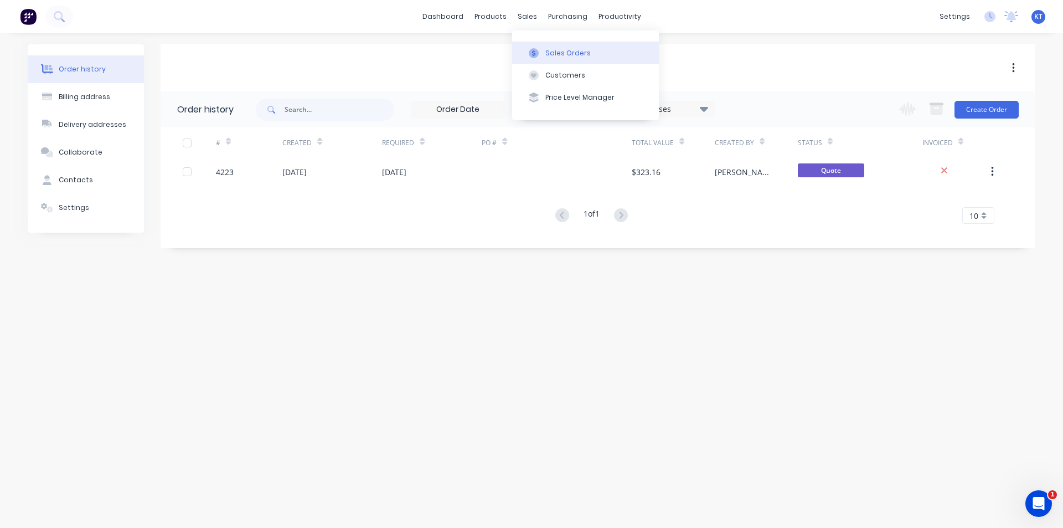
click at [546, 58] on button "Sales Orders" at bounding box center [585, 53] width 147 height 22
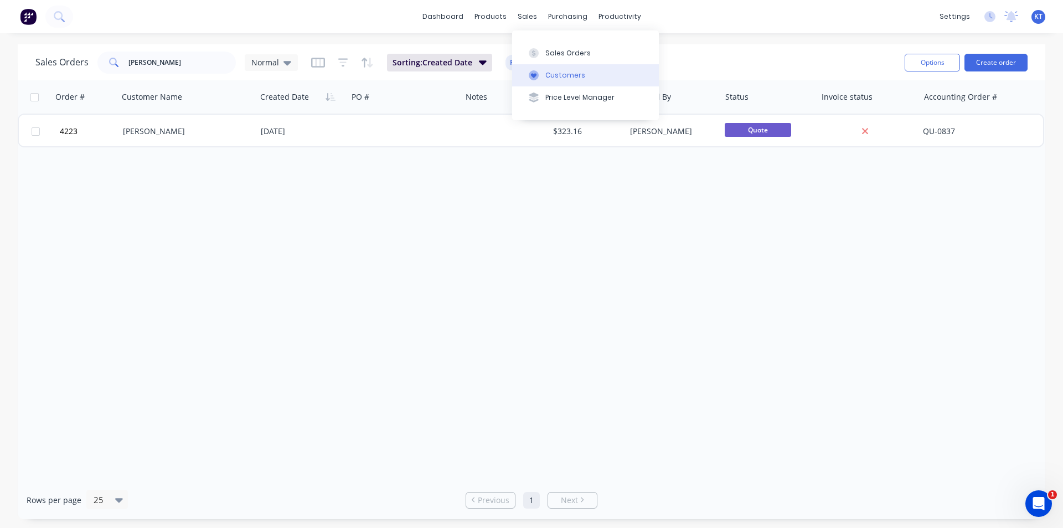
click at [536, 78] on icon at bounding box center [534, 75] width 10 height 10
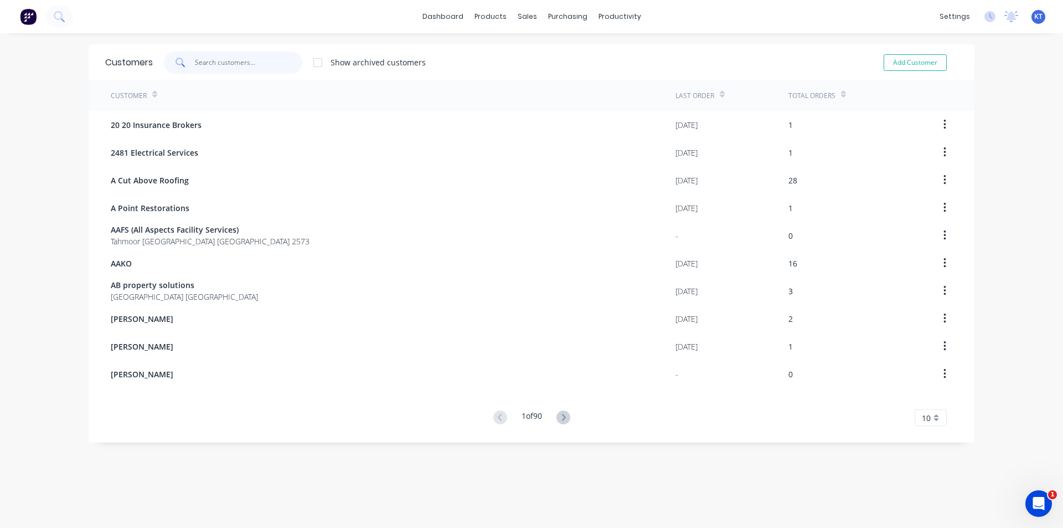
click at [269, 52] on input "text" at bounding box center [249, 62] width 108 height 22
click at [549, 55] on div "Sales Orders" at bounding box center [564, 53] width 45 height 10
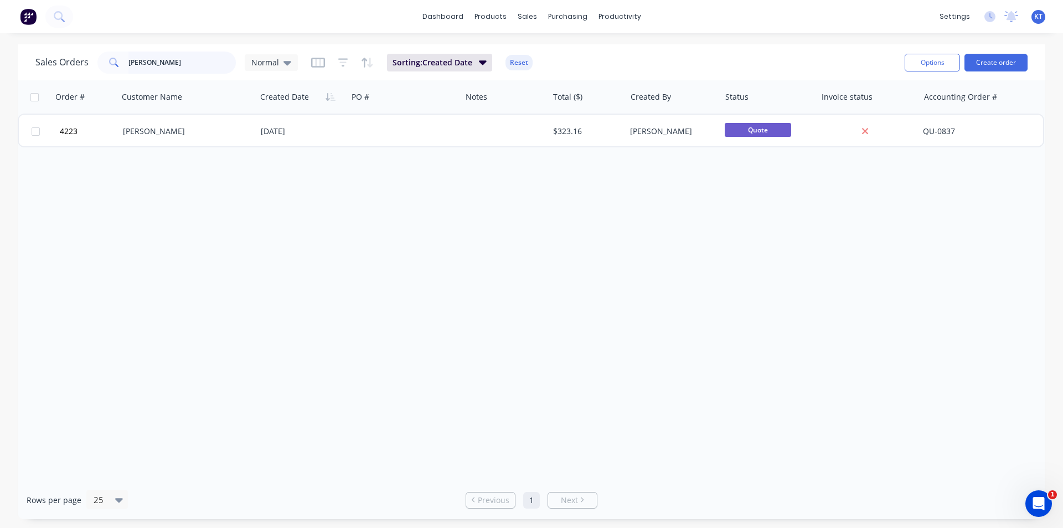
click at [226, 60] on input "kramer" at bounding box center [182, 62] width 108 height 22
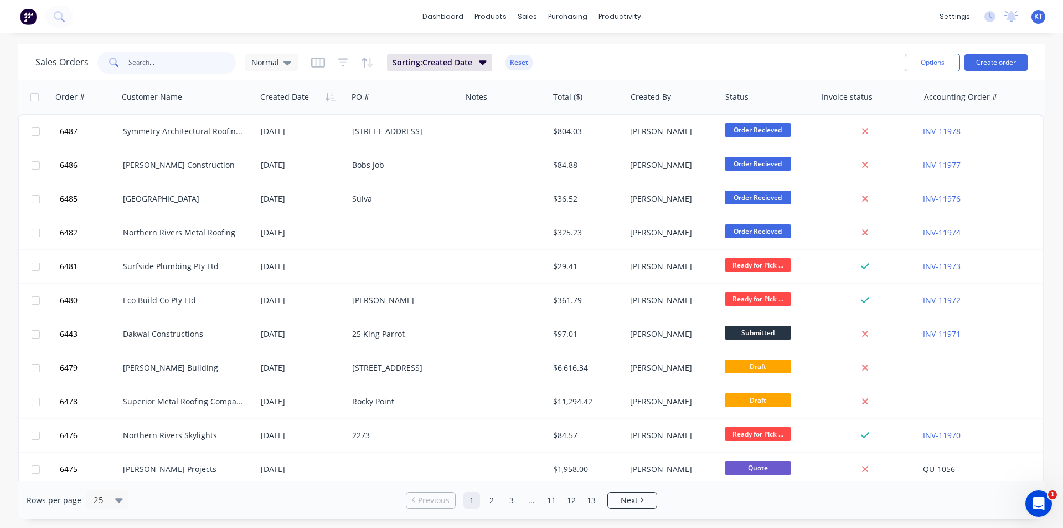
click at [194, 57] on input "text" at bounding box center [182, 62] width 108 height 22
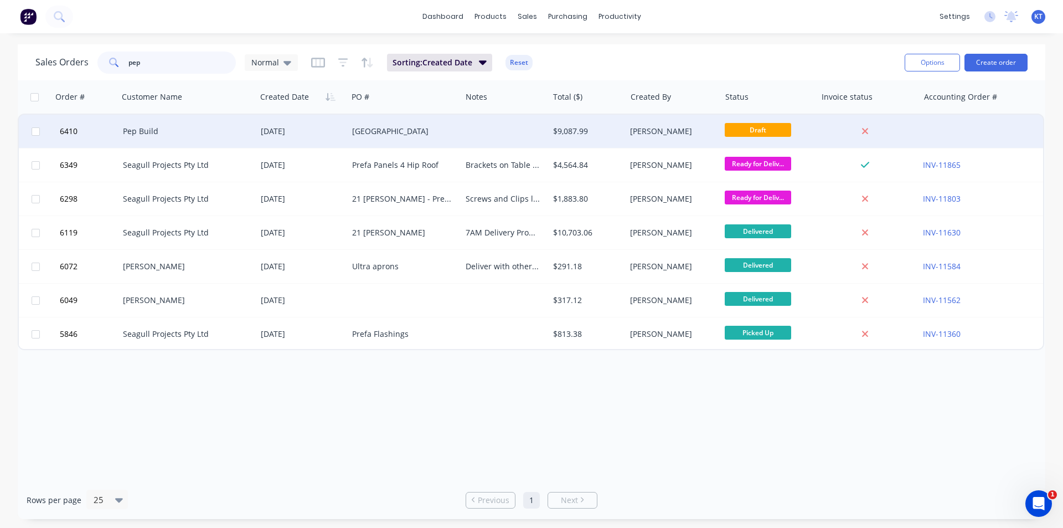
type input "pep"
click at [417, 122] on div "[GEOGRAPHIC_DATA]" at bounding box center [405, 131] width 114 height 33
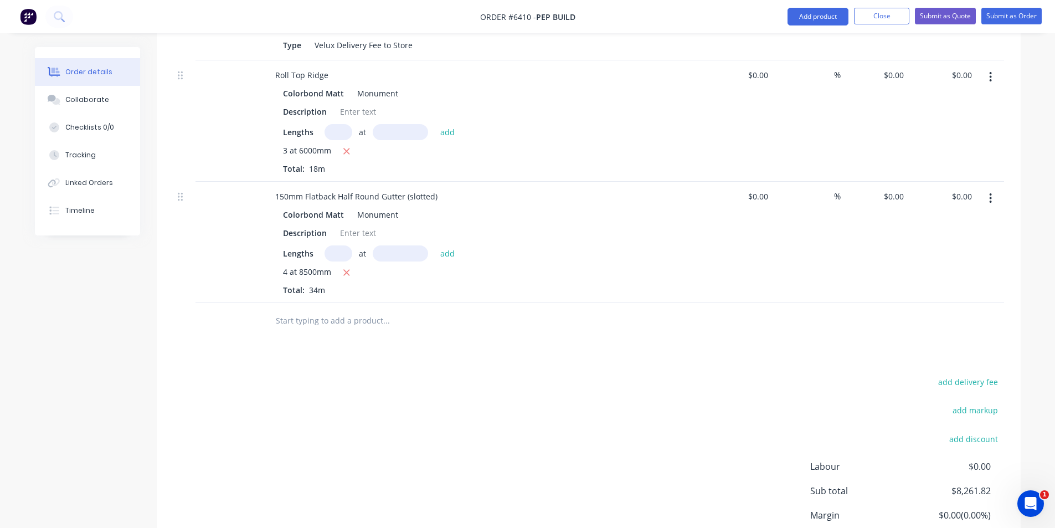
scroll to position [1211, 0]
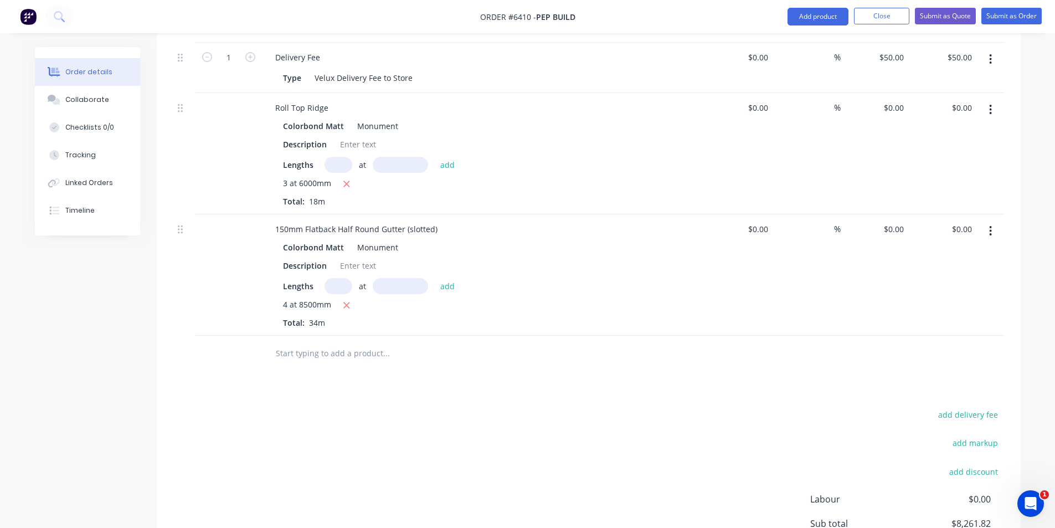
click at [992, 104] on icon "button" at bounding box center [990, 110] width 3 height 12
click at [961, 131] on div "Edit" at bounding box center [951, 139] width 85 height 16
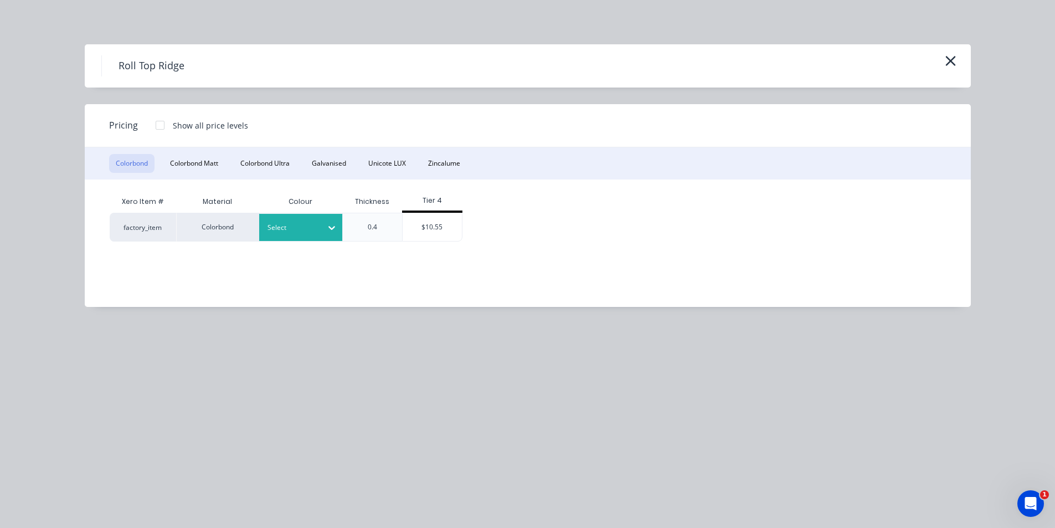
click at [333, 229] on icon at bounding box center [331, 227] width 11 height 11
click at [192, 154] on button "Colorbond Matt" at bounding box center [193, 163] width 61 height 19
click at [194, 159] on button "Colorbond Matt" at bounding box center [193, 163] width 61 height 19
click at [346, 231] on div at bounding box center [376, 227] width 68 height 28
click at [293, 222] on div at bounding box center [292, 227] width 50 height 12
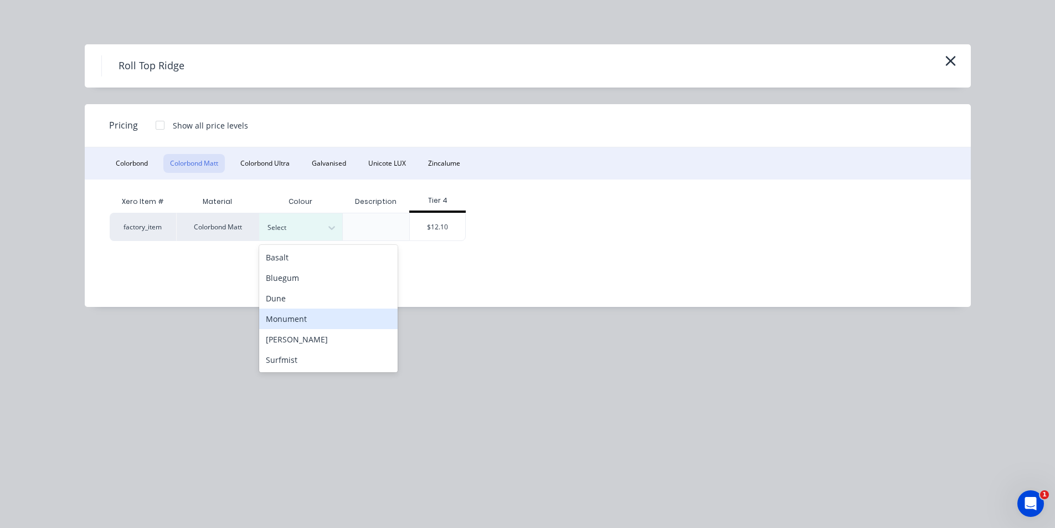
click at [303, 316] on div "Monument" at bounding box center [328, 318] width 138 height 20
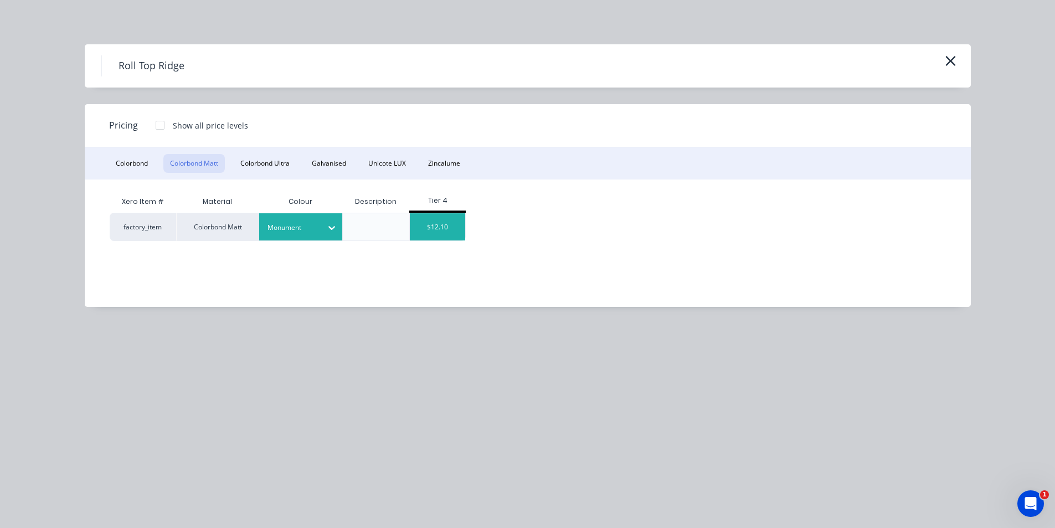
click at [451, 224] on div "$12.10" at bounding box center [437, 226] width 55 height 27
type input "$12.10"
type input "$217.80"
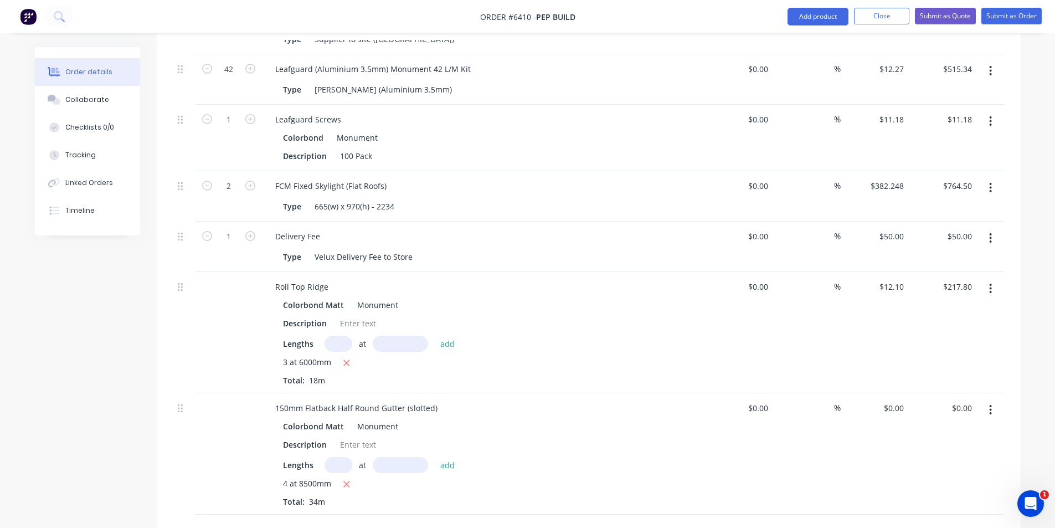
scroll to position [1045, 0]
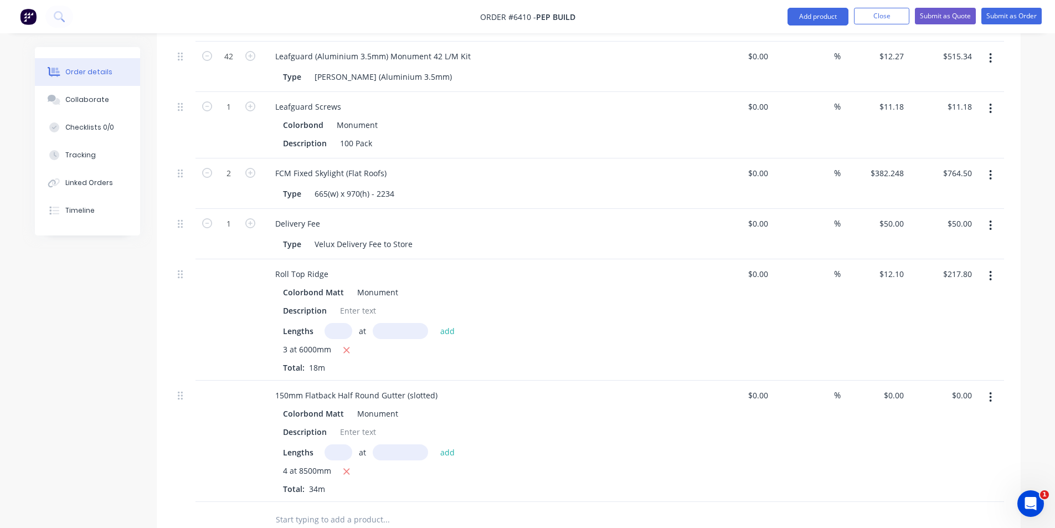
click at [986, 387] on button "button" at bounding box center [990, 397] width 26 height 20
click at [987, 418] on div "Edit" at bounding box center [951, 426] width 85 height 16
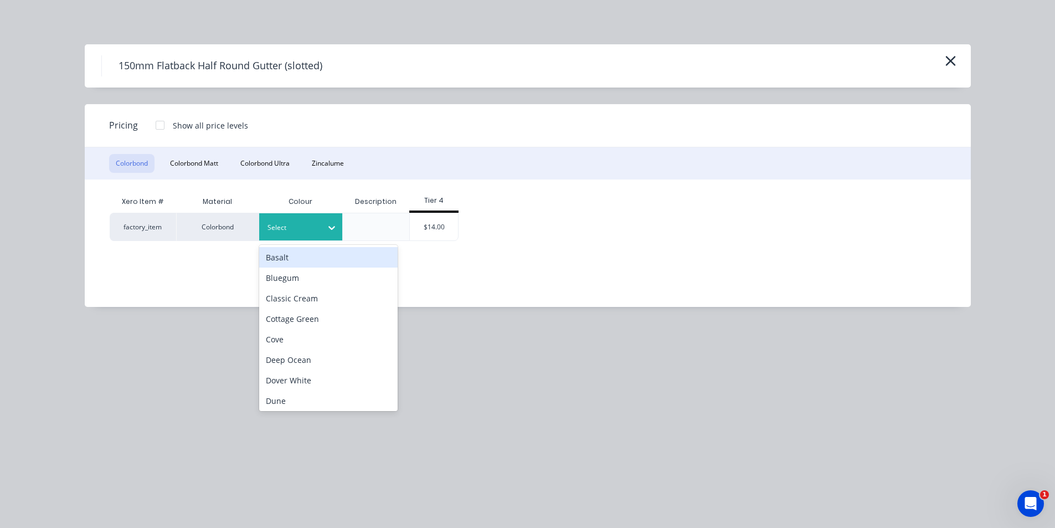
click at [316, 230] on div at bounding box center [292, 227] width 50 height 12
click at [211, 151] on div "Colorbond Colorbond Matt Colorbond Ultra Zincalume" at bounding box center [528, 163] width 886 height 32
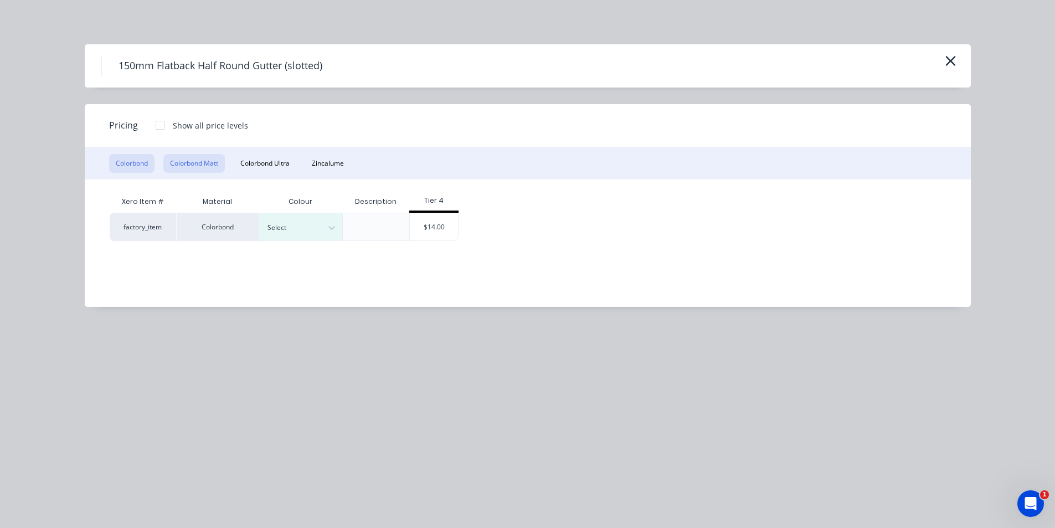
click at [190, 166] on button "Colorbond Matt" at bounding box center [193, 163] width 61 height 19
click at [306, 239] on div "Select" at bounding box center [300, 226] width 83 height 27
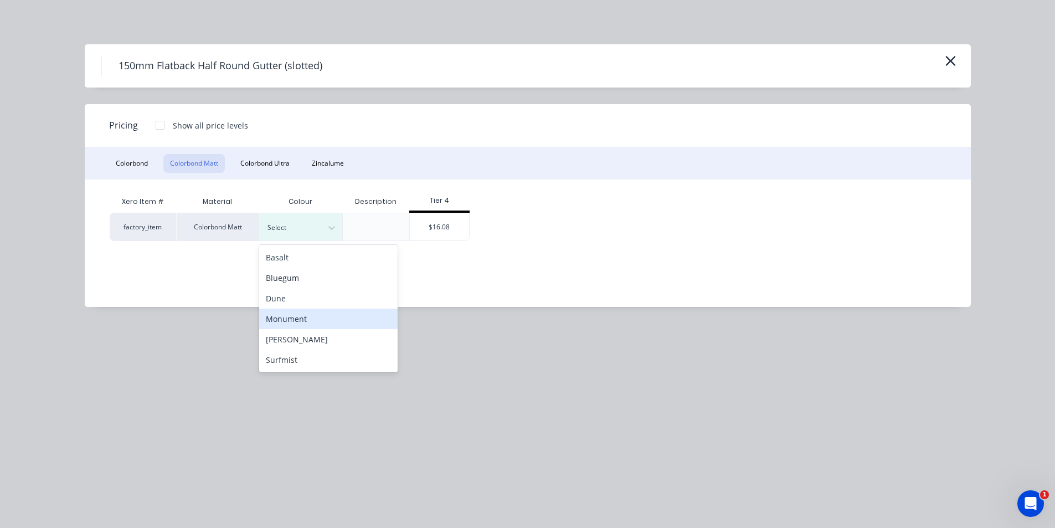
click at [322, 324] on div "Monument" at bounding box center [328, 318] width 138 height 20
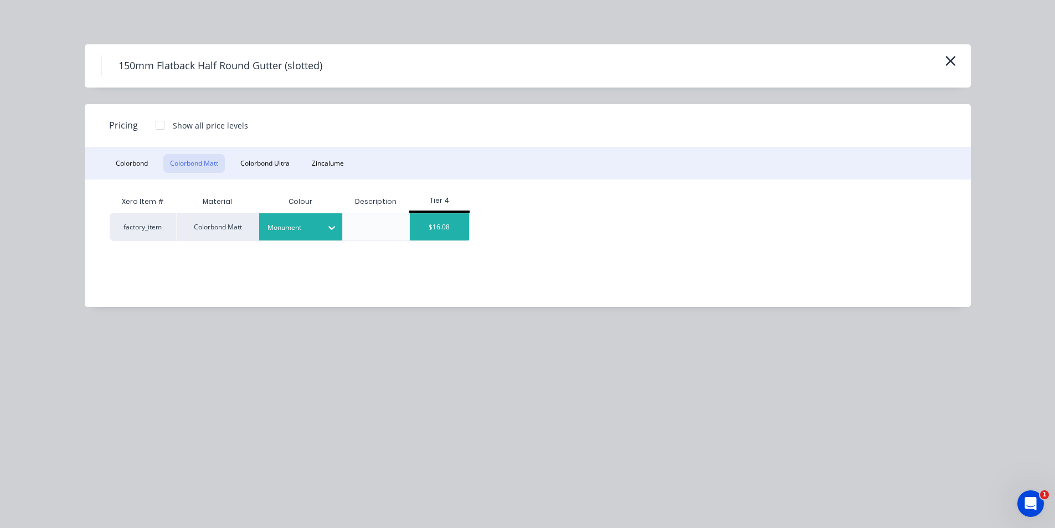
click at [444, 228] on div "$16.08" at bounding box center [439, 226] width 59 height 27
type input "$16.08"
type input "$546.72"
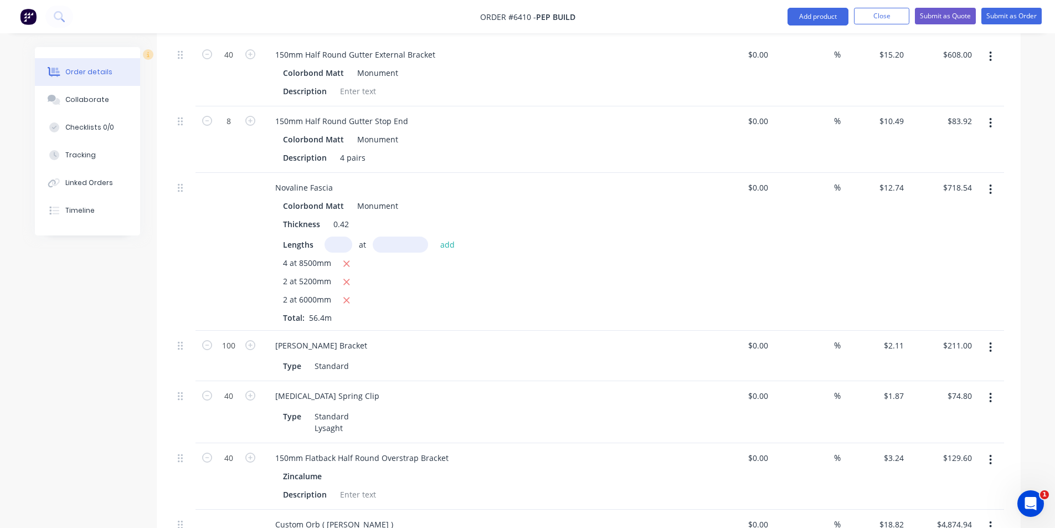
scroll to position [166, 0]
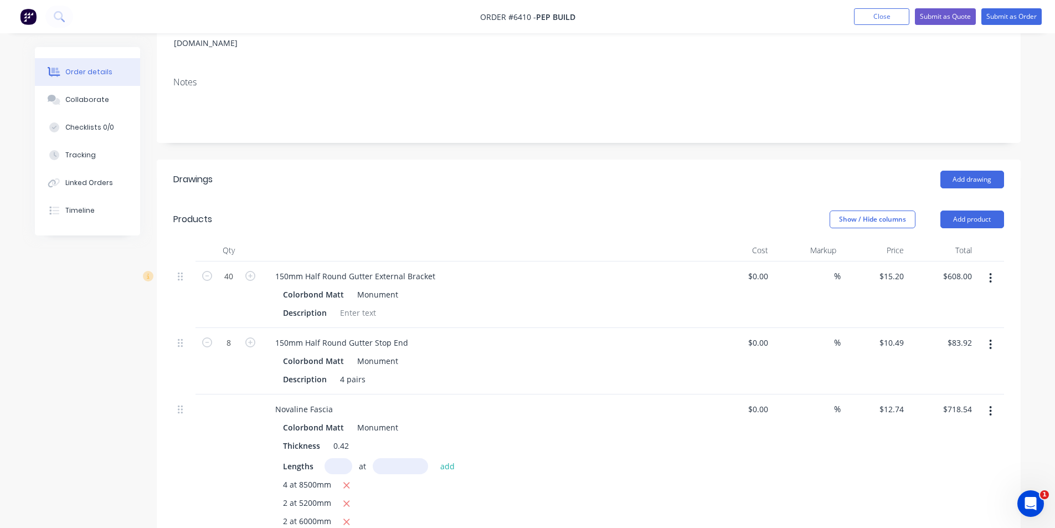
click at [989, 272] on icon "button" at bounding box center [990, 278] width 3 height 12
click at [948, 365] on div "Delete" at bounding box center [951, 373] width 85 height 16
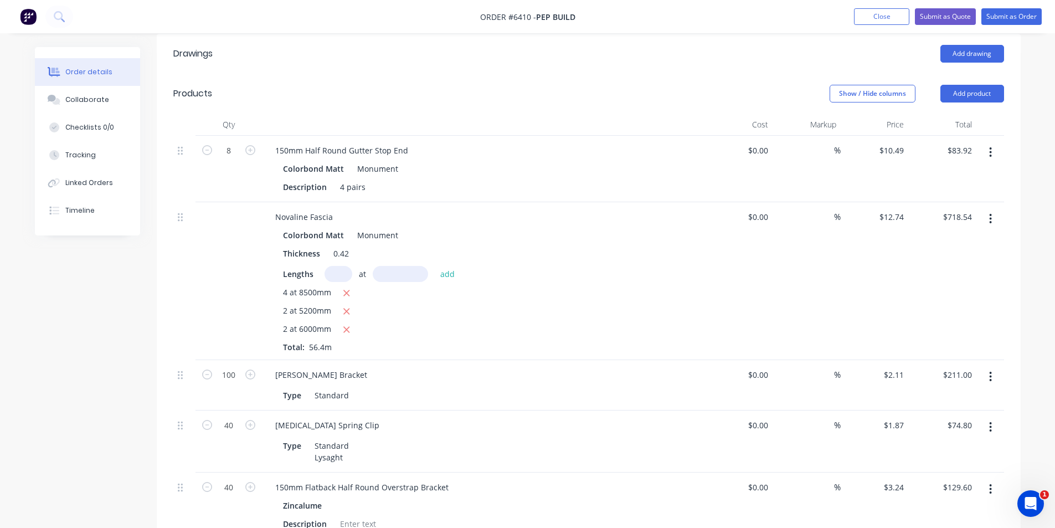
scroll to position [332, 0]
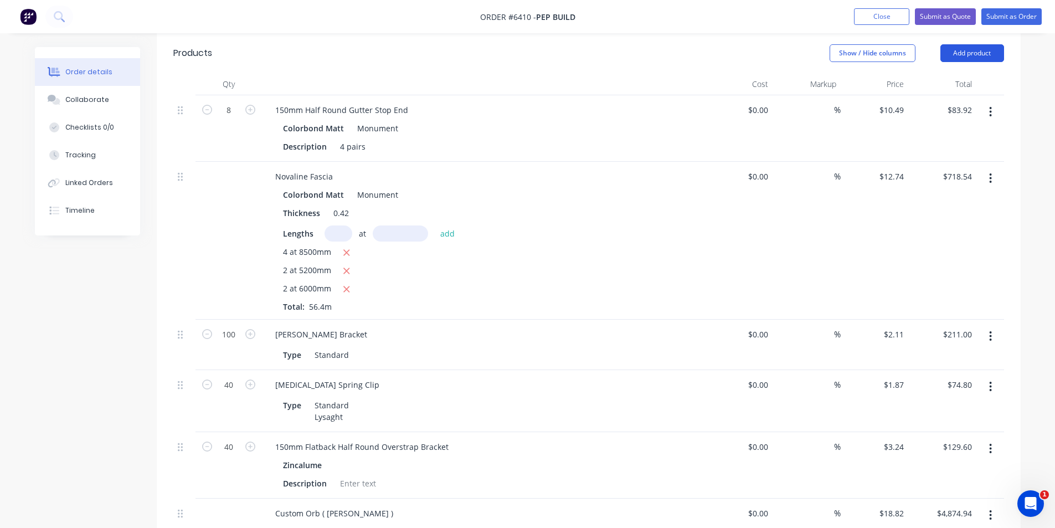
click at [955, 44] on button "Add product" at bounding box center [972, 53] width 64 height 18
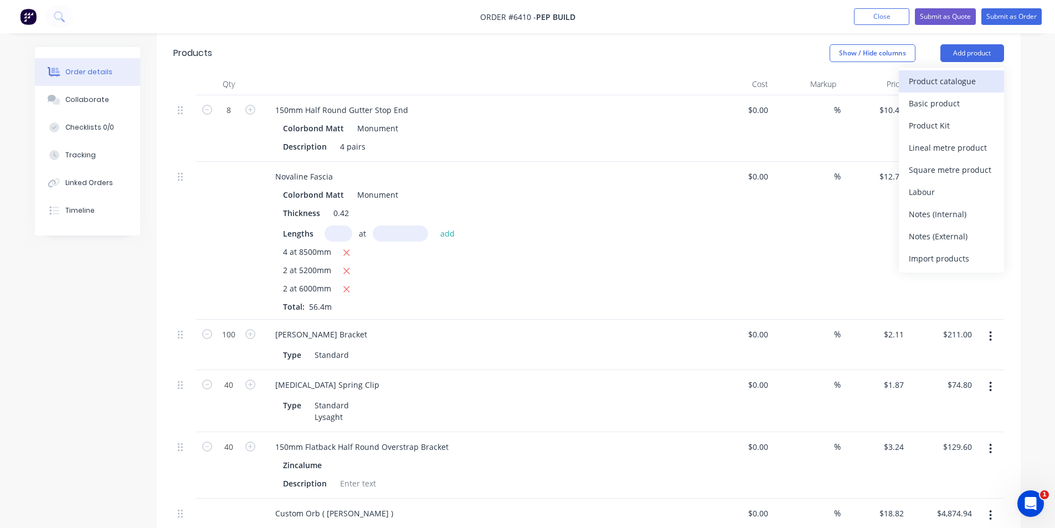
click at [955, 73] on div "Product catalogue" at bounding box center [951, 81] width 85 height 16
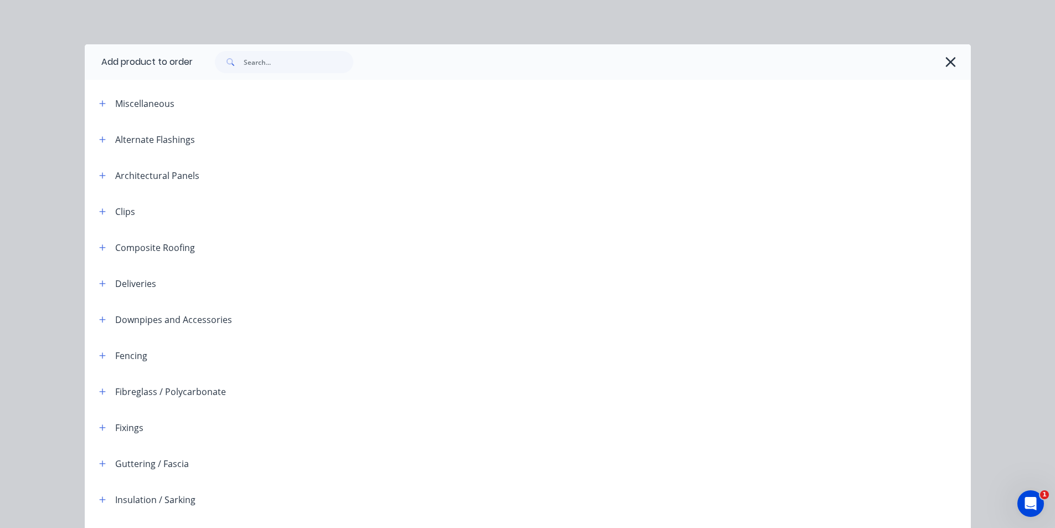
click at [217, 53] on span at bounding box center [229, 62] width 29 height 22
click at [253, 56] on input "text" at bounding box center [299, 62] width 110 height 22
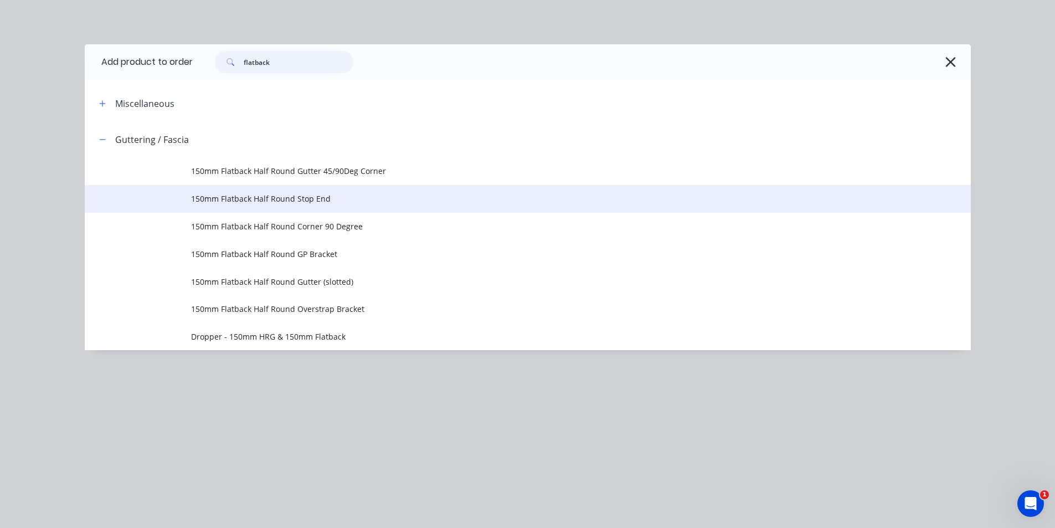
type input "flatback"
click at [388, 198] on span "150mm Flatback Half Round Stop End" at bounding box center [502, 199] width 623 height 12
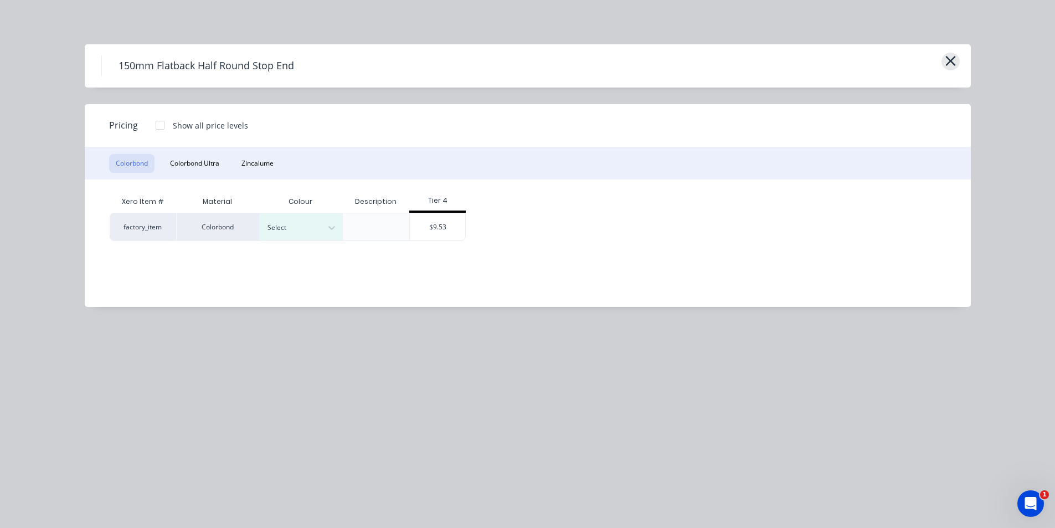
click at [956, 56] on icon "button" at bounding box center [951, 61] width 12 height 16
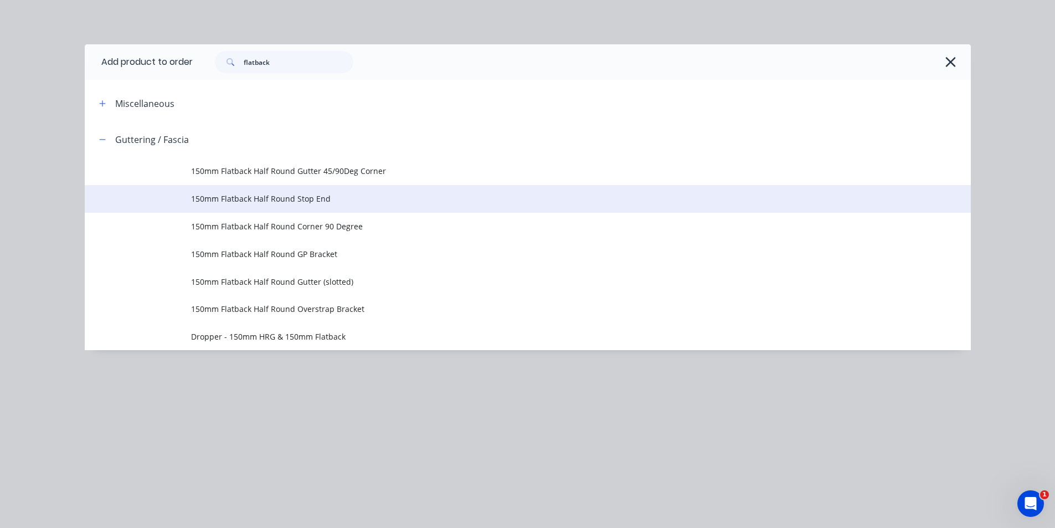
click at [361, 198] on span "150mm Flatback Half Round Stop End" at bounding box center [502, 199] width 623 height 12
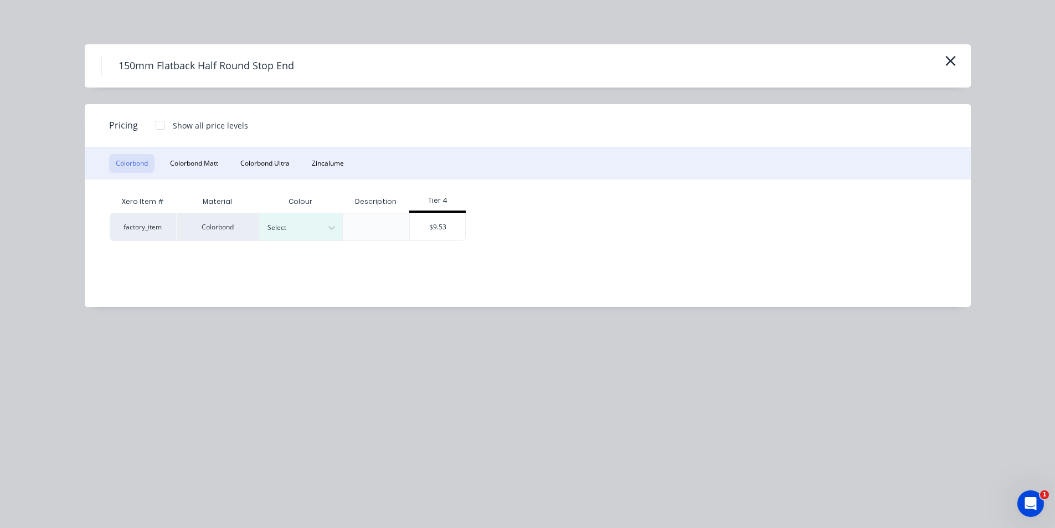
click at [202, 179] on div "Xero Item # Material Colour Description Tier 4 factory_item Colorbond Select $9…" at bounding box center [519, 234] width 869 height 111
click at [209, 165] on button "Colorbond Matt" at bounding box center [193, 163] width 61 height 19
click at [317, 223] on div at bounding box center [292, 227] width 50 height 12
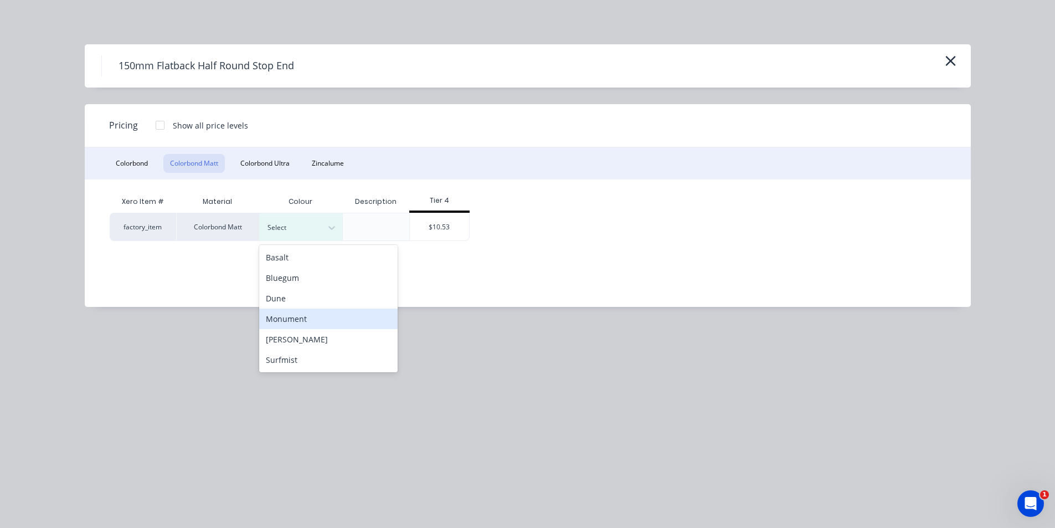
click at [329, 317] on div "Monument" at bounding box center [328, 318] width 138 height 20
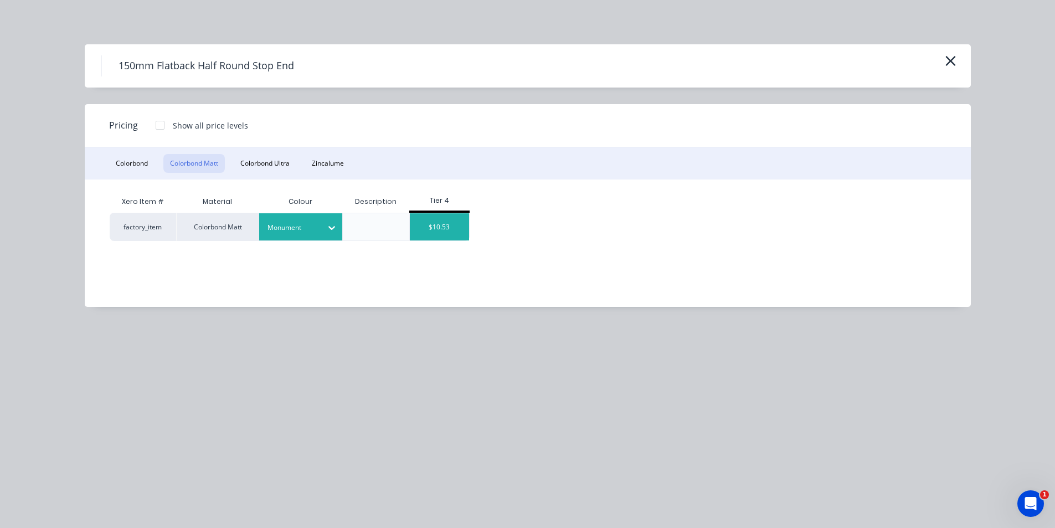
click at [436, 225] on div "$10.53" at bounding box center [439, 226] width 59 height 27
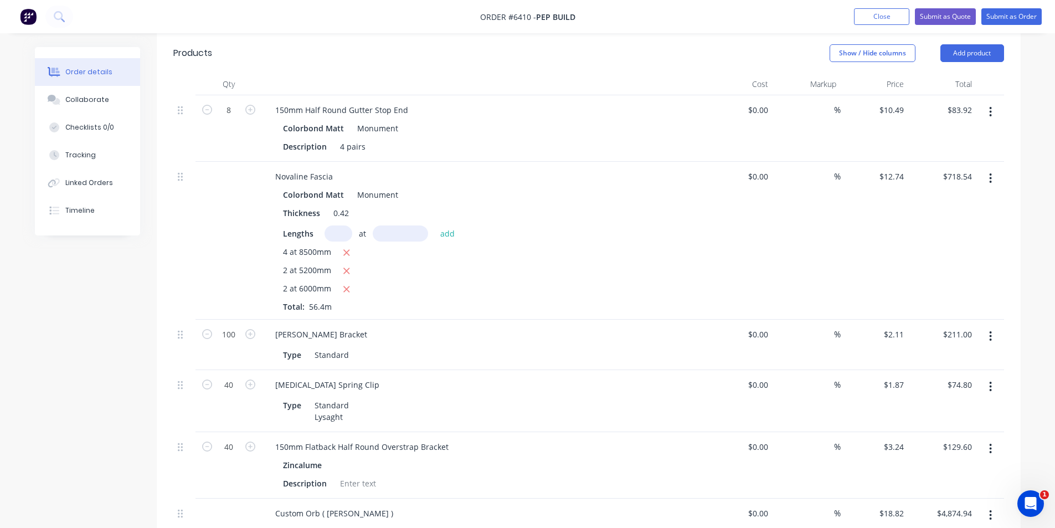
drag, startPoint x: 987, startPoint y: 96, endPoint x: 978, endPoint y: 106, distance: 13.3
click at [986, 102] on button "button" at bounding box center [990, 112] width 26 height 20
click at [977, 199] on div "Delete" at bounding box center [951, 207] width 85 height 16
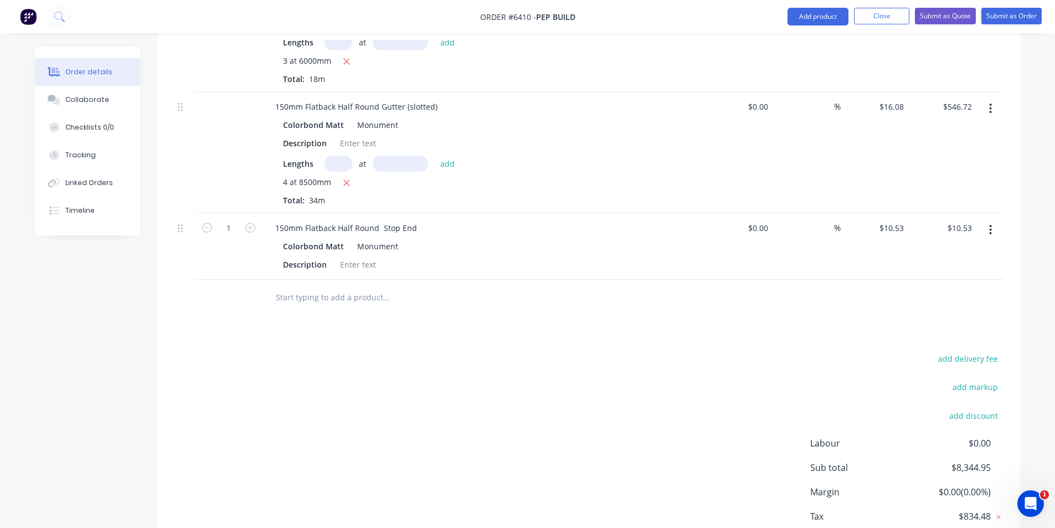
scroll to position [1145, 0]
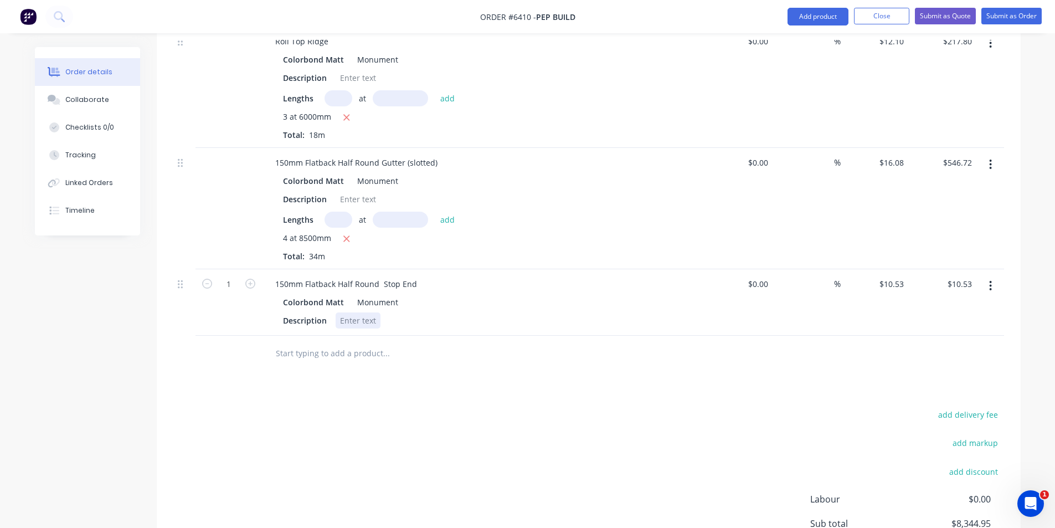
click at [362, 314] on div "150mm Flatback Half Round Stop End Colorbond Matt Monument Description" at bounding box center [483, 302] width 443 height 66
click at [361, 312] on div at bounding box center [358, 320] width 45 height 16
type input "8"
type input "$84.24"
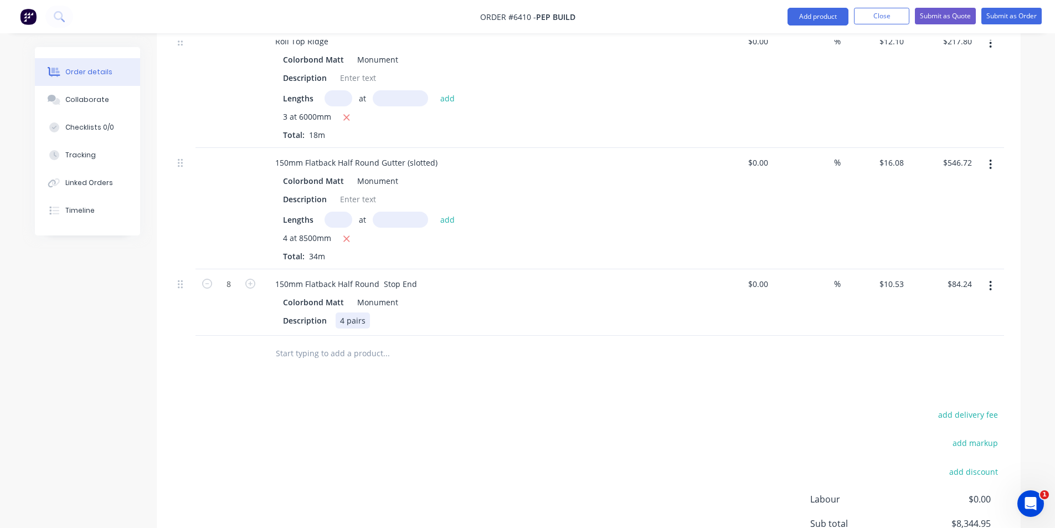
click at [484, 314] on div "150mm Flatback Half Round Stop End Colorbond Matt Monument Description 4 pairs" at bounding box center [483, 302] width 443 height 66
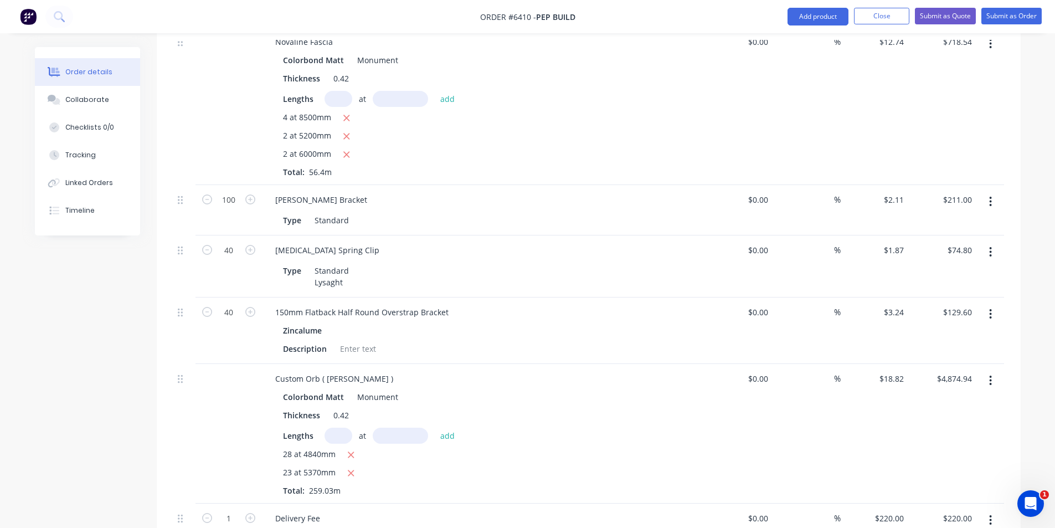
scroll to position [425, 0]
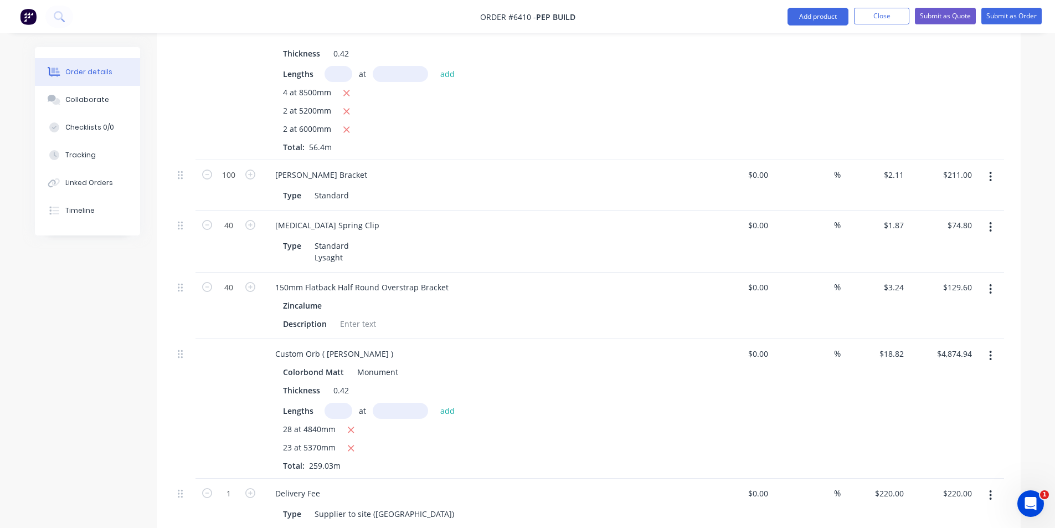
click at [286, 423] on span "28 at 4840mm" at bounding box center [309, 430] width 53 height 14
click at [341, 403] on input "text" at bounding box center [338, 411] width 28 height 16
type input "23"
type input "4840"
click at [435, 403] on button "add" at bounding box center [448, 410] width 26 height 15
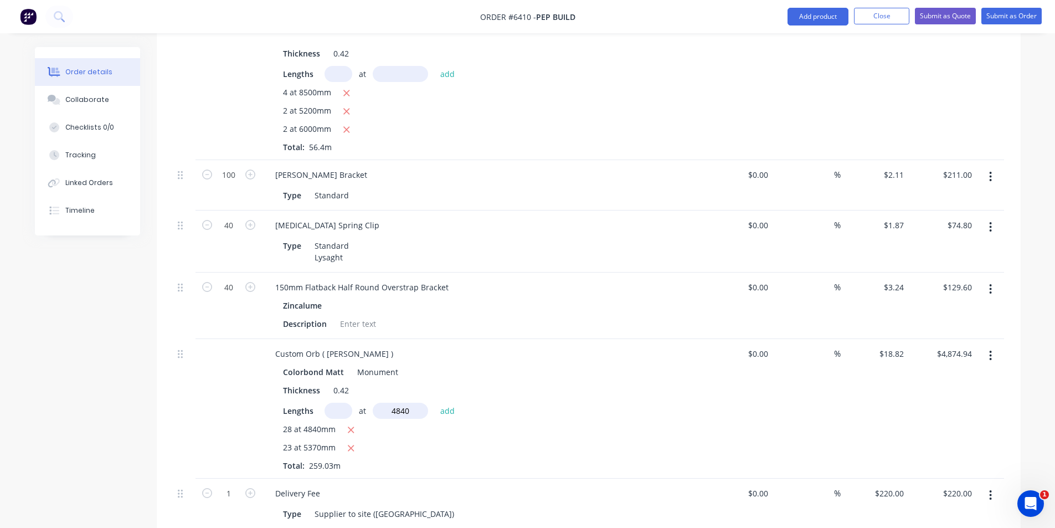
type input "."
type input "$6,969.99"
type input "."
click at [352, 425] on icon "button" at bounding box center [350, 430] width 7 height 10
type input "$4,419.50"
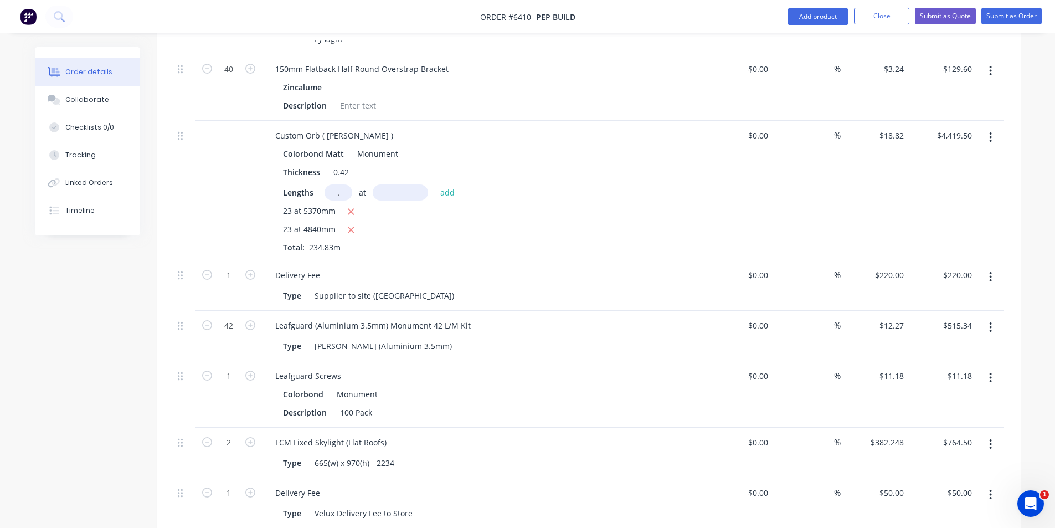
scroll to position [647, 0]
click at [840, 18] on button "Add product" at bounding box center [817, 17] width 61 height 18
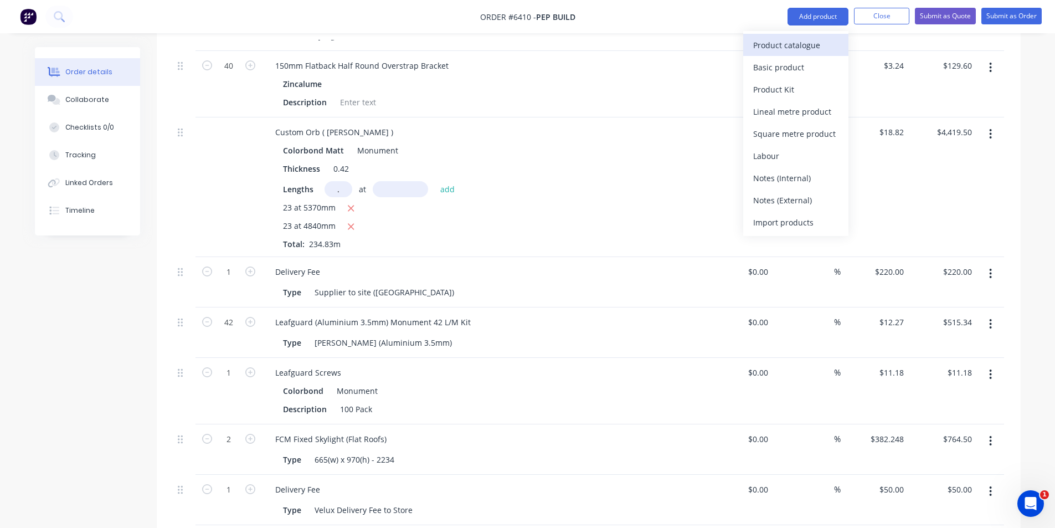
click at [831, 40] on div "Product catalogue" at bounding box center [795, 45] width 85 height 16
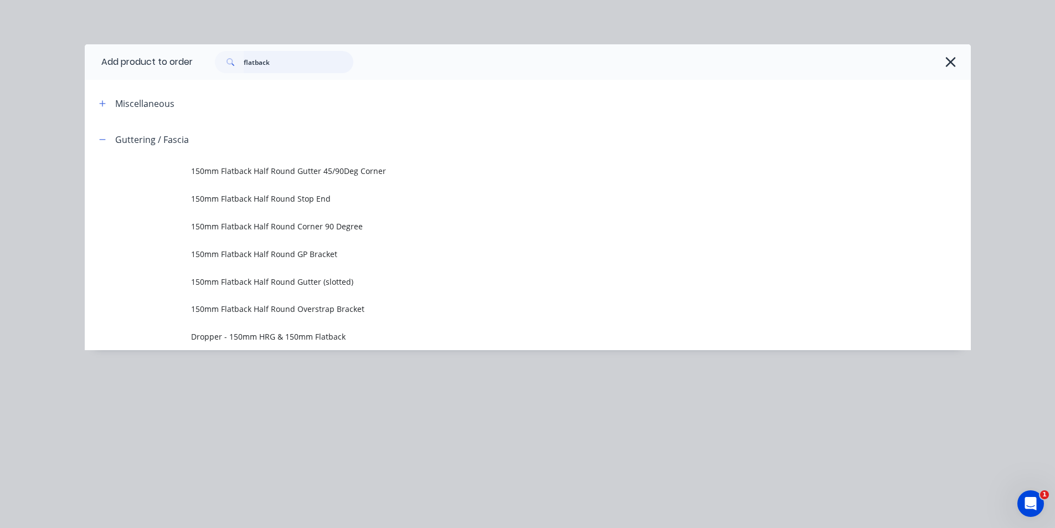
click at [296, 61] on input "flatback" at bounding box center [299, 62] width 110 height 22
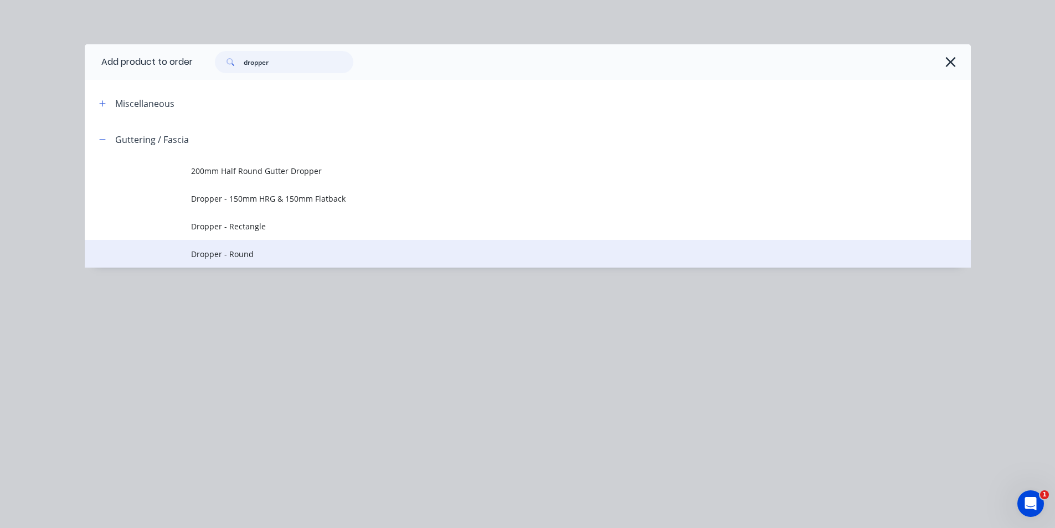
type input "dropper"
click at [245, 254] on span "Dropper - Round" at bounding box center [502, 254] width 623 height 12
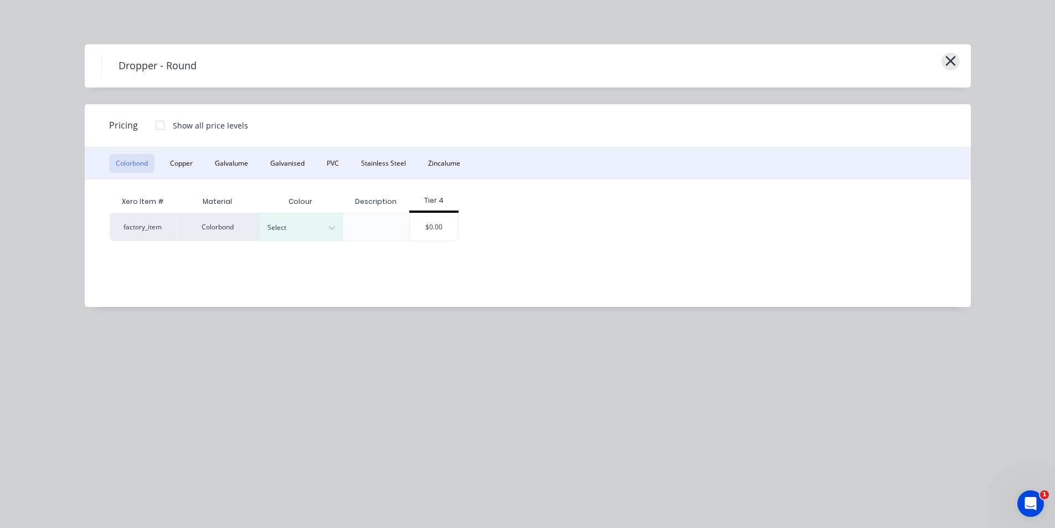
click at [954, 58] on icon "button" at bounding box center [950, 61] width 10 height 10
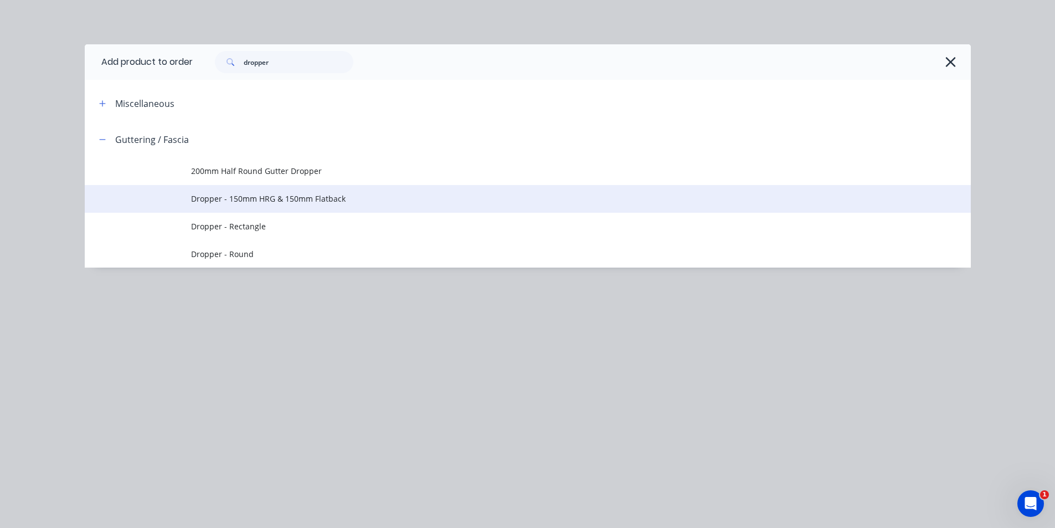
click at [348, 189] on td "Dropper - 150mm HRG & 150mm Flatback" at bounding box center [581, 199] width 780 height 28
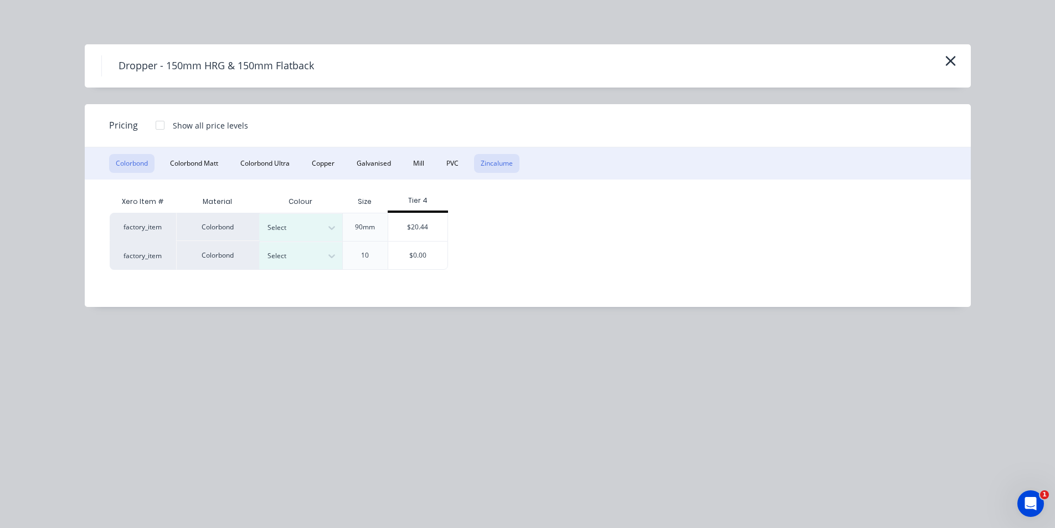
click at [479, 165] on button "Zincalume" at bounding box center [496, 163] width 45 height 19
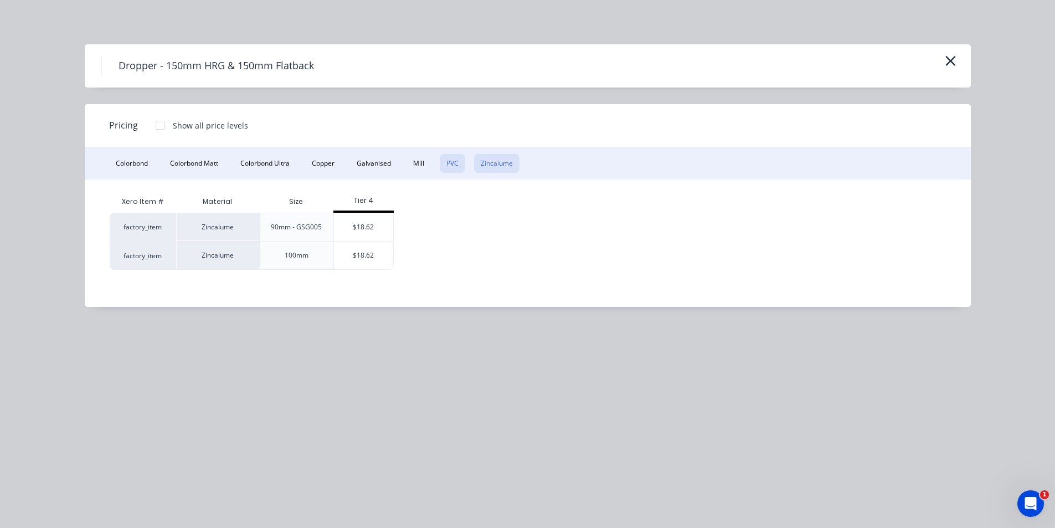
click at [461, 163] on button "PVC" at bounding box center [452, 163] width 25 height 19
click at [375, 241] on div "$8.68" at bounding box center [365, 255] width 56 height 29
click at [374, 230] on div "$8.00" at bounding box center [365, 227] width 55 height 28
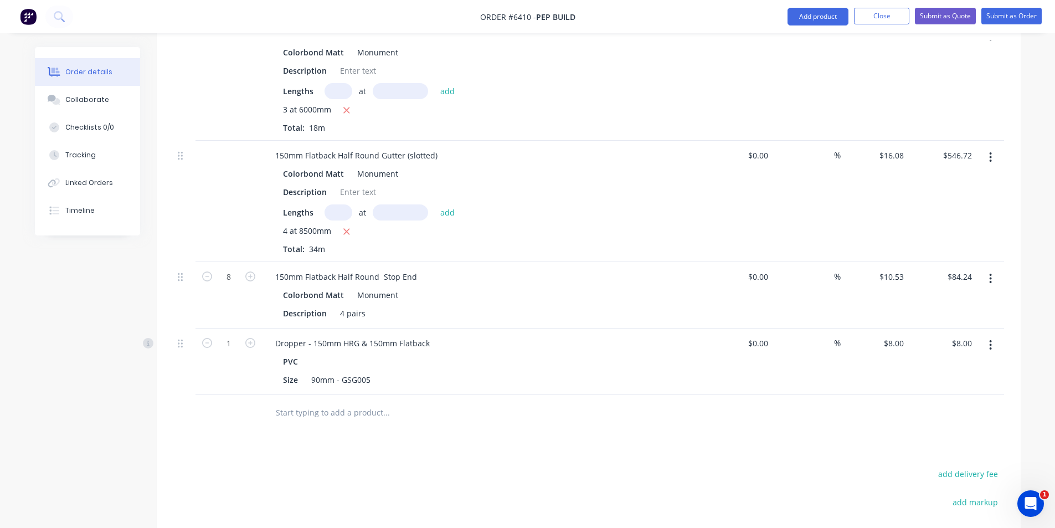
scroll to position [1200, 0]
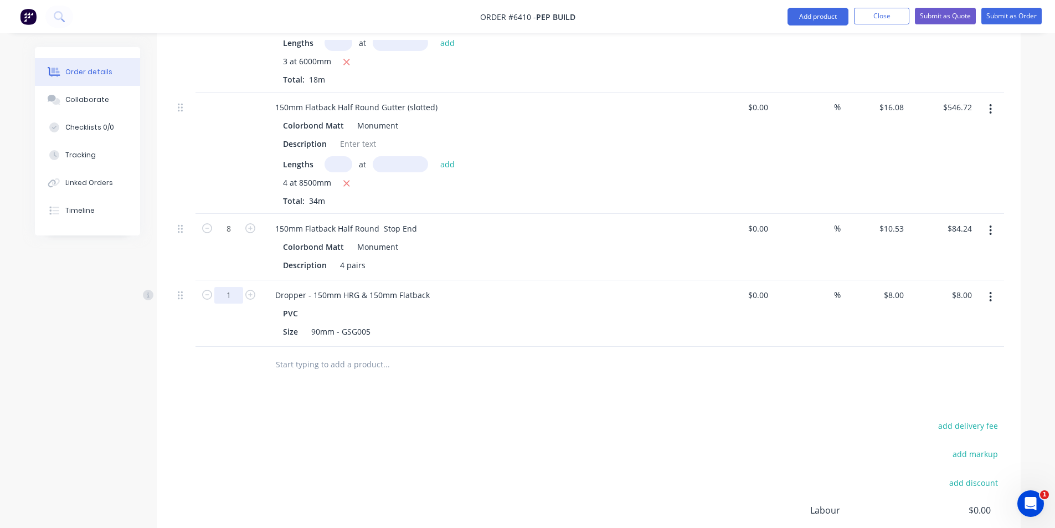
type input "6"
type input "$48.00"
click at [612, 364] on div at bounding box center [461, 365] width 399 height 36
click at [936, 11] on button "Submit as Quote" at bounding box center [945, 16] width 61 height 17
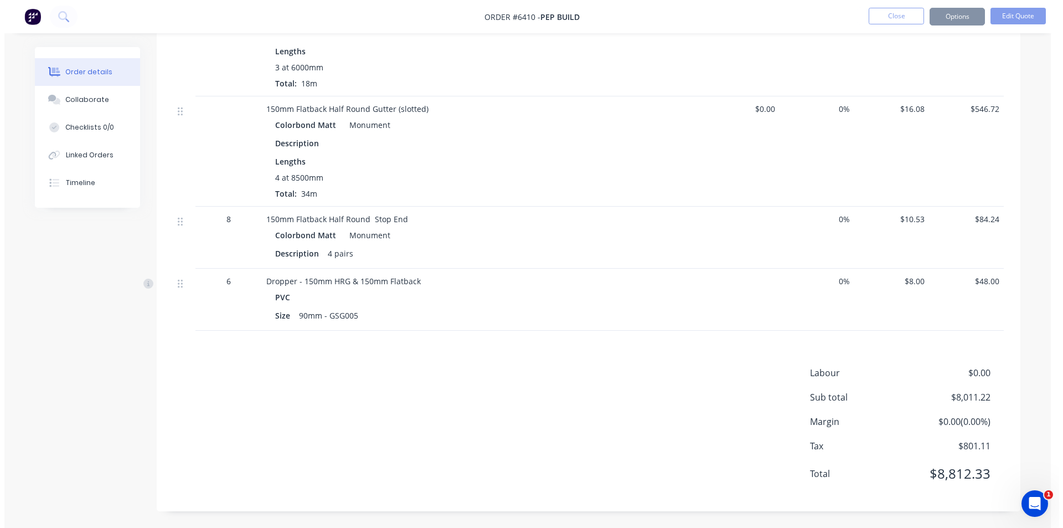
scroll to position [0, 0]
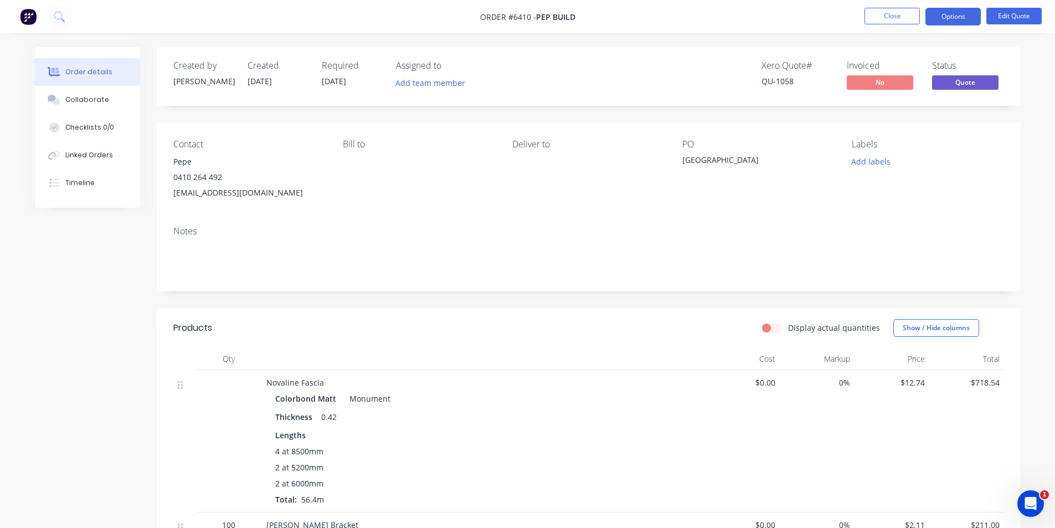
click at [971, 30] on nav "Order #6410 - Pep Build Close Options Edit Quote" at bounding box center [527, 16] width 1055 height 33
click at [962, 21] on button "Options" at bounding box center [952, 17] width 55 height 18
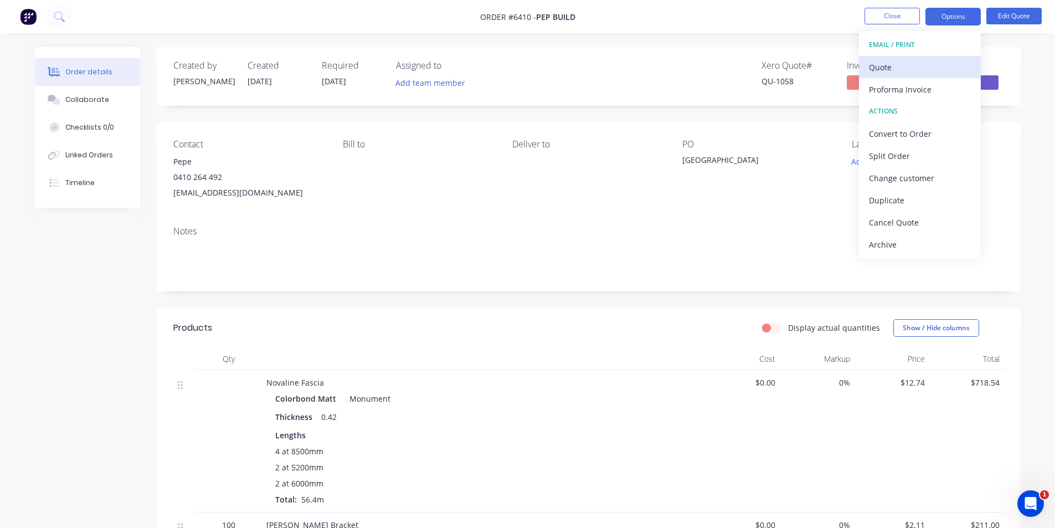
click at [935, 68] on div "Quote" at bounding box center [920, 67] width 102 height 16
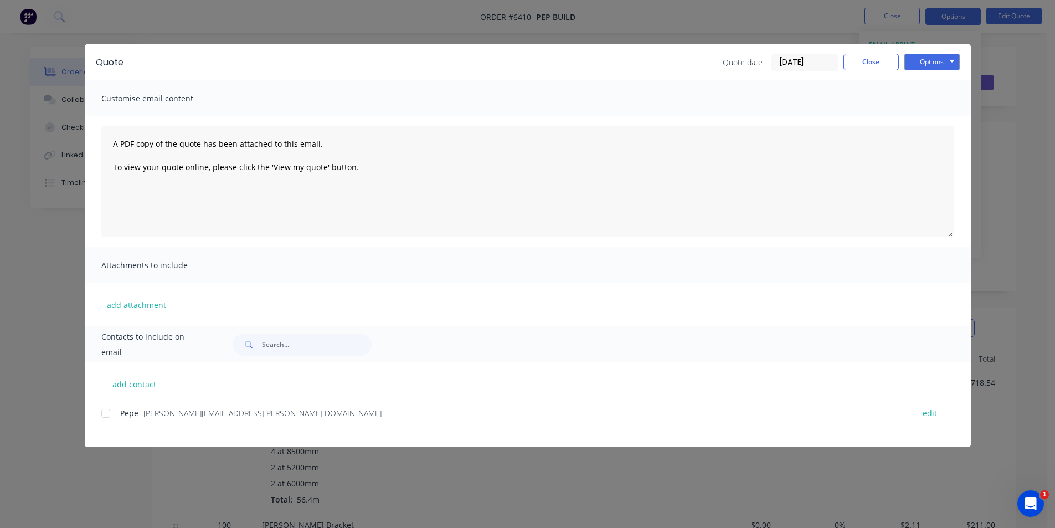
click at [101, 415] on div at bounding box center [106, 413] width 22 height 22
click at [940, 60] on button "Options" at bounding box center [931, 62] width 55 height 17
click at [941, 118] on button "Email" at bounding box center [939, 118] width 71 height 18
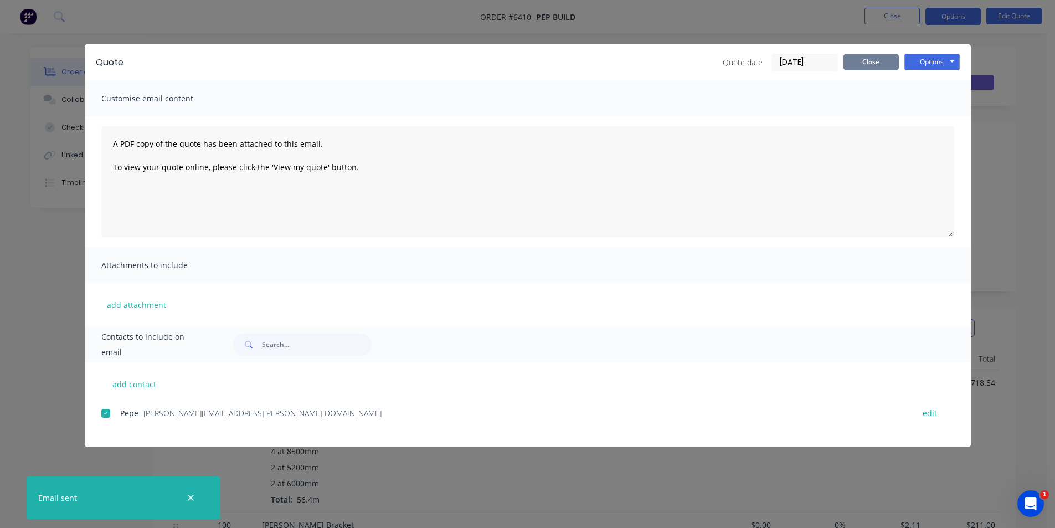
click at [890, 70] on button "Close" at bounding box center [870, 62] width 55 height 17
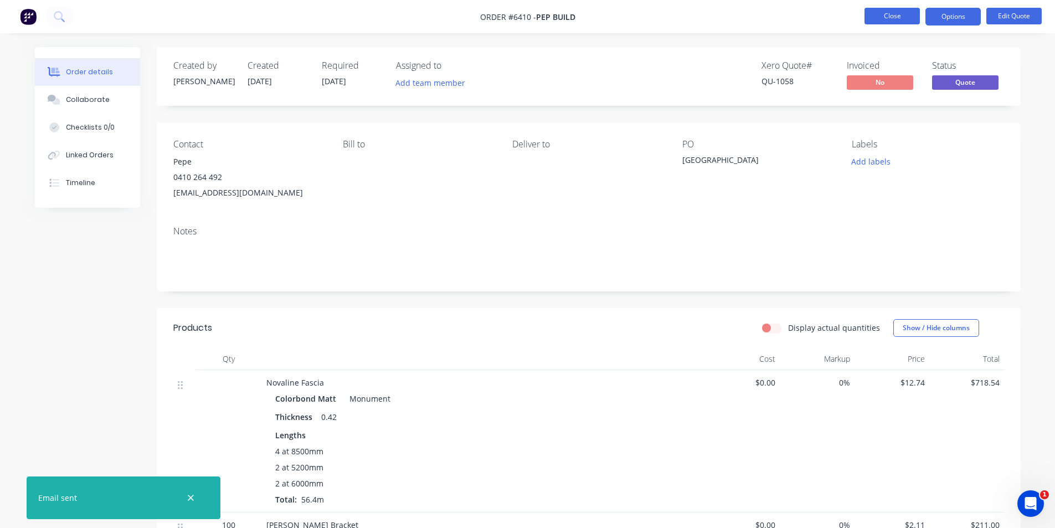
click at [897, 13] on button "Close" at bounding box center [891, 16] width 55 height 17
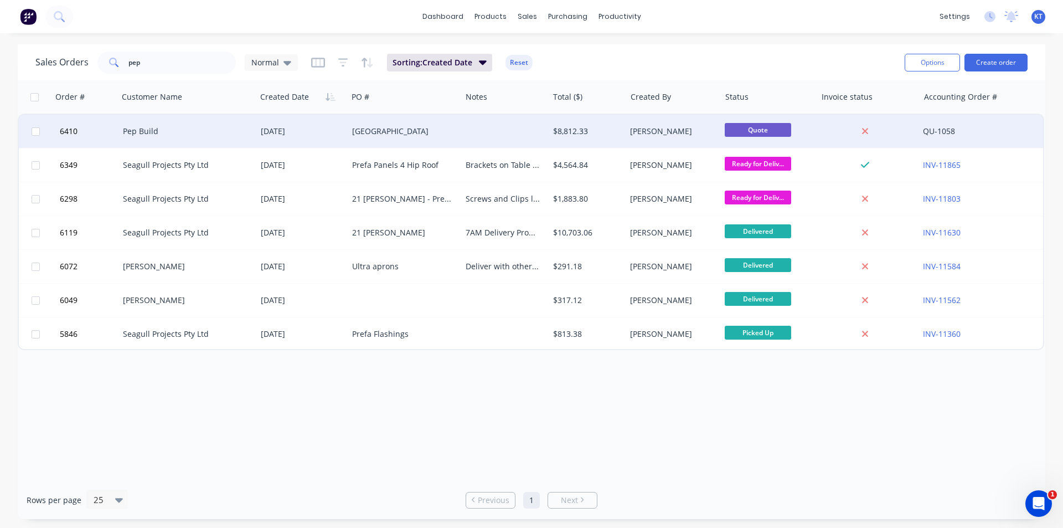
click at [628, 147] on div "[PERSON_NAME]" at bounding box center [673, 131] width 94 height 33
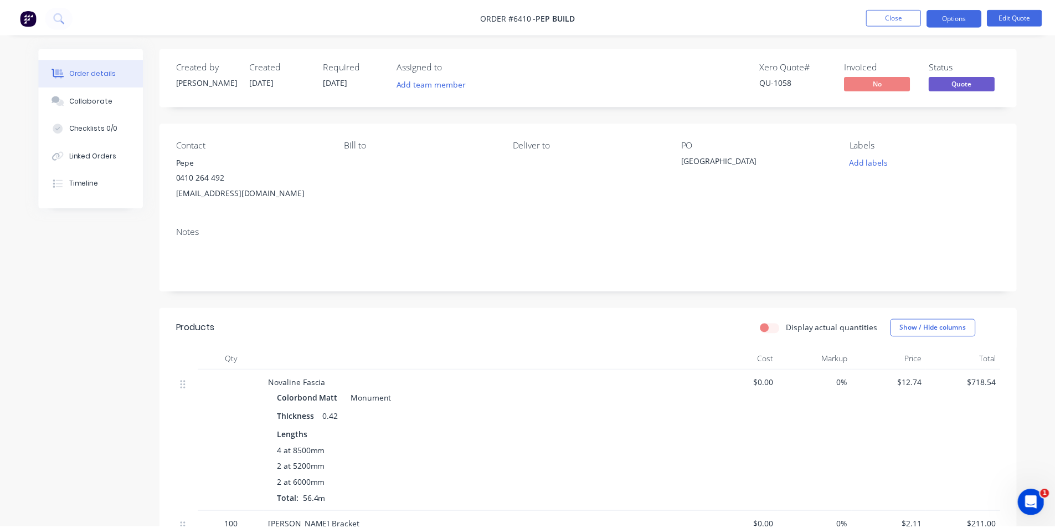
scroll to position [332, 0]
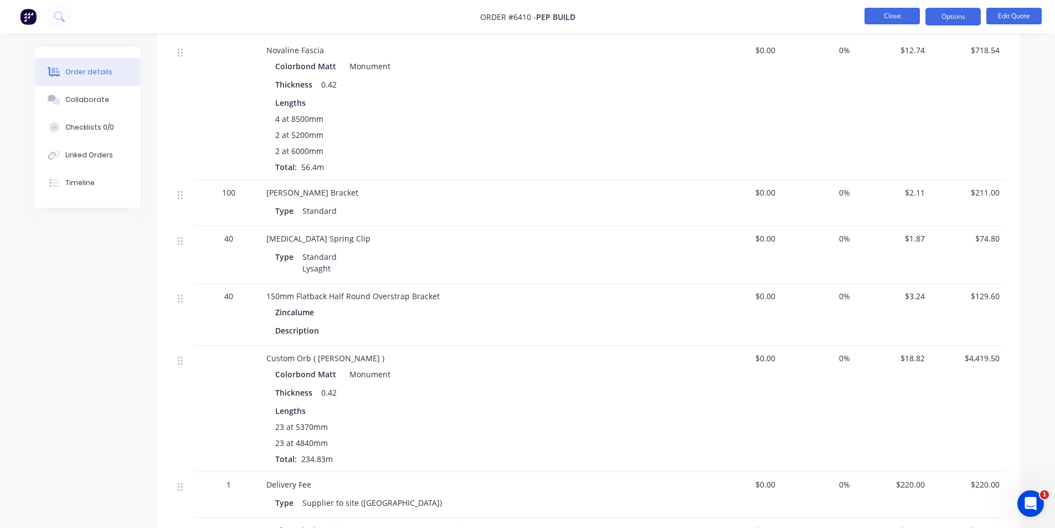
click at [901, 14] on button "Close" at bounding box center [891, 16] width 55 height 17
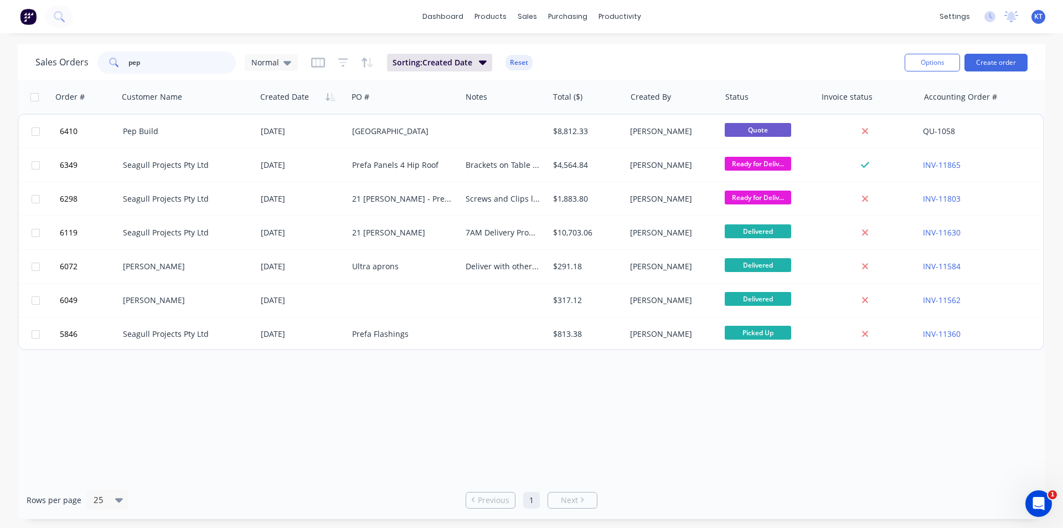
click at [181, 55] on input "pep" at bounding box center [182, 62] width 108 height 22
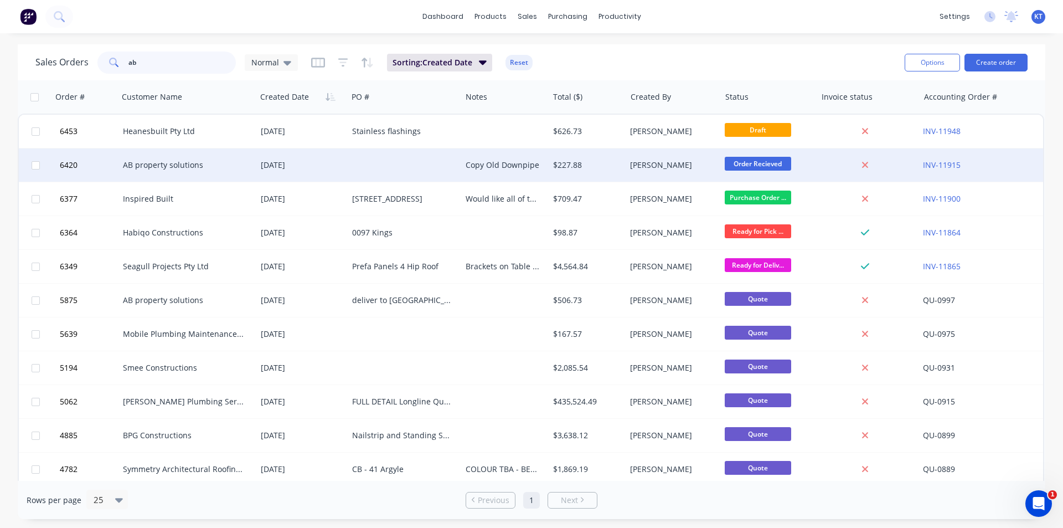
type input "ab"
click at [296, 156] on div "05 Aug 2025" at bounding box center [301, 164] width 91 height 33
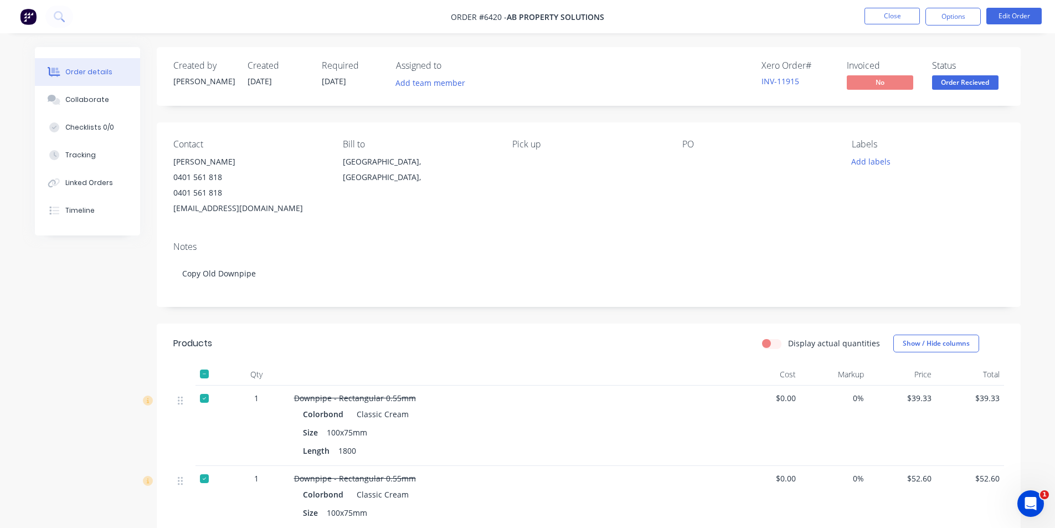
click at [958, 75] on div "Status Order Recieved" at bounding box center [968, 76] width 72 height 32
click at [958, 82] on span "Order Recieved" at bounding box center [965, 82] width 66 height 14
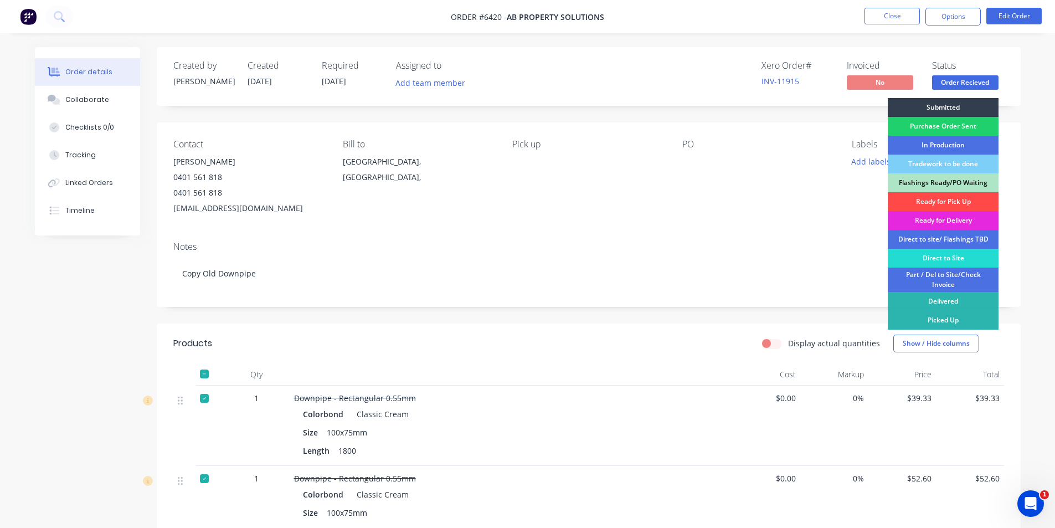
click at [928, 210] on div "Ready for Pick Up" at bounding box center [943, 201] width 111 height 19
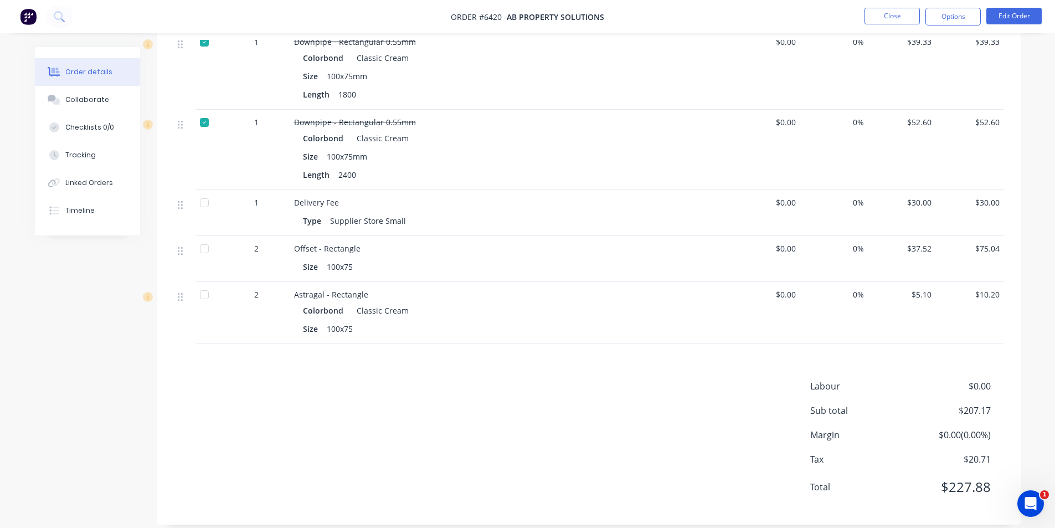
scroll to position [369, 0]
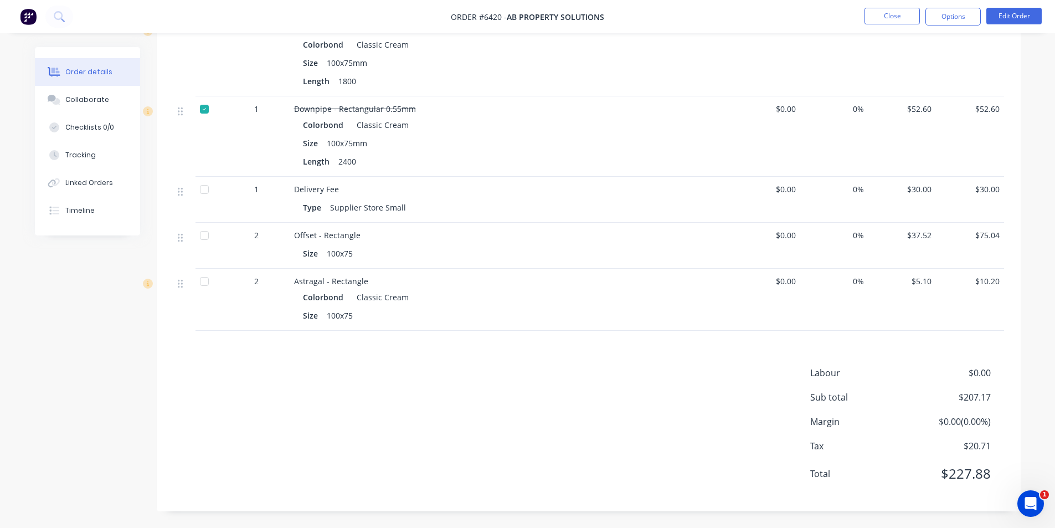
click at [207, 189] on div at bounding box center [204, 189] width 22 height 22
click at [203, 246] on div at bounding box center [204, 235] width 22 height 22
click at [212, 281] on div at bounding box center [204, 281] width 22 height 22
drag, startPoint x: 981, startPoint y: 22, endPoint x: 974, endPoint y: 19, distance: 7.2
click at [980, 22] on ul "Close Options Edit Order" at bounding box center [953, 17] width 204 height 18
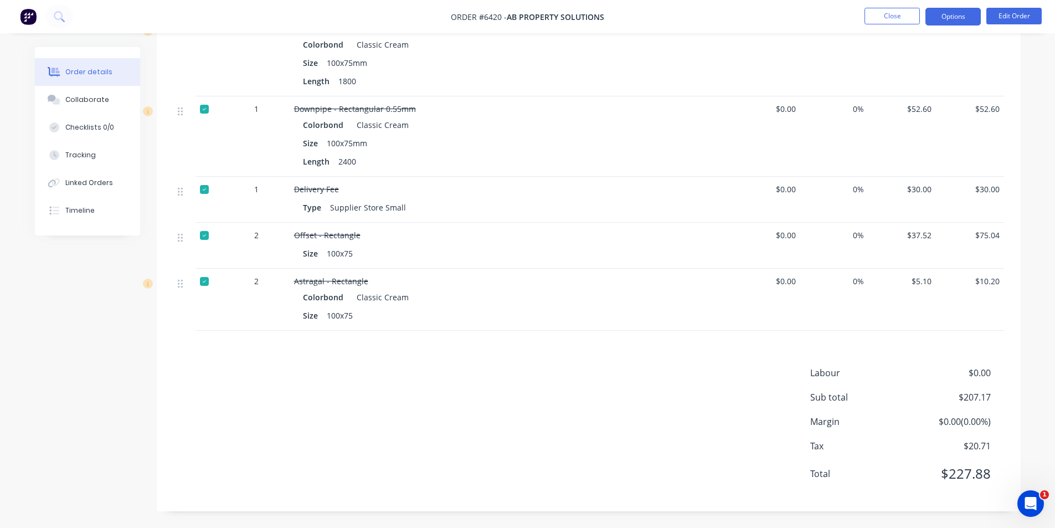
click at [974, 19] on button "Options" at bounding box center [952, 17] width 55 height 18
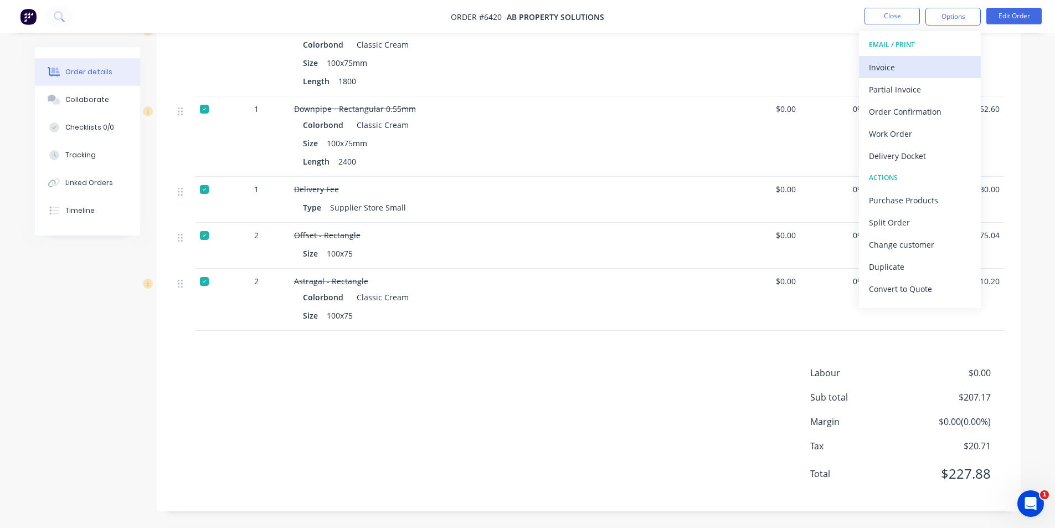
click at [902, 68] on div "Invoice" at bounding box center [920, 67] width 102 height 16
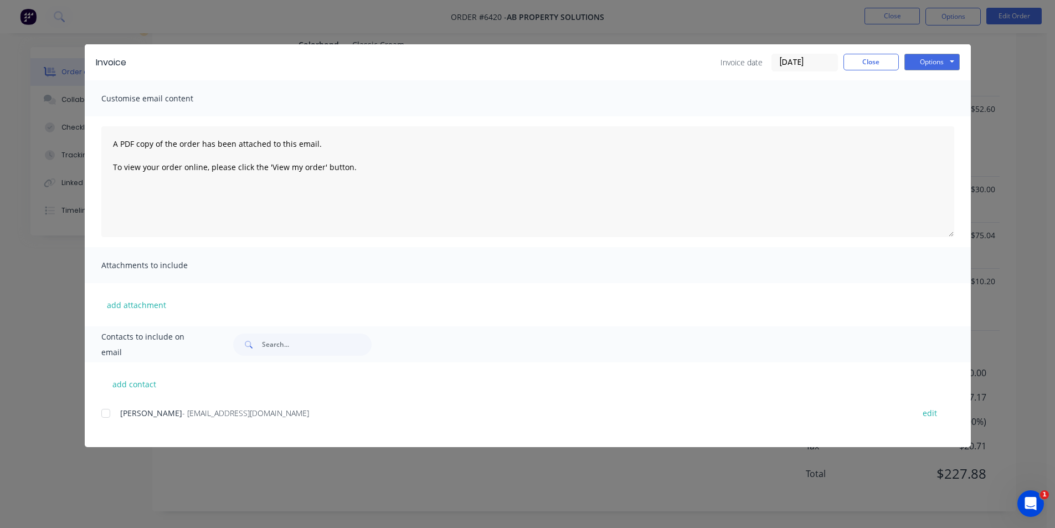
click at [110, 413] on div at bounding box center [106, 413] width 22 height 22
click at [922, 61] on button "Options" at bounding box center [931, 62] width 55 height 17
click at [912, 120] on button "Email" at bounding box center [939, 118] width 71 height 18
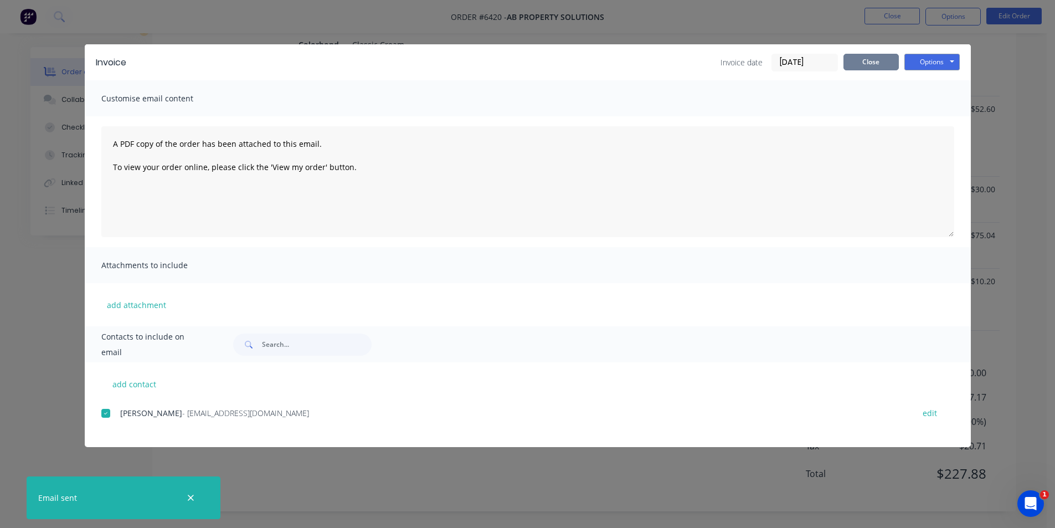
click at [873, 64] on button "Close" at bounding box center [870, 62] width 55 height 17
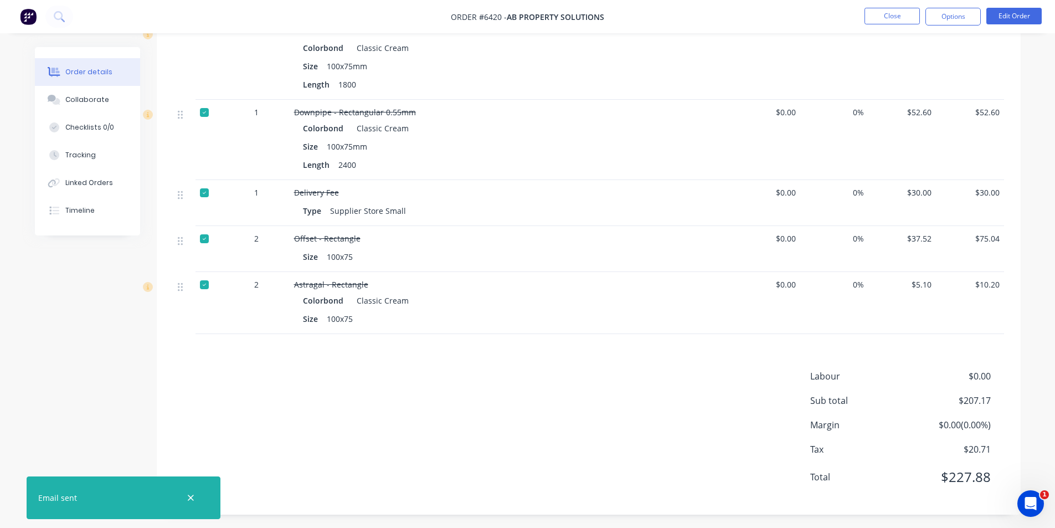
scroll to position [92, 0]
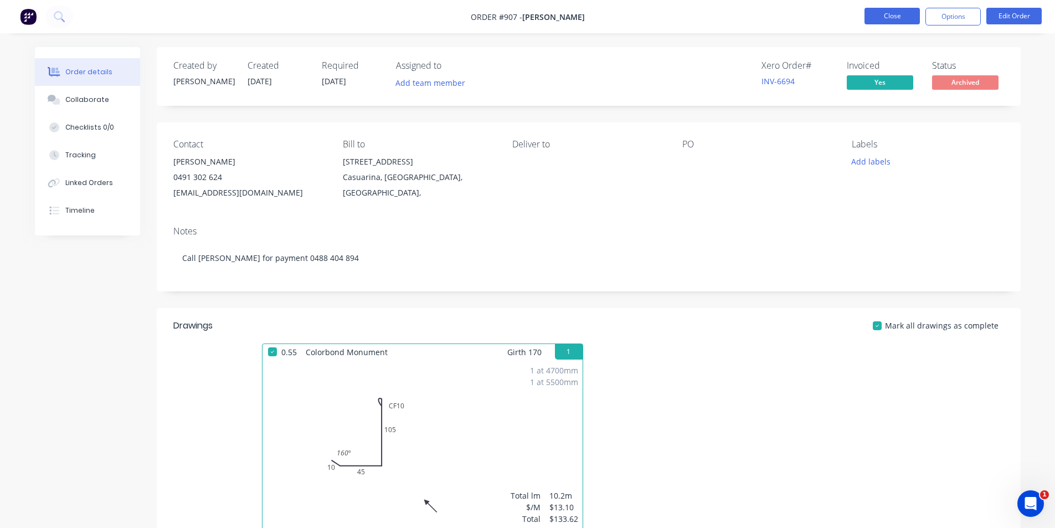
click at [873, 18] on button "Close" at bounding box center [891, 16] width 55 height 17
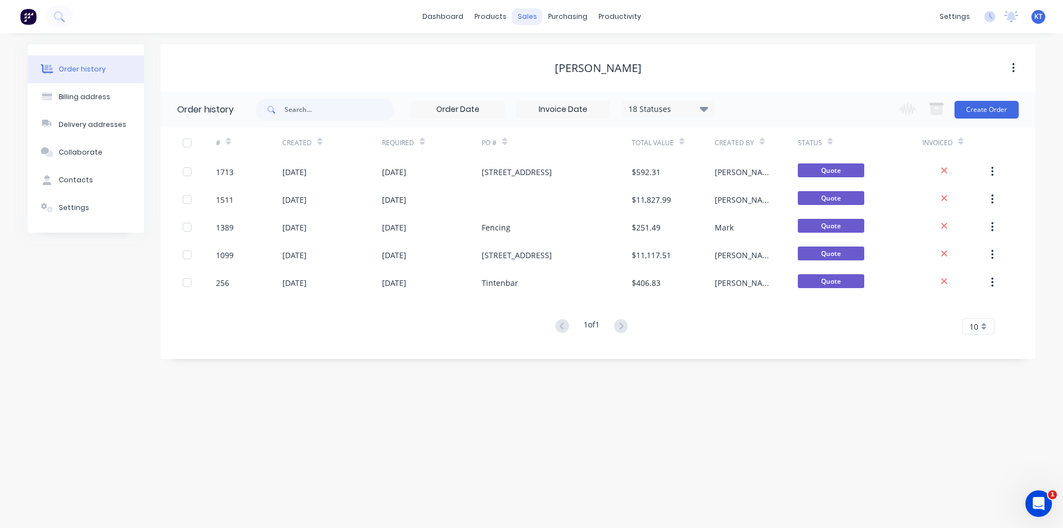
click at [534, 19] on div "sales" at bounding box center [527, 16] width 30 height 17
click at [574, 55] on div "Sales Orders" at bounding box center [567, 53] width 45 height 10
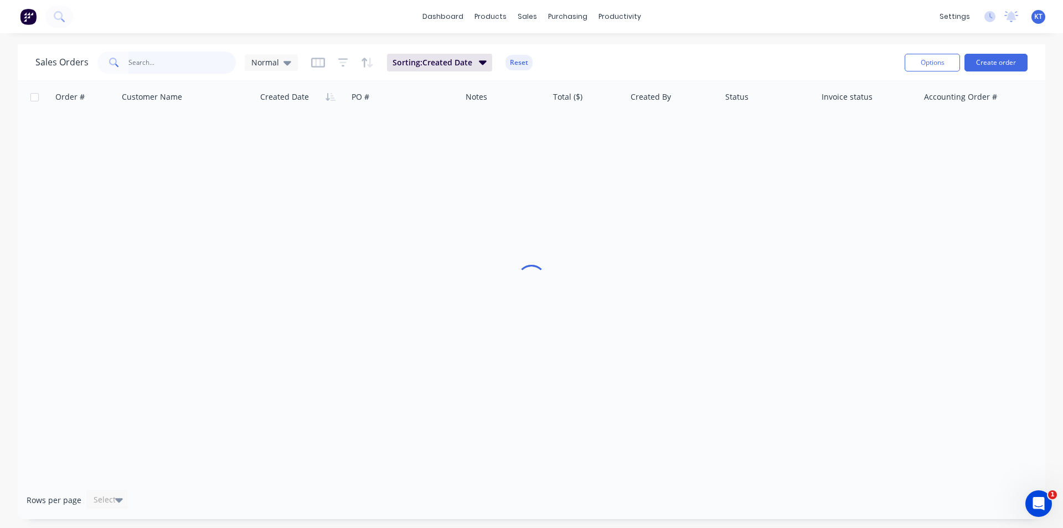
click at [168, 72] on input "text" at bounding box center [182, 62] width 108 height 22
type input "6480"
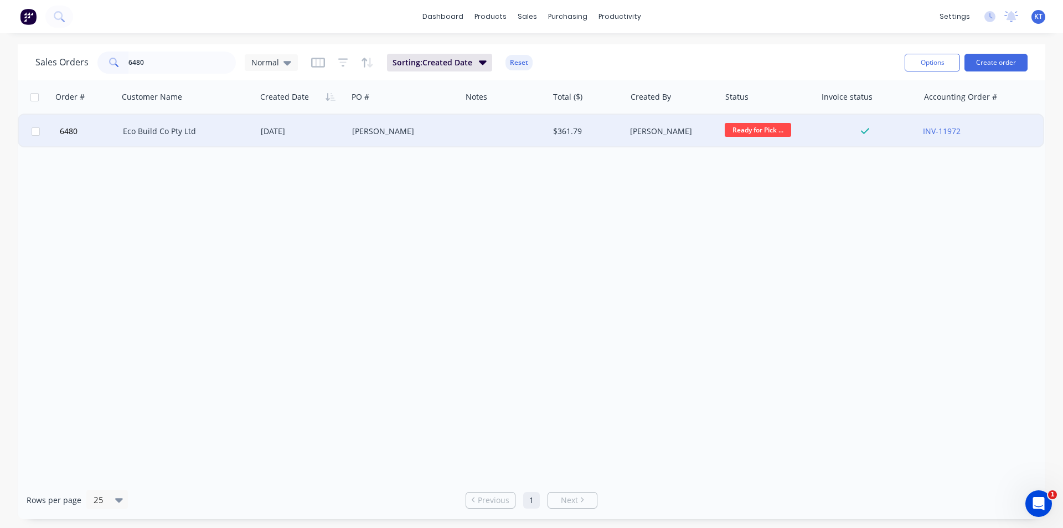
drag, startPoint x: 243, startPoint y: 152, endPoint x: 236, endPoint y: 139, distance: 14.1
click at [242, 151] on div "Order # Customer Name Created Date PO # Notes Total ($) Created By Status Invoi…" at bounding box center [532, 280] width 1028 height 400
click at [234, 135] on div "Eco Build Co Pty Ltd" at bounding box center [184, 131] width 122 height 11
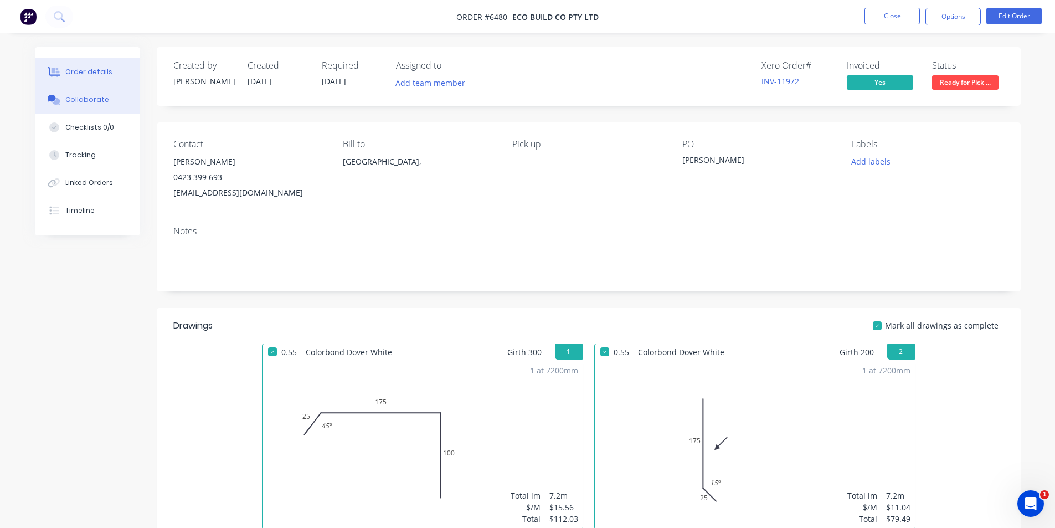
click at [89, 99] on div "Collaborate" at bounding box center [87, 100] width 44 height 10
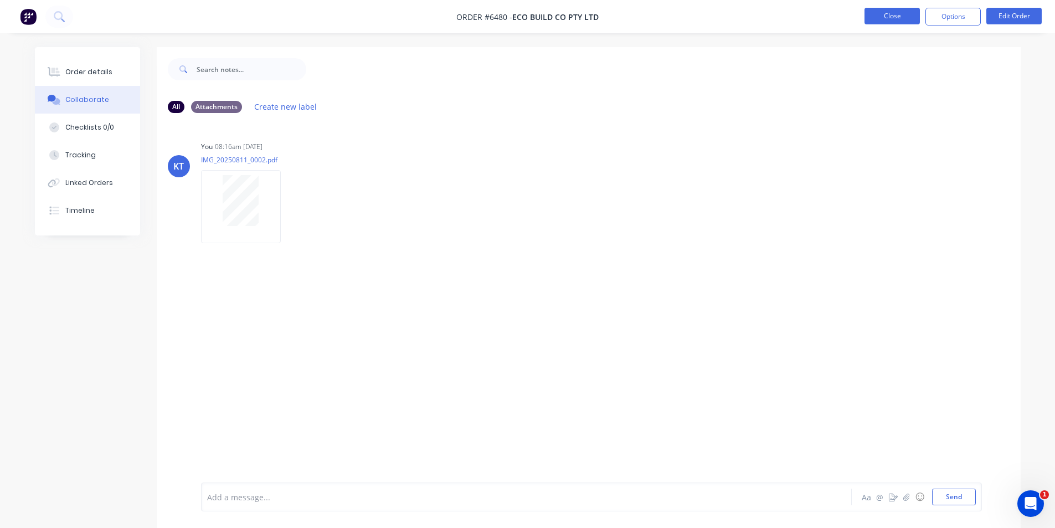
click at [886, 11] on button "Close" at bounding box center [891, 16] width 55 height 17
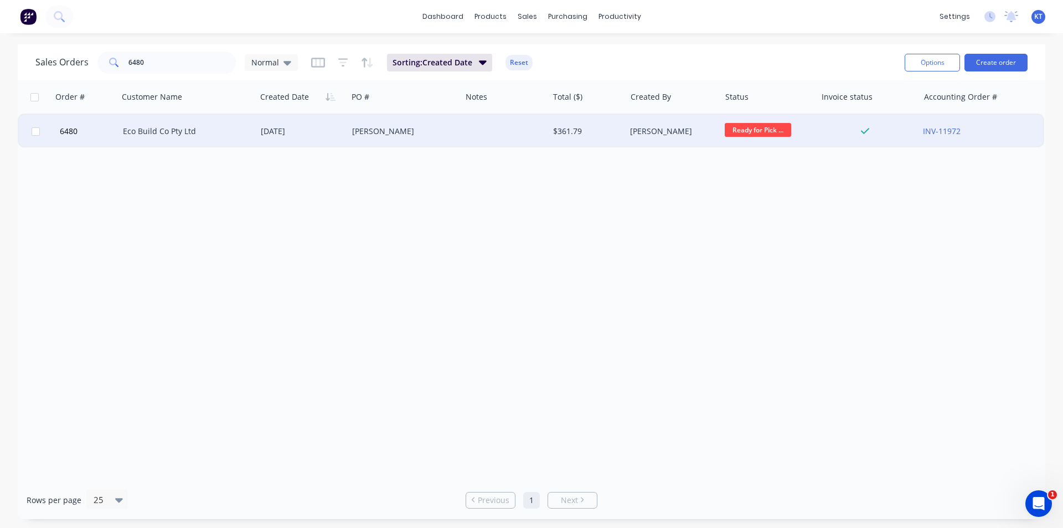
click at [423, 142] on div "[PERSON_NAME]" at bounding box center [405, 131] width 114 height 33
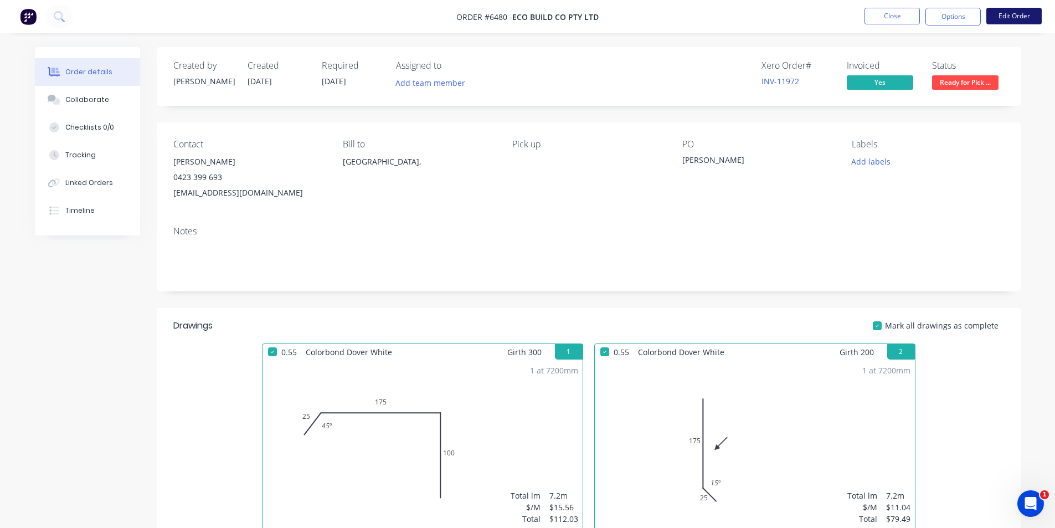
click at [1020, 19] on button "Edit Order" at bounding box center [1013, 16] width 55 height 17
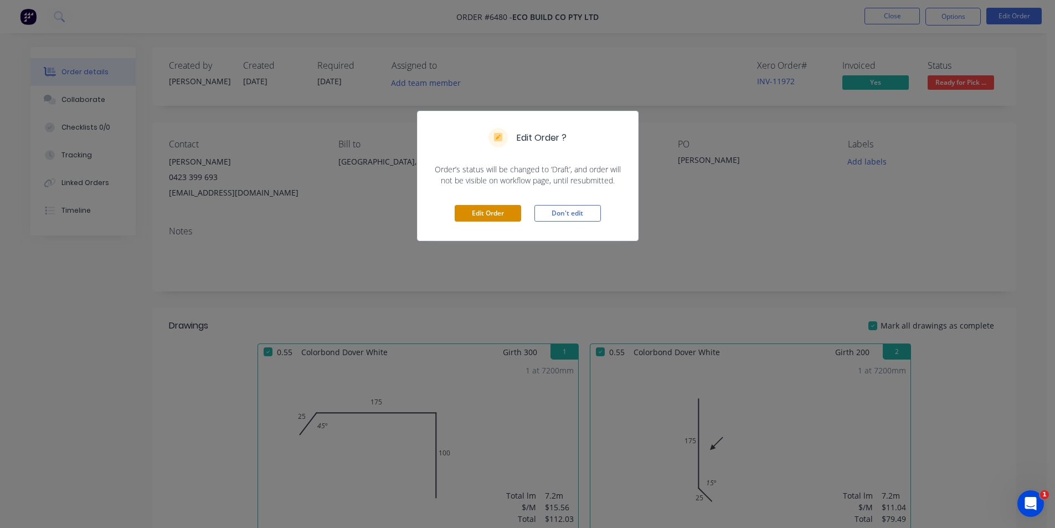
click at [487, 208] on button "Edit Order" at bounding box center [488, 213] width 66 height 17
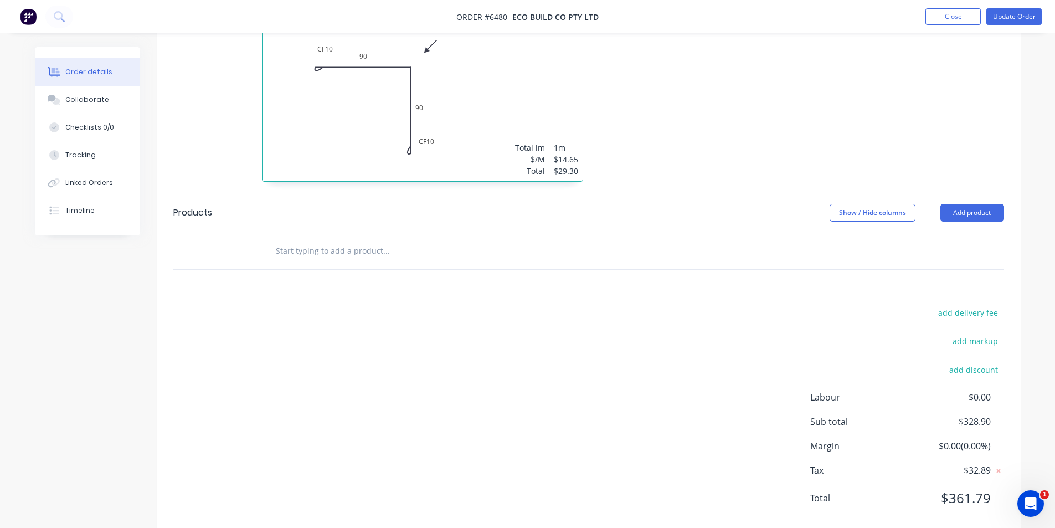
scroll to position [773, 0]
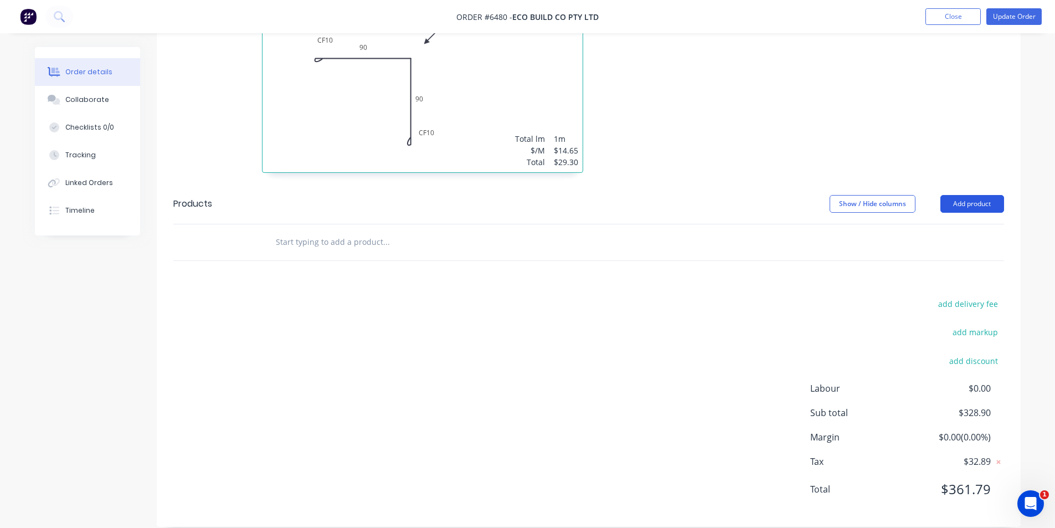
click at [961, 195] on button "Add product" at bounding box center [972, 204] width 64 height 18
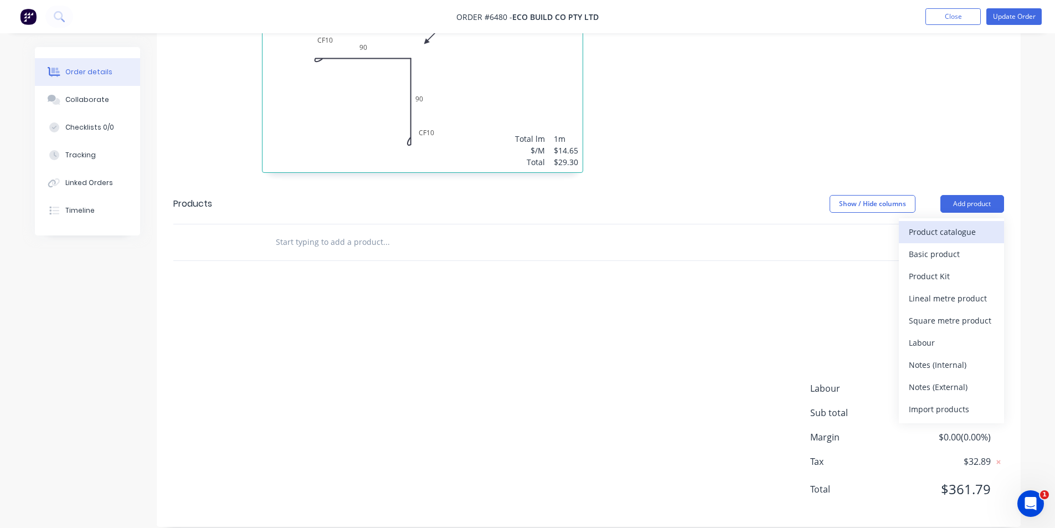
click at [968, 224] on div "Product catalogue" at bounding box center [951, 232] width 85 height 16
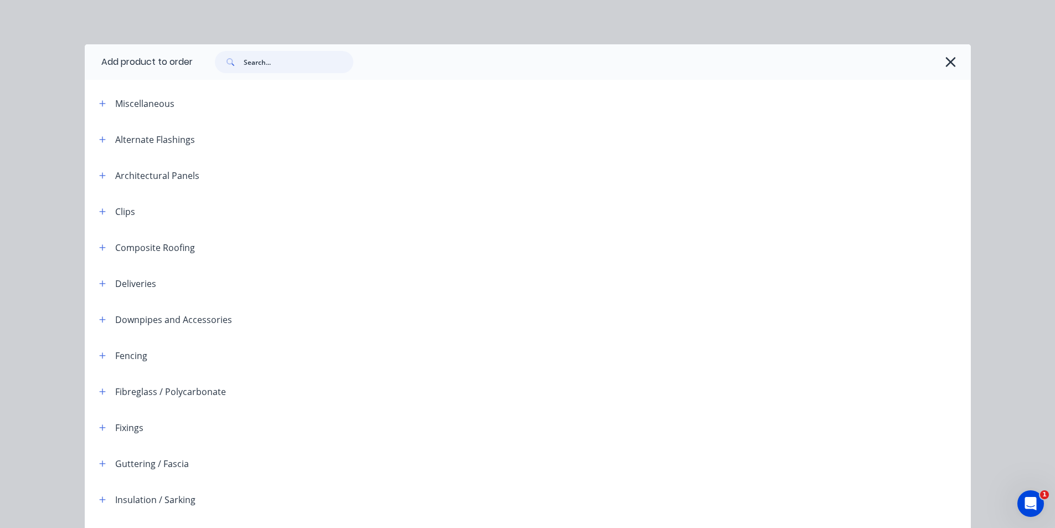
click at [261, 62] on input "text" at bounding box center [299, 62] width 110 height 22
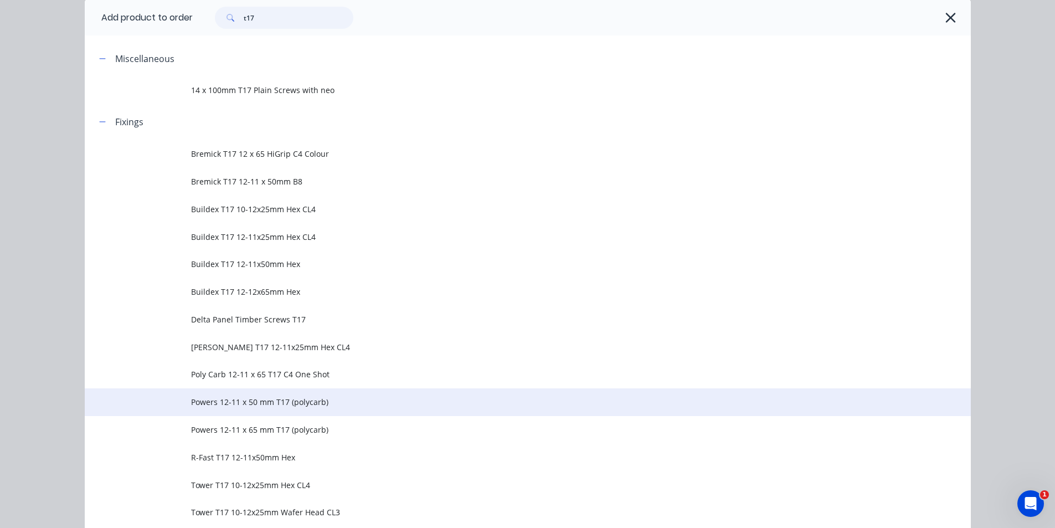
scroll to position [111, 0]
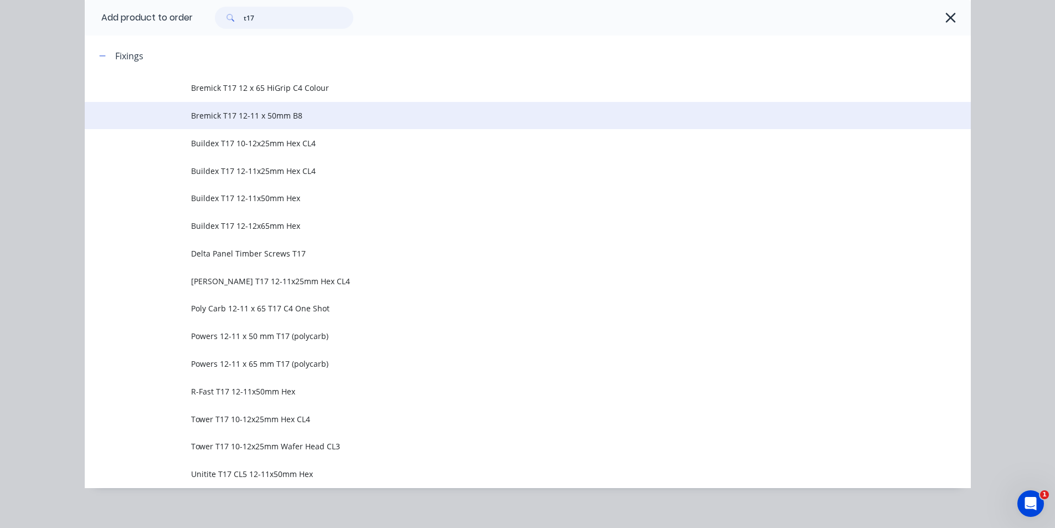
type input "t17"
click at [276, 112] on span "Bremick T17 12-11 x 50mm B8" at bounding box center [502, 116] width 623 height 12
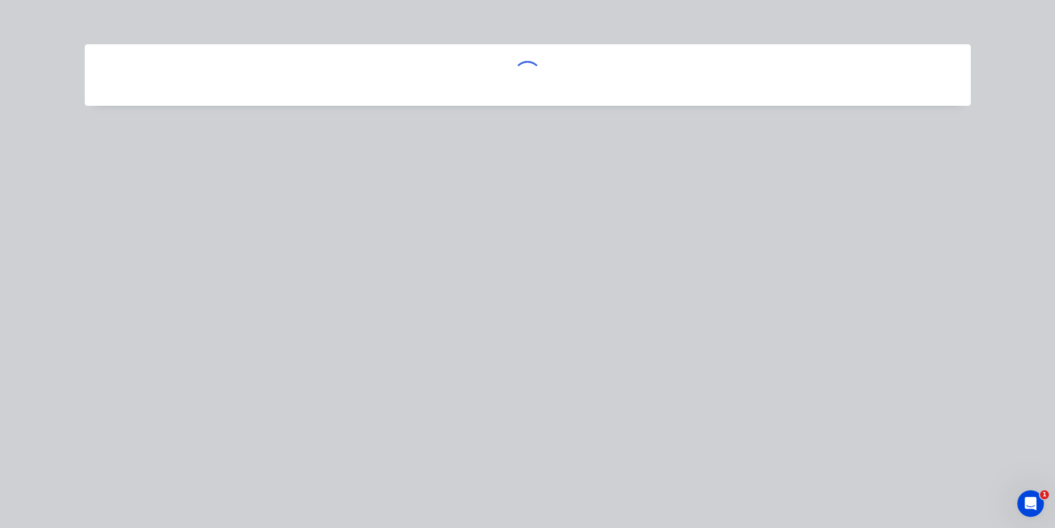
scroll to position [0, 0]
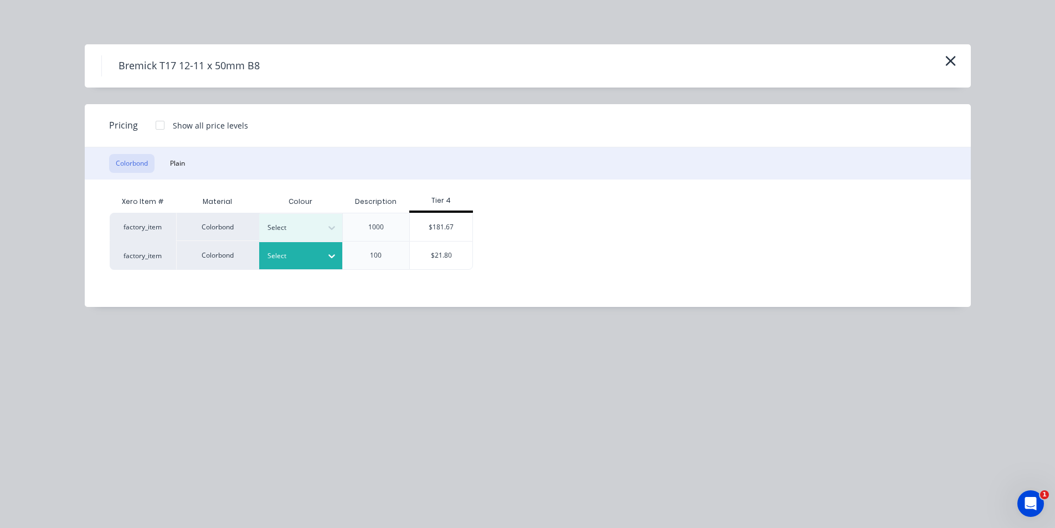
click at [326, 264] on div at bounding box center [332, 256] width 20 height 18
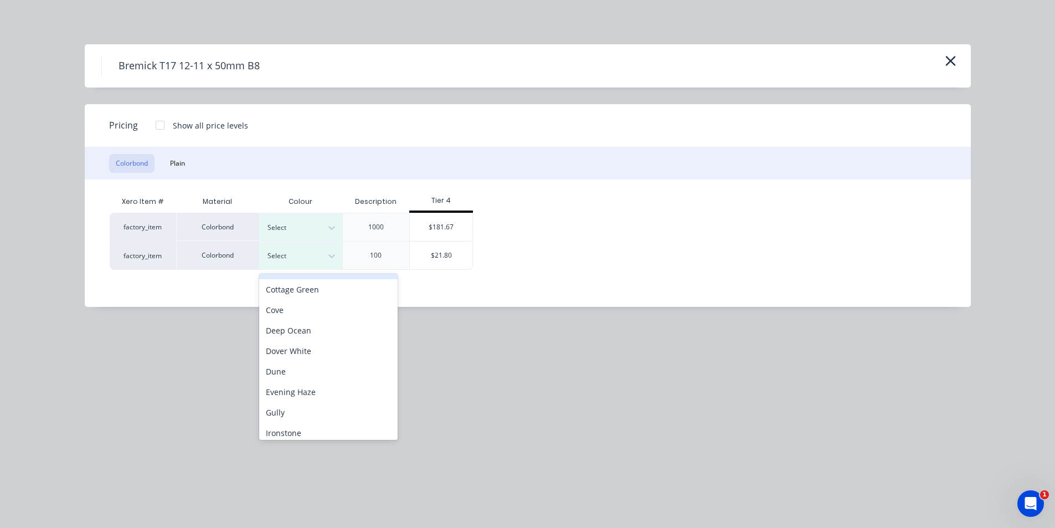
scroll to position [55, 0]
click at [312, 352] on div "Dover White" at bounding box center [328, 353] width 138 height 20
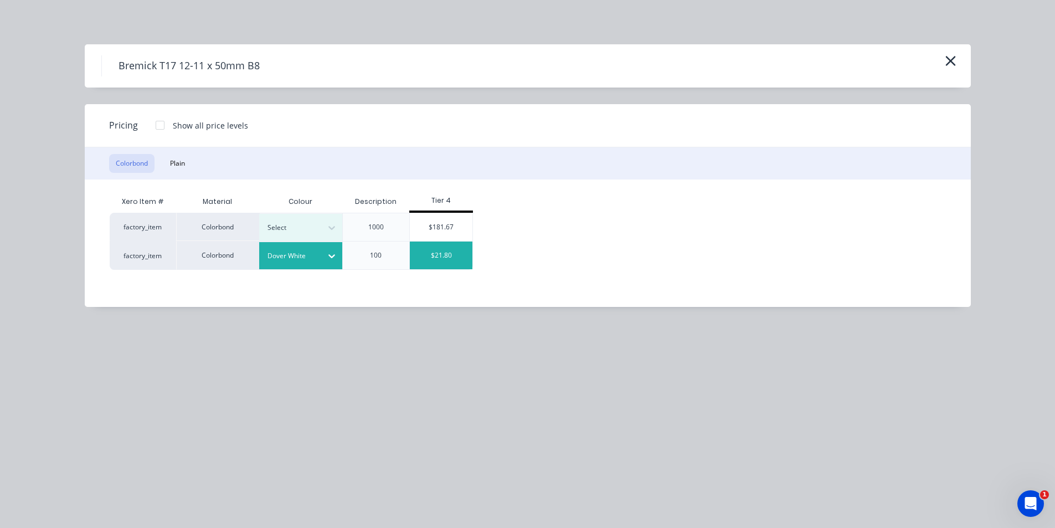
click at [441, 255] on div "$21.80" at bounding box center [441, 255] width 63 height 28
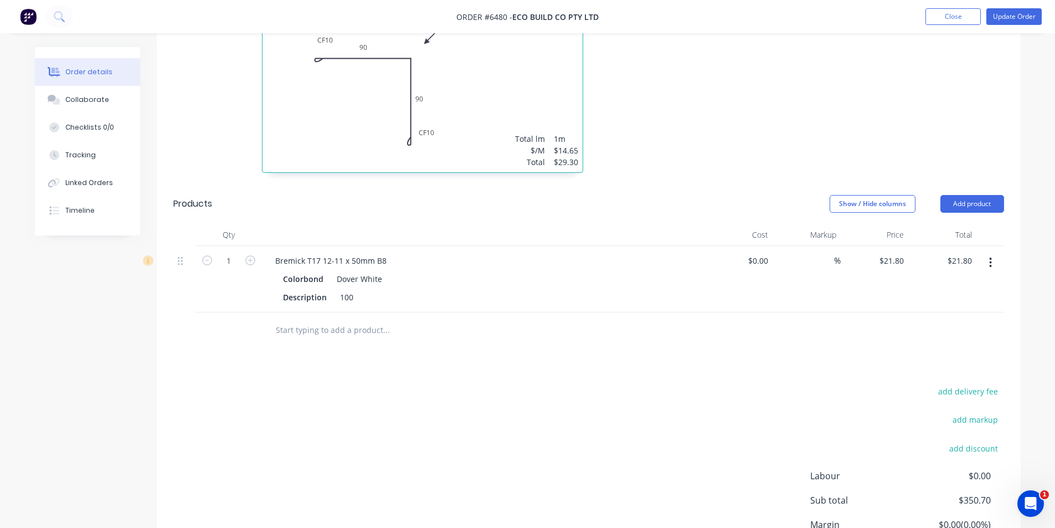
click at [244, 254] on button "button" at bounding box center [250, 260] width 14 height 12
type input "2"
type input "$43.60"
click at [231, 252] on input "2" at bounding box center [228, 260] width 29 height 17
type input "1.5"
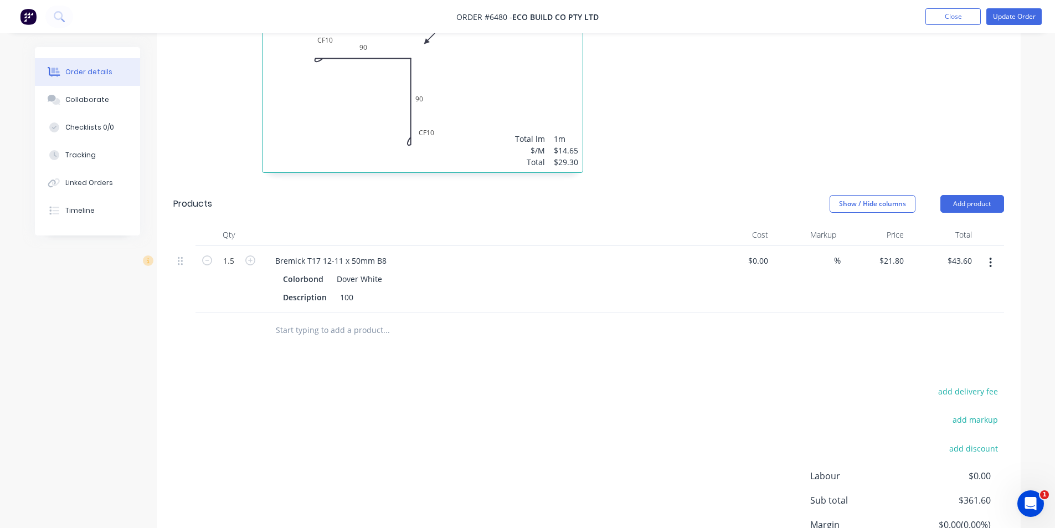
type input "$32.70"
click at [959, 195] on button "Add product" at bounding box center [972, 204] width 64 height 18
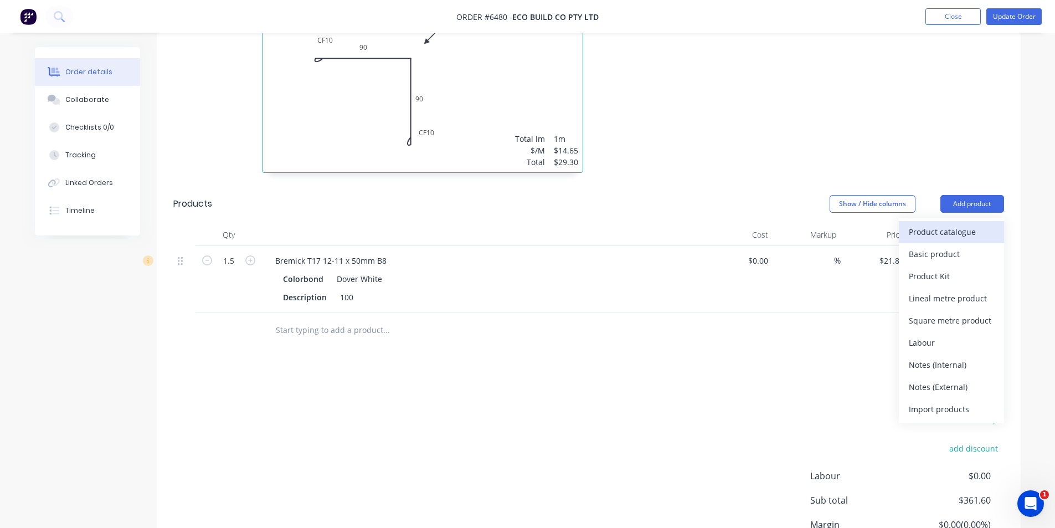
click at [943, 224] on div "Product catalogue" at bounding box center [951, 232] width 85 height 16
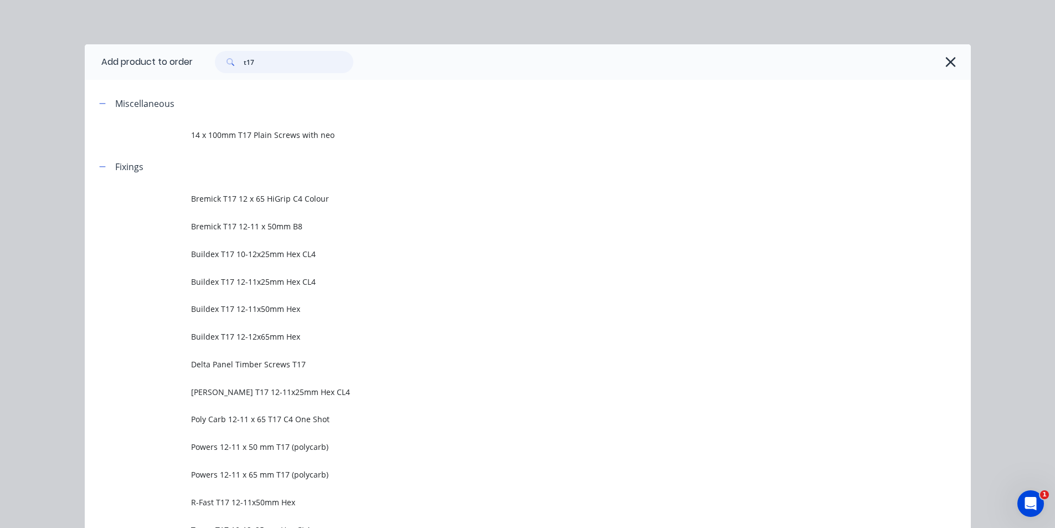
click at [291, 63] on input "t17" at bounding box center [299, 62] width 110 height 22
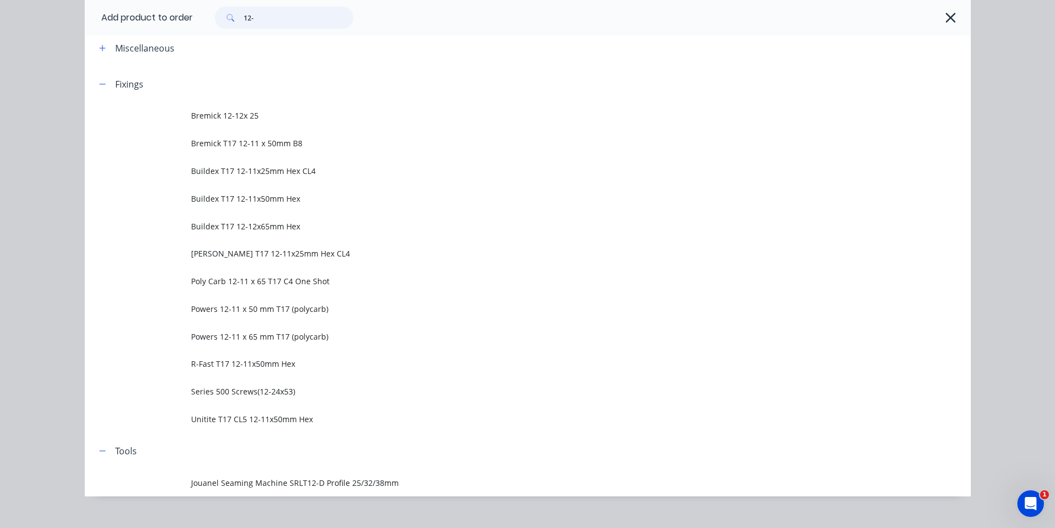
scroll to position [0, 0]
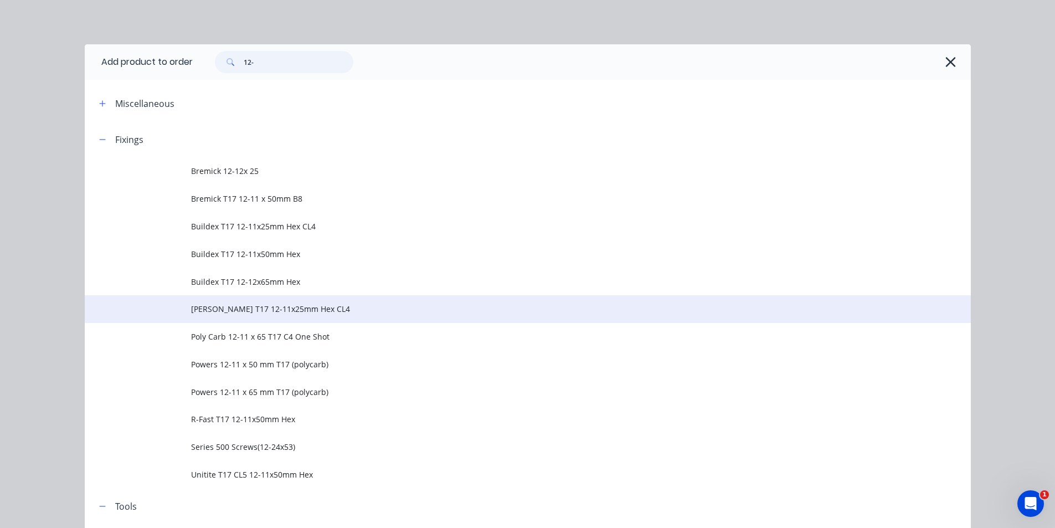
type input "12-"
click at [241, 313] on span "[PERSON_NAME] T17 12-11x25mm Hex CL4" at bounding box center [502, 309] width 623 height 12
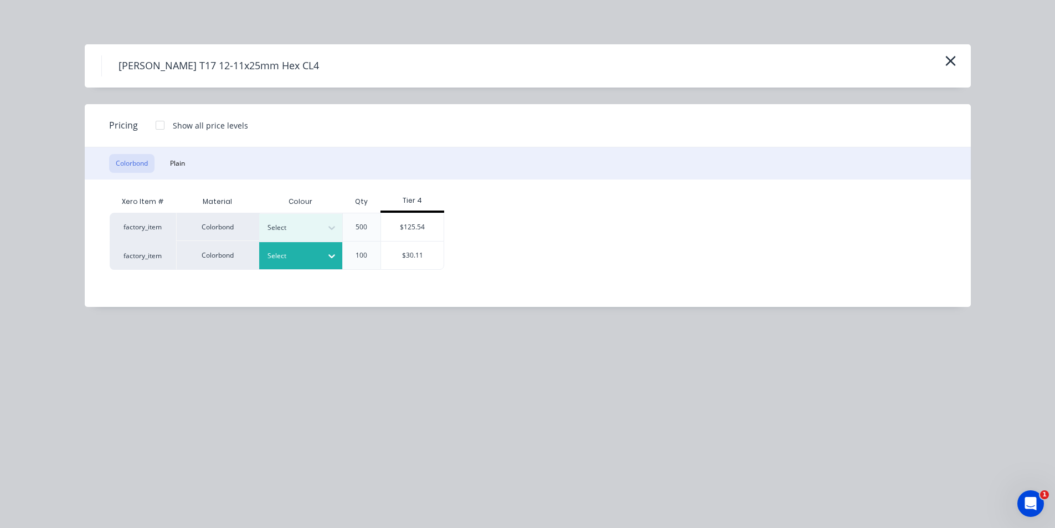
click at [331, 255] on icon at bounding box center [331, 255] width 11 height 11
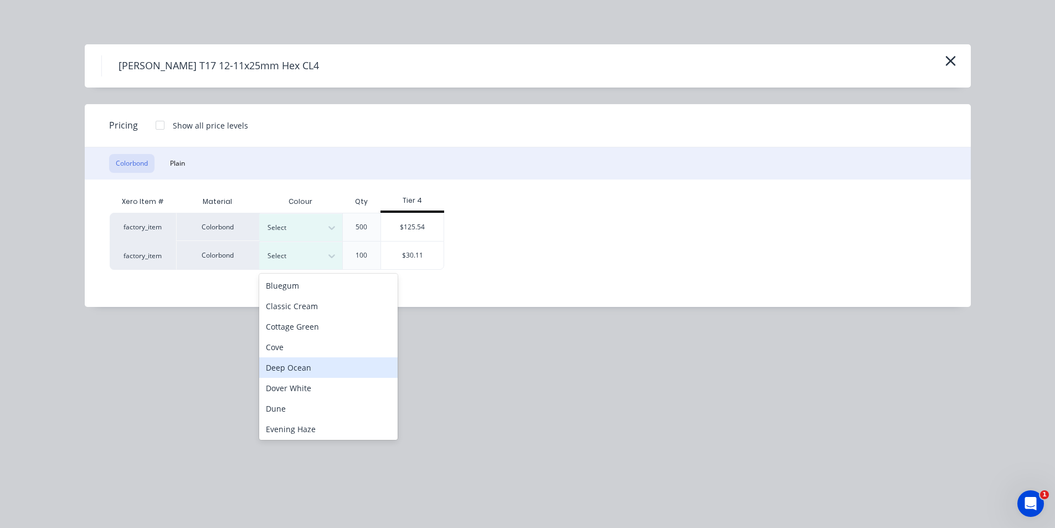
scroll to position [55, 0]
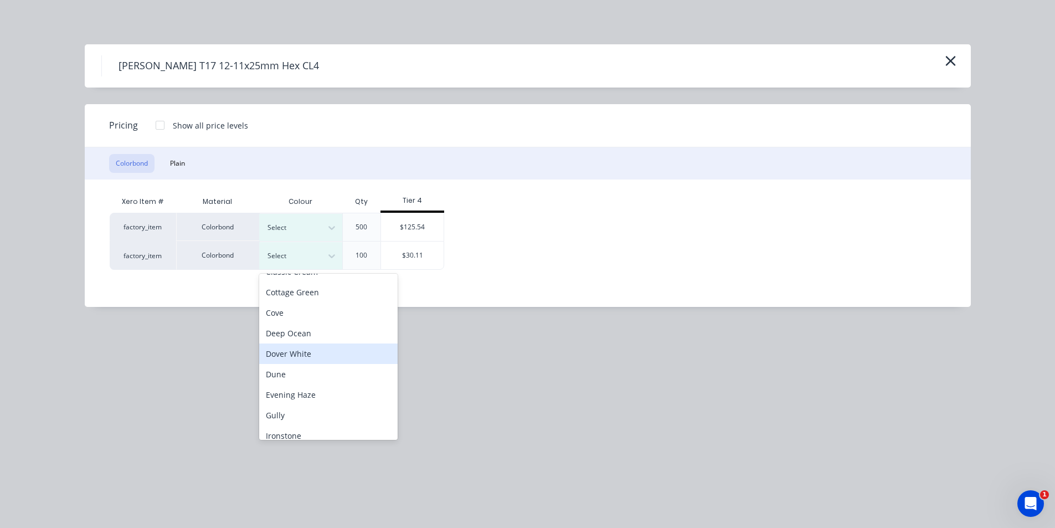
click at [308, 351] on div "Dover White" at bounding box center [328, 353] width 138 height 20
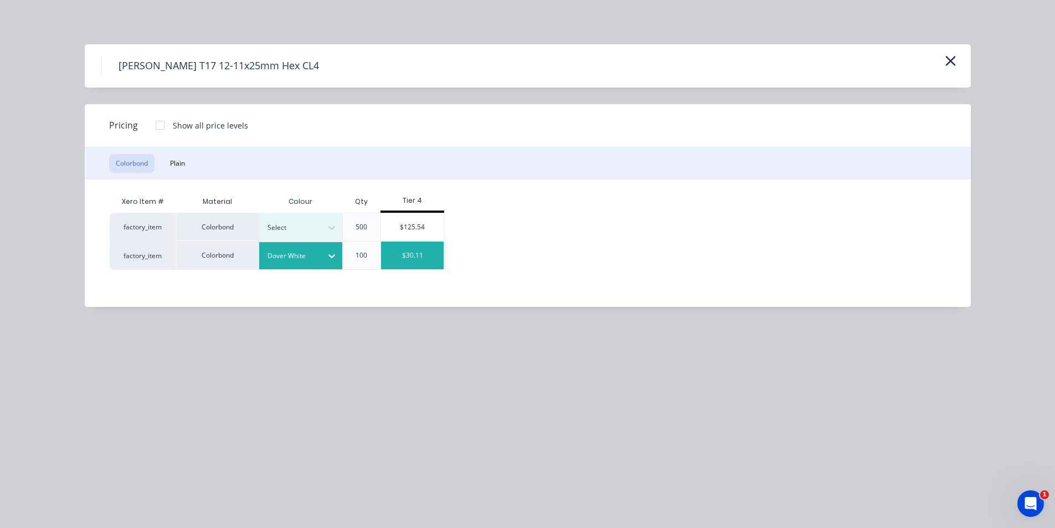
click at [428, 256] on div "$30.11" at bounding box center [412, 255] width 63 height 28
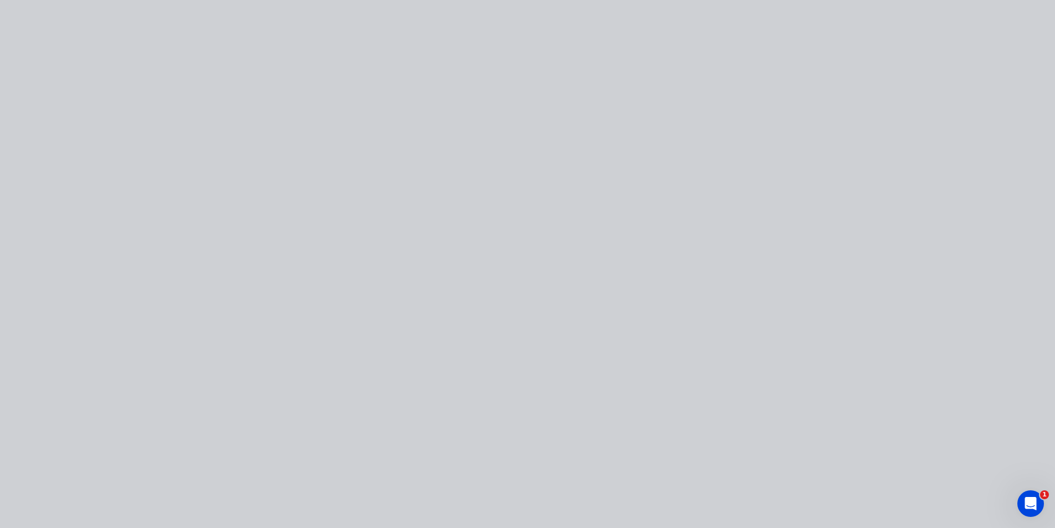
type input "$30.11"
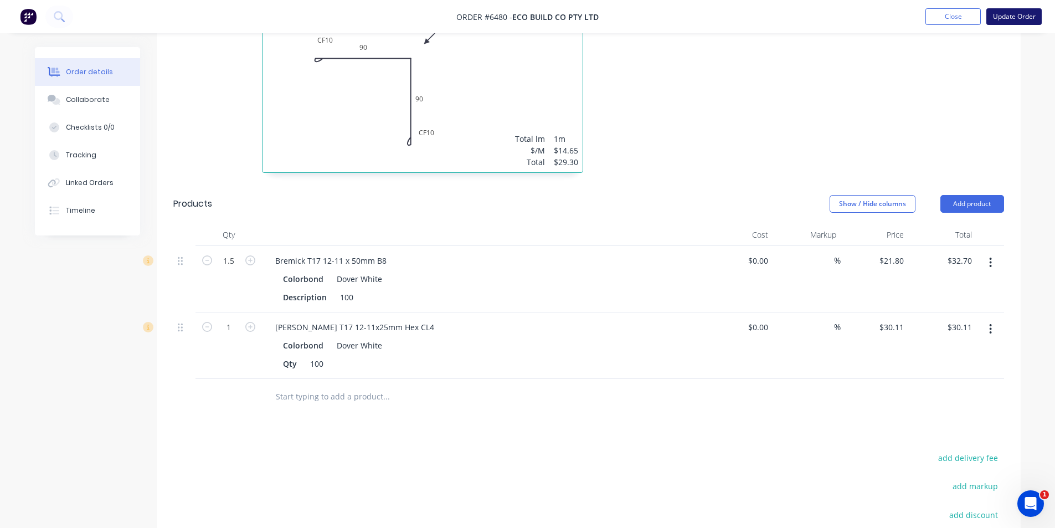
click at [1017, 18] on button "Update Order" at bounding box center [1013, 16] width 55 height 17
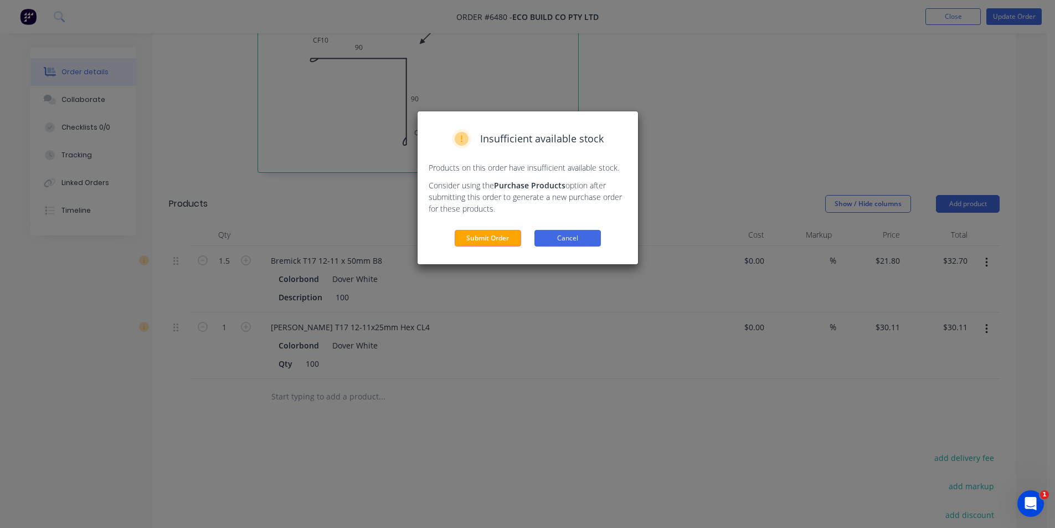
click at [593, 244] on button "Cancel" at bounding box center [567, 238] width 66 height 17
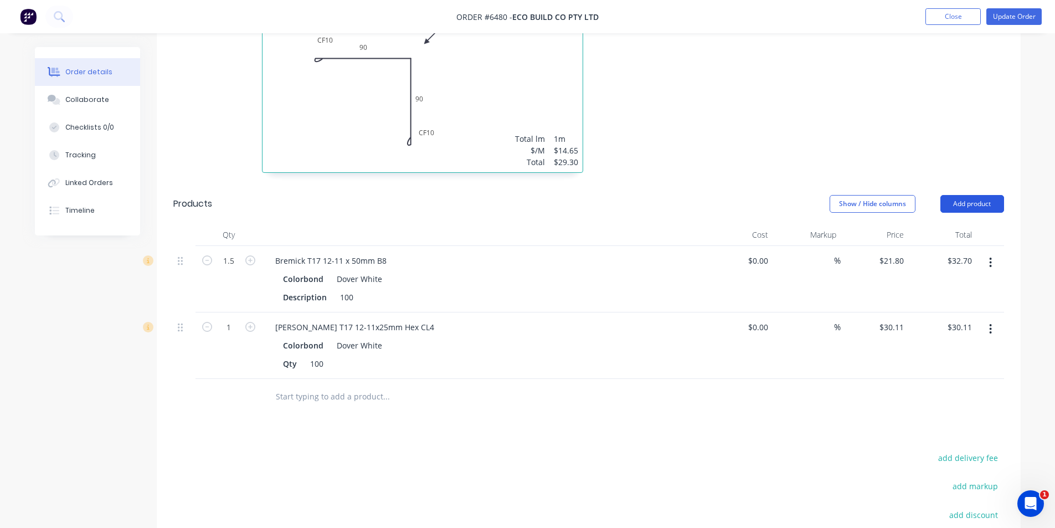
click at [982, 195] on button "Add product" at bounding box center [972, 204] width 64 height 18
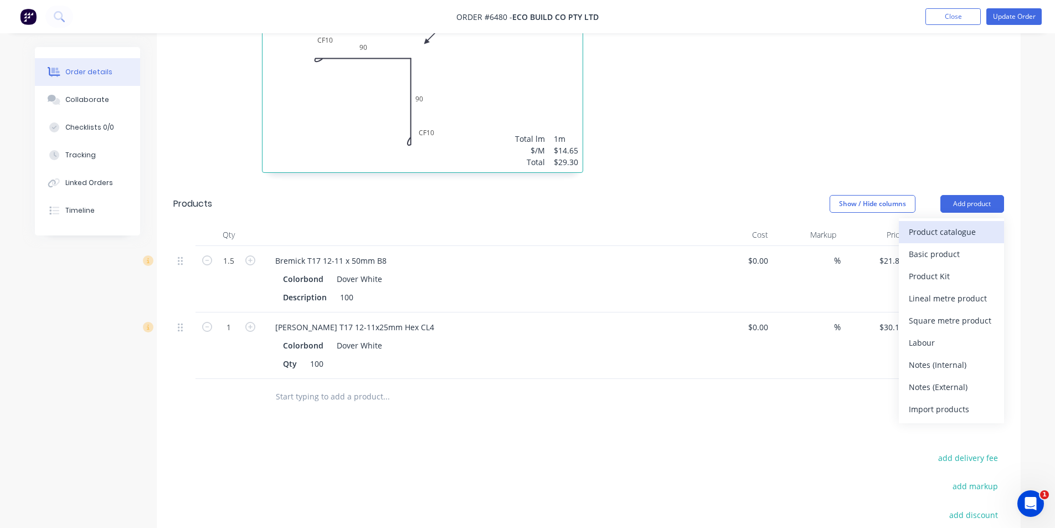
click at [915, 224] on div "Product catalogue" at bounding box center [951, 232] width 85 height 16
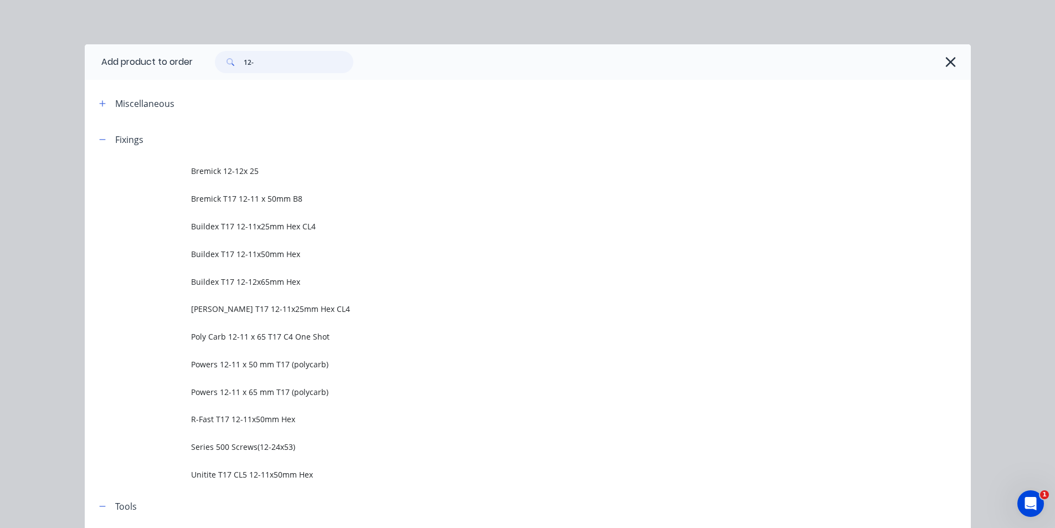
click at [259, 59] on input "12-" at bounding box center [299, 62] width 110 height 22
type input "1"
type input "rivet"
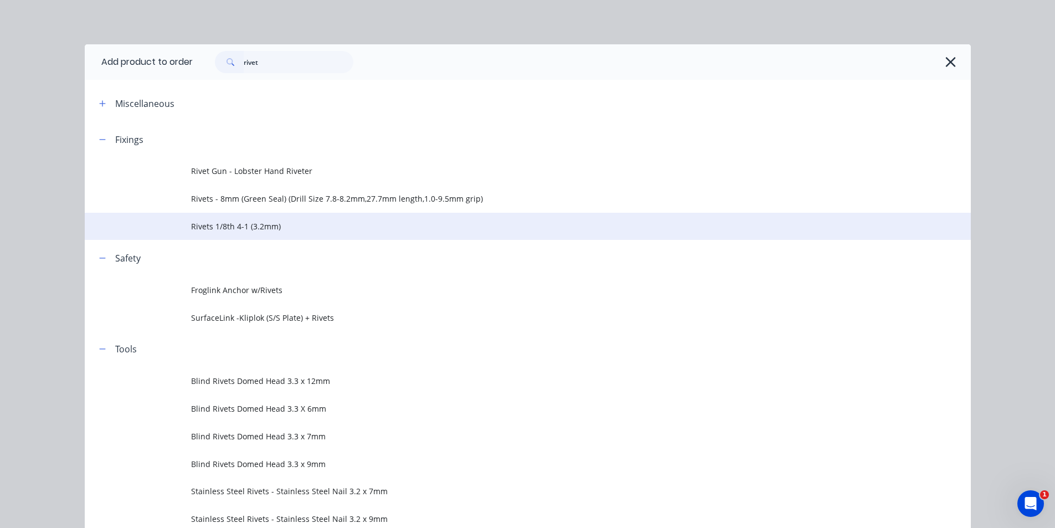
click at [217, 225] on span "Rivets 1/8th 4-1 (3.2mm)" at bounding box center [502, 226] width 623 height 12
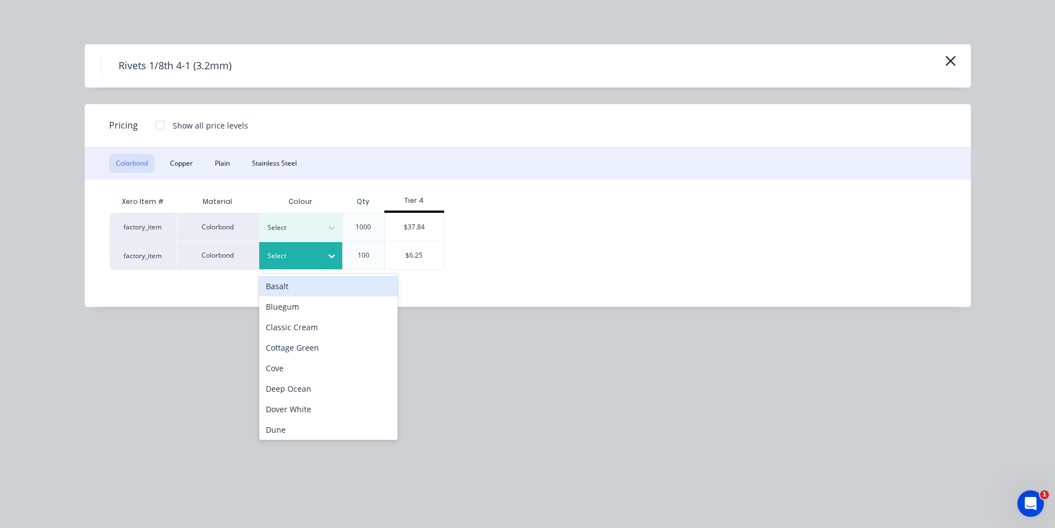
click at [295, 257] on div at bounding box center [292, 256] width 50 height 12
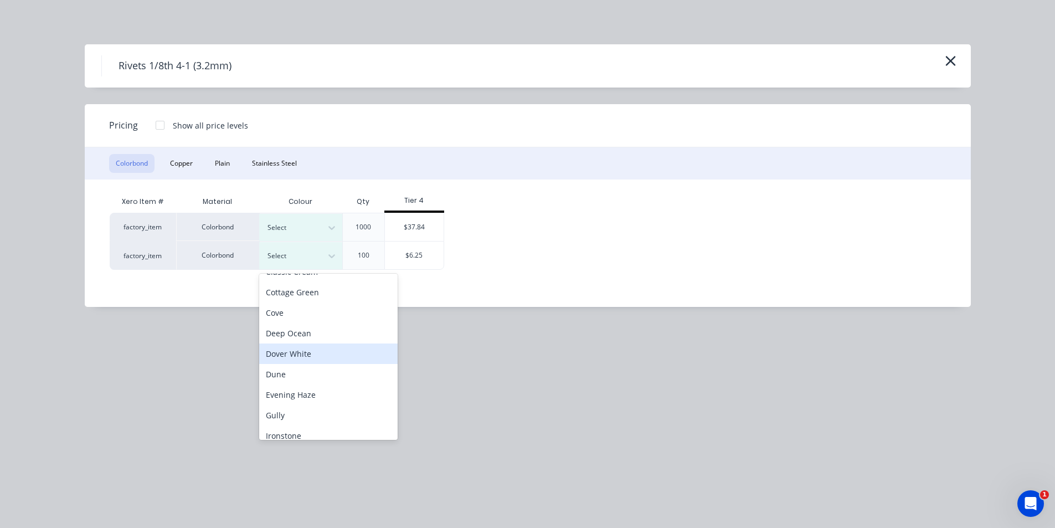
click at [317, 349] on div "Dover White" at bounding box center [328, 353] width 138 height 20
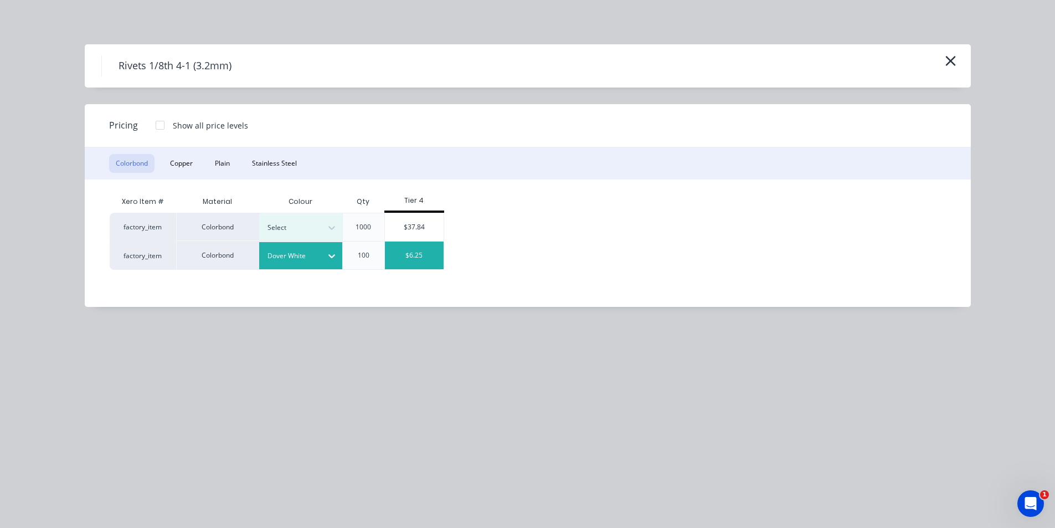
click at [414, 245] on div "$6.25" at bounding box center [414, 255] width 59 height 28
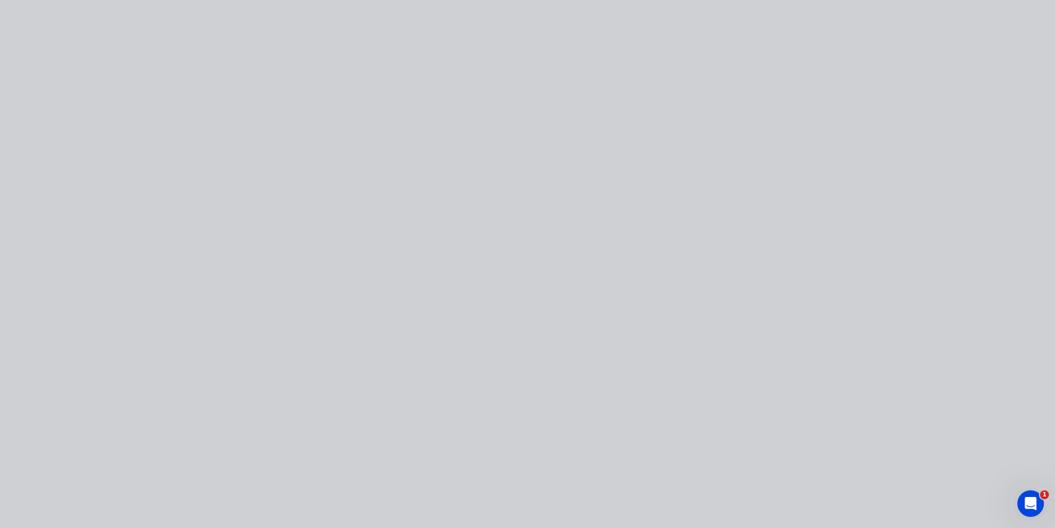
type input "$6.25"
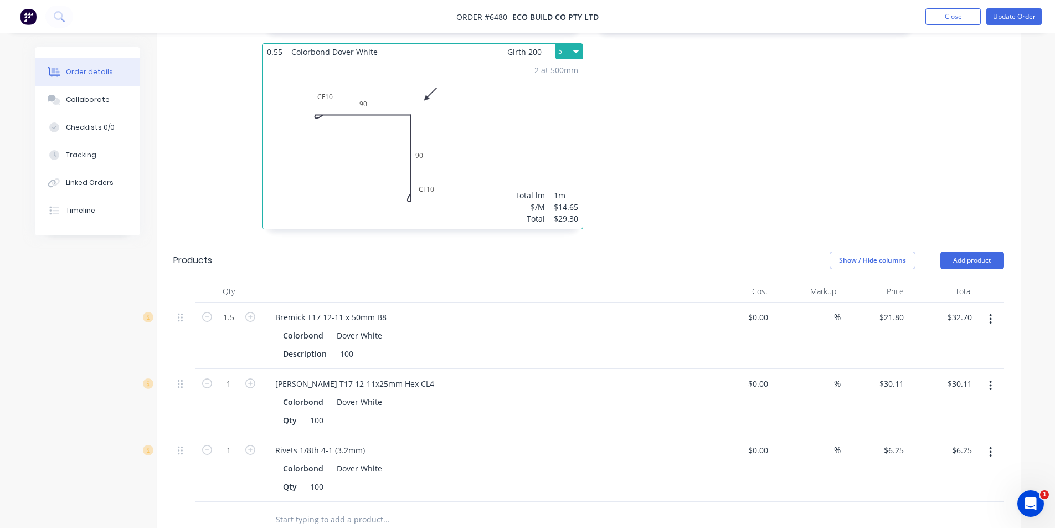
scroll to position [384, 0]
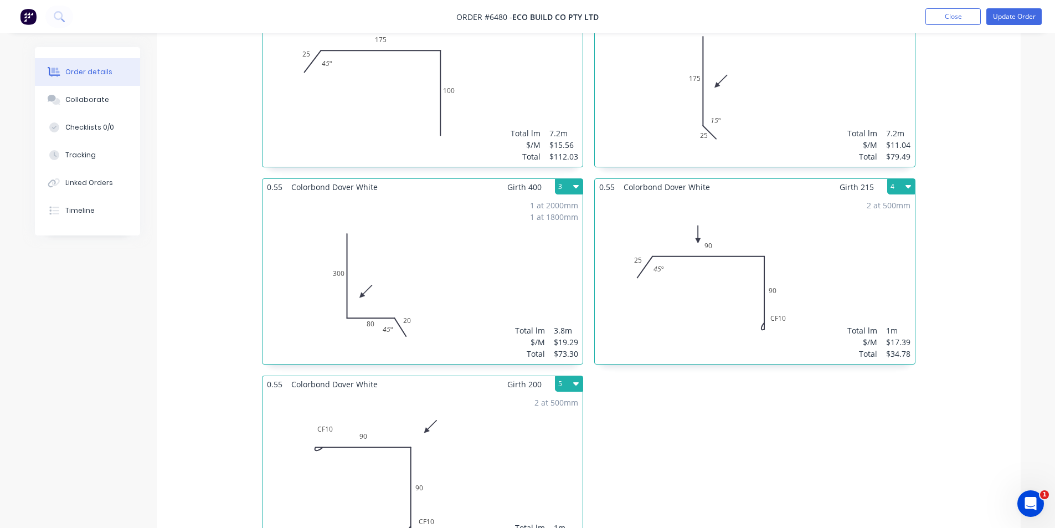
click at [1029, 5] on nav "Order #6480 - Eco Build Co Pty Ltd Add product Close Update Order" at bounding box center [527, 16] width 1055 height 33
click at [1027, 14] on button "Update Order" at bounding box center [1013, 16] width 55 height 17
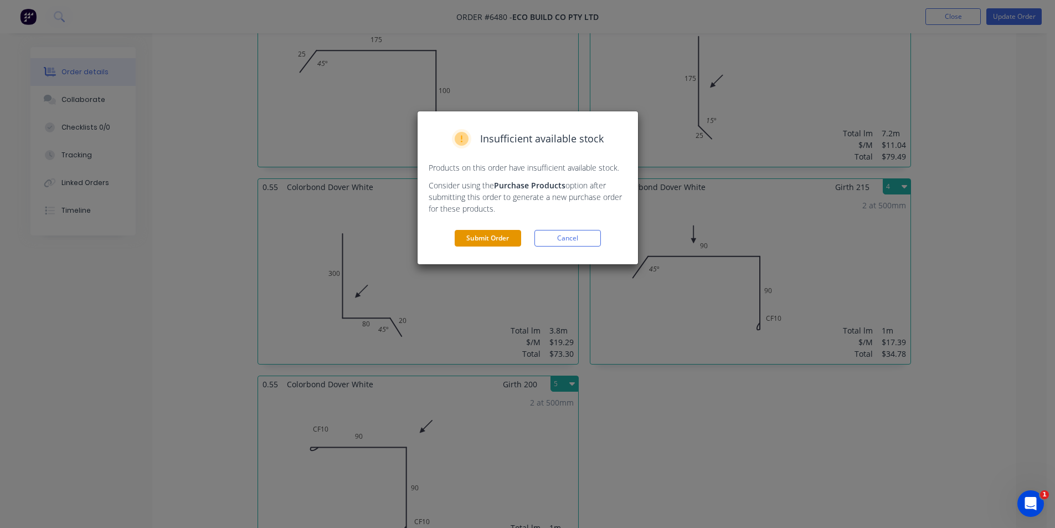
click at [496, 242] on button "Submit Order" at bounding box center [488, 238] width 66 height 17
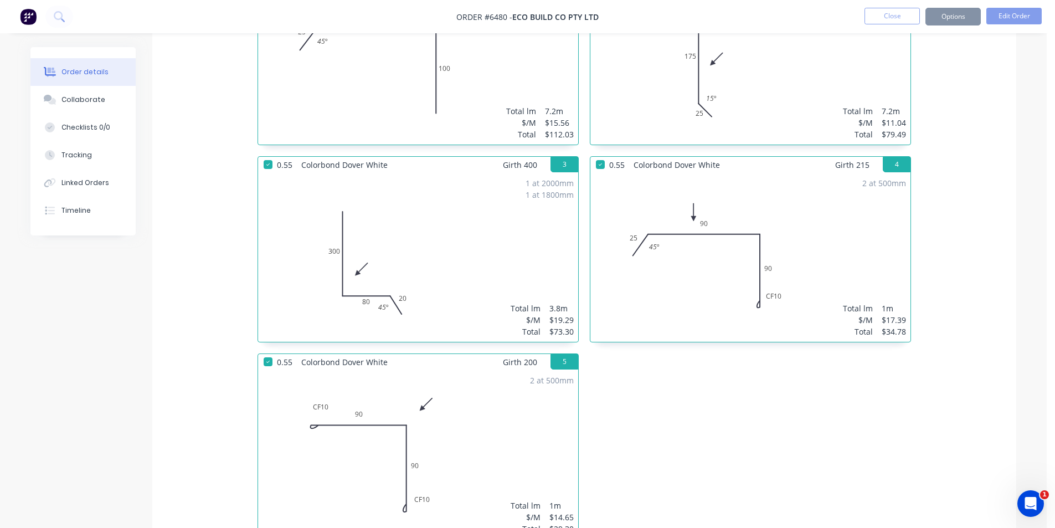
scroll to position [378, 0]
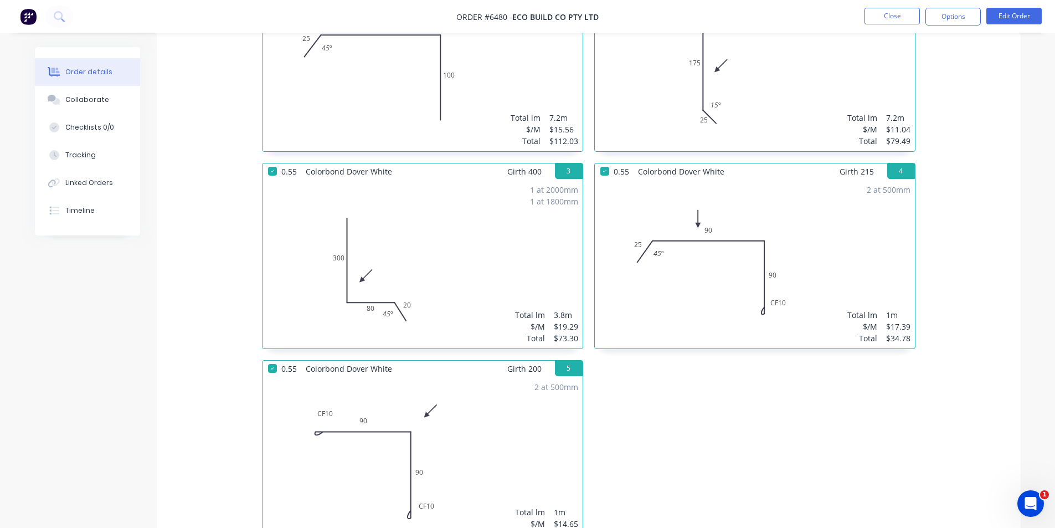
click at [948, 18] on button "Options" at bounding box center [952, 17] width 55 height 18
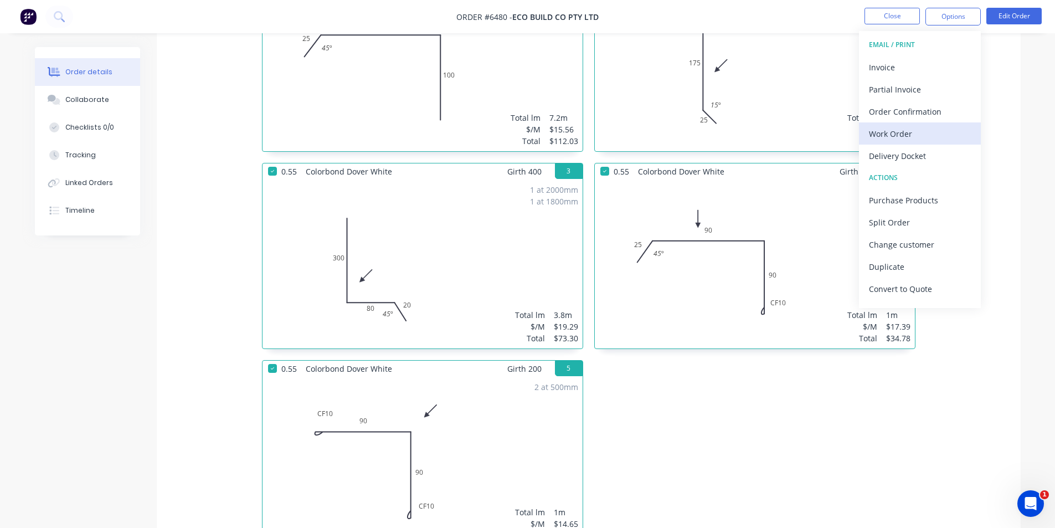
click at [924, 136] on div "Work Order" at bounding box center [920, 134] width 102 height 16
click at [923, 135] on div "Custom" at bounding box center [920, 134] width 102 height 16
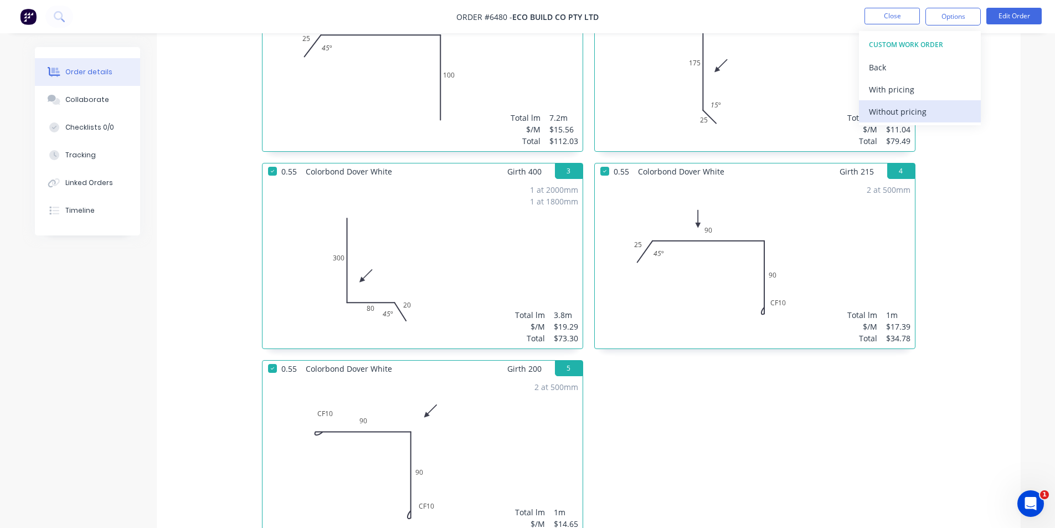
click at [918, 113] on div "Without pricing" at bounding box center [920, 112] width 102 height 16
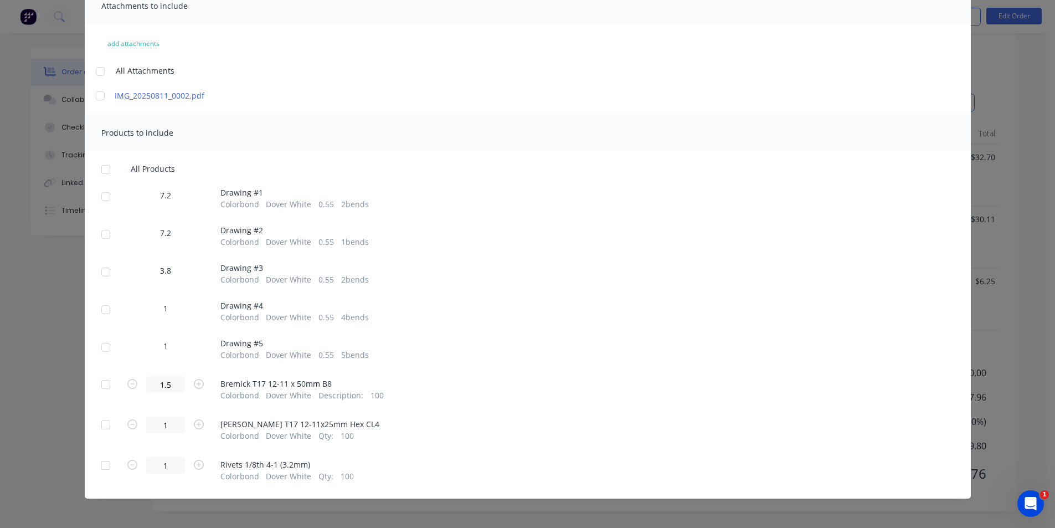
scroll to position [95, 0]
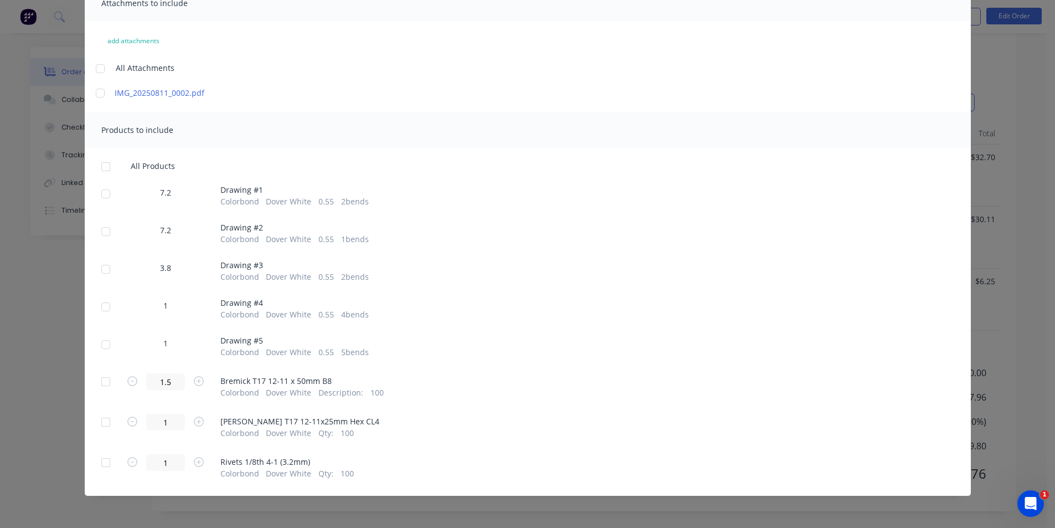
click at [107, 378] on div at bounding box center [106, 381] width 22 height 22
drag, startPoint x: 95, startPoint y: 420, endPoint x: 107, endPoint y: 443, distance: 26.3
click at [96, 420] on div at bounding box center [106, 422] width 22 height 22
click at [99, 464] on div at bounding box center [106, 462] width 22 height 22
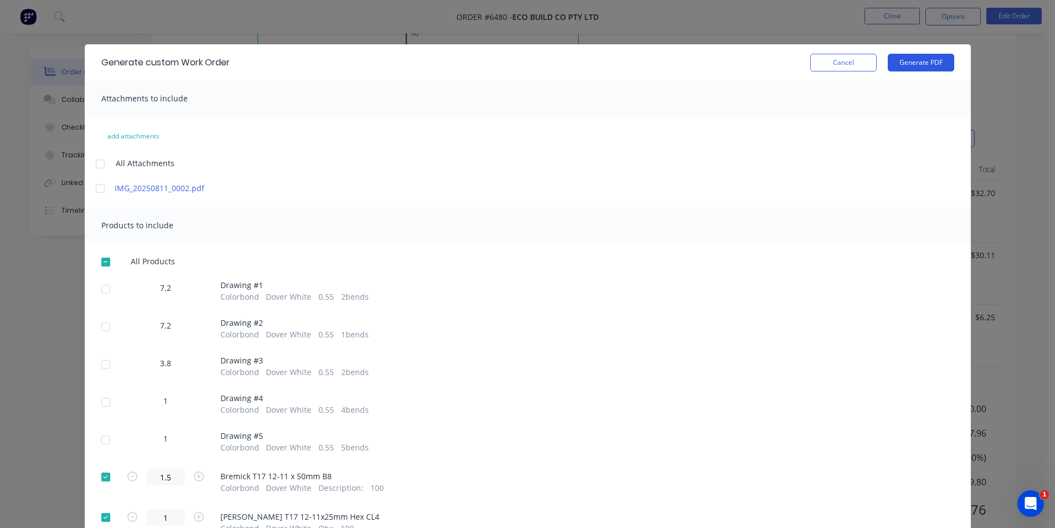
scroll to position [797, 0]
click at [932, 63] on button "Generate PDF" at bounding box center [921, 63] width 66 height 18
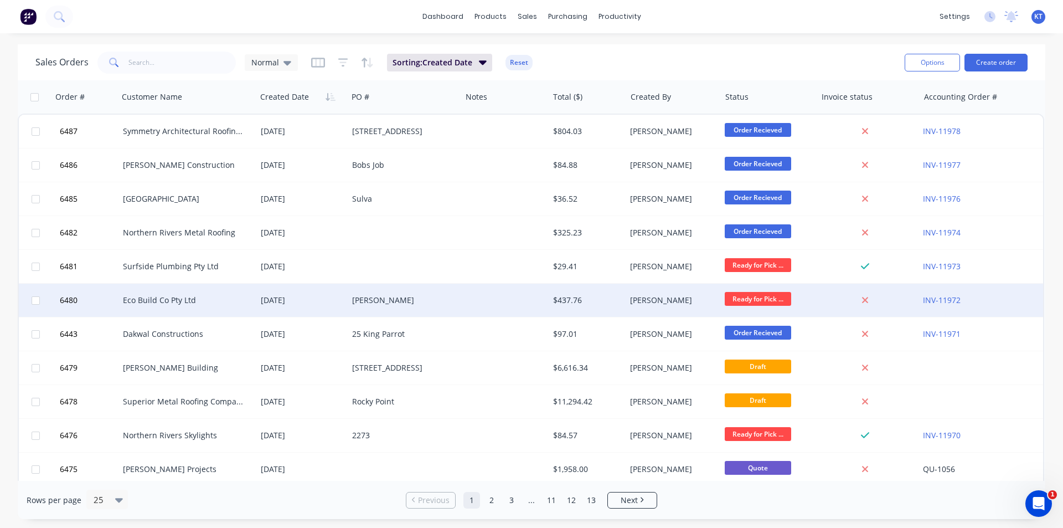
click at [267, 303] on div "[DATE]" at bounding box center [302, 300] width 82 height 11
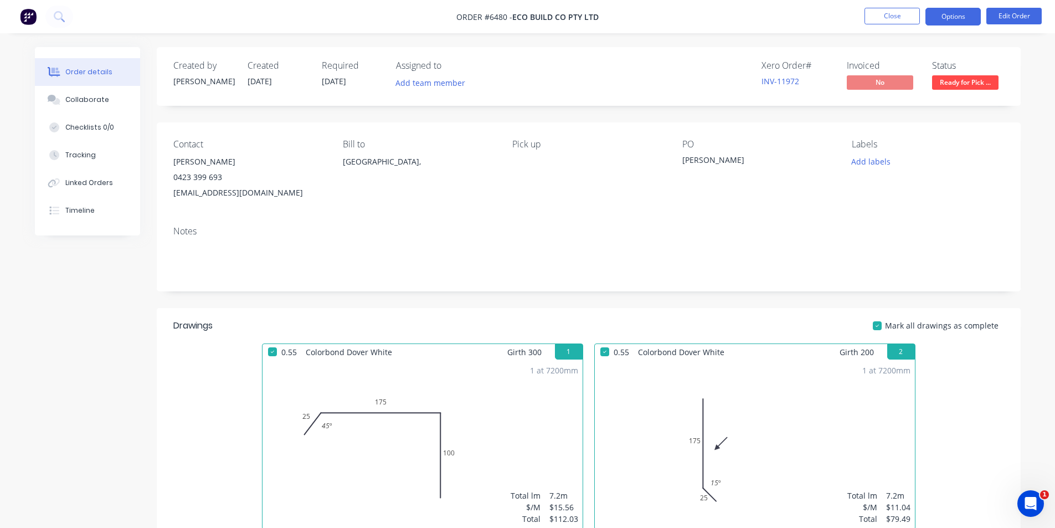
click at [965, 18] on button "Options" at bounding box center [952, 17] width 55 height 18
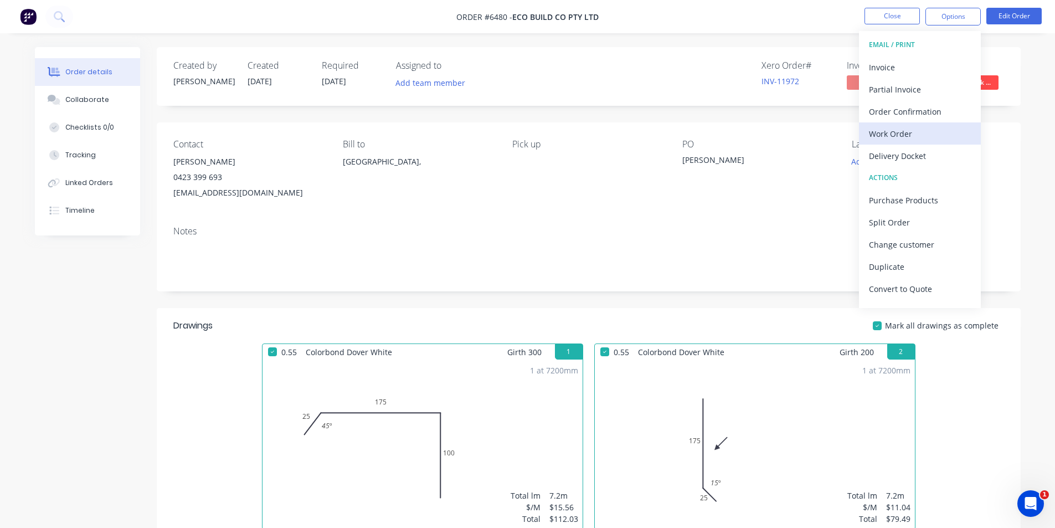
click at [932, 137] on div "Work Order" at bounding box center [920, 134] width 102 height 16
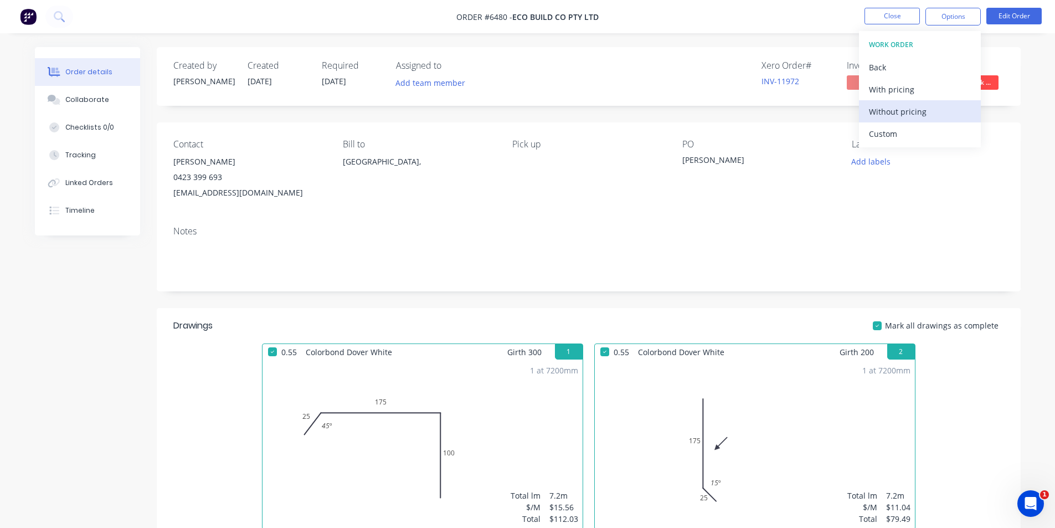
click at [927, 109] on div "Without pricing" at bounding box center [920, 112] width 102 height 16
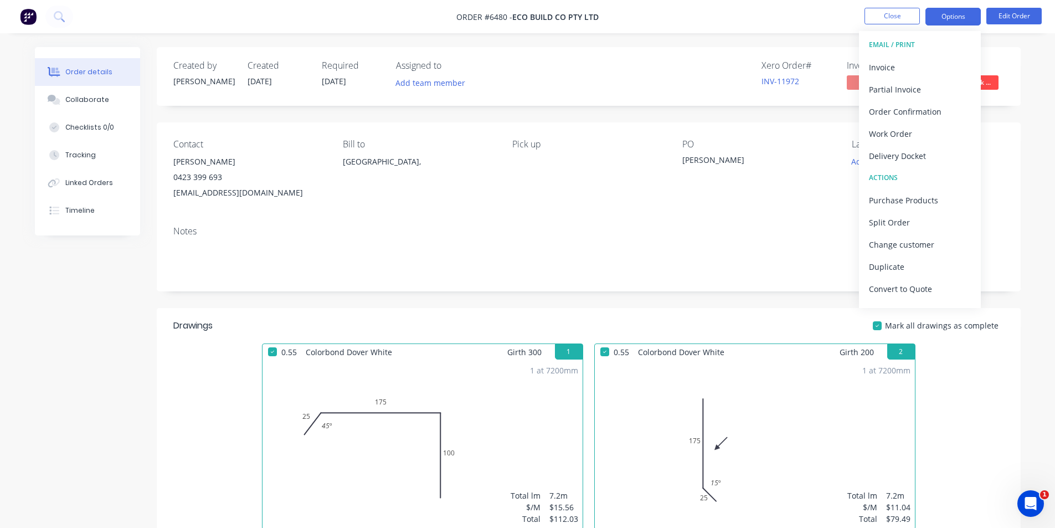
click at [962, 10] on button "Options" at bounding box center [952, 17] width 55 height 18
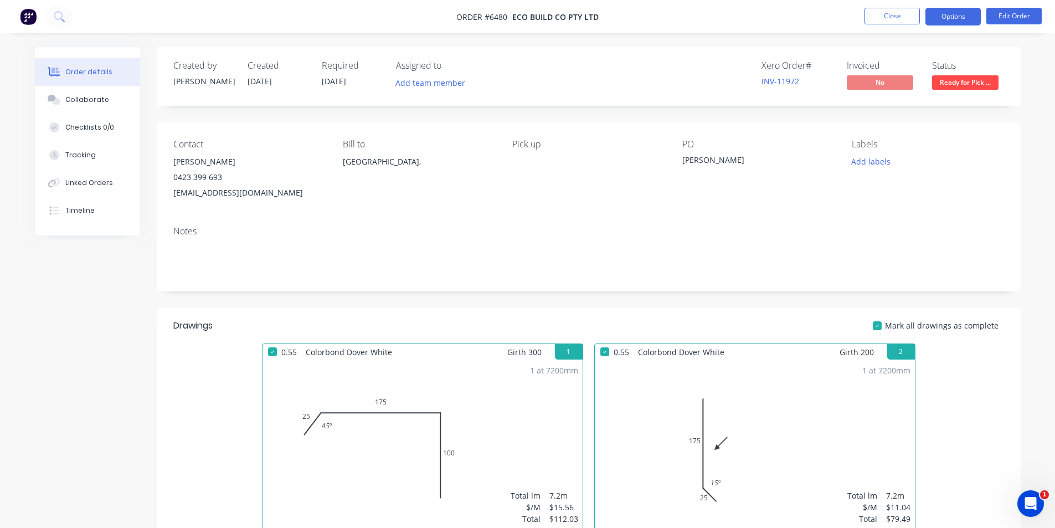
click at [931, 18] on button "Options" at bounding box center [952, 17] width 55 height 18
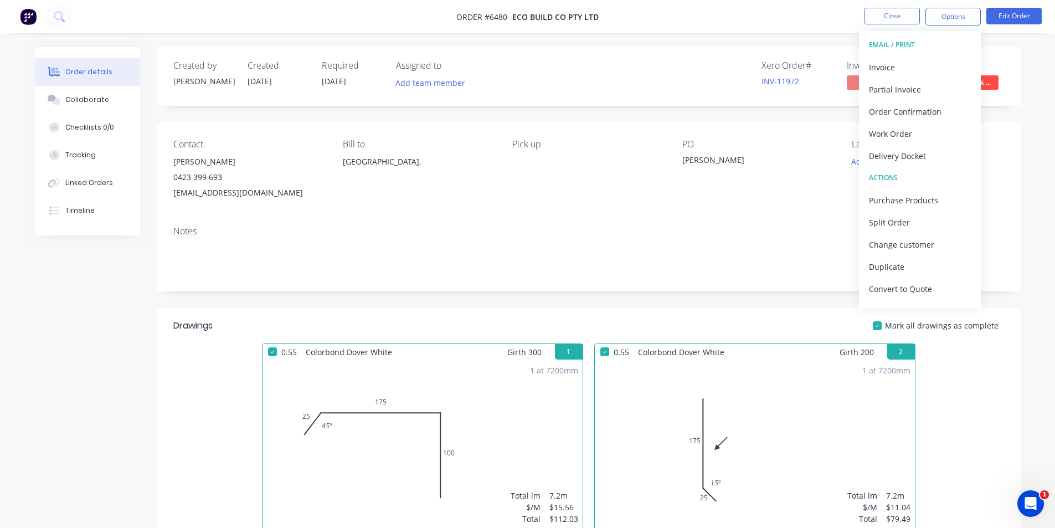
click at [909, 49] on div "EMAIL / PRINT" at bounding box center [920, 45] width 102 height 14
click at [906, 59] on div "Invoice" at bounding box center [920, 67] width 102 height 16
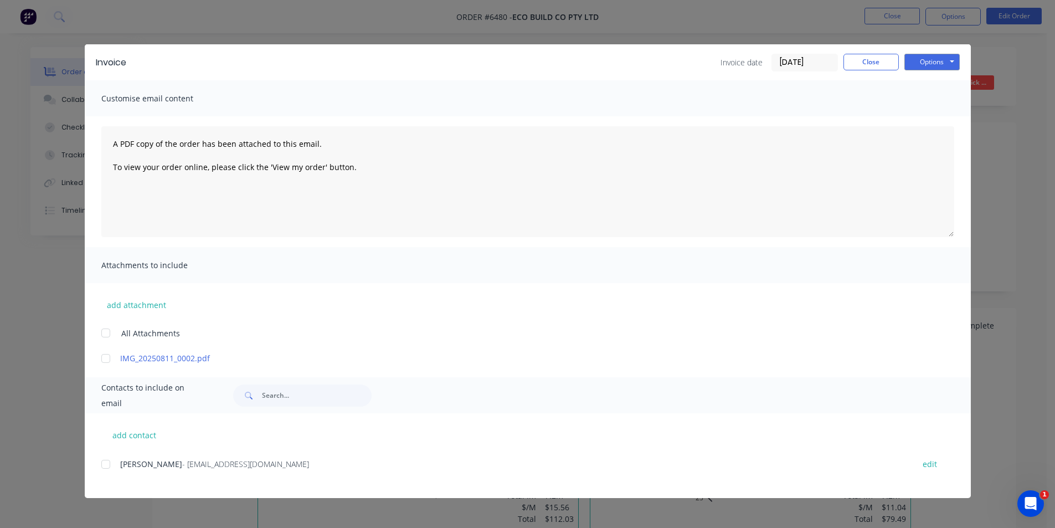
click at [110, 467] on div at bounding box center [106, 464] width 22 height 22
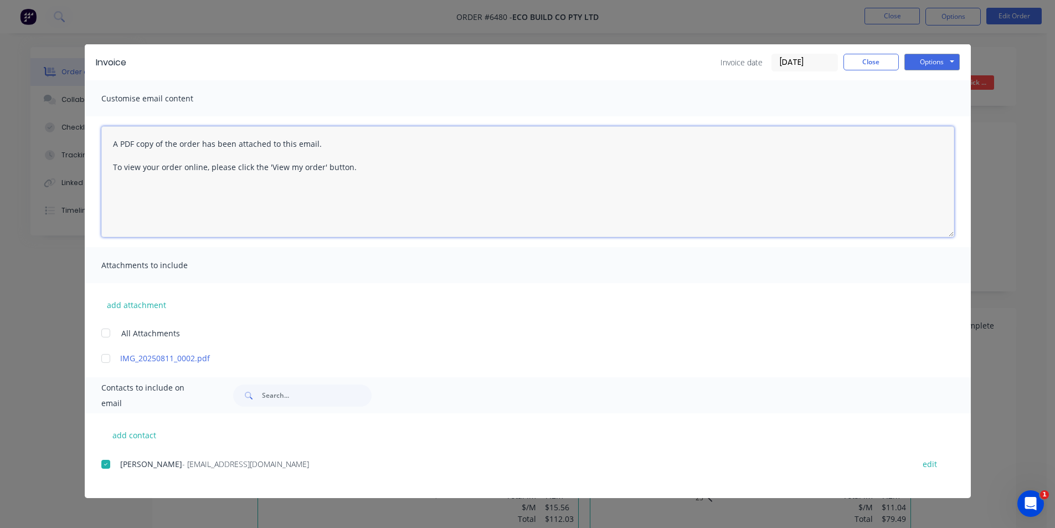
click at [114, 142] on textarea "A PDF copy of the order has been attached to this email. To view your order onl…" at bounding box center [527, 181] width 853 height 111
type textarea "UPDATED*** A PDF copy of the order has been attached to this email. To view you…"
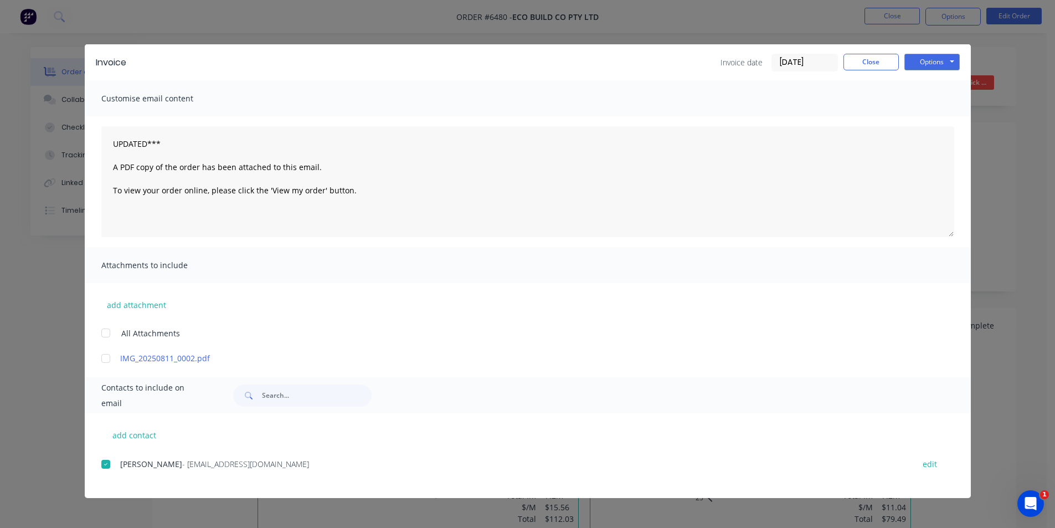
click at [955, 70] on div "Options Preview Print Email" at bounding box center [931, 63] width 55 height 18
click at [941, 57] on button "Options" at bounding box center [931, 62] width 55 height 17
click at [941, 127] on button "Email" at bounding box center [939, 118] width 71 height 18
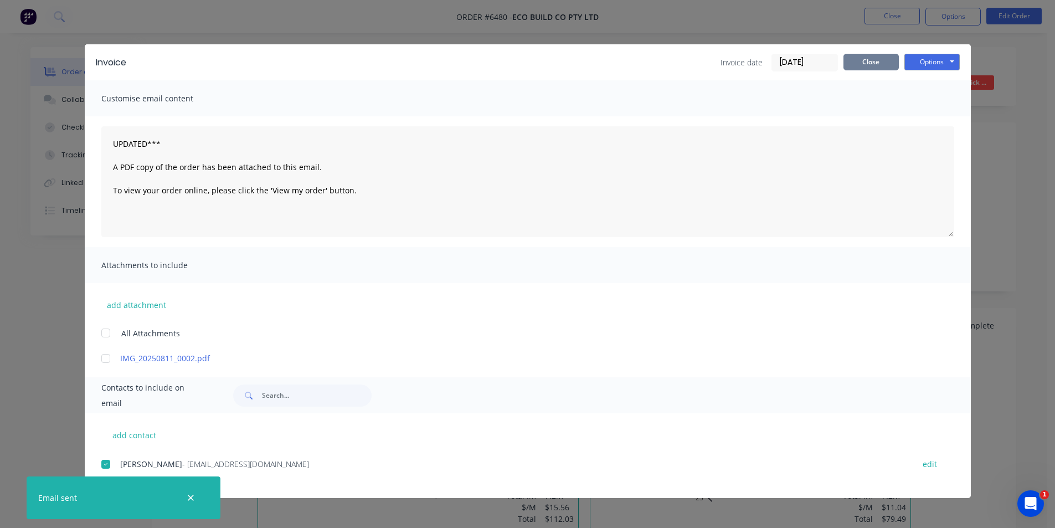
click at [876, 61] on button "Close" at bounding box center [870, 62] width 55 height 17
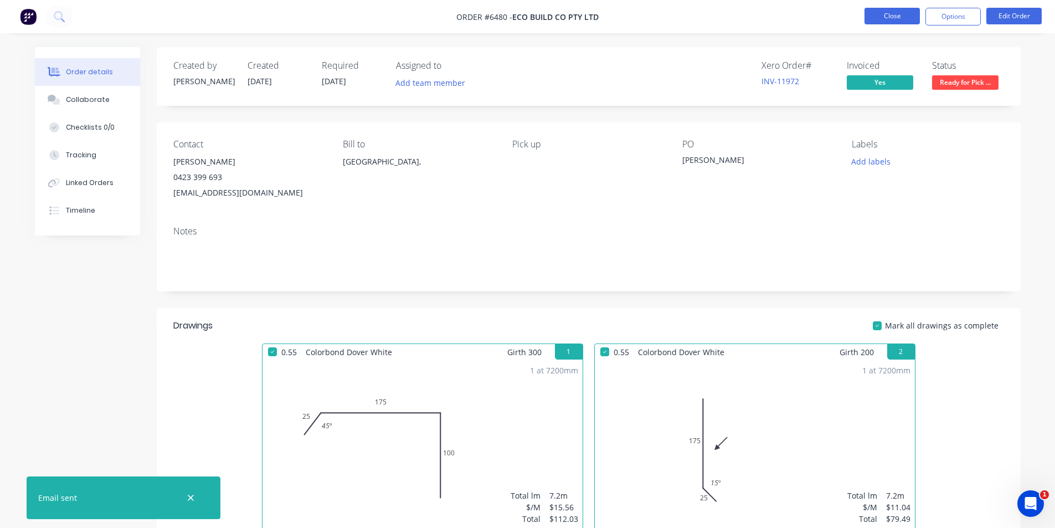
drag, startPoint x: 891, startPoint y: 21, endPoint x: 885, endPoint y: 18, distance: 6.2
click at [885, 18] on button "Close" at bounding box center [891, 16] width 55 height 17
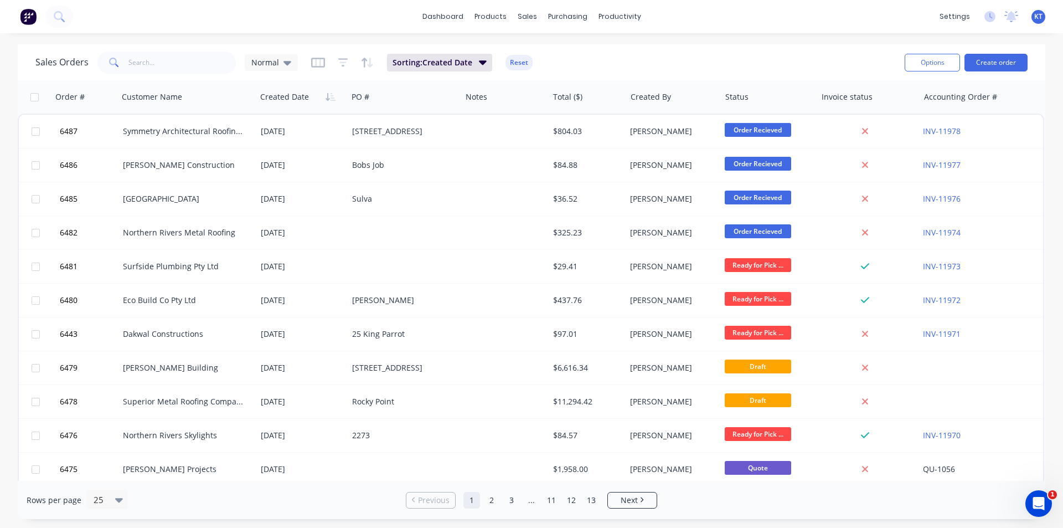
click at [197, 75] on div "Sales Orders Normal Sorting: Created Date Reset" at bounding box center [465, 62] width 860 height 27
click at [197, 74] on div "Sales Orders Normal Sorting: Created Date Reset" at bounding box center [465, 62] width 860 height 27
click at [198, 71] on input "text" at bounding box center [182, 62] width 108 height 22
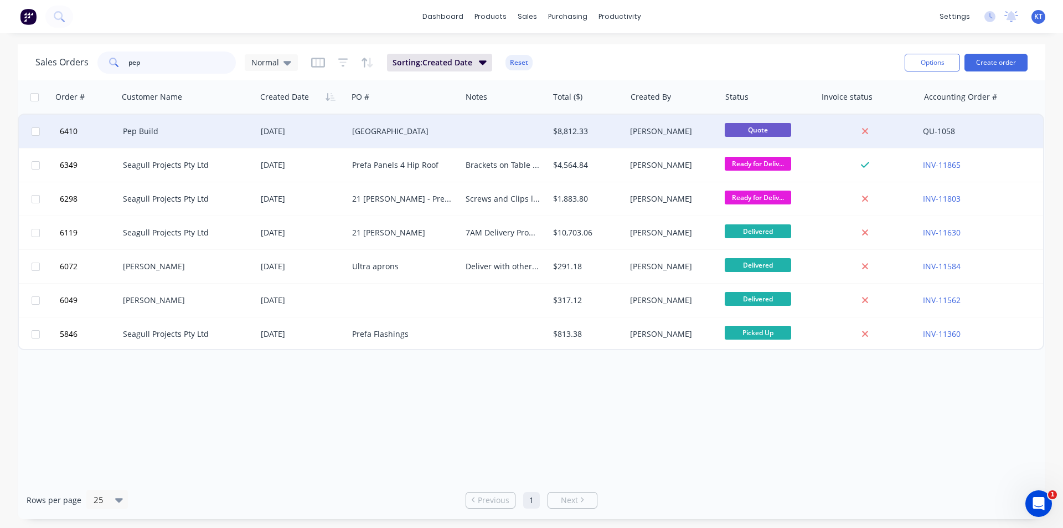
type input "pep"
click at [413, 132] on div "[GEOGRAPHIC_DATA]" at bounding box center [402, 131] width 100 height 11
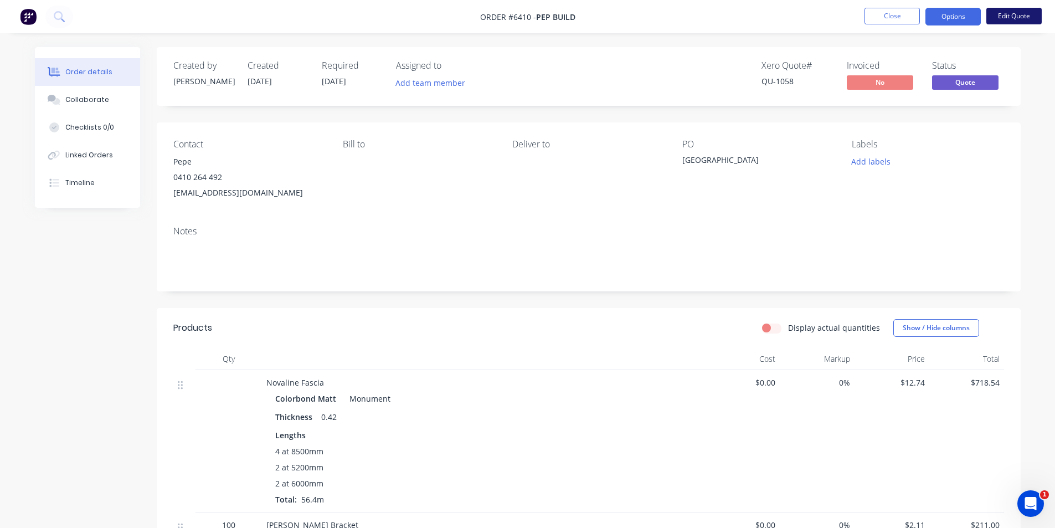
click at [1016, 19] on button "Edit Quote" at bounding box center [1013, 16] width 55 height 17
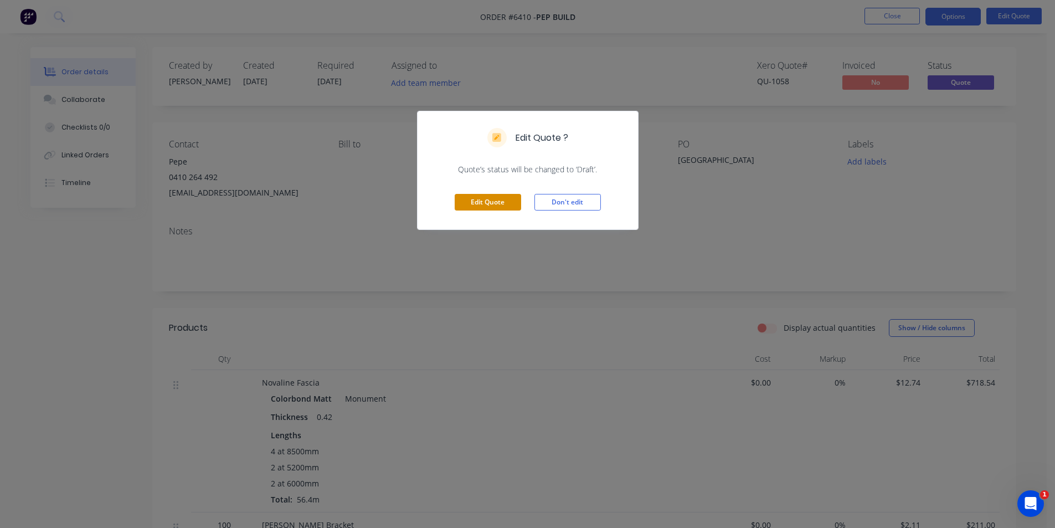
click at [497, 205] on button "Edit Quote" at bounding box center [488, 202] width 66 height 17
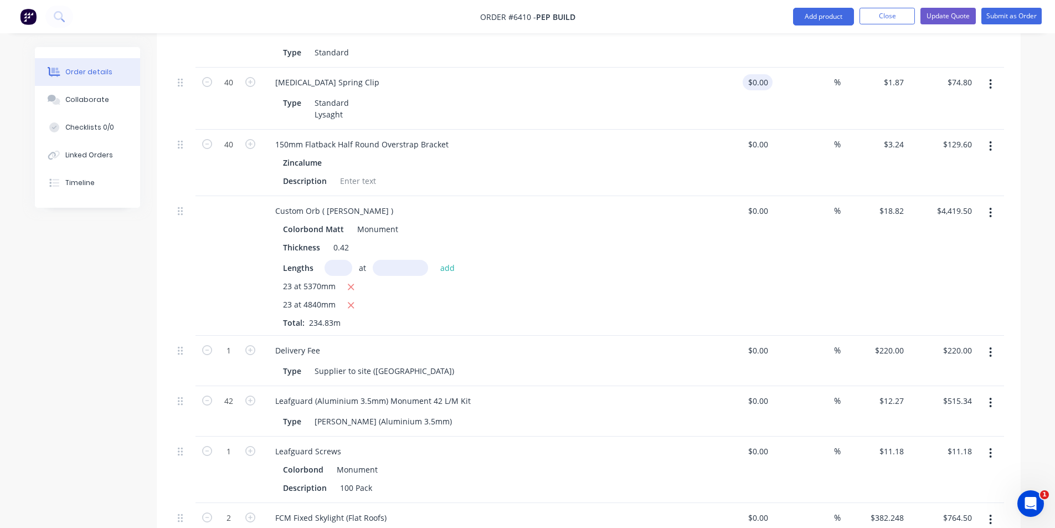
scroll to position [554, 0]
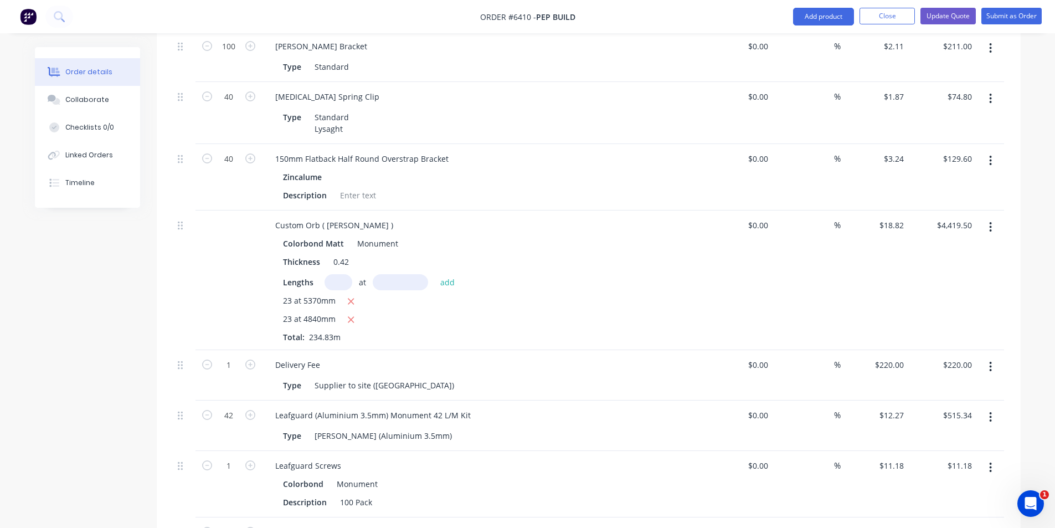
click at [989, 154] on icon "button" at bounding box center [990, 160] width 3 height 12
click at [1025, 125] on div "Order details Collaborate Checklists 0/0 Linked Orders Timeline Order details C…" at bounding box center [528, 402] width 1008 height 1818
click at [845, 11] on button "Add product" at bounding box center [823, 17] width 61 height 18
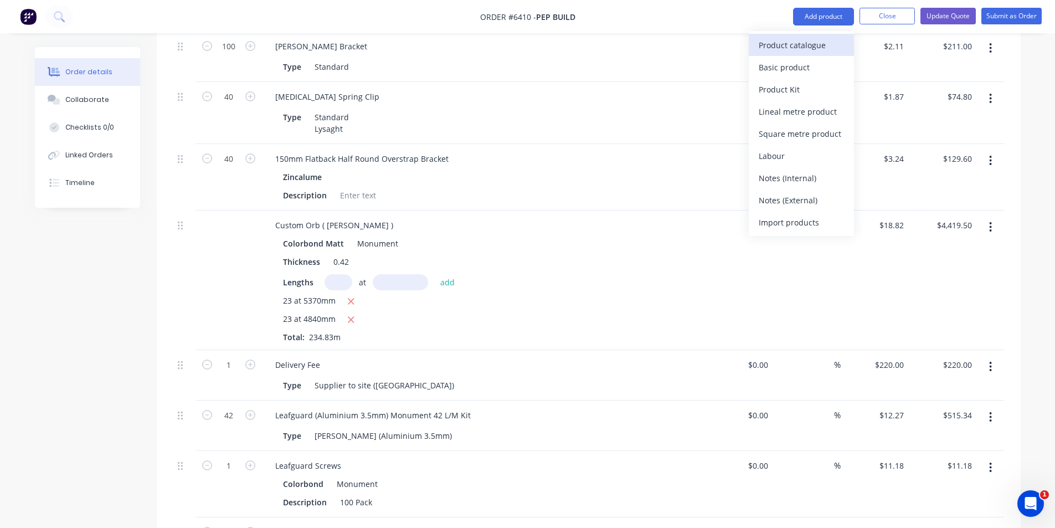
click at [819, 53] on div "Product catalogue" at bounding box center [801, 45] width 85 height 16
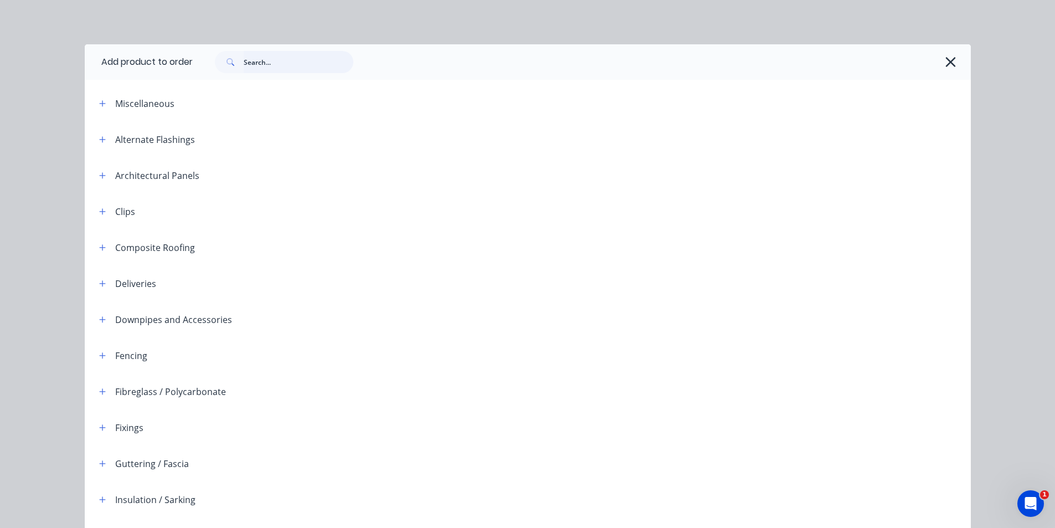
click at [312, 71] on input "text" at bounding box center [299, 62] width 110 height 22
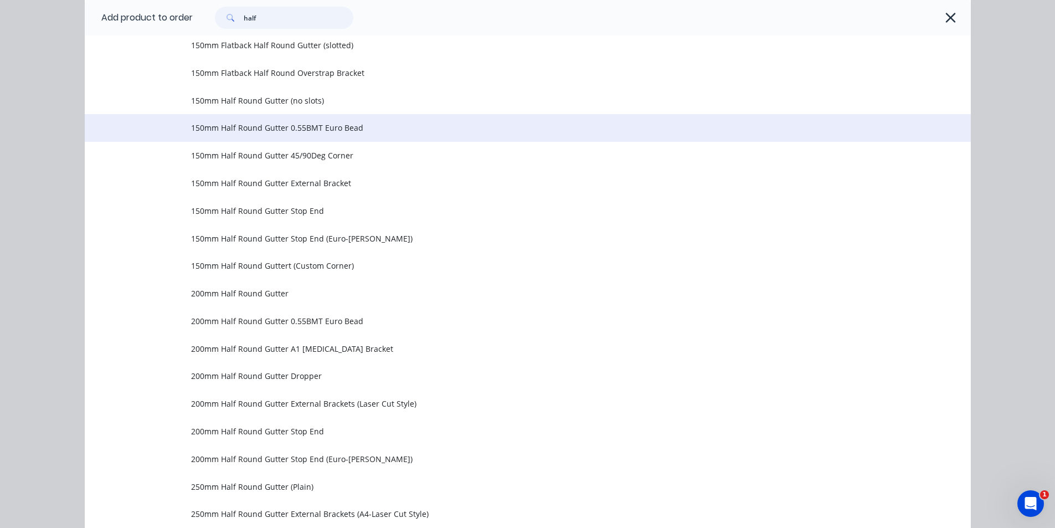
scroll to position [332, 0]
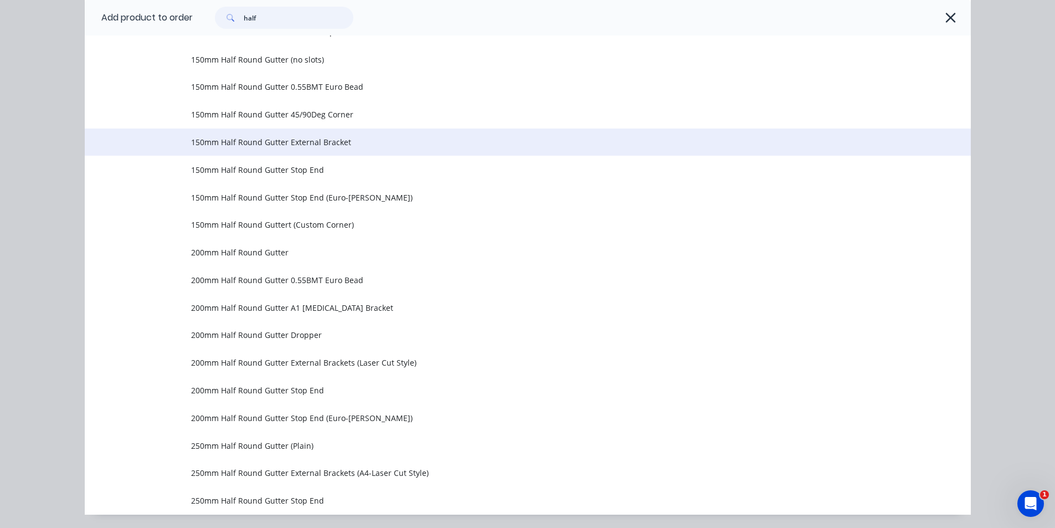
type input "half"
click at [278, 147] on span "150mm Half Round Gutter External Bracket" at bounding box center [502, 142] width 623 height 12
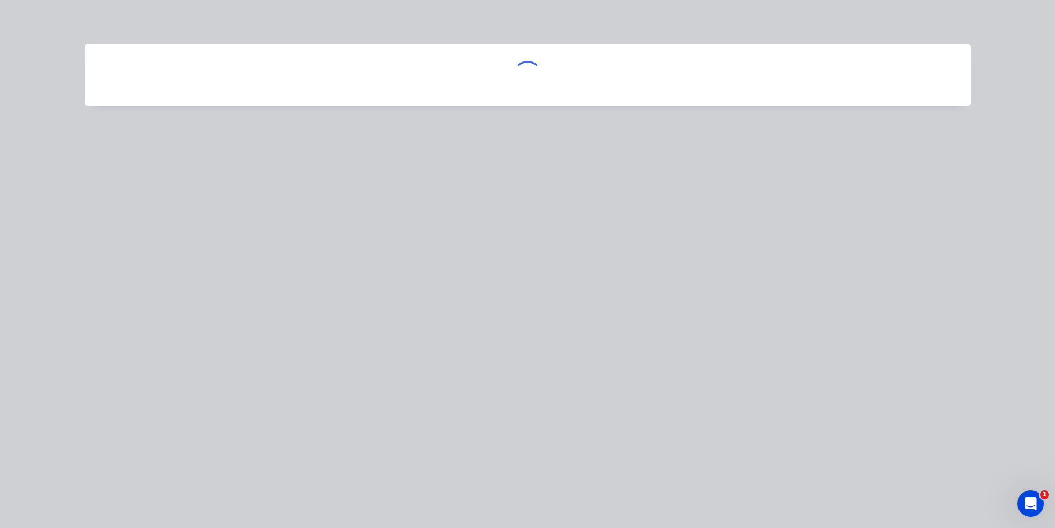
scroll to position [0, 0]
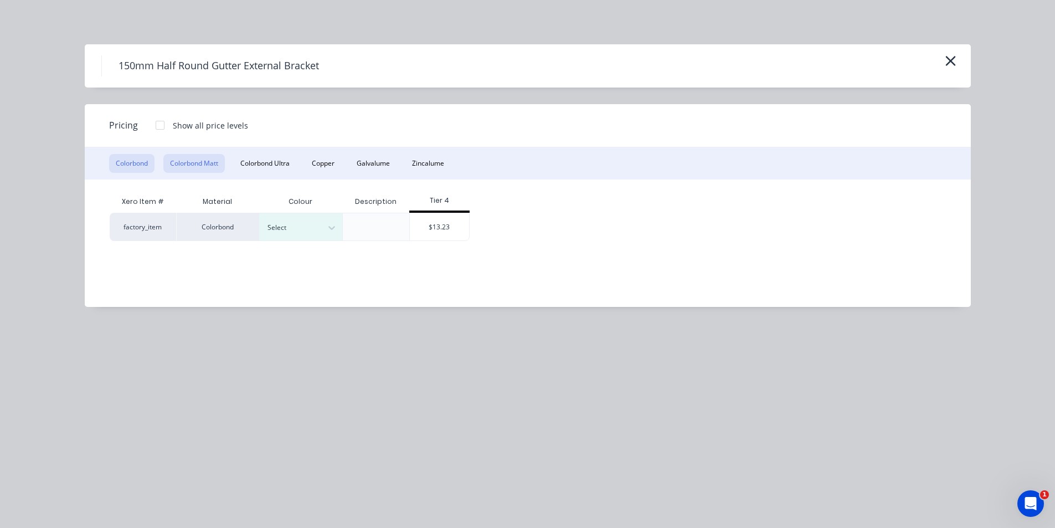
click at [208, 172] on button "Colorbond Matt" at bounding box center [193, 163] width 61 height 19
click at [302, 222] on div at bounding box center [292, 227] width 50 height 12
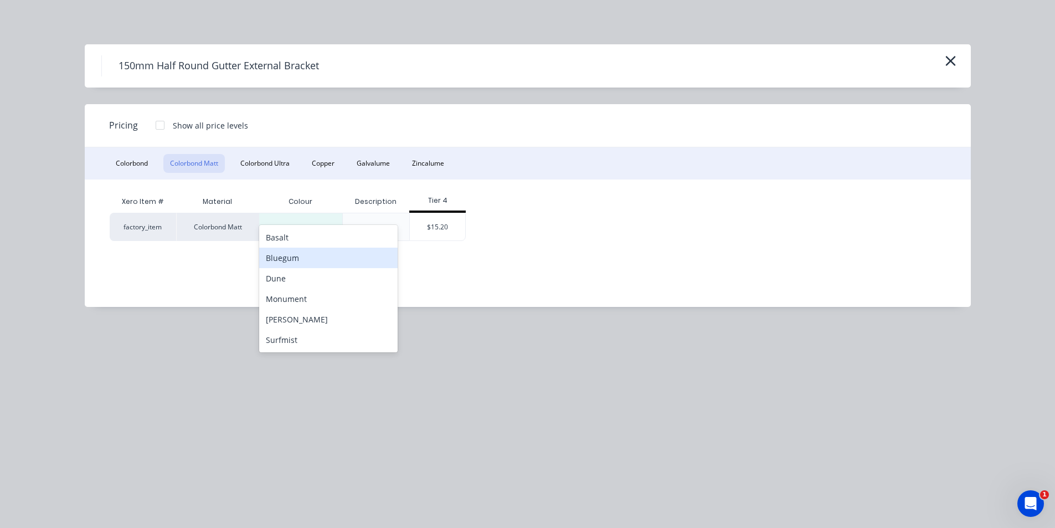
scroll to position [720, 0]
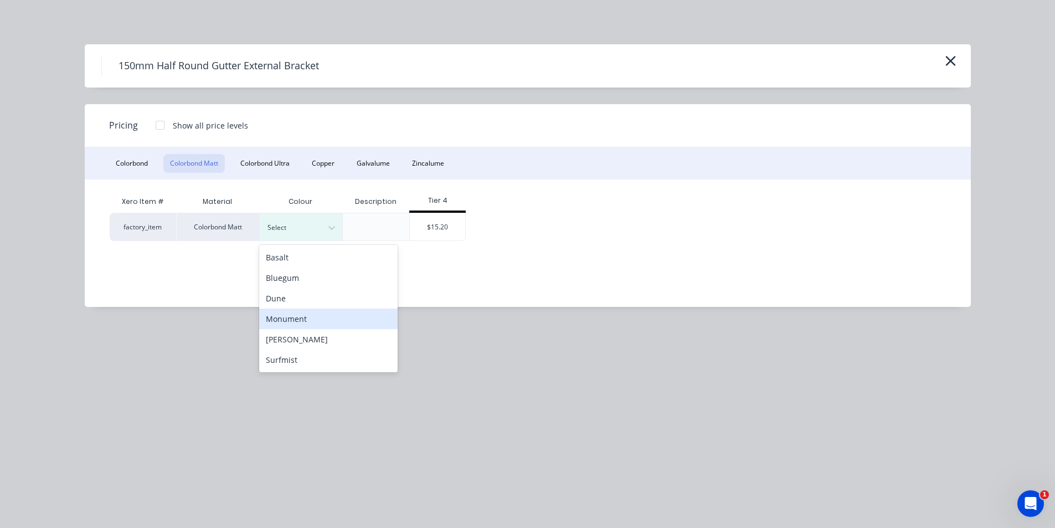
click at [302, 319] on div "Monument" at bounding box center [328, 318] width 138 height 20
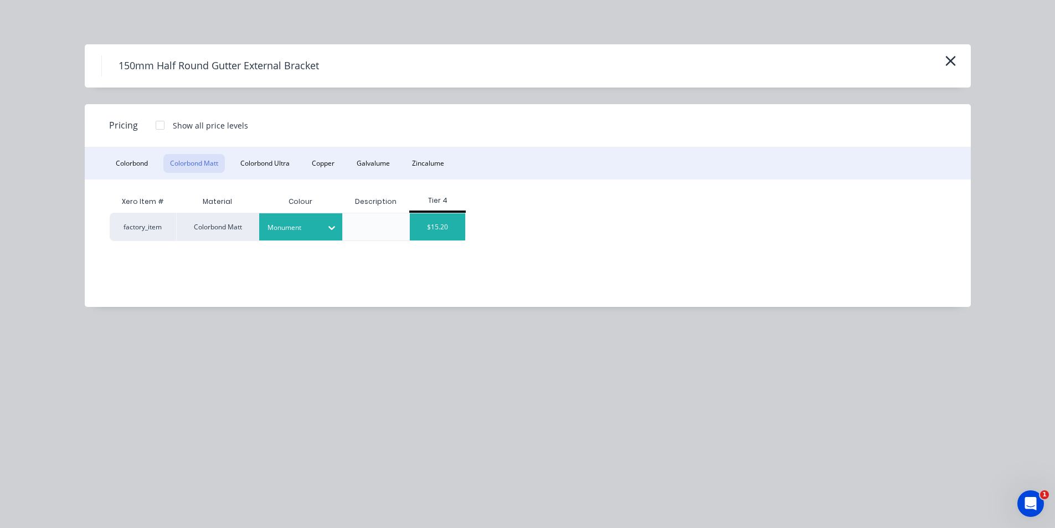
click at [439, 234] on div "$15.20" at bounding box center [437, 226] width 55 height 27
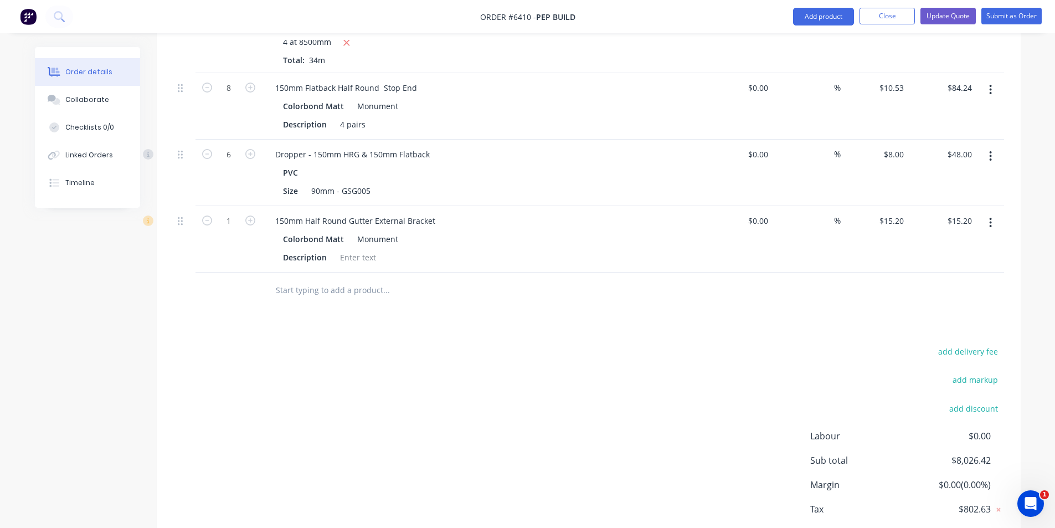
scroll to position [1389, 0]
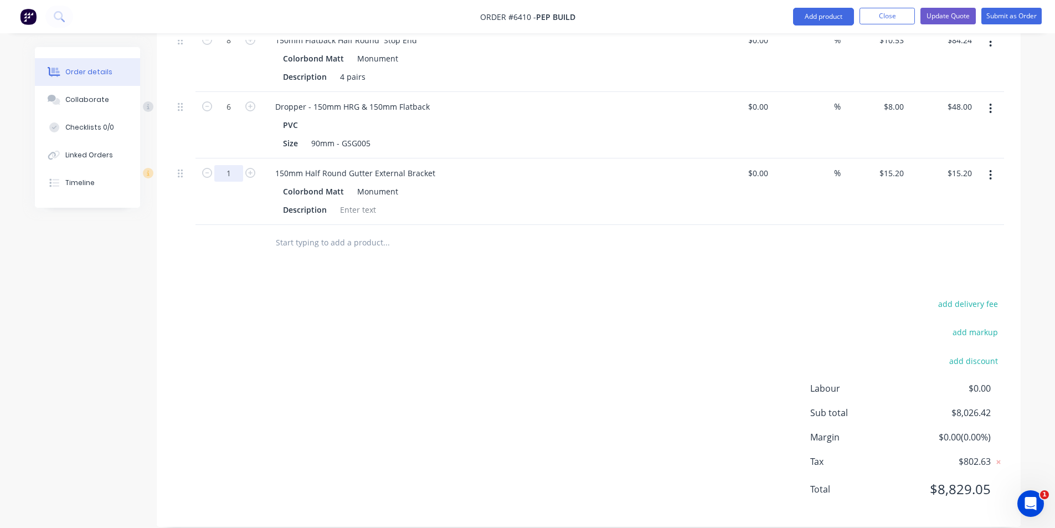
type input "40"
type input "$608.00"
click at [664, 205] on div "150mm Half Round Gutter External Bracket Colorbond Matt Monument Description" at bounding box center [483, 191] width 443 height 66
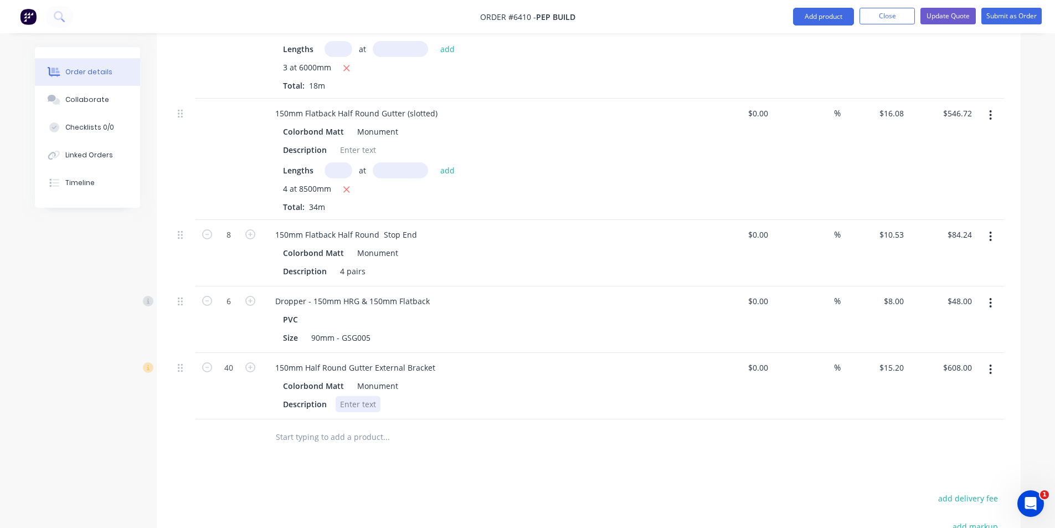
scroll to position [1167, 0]
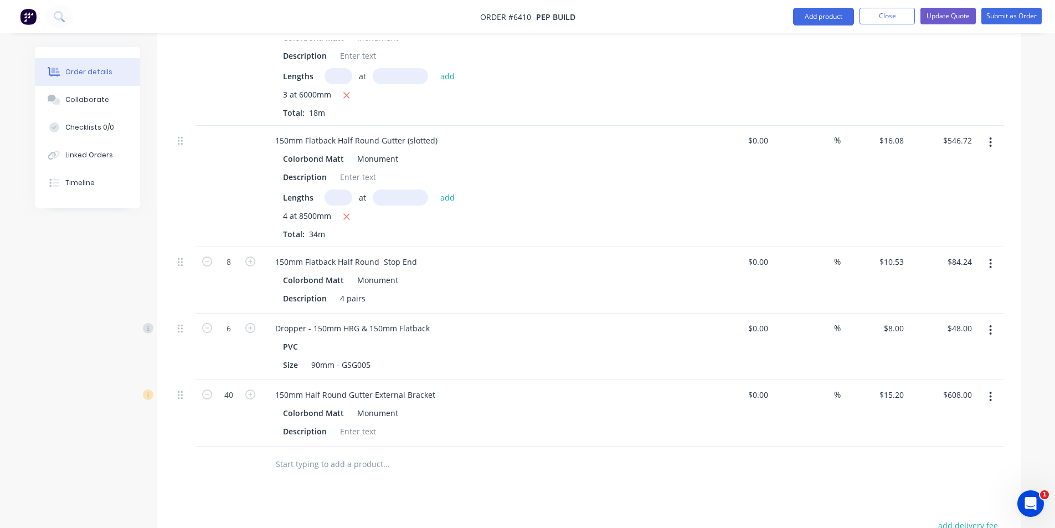
click at [995, 254] on button "button" at bounding box center [990, 264] width 26 height 20
click at [994, 254] on button "button" at bounding box center [990, 264] width 26 height 20
click at [835, 21] on button "Add product" at bounding box center [823, 17] width 61 height 18
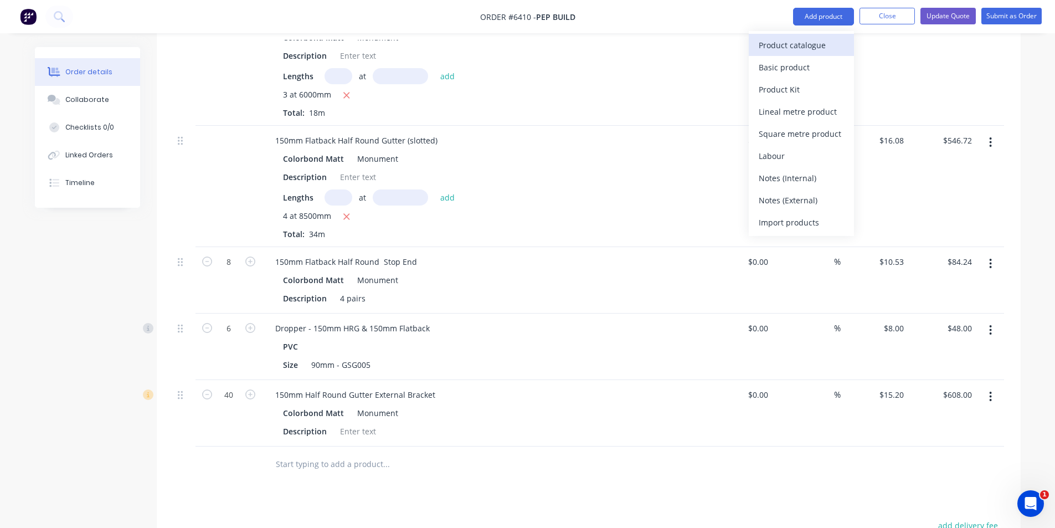
click at [836, 37] on div "Product catalogue" at bounding box center [801, 45] width 85 height 16
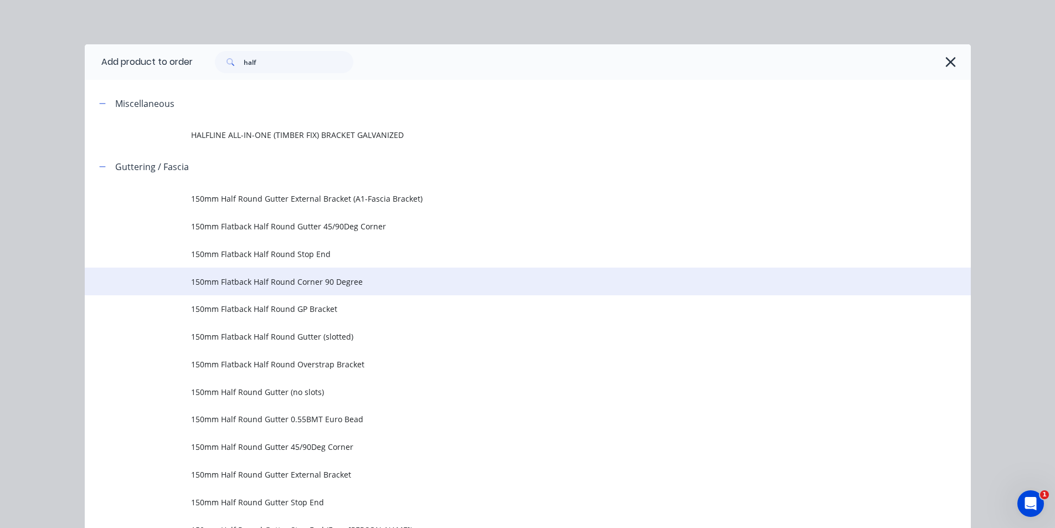
scroll to position [221, 0]
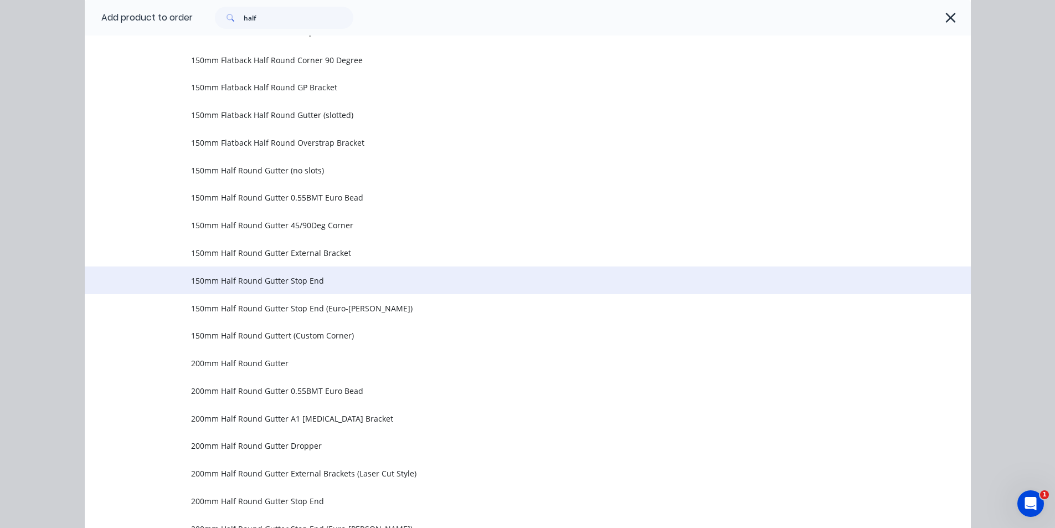
click at [326, 276] on span "150mm Half Round Gutter Stop End" at bounding box center [502, 281] width 623 height 12
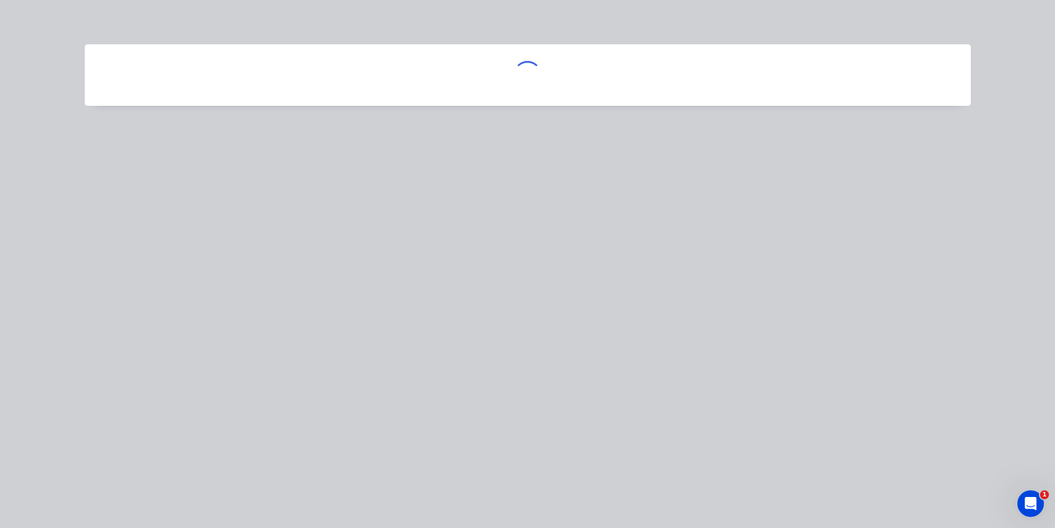
scroll to position [0, 0]
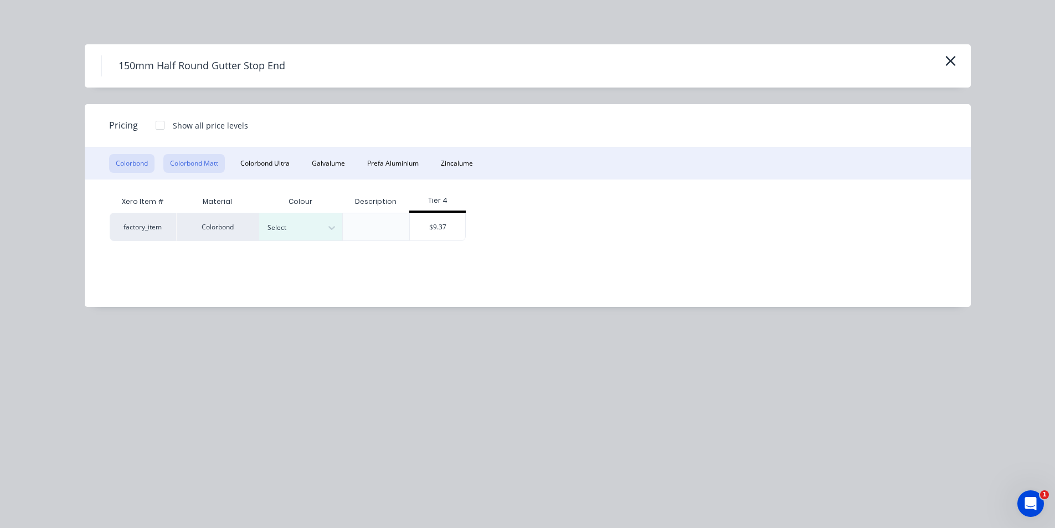
click at [209, 162] on button "Colorbond Matt" at bounding box center [193, 163] width 61 height 19
click at [313, 227] on div at bounding box center [292, 227] width 50 height 12
click at [337, 238] on div at bounding box center [332, 227] width 20 height 27
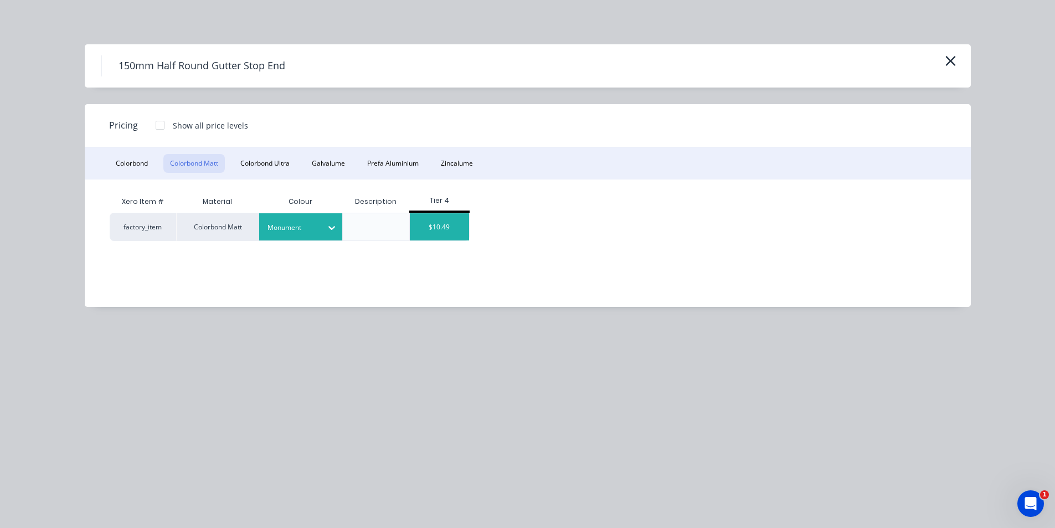
click at [448, 229] on div "$10.49" at bounding box center [439, 226] width 59 height 27
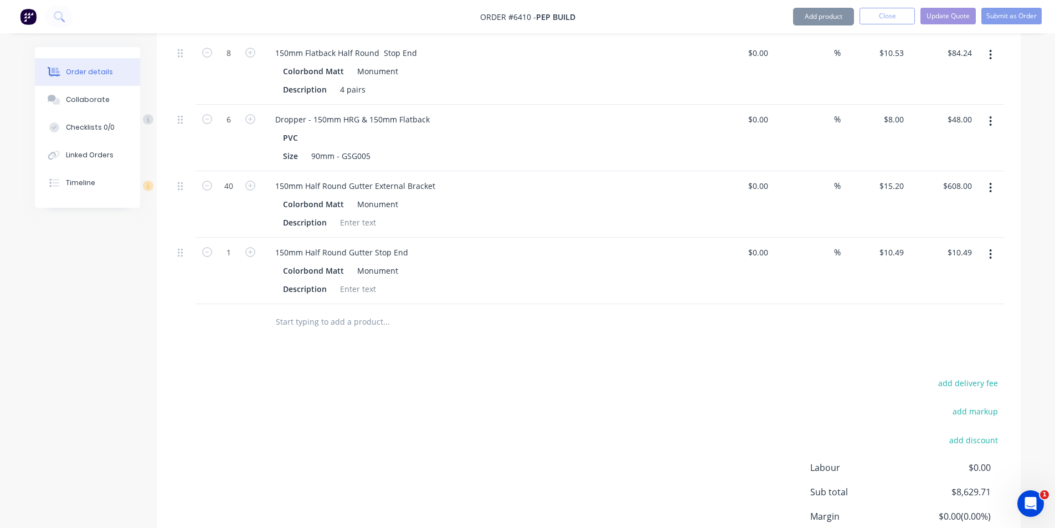
scroll to position [1389, 0]
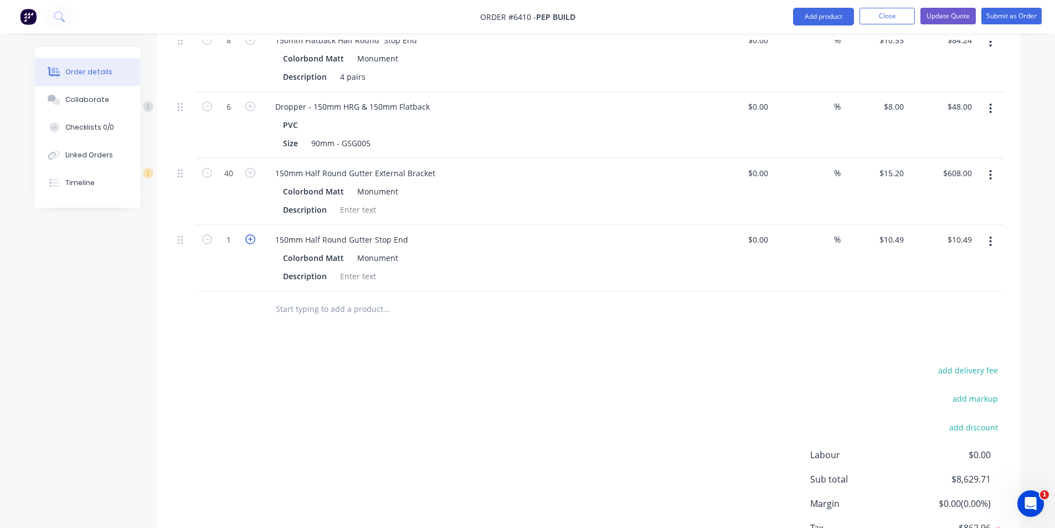
click at [252, 234] on icon "button" at bounding box center [250, 239] width 10 height 10
type input "2"
type input "$20.98"
click at [252, 234] on icon "button" at bounding box center [250, 239] width 10 height 10
type input "3"
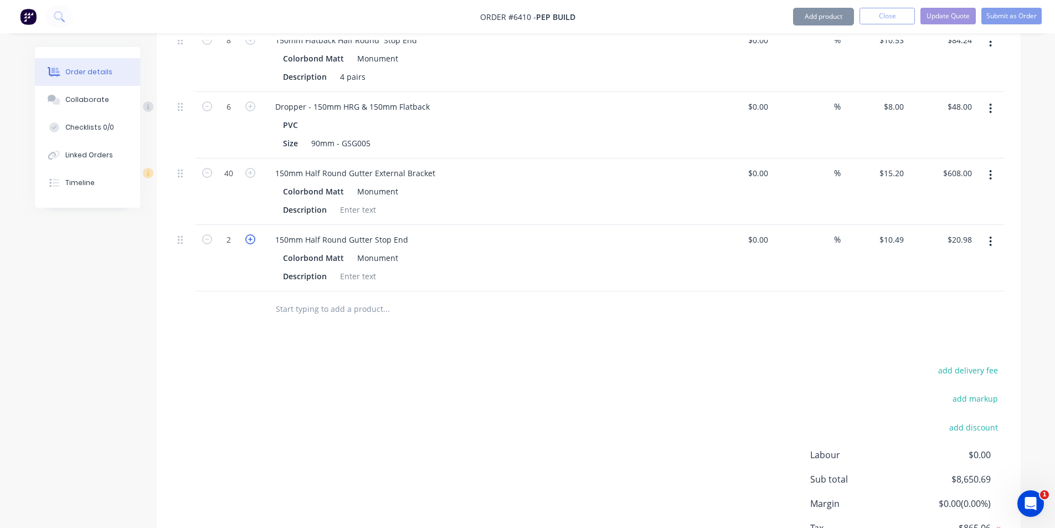
type input "$31.47"
click at [252, 234] on icon "button" at bounding box center [250, 239] width 10 height 10
type input "4"
type input "$41.96"
click at [252, 234] on icon "button" at bounding box center [250, 239] width 10 height 10
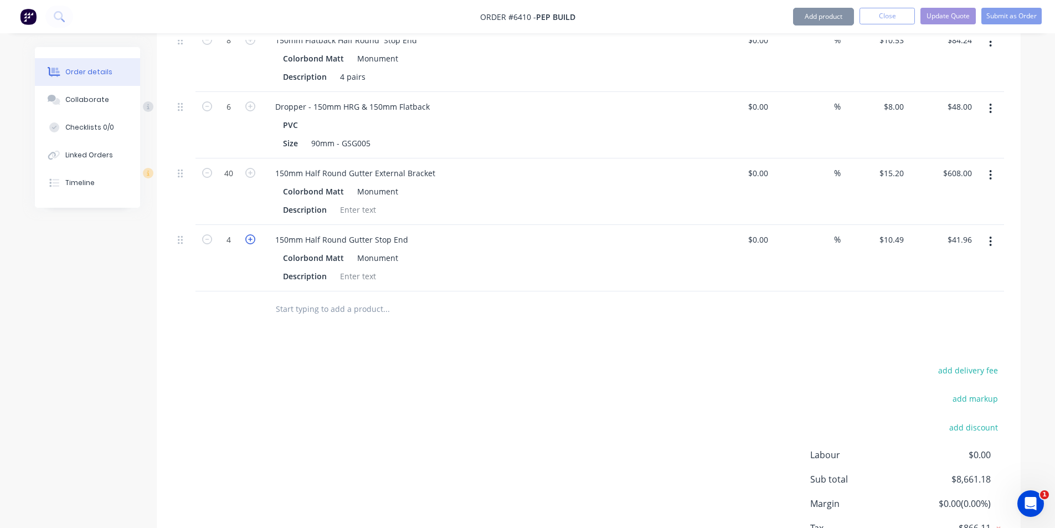
type input "5"
type input "$52.45"
click at [252, 234] on icon "button" at bounding box center [250, 239] width 10 height 10
type input "6"
type input "$62.94"
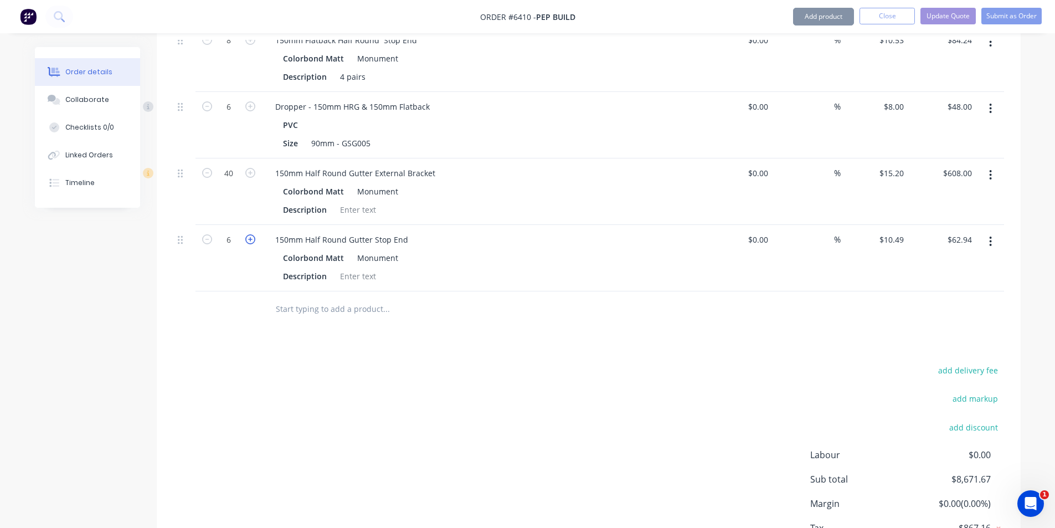
click at [252, 234] on icon "button" at bounding box center [250, 239] width 10 height 10
type input "7"
type input "$73.43"
click at [252, 234] on icon "button" at bounding box center [250, 239] width 10 height 10
type input "8"
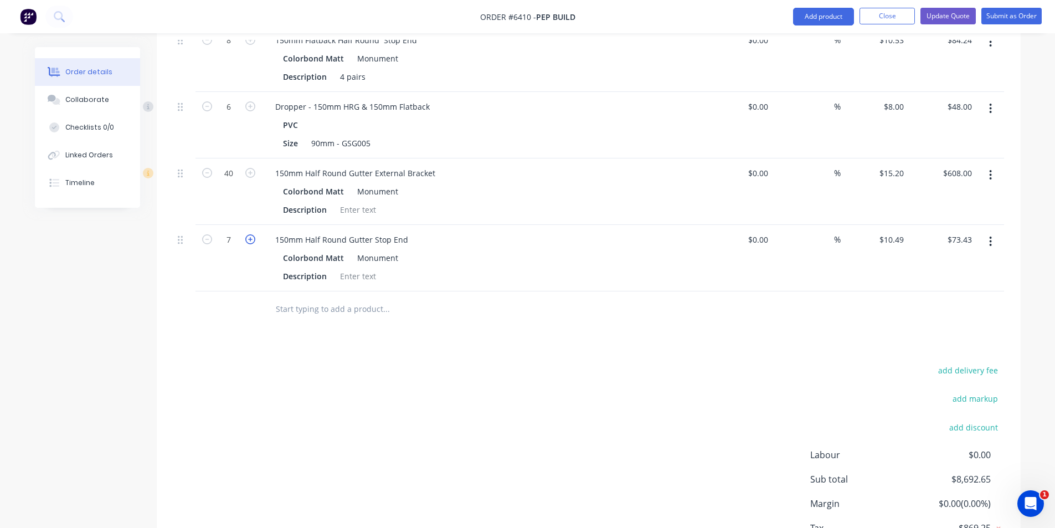
type input "$83.92"
click at [359, 268] on div at bounding box center [358, 276] width 45 height 16
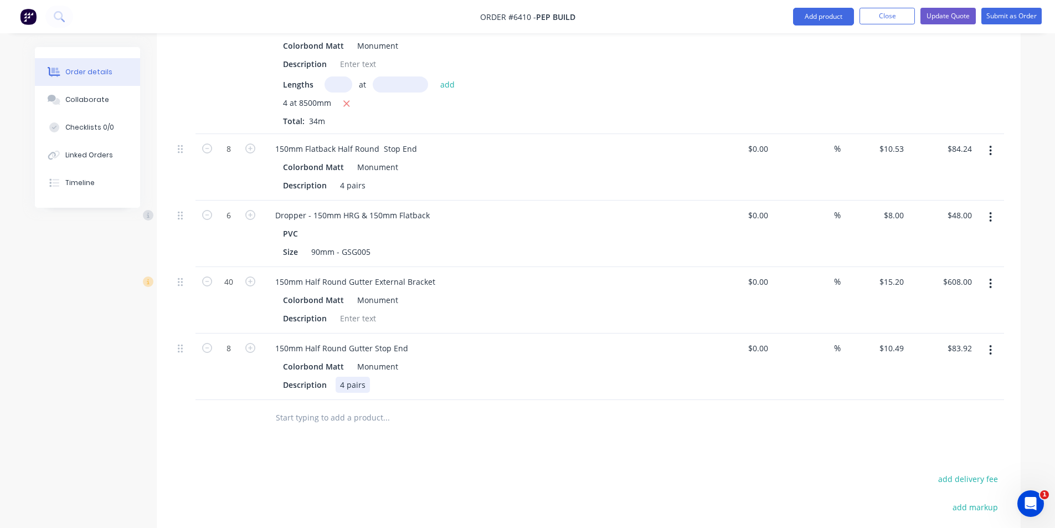
scroll to position [1278, 0]
click at [808, 23] on button "Add product" at bounding box center [823, 17] width 61 height 18
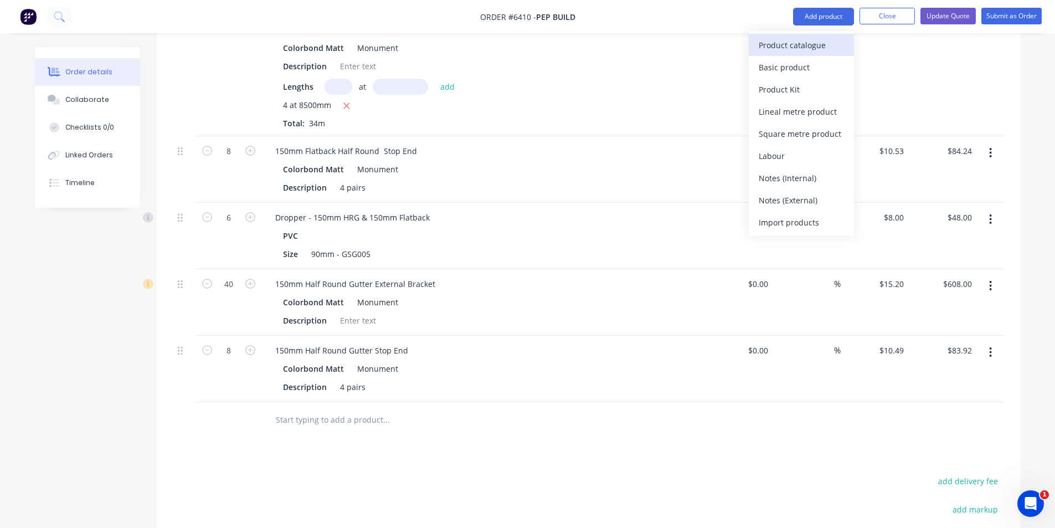
click at [799, 42] on div "Product catalogue" at bounding box center [801, 45] width 85 height 16
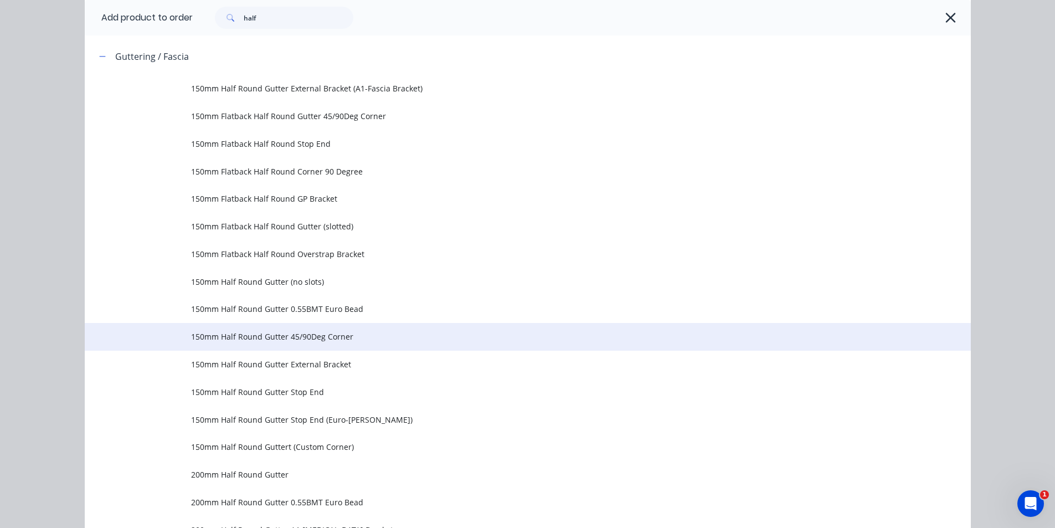
scroll to position [111, 0]
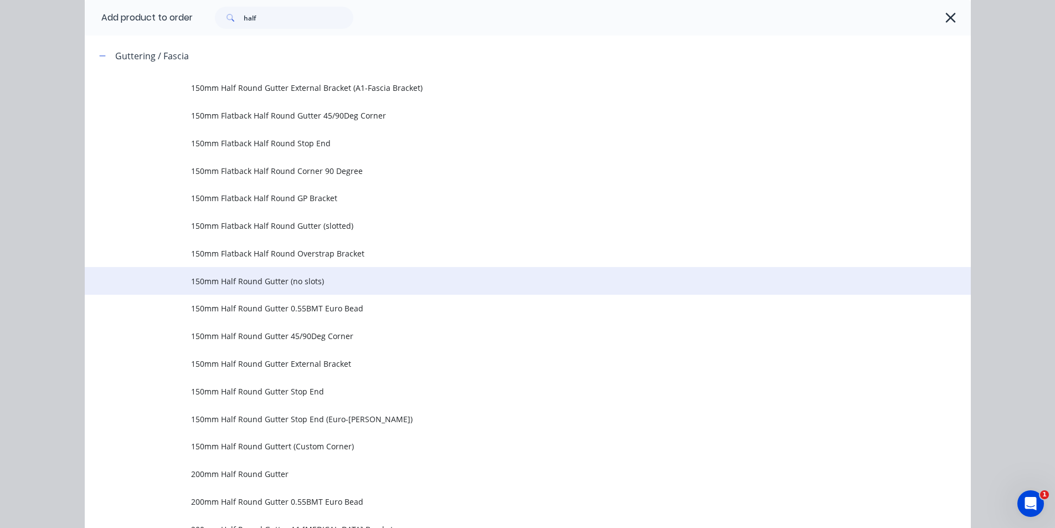
click at [306, 282] on span "150mm Half Round Gutter (no slots)" at bounding box center [502, 281] width 623 height 12
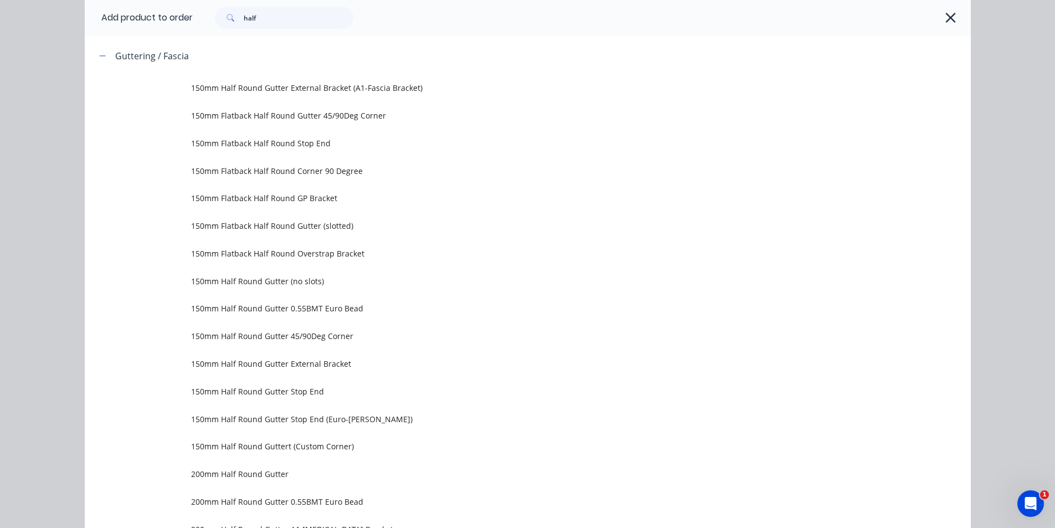
scroll to position [0, 0]
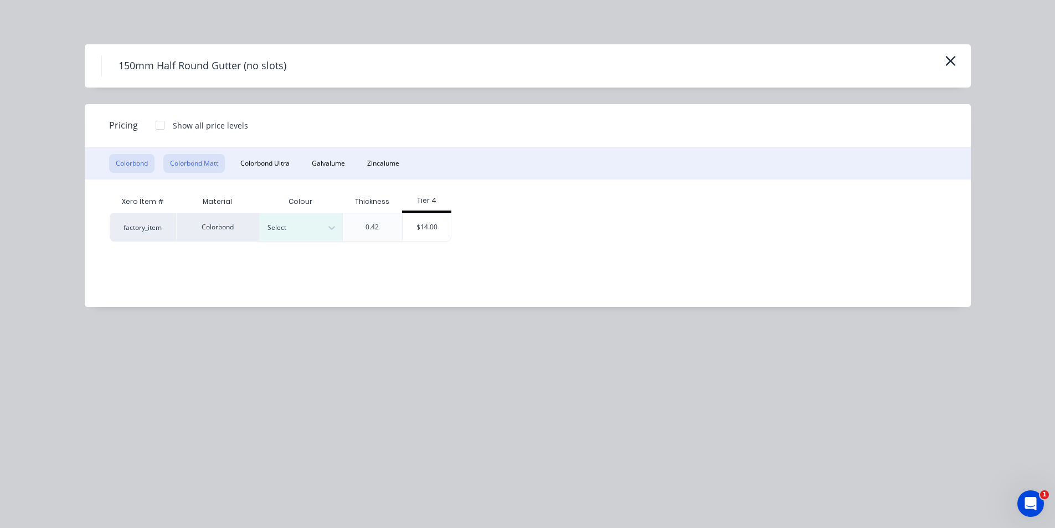
click at [197, 168] on button "Colorbond Matt" at bounding box center [193, 163] width 61 height 19
click at [340, 231] on div at bounding box center [332, 228] width 20 height 18
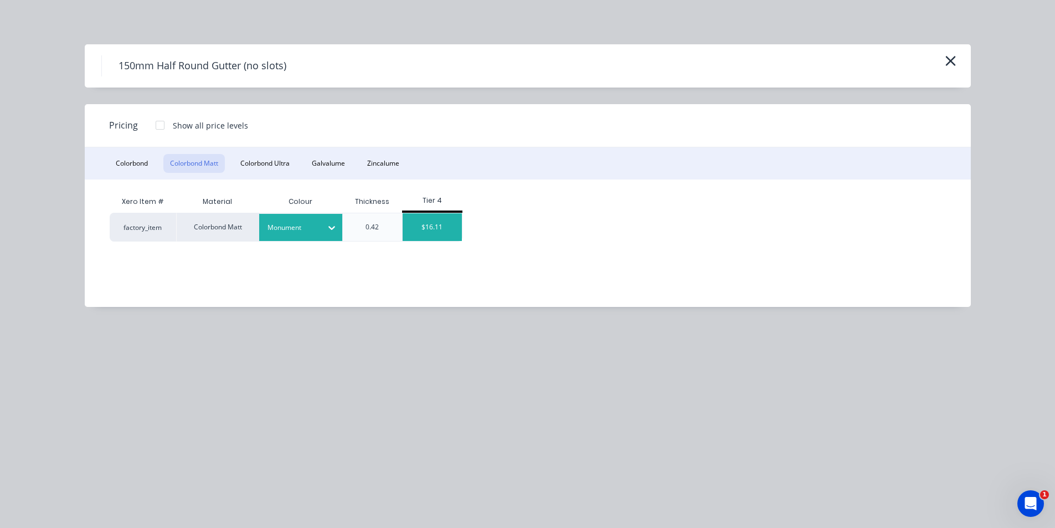
click at [446, 234] on div "$16.11" at bounding box center [432, 227] width 59 height 28
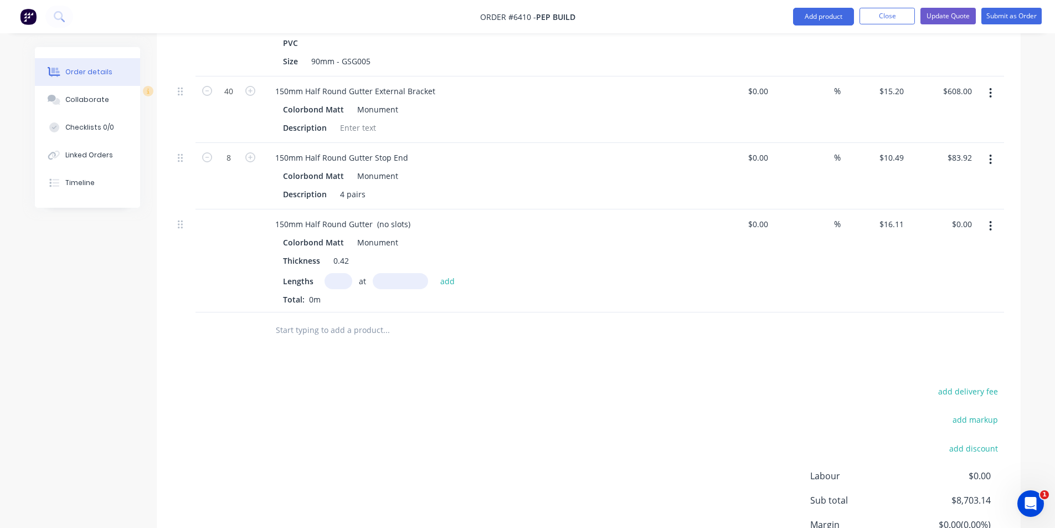
click at [335, 276] on div "Lengths at add Total: 0m" at bounding box center [483, 289] width 401 height 32
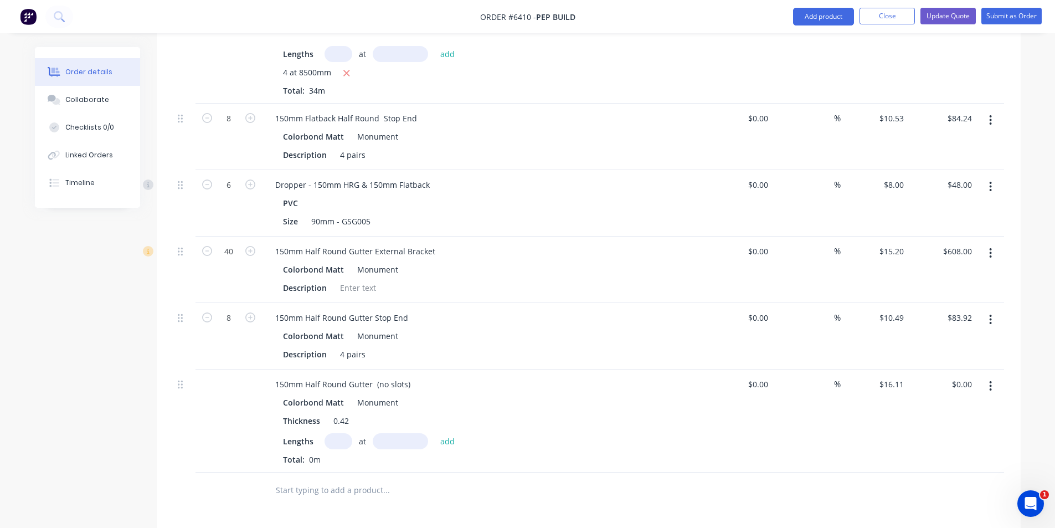
scroll to position [1415, 0]
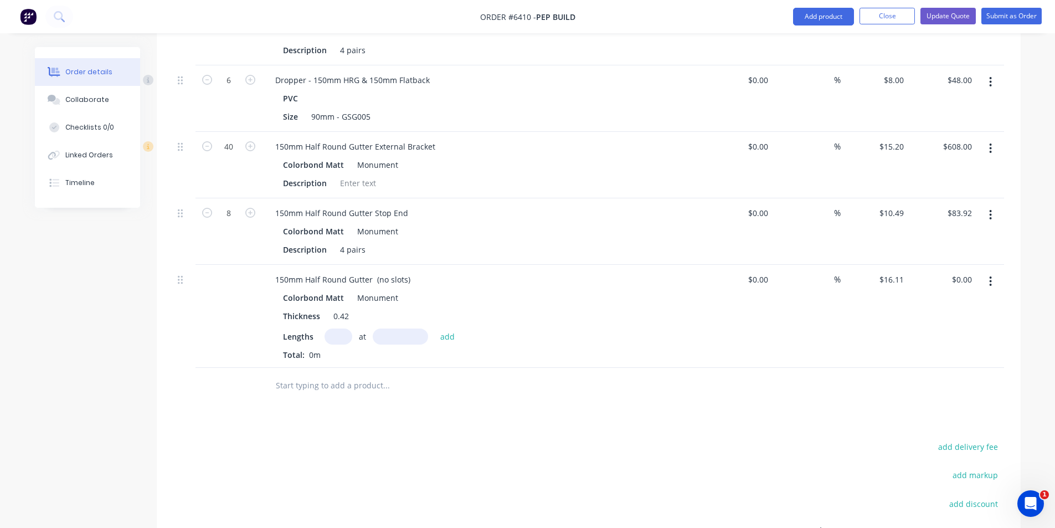
click at [344, 328] on input "text" at bounding box center [338, 336] width 28 height 16
type input "4"
type input "8500"
click at [435, 328] on button "add" at bounding box center [448, 335] width 26 height 15
type input "$547.74"
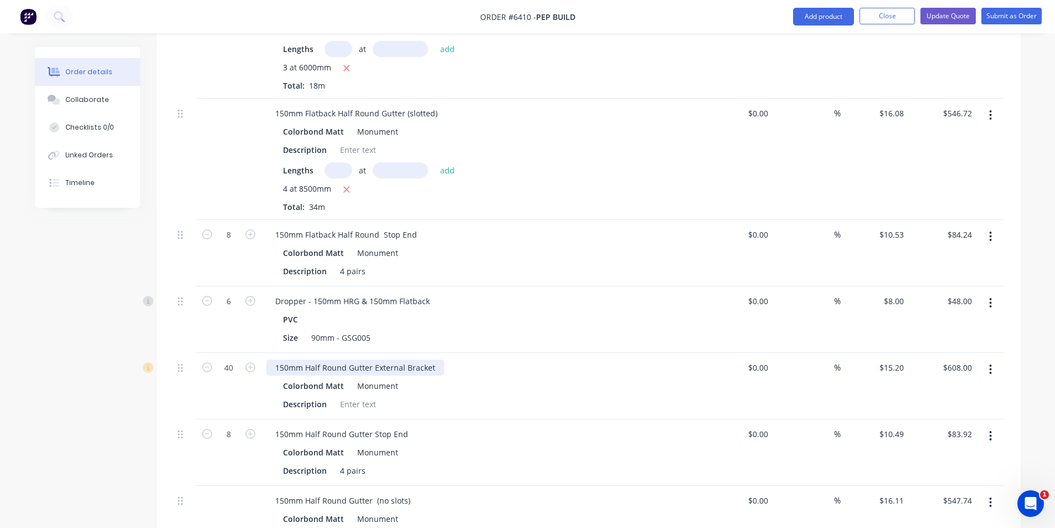
scroll to position [1194, 0]
click at [988, 106] on button "button" at bounding box center [990, 116] width 26 height 20
click at [962, 203] on div "Delete" at bounding box center [951, 211] width 85 height 16
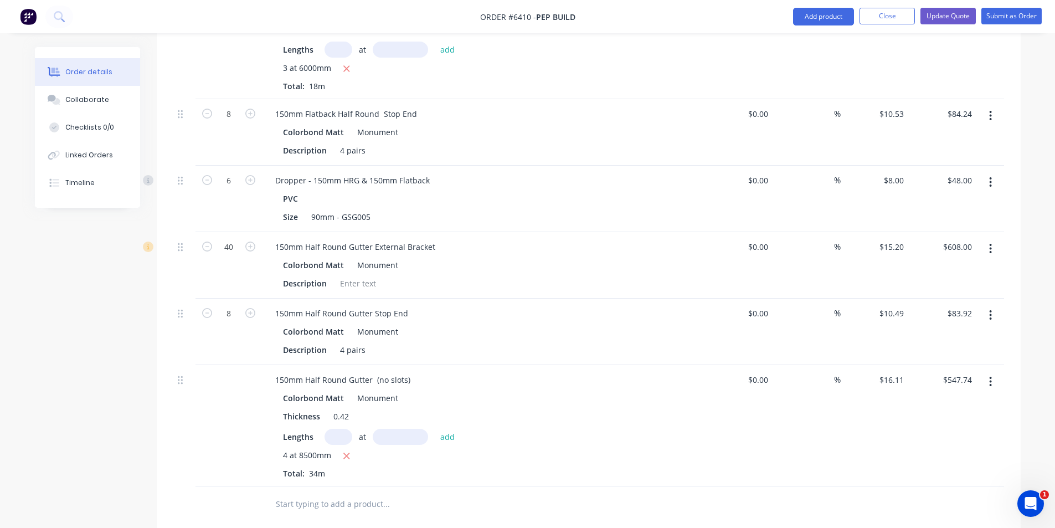
click at [994, 106] on button "button" at bounding box center [990, 116] width 26 height 20
click at [957, 203] on div "Delete" at bounding box center [951, 211] width 85 height 16
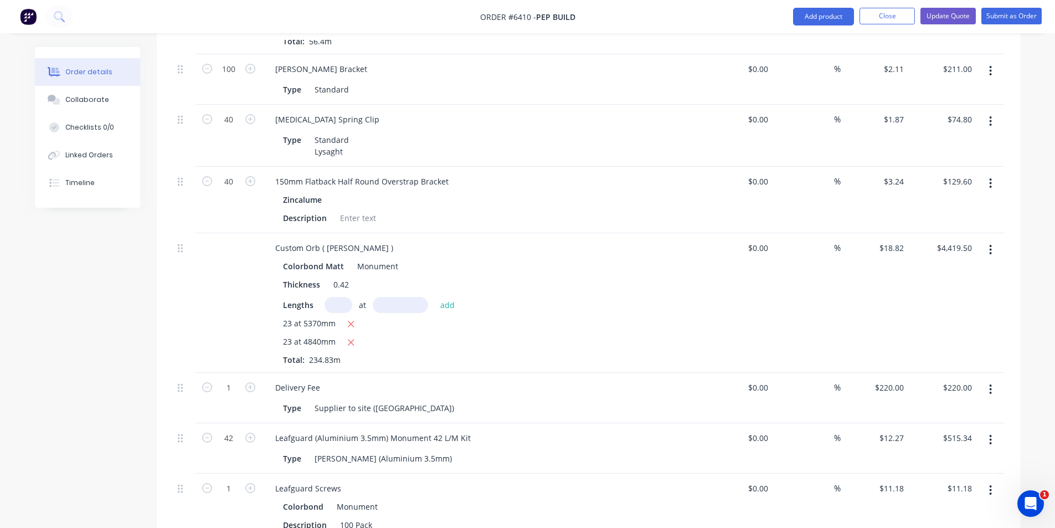
scroll to position [529, 0]
click at [991, 180] on icon "button" at bounding box center [990, 185] width 2 height 10
click at [939, 272] on div "Delete" at bounding box center [951, 280] width 85 height 16
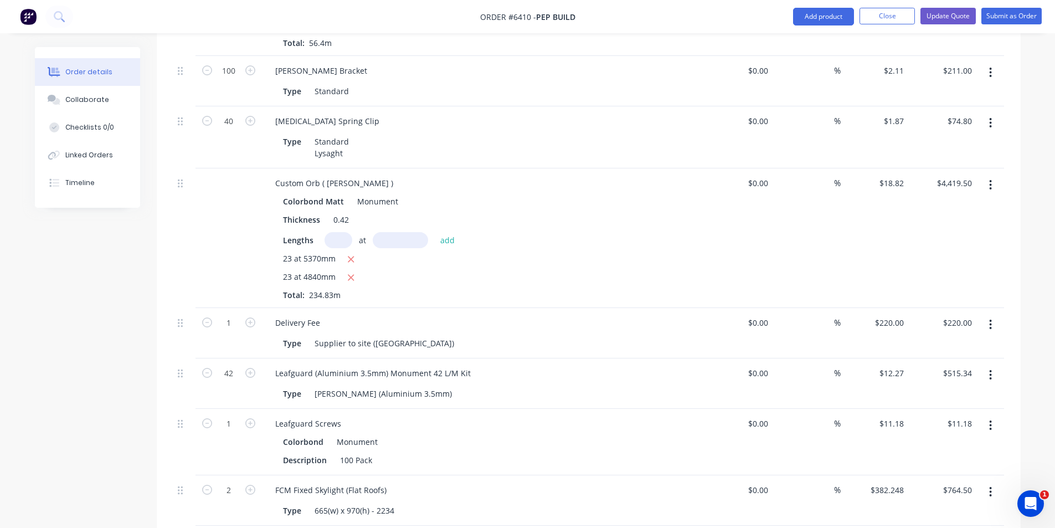
click at [982, 113] on button "button" at bounding box center [990, 123] width 26 height 20
click at [950, 210] on div "Delete" at bounding box center [951, 218] width 85 height 16
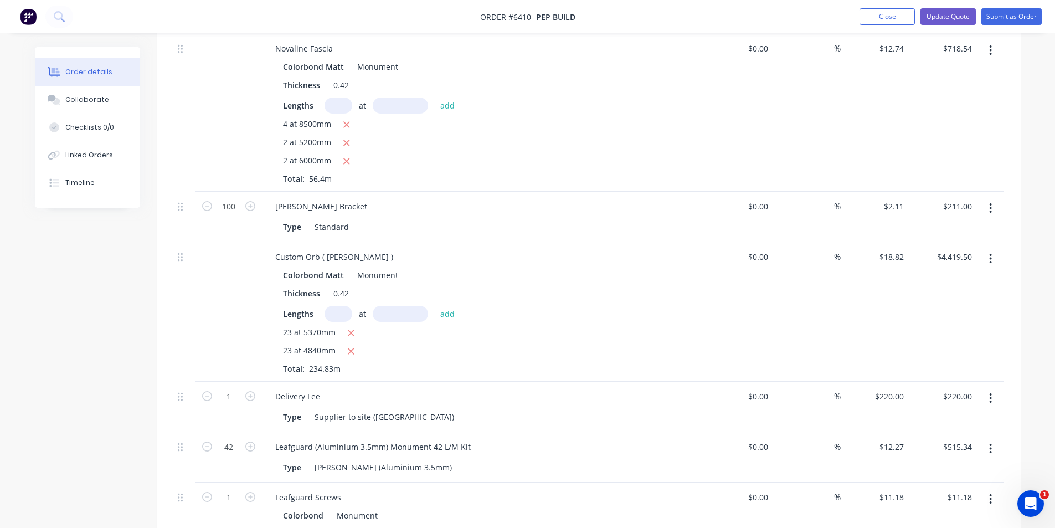
scroll to position [264, 0]
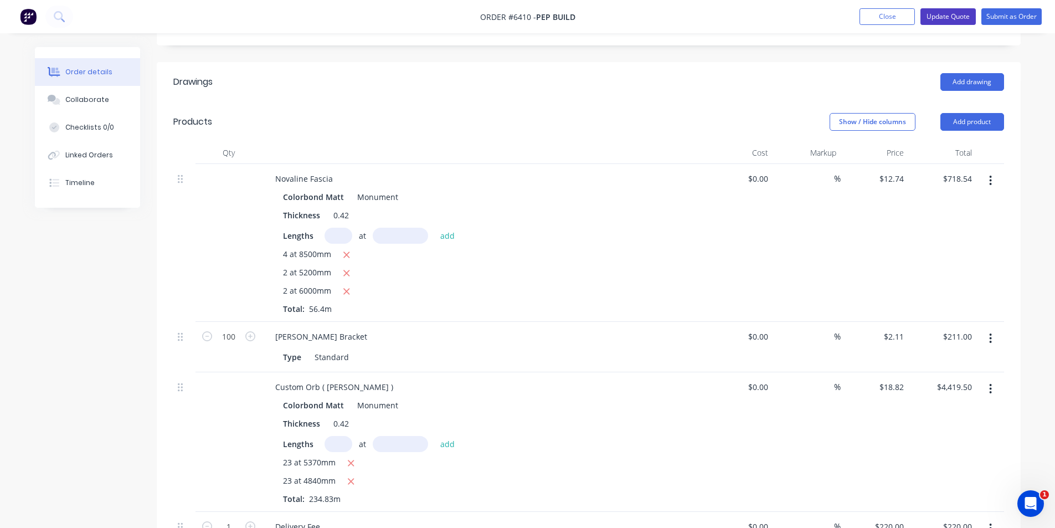
click at [949, 12] on button "Update Quote" at bounding box center [947, 16] width 55 height 17
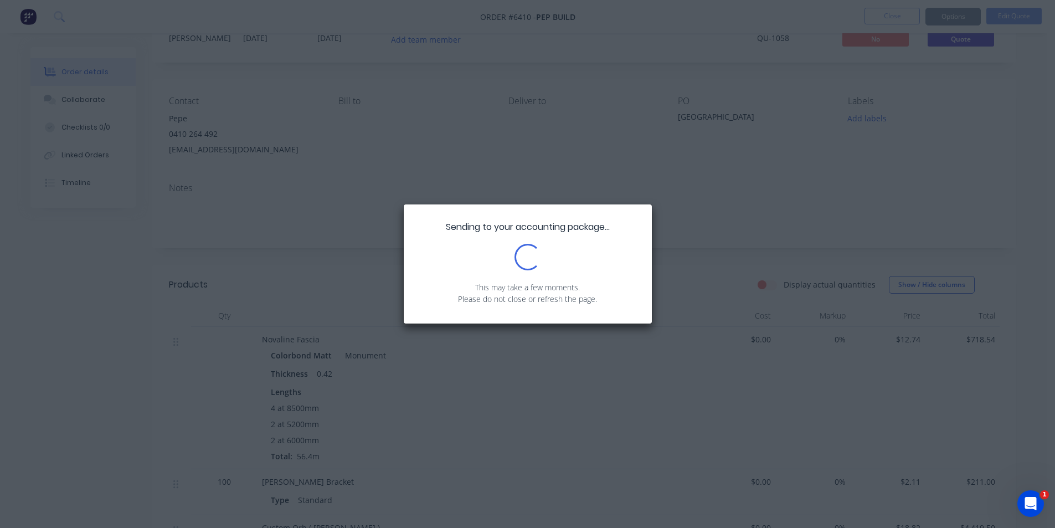
scroll to position [55, 0]
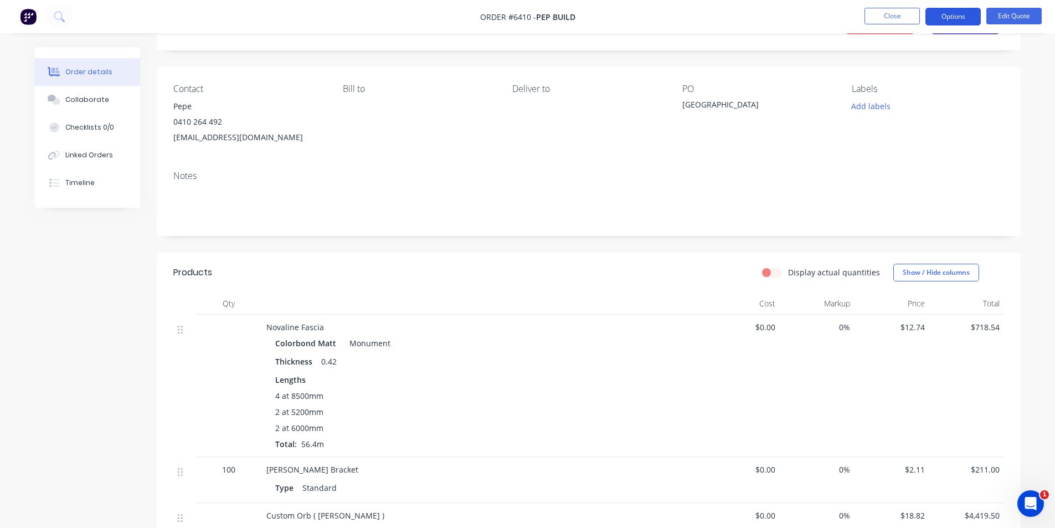
click at [943, 15] on button "Options" at bounding box center [952, 17] width 55 height 18
click at [931, 54] on button "EMAIL / PRINT" at bounding box center [920, 45] width 122 height 22
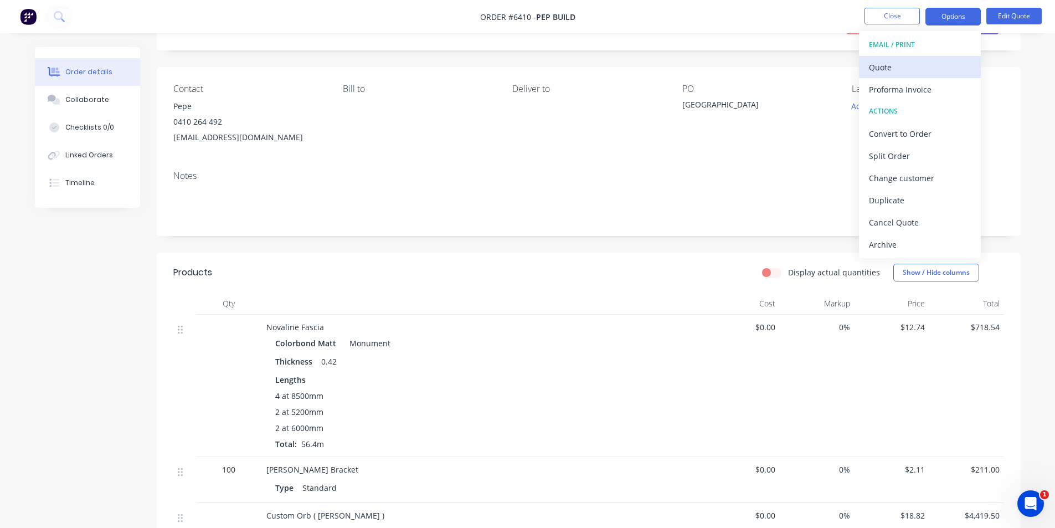
click at [927, 63] on div "Quote" at bounding box center [920, 67] width 102 height 16
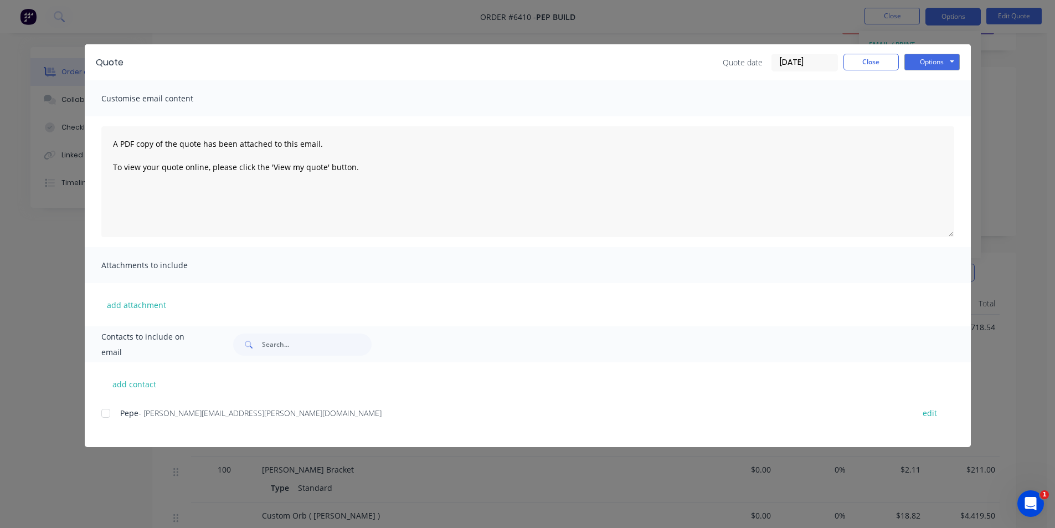
click at [114, 410] on div at bounding box center [106, 413] width 22 height 22
click at [946, 63] on button "Options" at bounding box center [931, 62] width 55 height 17
click at [927, 117] on button "Email" at bounding box center [939, 118] width 71 height 18
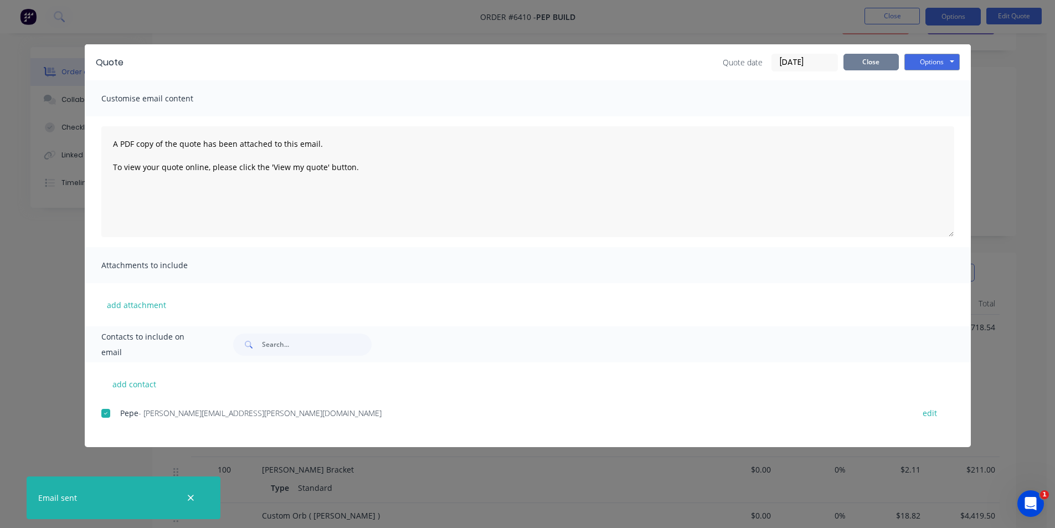
click at [871, 59] on button "Close" at bounding box center [870, 62] width 55 height 17
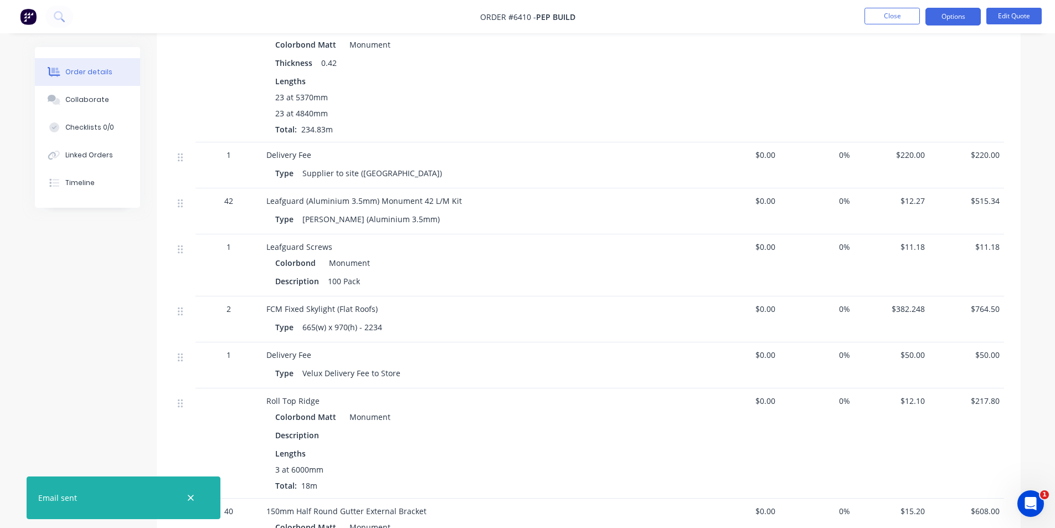
scroll to position [674, 0]
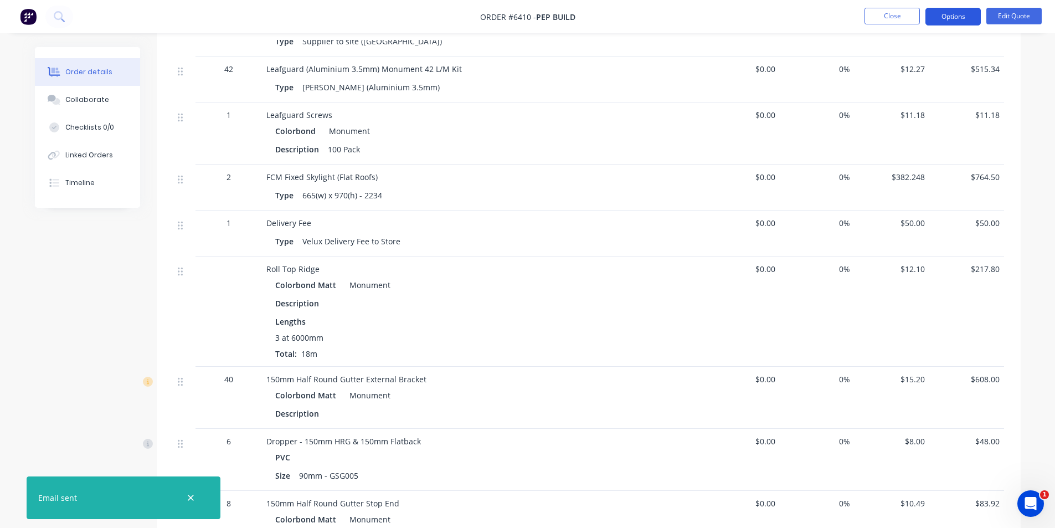
click at [955, 13] on button "Options" at bounding box center [952, 17] width 55 height 18
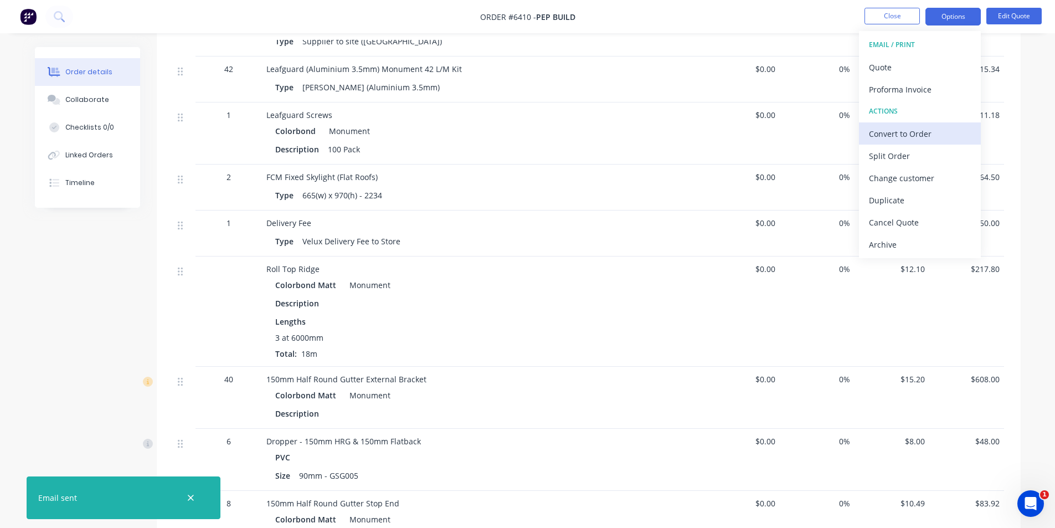
click at [911, 138] on div "Convert to Order" at bounding box center [920, 134] width 102 height 16
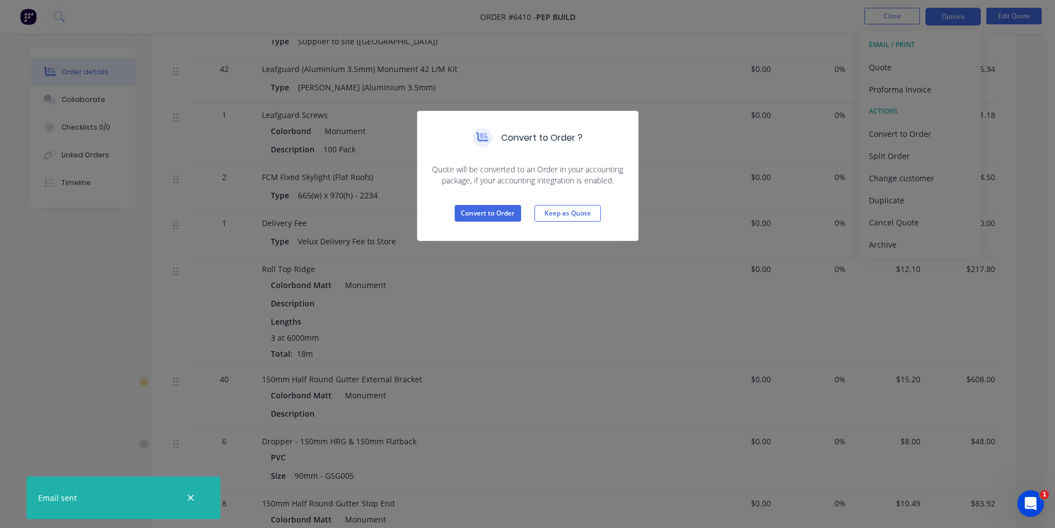
drag, startPoint x: 532, startPoint y: 205, endPoint x: 523, endPoint y: 213, distance: 11.4
click at [528, 209] on div "Convert to Order Keep as Quote" at bounding box center [527, 213] width 220 height 54
click at [515, 213] on button "Convert to Order" at bounding box center [488, 213] width 66 height 17
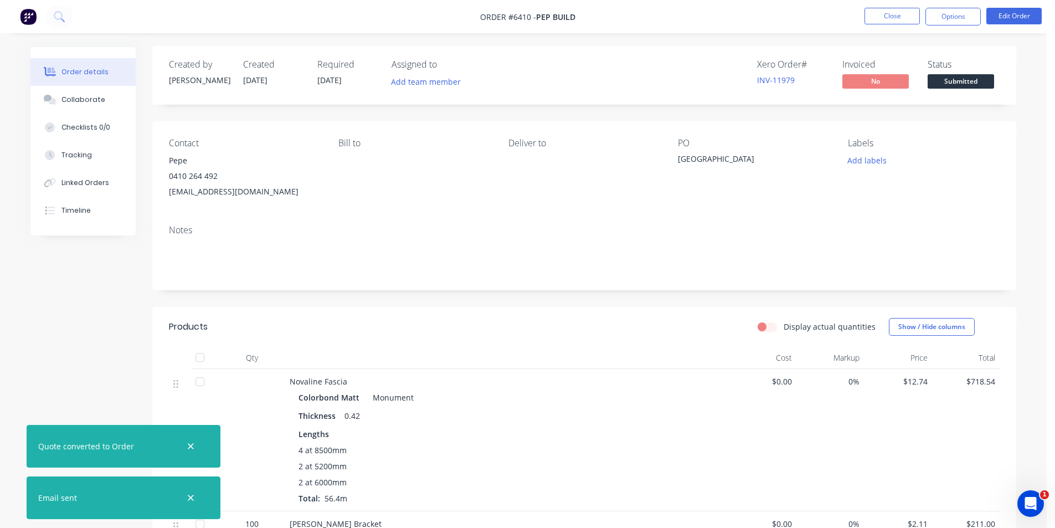
scroll to position [0, 0]
click at [953, 16] on button "Options" at bounding box center [952, 17] width 55 height 18
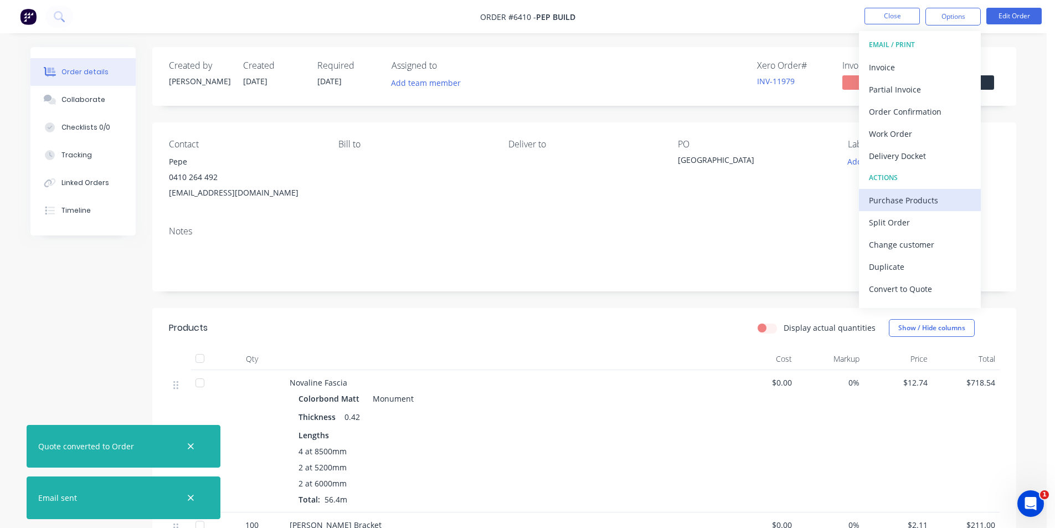
click at [912, 204] on div "Purchase Products" at bounding box center [920, 200] width 102 height 16
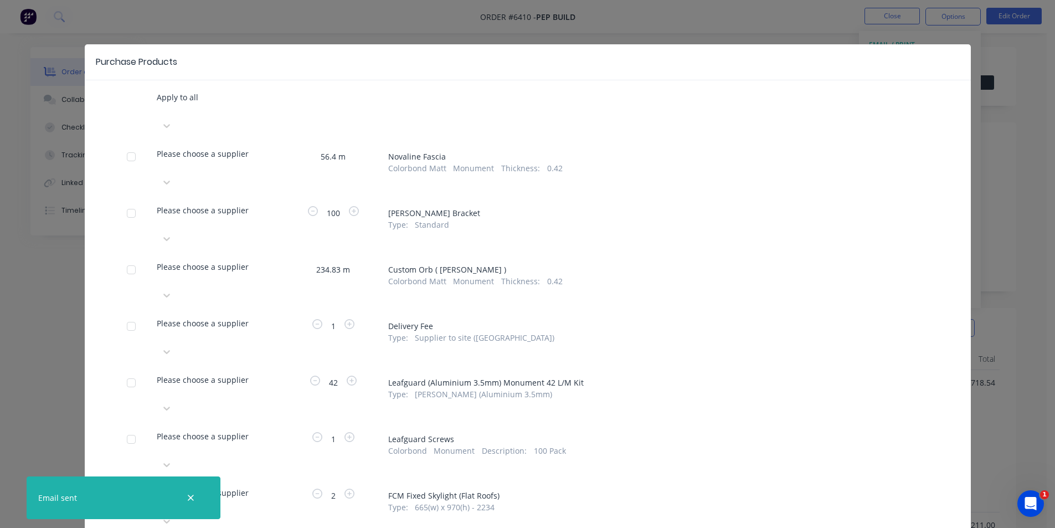
click at [159, 117] on div at bounding box center [158, 110] width 2 height 14
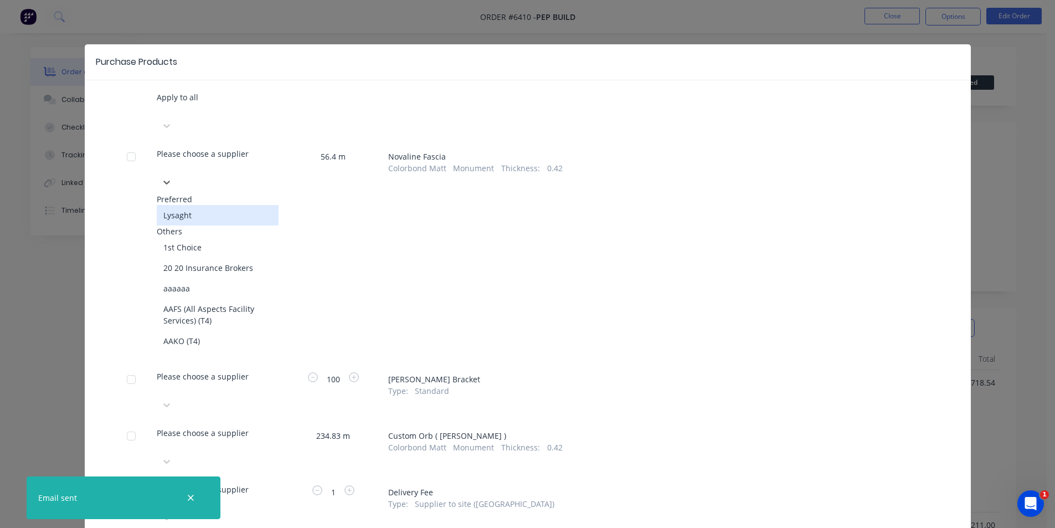
click at [214, 205] on div "Lysaght" at bounding box center [218, 215] width 122 height 20
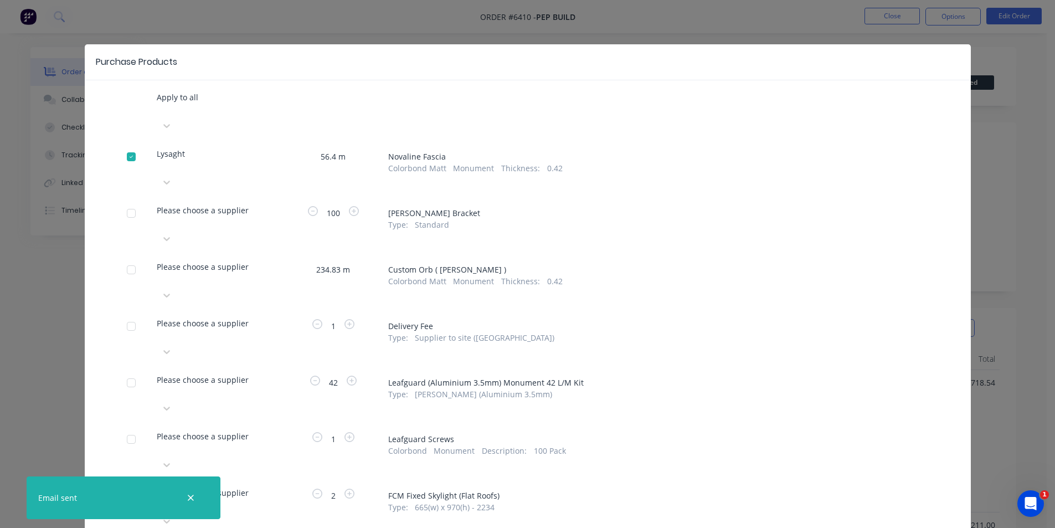
click at [159, 117] on div at bounding box center [158, 110] width 2 height 14
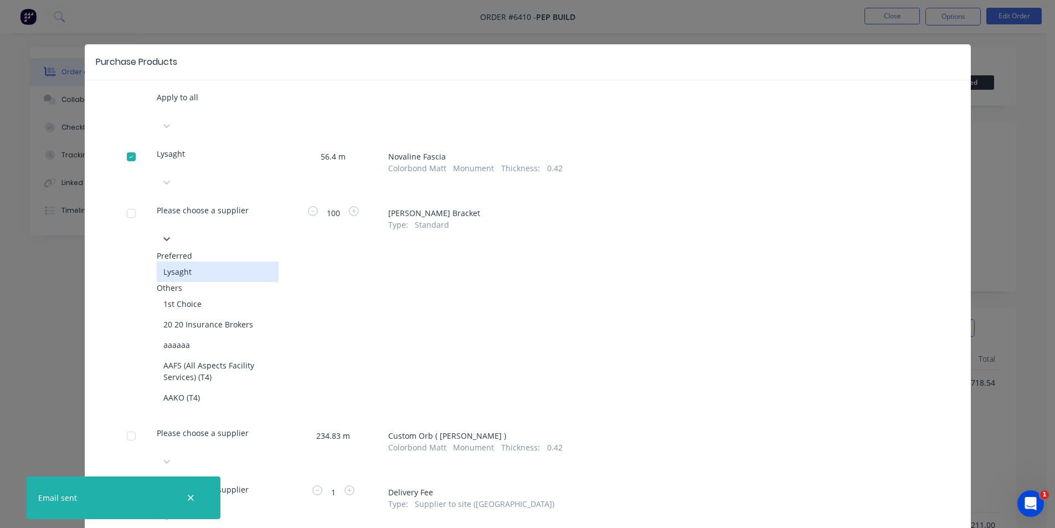
click at [185, 261] on div "Lysaght" at bounding box center [218, 271] width 122 height 20
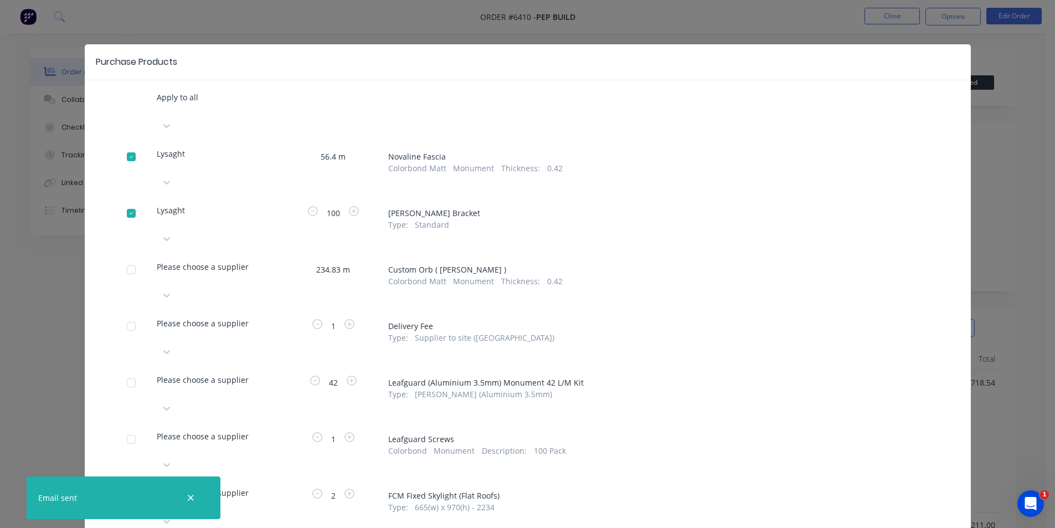
click at [159, 117] on div at bounding box center [158, 110] width 2 height 14
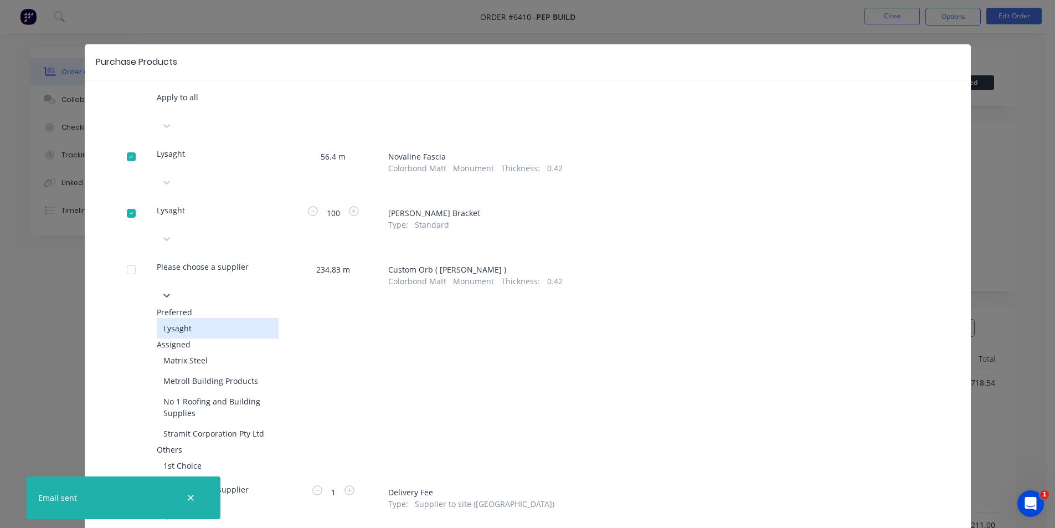
click at [216, 318] on div "Lysaght" at bounding box center [218, 328] width 122 height 20
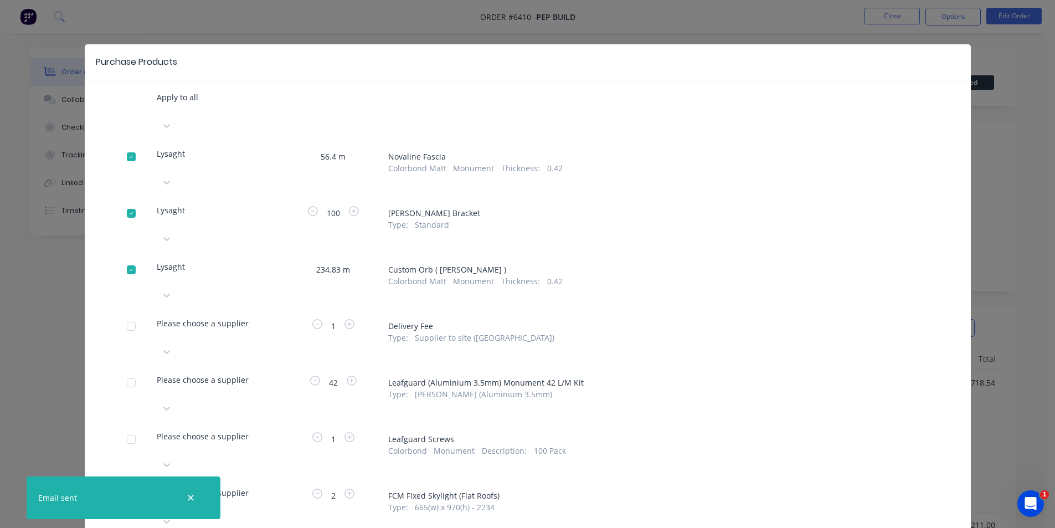
click at [246, 317] on div "Please choose a supplier" at bounding box center [218, 338] width 122 height 43
click at [159, 117] on div at bounding box center [158, 110] width 2 height 14
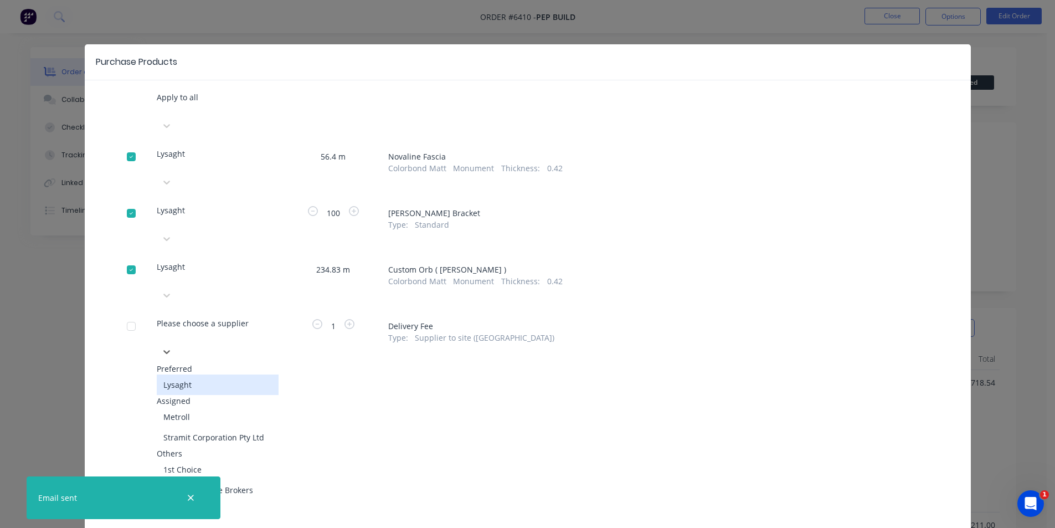
click at [209, 374] on div "Lysaght" at bounding box center [218, 384] width 122 height 20
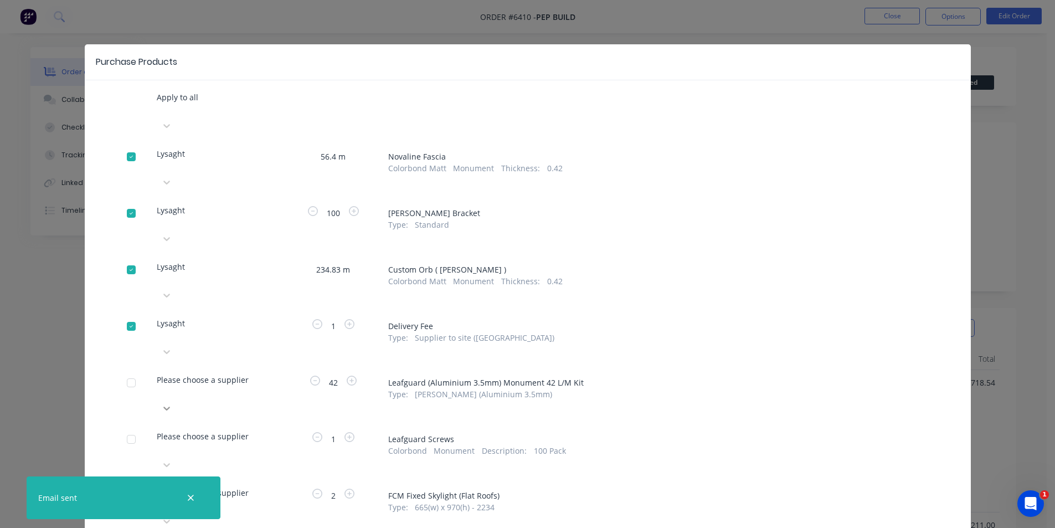
click at [265, 135] on div at bounding box center [218, 126] width 122 height 18
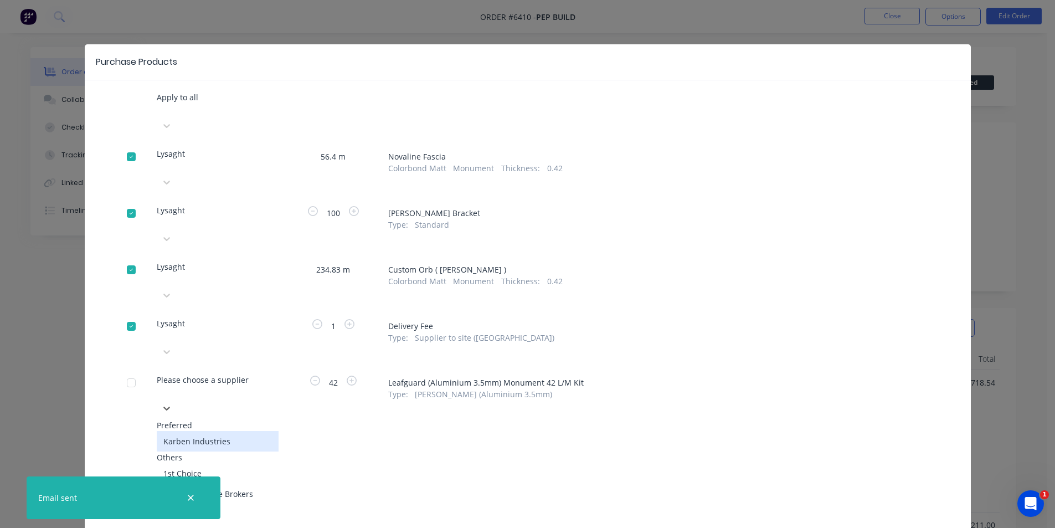
click at [198, 431] on div "Karben Industries" at bounding box center [218, 441] width 122 height 20
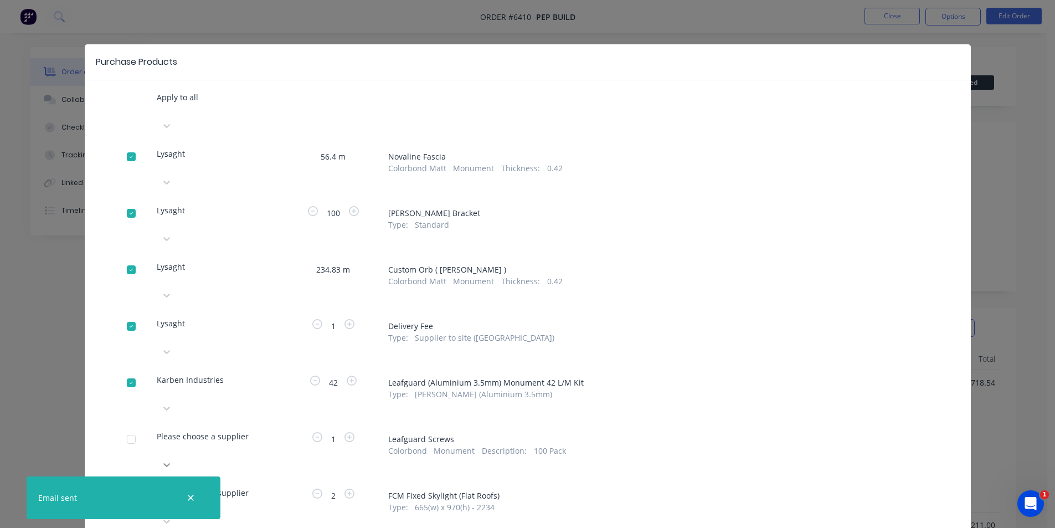
click at [267, 135] on div at bounding box center [218, 126] width 122 height 18
click at [178, 487] on div "Karben Industries" at bounding box center [218, 497] width 122 height 20
click at [172, 131] on icon at bounding box center [166, 125] width 11 height 11
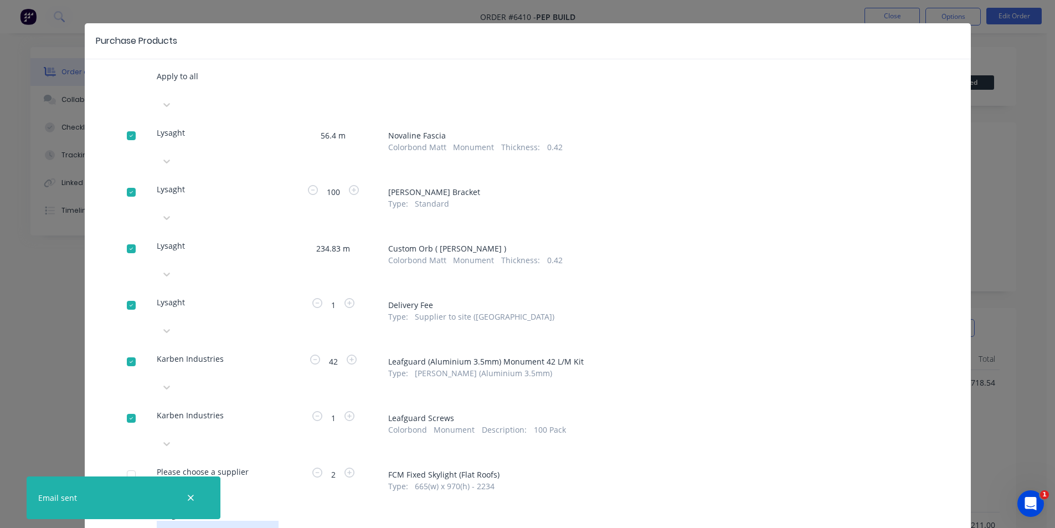
click at [225, 520] on div "No 1 Roofing and Building Supplies" at bounding box center [218, 536] width 122 height 32
click at [235, 96] on div "Please choose a supplier" at bounding box center [218, 82] width 122 height 25
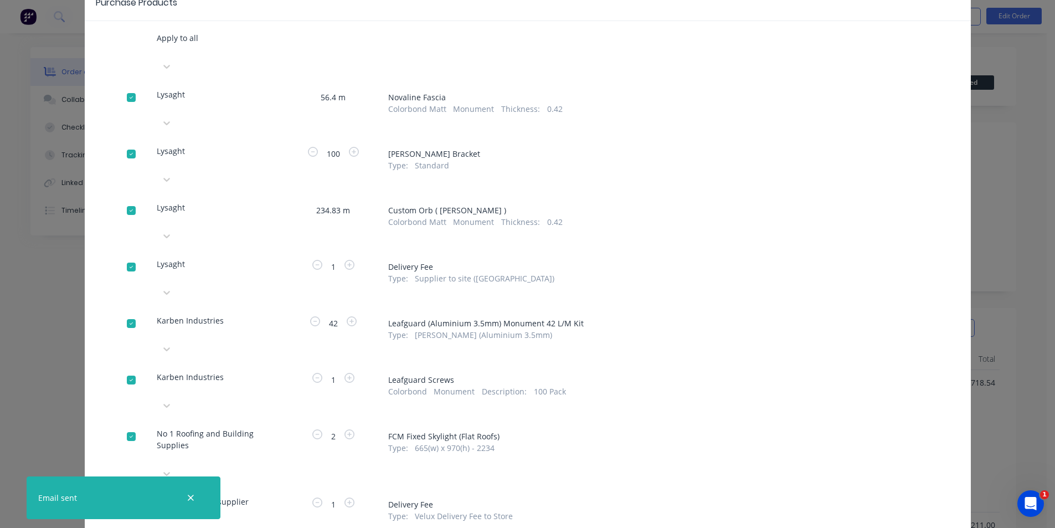
scroll to position [60, 0]
click at [241, 74] on div "Please choose a supplier" at bounding box center [218, 52] width 122 height 43
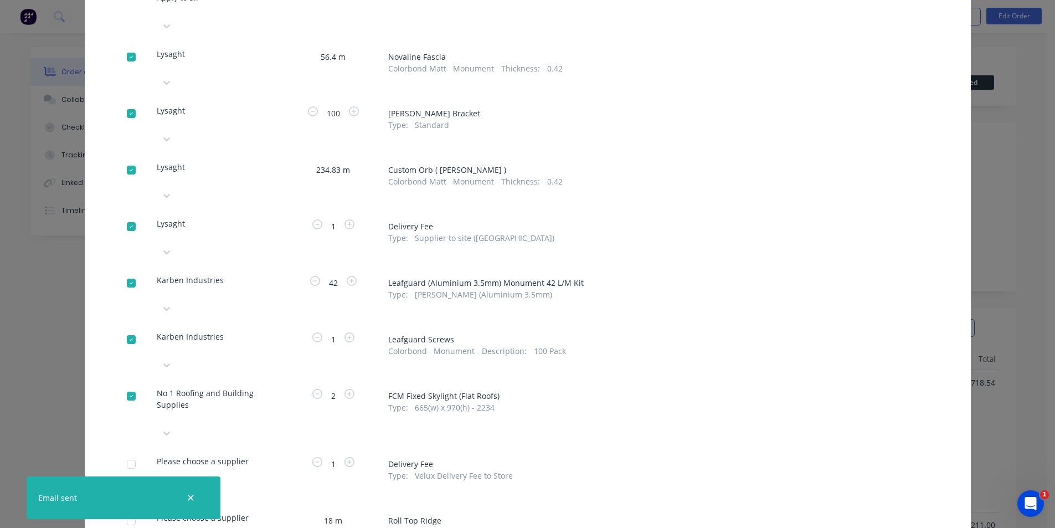
click at [224, 35] on div "Please choose a supplier" at bounding box center [218, 13] width 122 height 43
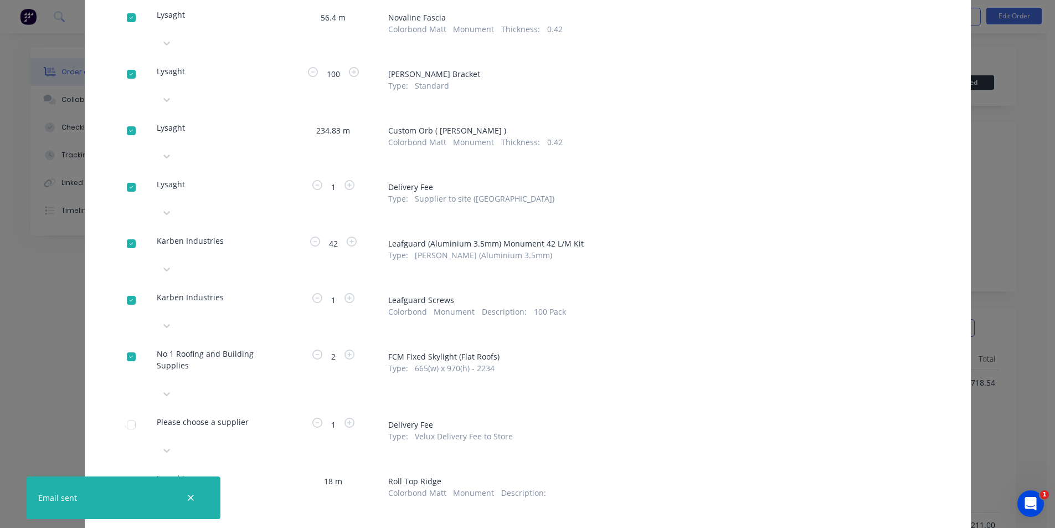
click at [256, 412] on div "Apply to all Lysaght 56.4 m Novaline Fascia Colorbond Matt Monument Thickness :…" at bounding box center [528, 381] width 886 height 858
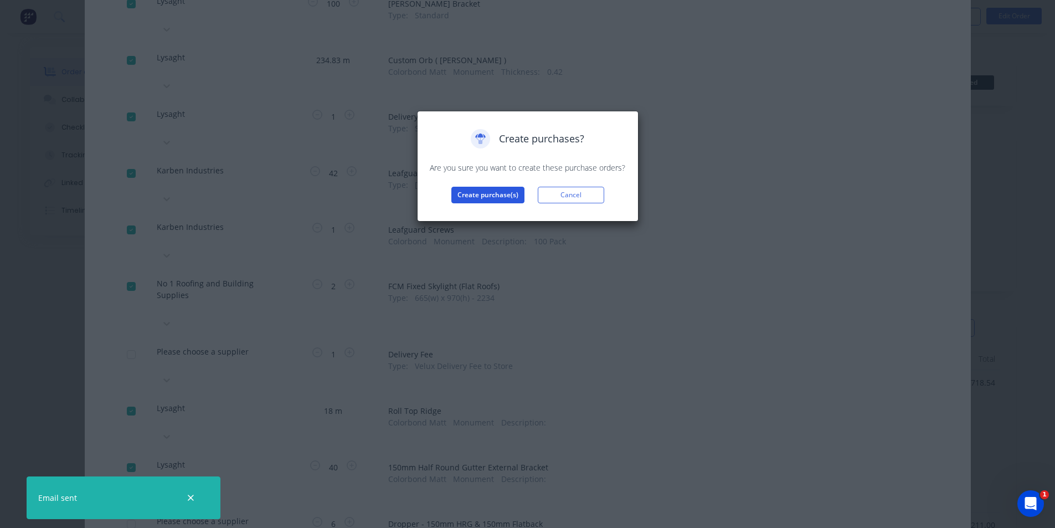
click at [481, 194] on button "Create purchase(s)" at bounding box center [487, 195] width 73 height 17
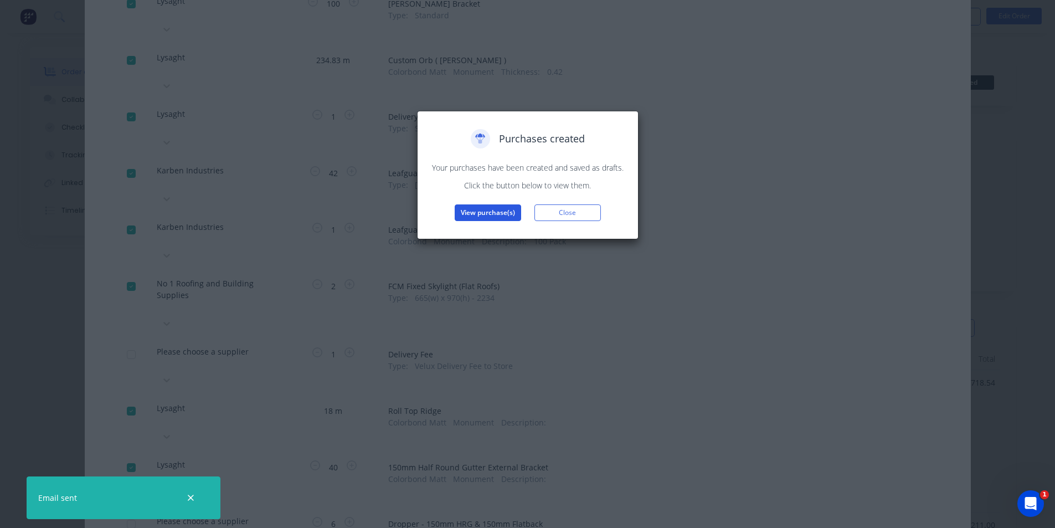
click at [515, 205] on div "Purchases created Your purchases have been created and saved as drafts. Click t…" at bounding box center [528, 175] width 198 height 92
click at [512, 205] on button "View purchase(s)" at bounding box center [488, 212] width 66 height 17
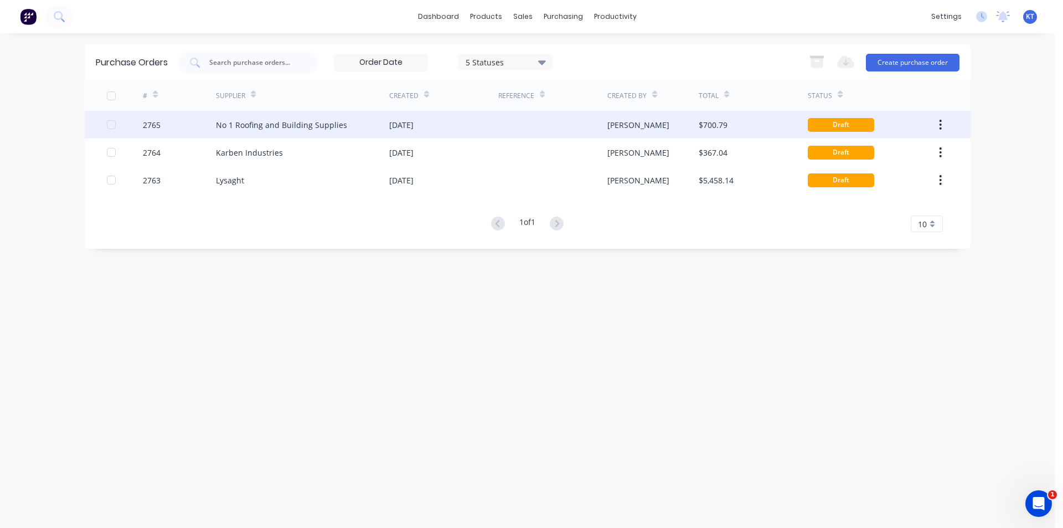
click at [295, 123] on div "No 1 Roofing and Building Supplies" at bounding box center [281, 125] width 131 height 12
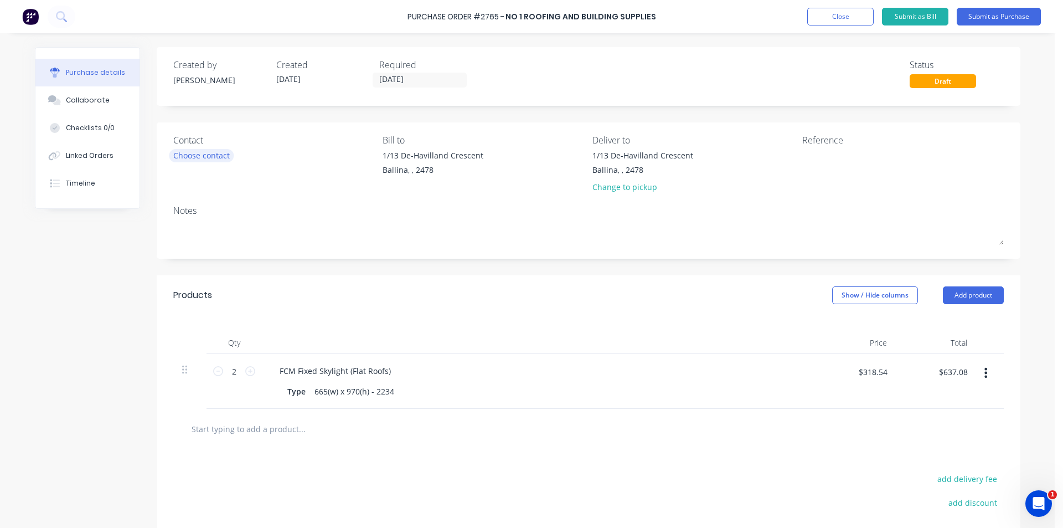
click at [204, 156] on div "Choose contact" at bounding box center [201, 155] width 56 height 12
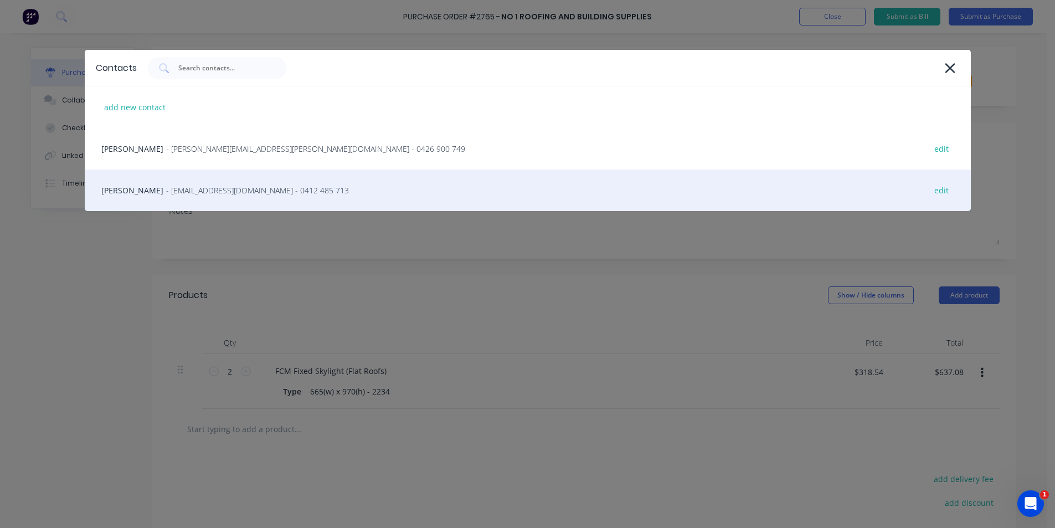
click at [226, 199] on div "Sherjel Anzar - sherjel@no1roofing.com.au - 0412 485 713 edit" at bounding box center [528, 190] width 886 height 42
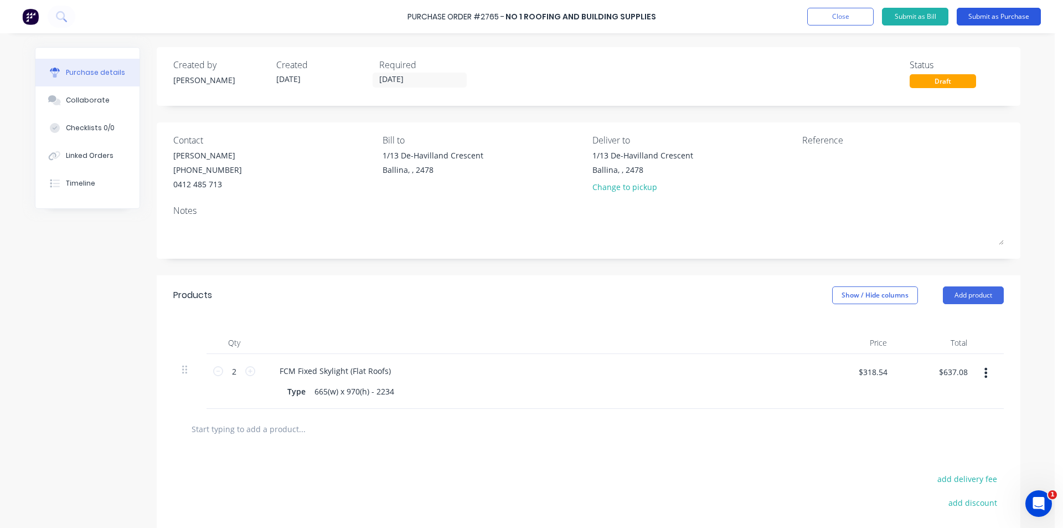
click at [1017, 22] on button "Submit as Purchase" at bounding box center [999, 17] width 84 height 18
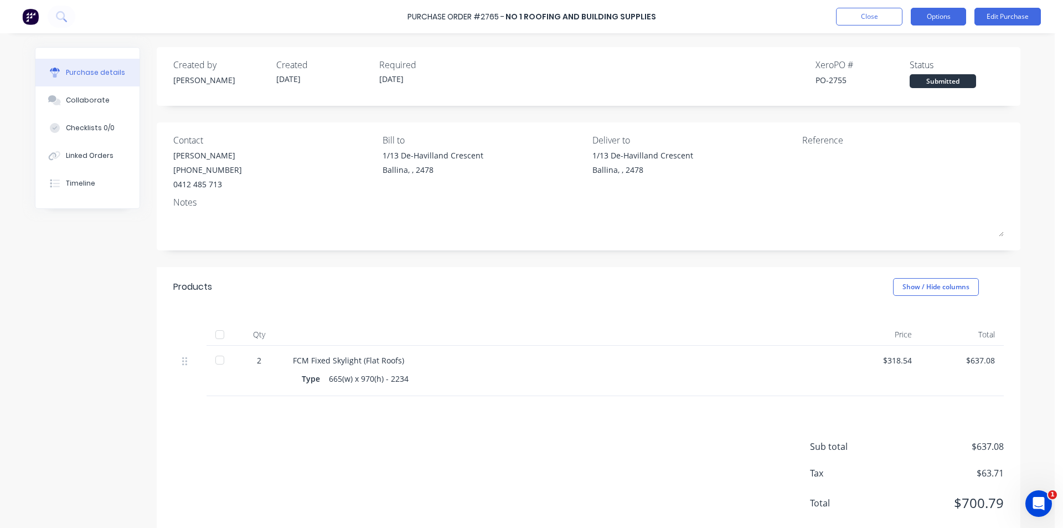
click at [946, 19] on button "Options" at bounding box center [938, 17] width 55 height 18
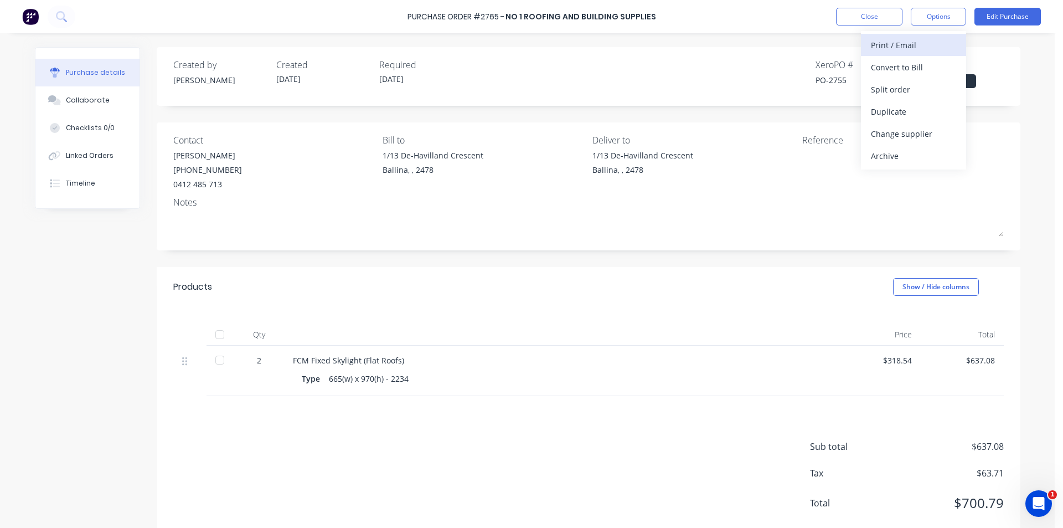
click at [935, 42] on div "Print / Email" at bounding box center [913, 45] width 85 height 16
click at [930, 84] on div "Without pricing" at bounding box center [913, 89] width 85 height 16
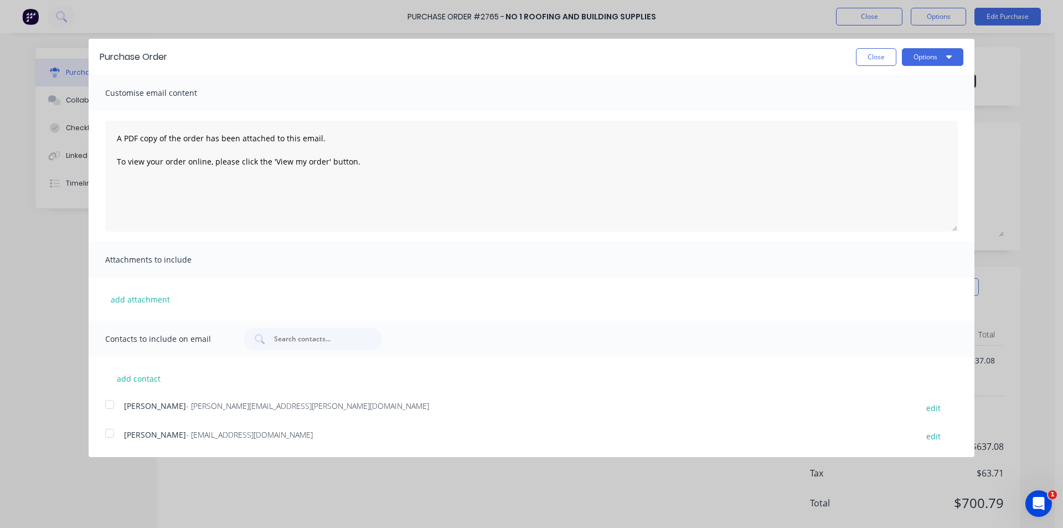
click at [105, 435] on div at bounding box center [110, 433] width 22 height 22
click at [919, 55] on button "Options" at bounding box center [932, 57] width 61 height 18
click at [907, 114] on div "Email" at bounding box center [910, 107] width 85 height 16
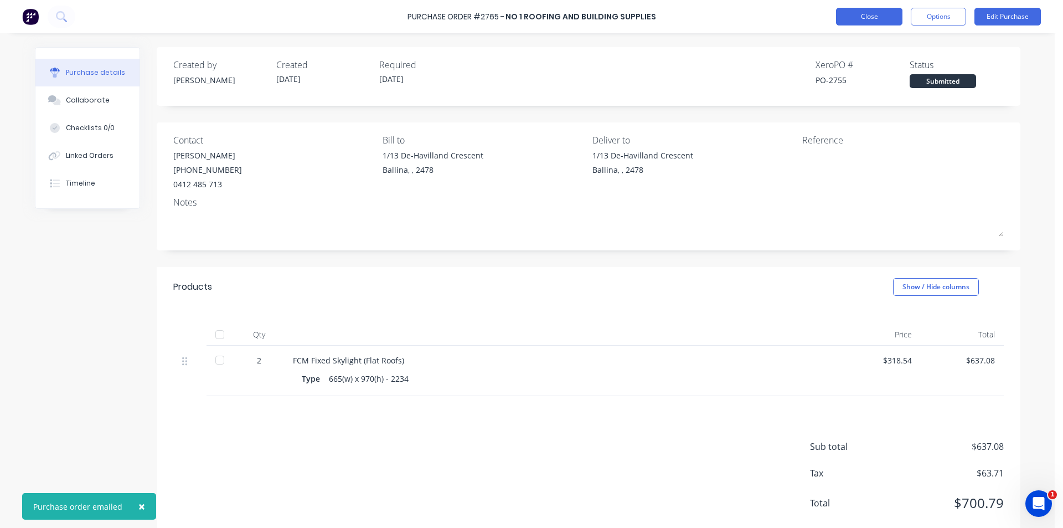
click at [859, 9] on button "Close" at bounding box center [869, 17] width 66 height 18
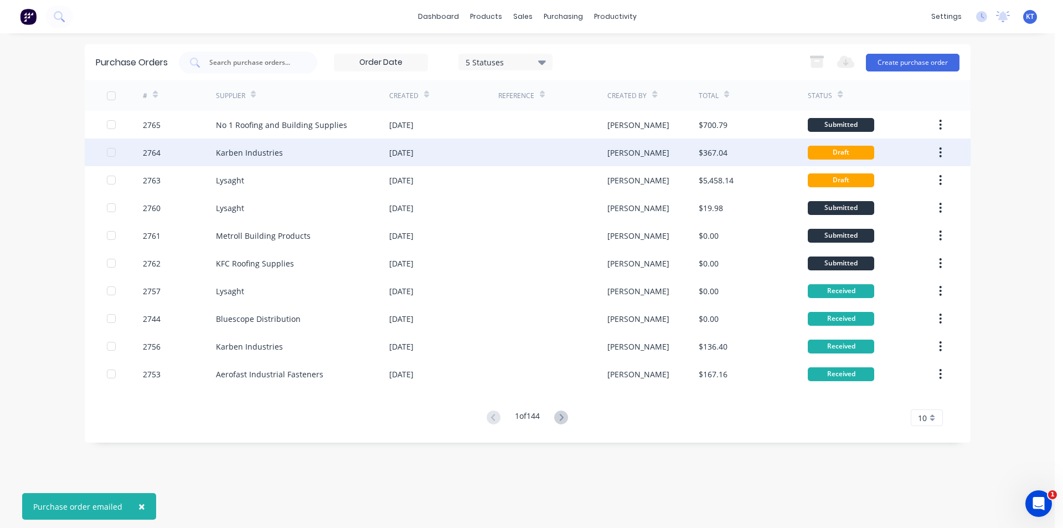
click at [286, 152] on div "Karben Industries" at bounding box center [302, 152] width 173 height 28
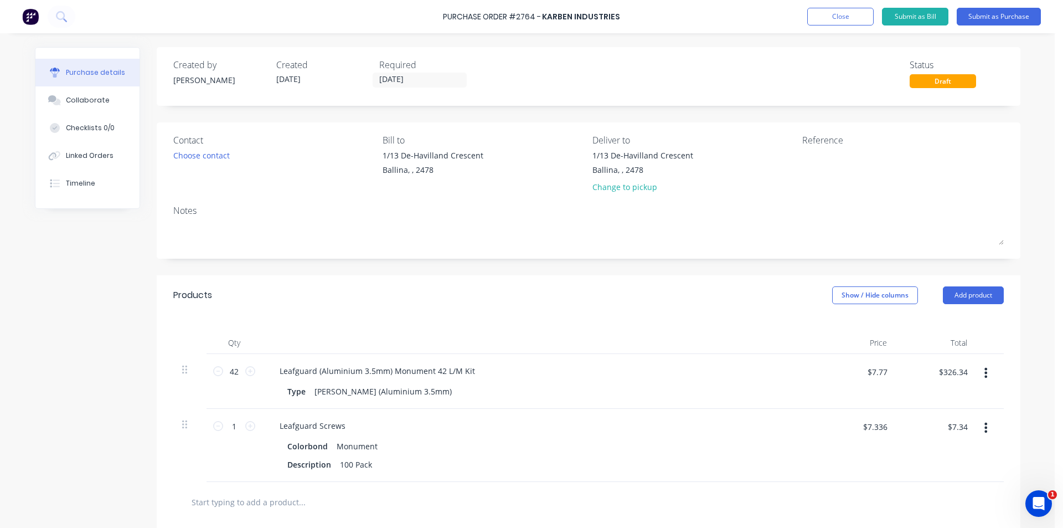
click at [208, 167] on div "Contact Choose contact" at bounding box center [274, 165] width 202 height 65
click at [209, 152] on div "Choose contact" at bounding box center [201, 155] width 56 height 12
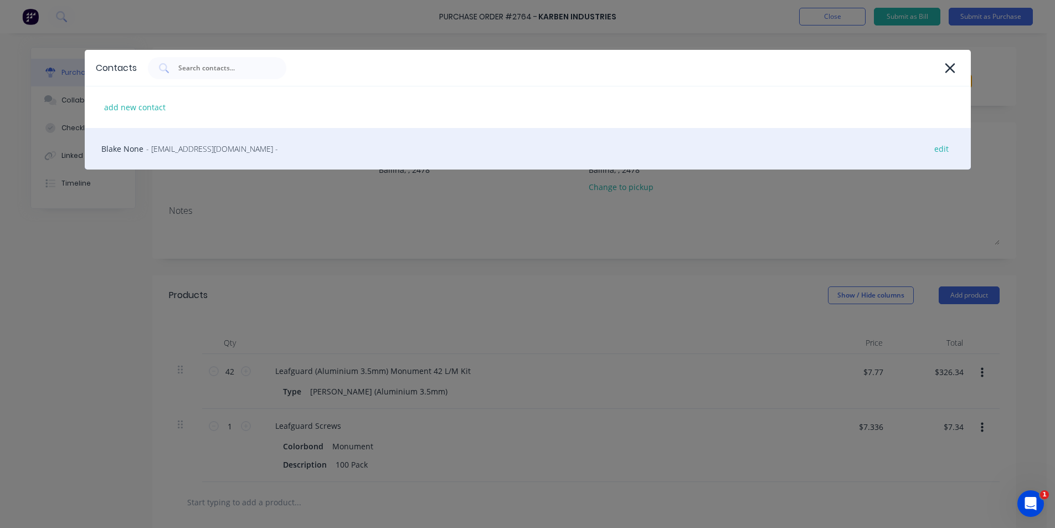
click at [210, 144] on span "- info@karben.com.au -" at bounding box center [212, 149] width 132 height 12
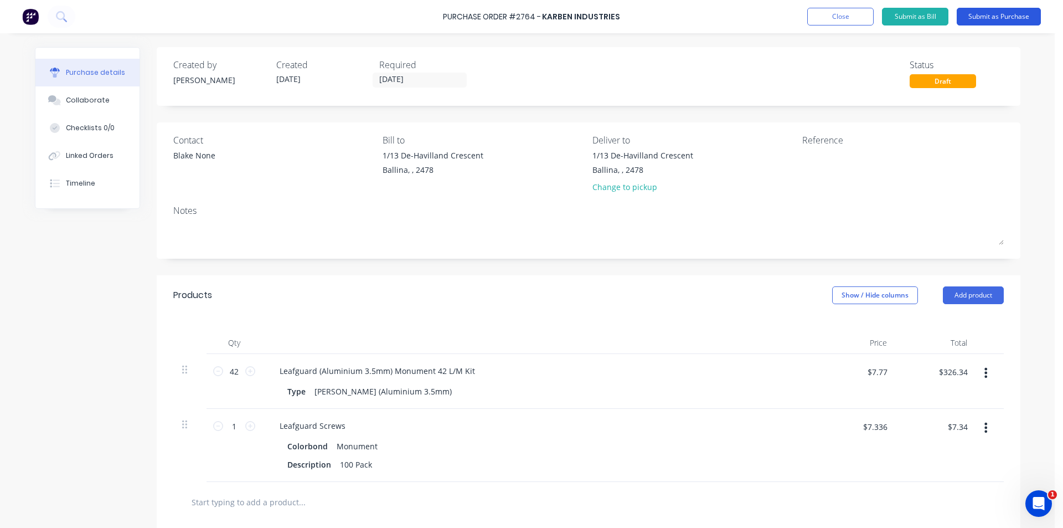
click at [1010, 15] on button "Submit as Purchase" at bounding box center [999, 17] width 84 height 18
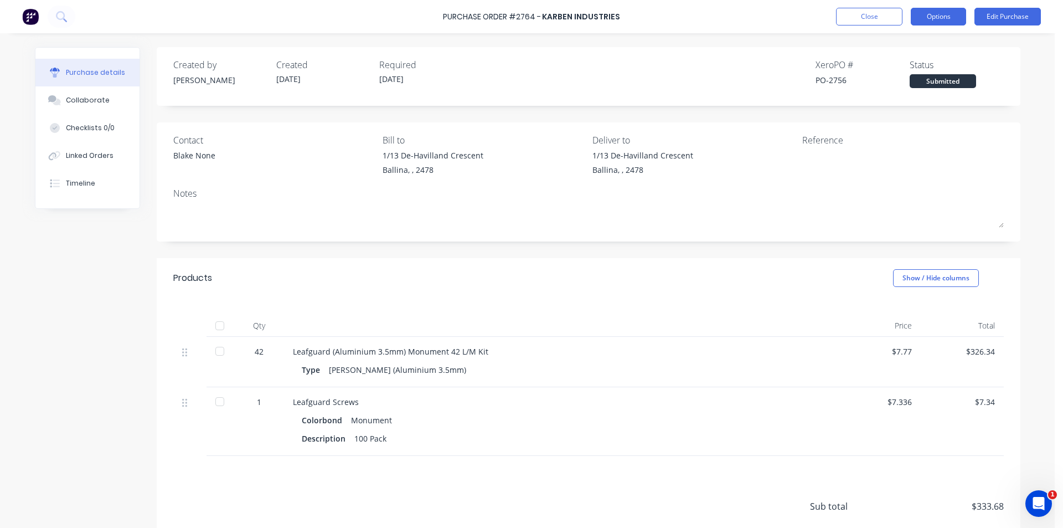
click at [923, 11] on button "Options" at bounding box center [938, 17] width 55 height 18
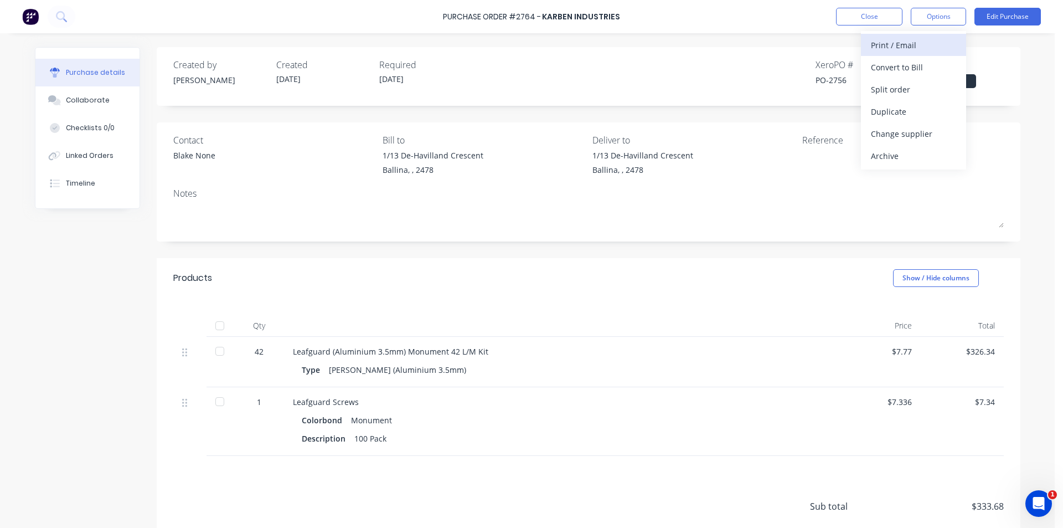
click at [906, 43] on div "Print / Email" at bounding box center [913, 45] width 85 height 16
click at [906, 90] on div "Without pricing" at bounding box center [913, 89] width 85 height 16
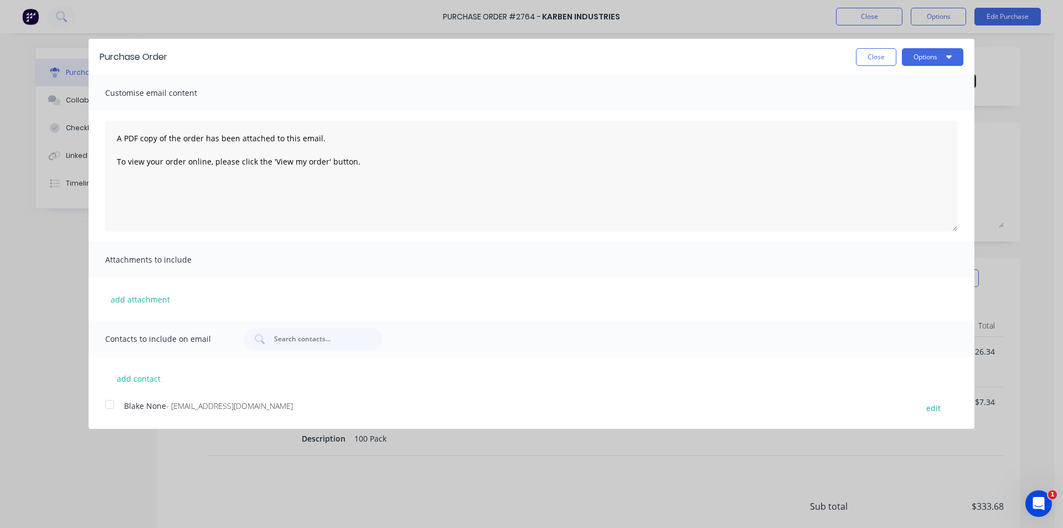
click at [96, 410] on div "add contact Blake None - info@karben.com.au edit" at bounding box center [532, 386] width 886 height 58
click at [110, 406] on div at bounding box center [110, 404] width 22 height 22
click at [940, 54] on button "Options" at bounding box center [932, 57] width 61 height 18
click at [932, 107] on div "Email" at bounding box center [910, 107] width 85 height 16
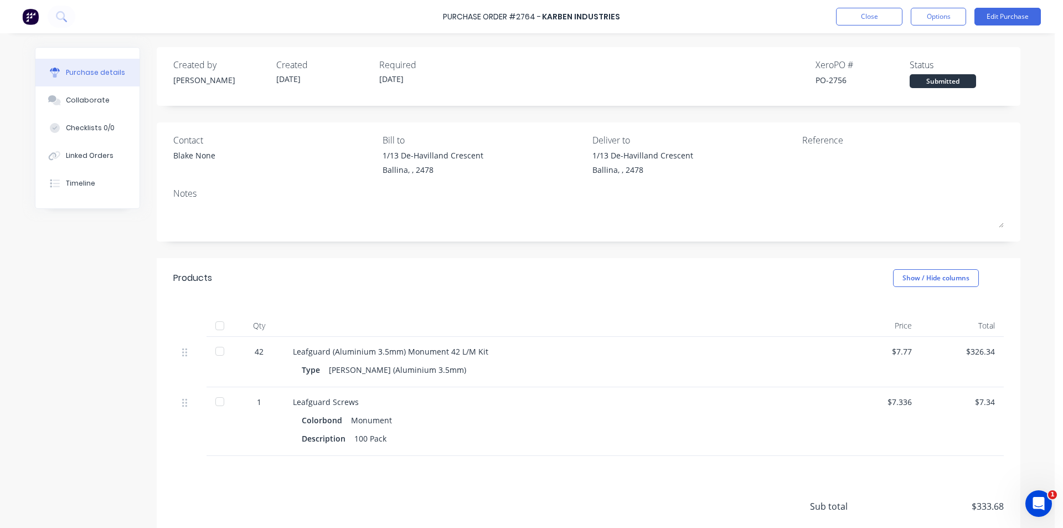
click at [886, 25] on div "Purchase Order #2764 - Karben Industries Close Options Edit Purchase" at bounding box center [531, 16] width 1063 height 33
click at [895, 26] on div "Purchase Order #2764 - Karben Industries Close Options Edit Purchase" at bounding box center [531, 16] width 1063 height 33
click at [891, 19] on button "Close" at bounding box center [869, 17] width 66 height 18
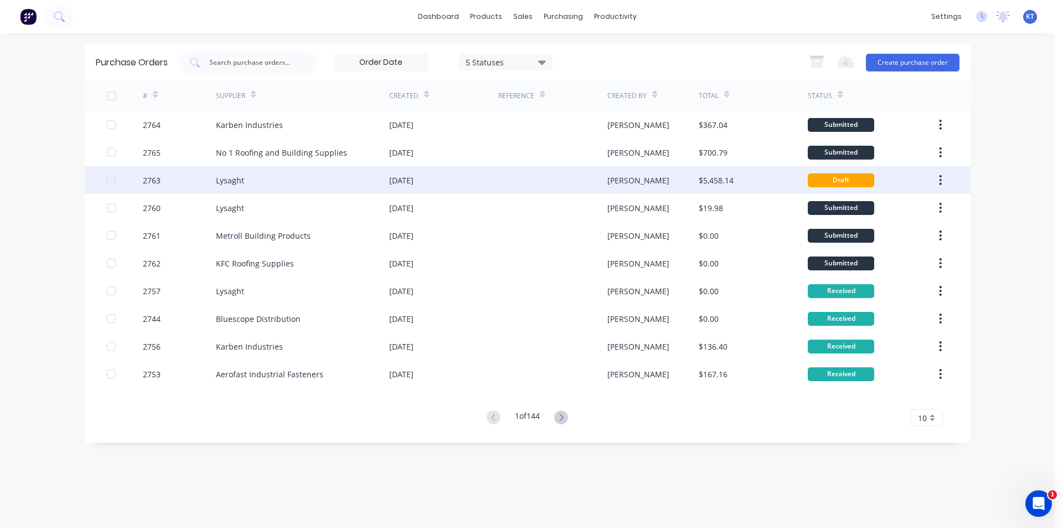
click at [412, 182] on div "[DATE]" at bounding box center [401, 180] width 24 height 12
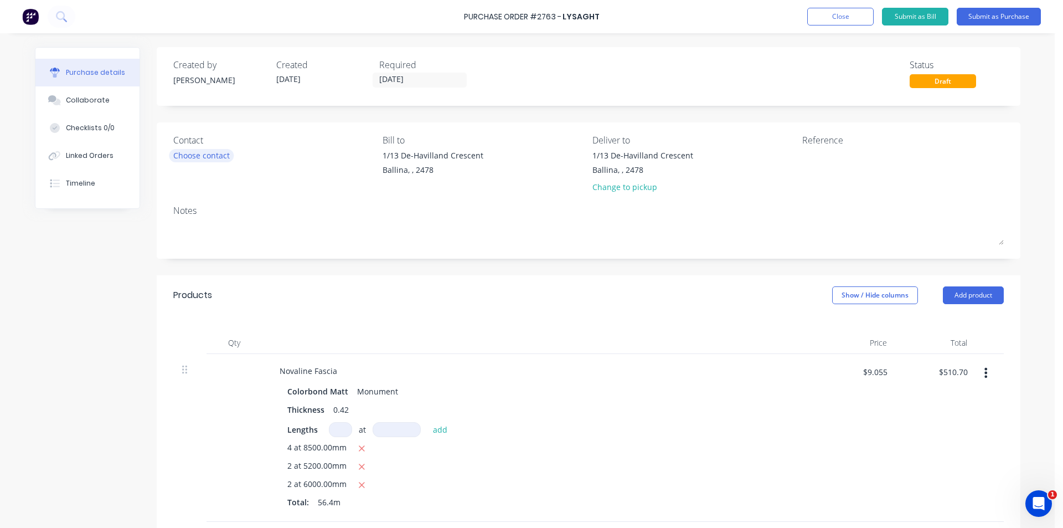
click at [207, 159] on div "Choose contact" at bounding box center [201, 155] width 56 height 12
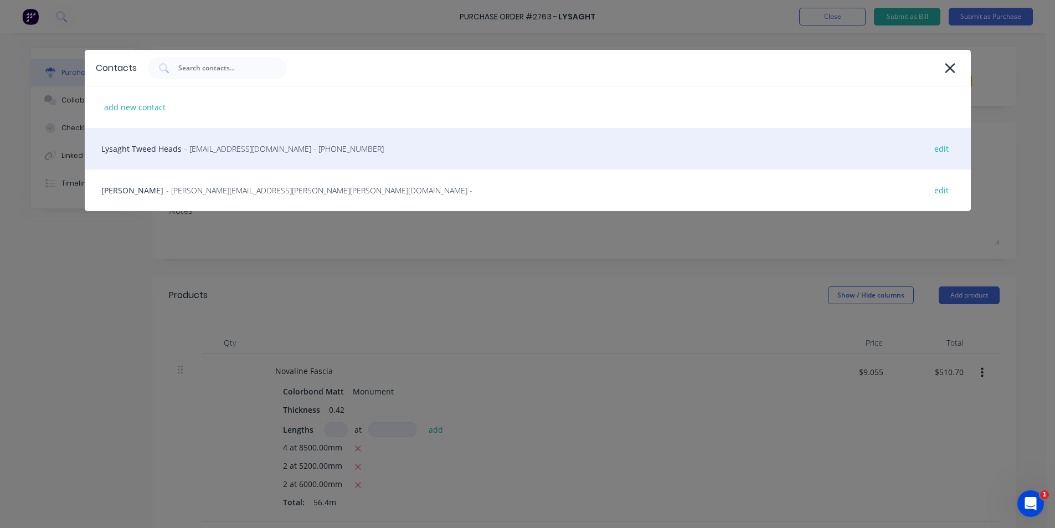
click at [211, 152] on span "- gcnsales@lysaght.com - (02) 6674 7100" at bounding box center [283, 149] width 199 height 12
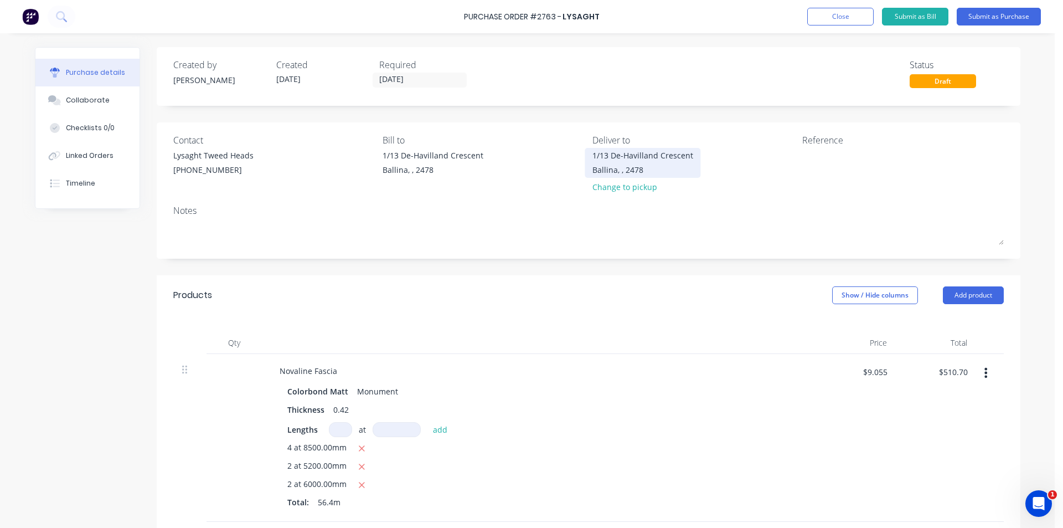
click at [672, 166] on div "Ballina, , 2478" at bounding box center [642, 170] width 101 height 12
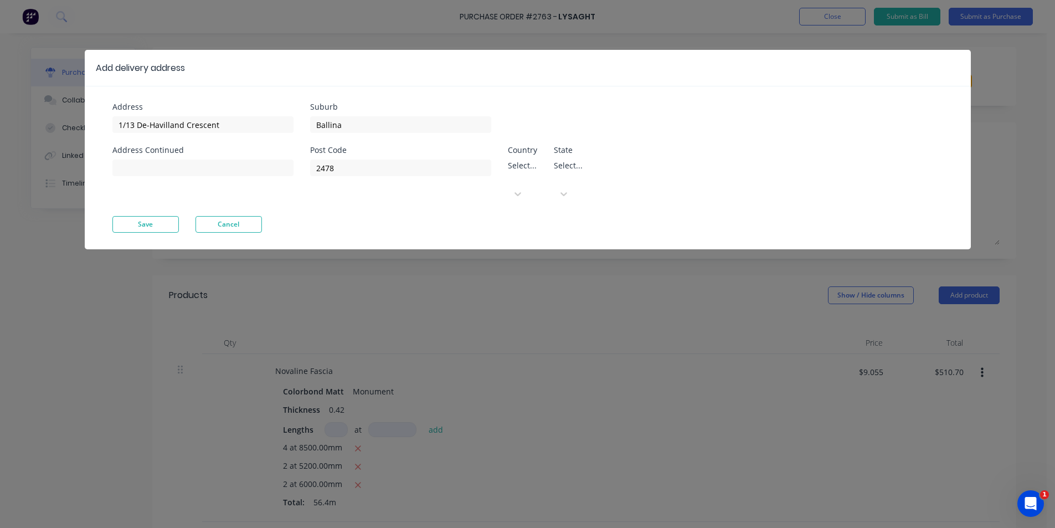
drag, startPoint x: 268, startPoint y: 136, endPoint x: 275, endPoint y: 133, distance: 7.2
click at [266, 135] on div "Address 1/13 De-Havilland Crescent Address Continued" at bounding box center [211, 159] width 198 height 113
click at [283, 129] on input "1/13 De-Havilland Crescent" at bounding box center [202, 124] width 181 height 17
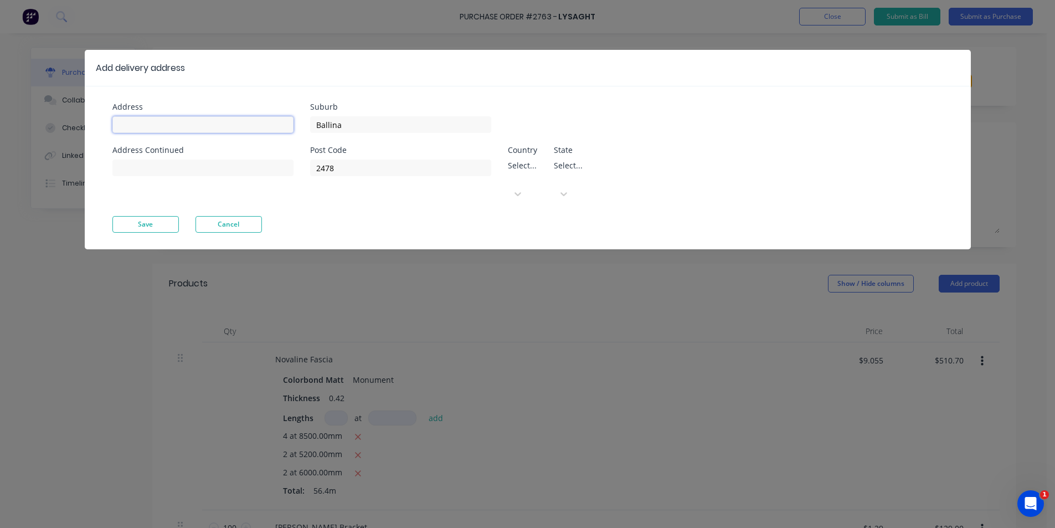
click at [139, 127] on input at bounding box center [202, 124] width 181 height 17
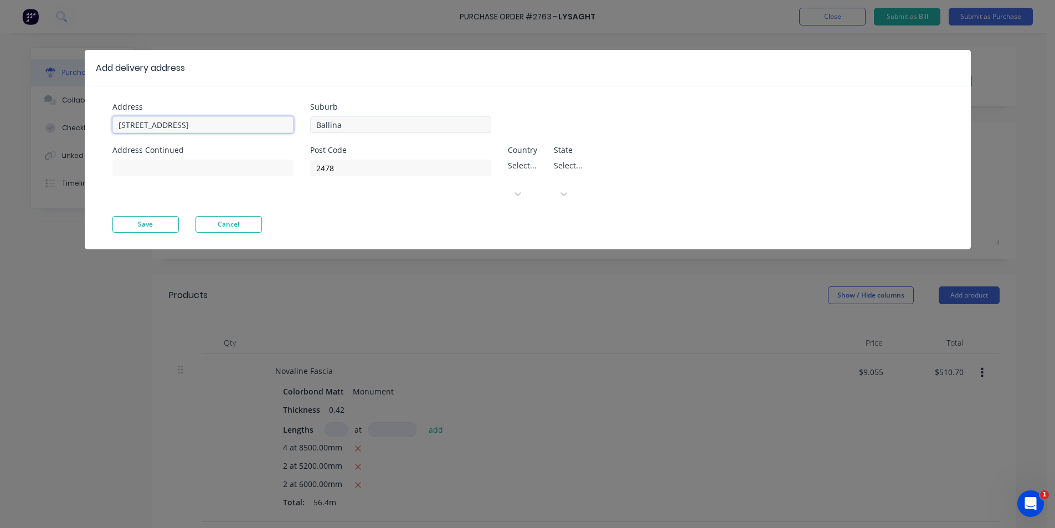
type input "110 Yankee Creek Road"
click at [347, 124] on input "Ballina" at bounding box center [400, 124] width 181 height 17
type input "Mullumbimy"
click at [358, 176] on div "Post Code 2478 Country Select... State Select..." at bounding box center [446, 181] width 272 height 70
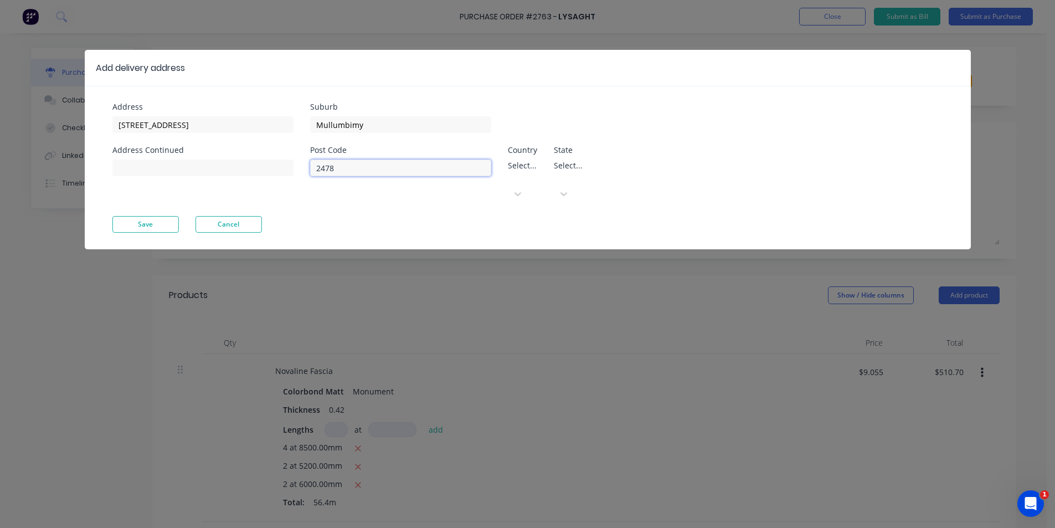
click at [358, 171] on input "2478" at bounding box center [400, 167] width 181 height 17
click at [169, 216] on button "Save" at bounding box center [145, 224] width 66 height 17
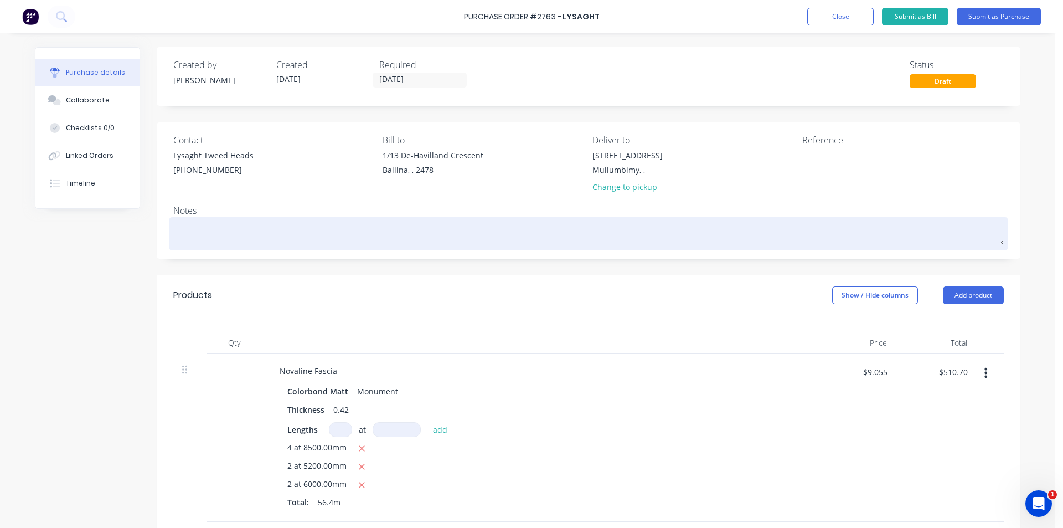
click at [203, 224] on textarea at bounding box center [588, 232] width 831 height 25
paste textarea "Pepe 0410 264 492"
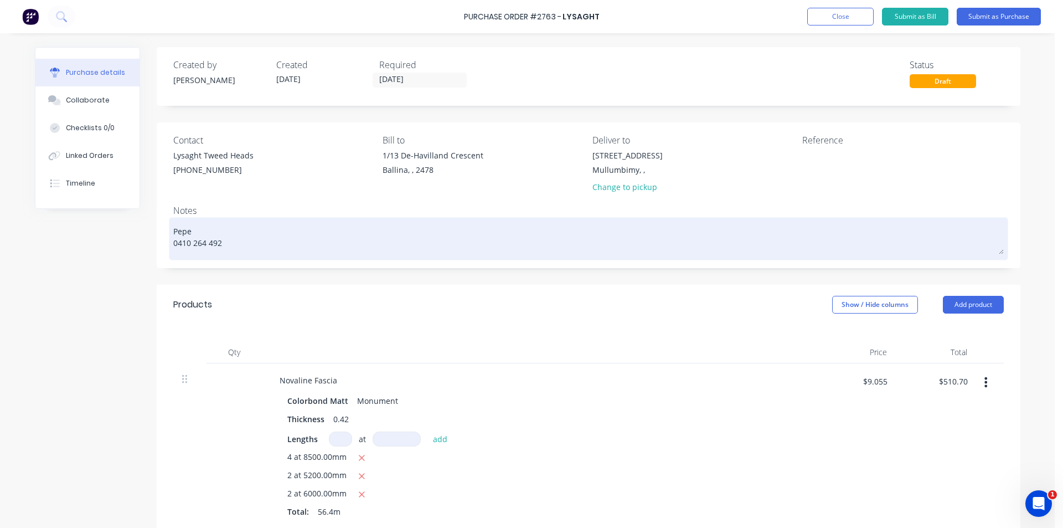
click at [173, 228] on div "Pepe 0410 264 492" at bounding box center [588, 238] width 831 height 37
click at [173, 229] on textarea "Pepe 0410 264 492" at bounding box center [588, 237] width 831 height 34
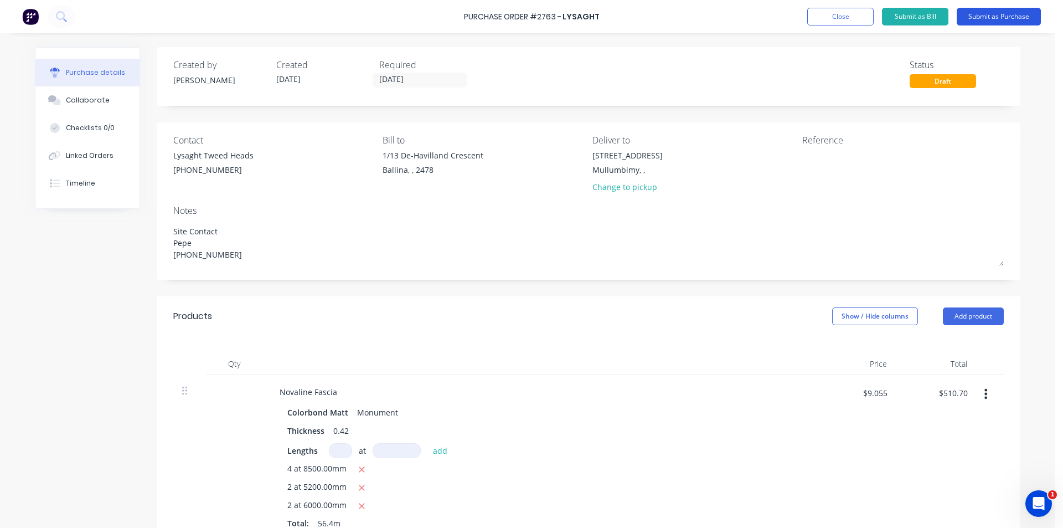
type textarea "Site Contact Pepe 0410 264 492"
click at [987, 9] on button "Submit as Purchase" at bounding box center [999, 17] width 84 height 18
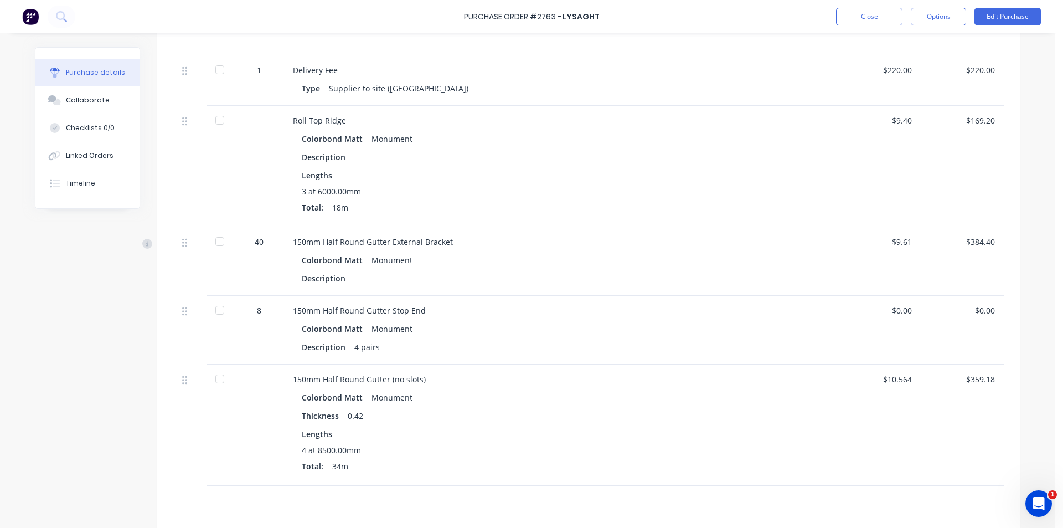
scroll to position [759, 0]
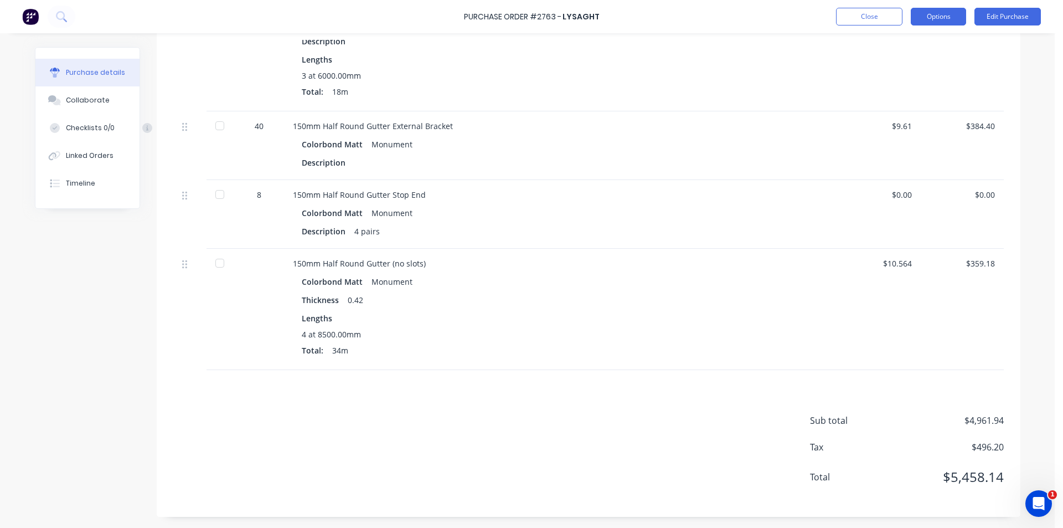
click at [952, 13] on button "Options" at bounding box center [938, 17] width 55 height 18
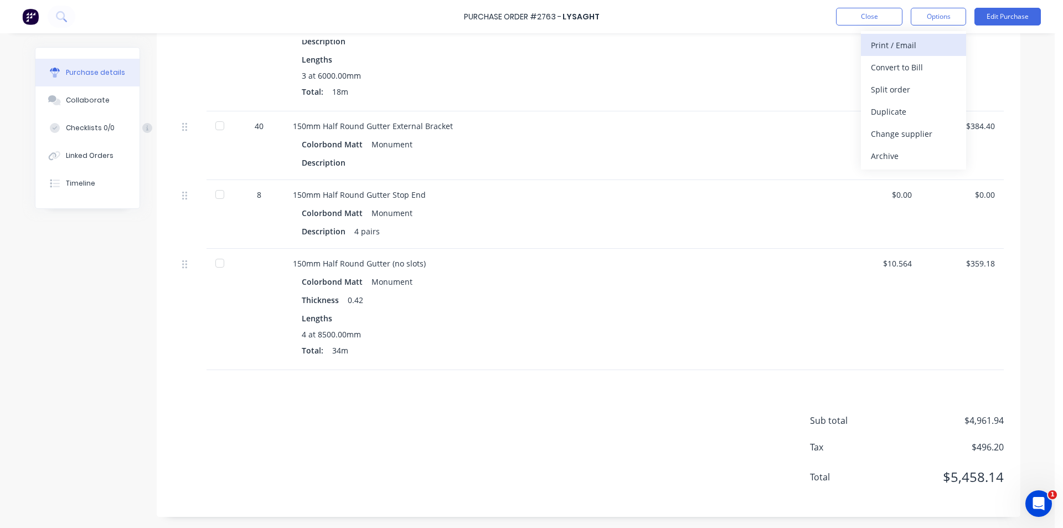
click at [944, 49] on div "Print / Email" at bounding box center [913, 45] width 85 height 16
click at [924, 86] on div "Without pricing" at bounding box center [913, 89] width 85 height 16
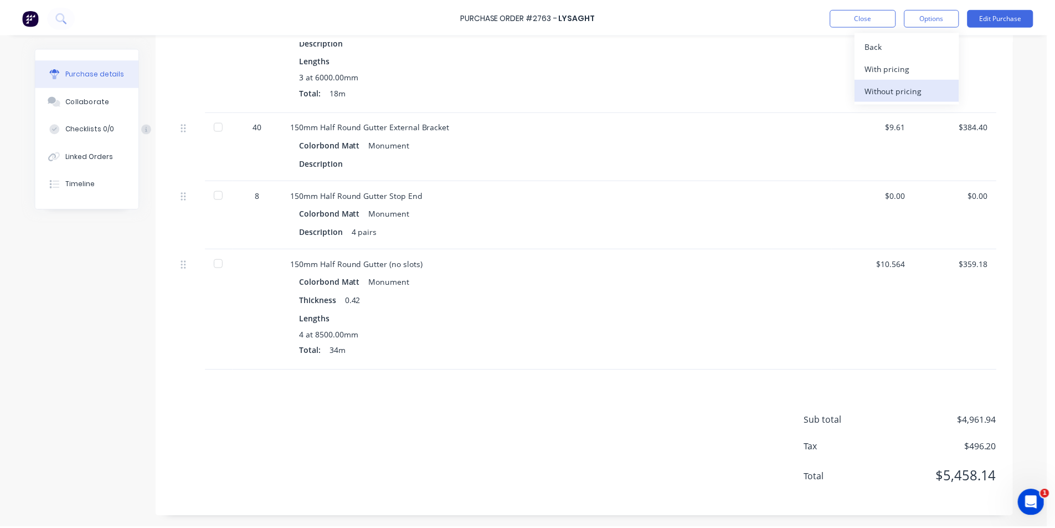
scroll to position [0, 0]
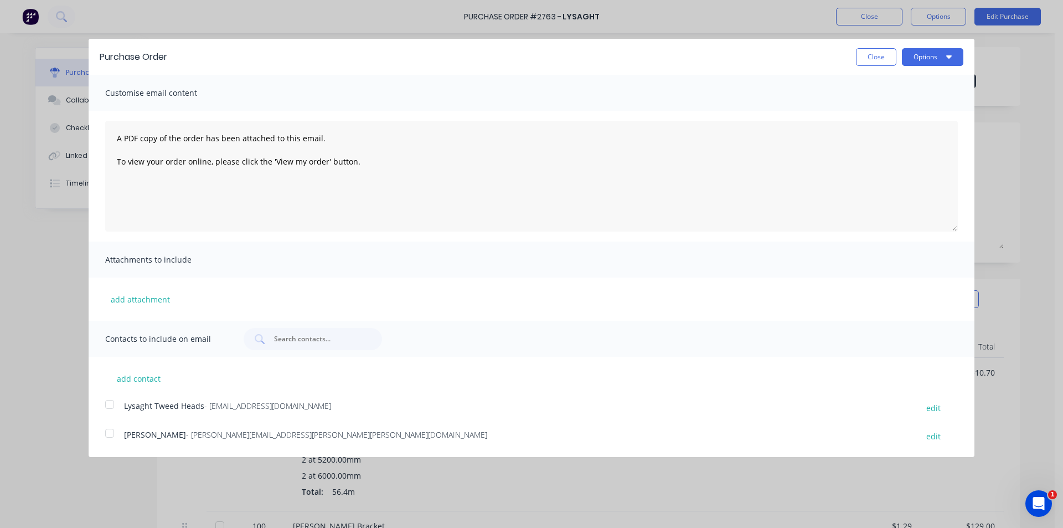
click at [115, 407] on div at bounding box center [110, 404] width 22 height 22
click at [935, 56] on button "Options" at bounding box center [932, 57] width 61 height 18
click at [928, 106] on div "Email" at bounding box center [910, 107] width 85 height 16
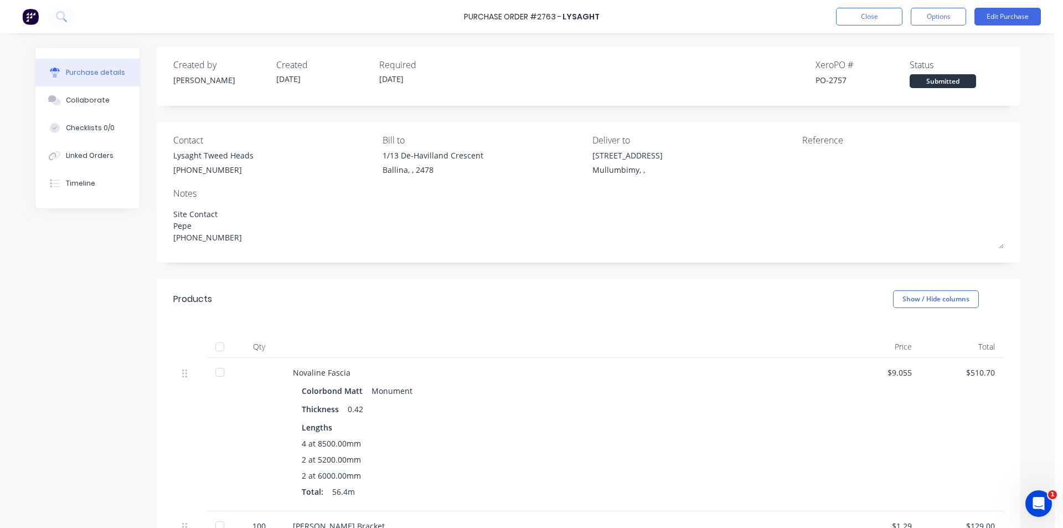
click at [852, 27] on div "Purchase Order #2763 - Lysaght Close Options Edit Purchase" at bounding box center [531, 16] width 1063 height 33
click at [873, 13] on button "Close" at bounding box center [869, 17] width 66 height 18
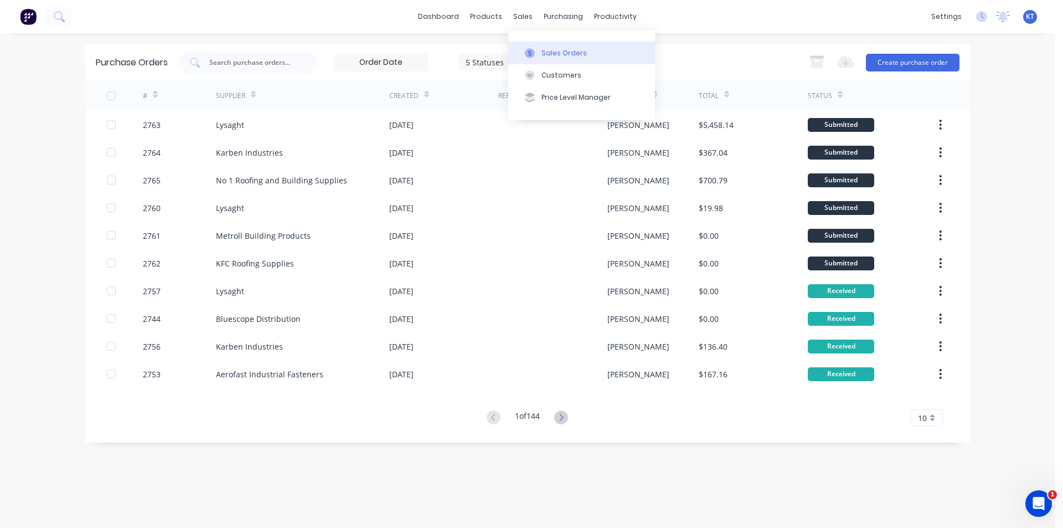
click at [535, 49] on div at bounding box center [530, 53] width 17 height 10
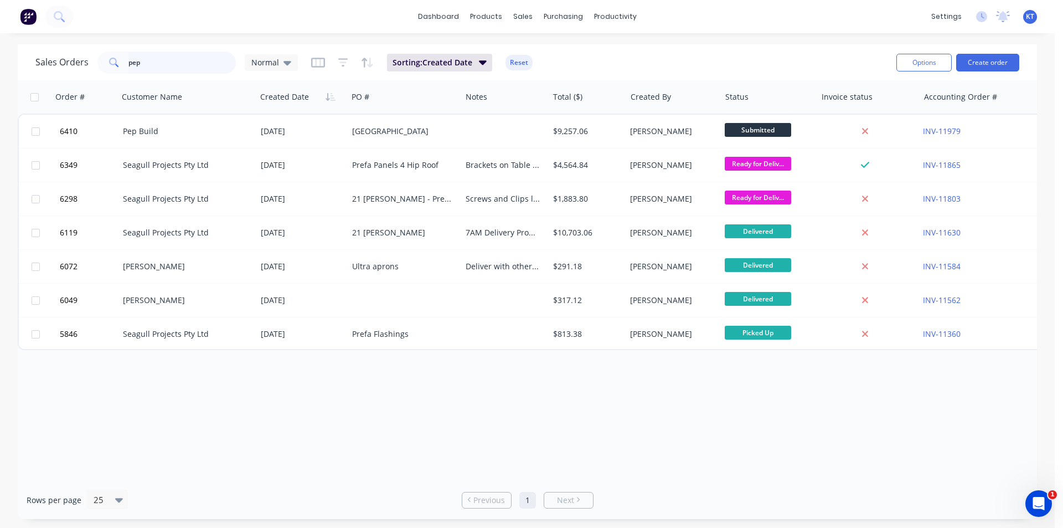
click at [182, 52] on input "pep" at bounding box center [182, 62] width 108 height 22
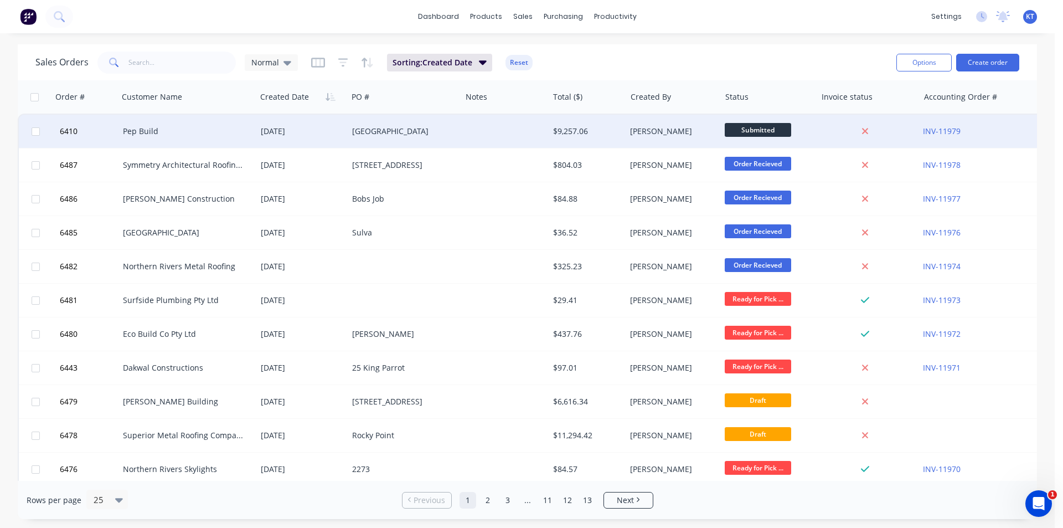
click at [404, 138] on div "[GEOGRAPHIC_DATA]" at bounding box center [405, 131] width 114 height 33
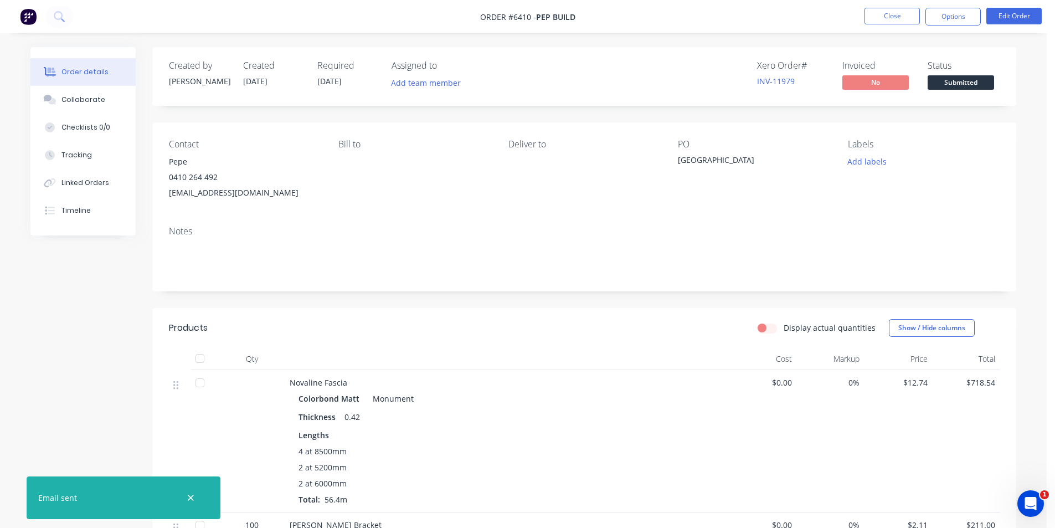
click at [956, 89] on span "Submitted" at bounding box center [960, 82] width 66 height 14
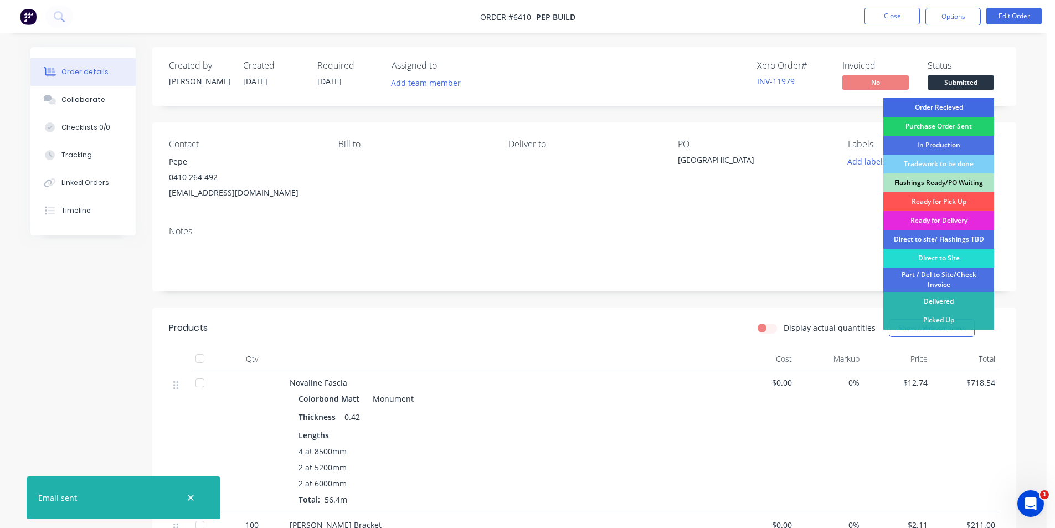
click at [961, 101] on div "Order Recieved" at bounding box center [938, 107] width 111 height 19
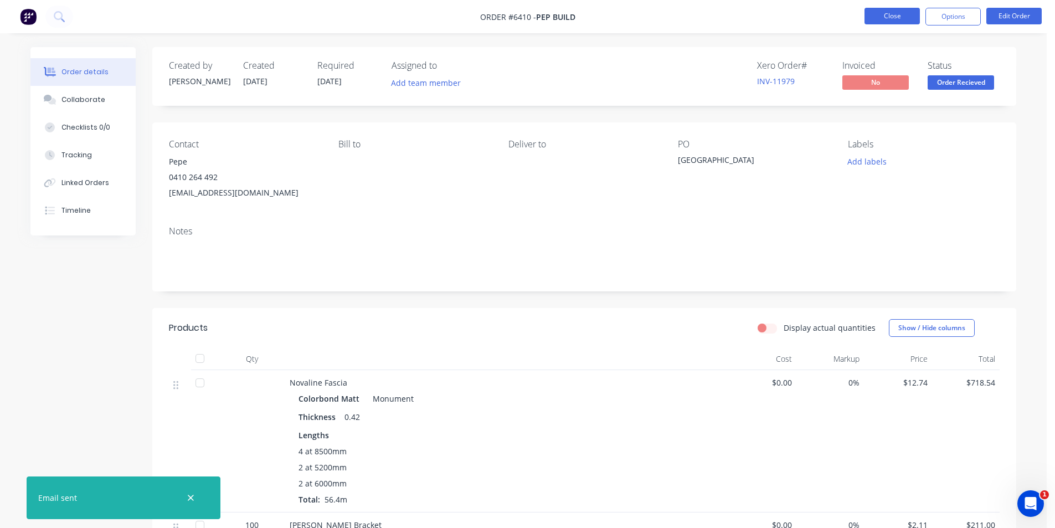
click at [909, 14] on button "Close" at bounding box center [891, 16] width 55 height 17
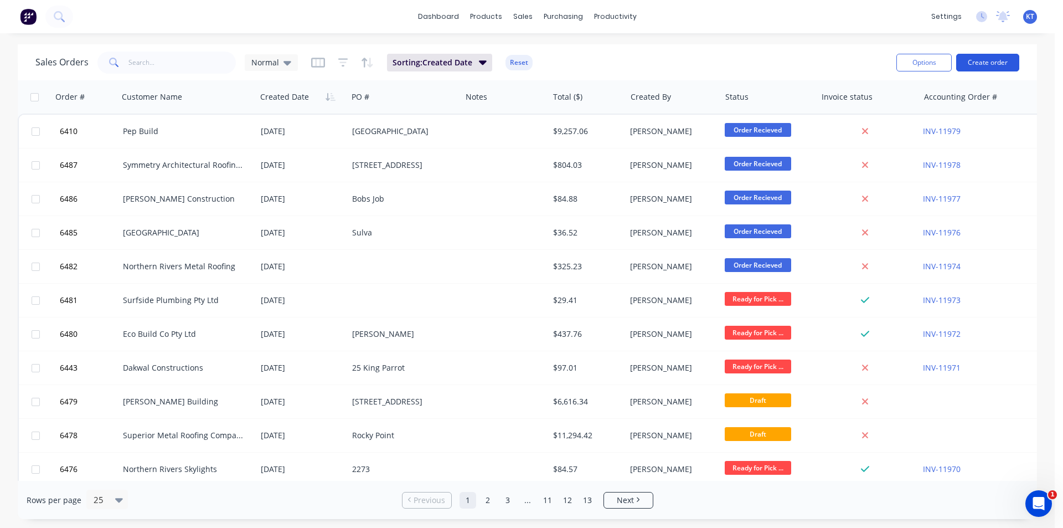
click at [1007, 69] on button "Create order" at bounding box center [987, 63] width 63 height 18
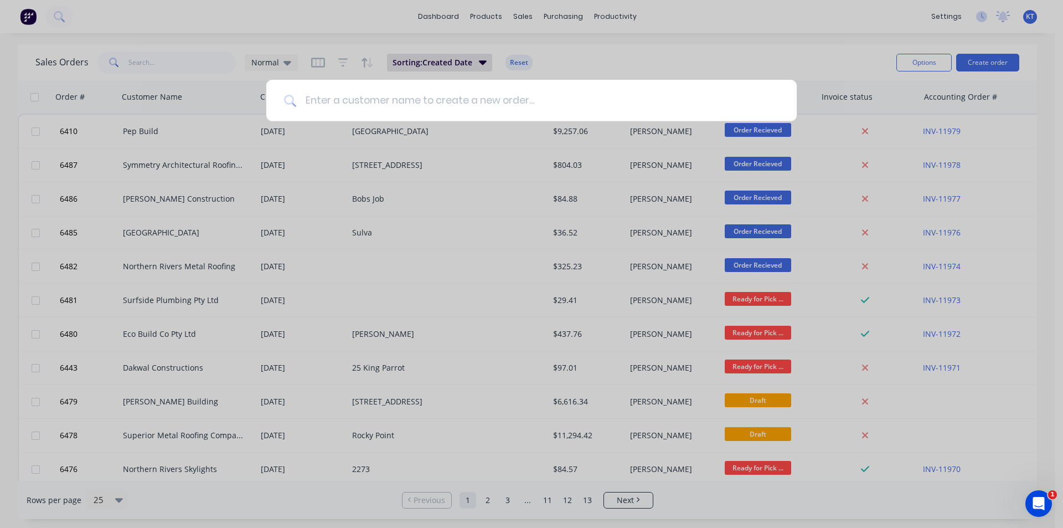
click at [496, 105] on input at bounding box center [537, 101] width 483 height 42
click at [199, 139] on div at bounding box center [531, 264] width 1063 height 528
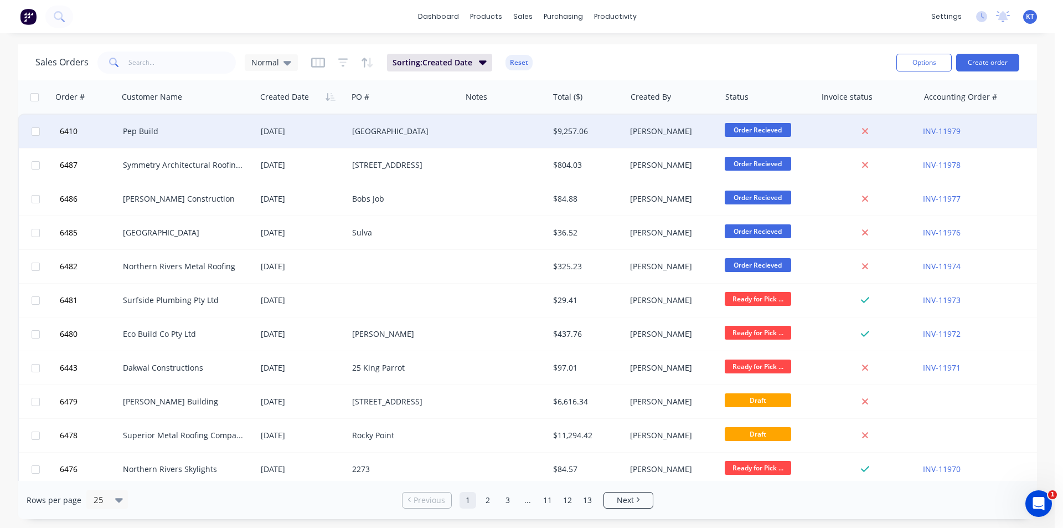
click at [214, 132] on div "Pep Build" at bounding box center [184, 131] width 122 height 11
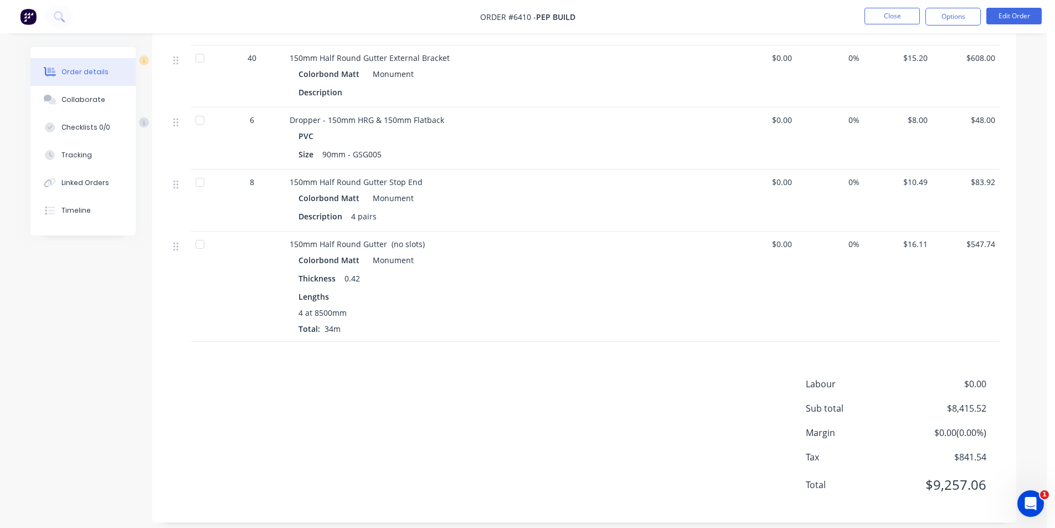
scroll to position [997, 0]
click at [879, 20] on button "Close" at bounding box center [891, 16] width 55 height 17
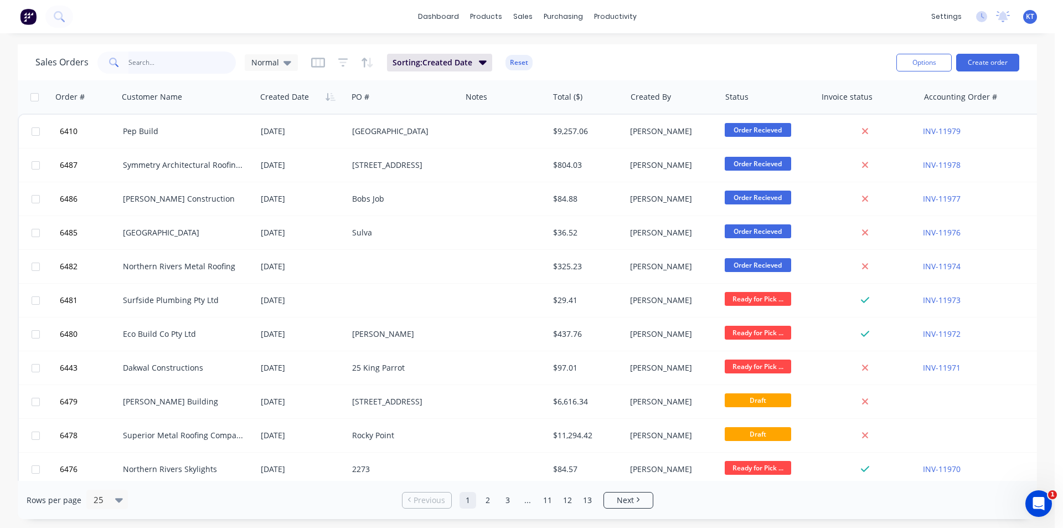
click at [184, 53] on input "text" at bounding box center [182, 62] width 108 height 22
click at [991, 63] on button "Create order" at bounding box center [987, 63] width 63 height 18
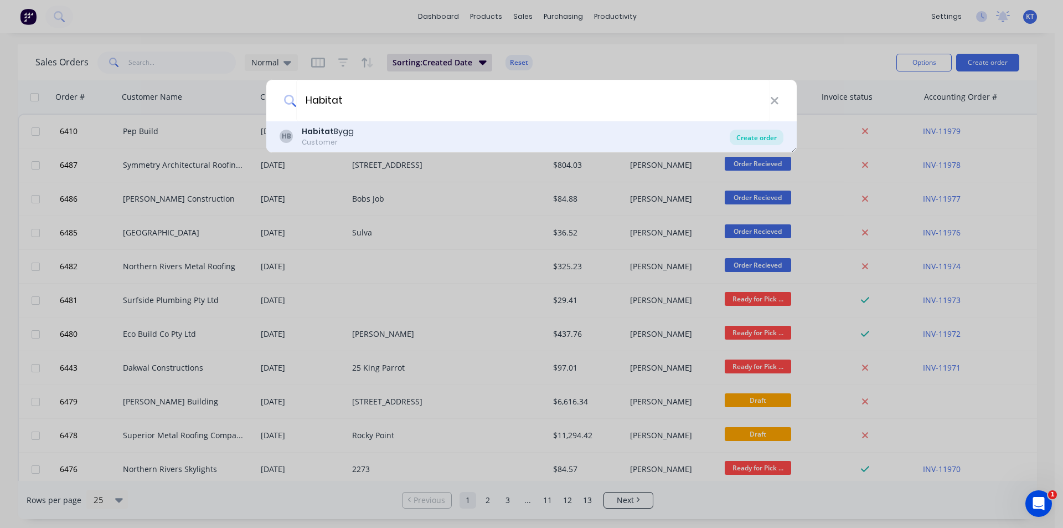
type input "Habitat"
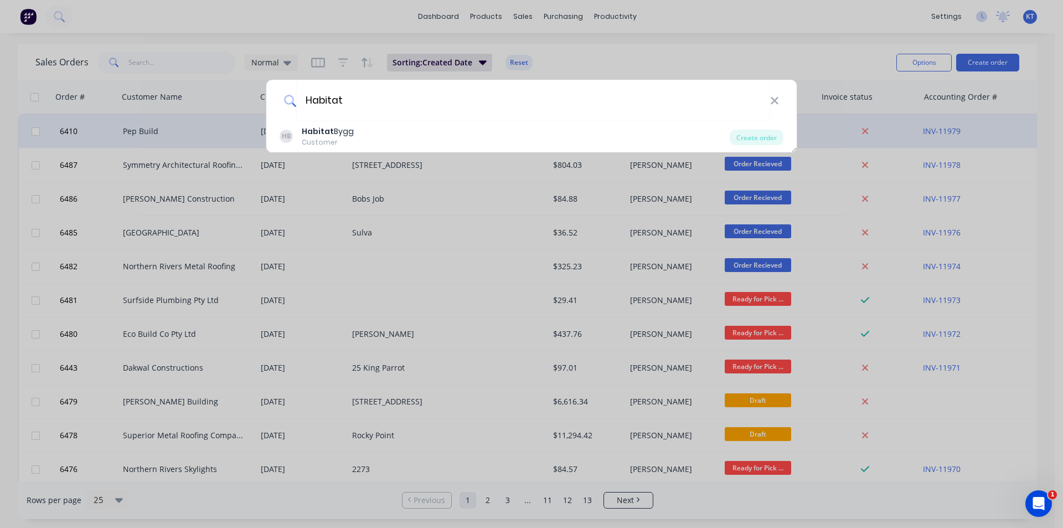
click at [756, 138] on div "Create order" at bounding box center [757, 138] width 54 height 16
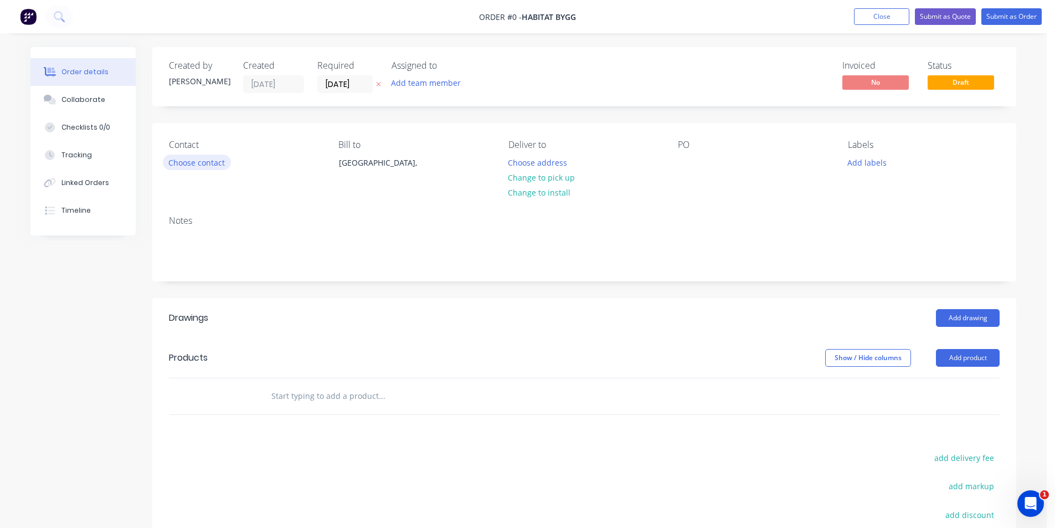
click at [195, 158] on button "Choose contact" at bounding box center [197, 161] width 68 height 15
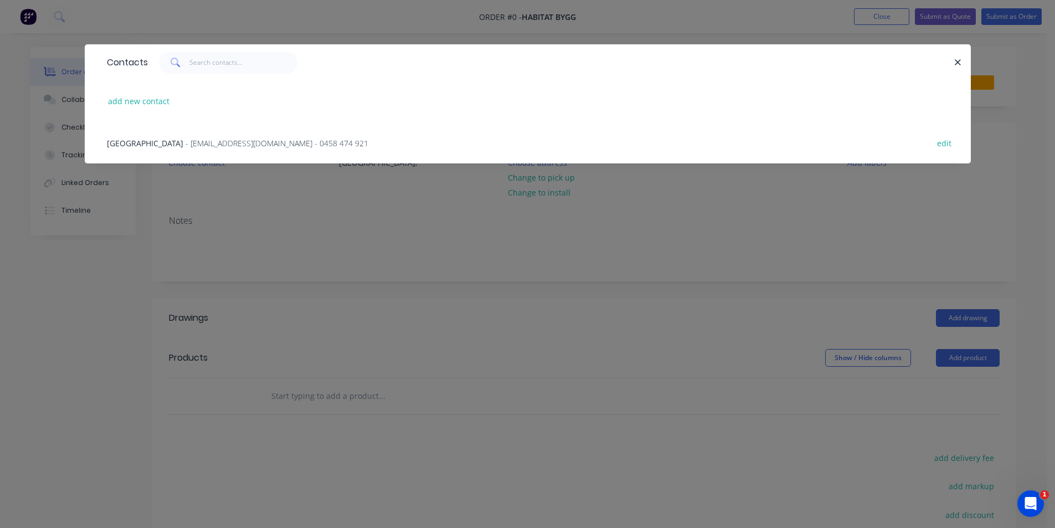
click at [198, 151] on div "Dallas - dallas@habitatbygg.no - 0458 474 921 edit" at bounding box center [527, 143] width 853 height 42
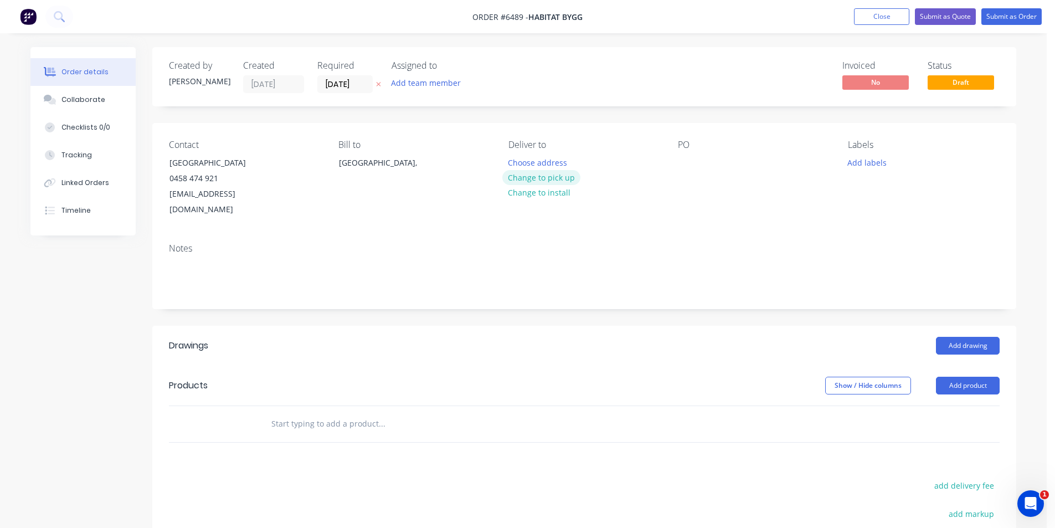
click at [547, 179] on button "Change to pick up" at bounding box center [541, 177] width 79 height 15
click at [692, 169] on div at bounding box center [687, 162] width 18 height 16
click at [962, 337] on button "Add drawing" at bounding box center [968, 346] width 64 height 18
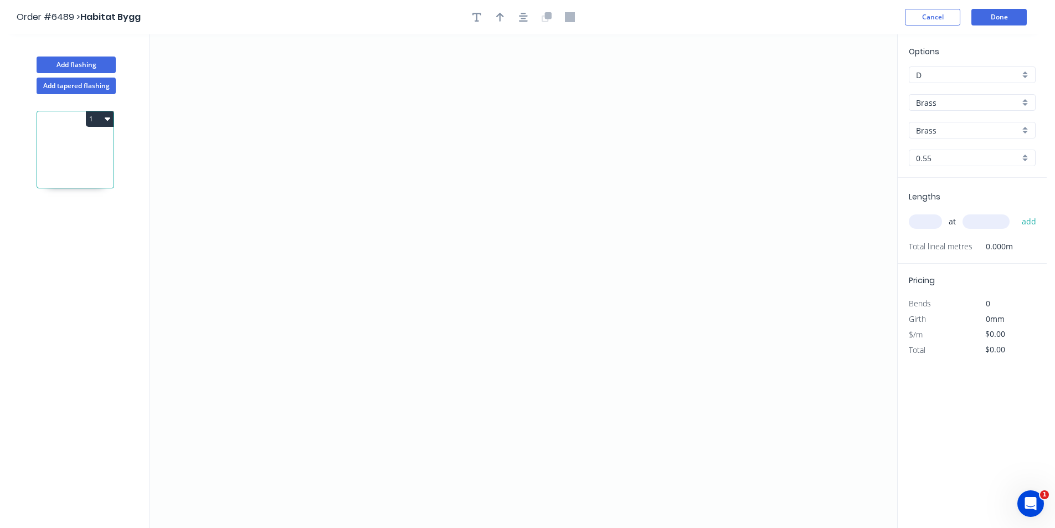
click at [999, 102] on input "Brass" at bounding box center [968, 103] width 104 height 12
click at [967, 148] on div "Colorbond" at bounding box center [972, 142] width 126 height 19
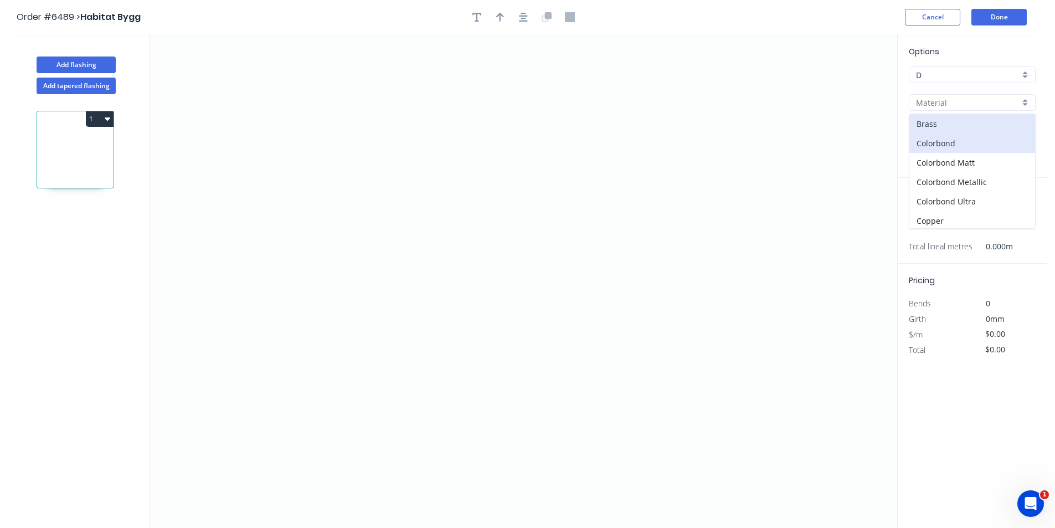
type input "Colorbond"
type input "Basalt"
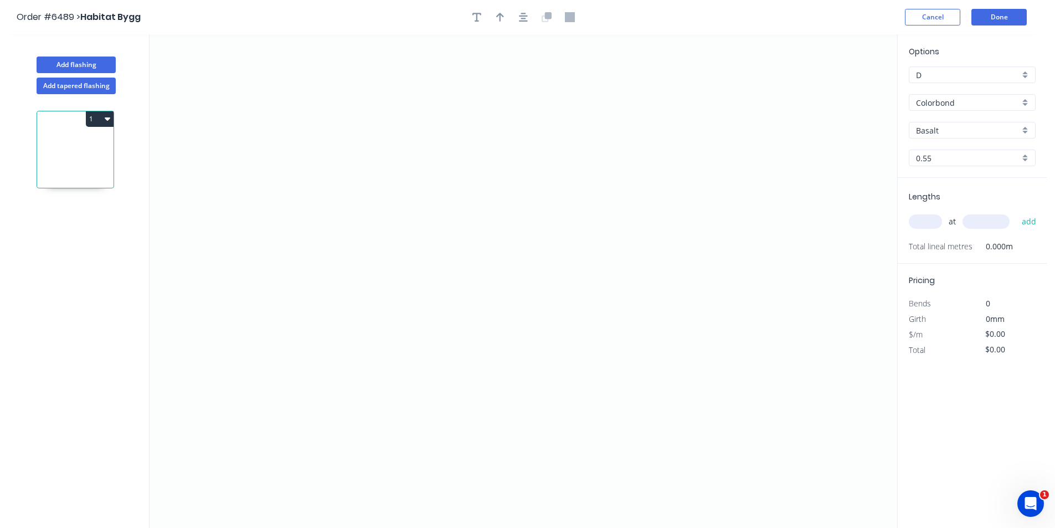
click at [960, 127] on input "Basalt" at bounding box center [968, 131] width 104 height 12
click at [950, 184] on div "Night Sky" at bounding box center [972, 181] width 126 height 19
type input "Night Sky"
click at [386, 171] on icon "0" at bounding box center [522, 280] width 747 height 493
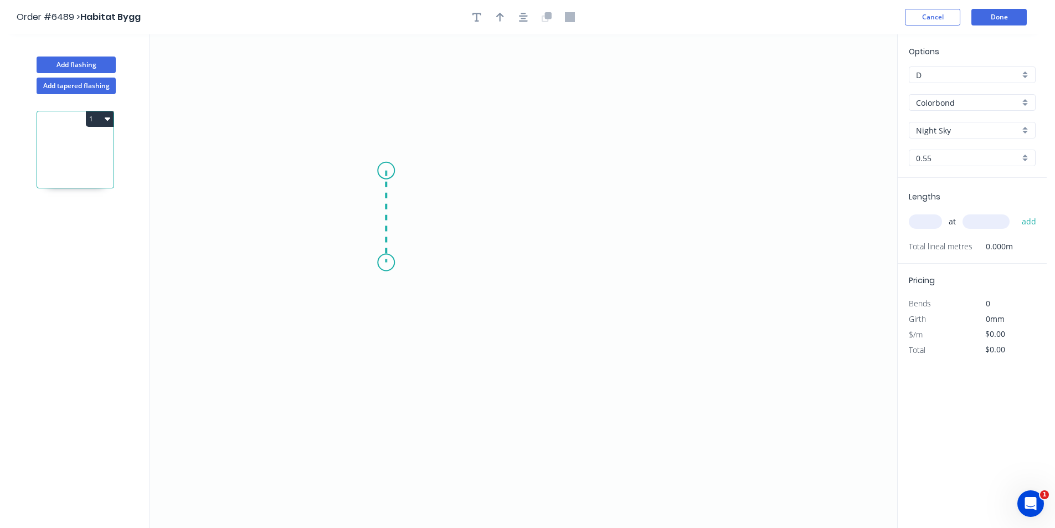
click at [383, 262] on icon "0" at bounding box center [522, 280] width 747 height 493
click at [504, 261] on icon "0 ?" at bounding box center [522, 280] width 747 height 493
click at [505, 287] on icon "0 ? ?" at bounding box center [522, 280] width 747 height 493
drag, startPoint x: 530, startPoint y: 267, endPoint x: 949, endPoint y: 244, distance: 419.2
click at [530, 268] on rect at bounding box center [520, 270] width 22 height 16
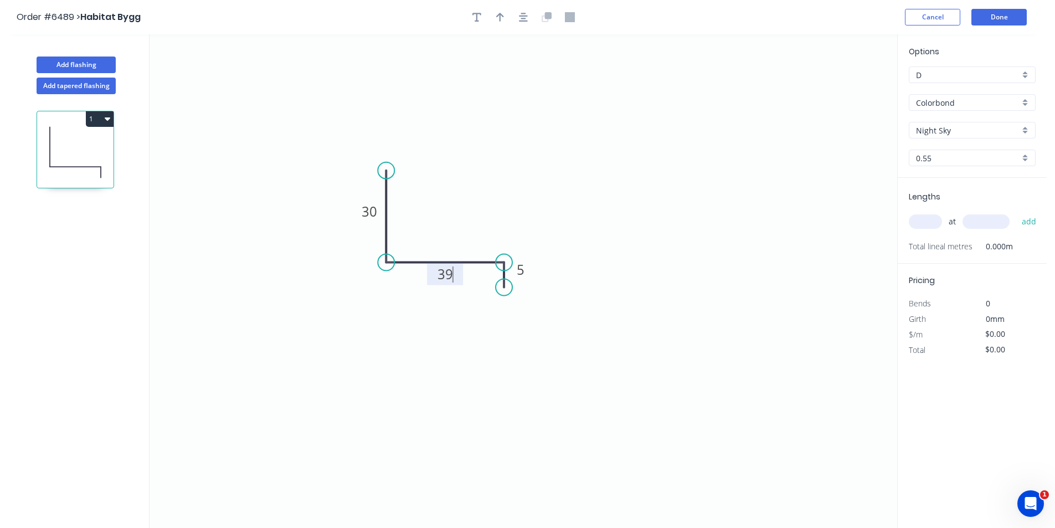
type input "$8.22"
click at [524, 16] on icon "button" at bounding box center [523, 17] width 9 height 9
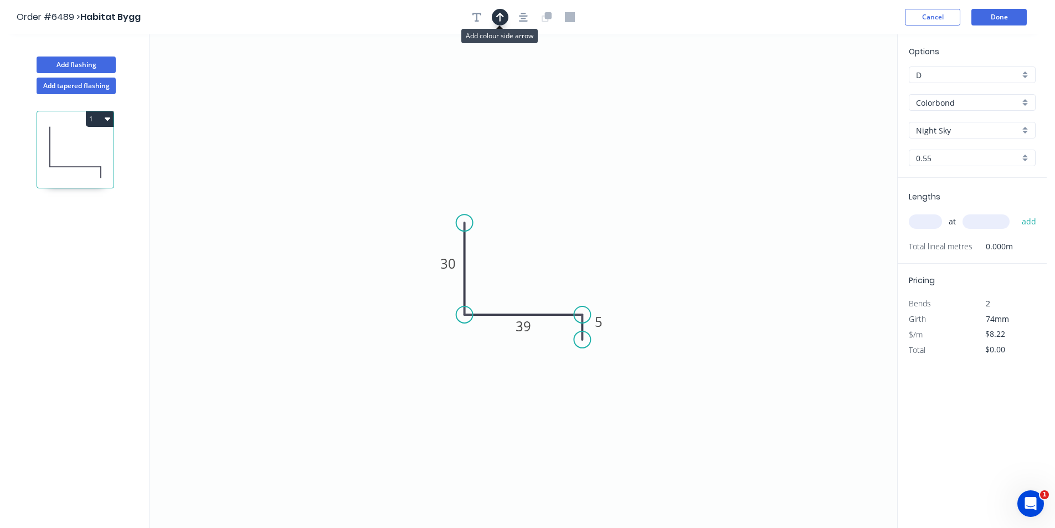
click at [505, 17] on button "button" at bounding box center [500, 17] width 17 height 17
click at [842, 91] on icon at bounding box center [841, 76] width 10 height 35
drag, startPoint x: 841, startPoint y: 91, endPoint x: 515, endPoint y: 291, distance: 382.5
click at [515, 291] on icon at bounding box center [524, 281] width 32 height 32
drag, startPoint x: 927, startPoint y: 208, endPoint x: 934, endPoint y: 227, distance: 20.3
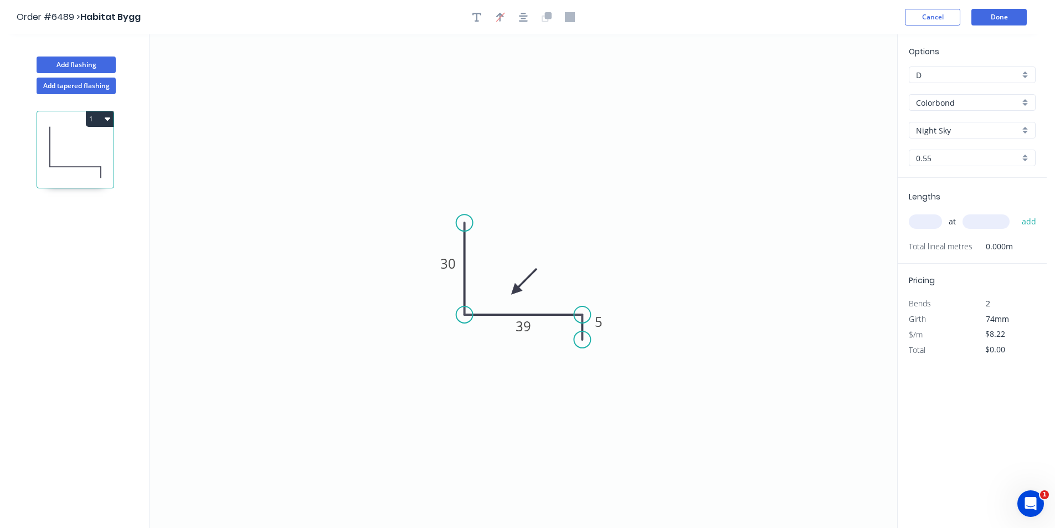
click at [928, 209] on div "at add" at bounding box center [973, 222] width 129 height 30
click at [934, 227] on input "text" at bounding box center [925, 221] width 33 height 14
type input "1"
type input "1600"
click at [1016, 212] on button "add" at bounding box center [1029, 221] width 26 height 19
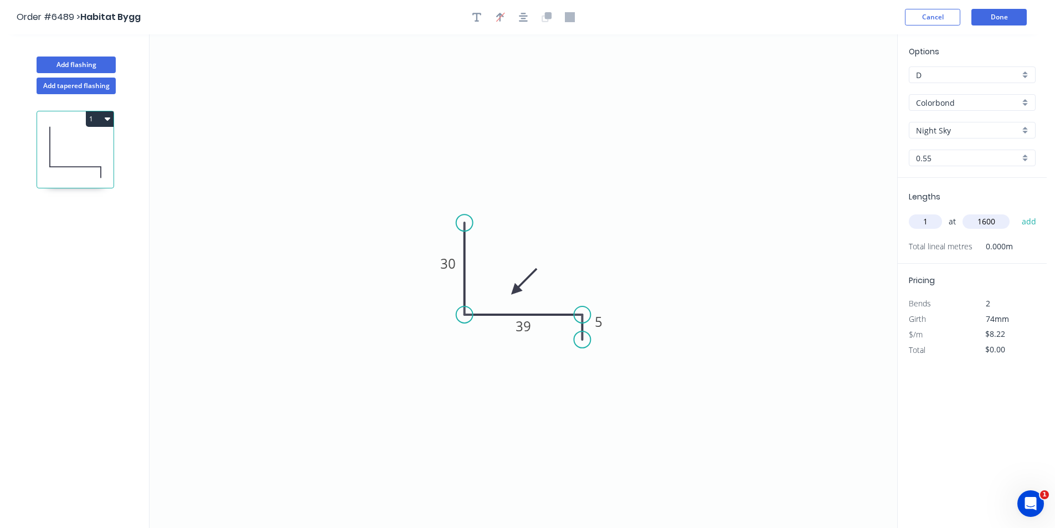
type input "$13.15"
type input "2"
type input "600"
click at [1016, 212] on button "add" at bounding box center [1029, 221] width 26 height 19
type input "$29.59"
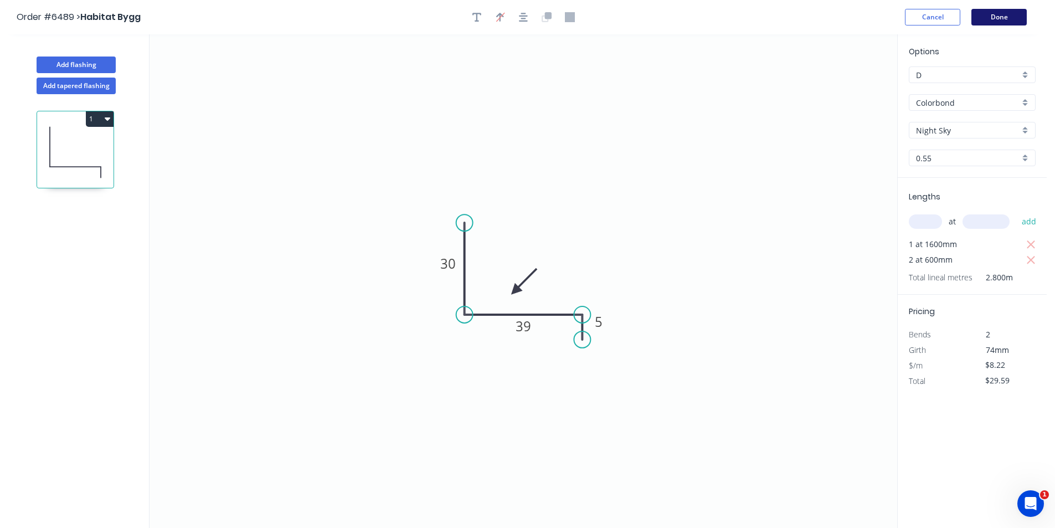
click at [1019, 21] on button "Done" at bounding box center [998, 17] width 55 height 17
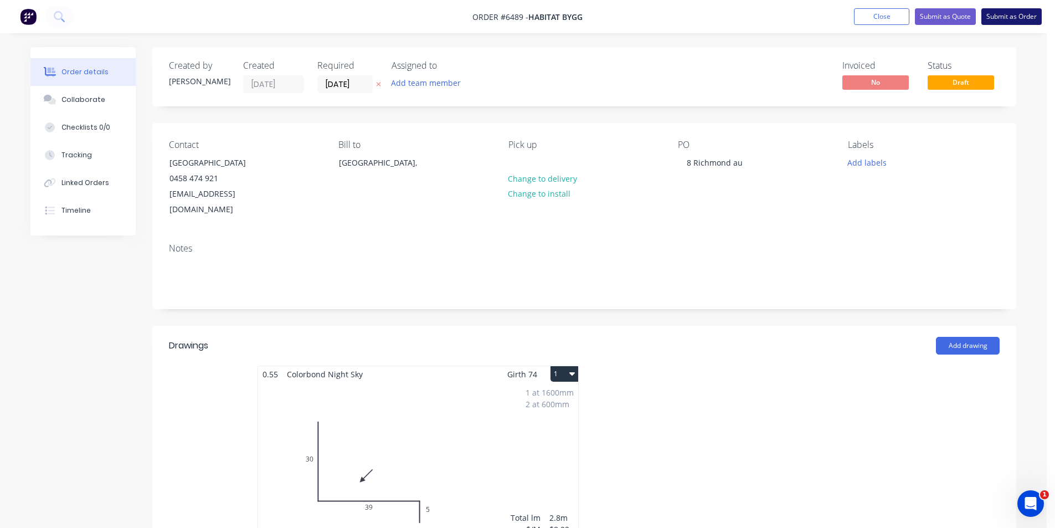
click at [996, 22] on button "Submit as Order" at bounding box center [1011, 16] width 60 height 17
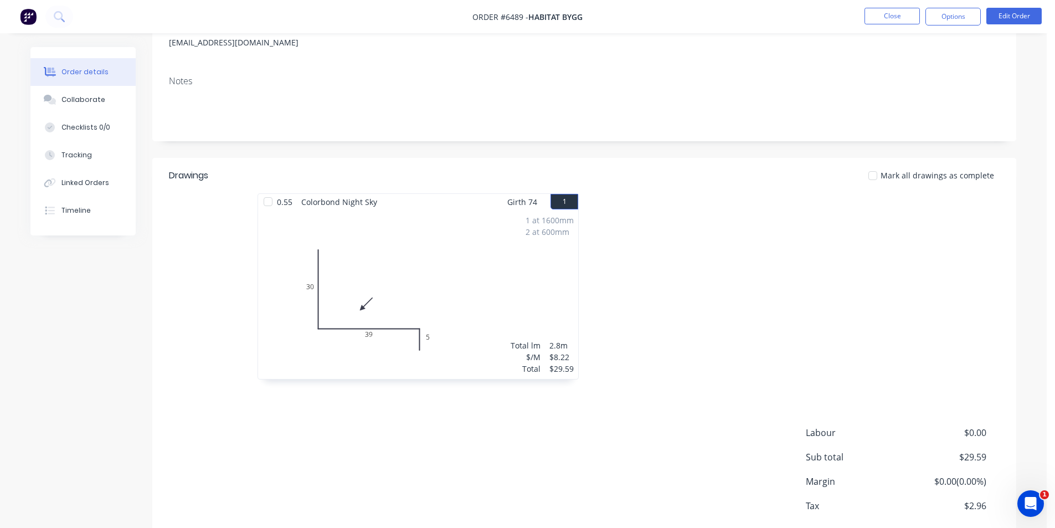
scroll to position [210, 0]
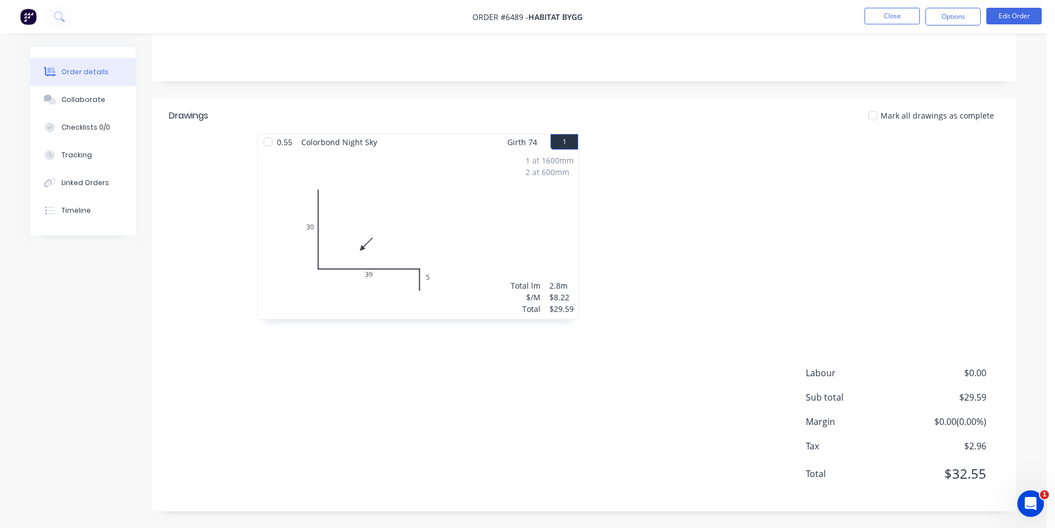
click at [751, 252] on div at bounding box center [750, 231] width 332 height 197
drag, startPoint x: 115, startPoint y: 95, endPoint x: 140, endPoint y: 92, distance: 25.1
click at [116, 97] on button "Collaborate" at bounding box center [82, 100] width 105 height 28
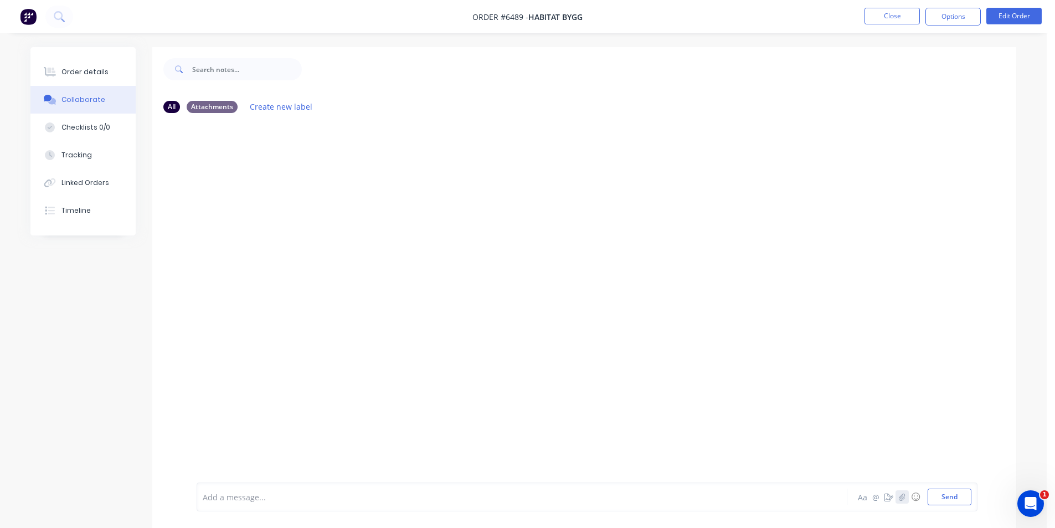
click at [905, 498] on icon "button" at bounding box center [902, 497] width 7 height 8
click at [945, 489] on button "Send" at bounding box center [949, 496] width 44 height 17
click at [89, 72] on div "Order details" at bounding box center [84, 72] width 47 height 10
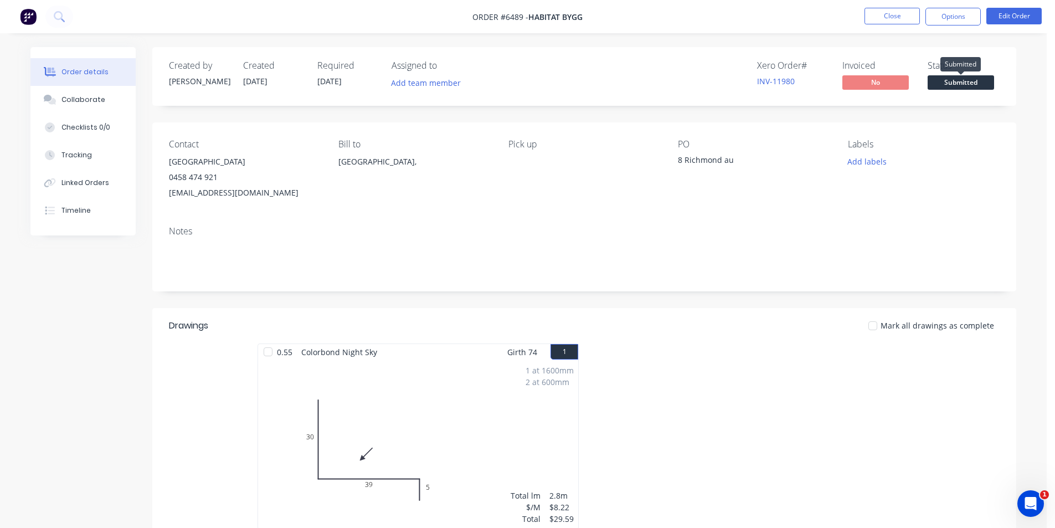
click at [953, 87] on span "Submitted" at bounding box center [960, 82] width 66 height 14
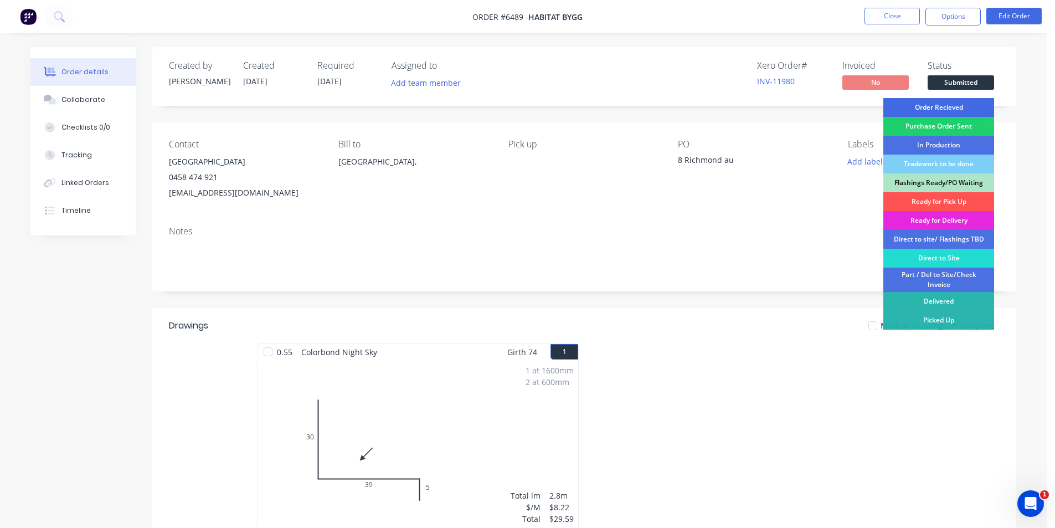
click at [930, 106] on div "Order Recieved" at bounding box center [938, 107] width 111 height 19
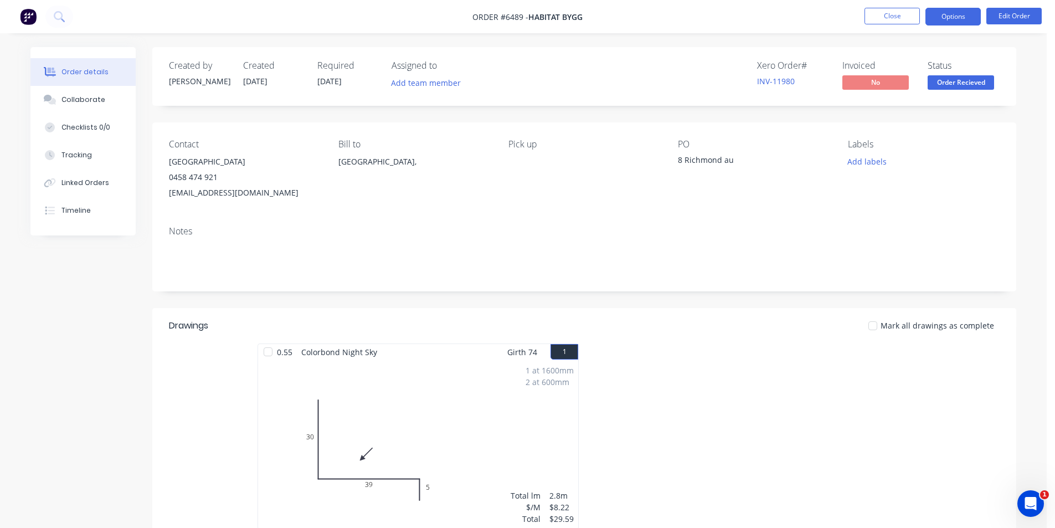
click at [946, 18] on button "Options" at bounding box center [952, 17] width 55 height 18
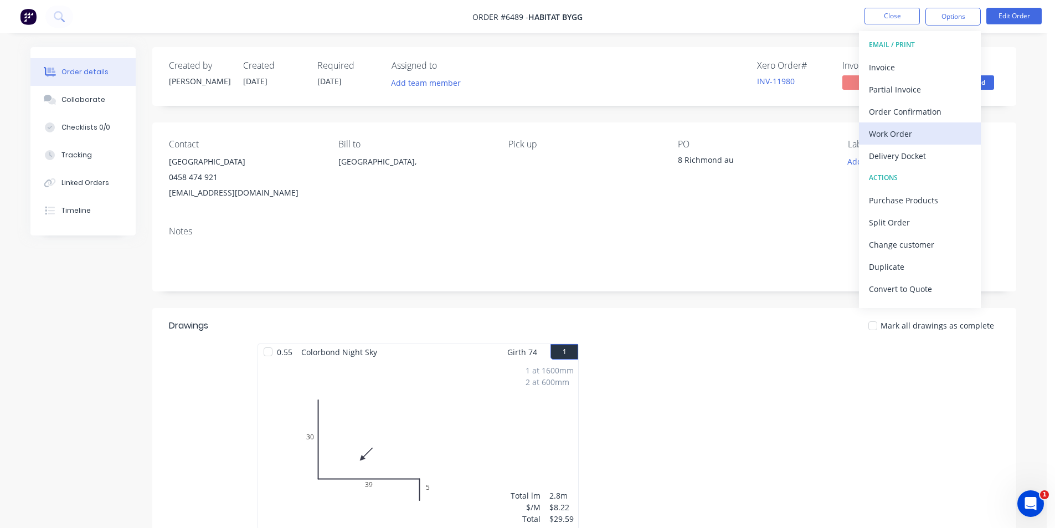
click at [894, 130] on div "Work Order" at bounding box center [920, 134] width 102 height 16
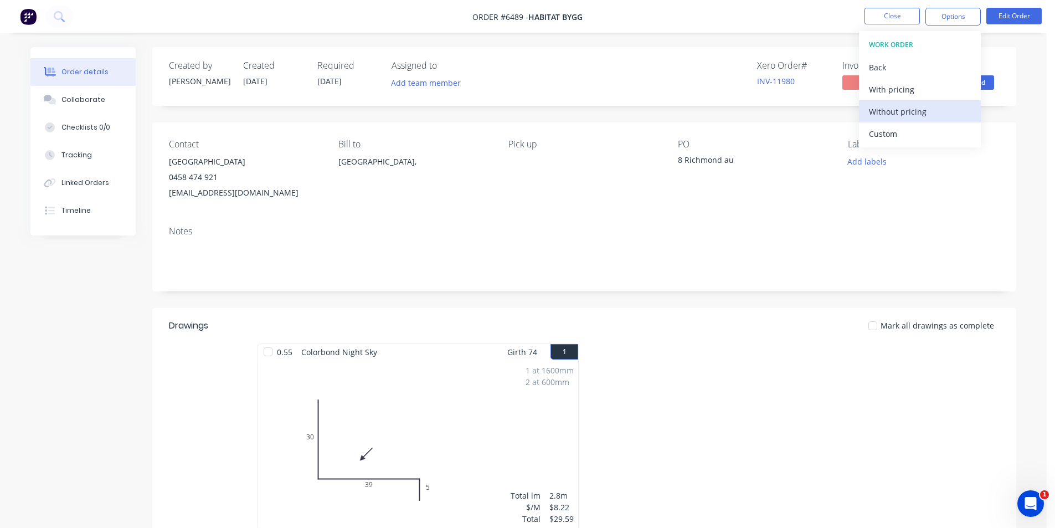
click at [895, 110] on div "Without pricing" at bounding box center [920, 112] width 102 height 16
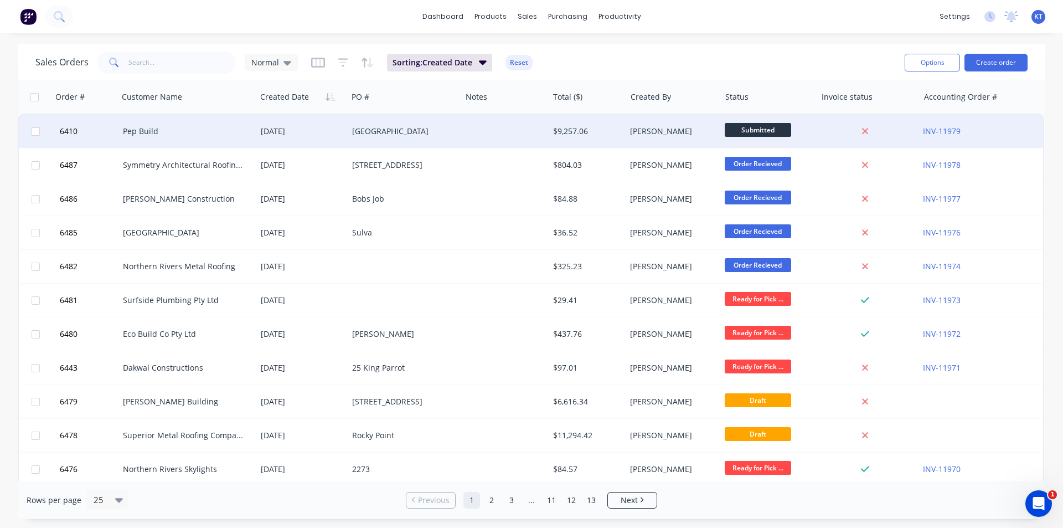
click at [267, 141] on div "[DATE]" at bounding box center [301, 131] width 91 height 33
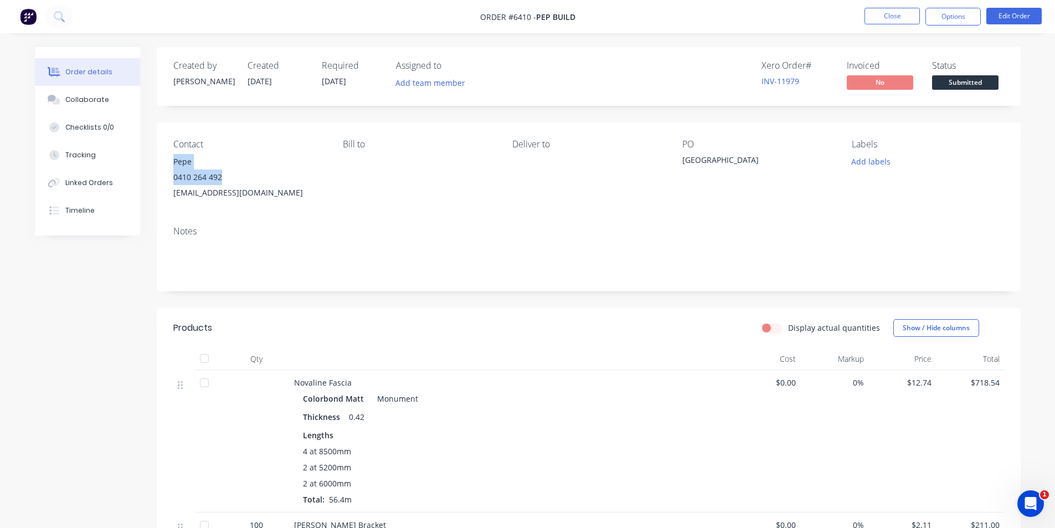
drag, startPoint x: 228, startPoint y: 176, endPoint x: 170, endPoint y: 154, distance: 62.0
click at [170, 154] on div "Contact Pepe [PHONE_NUMBER] [EMAIL_ADDRESS][DOMAIN_NAME] [PERSON_NAME] to Deliv…" at bounding box center [589, 169] width 864 height 95
copy div "Pepe 0410 264 492"
